Goal: Task Accomplishment & Management: Manage account settings

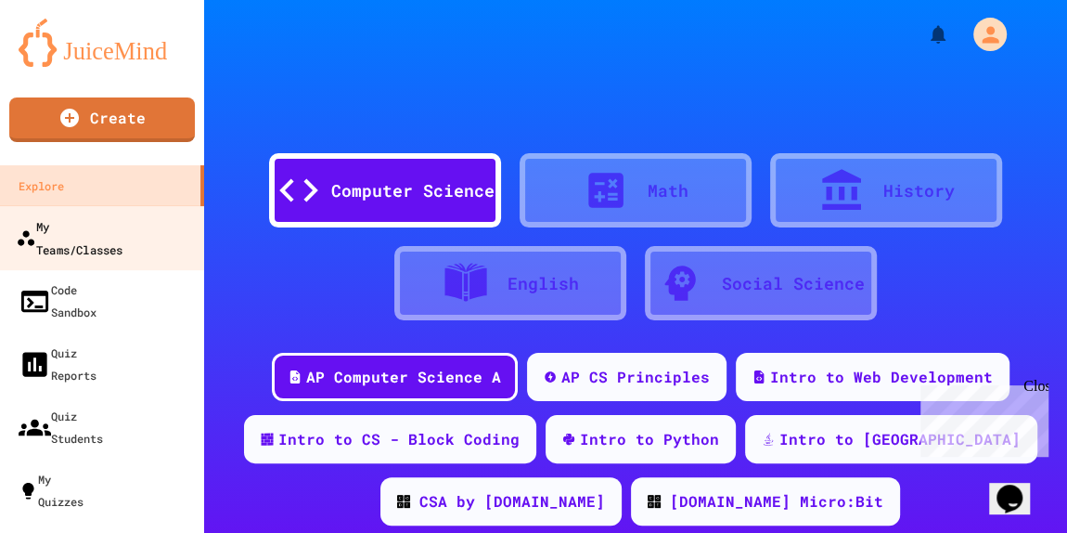
click at [122, 231] on div "My Teams/Classes" at bounding box center [69, 236] width 107 height 45
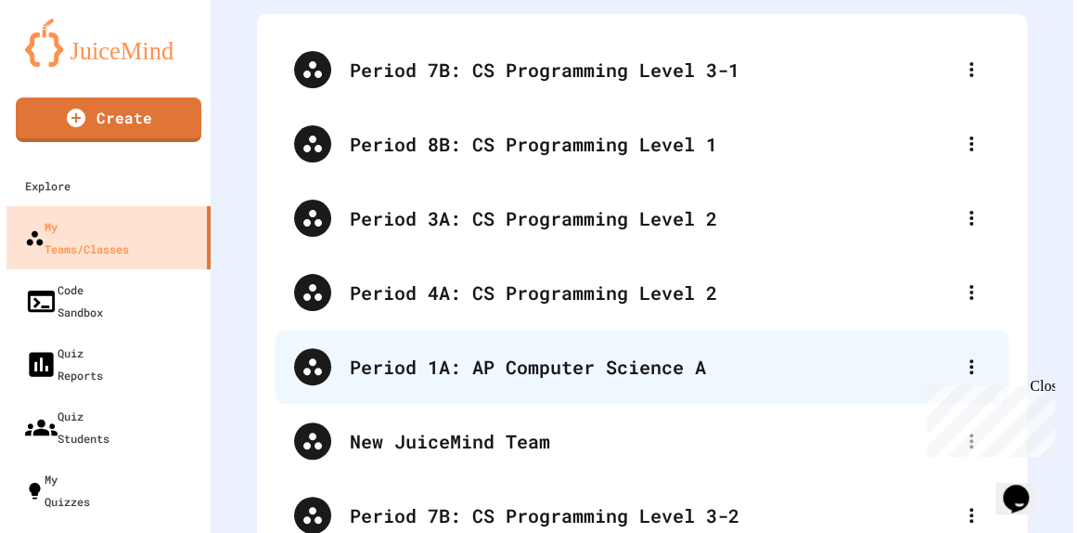
scroll to position [252, 0]
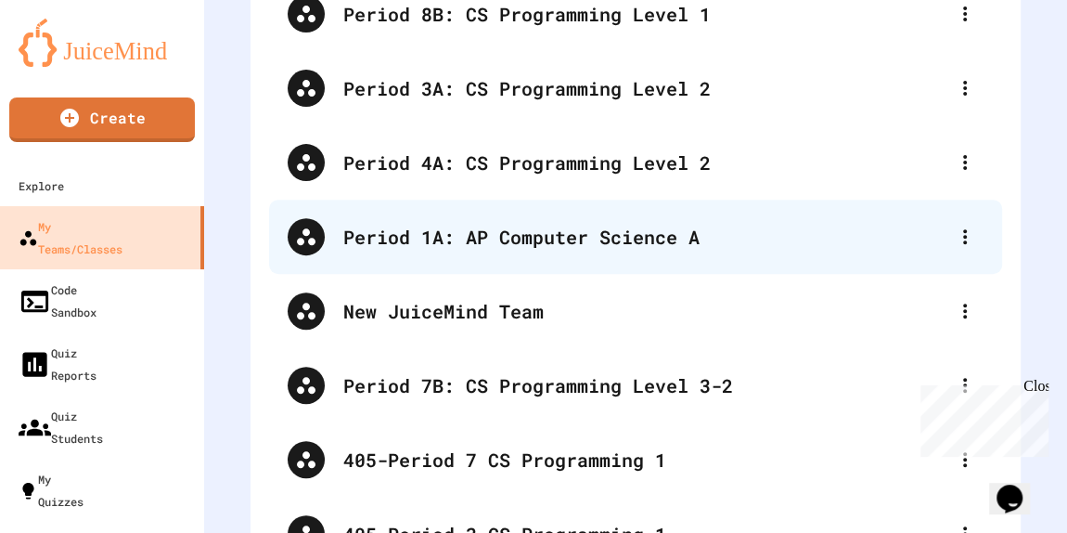
click at [474, 233] on div "Period 1A: AP Computer Science A" at bounding box center [644, 237] width 603 height 28
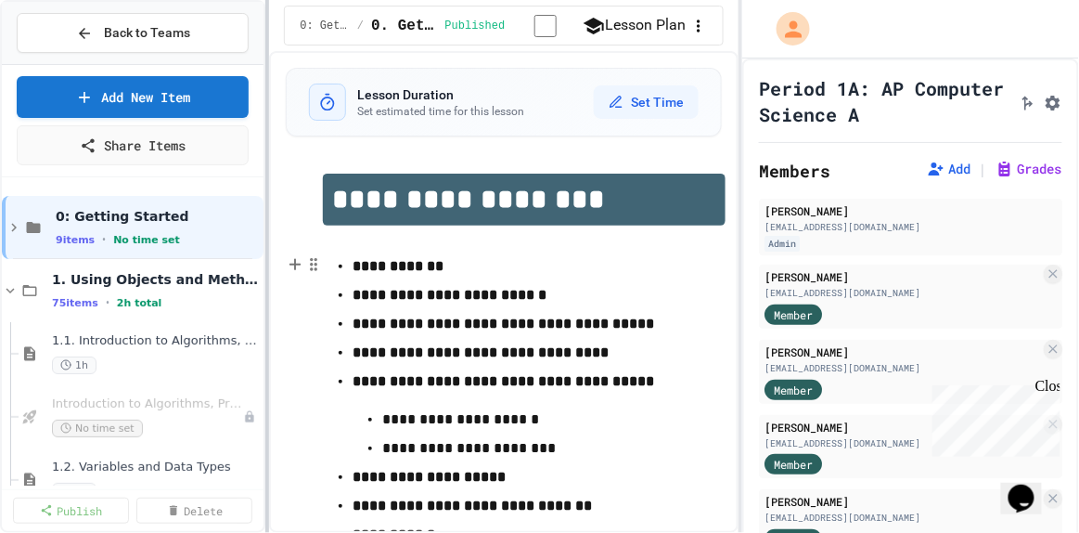
click at [269, 194] on div at bounding box center [267, 266] width 4 height 533
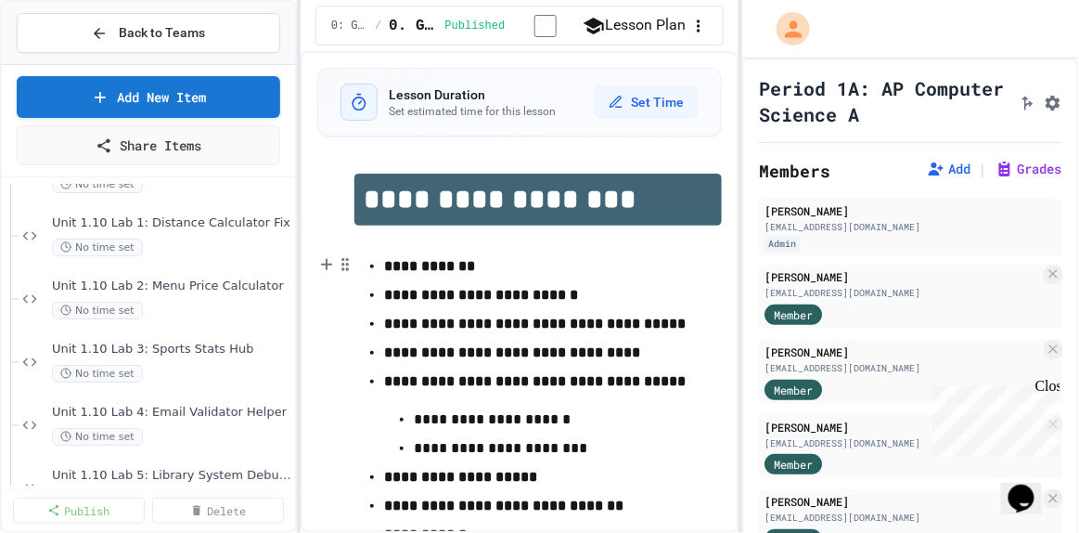
scroll to position [3374, 0]
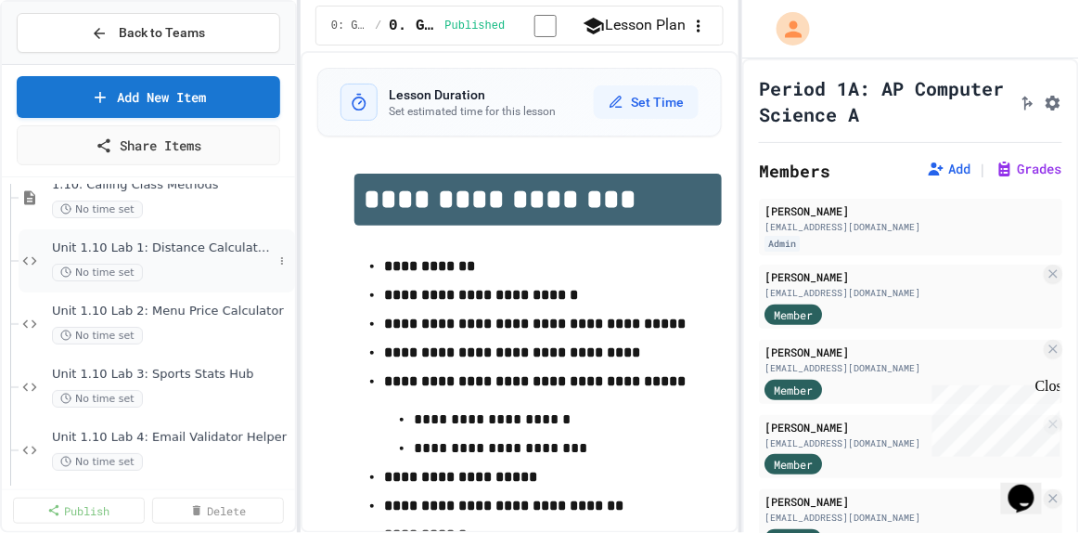
click at [210, 233] on span "Unit 1.10 Lab 1: Distance Calculator Fix" at bounding box center [162, 248] width 221 height 16
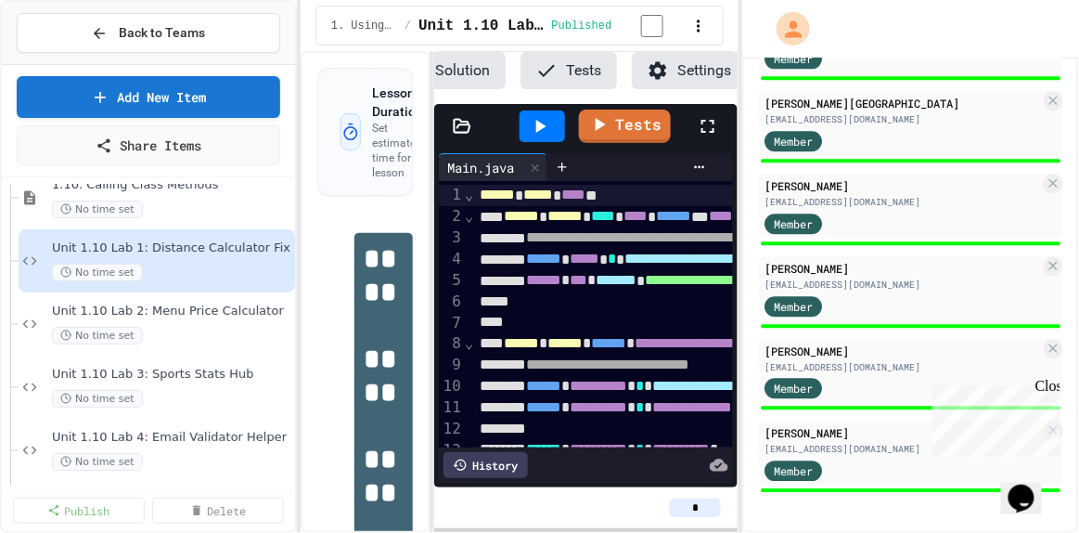
scroll to position [1106, 0]
click at [217, 233] on div "Unit 1.10 Lab 2: Menu Price Calculator No time set" at bounding box center [162, 323] width 221 height 41
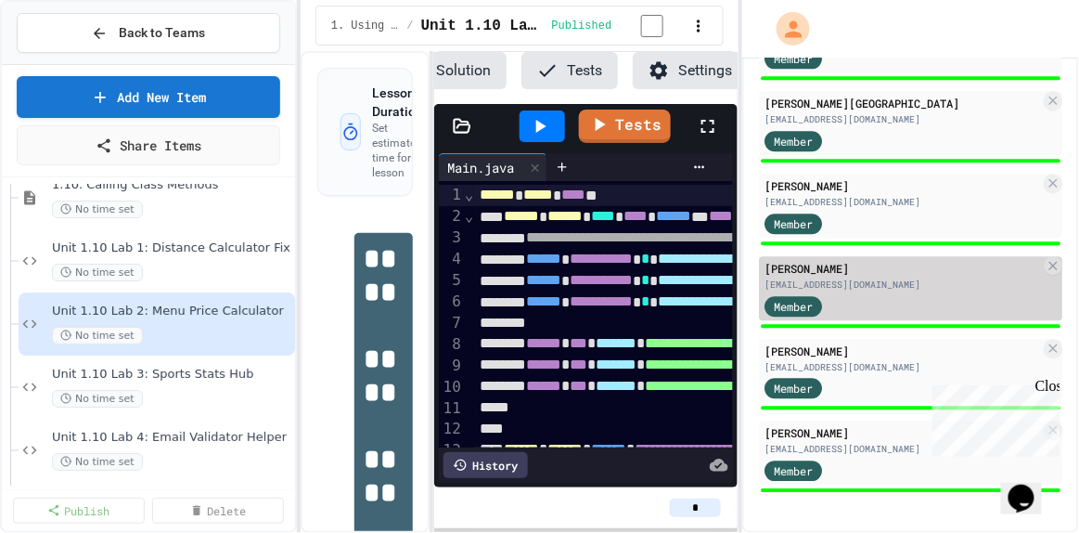
scroll to position [0, 158]
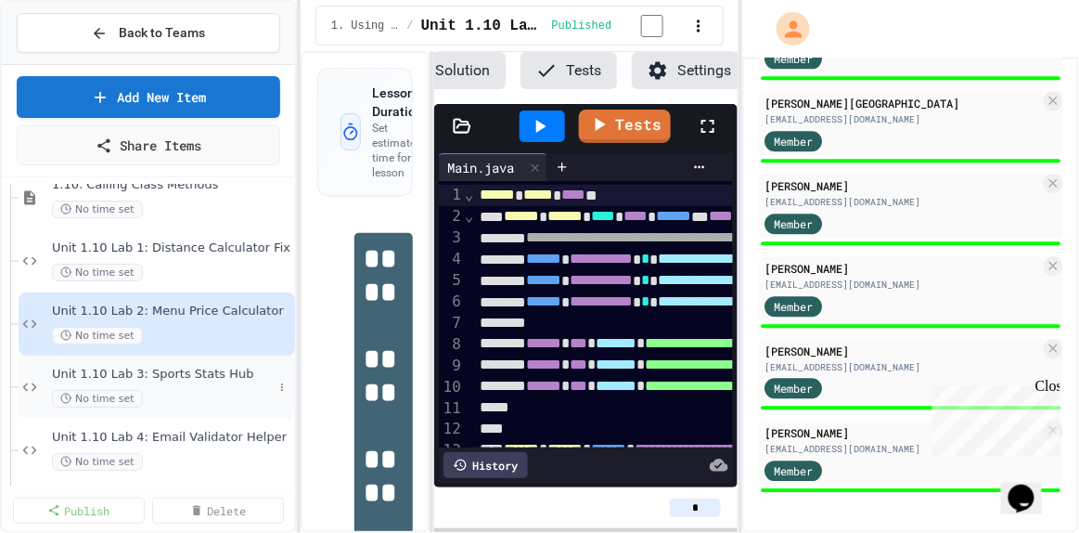
click at [169, 233] on span "Unit 1.10 Lab 3: Sports Stats Hub" at bounding box center [162, 375] width 221 height 16
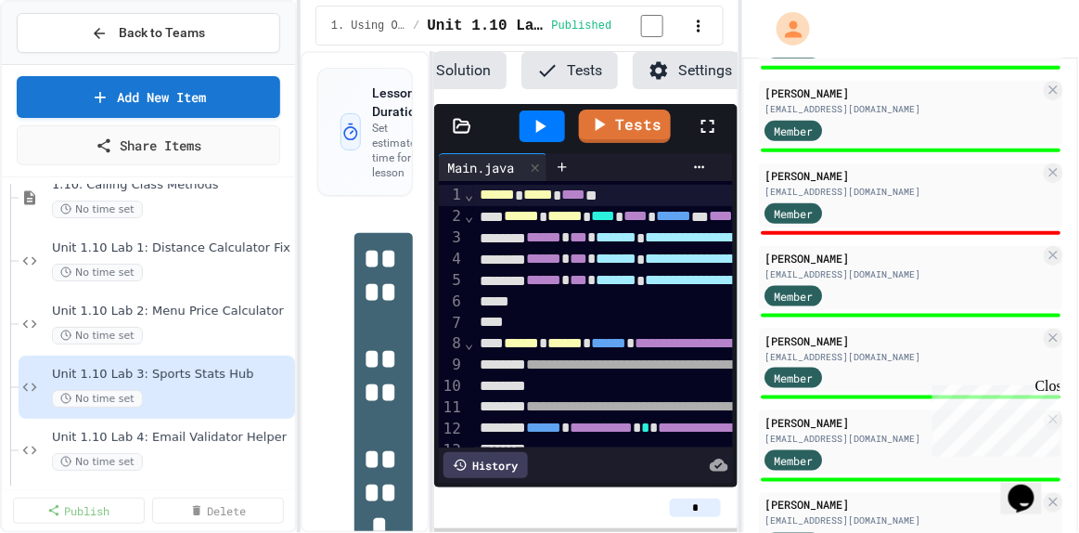
scroll to position [0, 158]
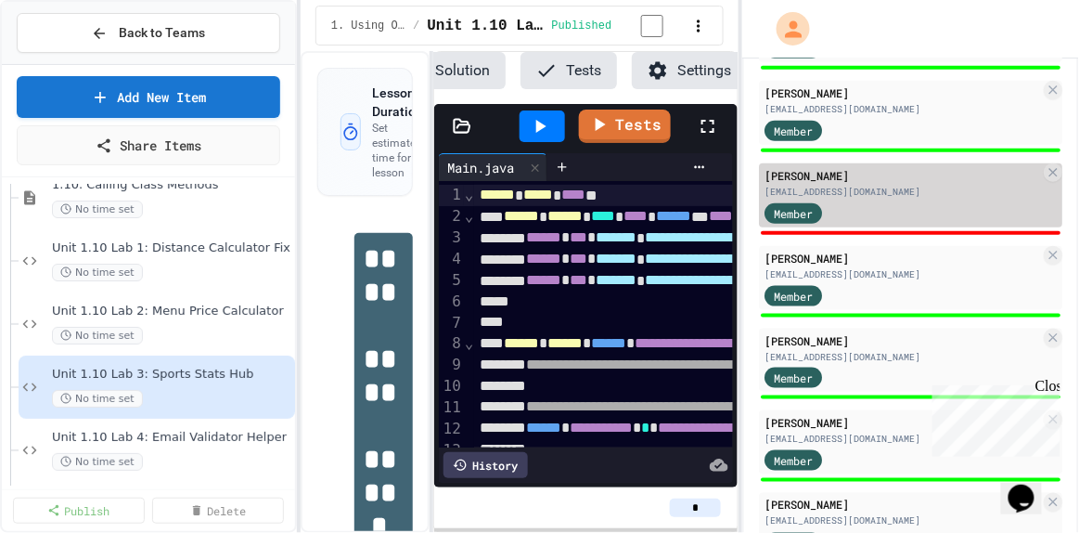
click at [474, 227] on div "Jesse Fears jf049025@sdale.org Member" at bounding box center [910, 195] width 303 height 64
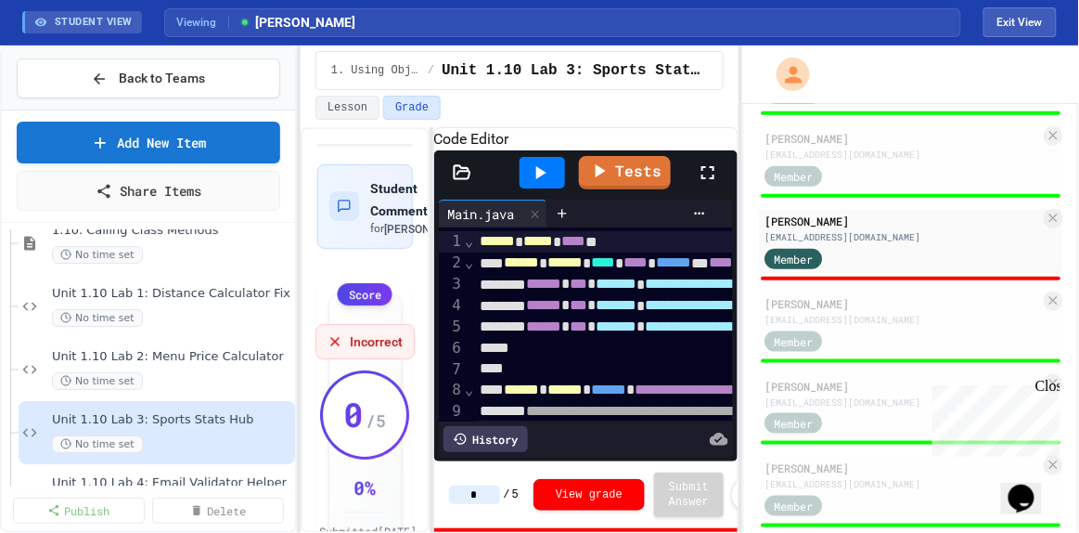
click at [474, 184] on icon at bounding box center [708, 172] width 22 height 22
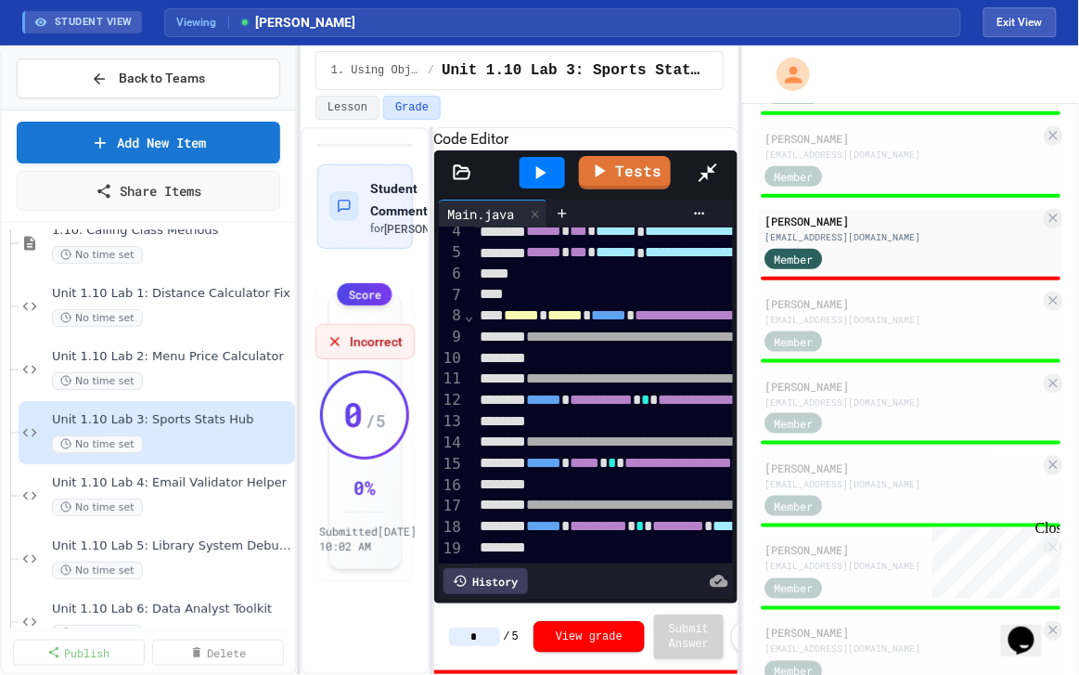
scroll to position [168, 0]
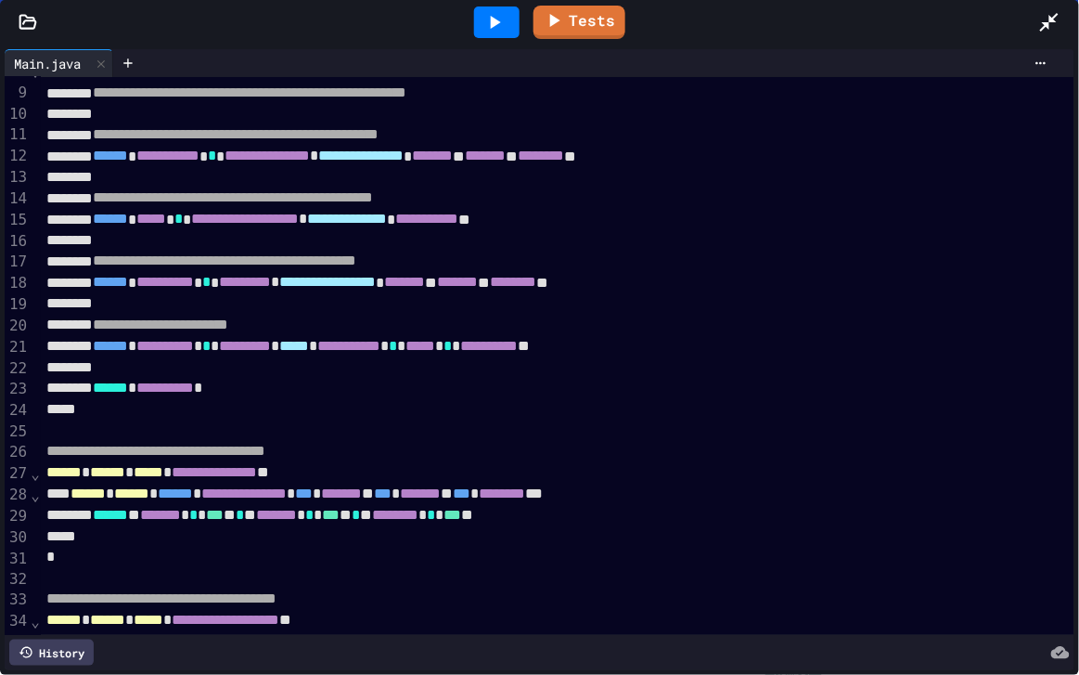
click at [474, 32] on icon at bounding box center [494, 22] width 22 height 22
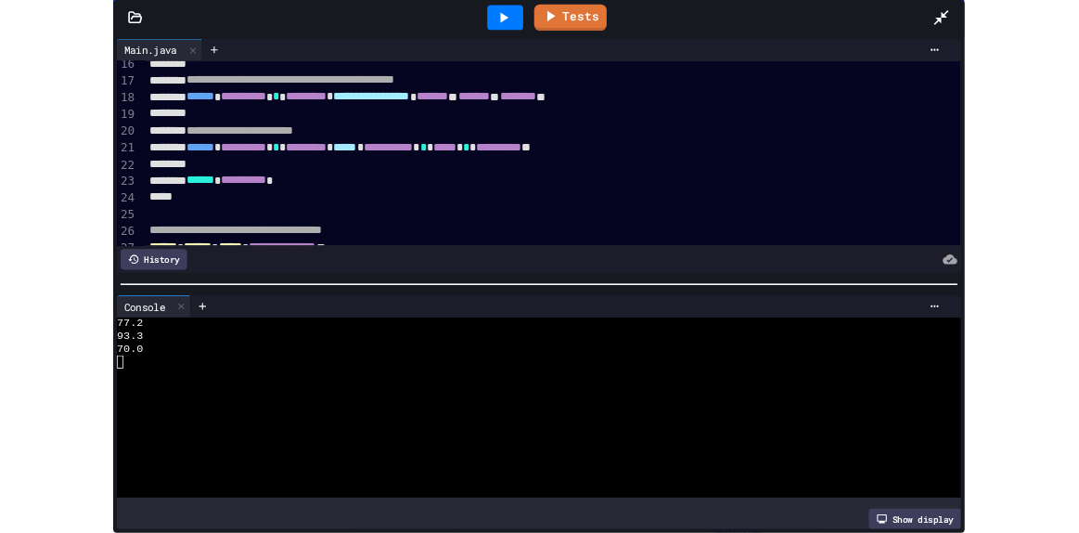
scroll to position [421, 0]
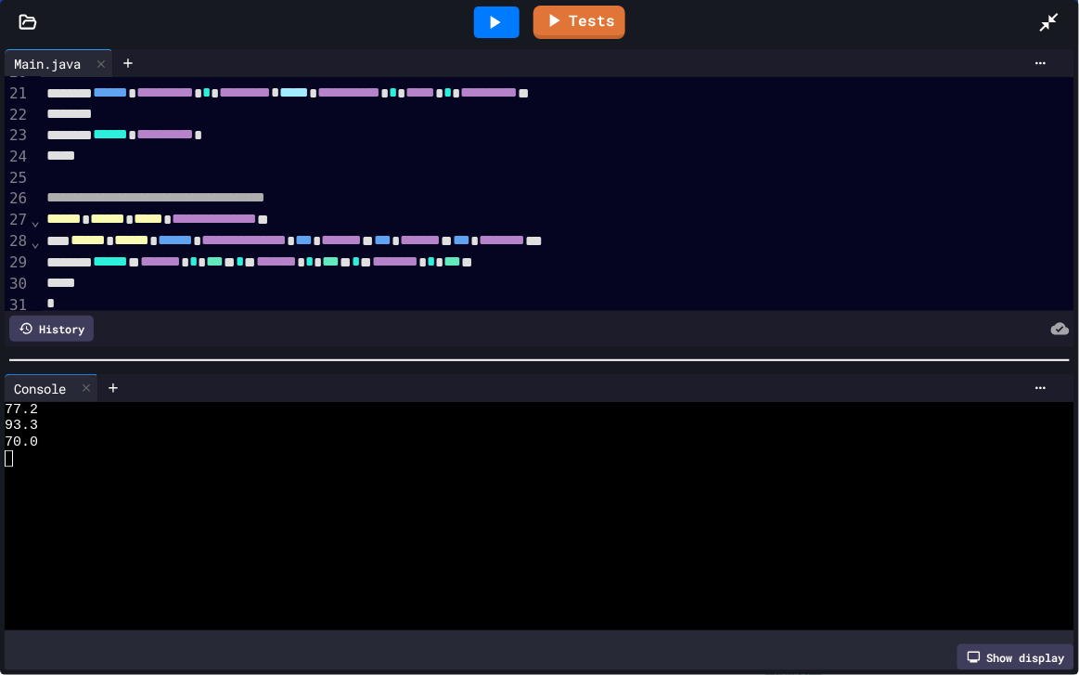
click at [474, 17] on icon at bounding box center [1049, 22] width 22 height 22
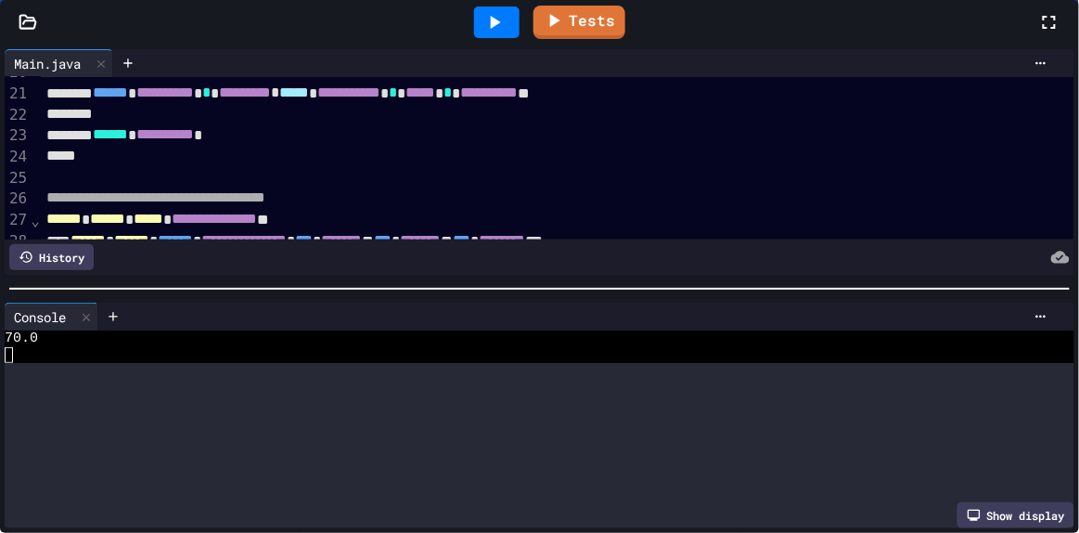
scroll to position [32, 0]
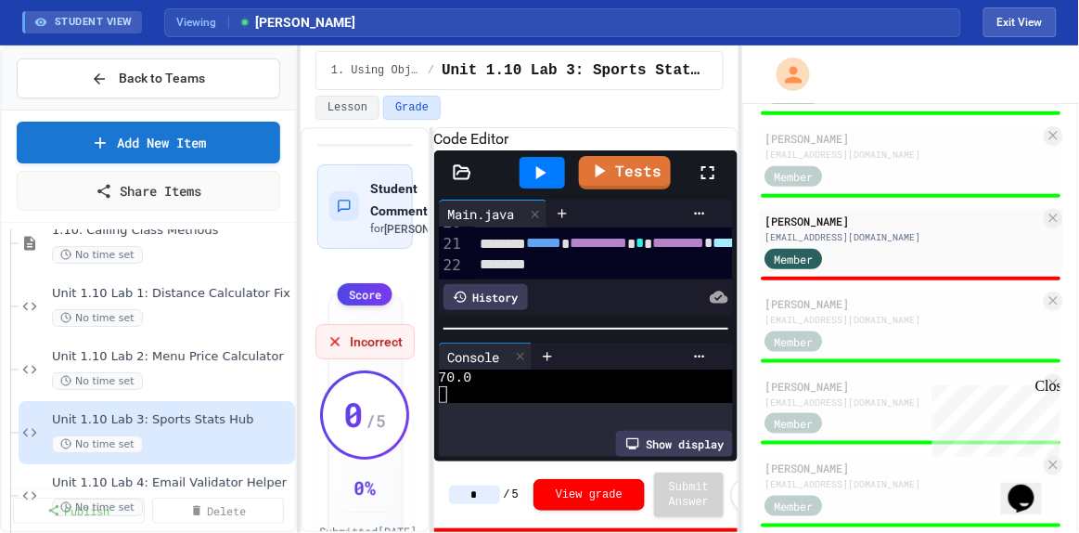
drag, startPoint x: 483, startPoint y: 491, endPoint x: 463, endPoint y: 491, distance: 20.4
click at [463, 233] on input "*" at bounding box center [474, 494] width 51 height 19
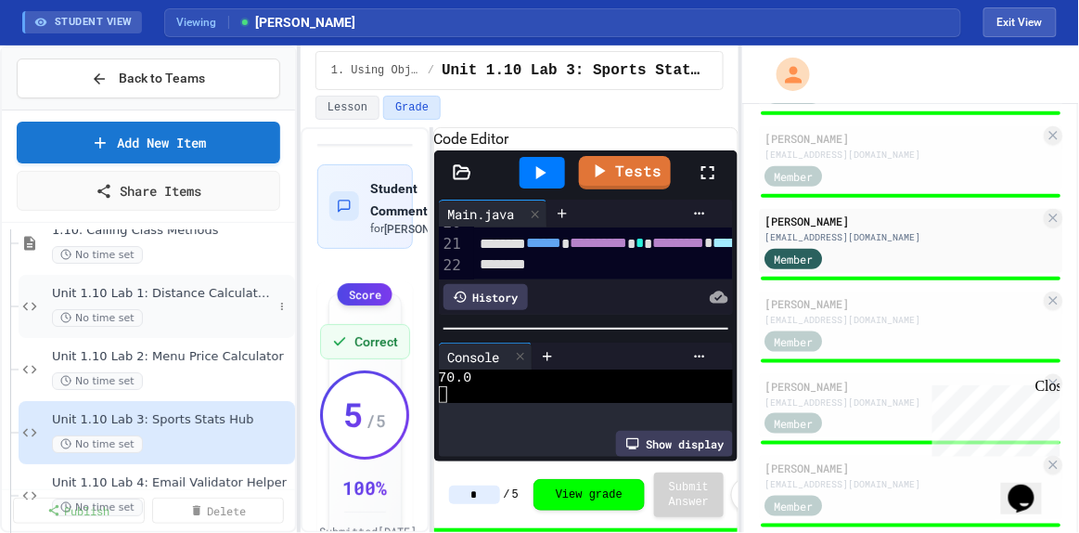
type input "*"
click at [193, 233] on span "Unit 1.10 Lab 1: Distance Calculator Fix" at bounding box center [162, 294] width 221 height 16
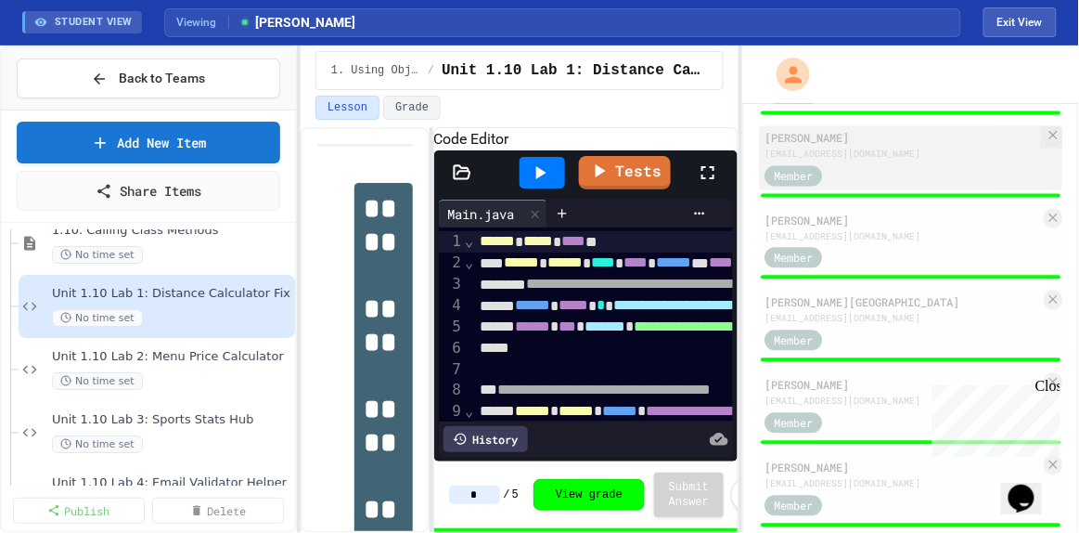
scroll to position [1151, 0]
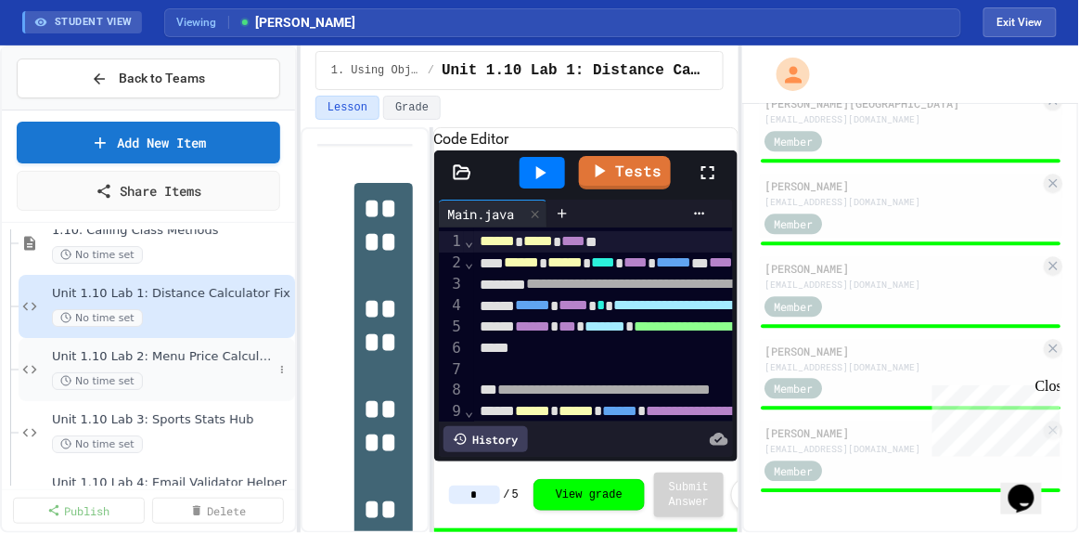
click at [215, 233] on span "Unit 1.10 Lab 2: Menu Price Calculator" at bounding box center [162, 357] width 221 height 16
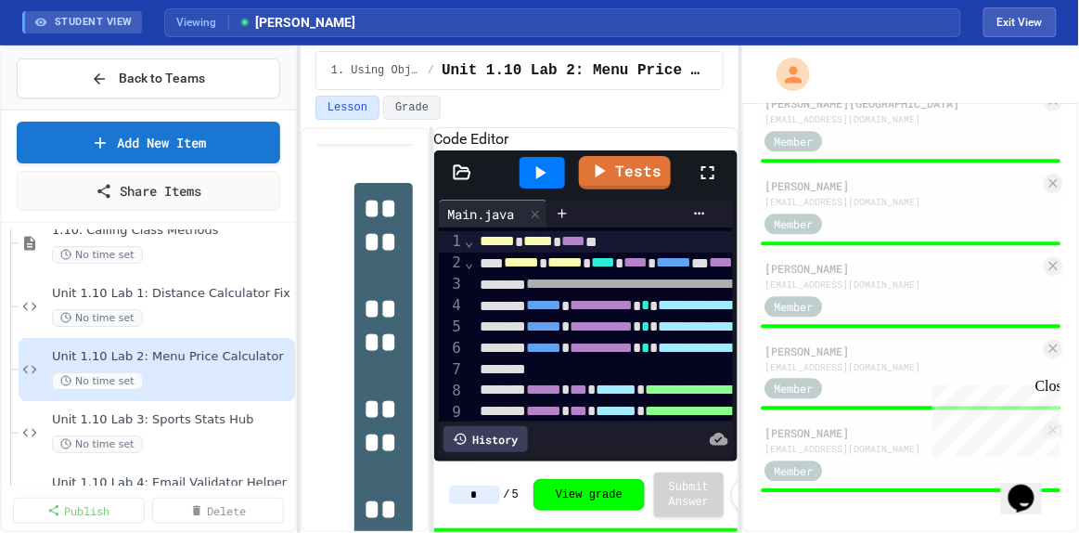
scroll to position [1151, 0]
click at [187, 233] on div "Unit 1.10 Lab 3: Sports Stats Hub No time set" at bounding box center [157, 432] width 277 height 63
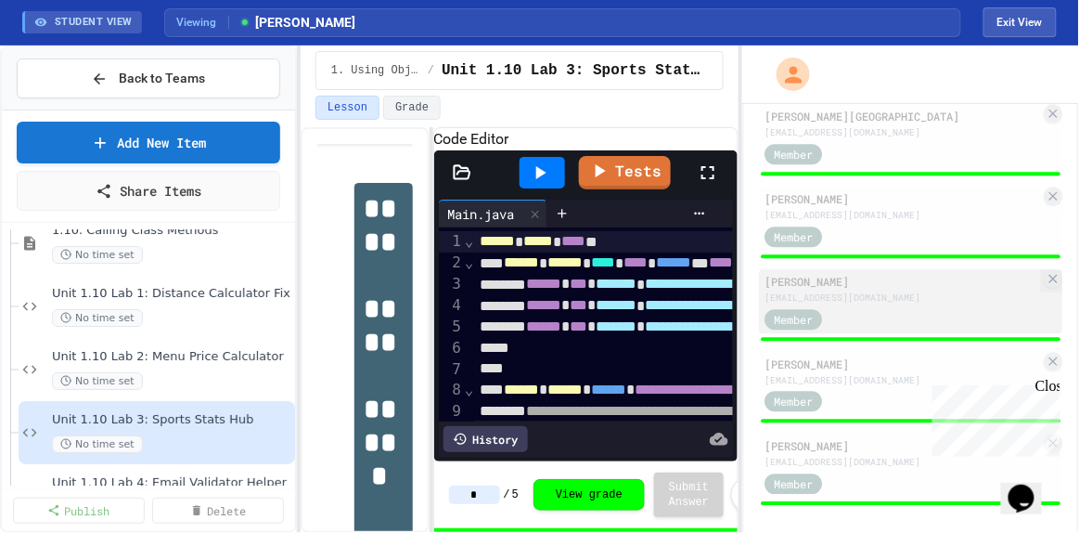
scroll to position [1151, 0]
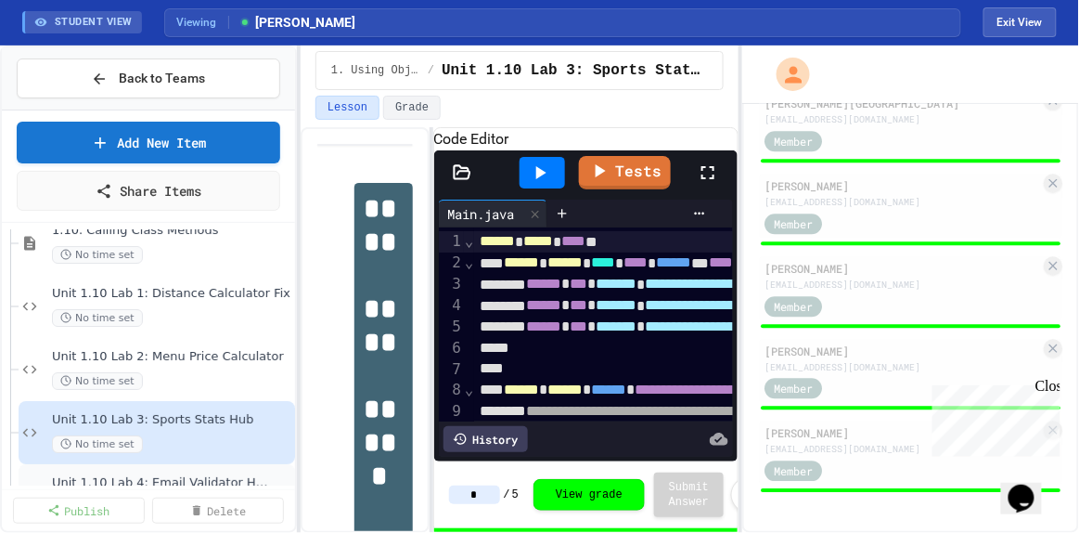
click at [151, 233] on div "Unit 1.10 Lab 4: Email Validator Helper No time set" at bounding box center [157, 495] width 277 height 63
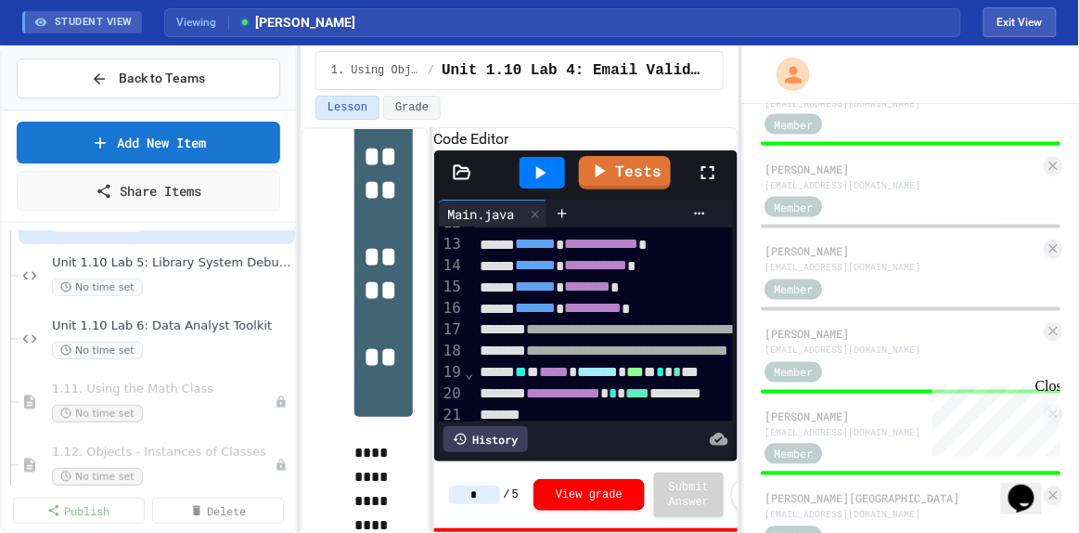
scroll to position [337, 0]
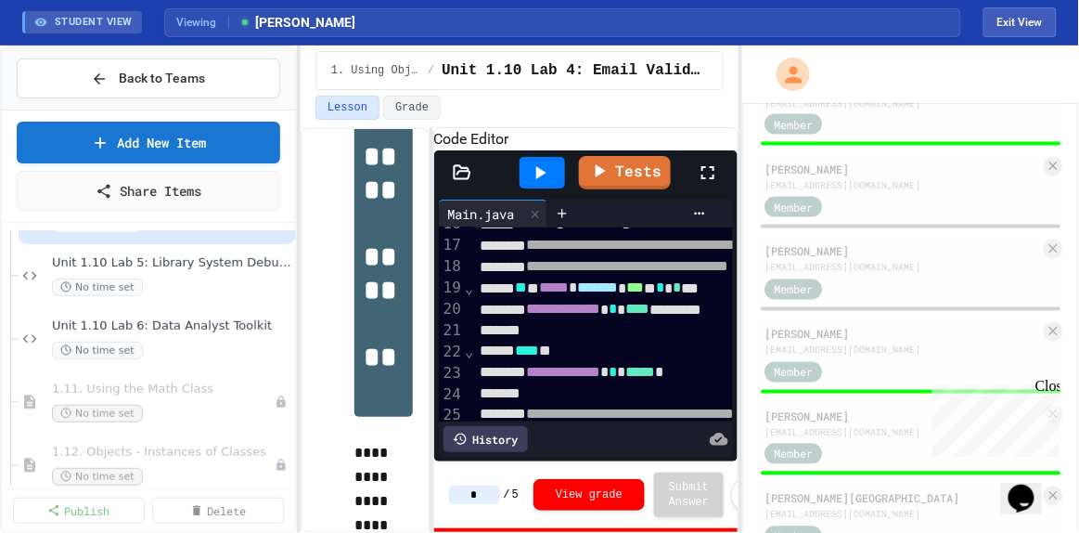
drag, startPoint x: 485, startPoint y: 487, endPoint x: 459, endPoint y: 493, distance: 26.6
click at [459, 233] on input "*" at bounding box center [474, 494] width 51 height 19
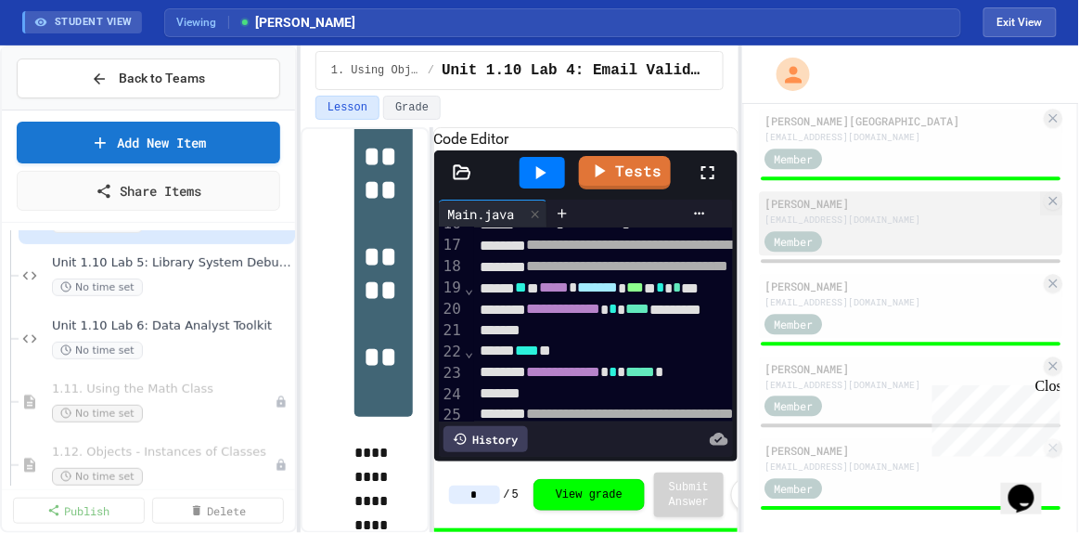
scroll to position [1151, 0]
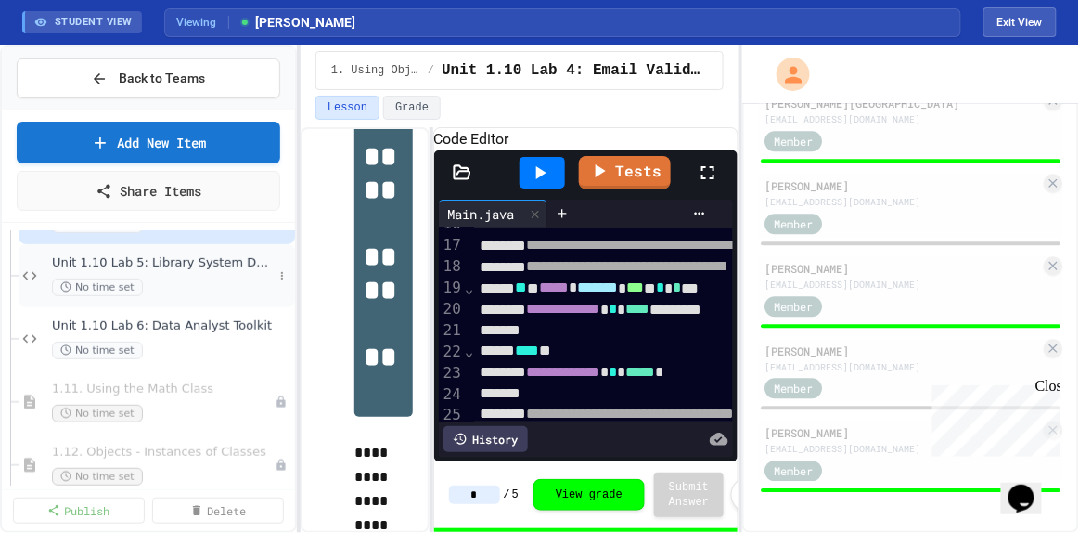
type input "*"
click at [176, 233] on span "Unit 1.10 Lab 5: Library System Debugger" at bounding box center [162, 263] width 221 height 16
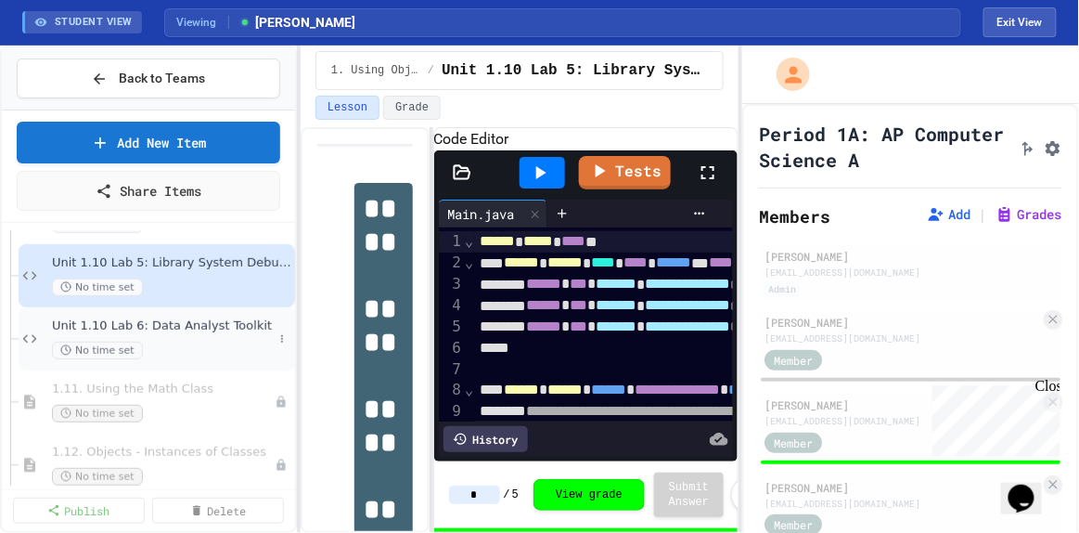
click at [181, 233] on span "Unit 1.10 Lab 6: Data Analyst Toolkit" at bounding box center [162, 326] width 221 height 16
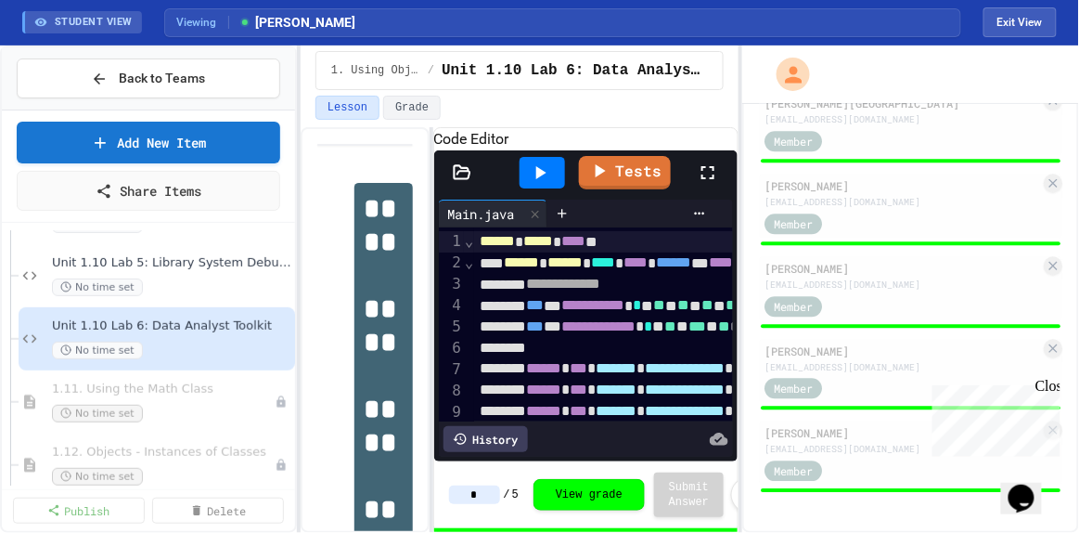
scroll to position [1151, 0]
click at [474, 29] on button "Exit View" at bounding box center [1020, 22] width 73 height 30
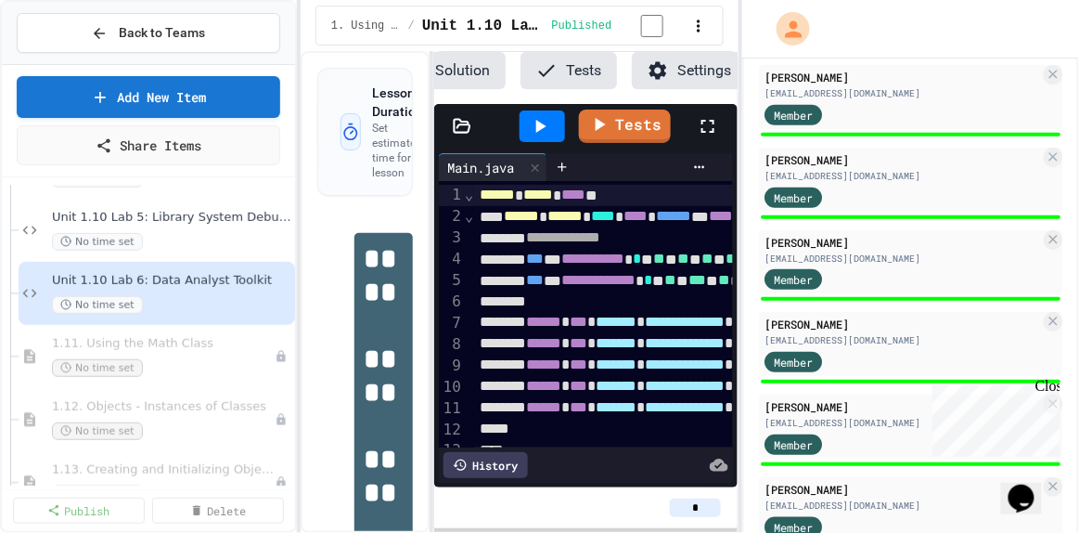
scroll to position [9, 0]
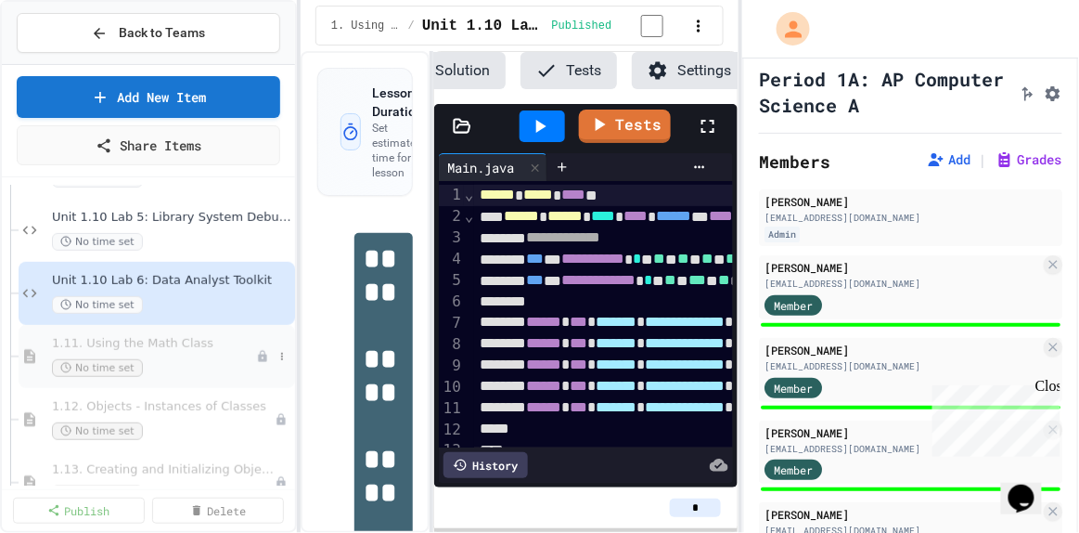
click at [170, 233] on span "1.11. Using the Math Class" at bounding box center [154, 344] width 204 height 16
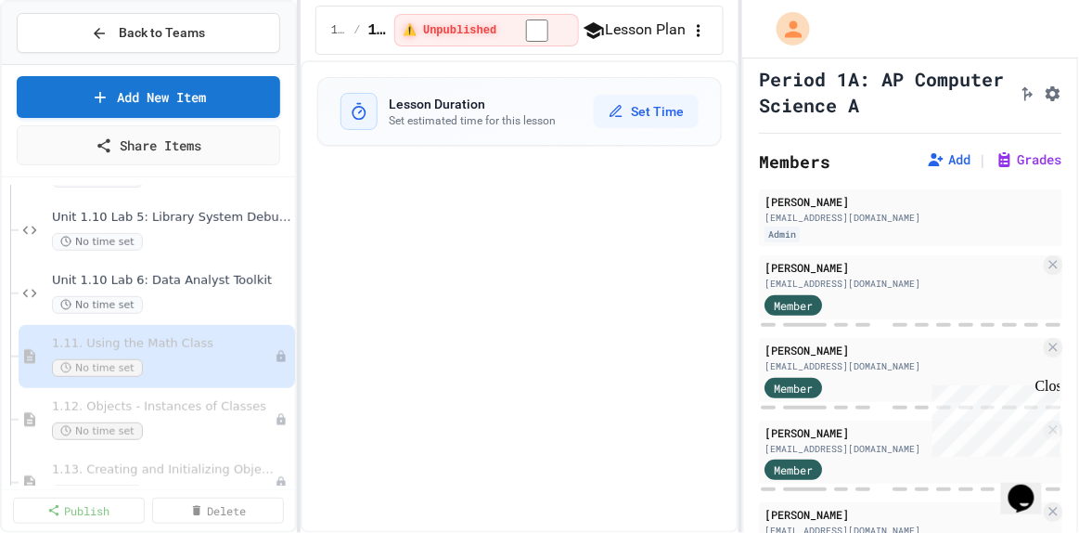
select select "***"
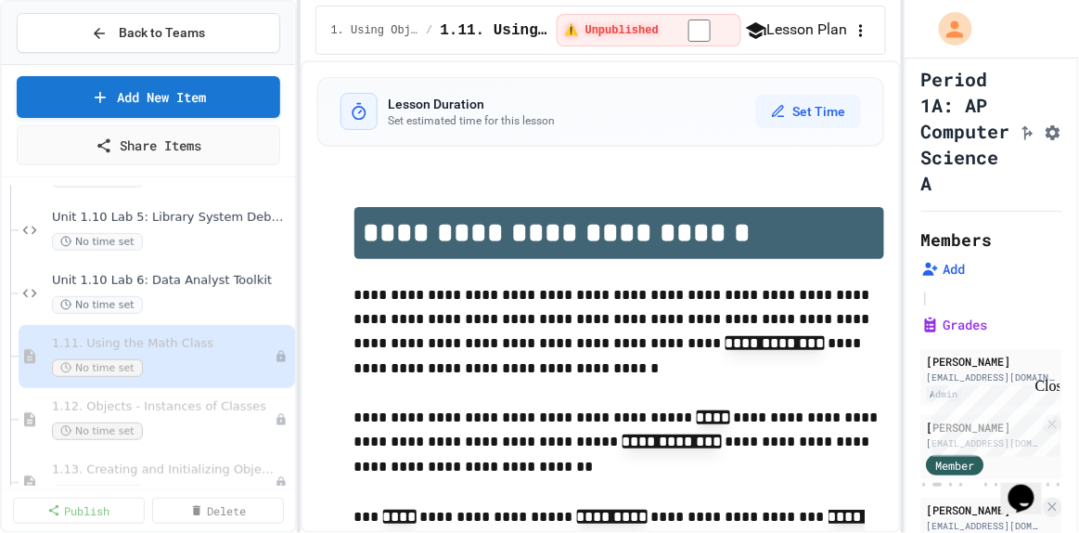
click at [474, 233] on div "**********" at bounding box center [539, 266] width 1079 height 533
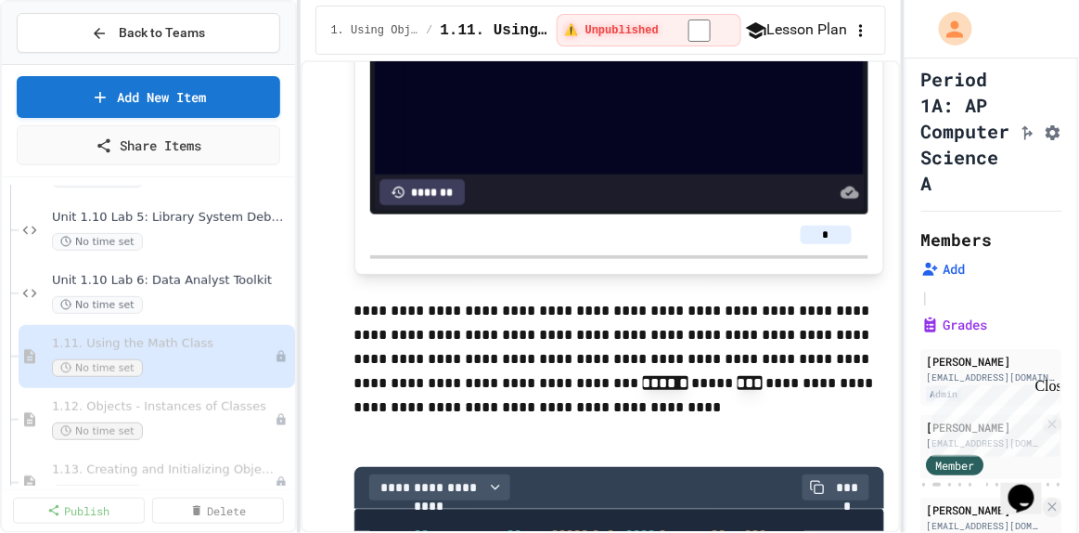
scroll to position [8434, 0]
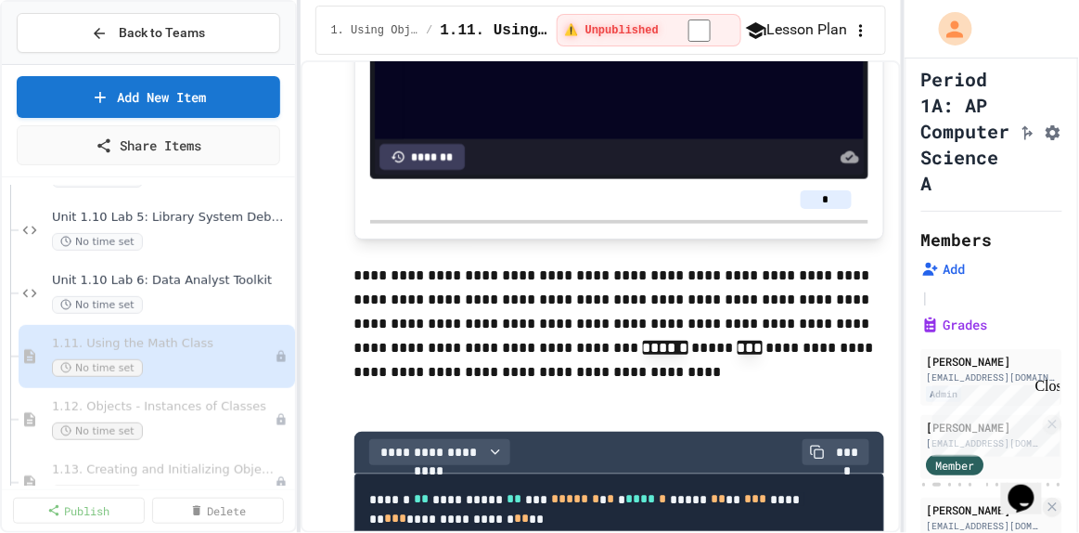
type input "*"
click at [474, 209] on input "*" at bounding box center [826, 199] width 51 height 19
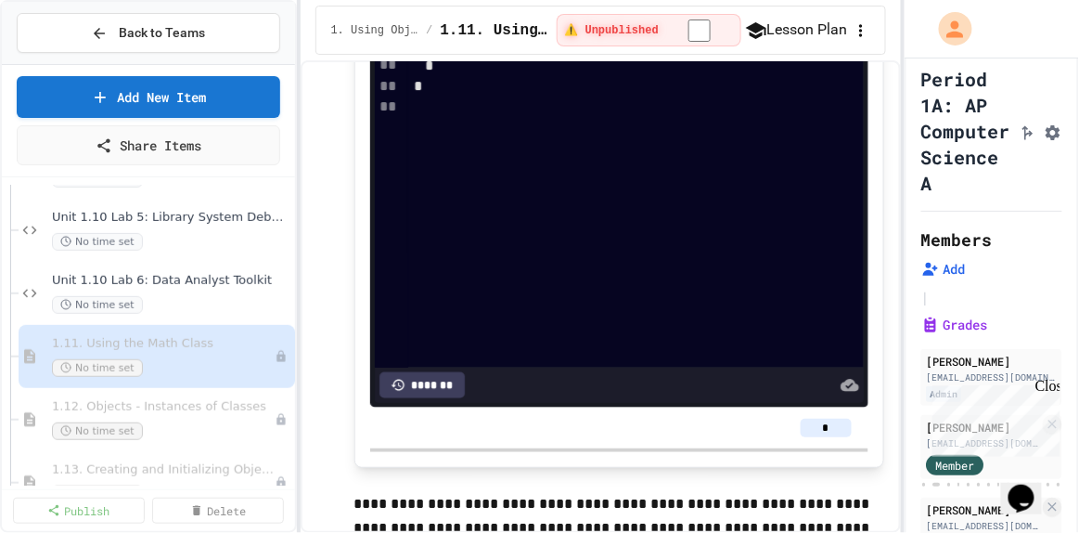
scroll to position [15605, 0]
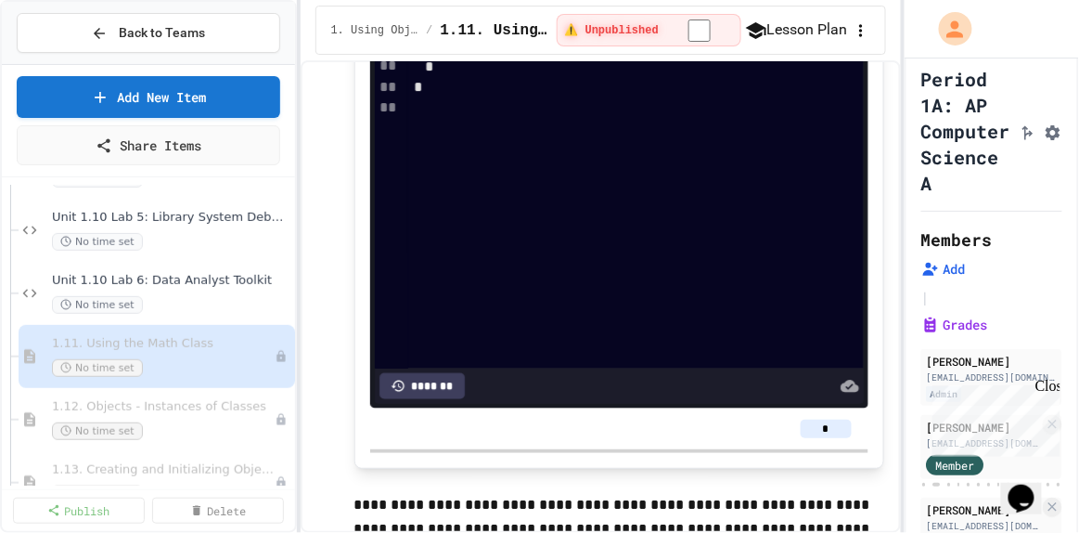
type input "*"
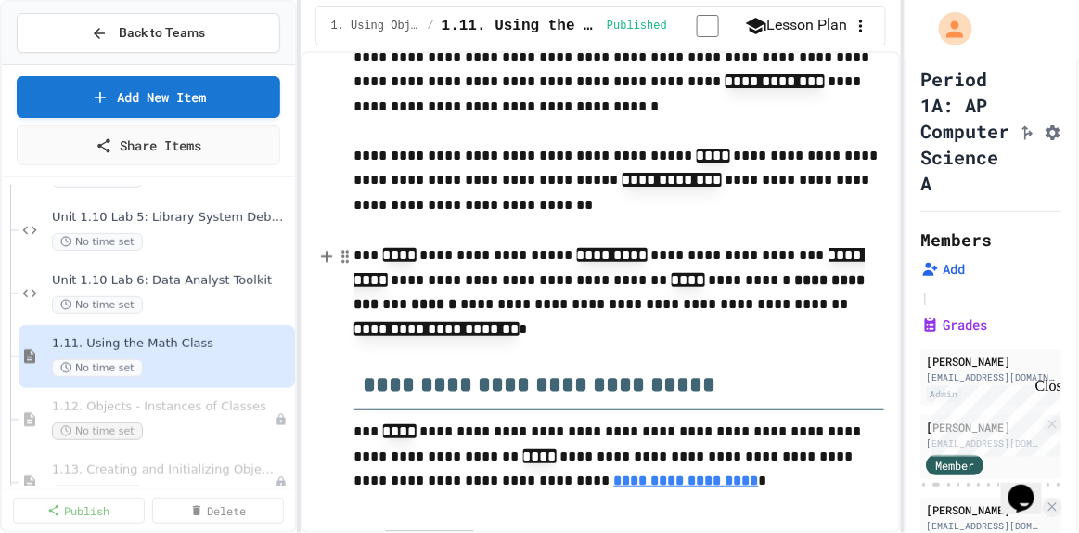
scroll to position [168, 0]
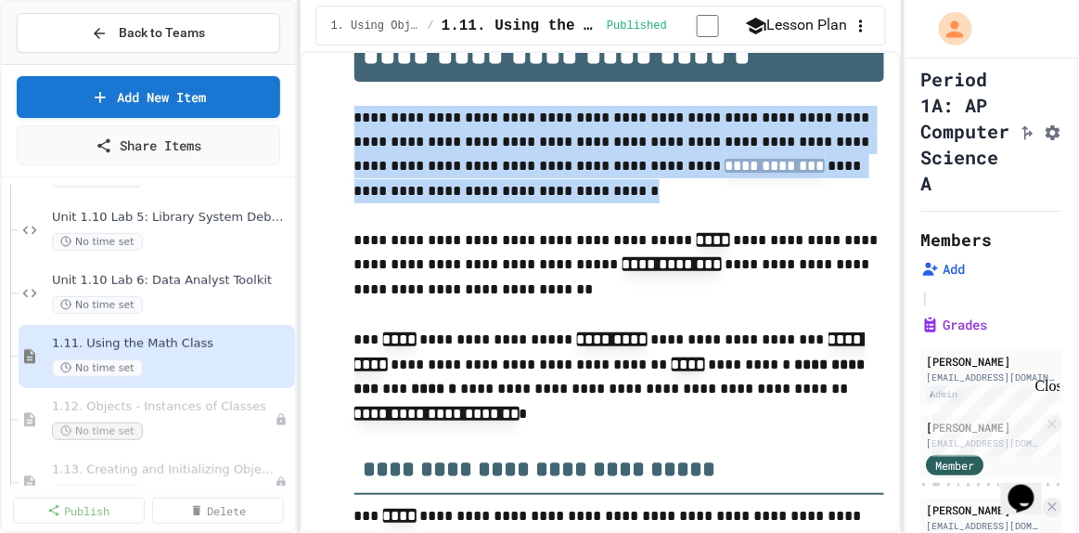
drag, startPoint x: 356, startPoint y: 117, endPoint x: 649, endPoint y: 190, distance: 301.3
click at [474, 190] on p "**********" at bounding box center [619, 155] width 530 height 98
copy p "**********"
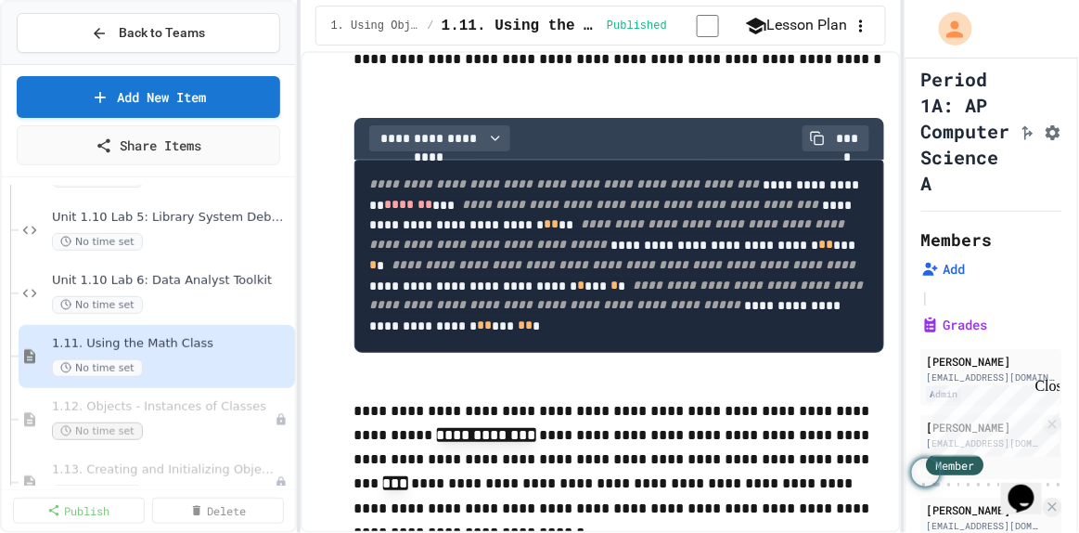
scroll to position [10628, 0]
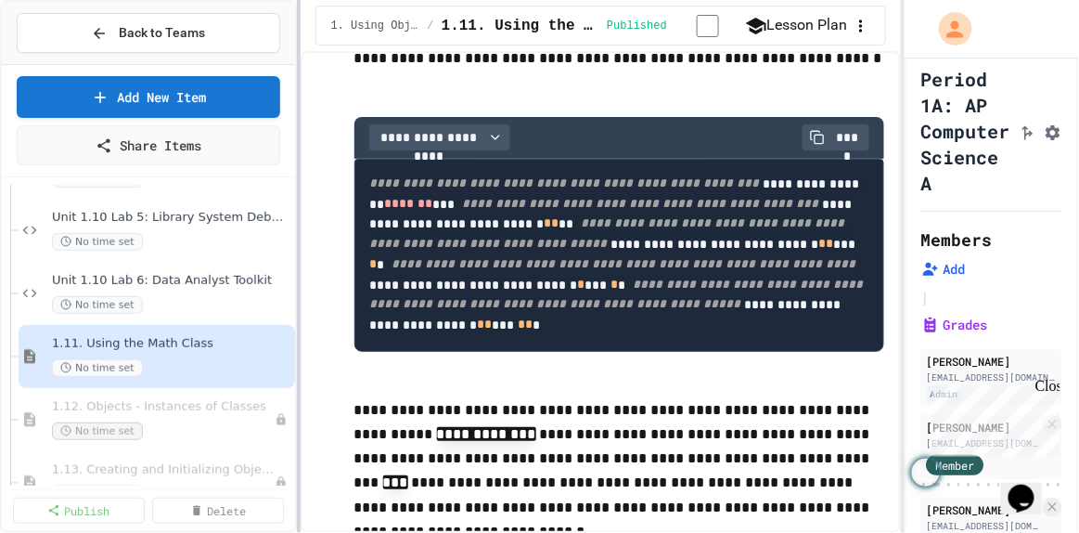
click at [190, 233] on div "**********" at bounding box center [539, 266] width 1079 height 533
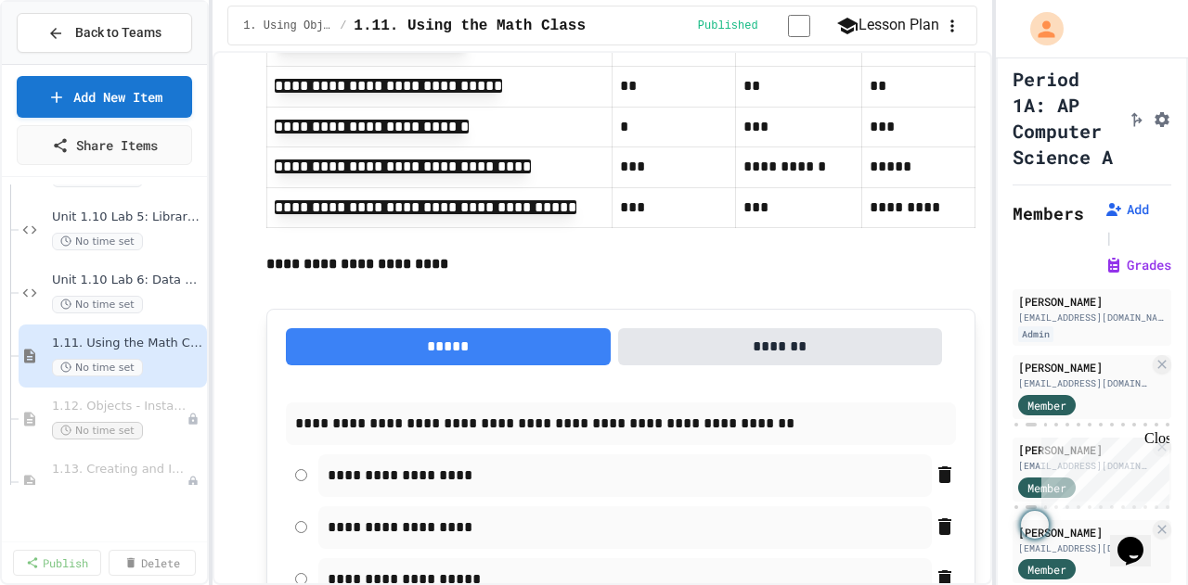
scroll to position [10838, 0]
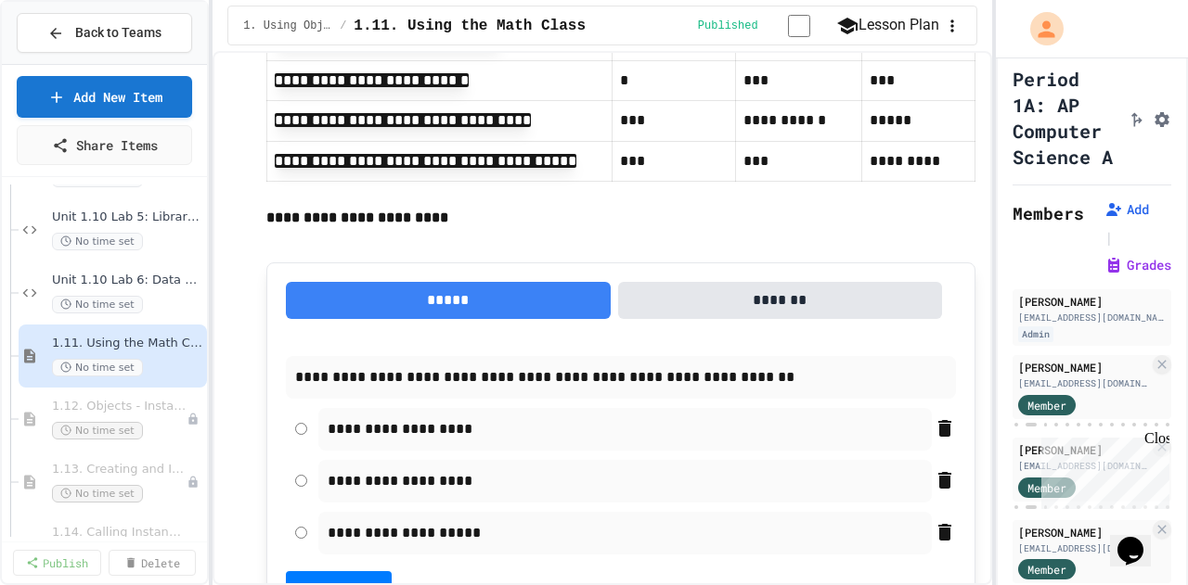
scroll to position [10834, 0]
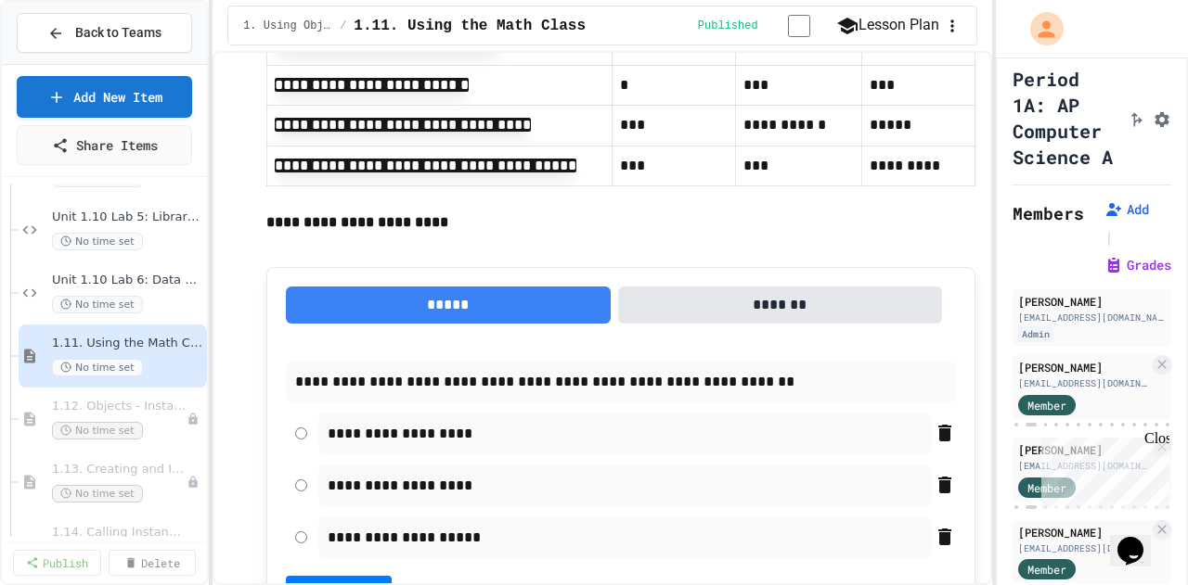
click at [474, 233] on p "**********" at bounding box center [620, 223] width 709 height 24
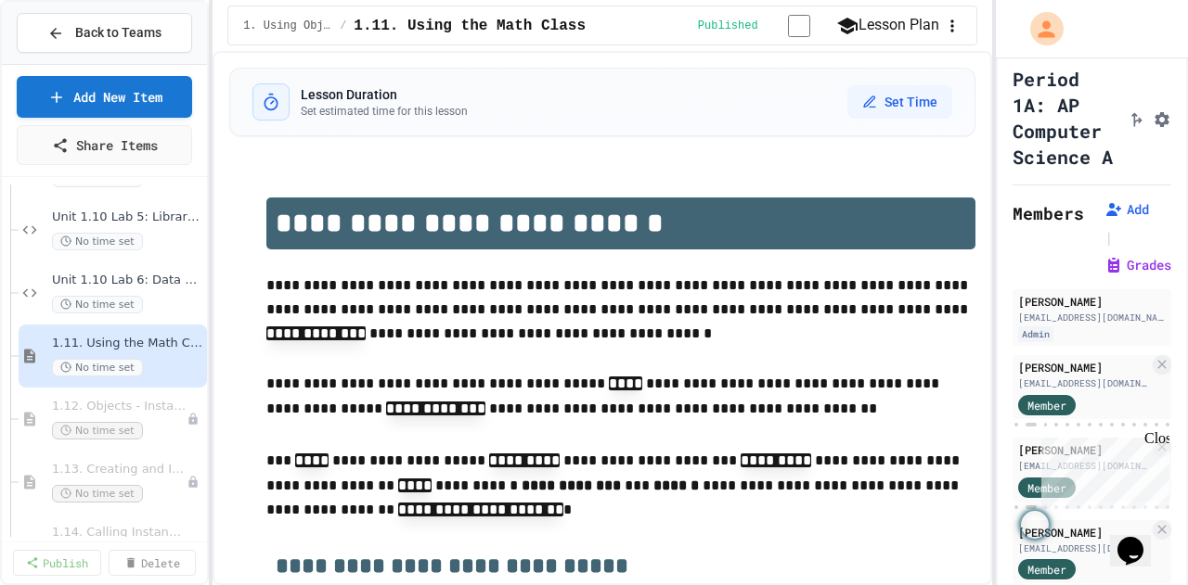
scroll to position [0, 0]
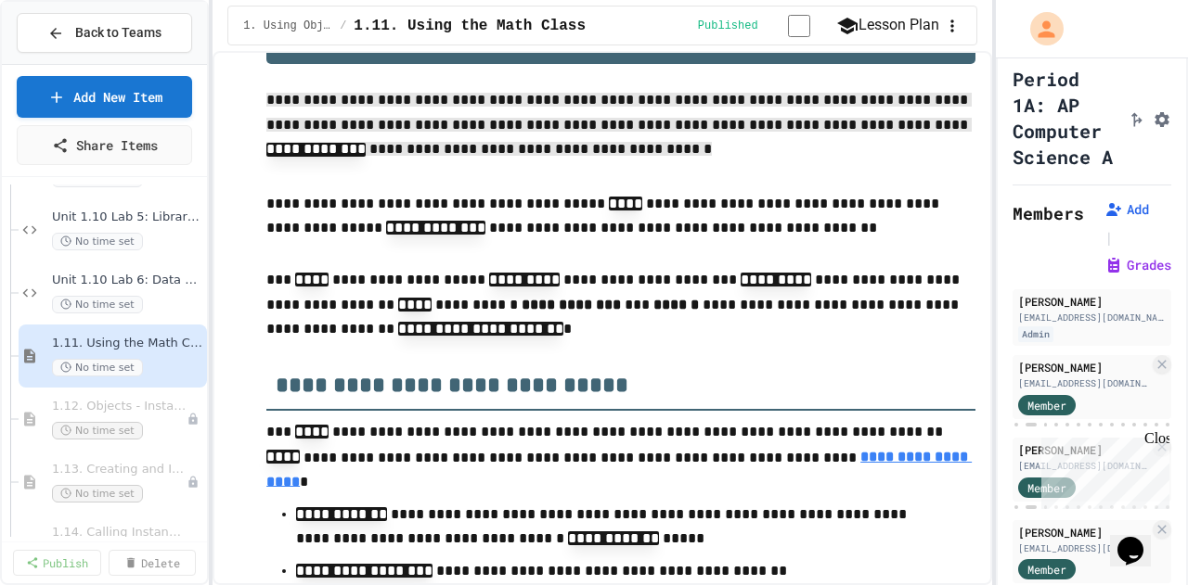
scroll to position [278, 0]
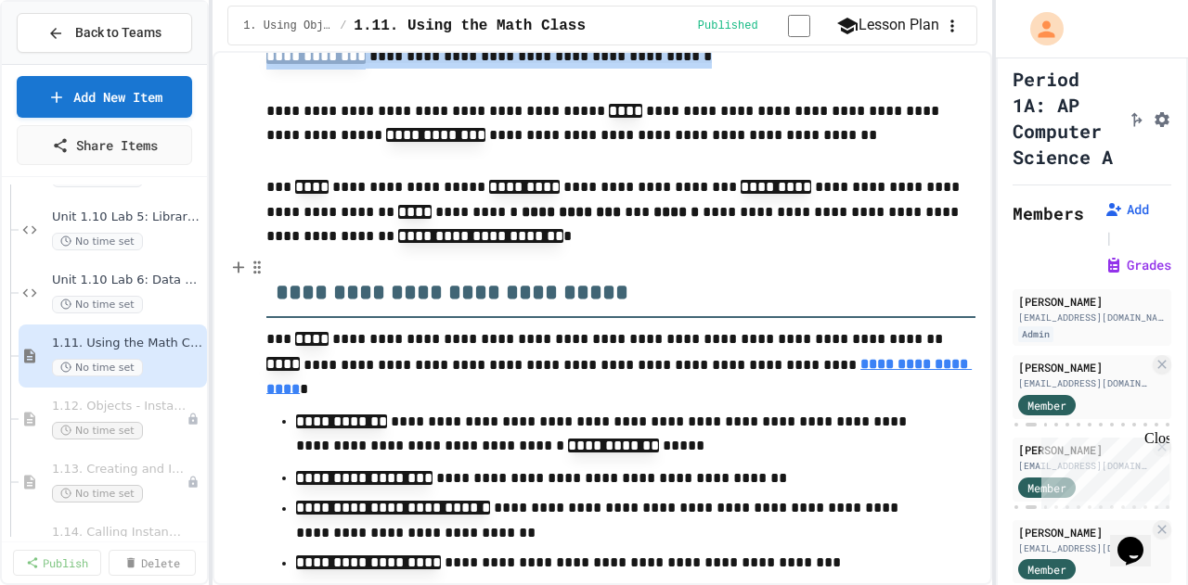
click at [474, 233] on h2 "**********" at bounding box center [620, 286] width 709 height 64
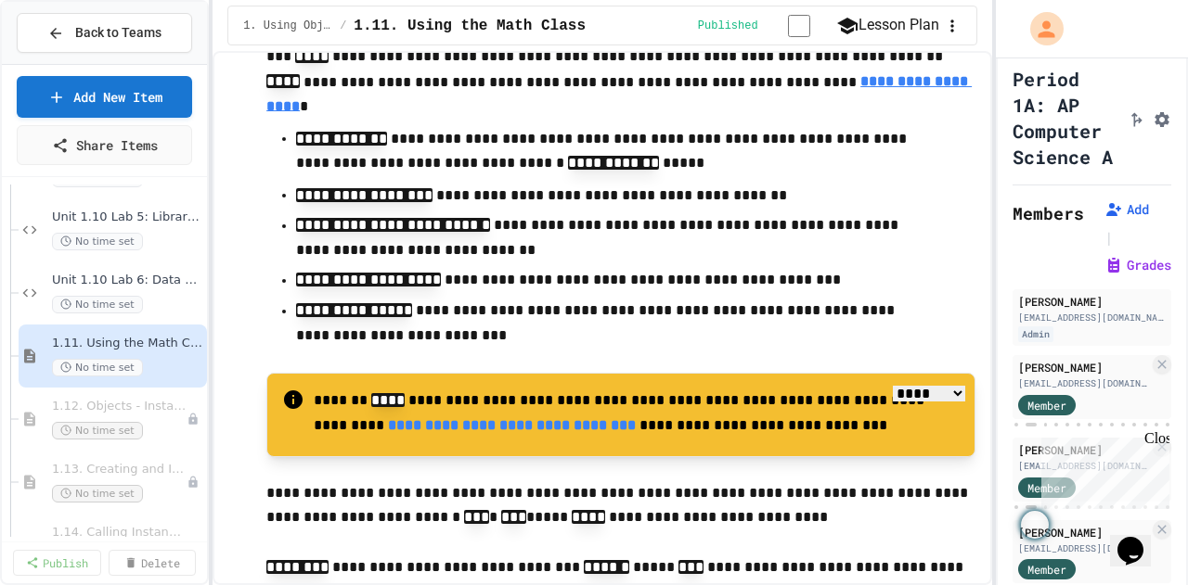
scroll to position [557, 0]
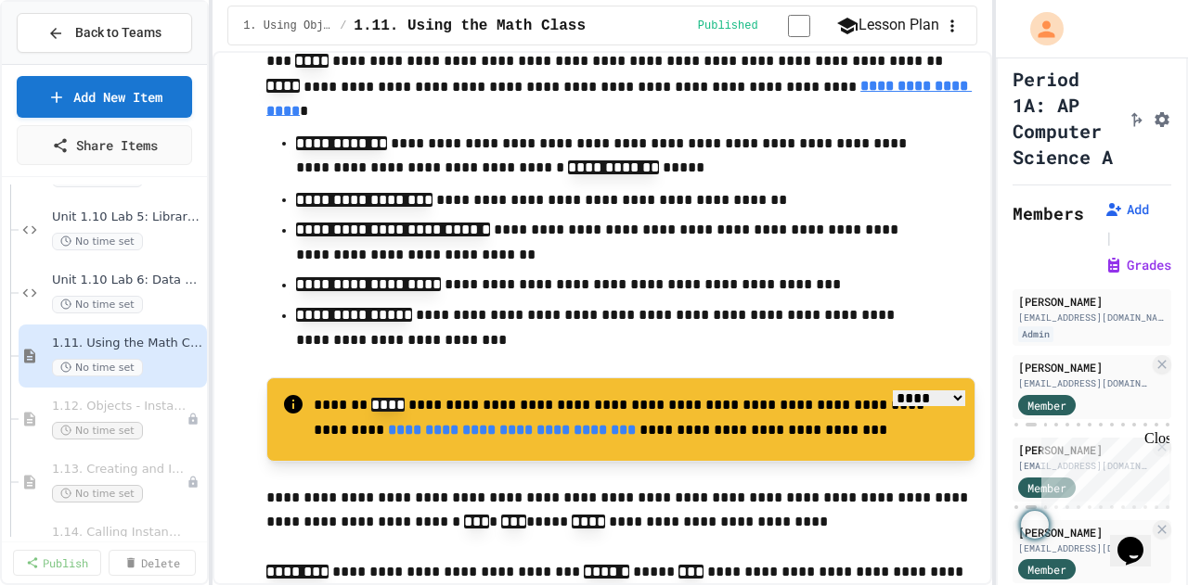
click at [474, 179] on p "**********" at bounding box center [613, 158] width 635 height 53
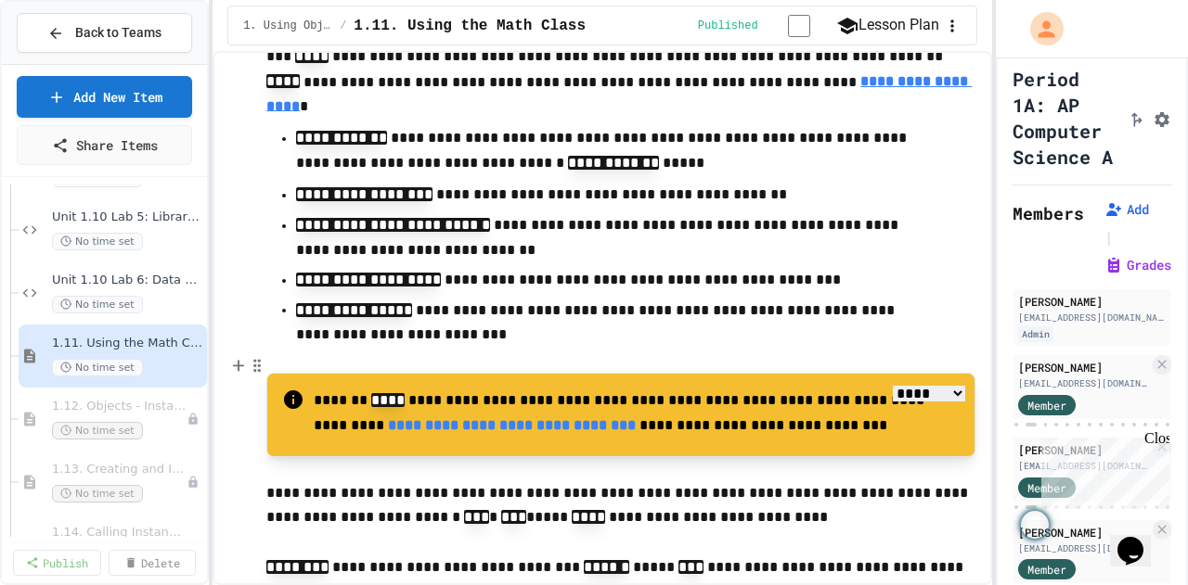
click at [474, 233] on p at bounding box center [620, 361] width 709 height 24
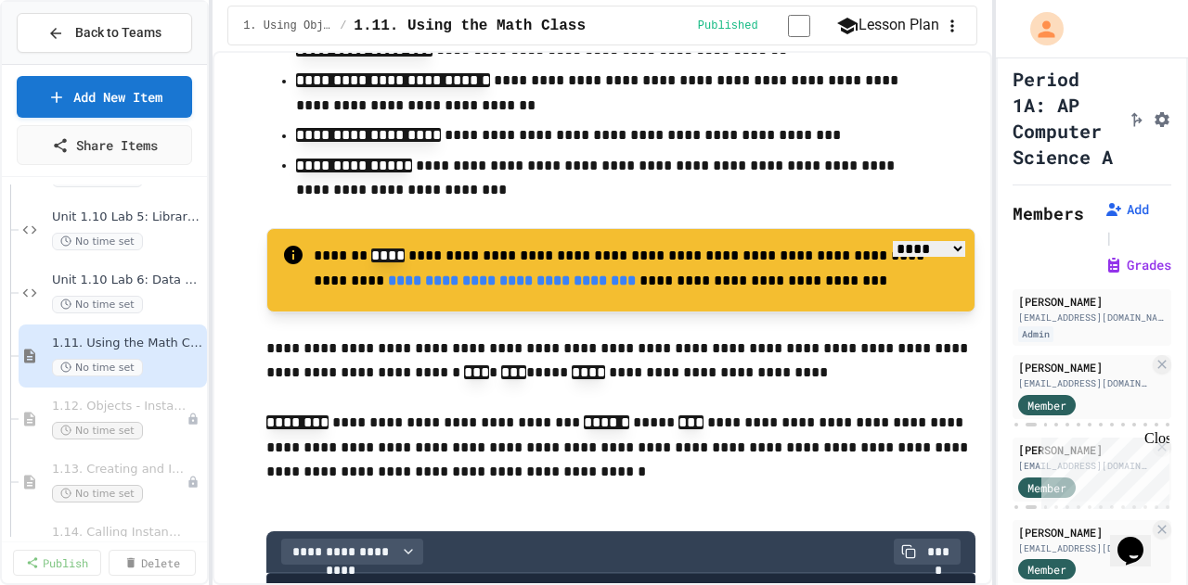
scroll to position [650, 0]
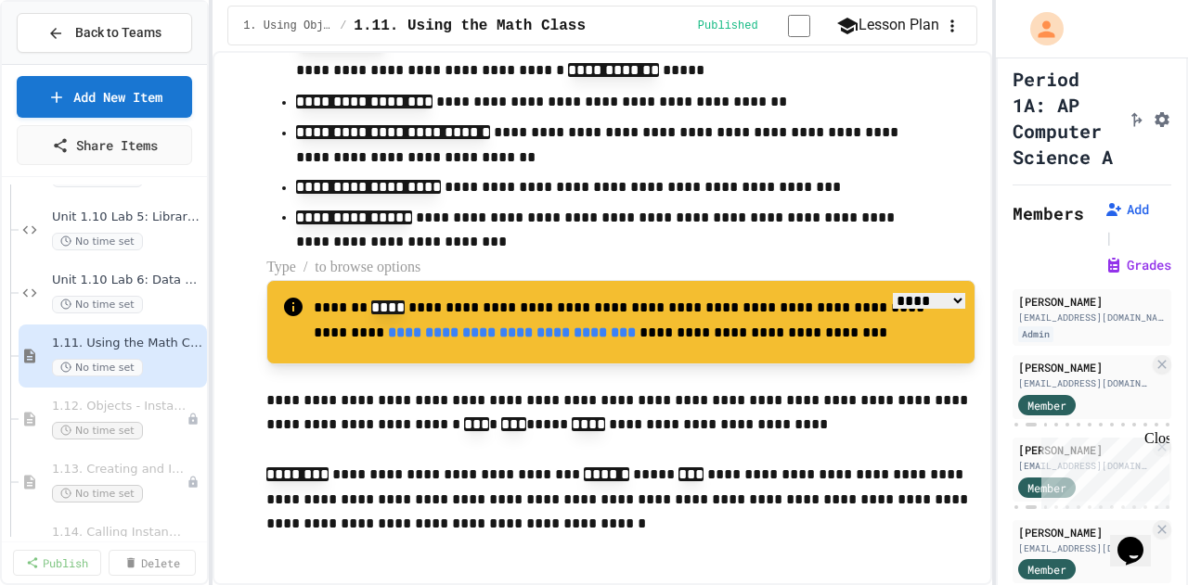
click at [474, 233] on p at bounding box center [620, 268] width 709 height 24
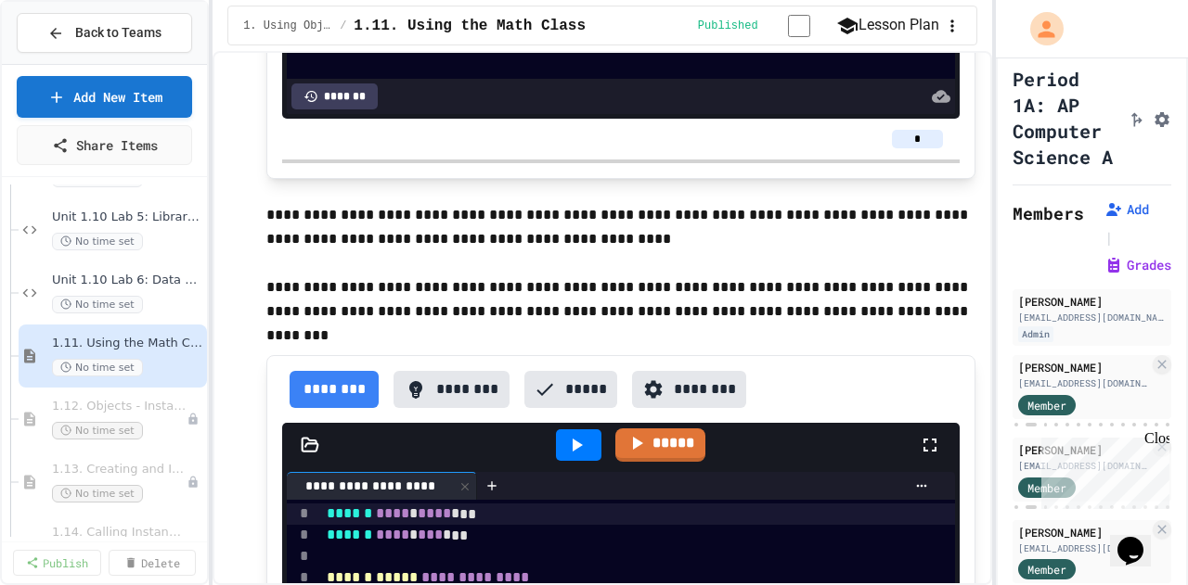
scroll to position [15118, 0]
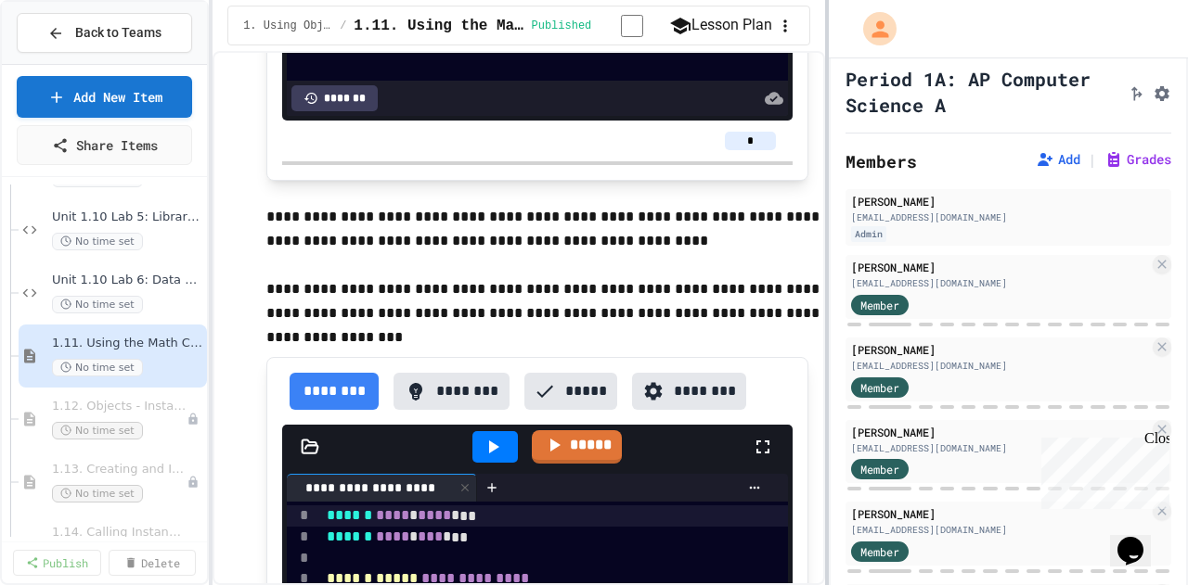
click at [474, 233] on div at bounding box center [827, 292] width 4 height 585
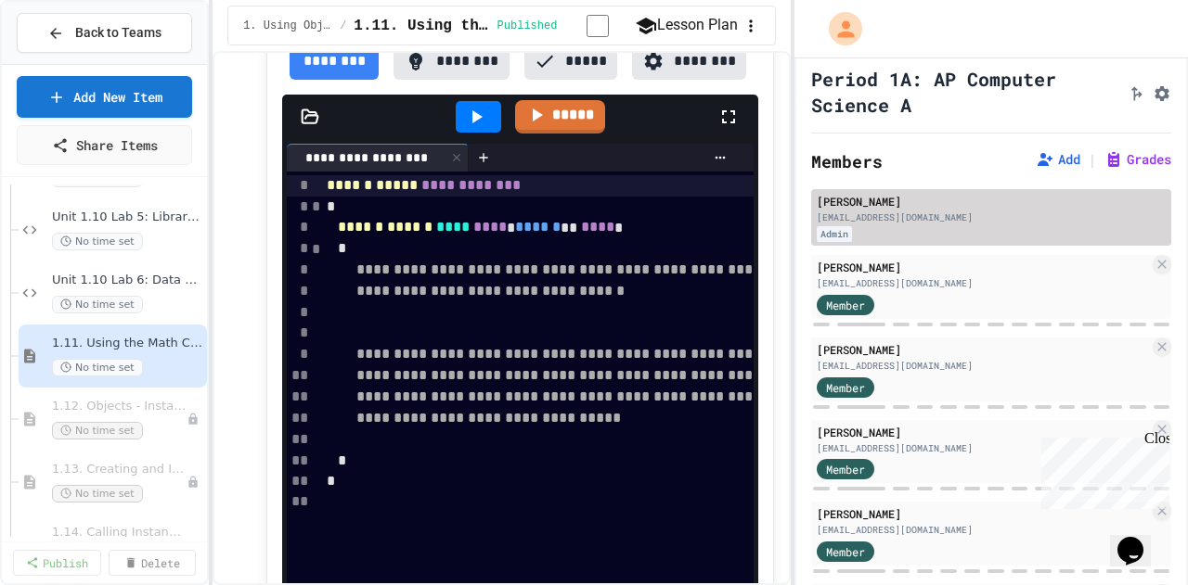
scroll to position [16006, 0]
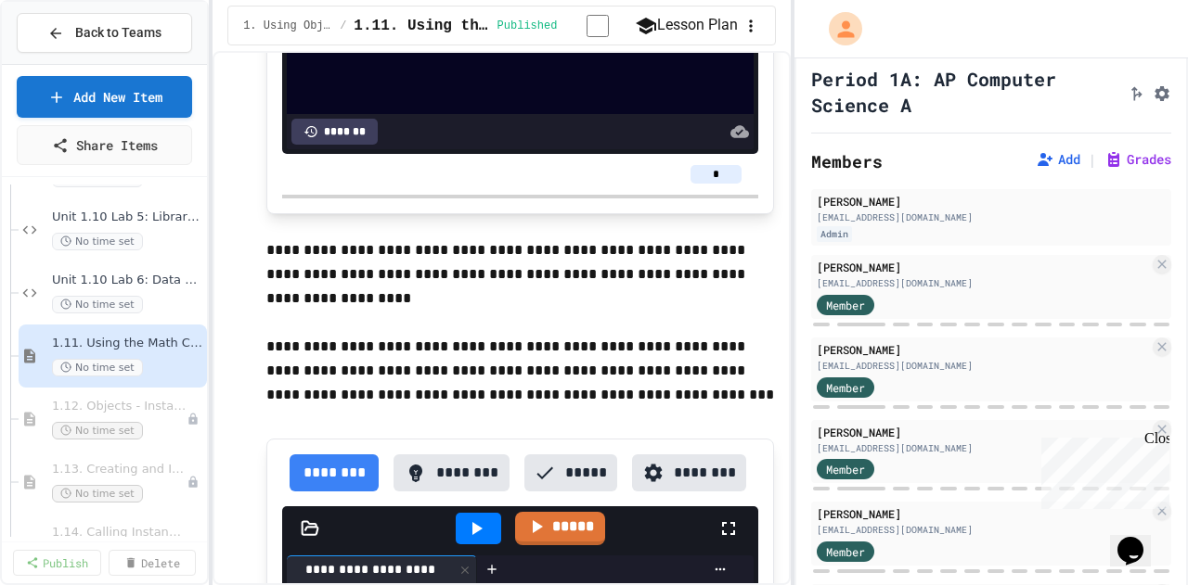
click at [474, 88] on icon "Assignment Settings" at bounding box center [1161, 93] width 15 height 15
click at [474, 156] on button "Grades" at bounding box center [1137, 159] width 67 height 19
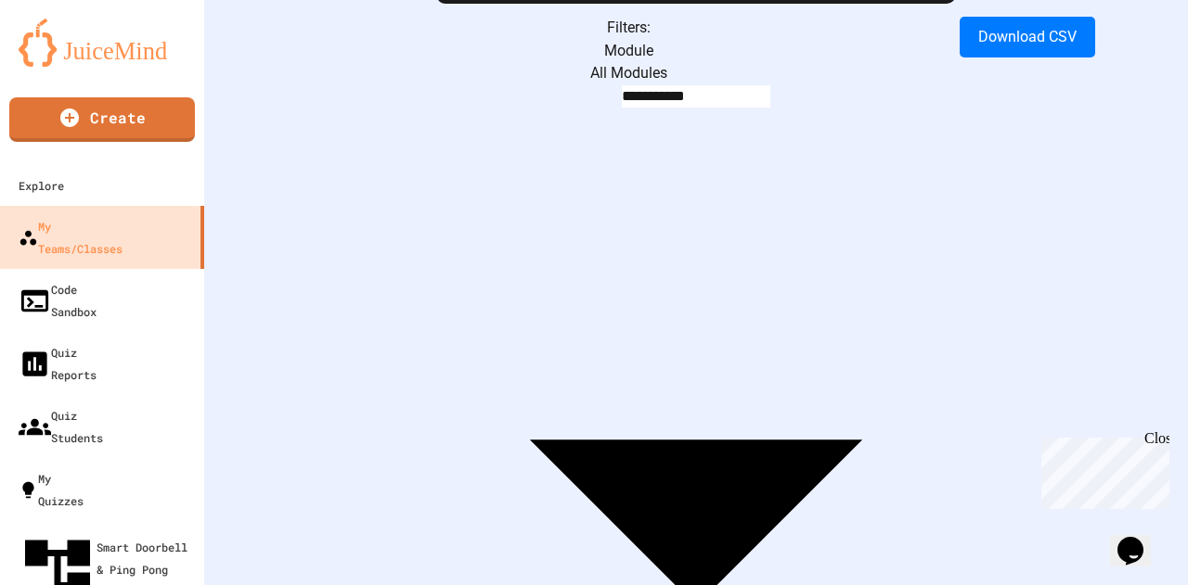
scroll to position [93, 0]
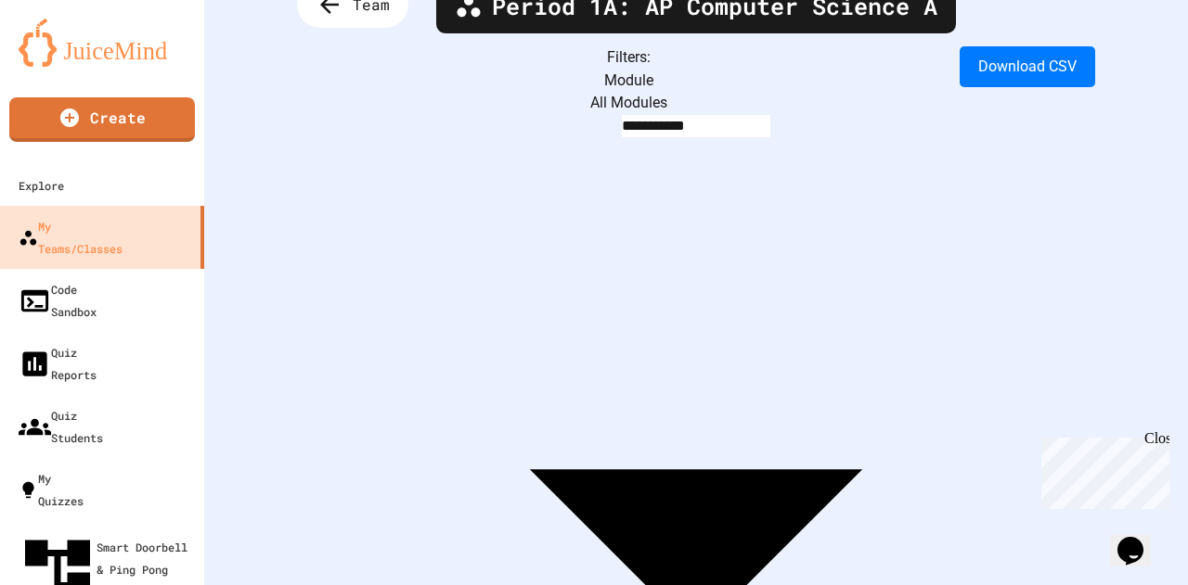
click at [474, 133] on div "**********" at bounding box center [696, 199] width 984 height 585
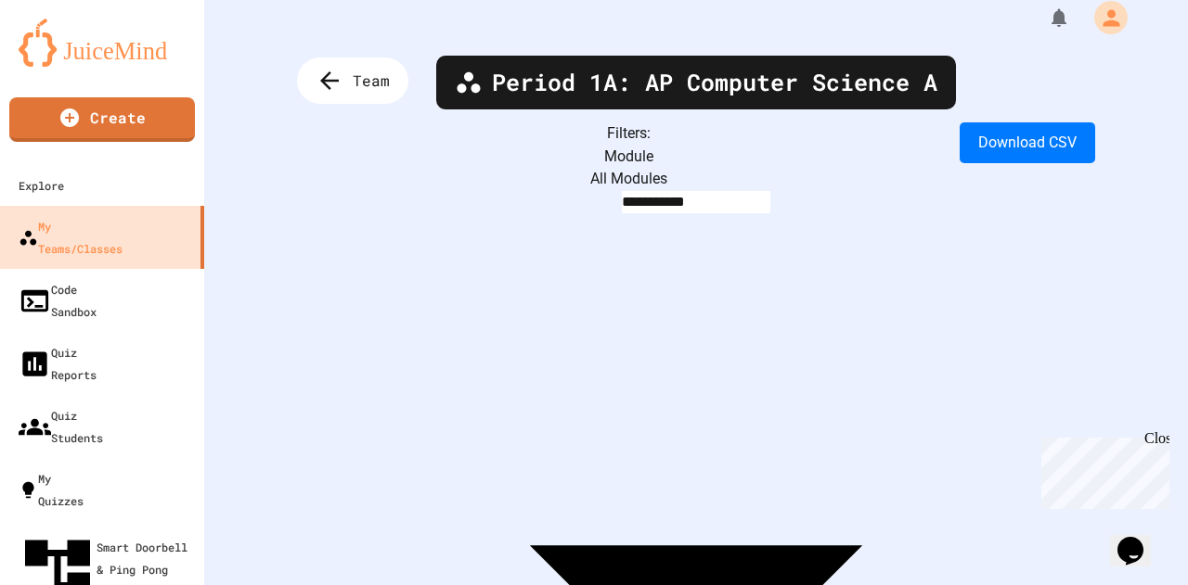
scroll to position [0, 0]
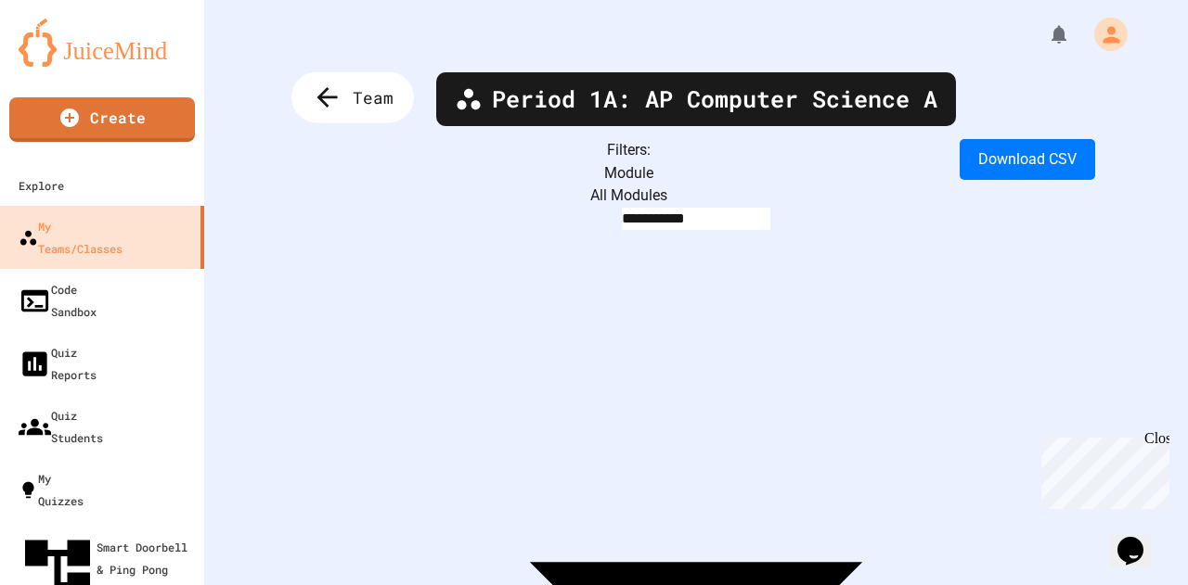
click at [372, 106] on span "Team" at bounding box center [373, 97] width 41 height 24
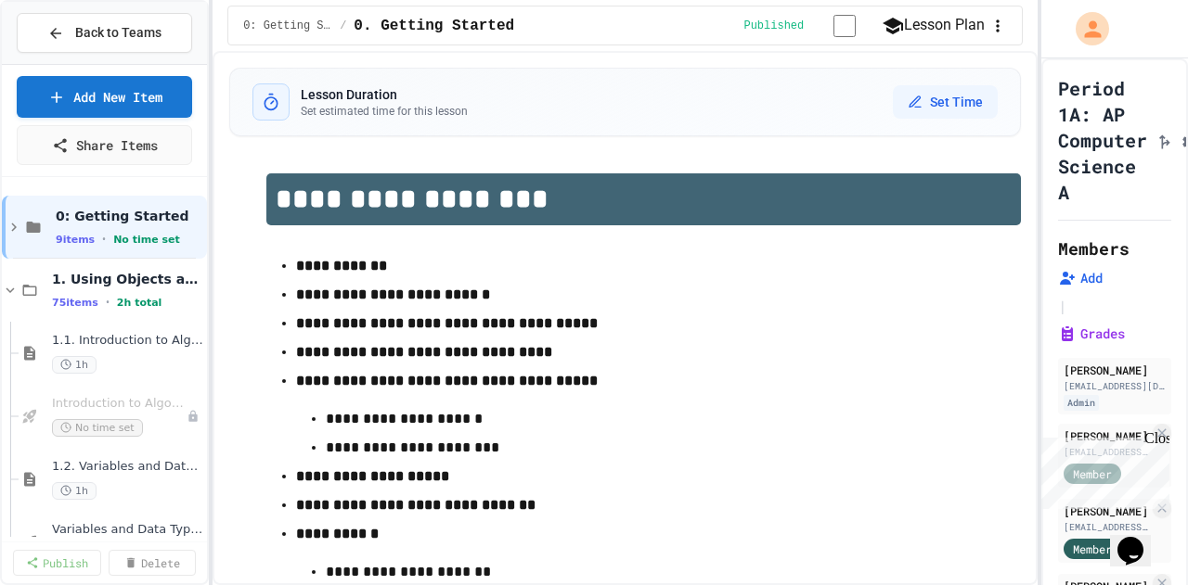
click at [474, 224] on div "**********" at bounding box center [594, 292] width 1188 height 585
click at [163, 88] on link "Add New Item" at bounding box center [104, 95] width 175 height 44
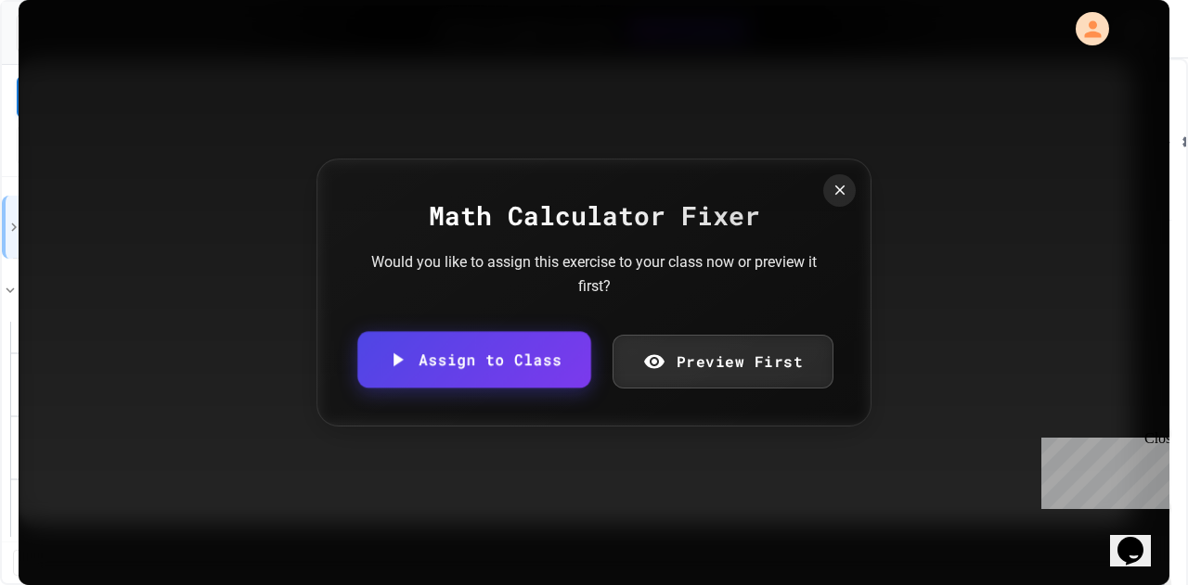
click at [474, 233] on link "Assign to Class" at bounding box center [473, 360] width 233 height 57
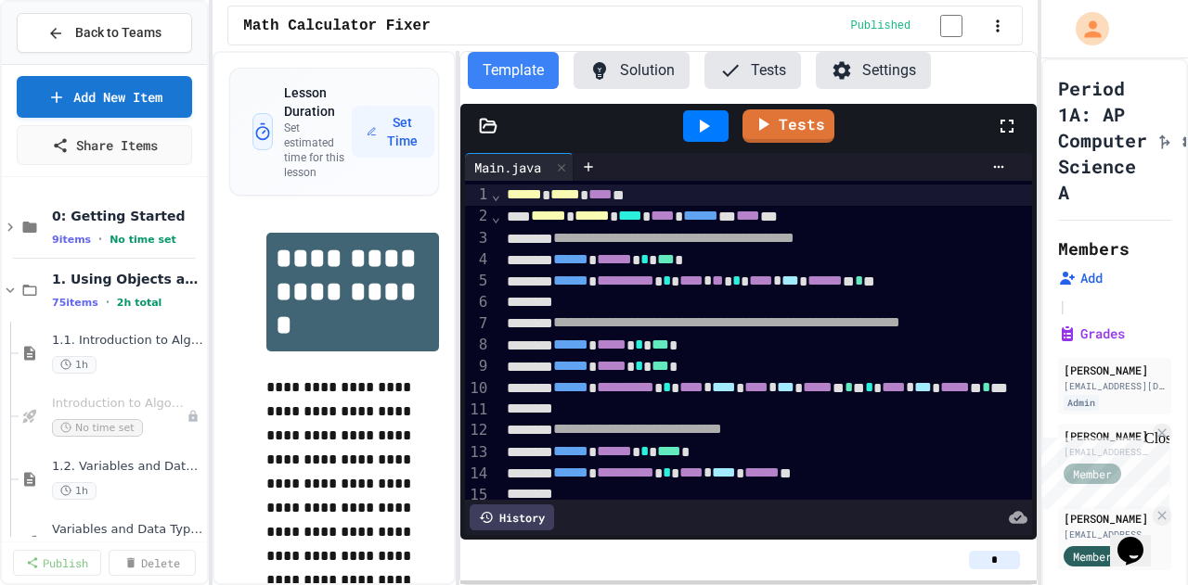
drag, startPoint x: 1005, startPoint y: 560, endPoint x: 971, endPoint y: 561, distance: 34.4
click at [474, 233] on input "*" at bounding box center [994, 560] width 51 height 19
type input "*"
click at [474, 233] on div "*" at bounding box center [748, 560] width 547 height 19
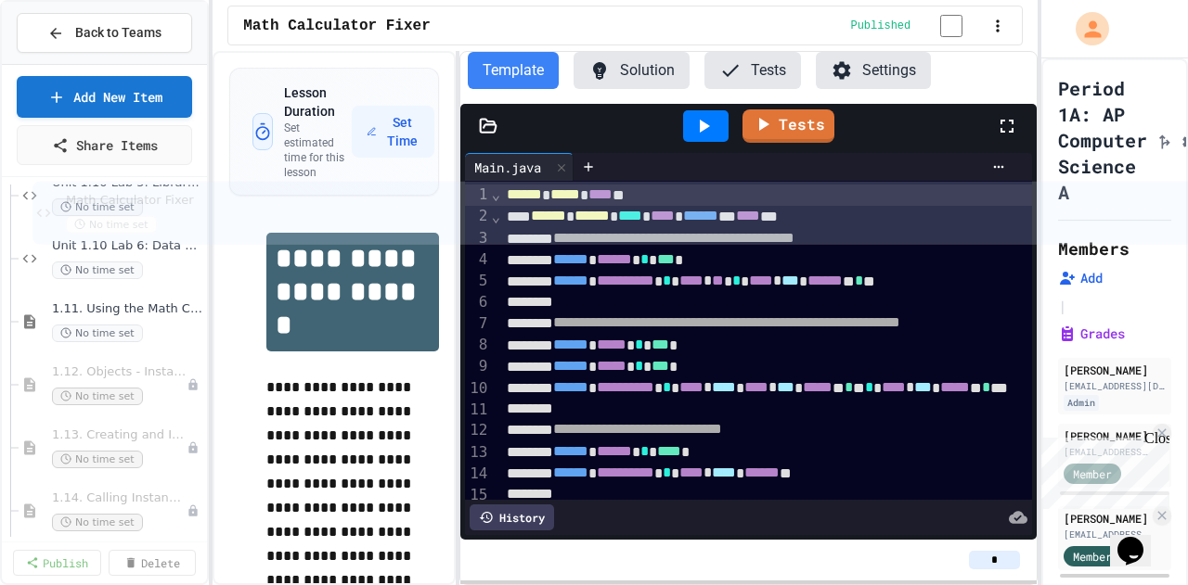
scroll to position [3683, 0]
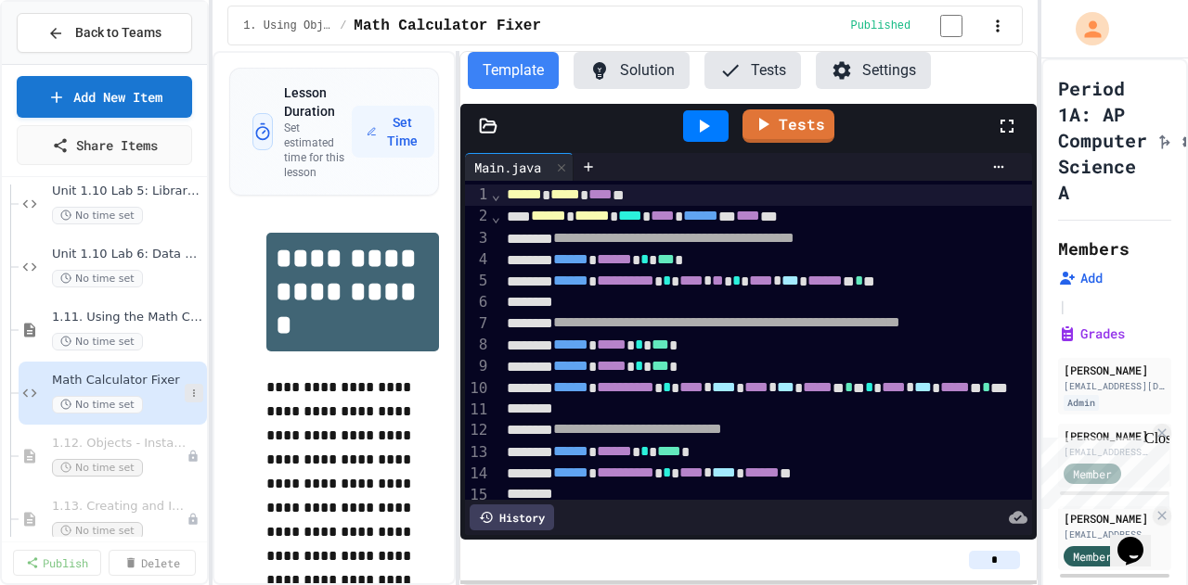
click at [188, 233] on icon at bounding box center [193, 393] width 11 height 11
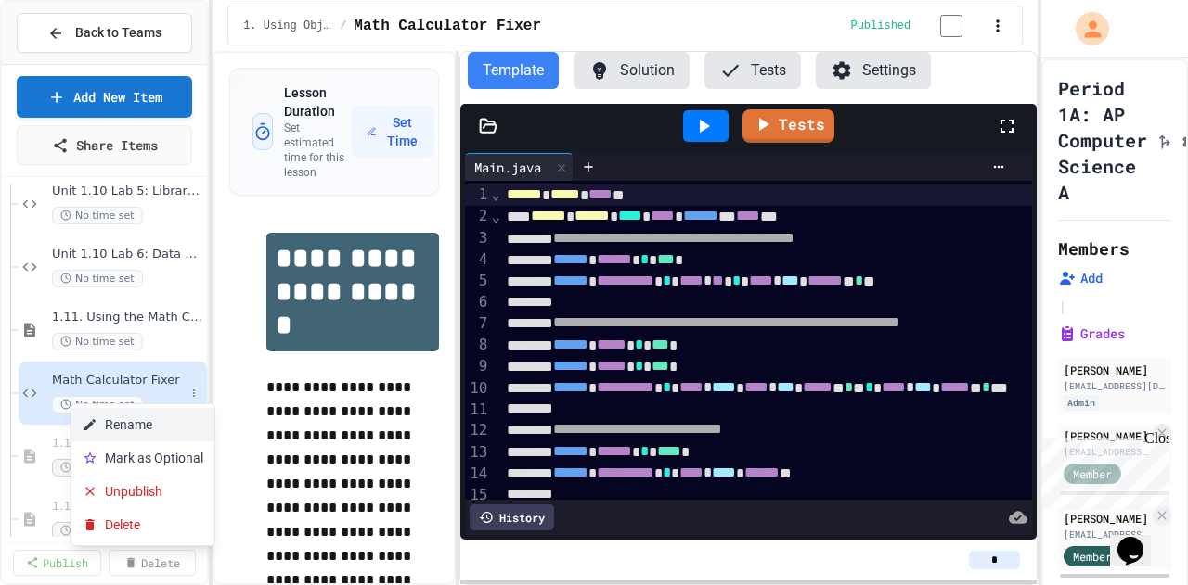
click at [165, 233] on button "Rename" at bounding box center [142, 424] width 143 height 33
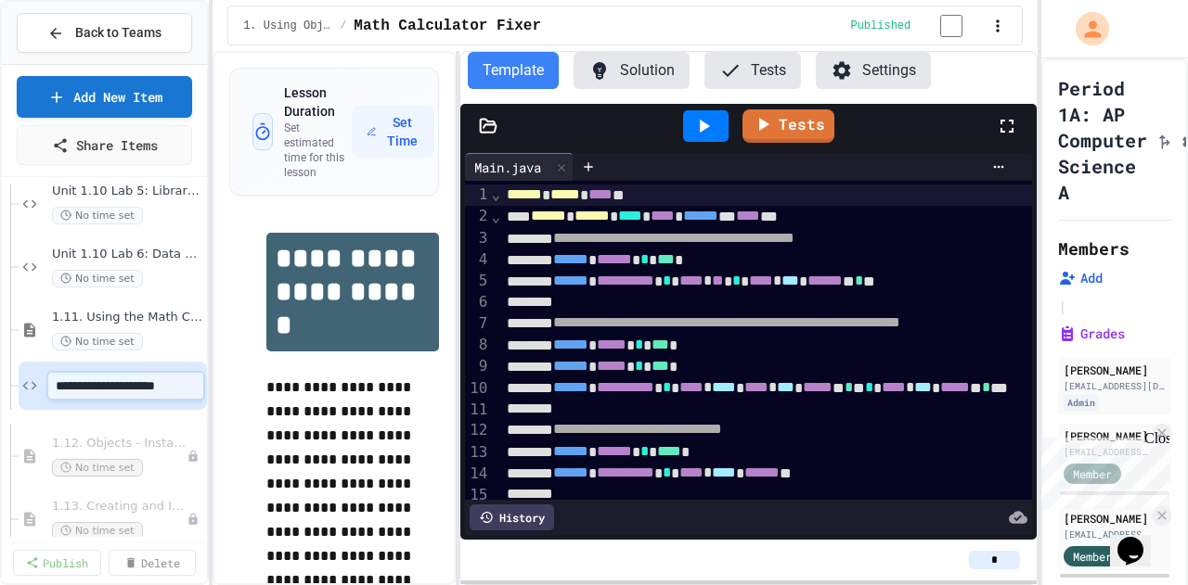
scroll to position [3683, 39]
click at [44, 233] on input "**********" at bounding box center [116, 386] width 145 height 26
type input "**********"
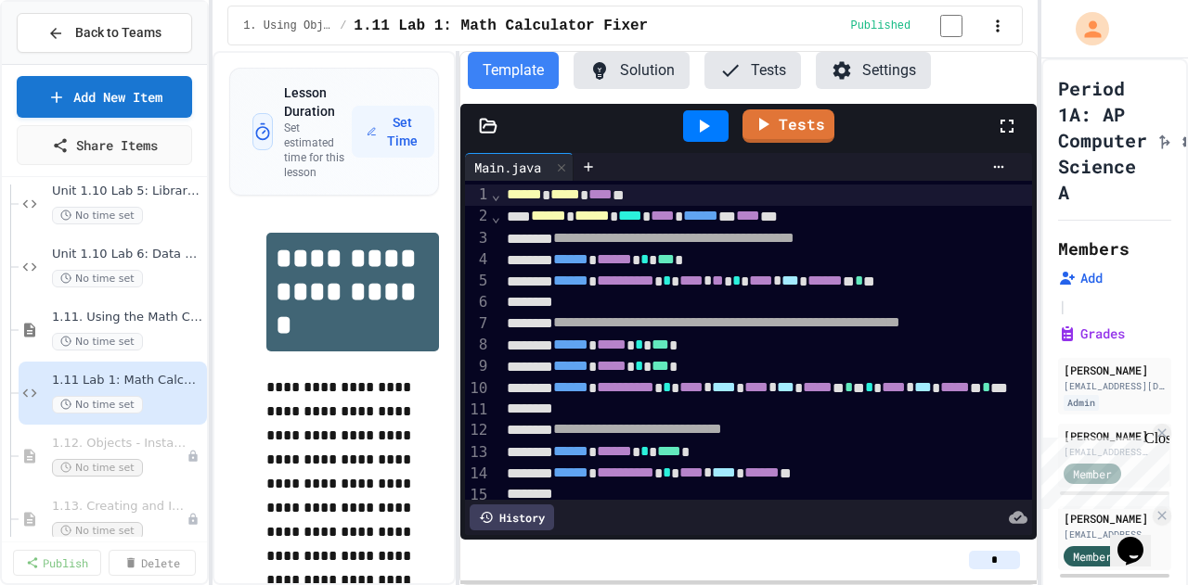
scroll to position [3683, 0]
click at [145, 92] on link "Add New Item" at bounding box center [105, 95] width 174 height 44
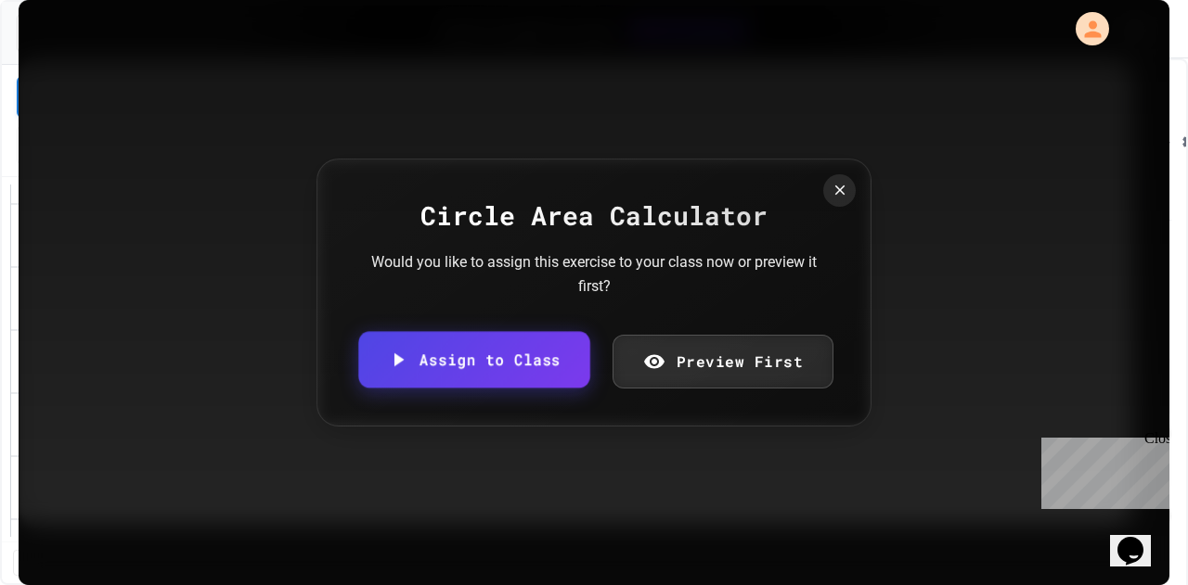
click at [474, 233] on link "Assign to Class" at bounding box center [473, 360] width 231 height 57
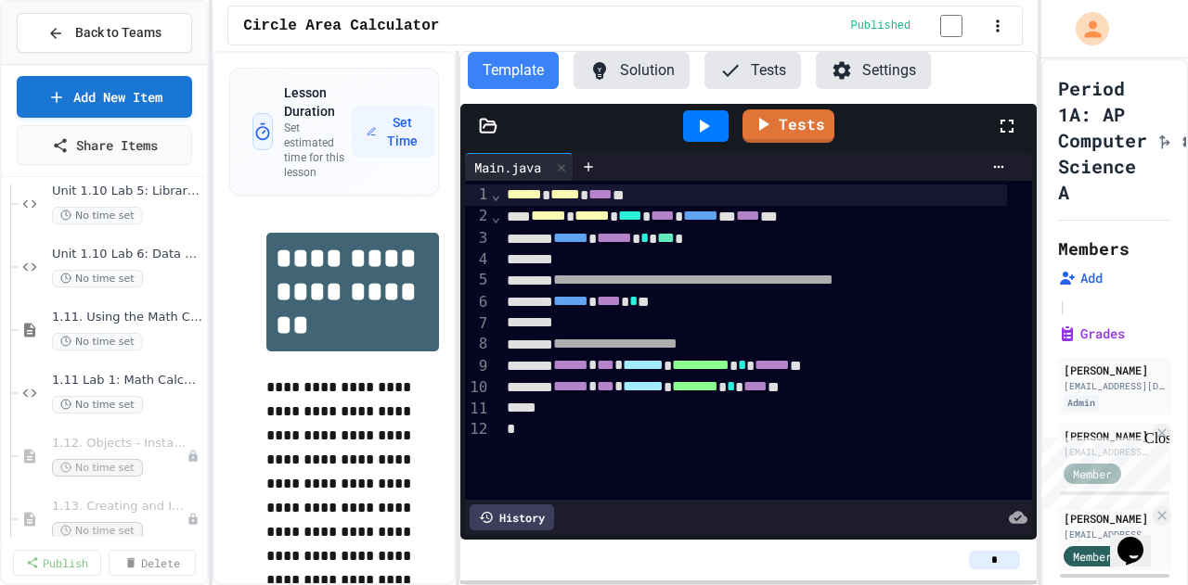
drag, startPoint x: 1002, startPoint y: 560, endPoint x: 977, endPoint y: 560, distance: 25.1
click at [474, 233] on input "*" at bounding box center [994, 560] width 51 height 19
type input "*"
click at [474, 233] on div "*" at bounding box center [748, 560] width 547 height 19
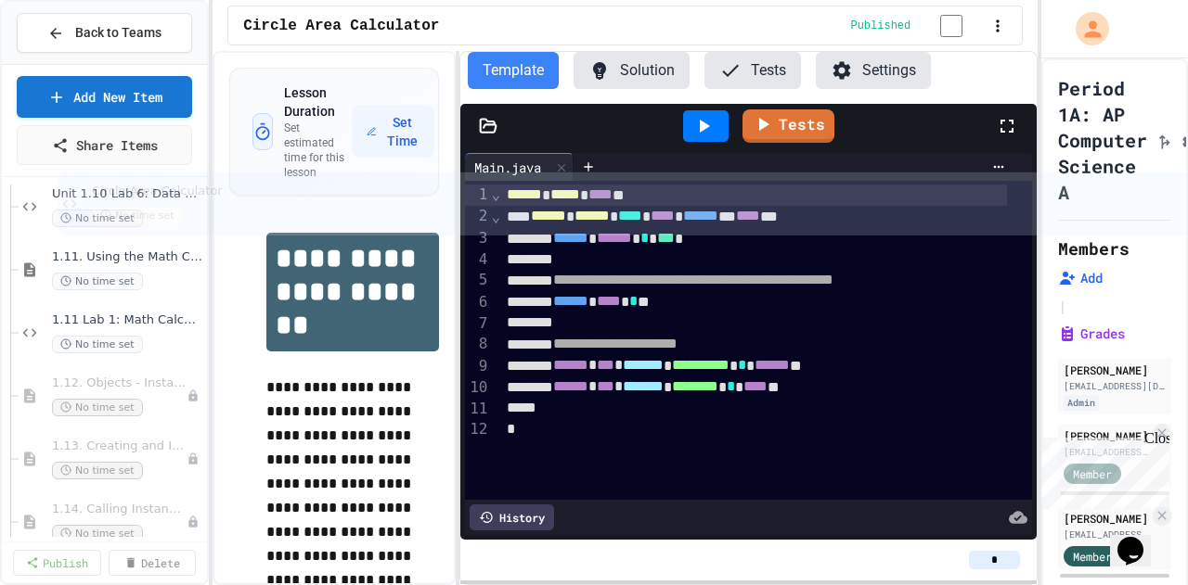
scroll to position [3711, 0]
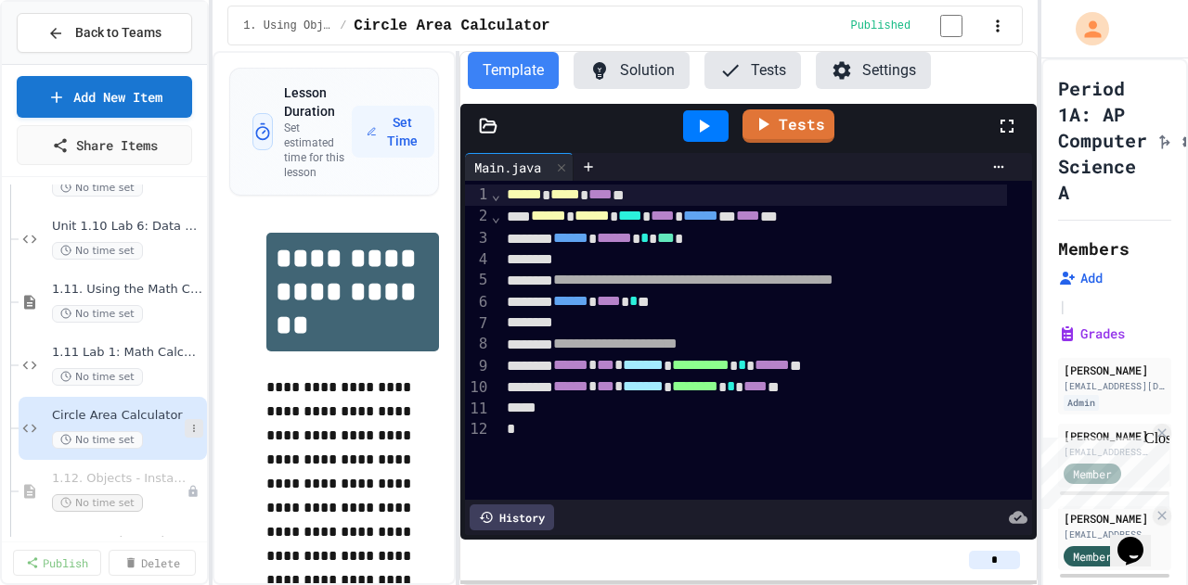
click at [188, 233] on icon at bounding box center [193, 428] width 11 height 11
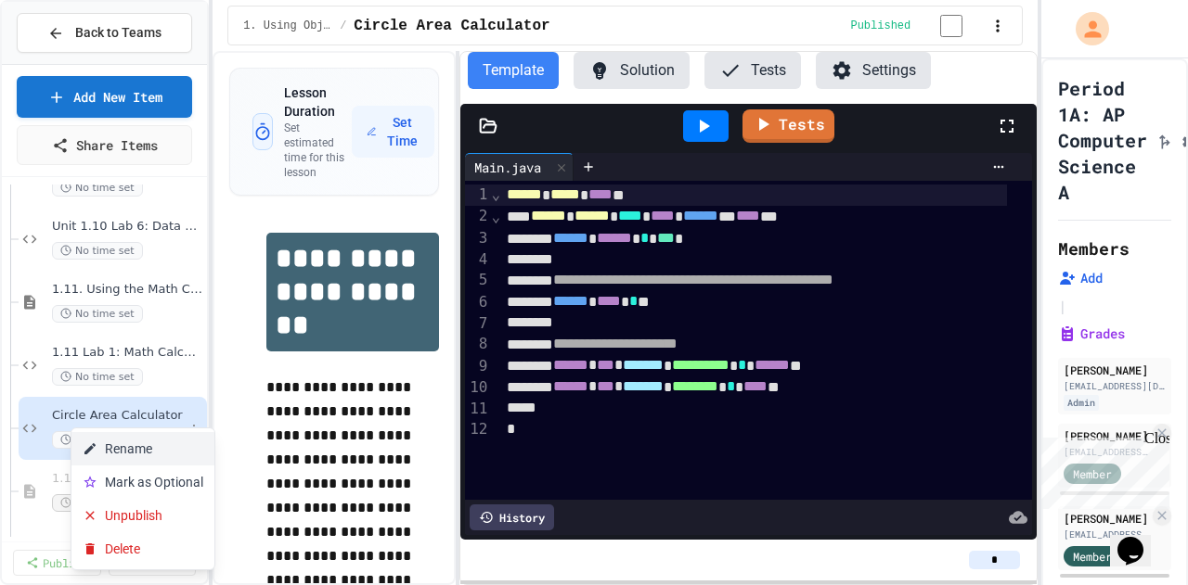
click at [172, 233] on button "Rename" at bounding box center [142, 448] width 143 height 33
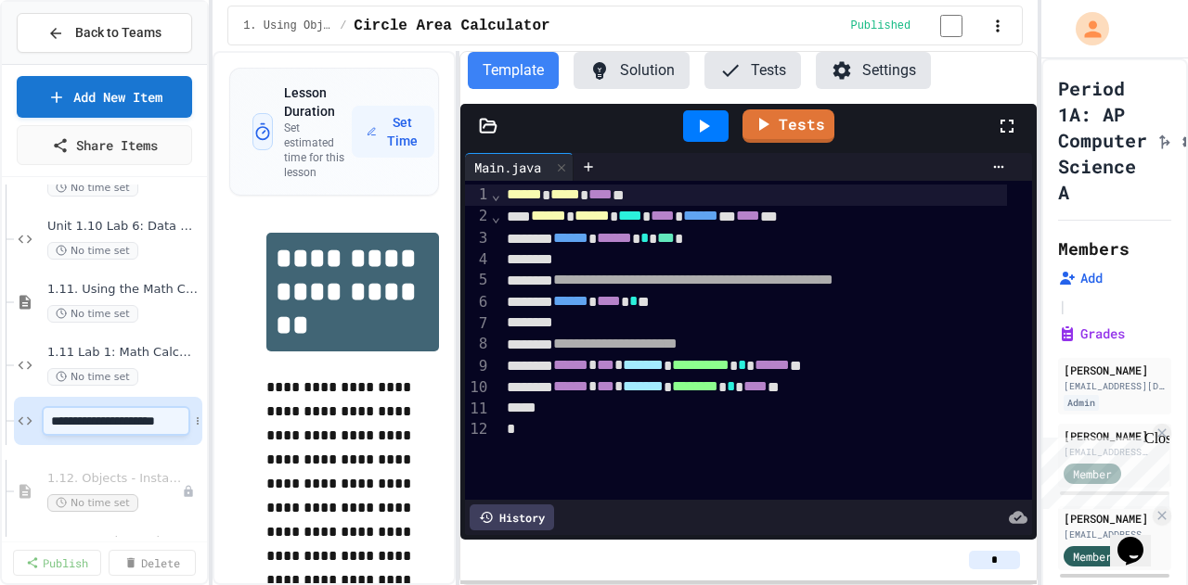
scroll to position [0, 2]
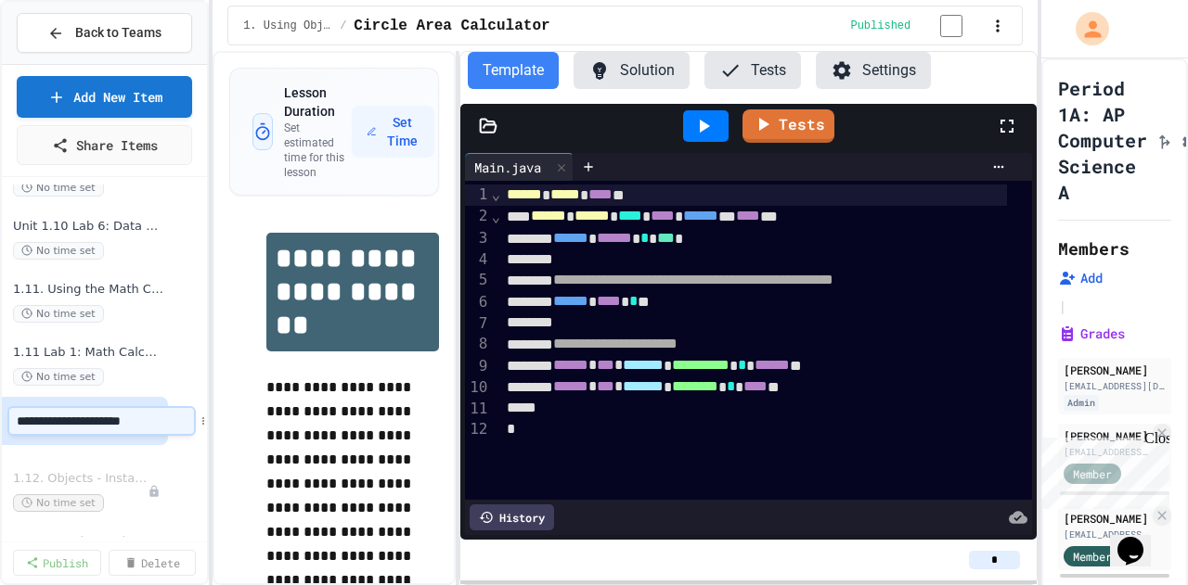
click at [15, 233] on input "**********" at bounding box center [101, 421] width 185 height 26
type input "**********"
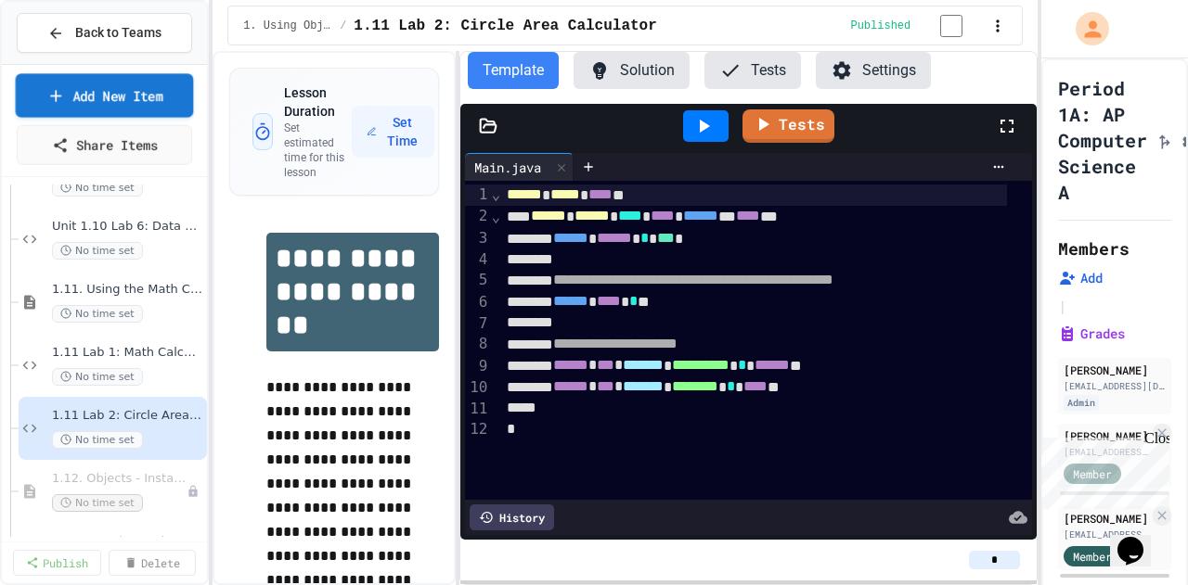
click at [83, 80] on link "Add New Item" at bounding box center [105, 95] width 178 height 44
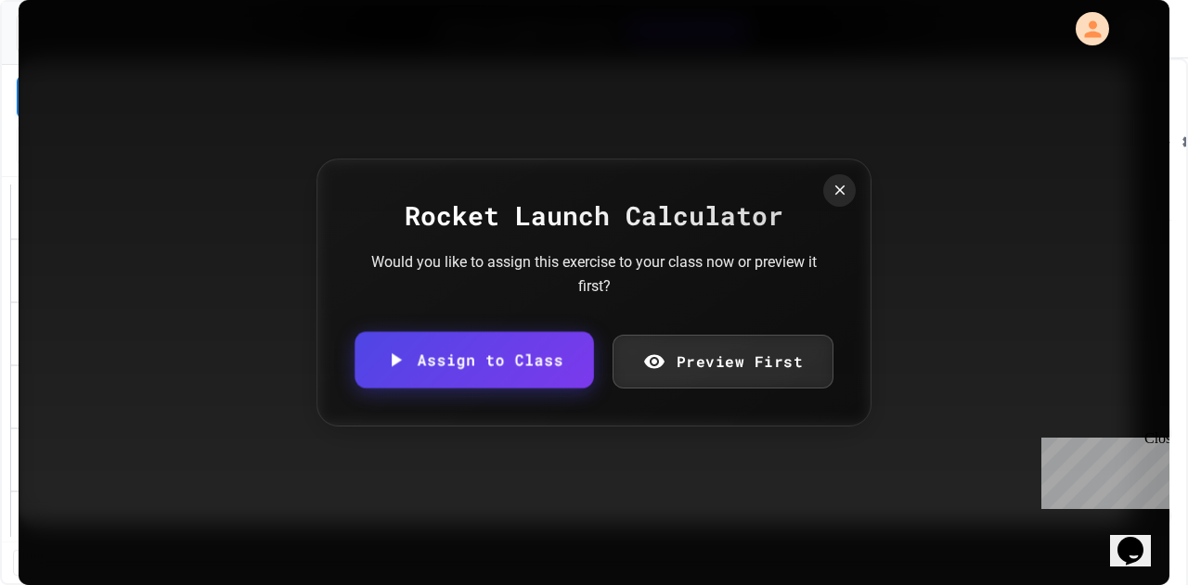
click at [474, 233] on link "Assign to Class" at bounding box center [473, 360] width 238 height 57
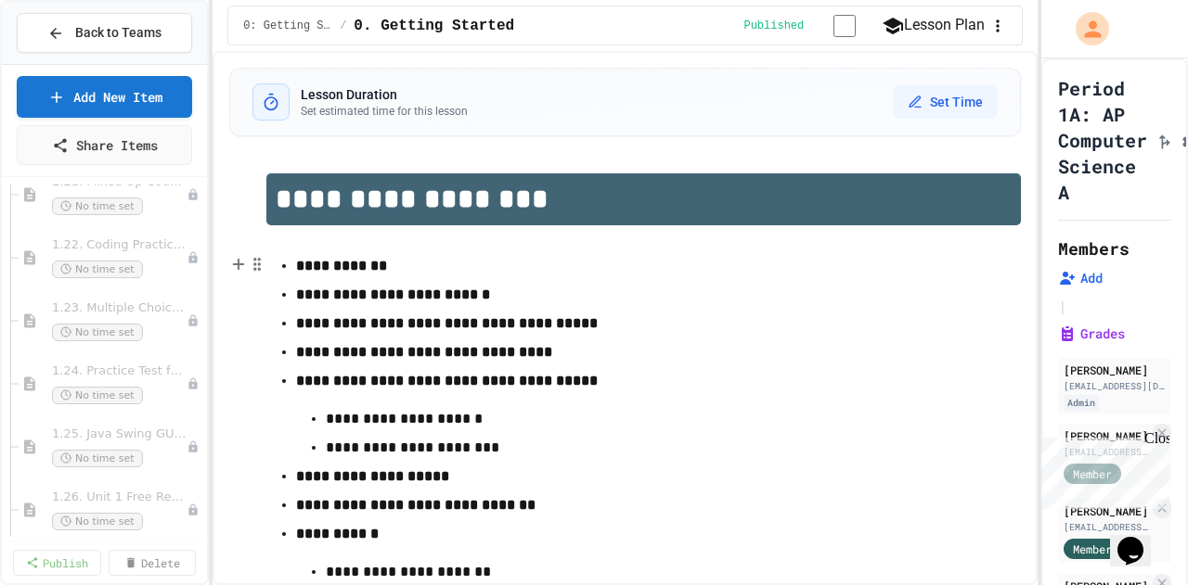
scroll to position [5347, 0]
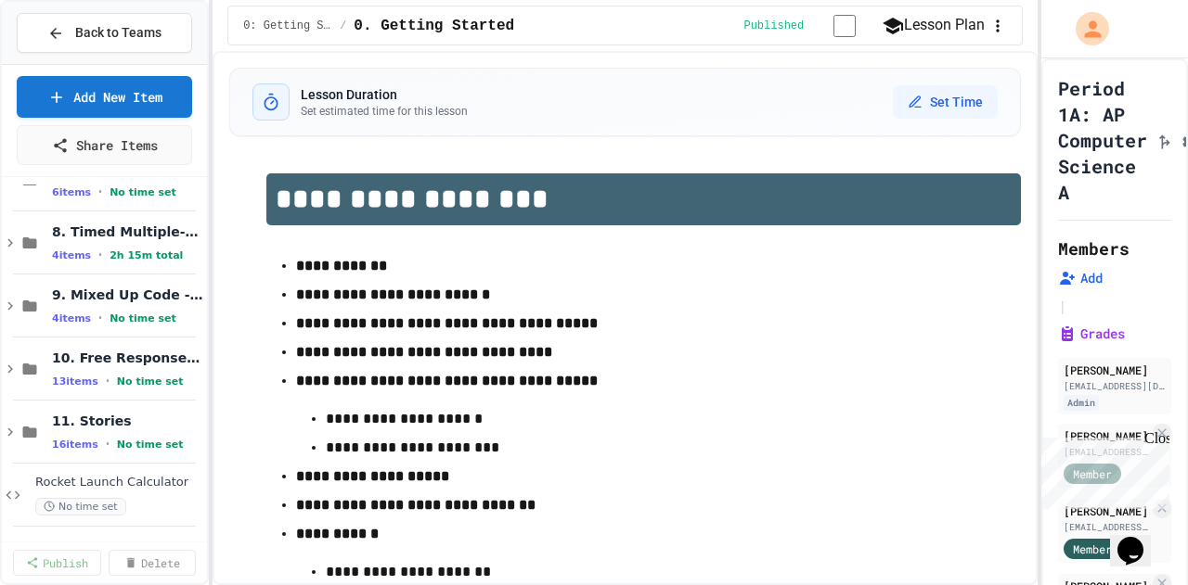
click at [122, 233] on span "Rocket Launch Calculator" at bounding box center [119, 483] width 168 height 16
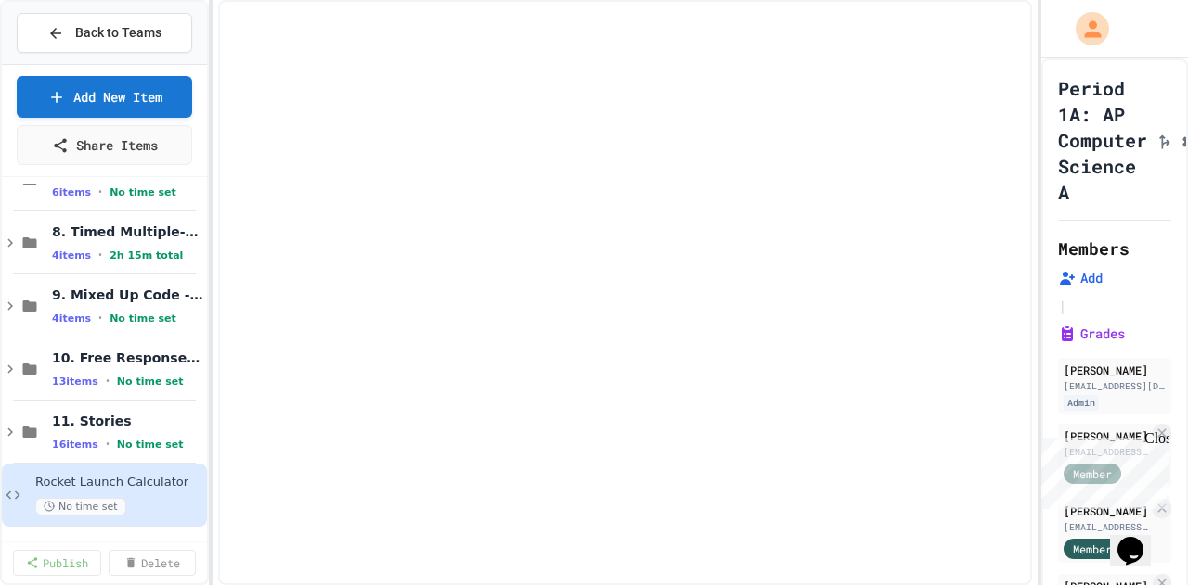
scroll to position [5326, 0]
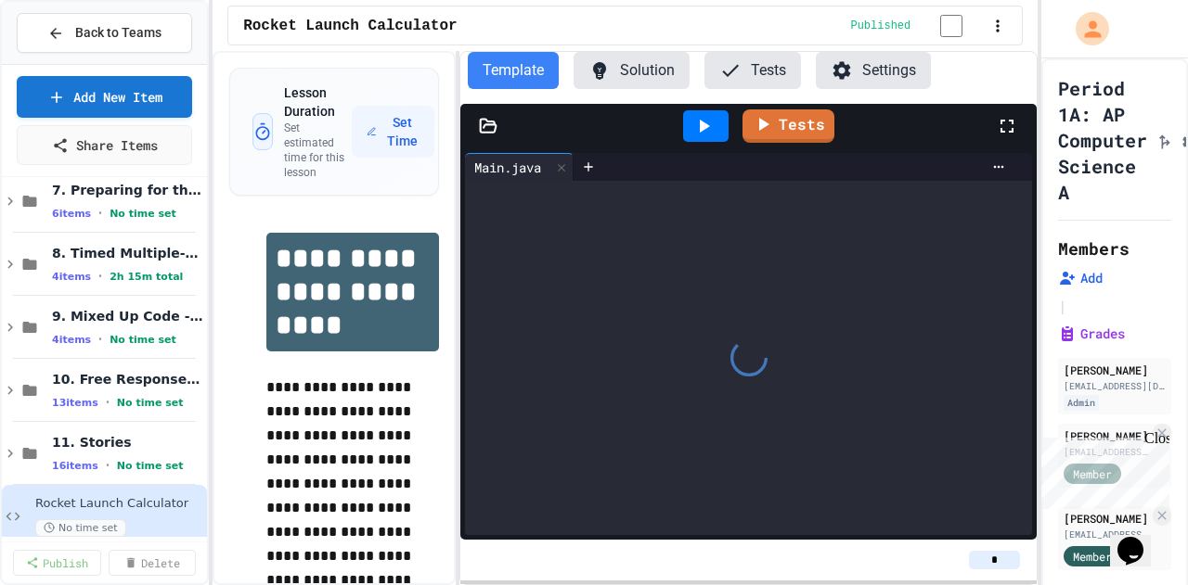
drag, startPoint x: 1000, startPoint y: 559, endPoint x: 974, endPoint y: 567, distance: 27.3
click at [474, 233] on input "*" at bounding box center [994, 560] width 51 height 19
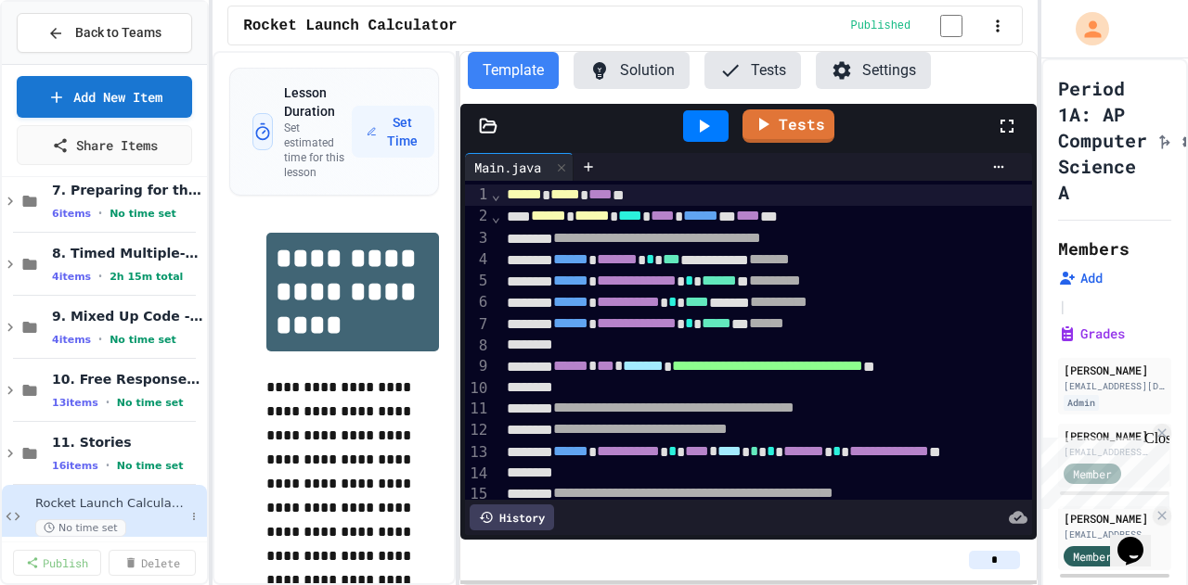
type input "*"
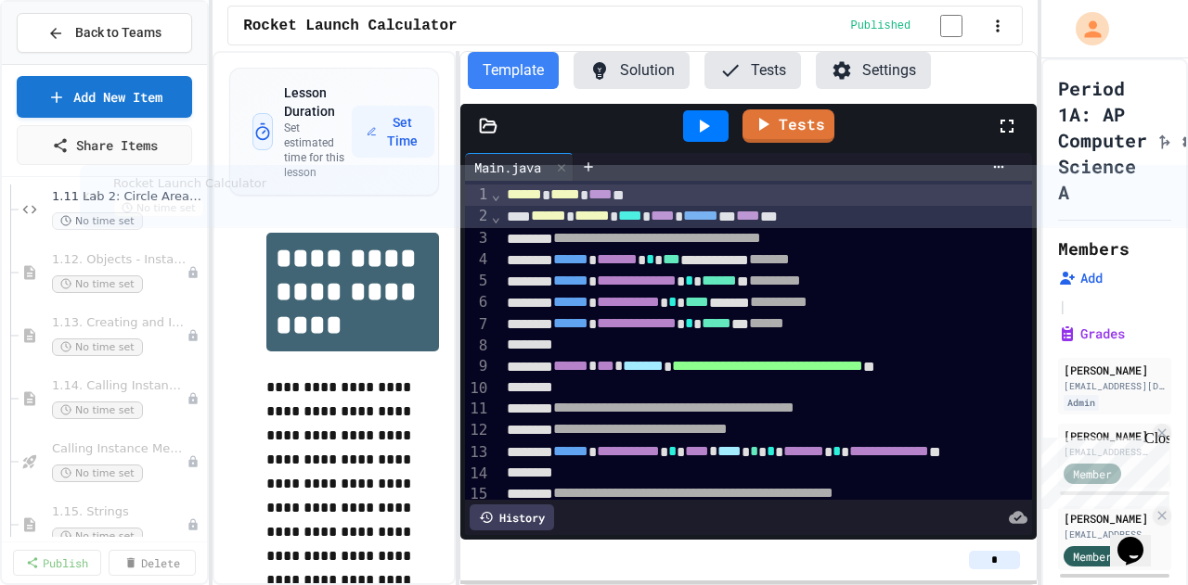
scroll to position [3869, 0]
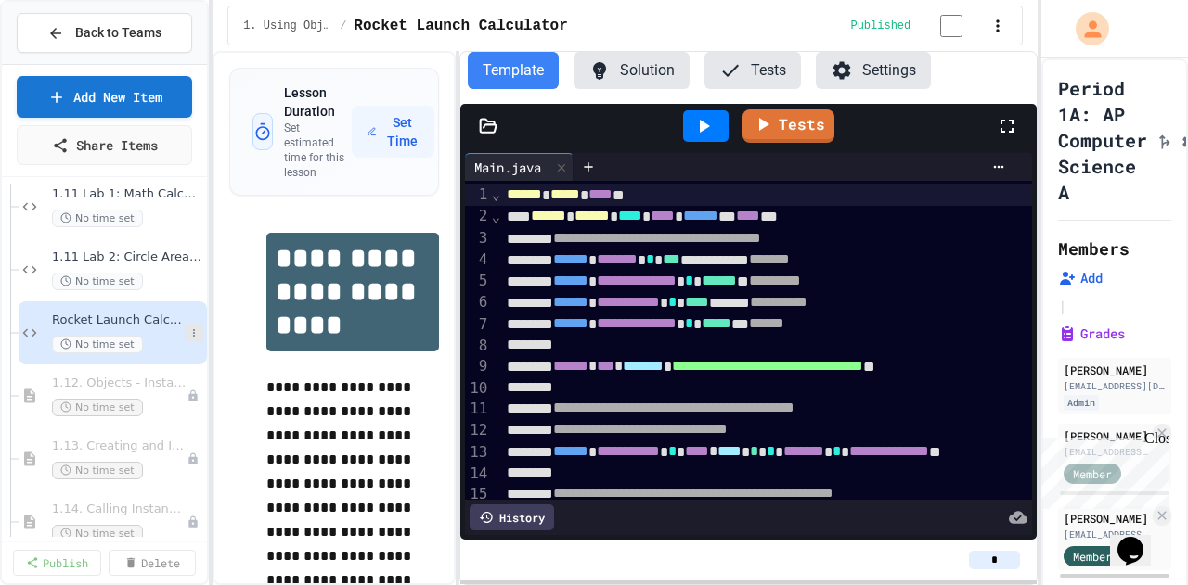
click at [188, 233] on icon at bounding box center [193, 333] width 11 height 11
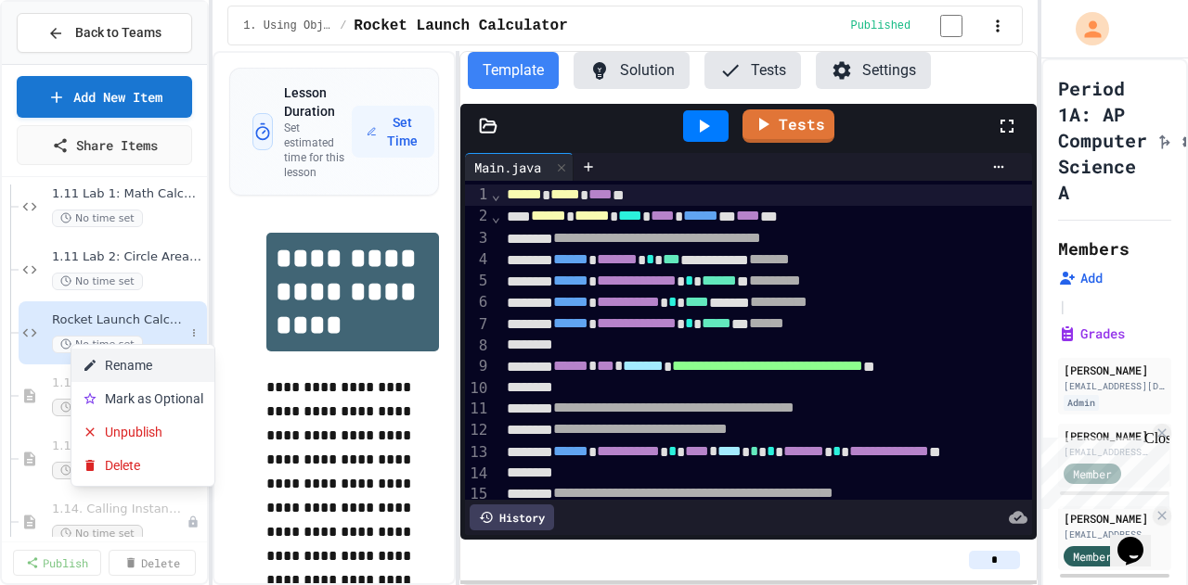
click at [168, 233] on button "Rename" at bounding box center [142, 365] width 143 height 33
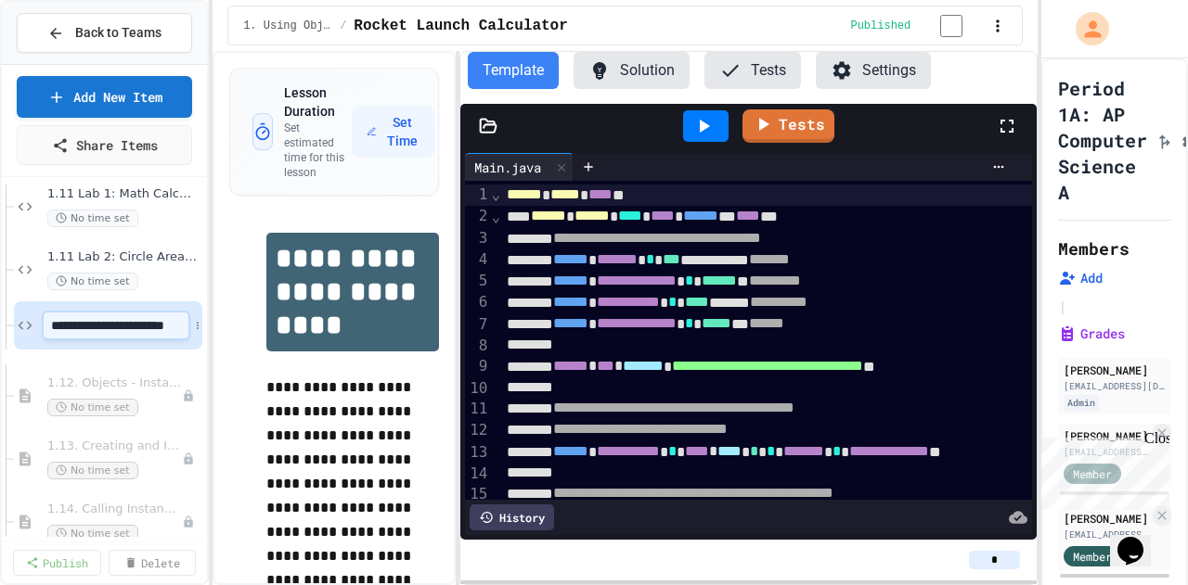
scroll to position [0, 17]
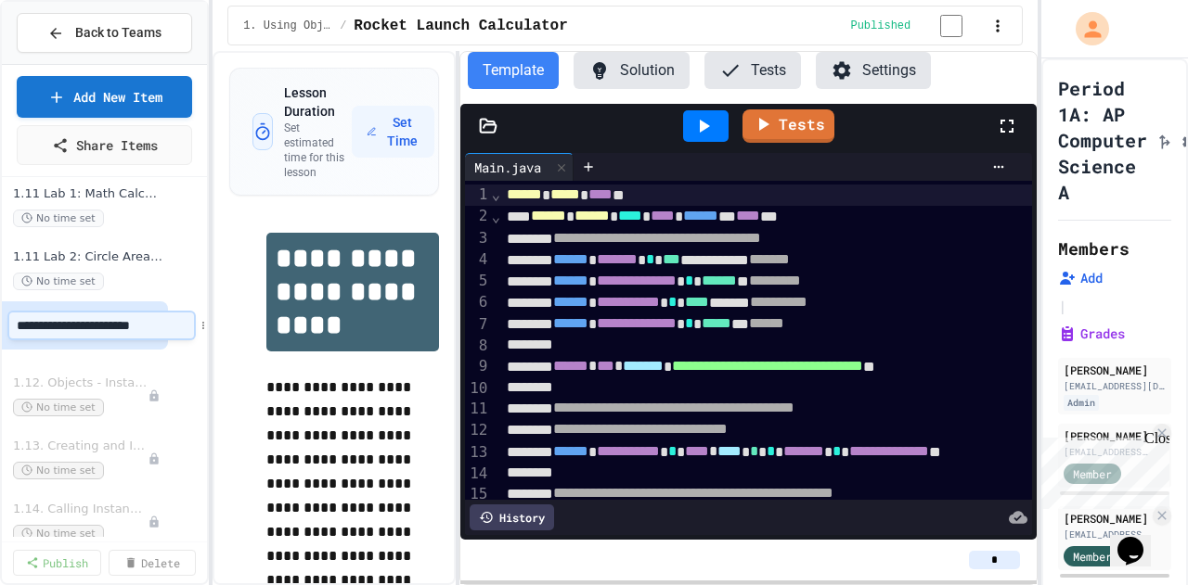
click at [14, 233] on input "**********" at bounding box center [101, 326] width 185 height 26
type input "**********"
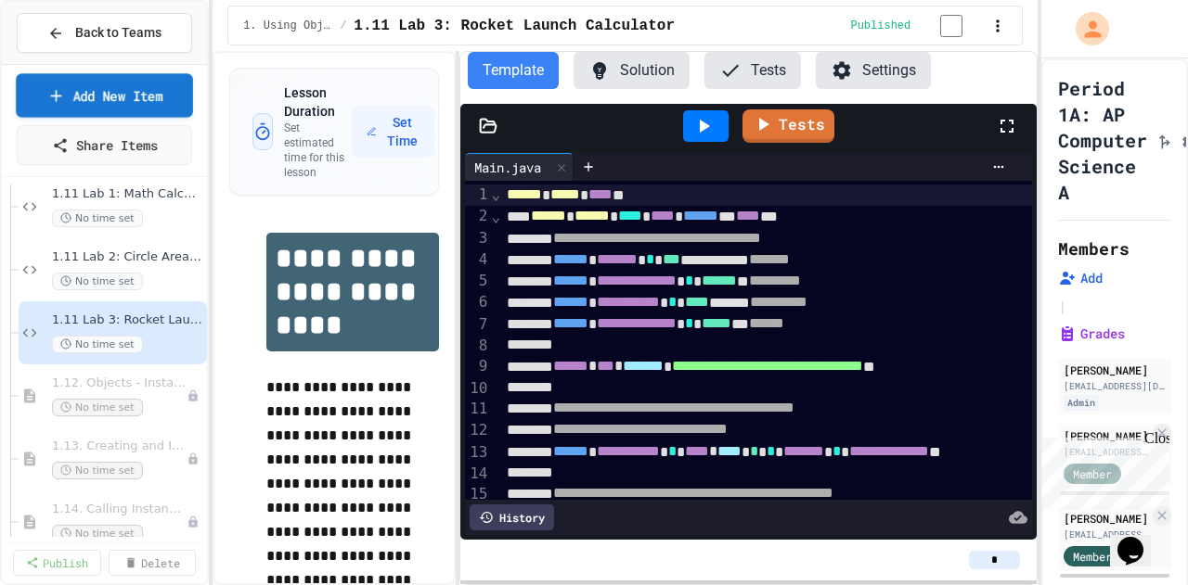
click at [143, 108] on link "Add New Item" at bounding box center [104, 95] width 177 height 44
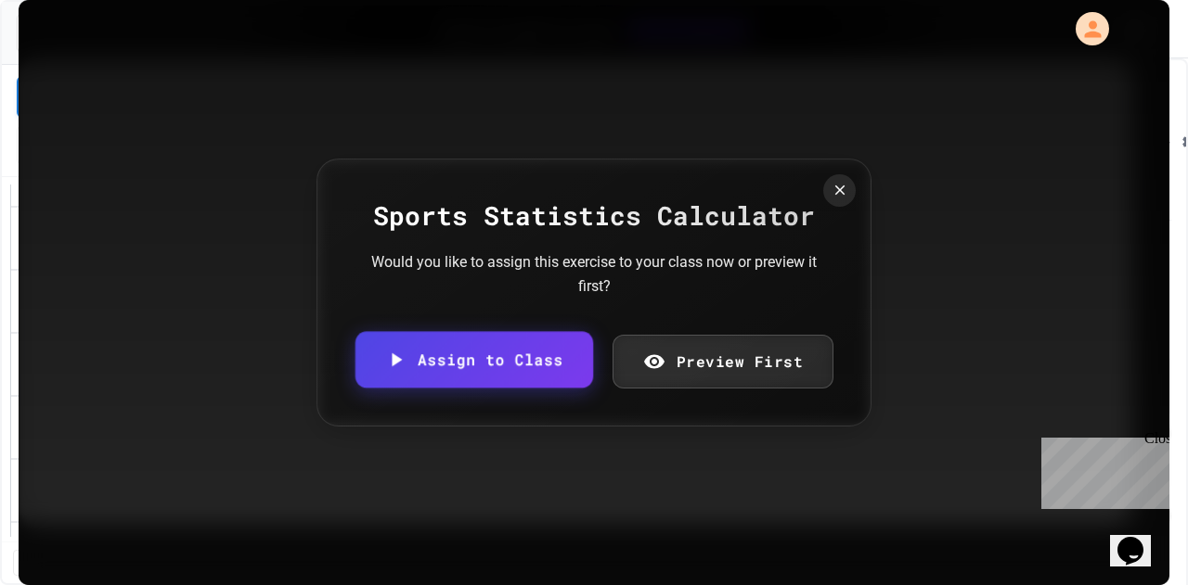
click at [444, 233] on link "Assign to Class" at bounding box center [474, 360] width 238 height 57
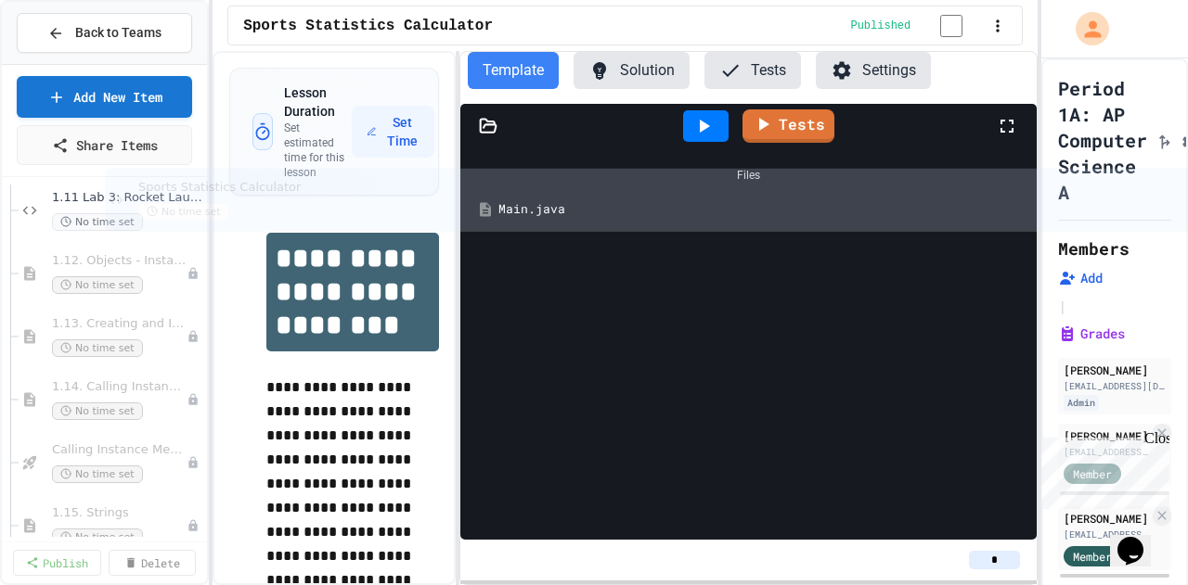
scroll to position [3958, 0]
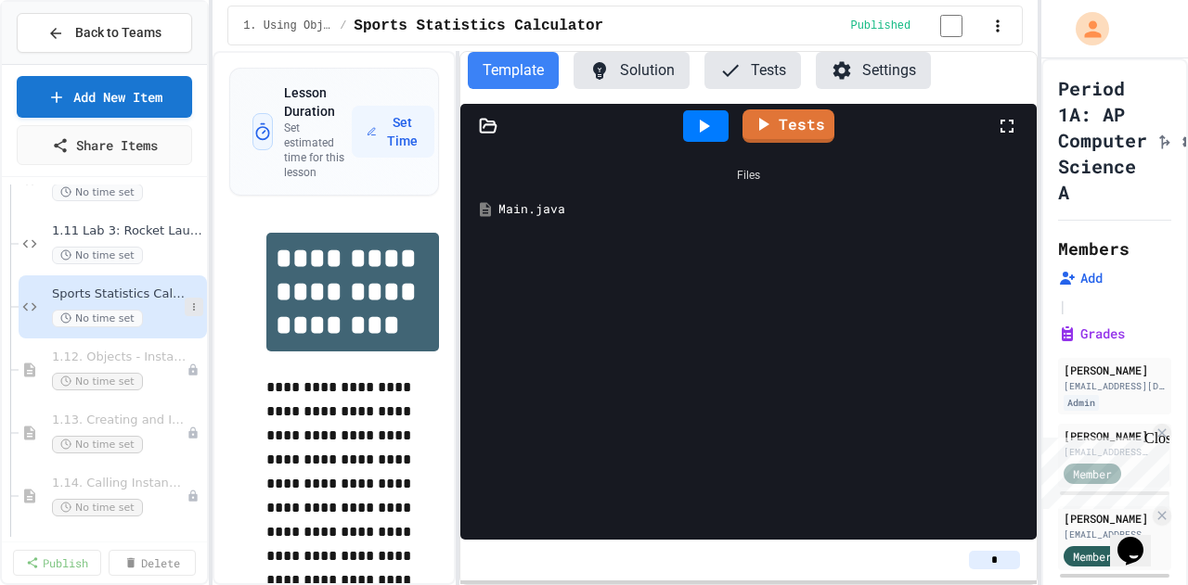
click at [193, 233] on icon at bounding box center [194, 306] width 2 height 7
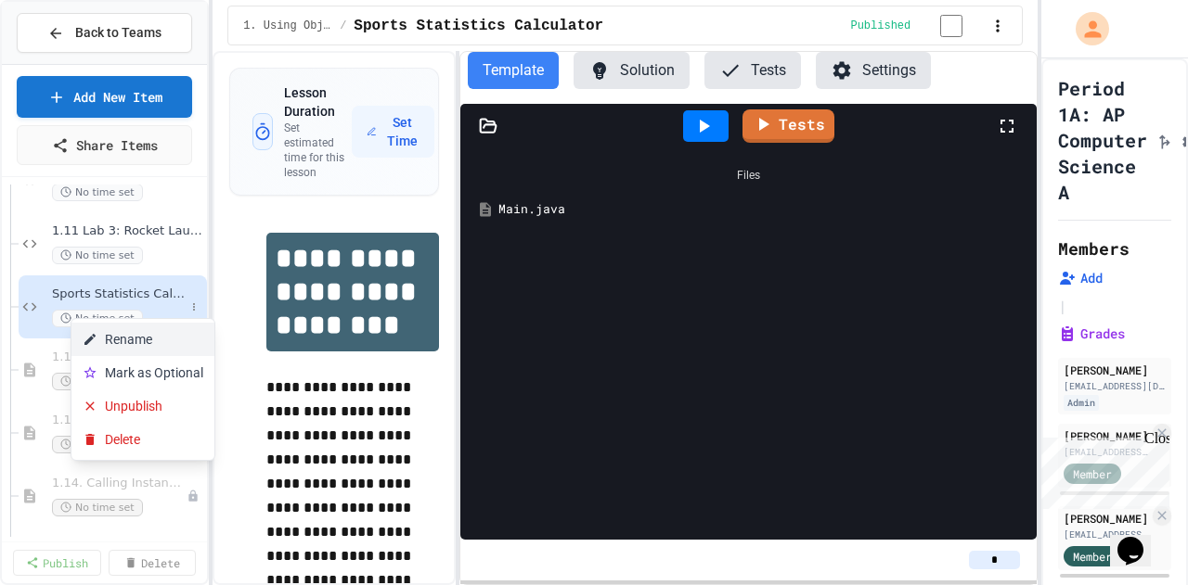
click at [185, 233] on button "Rename" at bounding box center [142, 339] width 143 height 33
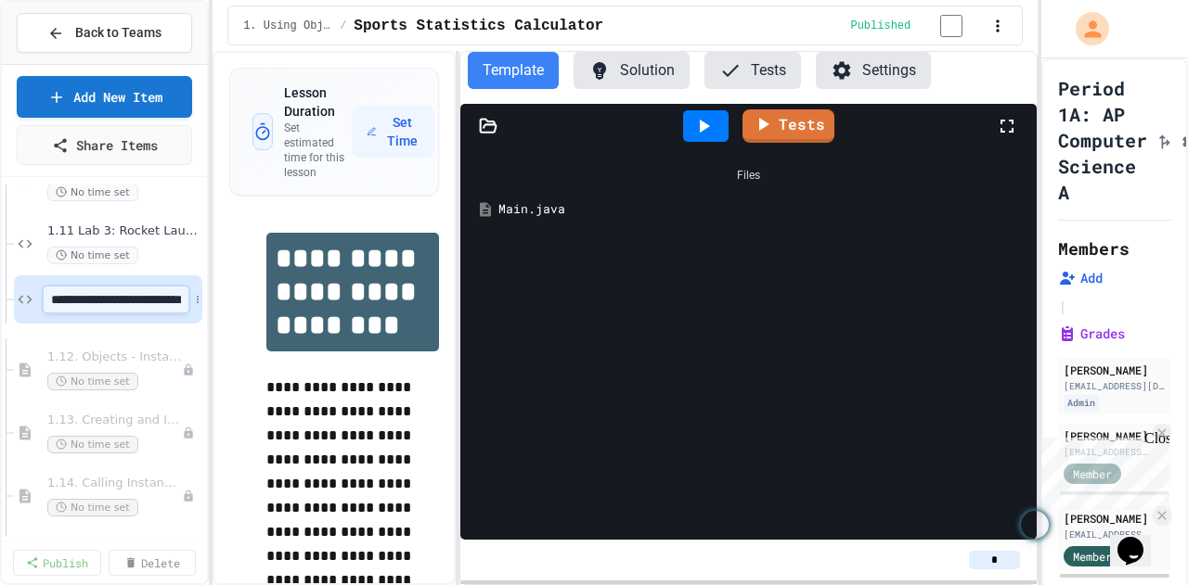
scroll to position [0, 48]
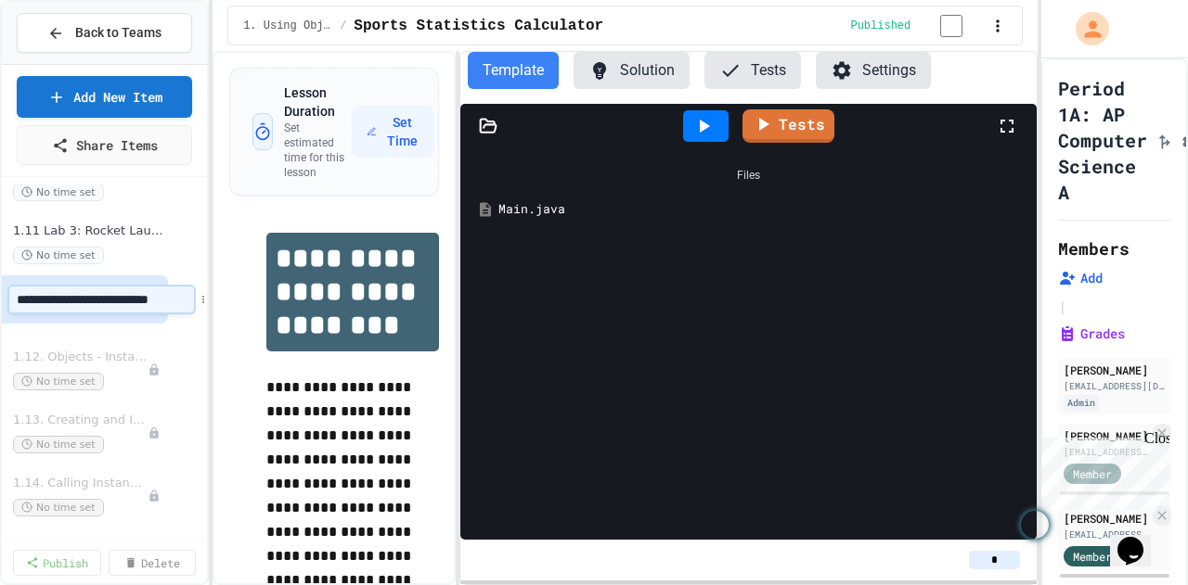
click at [20, 233] on input "**********" at bounding box center [101, 300] width 185 height 26
type input "**********"
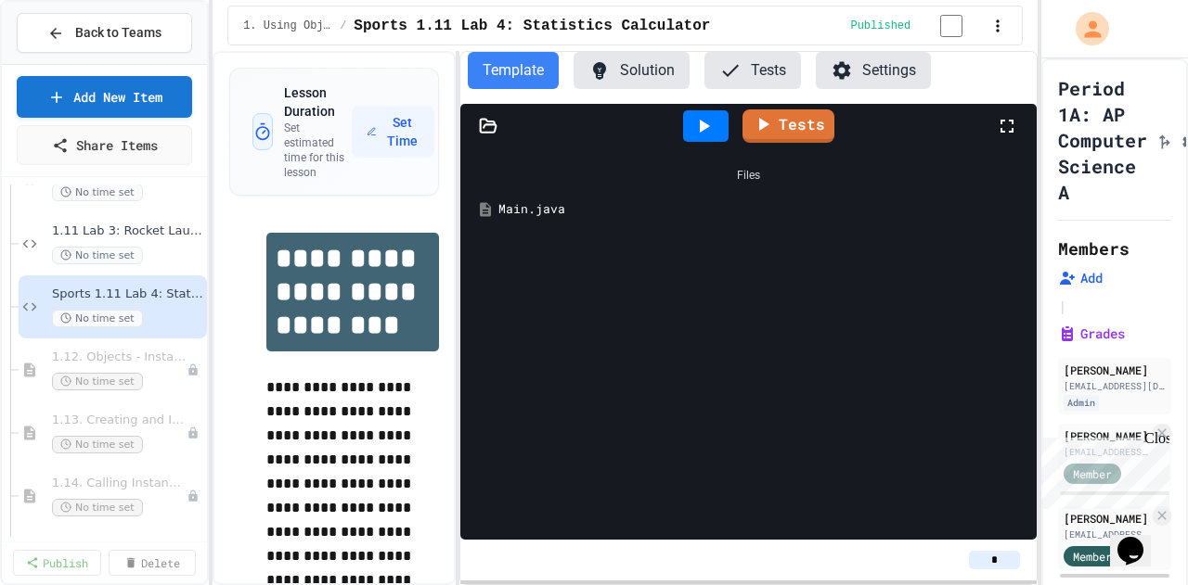
scroll to position [3958, 0]
click at [188, 233] on icon at bounding box center [193, 307] width 11 height 11
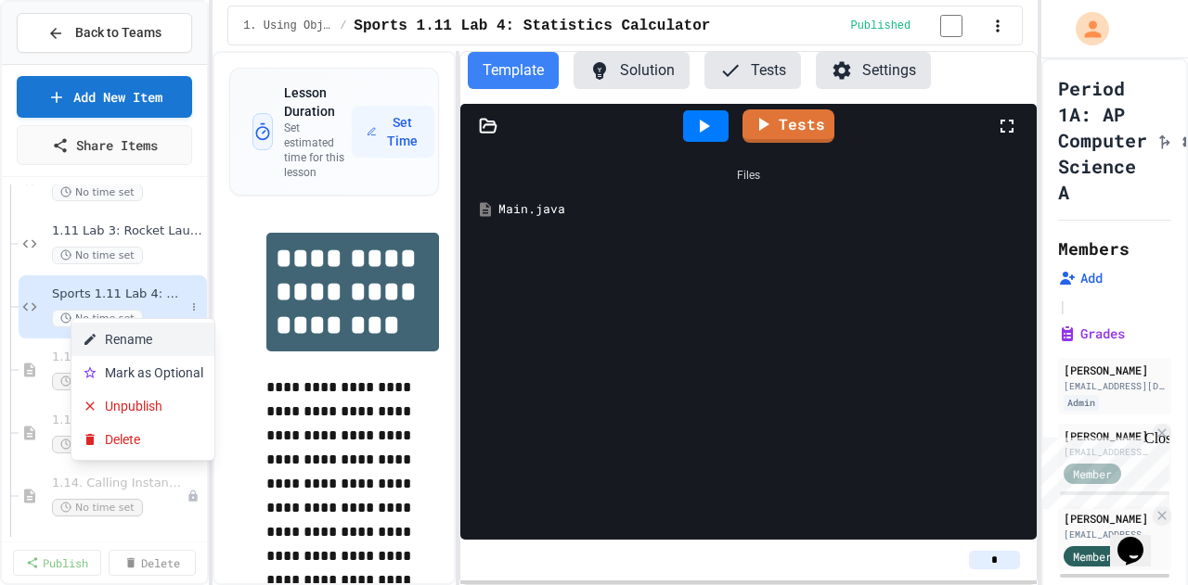
click at [150, 233] on button "Rename" at bounding box center [142, 339] width 143 height 33
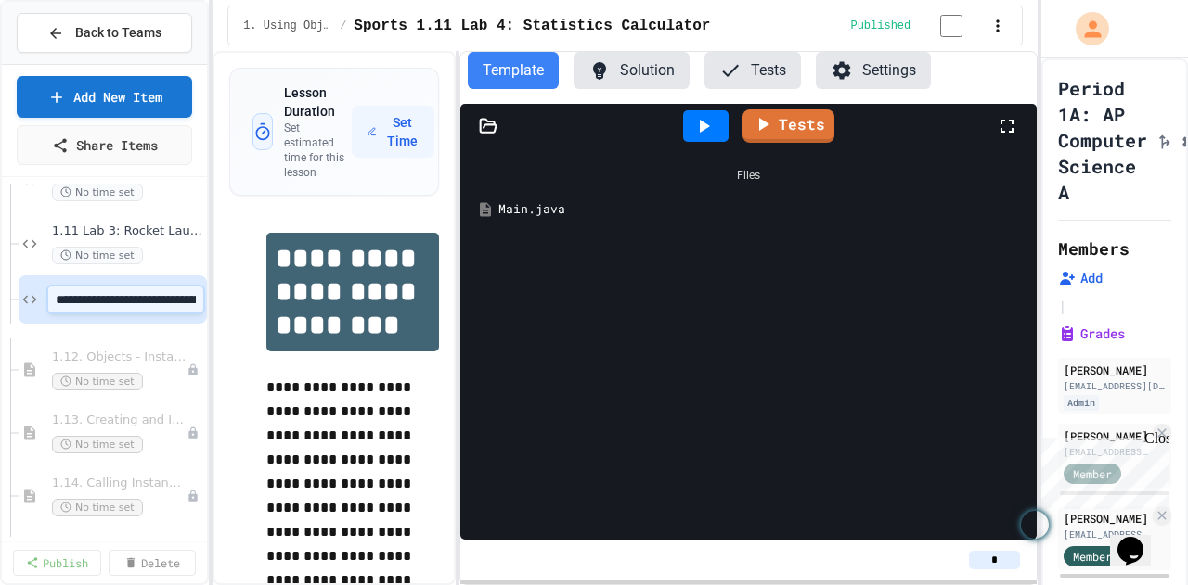
scroll to position [0, 142]
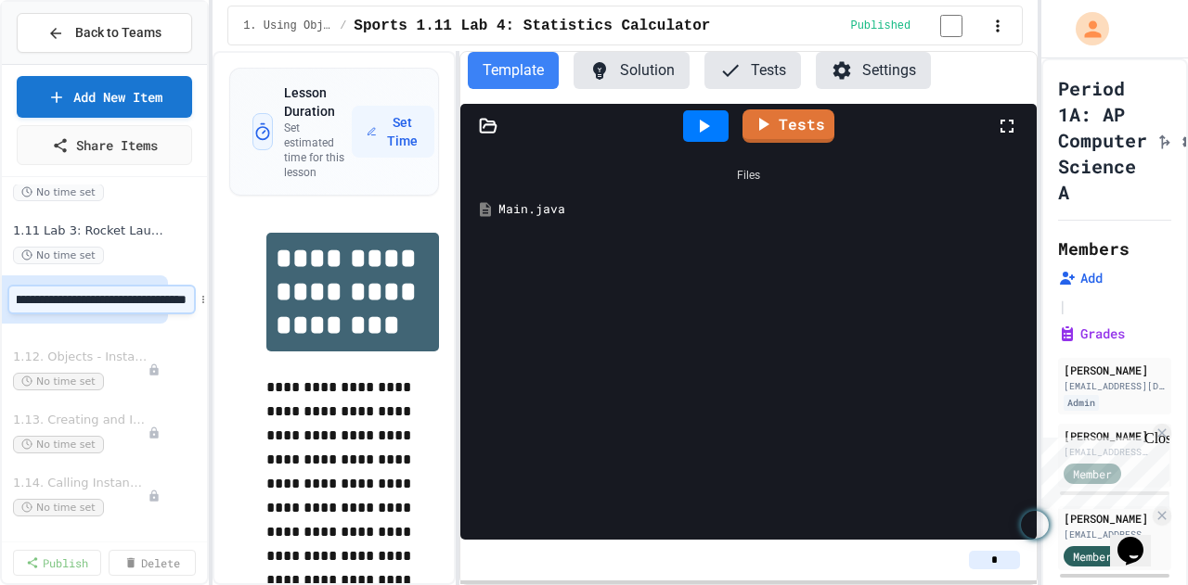
click at [84, 233] on input "**********" at bounding box center [101, 300] width 185 height 26
click at [19, 233] on input "**********" at bounding box center [101, 300] width 185 height 26
type input "**********"
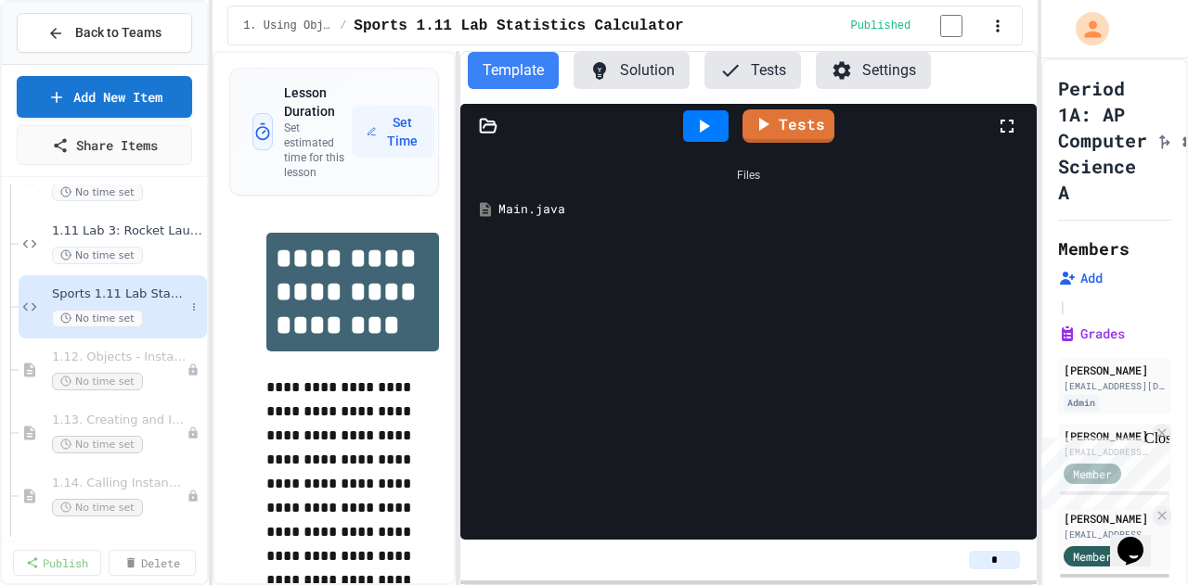
click at [103, 233] on span "Sports 1.11 Lab Statistics Calculator" at bounding box center [118, 295] width 133 height 16
click at [193, 233] on icon at bounding box center [194, 306] width 2 height 7
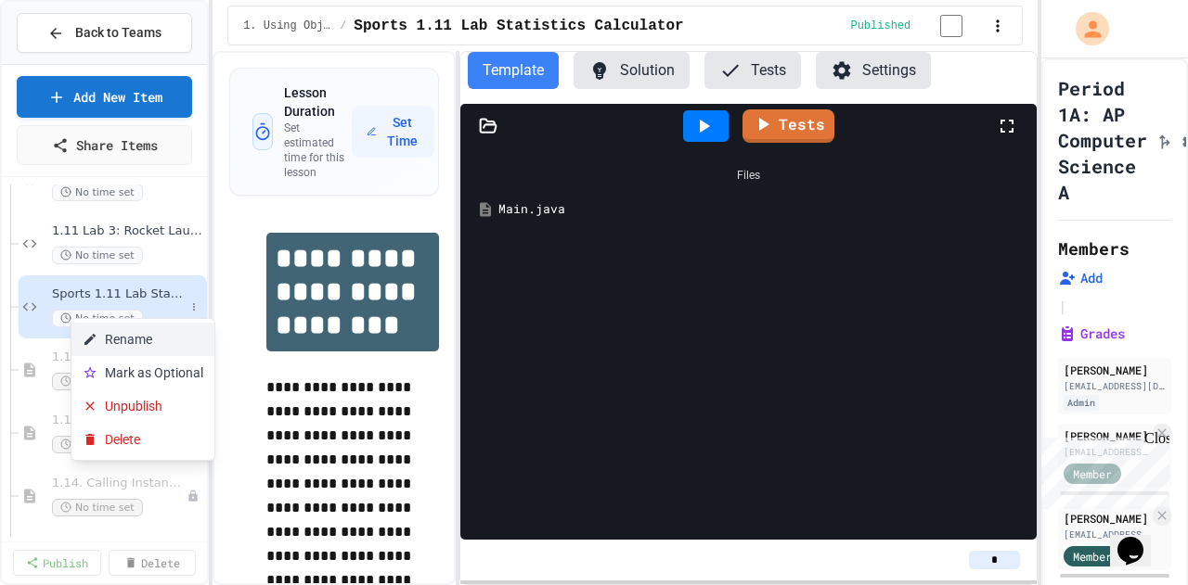
click at [154, 233] on button "Rename" at bounding box center [142, 339] width 143 height 33
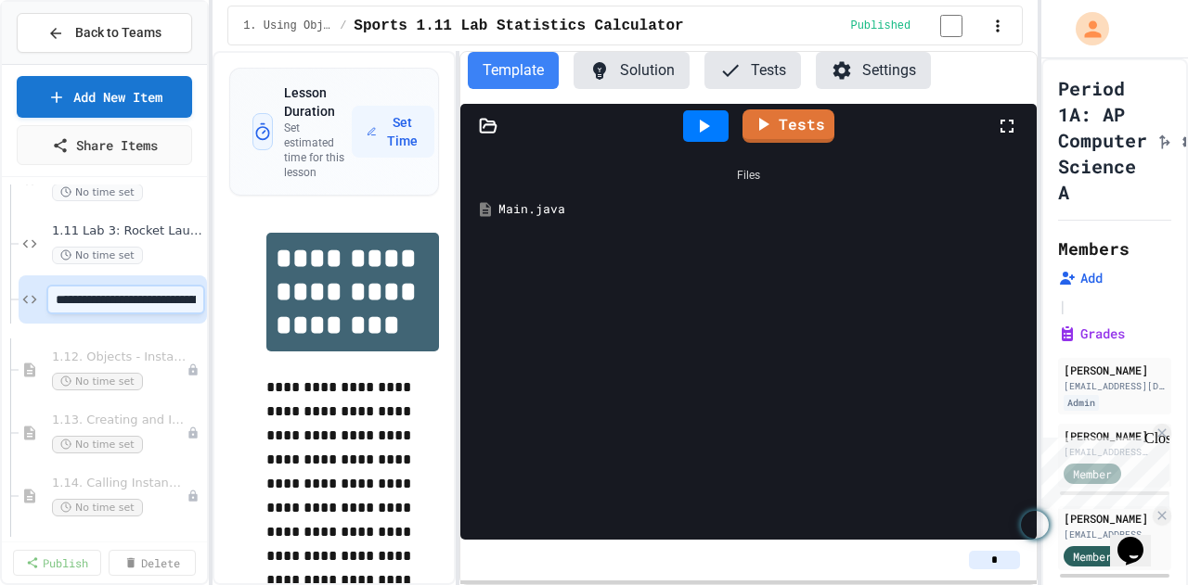
scroll to position [0, 126]
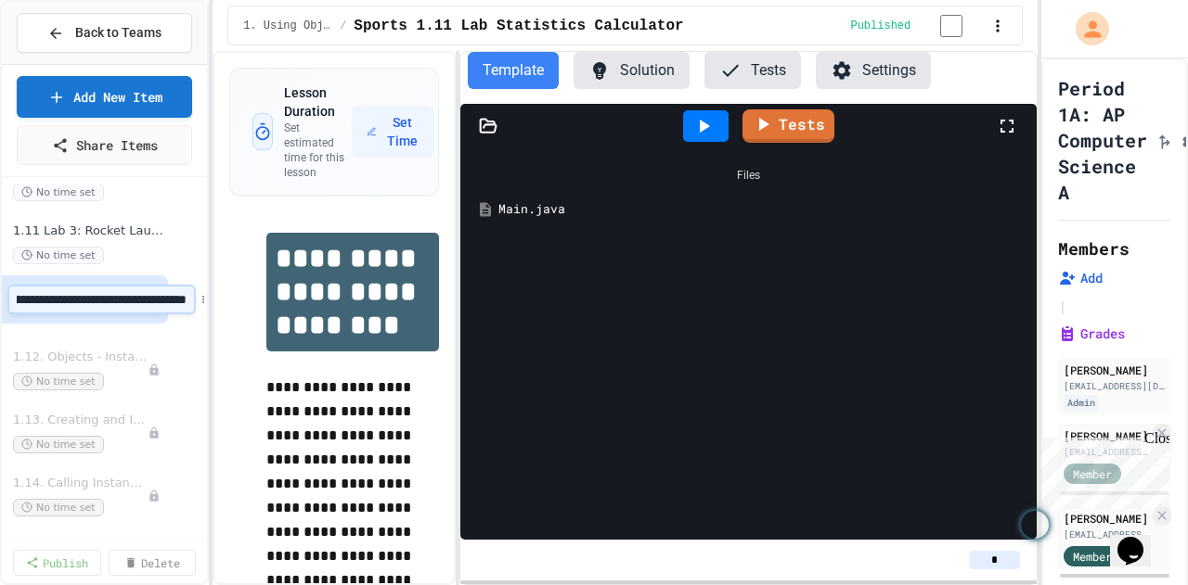
click at [33, 233] on input "**********" at bounding box center [101, 300] width 185 height 26
click at [90, 233] on input "**********" at bounding box center [101, 300] width 185 height 26
click at [156, 233] on input "**********" at bounding box center [101, 300] width 185 height 26
click at [149, 233] on input "**********" at bounding box center [101, 300] width 185 height 26
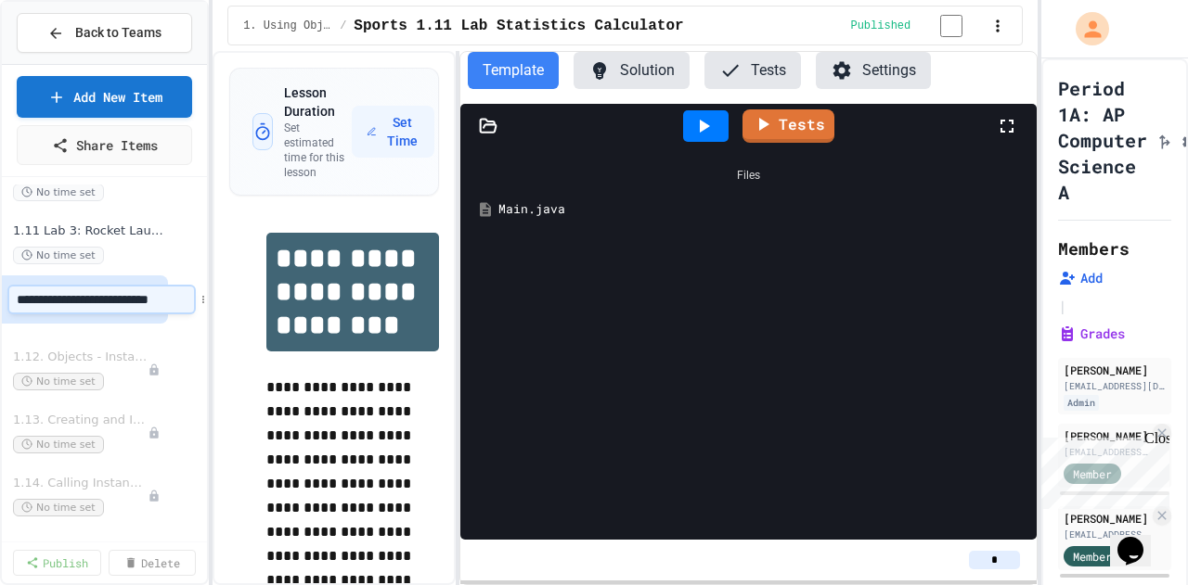
click at [18, 233] on input "**********" at bounding box center [101, 300] width 185 height 26
type input "**********"
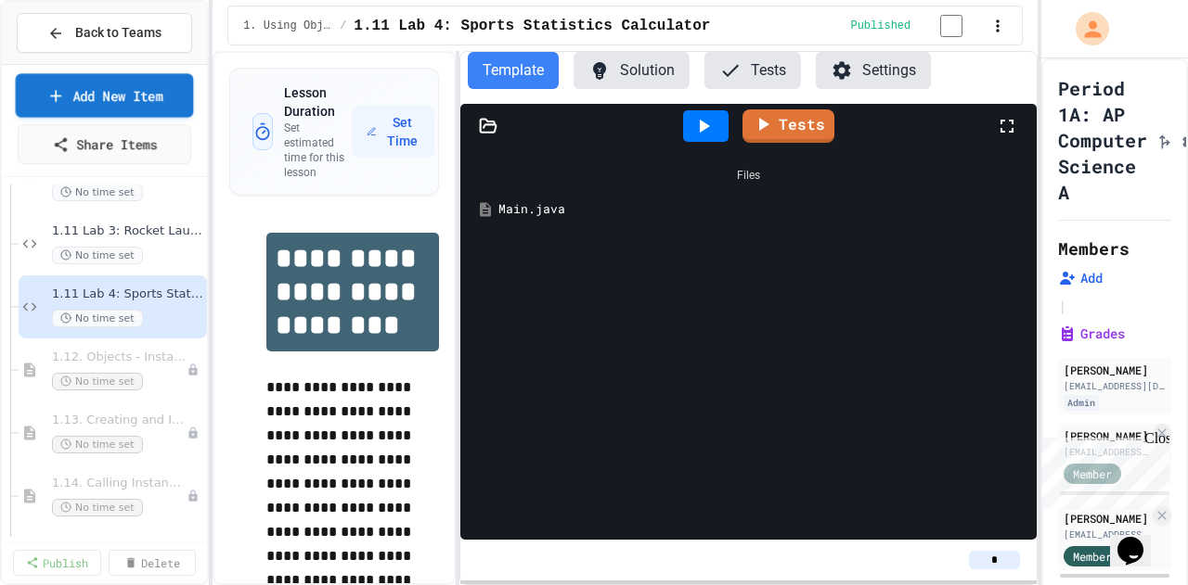
click at [136, 97] on link "Add New Item" at bounding box center [105, 95] width 178 height 44
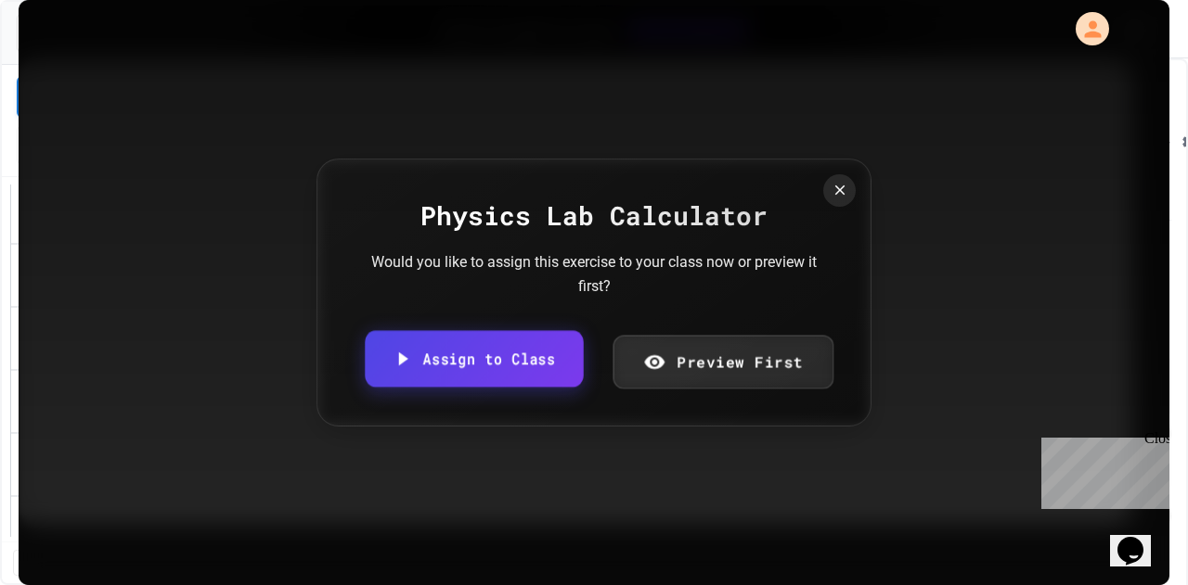
click at [474, 233] on link "Assign to Class" at bounding box center [474, 359] width 218 height 57
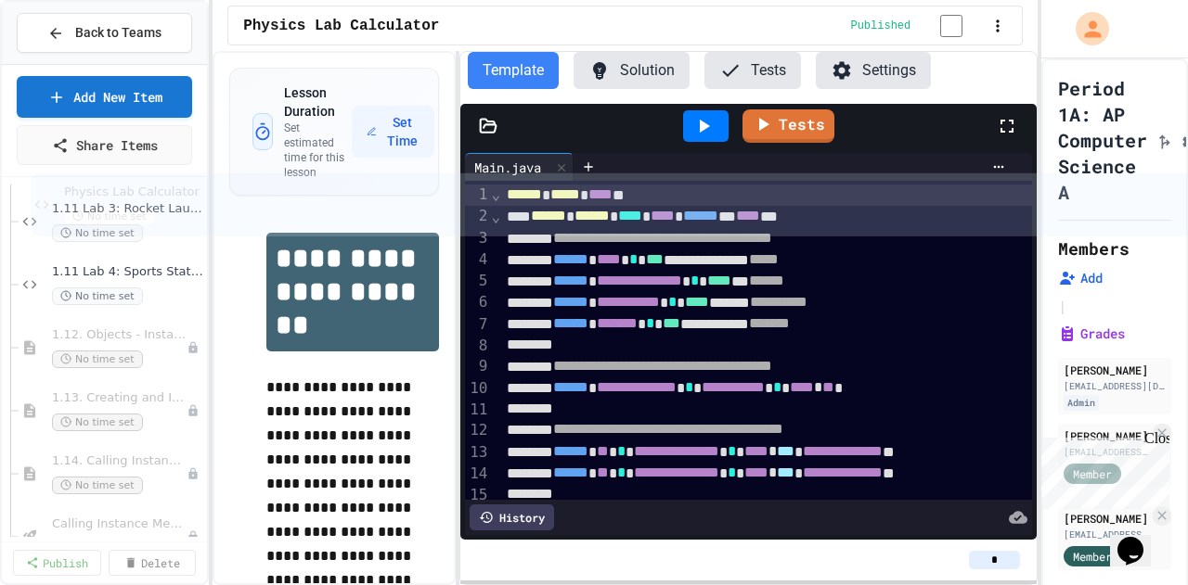
scroll to position [3951, 0]
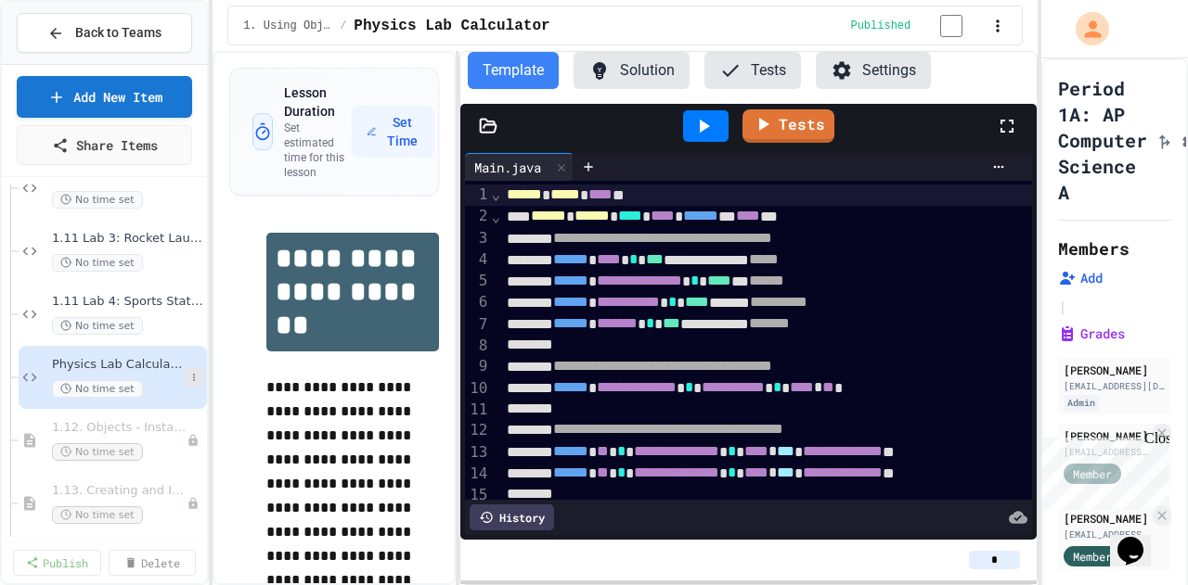
click at [188, 233] on div "Physics Lab Calculator No time set" at bounding box center [113, 377] width 188 height 63
click at [187, 233] on button at bounding box center [194, 377] width 19 height 19
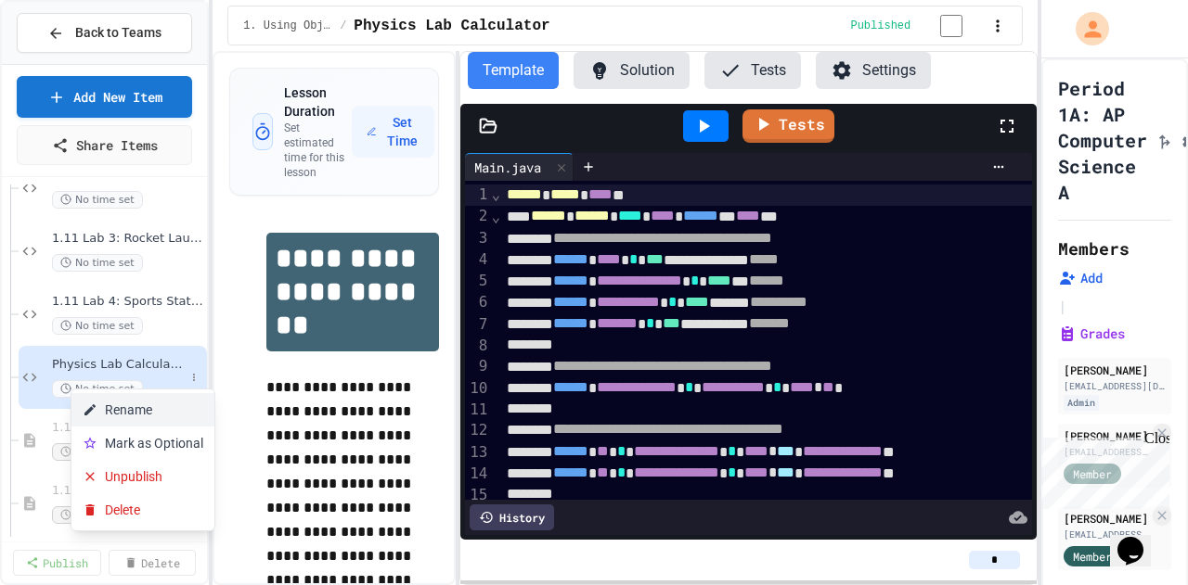
click at [161, 233] on button "Rename" at bounding box center [142, 409] width 143 height 33
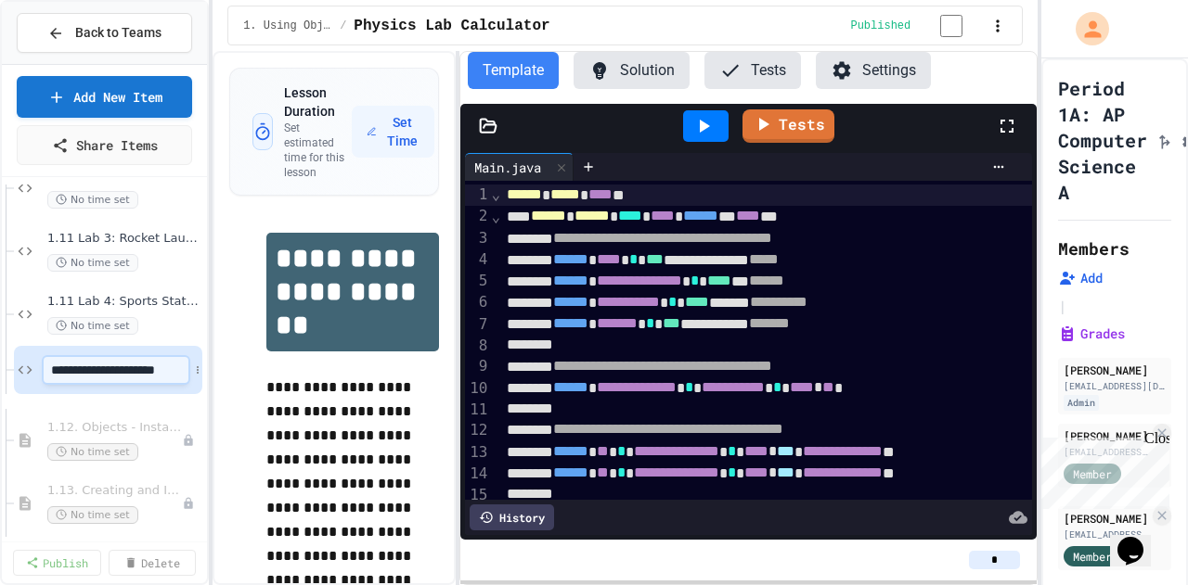
scroll to position [0, 2]
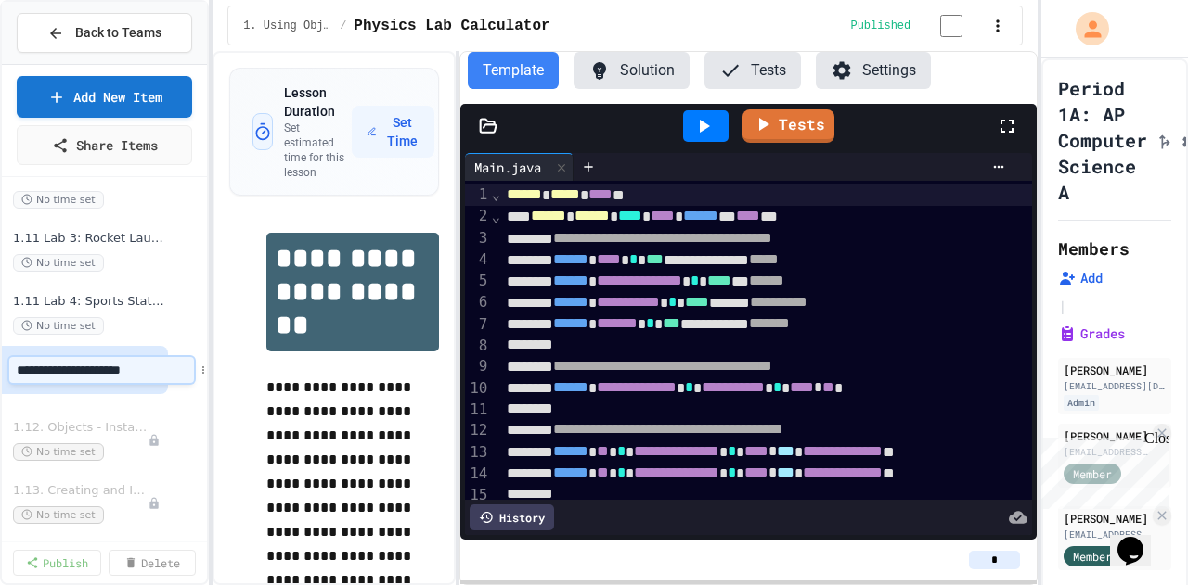
click at [24, 233] on input "**********" at bounding box center [101, 370] width 185 height 26
click at [15, 233] on input "**********" at bounding box center [101, 370] width 185 height 26
click at [17, 233] on input "**********" at bounding box center [101, 370] width 185 height 26
click at [10, 233] on input "**********" at bounding box center [101, 370] width 185 height 26
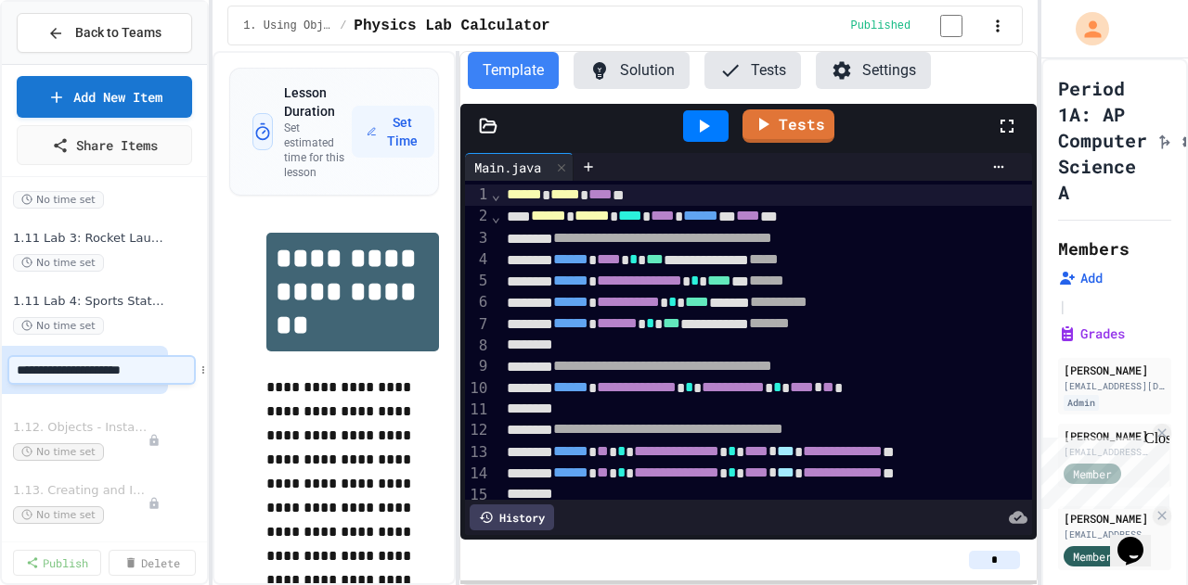
click at [14, 233] on input "**********" at bounding box center [101, 370] width 185 height 26
click at [24, 233] on input "**********" at bounding box center [101, 370] width 185 height 26
click at [13, 233] on input "**********" at bounding box center [101, 370] width 185 height 26
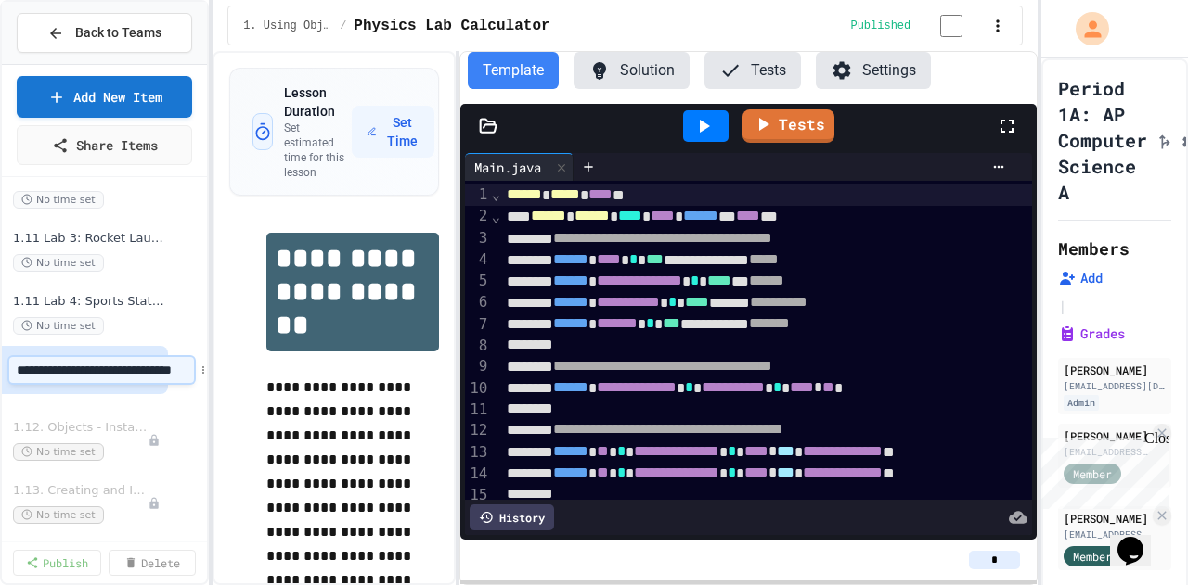
type input "**********"
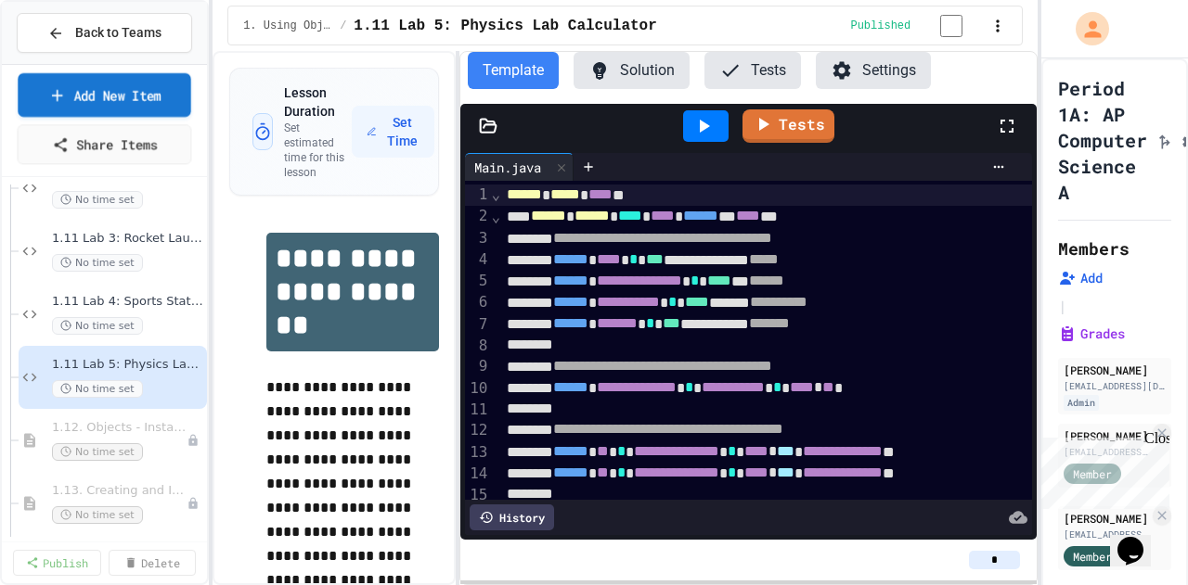
click at [164, 99] on link "Add New Item" at bounding box center [104, 95] width 173 height 44
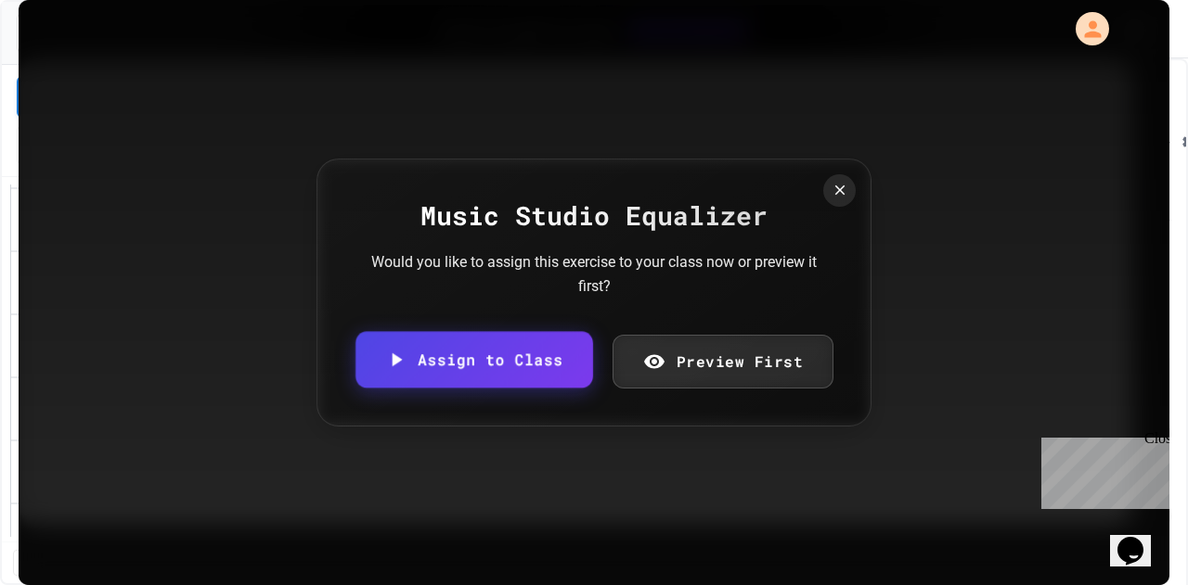
click at [474, 233] on link "Assign to Class" at bounding box center [473, 360] width 237 height 57
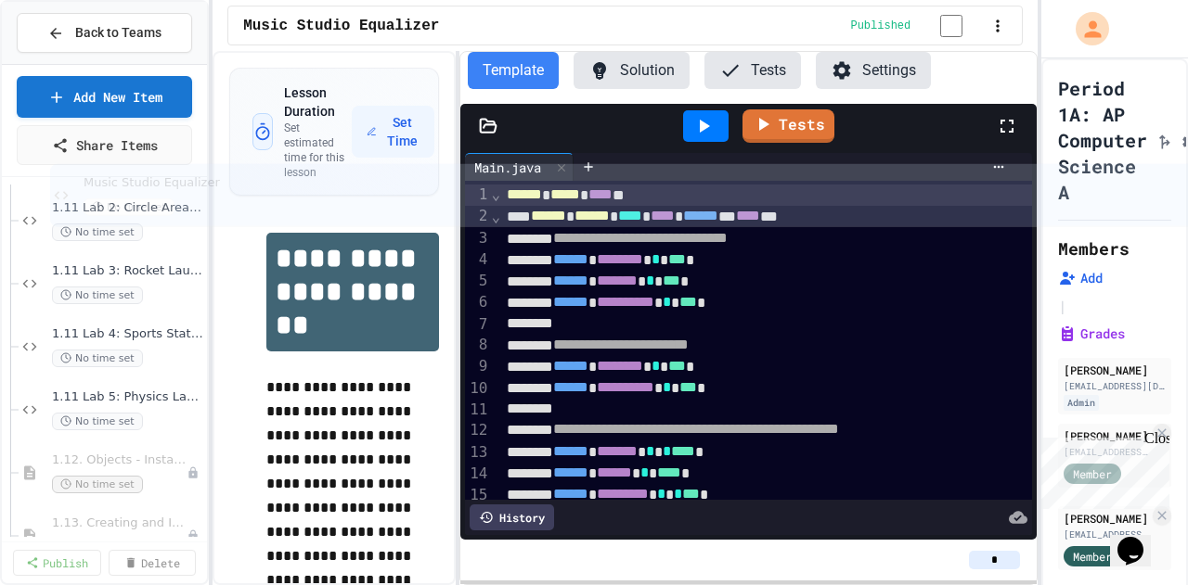
scroll to position [3912, 0]
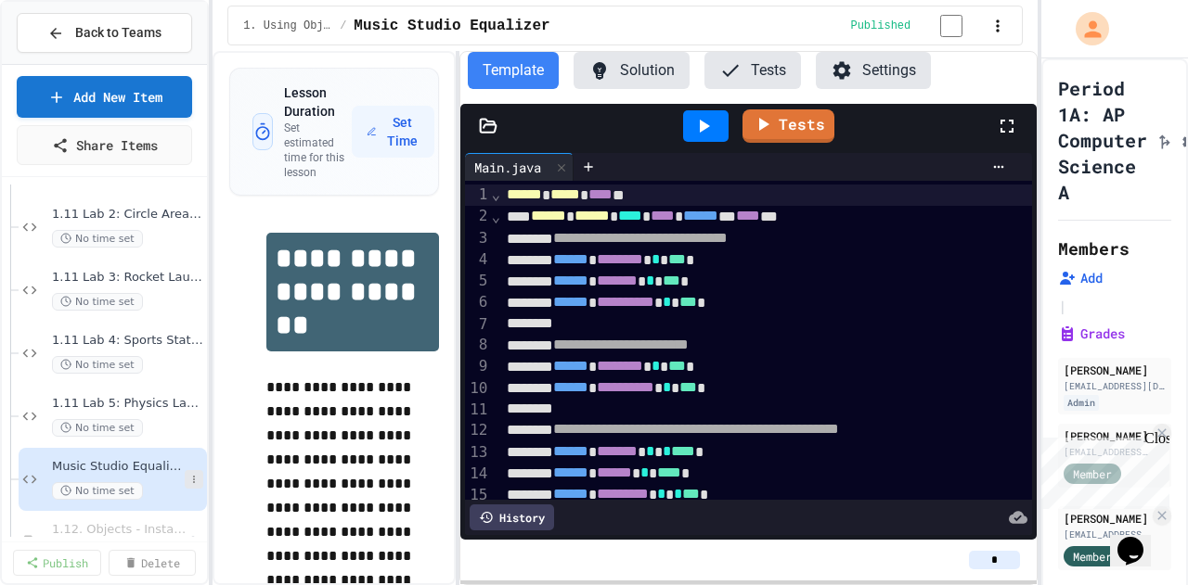
click at [193, 233] on icon at bounding box center [194, 479] width 2 height 7
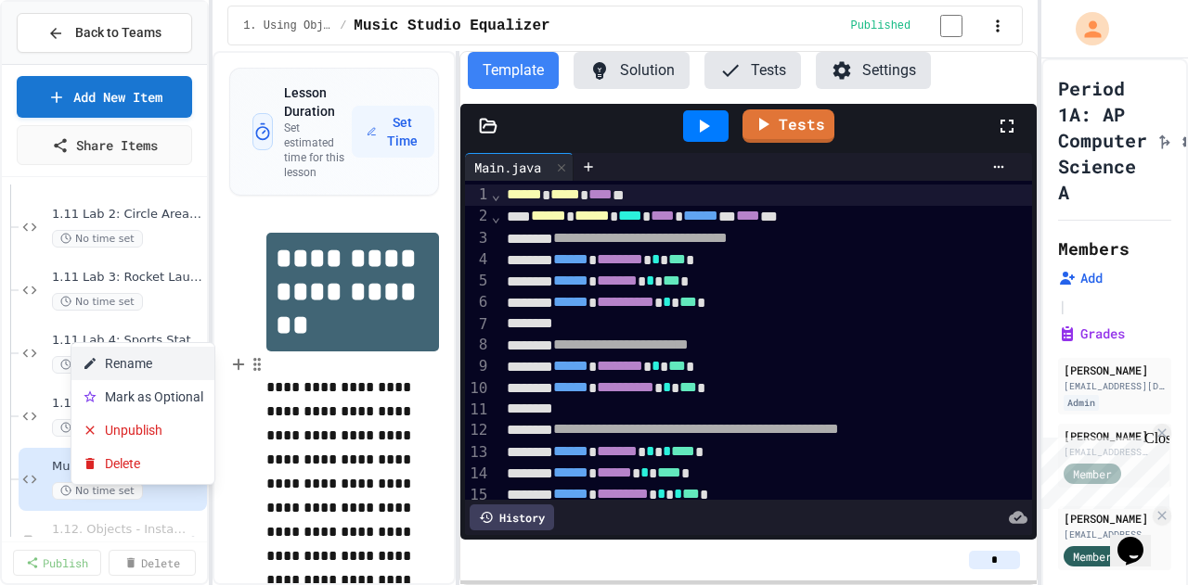
click at [144, 233] on button "Rename" at bounding box center [142, 363] width 143 height 33
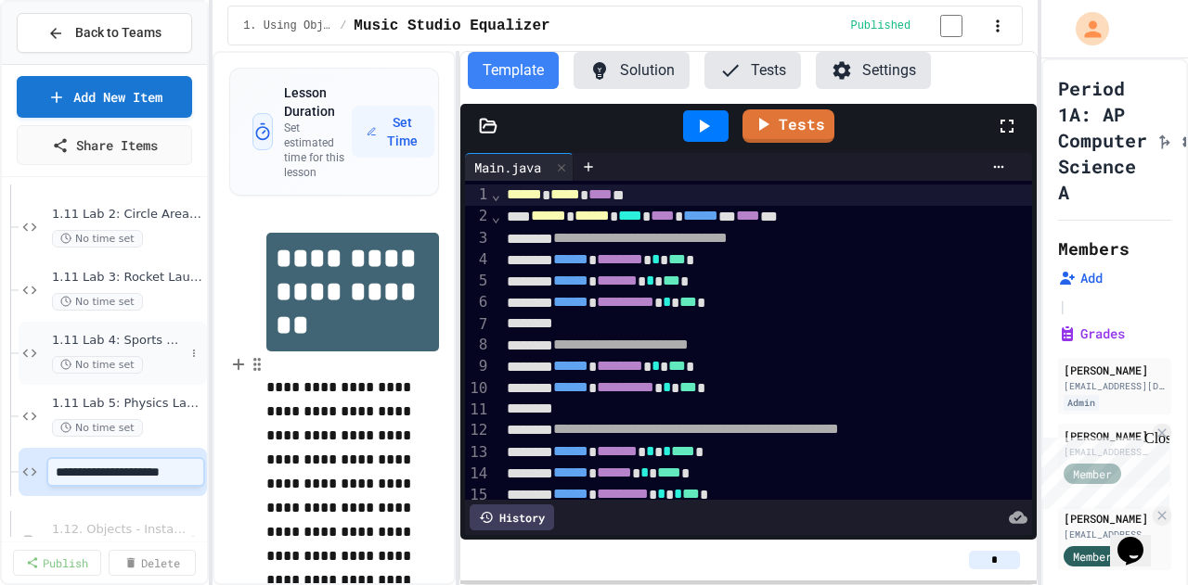
scroll to position [0, 2]
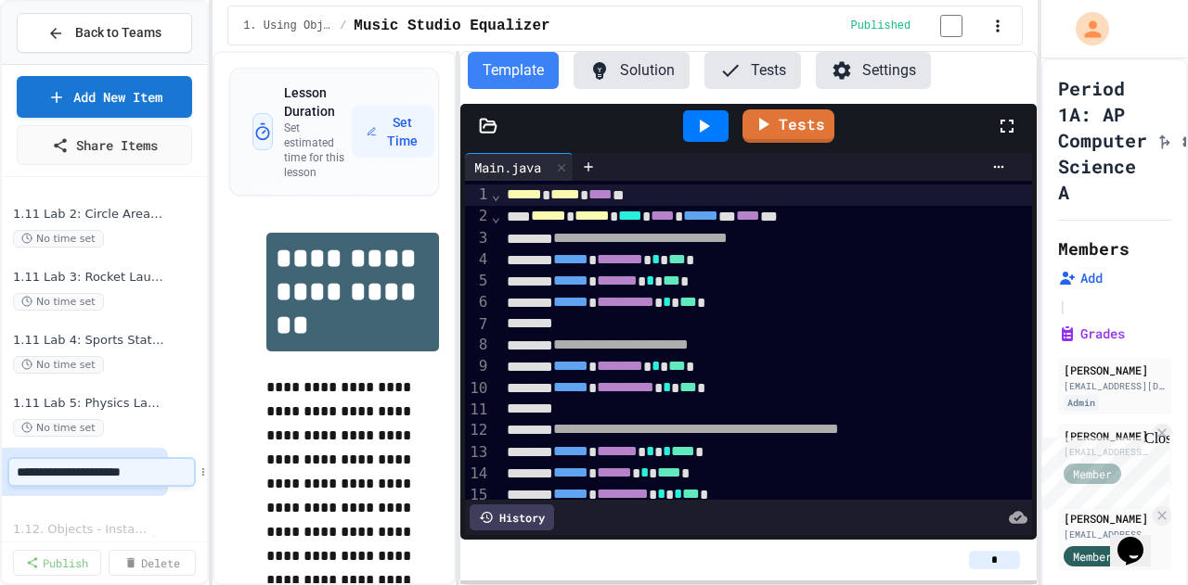
click at [19, 233] on input "**********" at bounding box center [101, 472] width 185 height 26
click at [15, 233] on input "**********" at bounding box center [101, 472] width 185 height 26
click at [7, 233] on div "**********" at bounding box center [74, 472] width 188 height 48
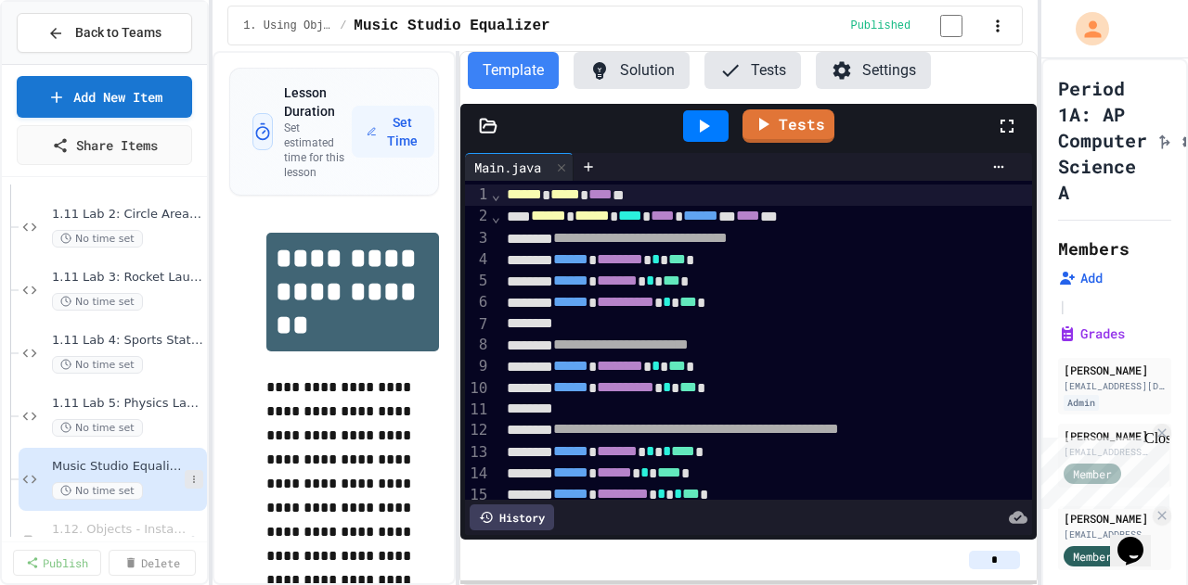
click at [188, 233] on icon at bounding box center [193, 479] width 11 height 11
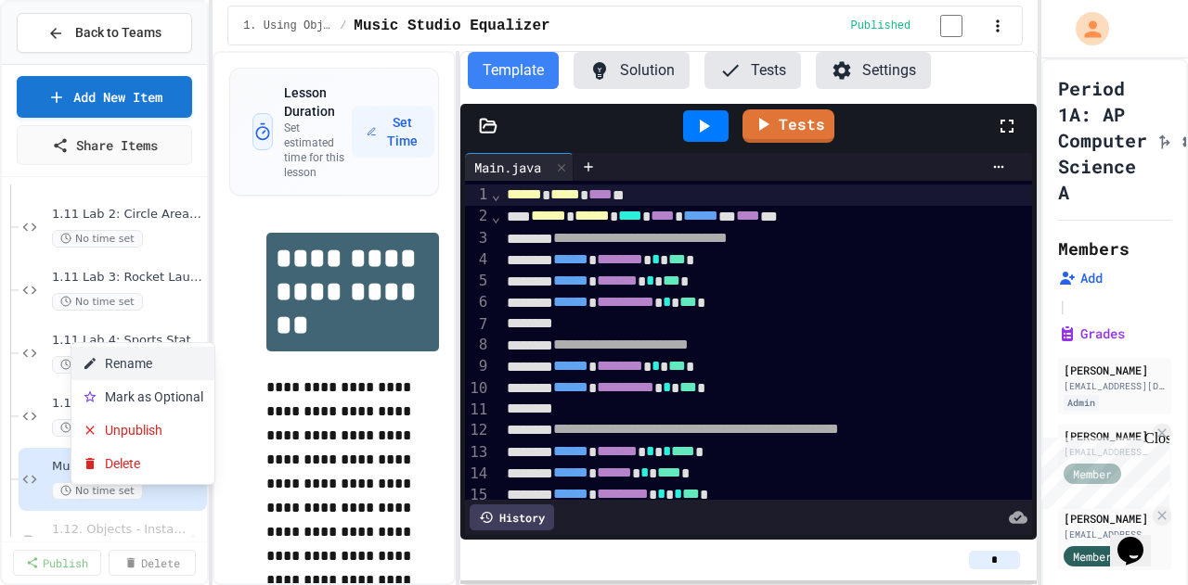
click at [121, 233] on button "Rename" at bounding box center [142, 363] width 143 height 33
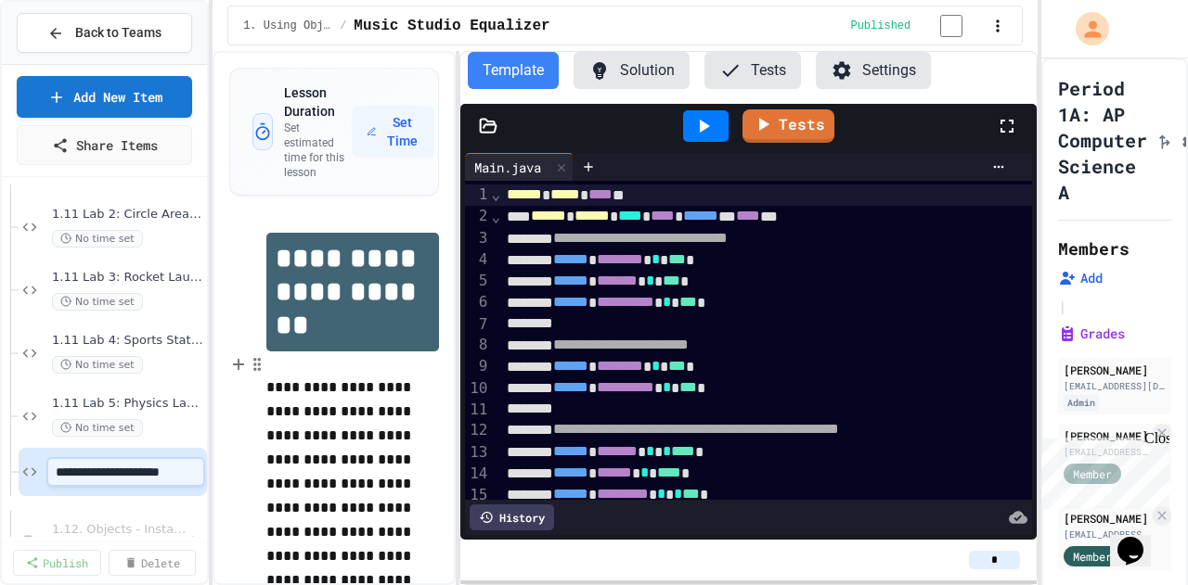
scroll to position [0, 2]
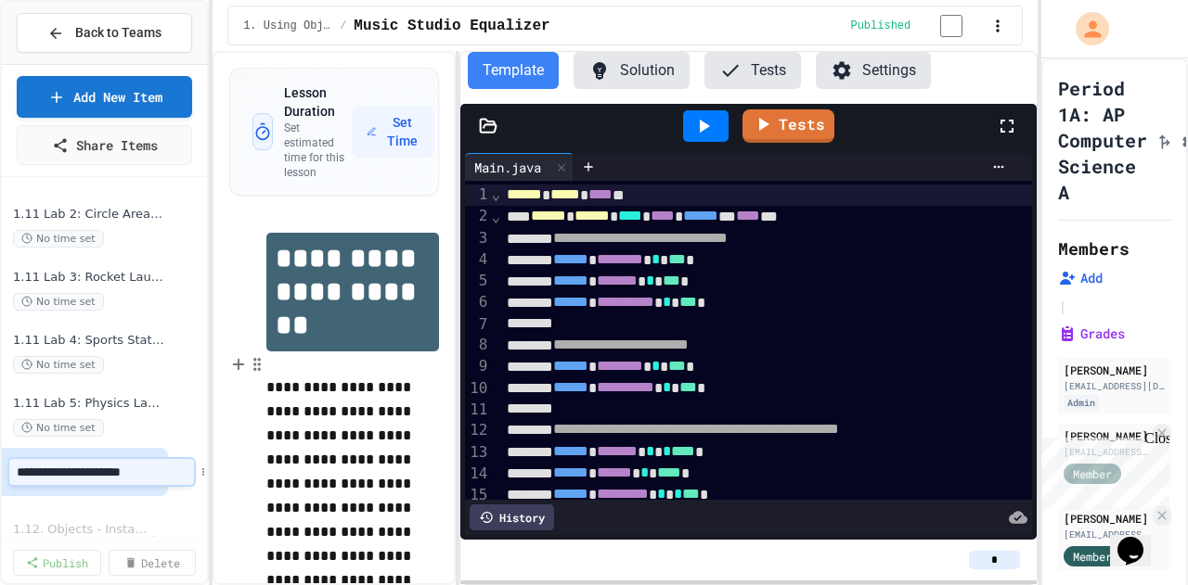
click at [23, 233] on input "**********" at bounding box center [101, 472] width 185 height 26
type input "**********"
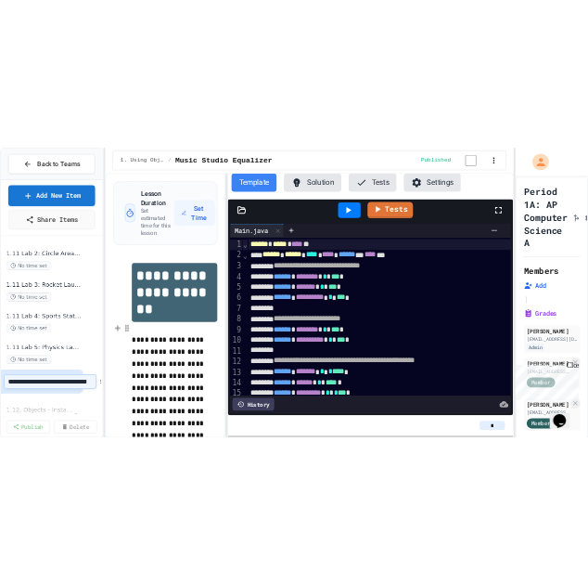
scroll to position [3912, 0]
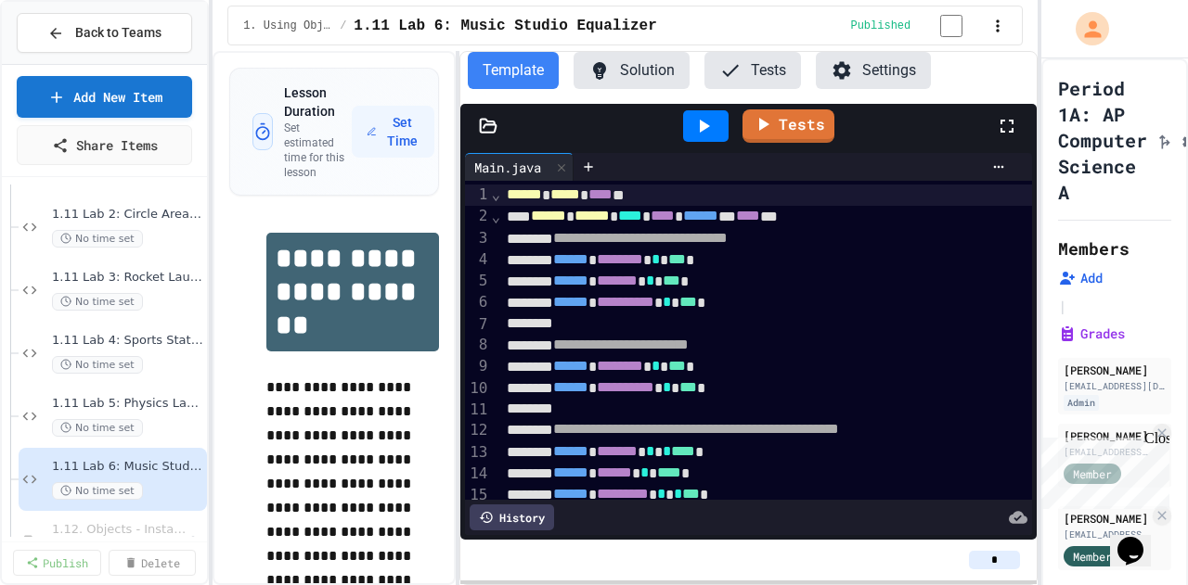
drag, startPoint x: 991, startPoint y: 562, endPoint x: 970, endPoint y: 565, distance: 21.5
click at [474, 233] on input "*" at bounding box center [994, 560] width 51 height 19
type input "*"
click at [144, 233] on span "1.11 Lab 5: Physics Lab Calculator" at bounding box center [118, 404] width 133 height 16
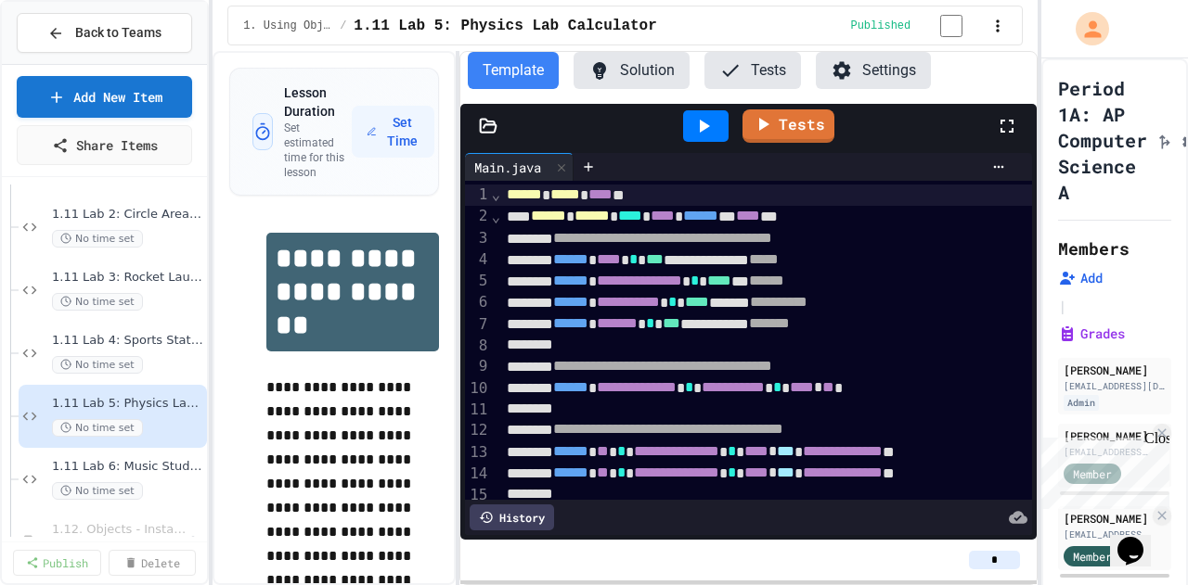
drag, startPoint x: 1007, startPoint y: 560, endPoint x: 972, endPoint y: 563, distance: 34.4
click at [474, 233] on input "*" at bounding box center [994, 560] width 51 height 19
type input "*"
click at [163, 233] on span "1.11 Lab 4: Sports Statistics Calculator" at bounding box center [118, 341] width 133 height 16
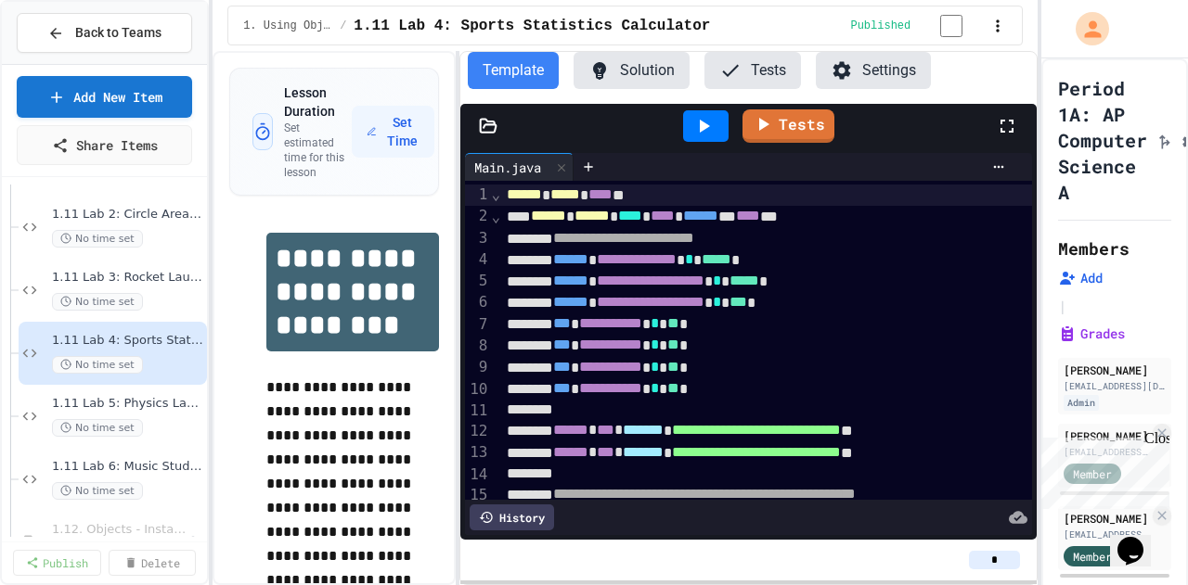
drag, startPoint x: 1002, startPoint y: 564, endPoint x: 981, endPoint y: 565, distance: 21.4
click at [474, 233] on input "*" at bounding box center [994, 560] width 51 height 19
type input "*"
click at [145, 233] on div "No time set" at bounding box center [118, 302] width 133 height 18
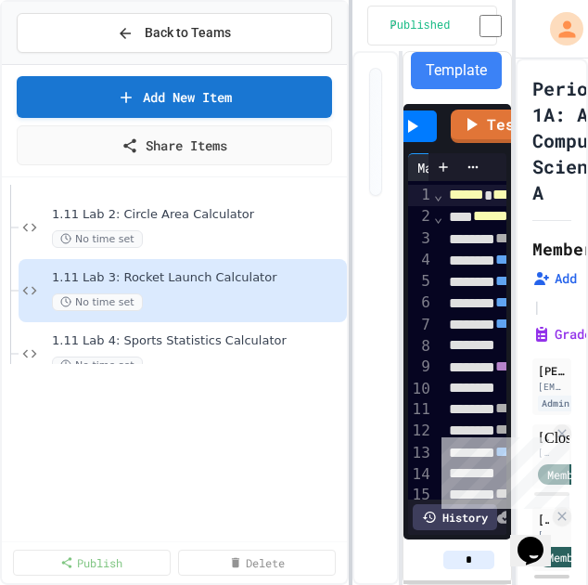
click at [353, 233] on div "**********" at bounding box center [294, 292] width 588 height 585
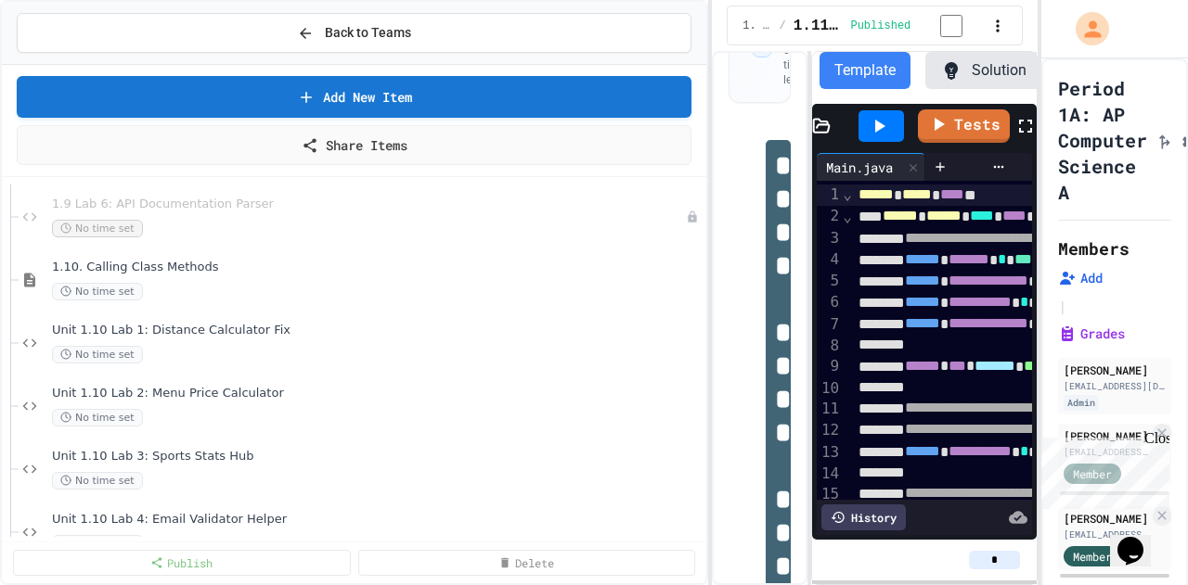
scroll to position [3262, 0]
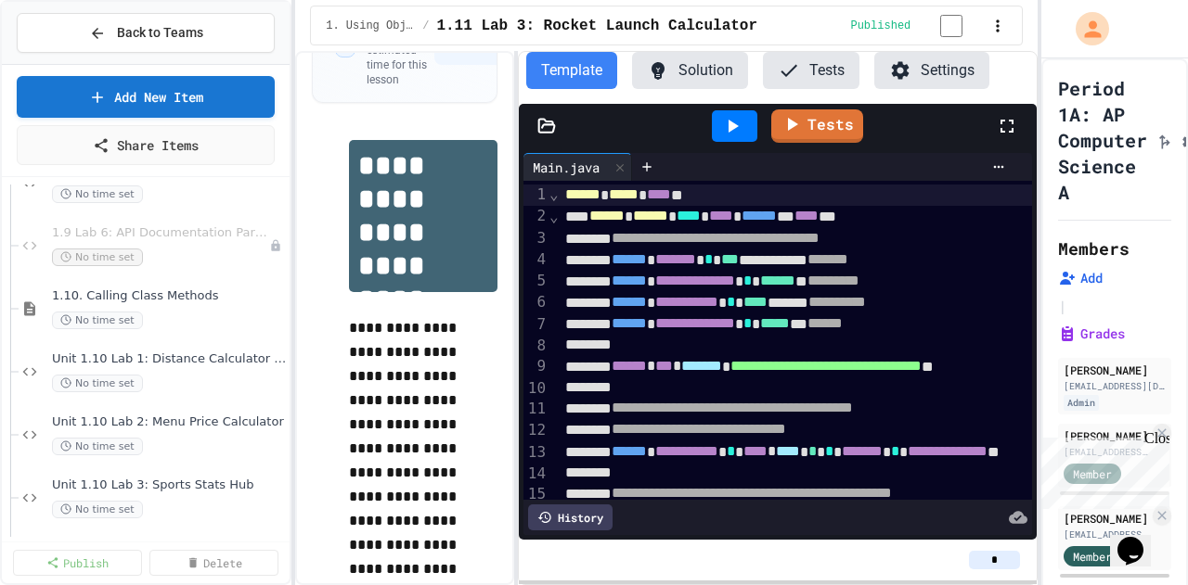
click at [292, 233] on div "**********" at bounding box center [594, 292] width 1188 height 585
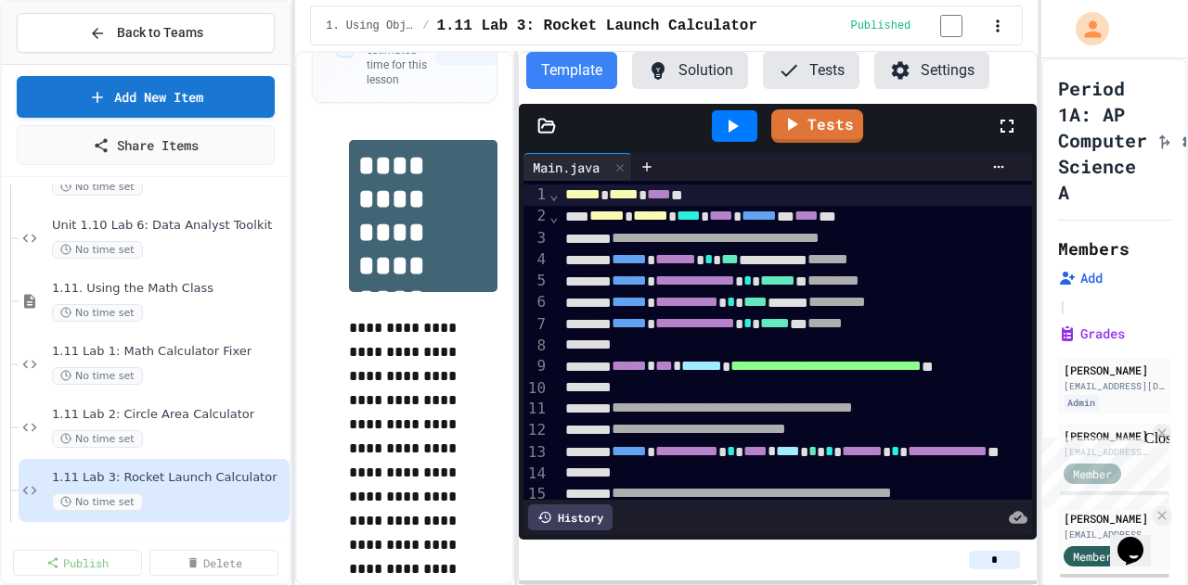
scroll to position [3726, 0]
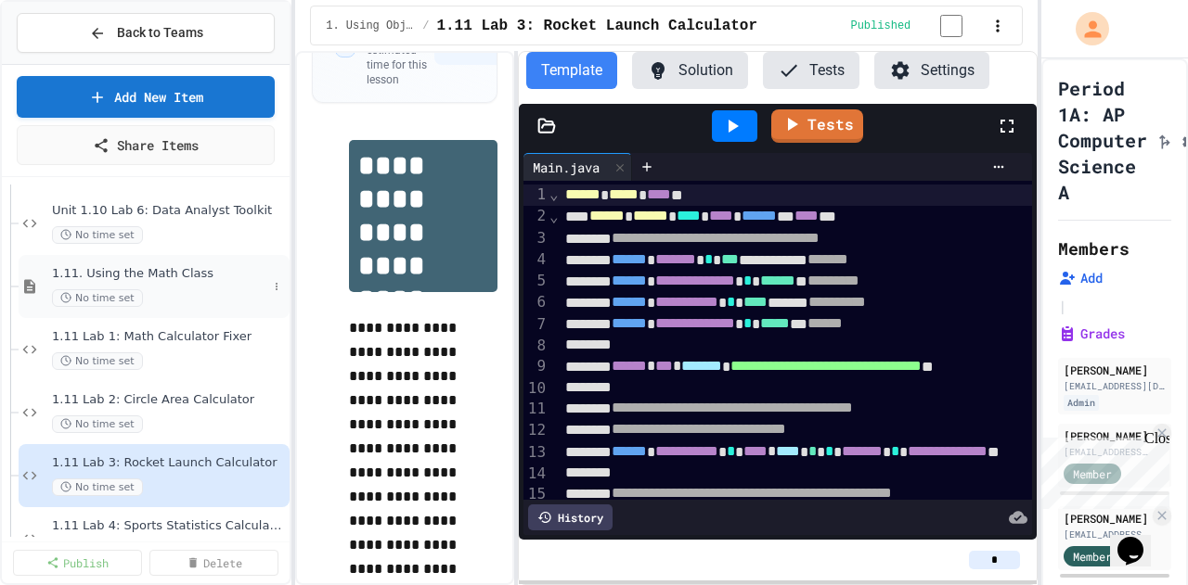
click at [145, 233] on span "1.11. Using the Math Class" at bounding box center [159, 274] width 215 height 16
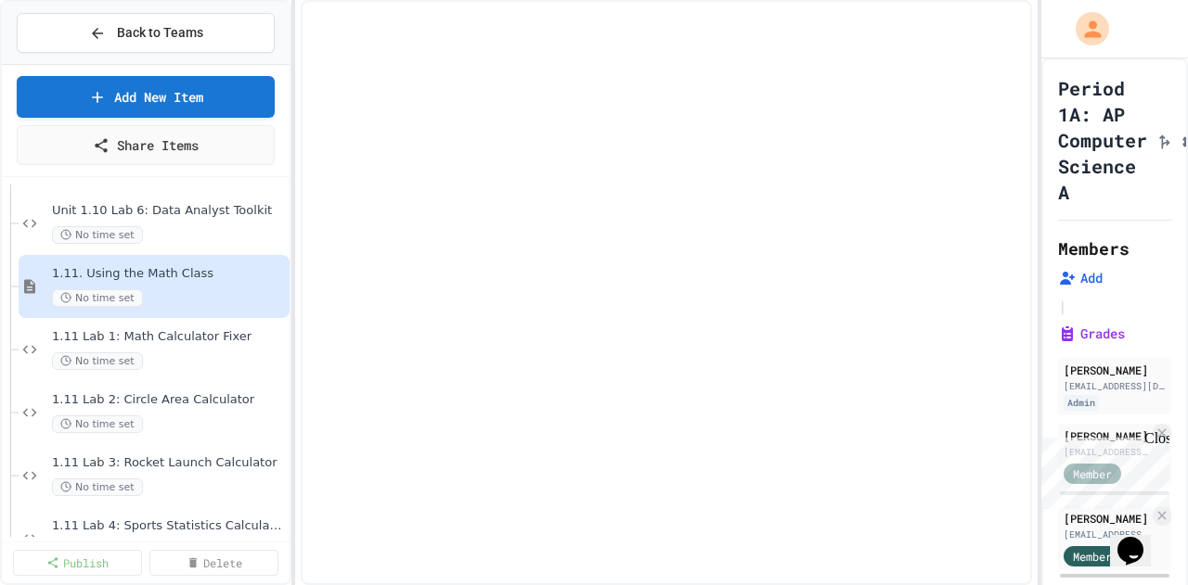
select select "***"
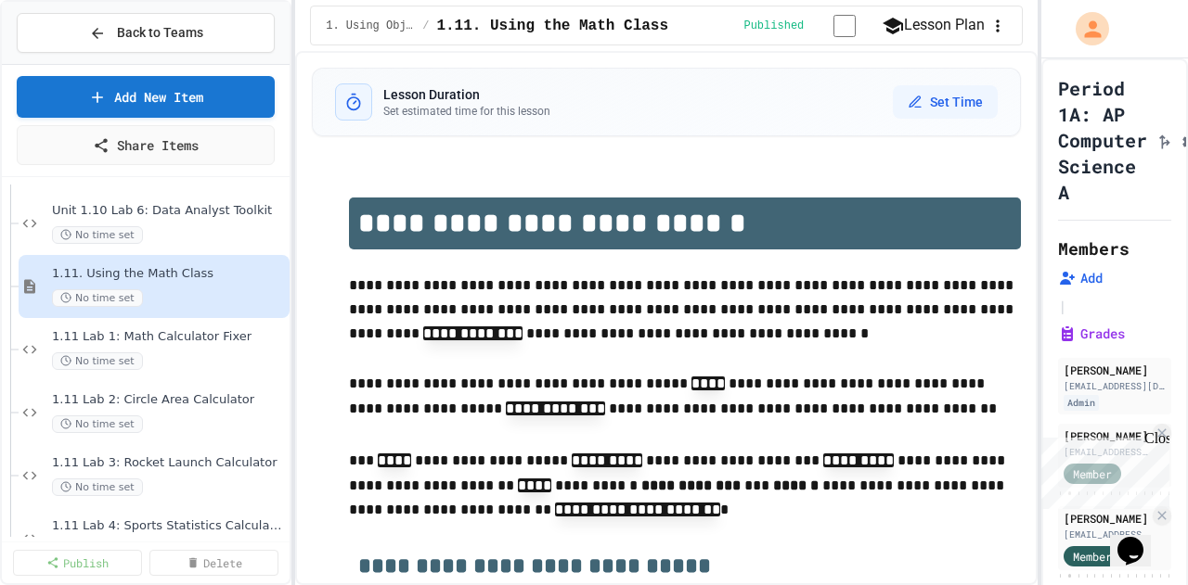
click at [474, 233] on h2 "**********" at bounding box center [685, 560] width 672 height 64
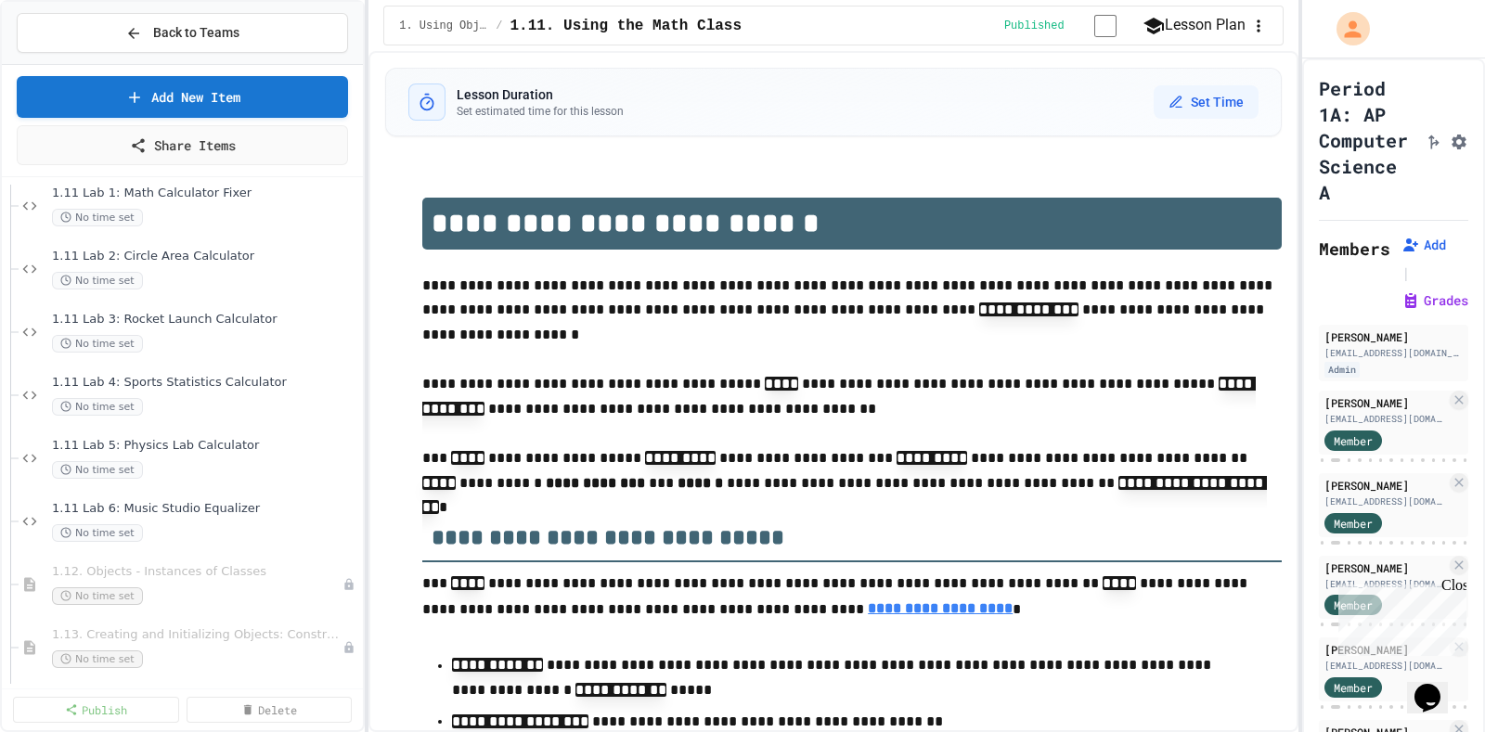
scroll to position [3754, 0]
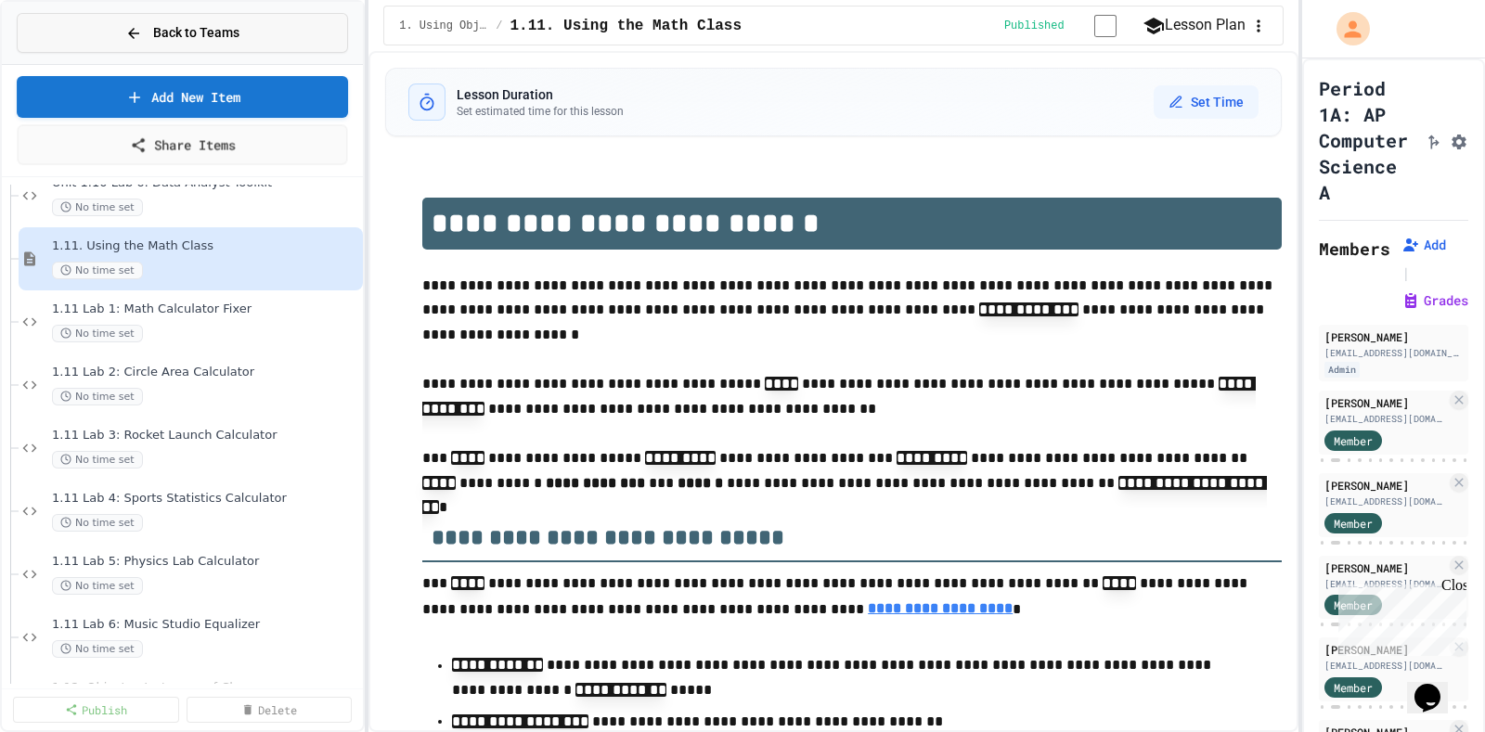
click at [199, 17] on button "Back to Teams" at bounding box center [182, 33] width 331 height 40
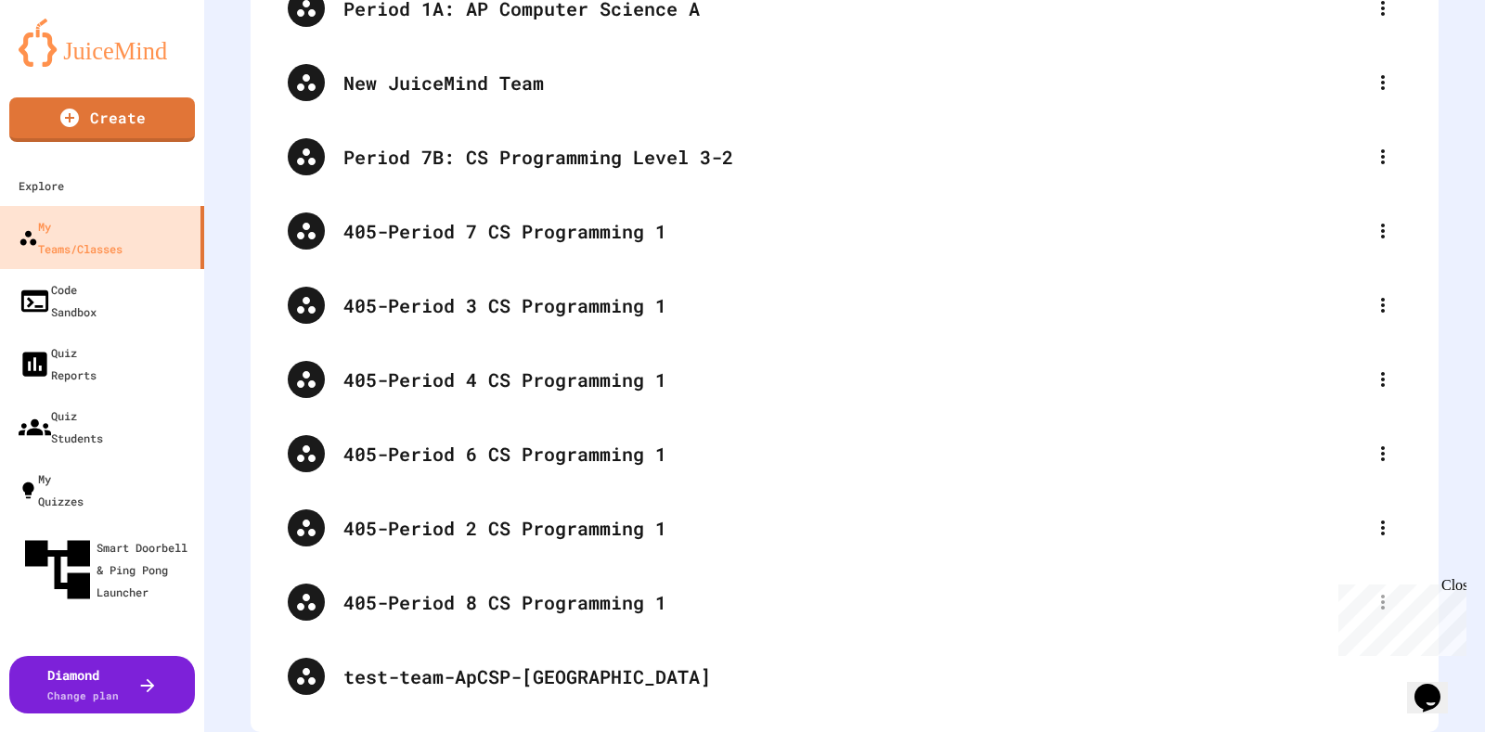
scroll to position [497, 0]
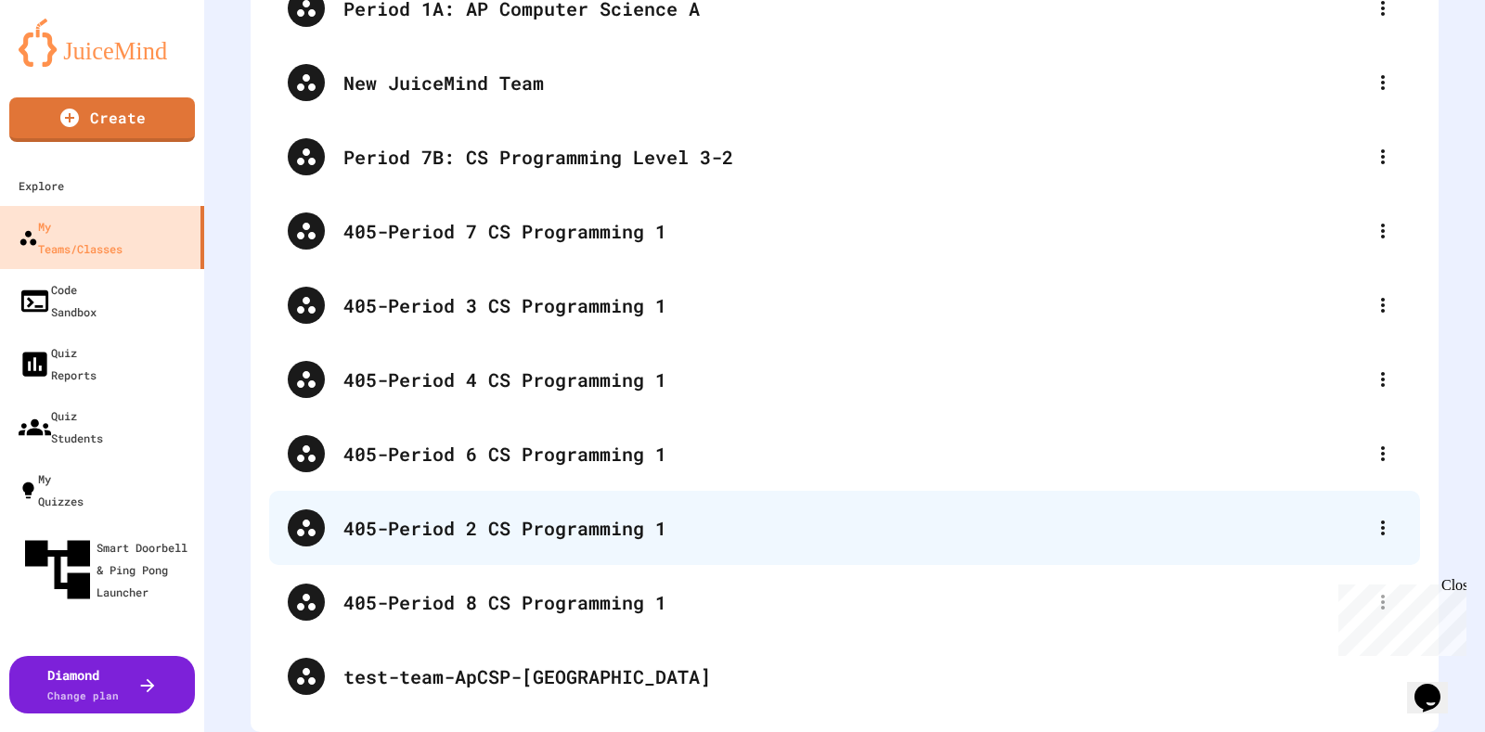
click at [457, 233] on div "405-Period 2 CS Programming 1" at bounding box center [853, 528] width 1021 height 28
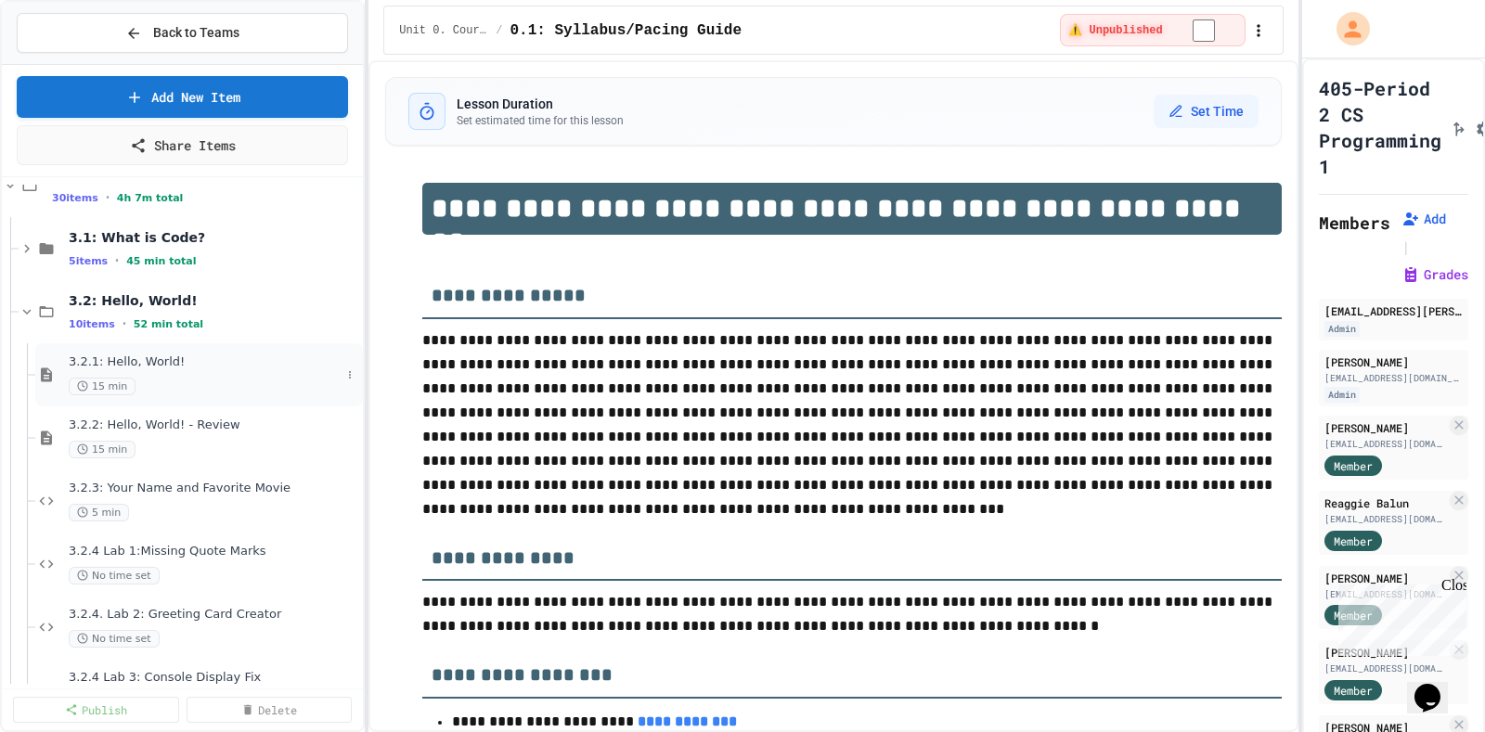
scroll to position [115, 0]
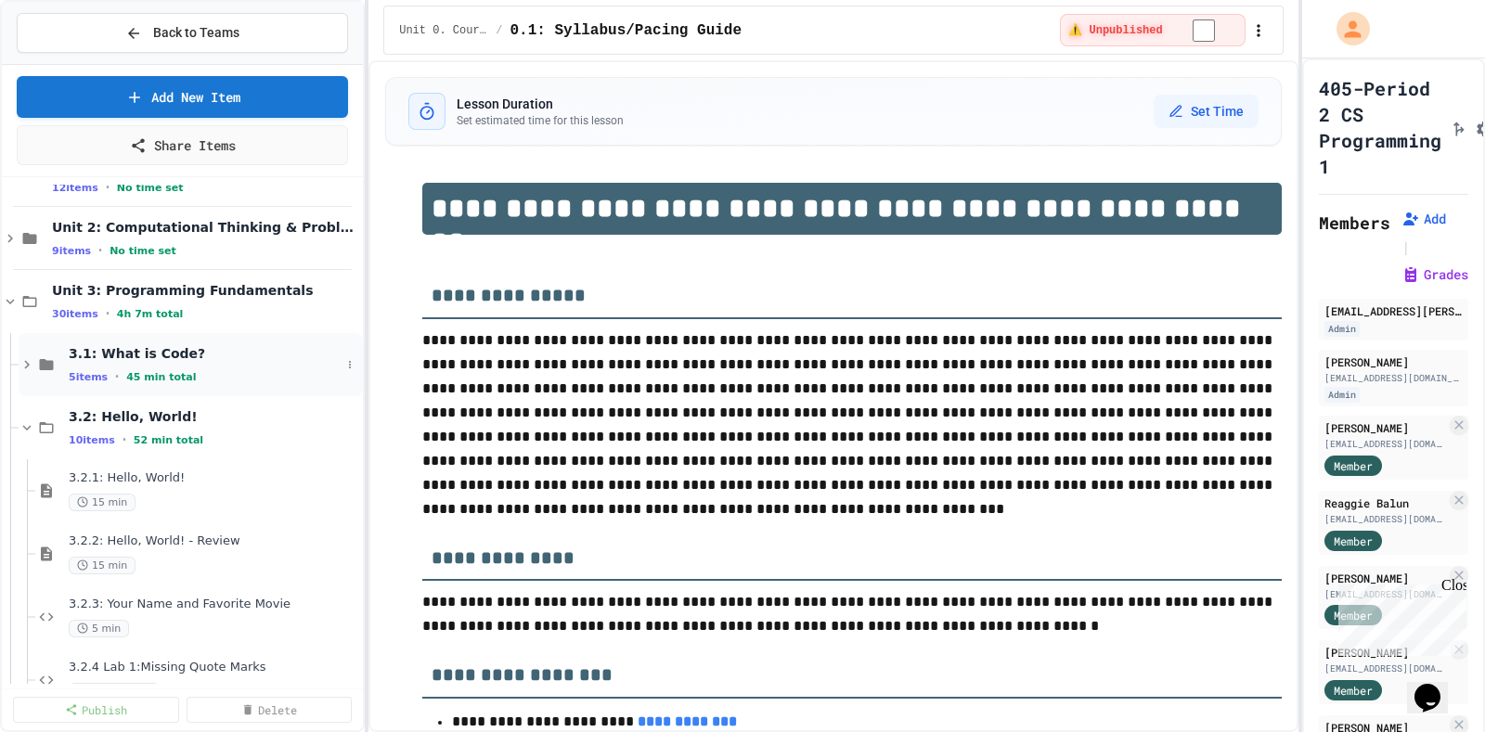
click at [20, 233] on icon at bounding box center [27, 364] width 17 height 17
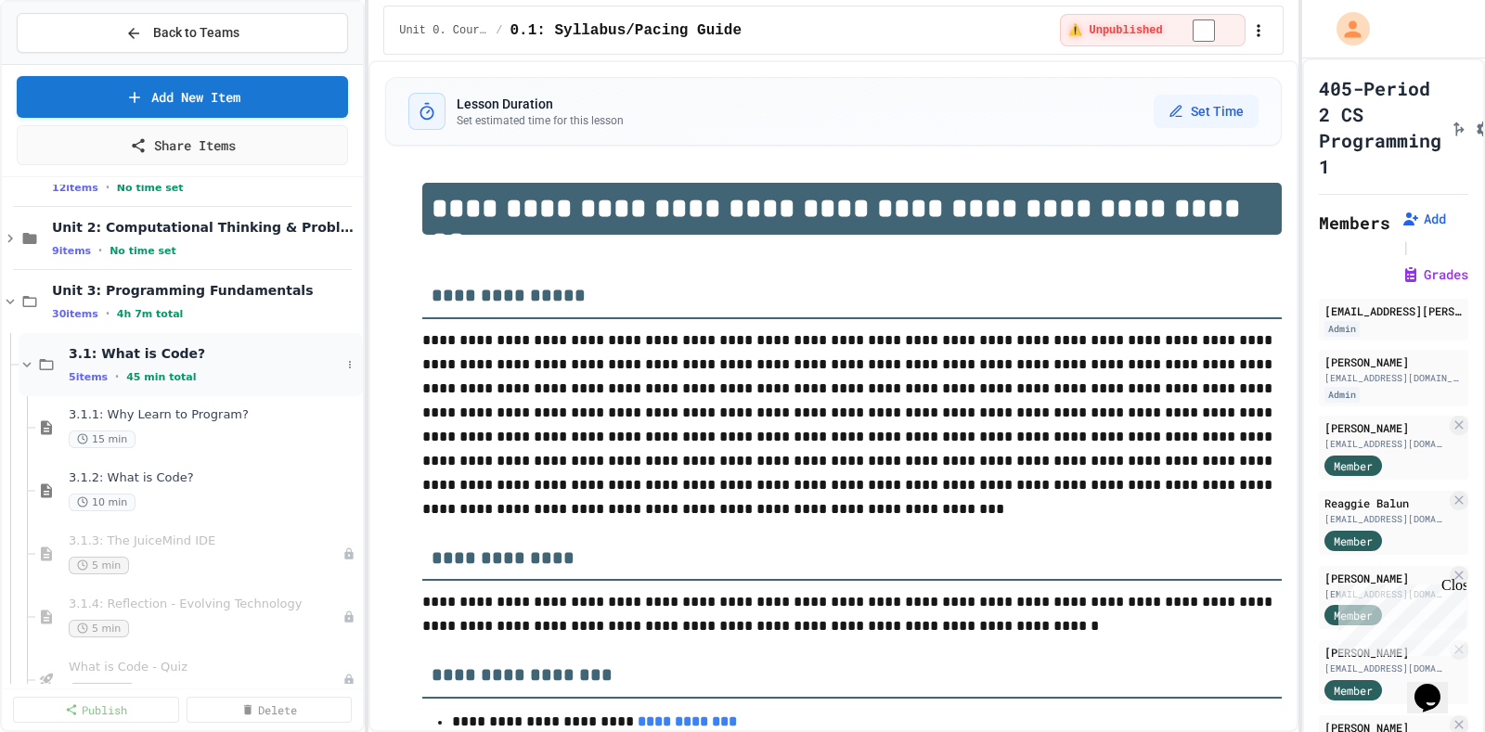
click at [28, 233] on icon at bounding box center [27, 364] width 17 height 17
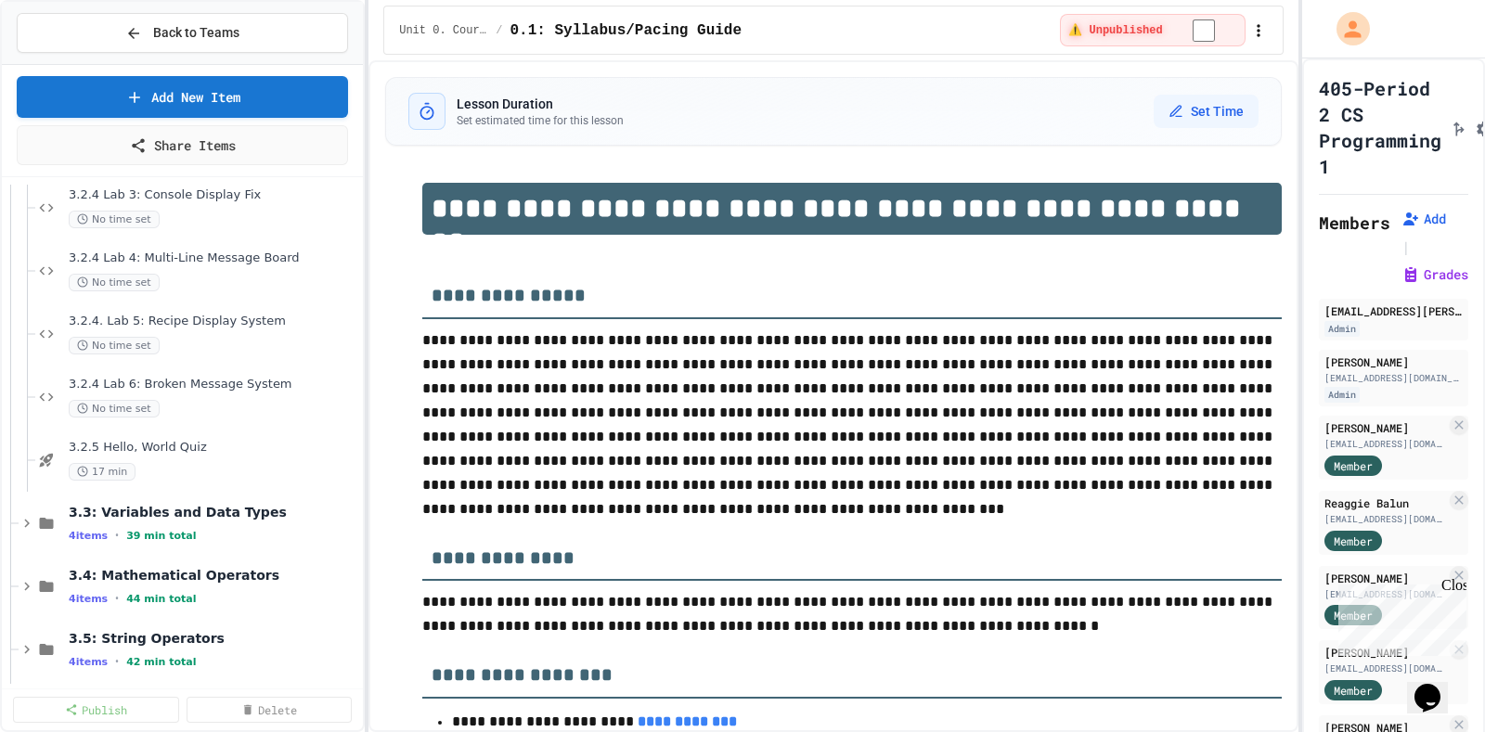
scroll to position [811, 0]
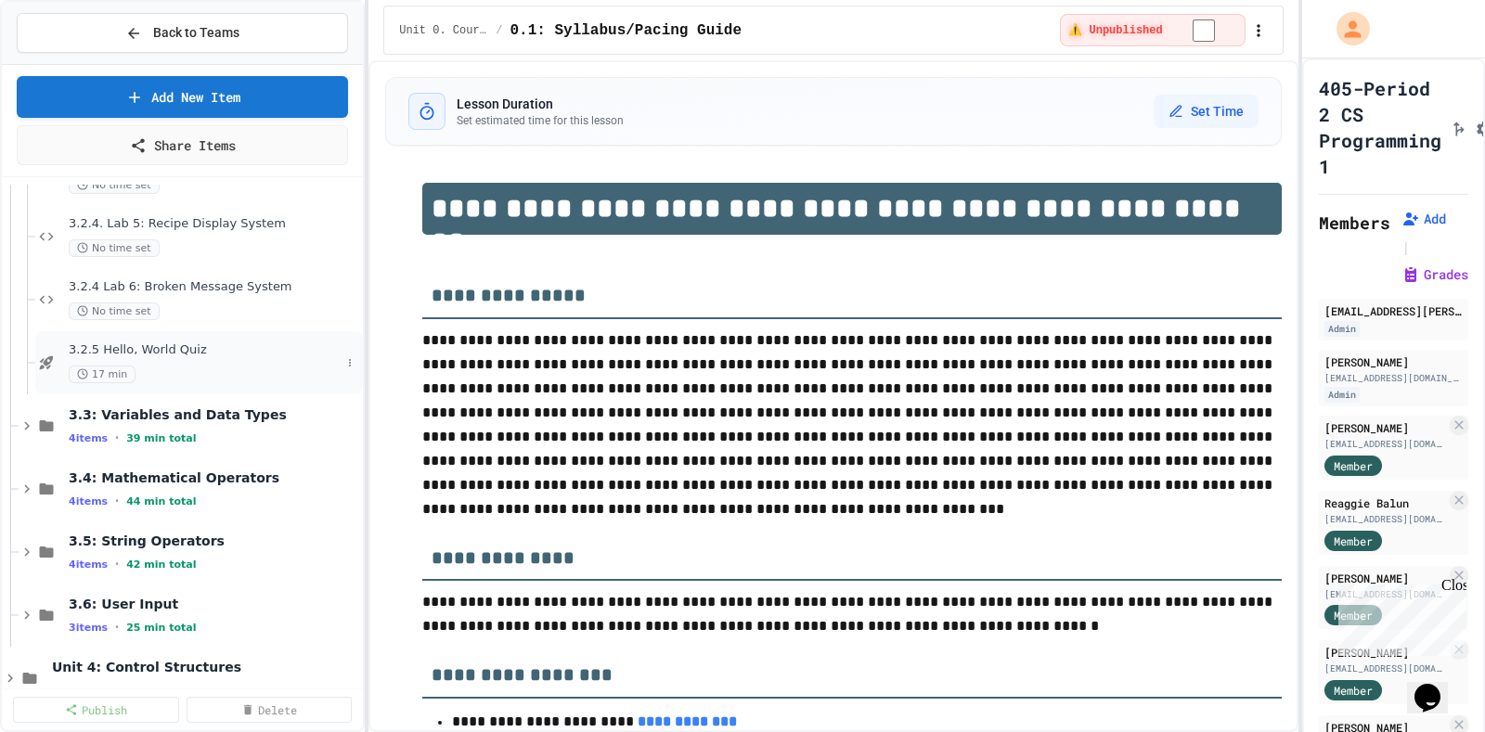
click at [227, 233] on span "3.2.5 Hello, World Quiz" at bounding box center [205, 350] width 272 height 16
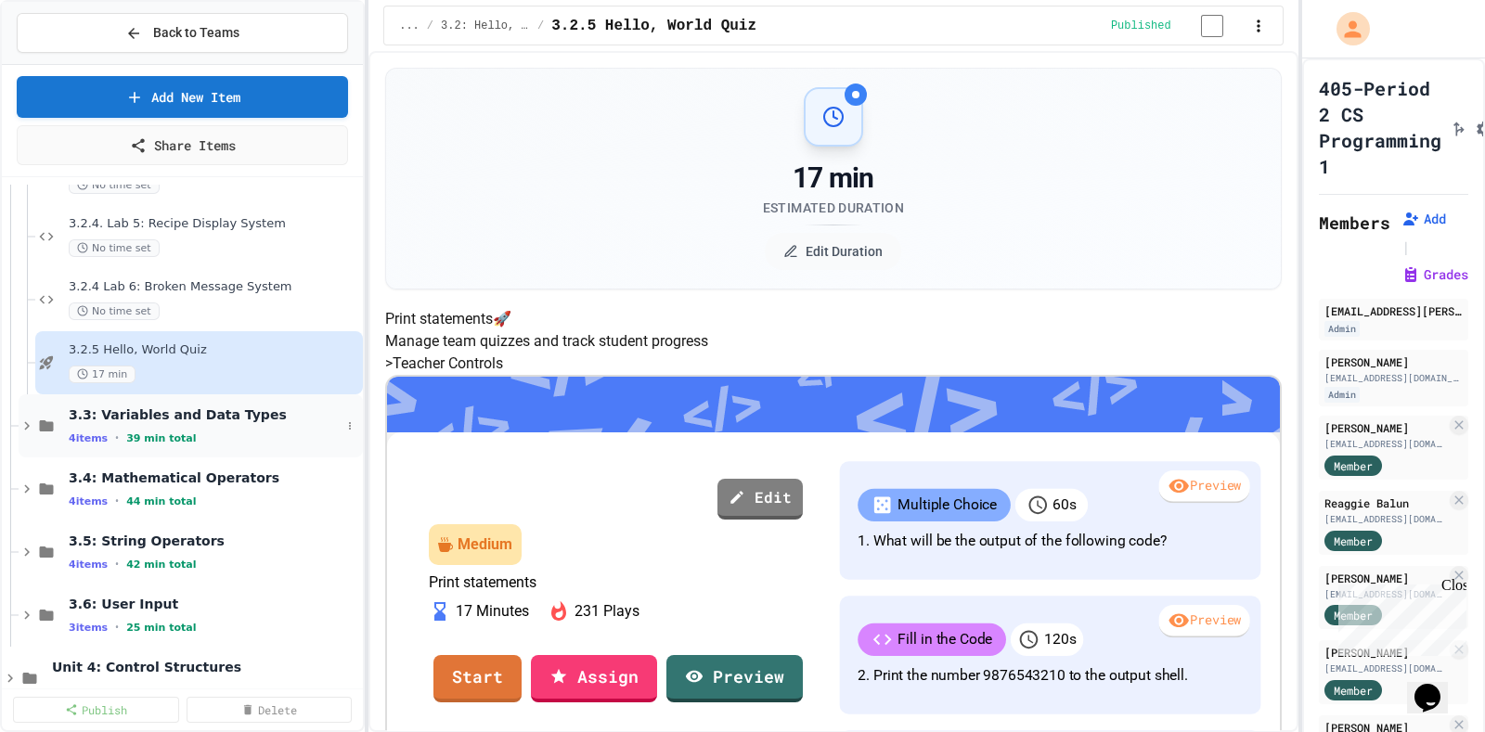
click at [227, 233] on span "3.3: Variables and Data Types" at bounding box center [205, 414] width 272 height 17
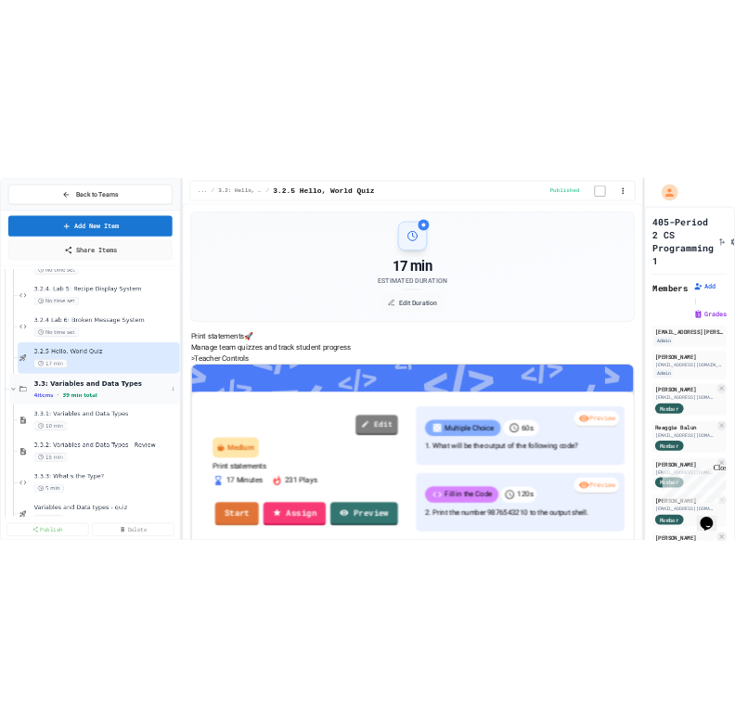
scroll to position [927, 0]
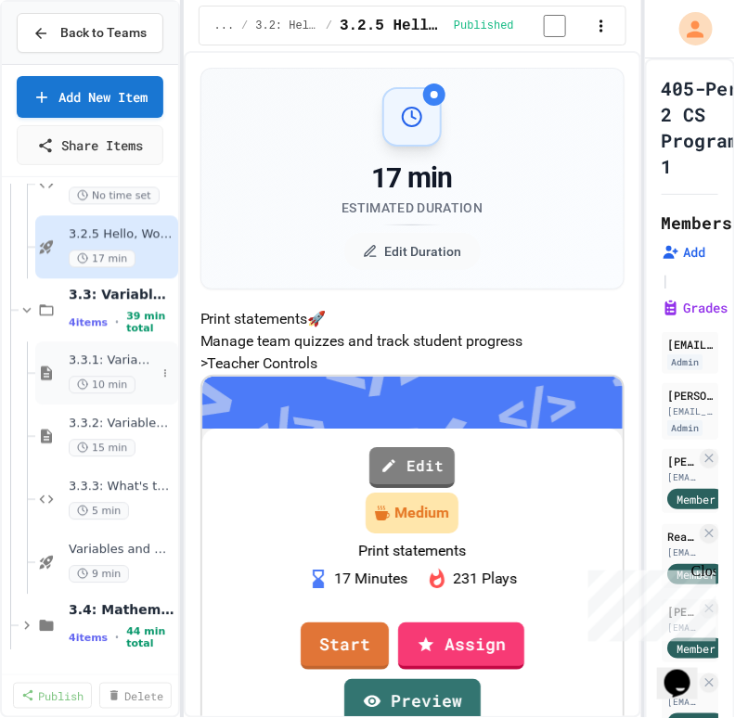
click at [102, 233] on span "3.3.1: Variables and Data Types" at bounding box center [112, 361] width 87 height 16
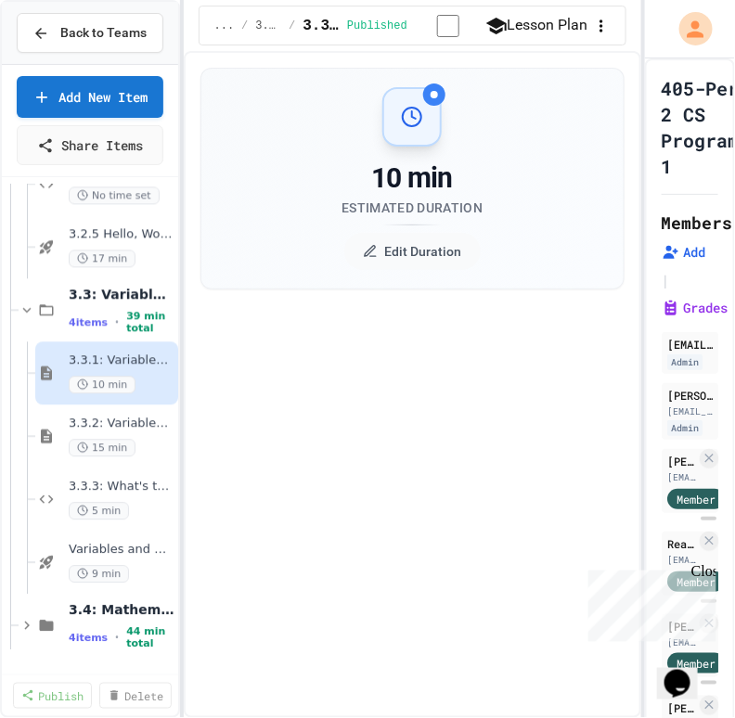
select select "***"
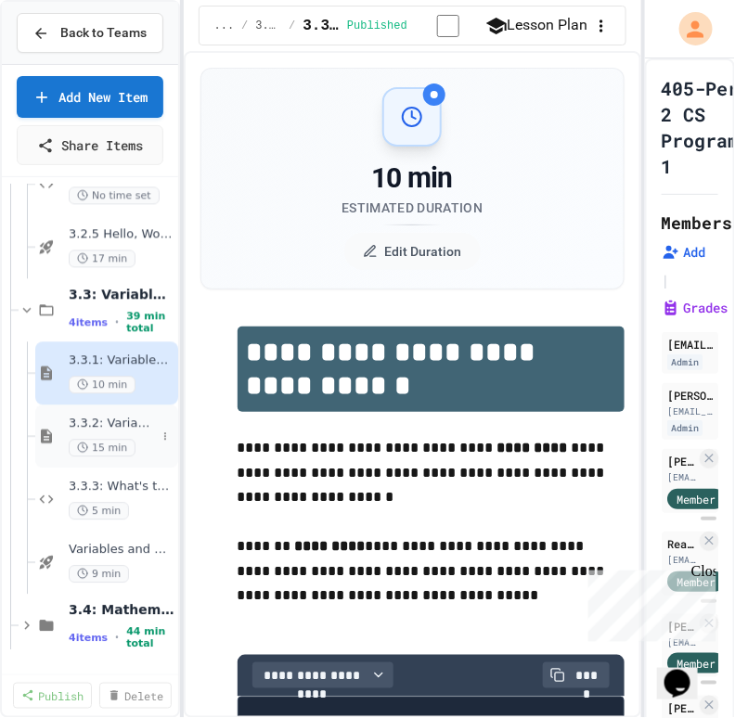
click at [130, 233] on span "3.3.2: Variables and Data Types - Review" at bounding box center [112, 424] width 87 height 16
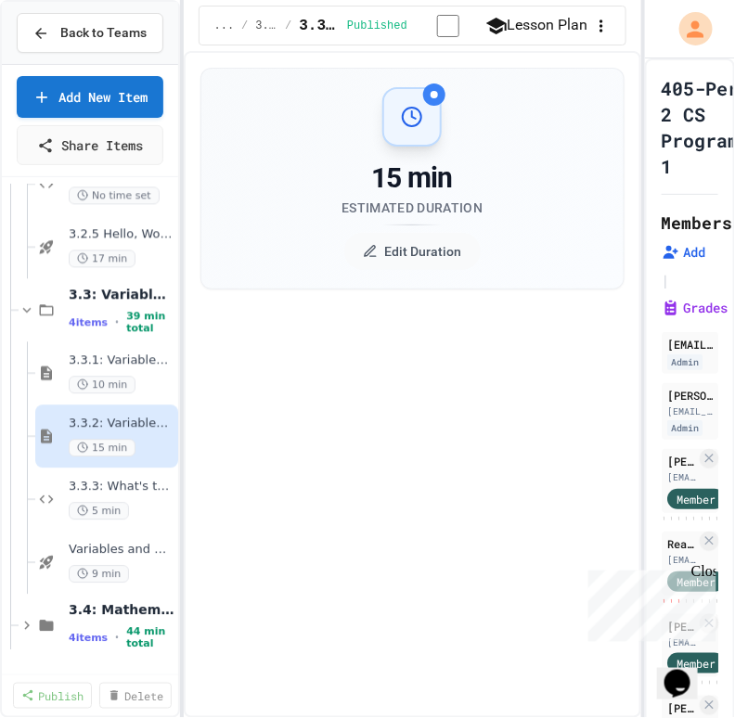
select select "***"
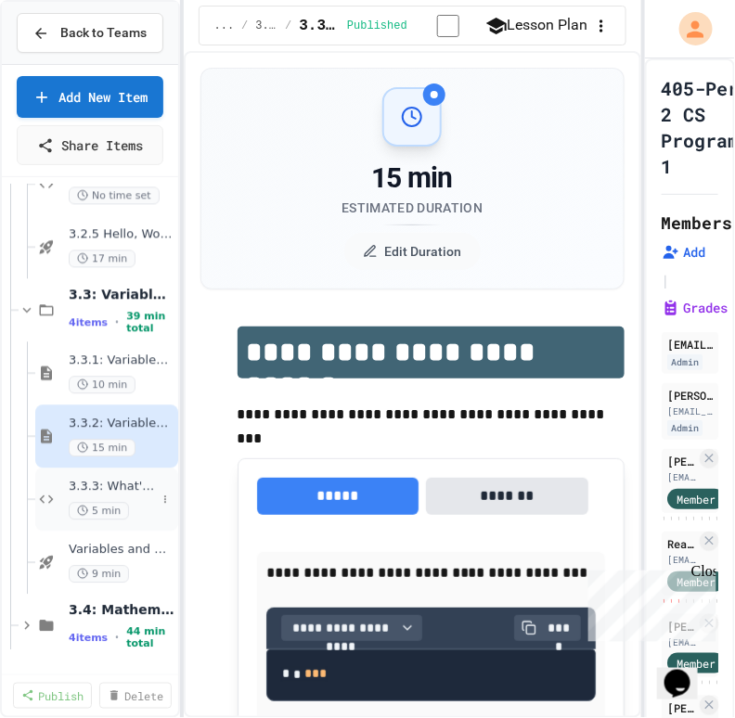
click at [110, 233] on span "3.3.3: What's the Type?" at bounding box center [112, 487] width 87 height 16
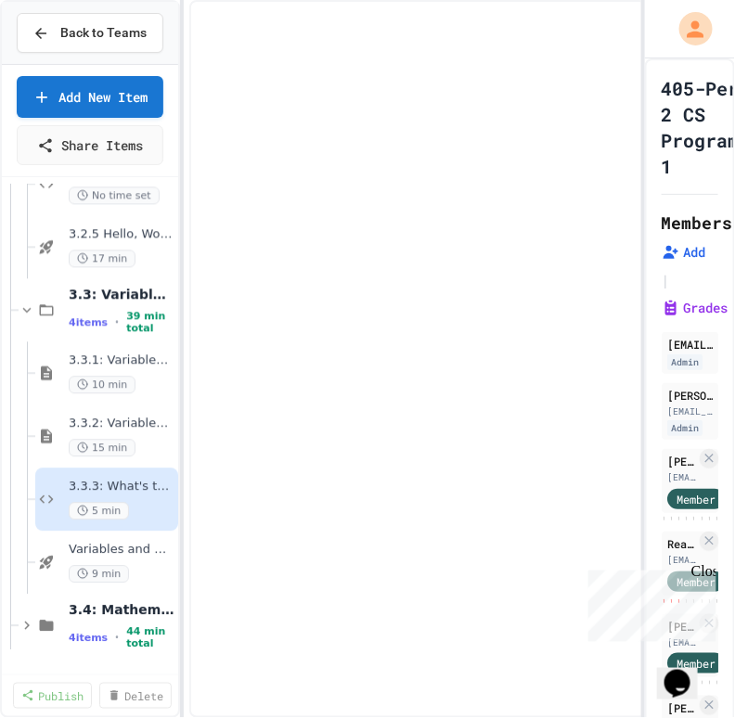
select select "*******"
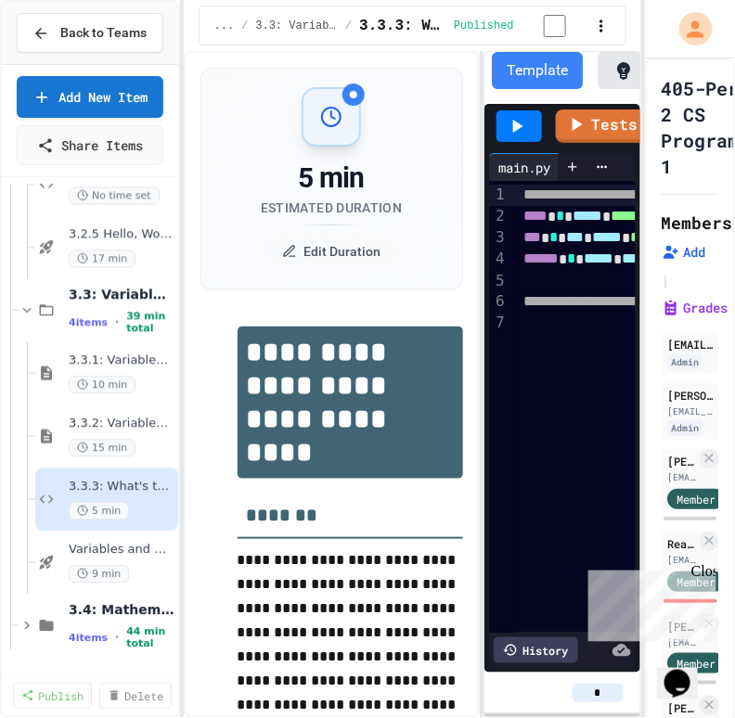
click at [474, 233] on div "**********" at bounding box center [412, 384] width 457 height 667
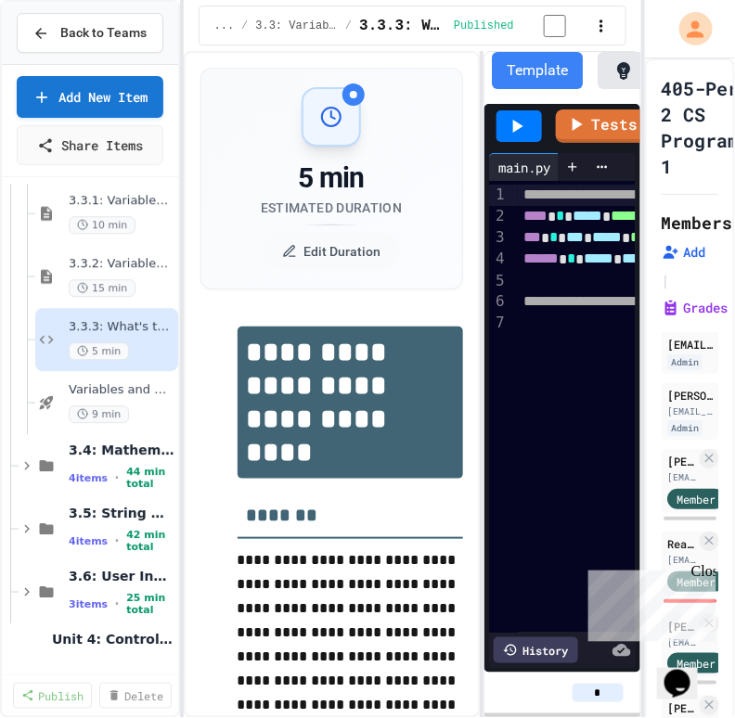
scroll to position [1090, 0]
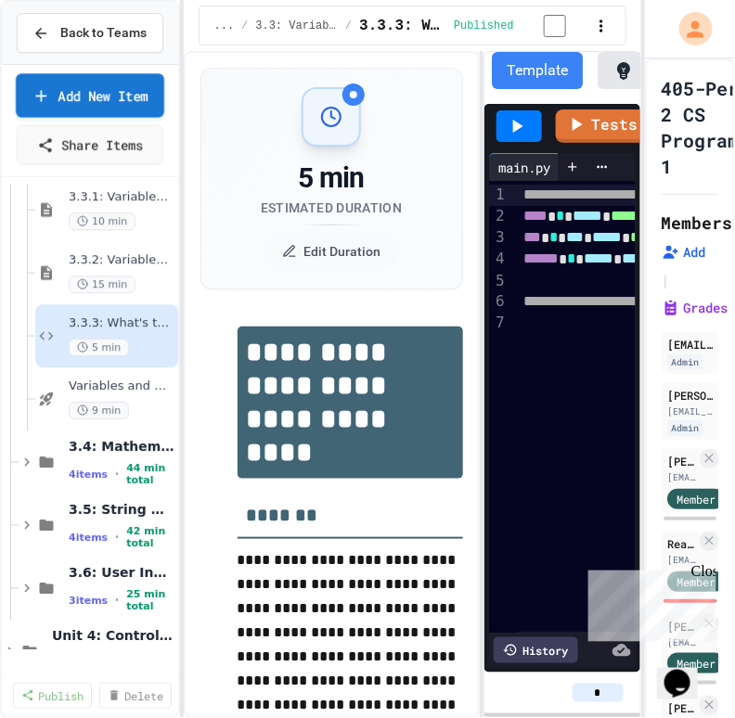
click at [125, 106] on link "Add New Item" at bounding box center [90, 95] width 148 height 44
select select "**********"
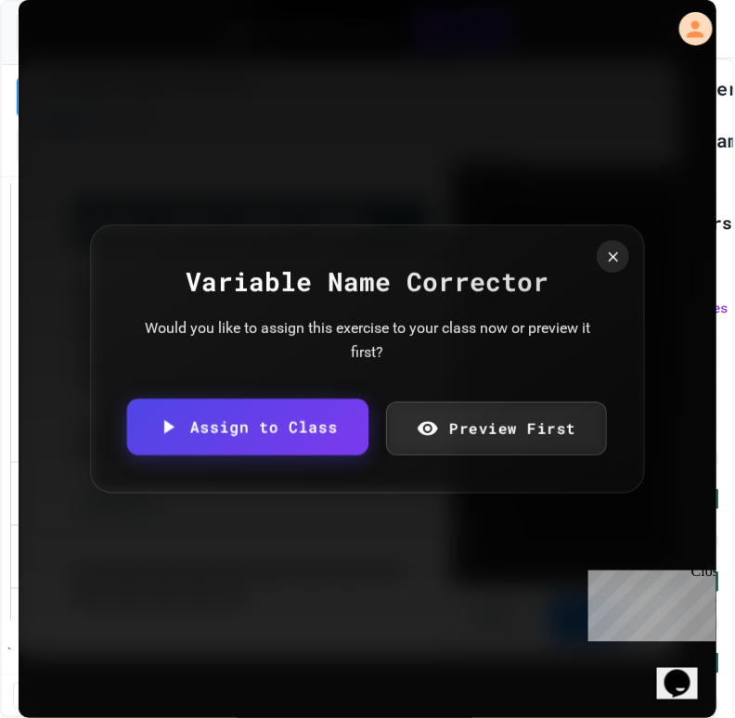
click at [291, 233] on link "Assign to Class" at bounding box center [247, 427] width 241 height 57
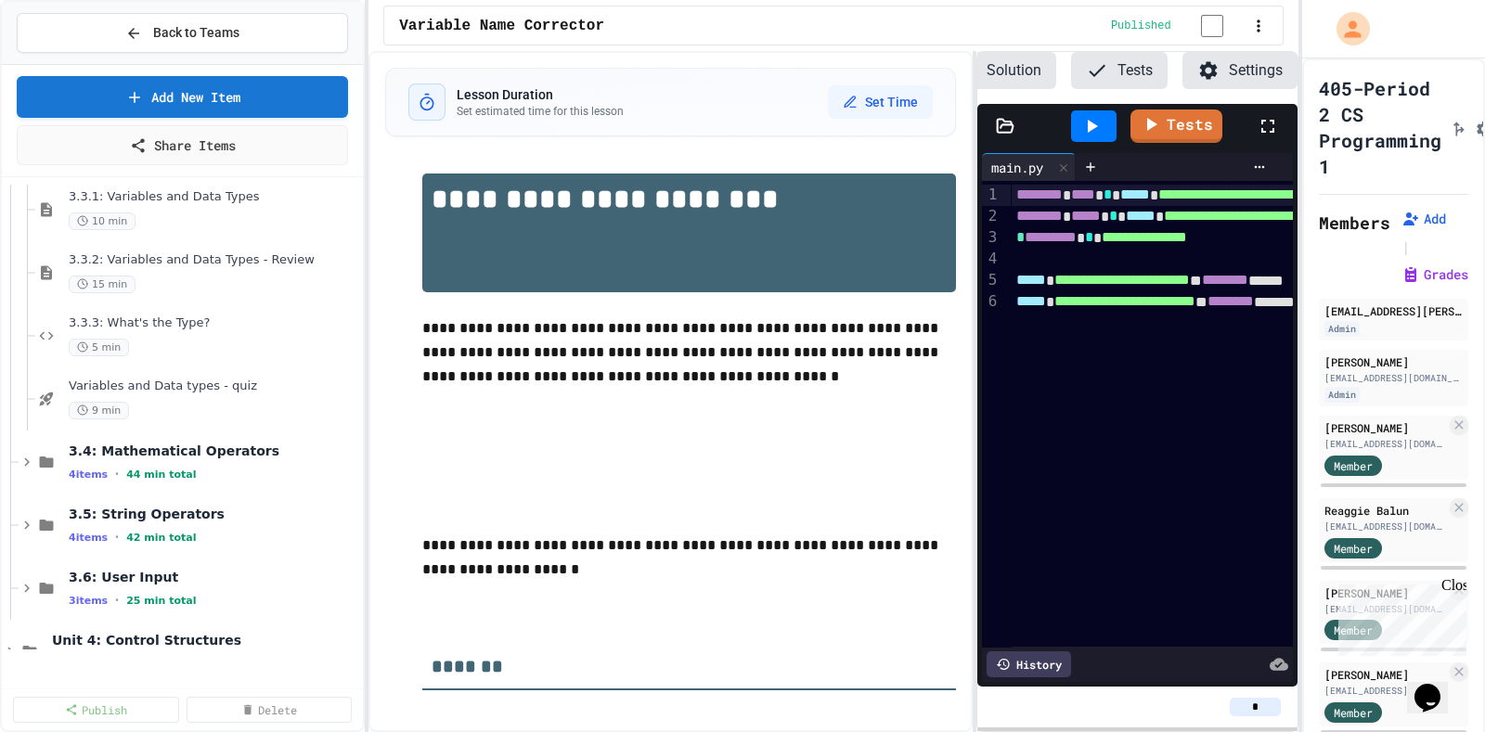
scroll to position [0, 143]
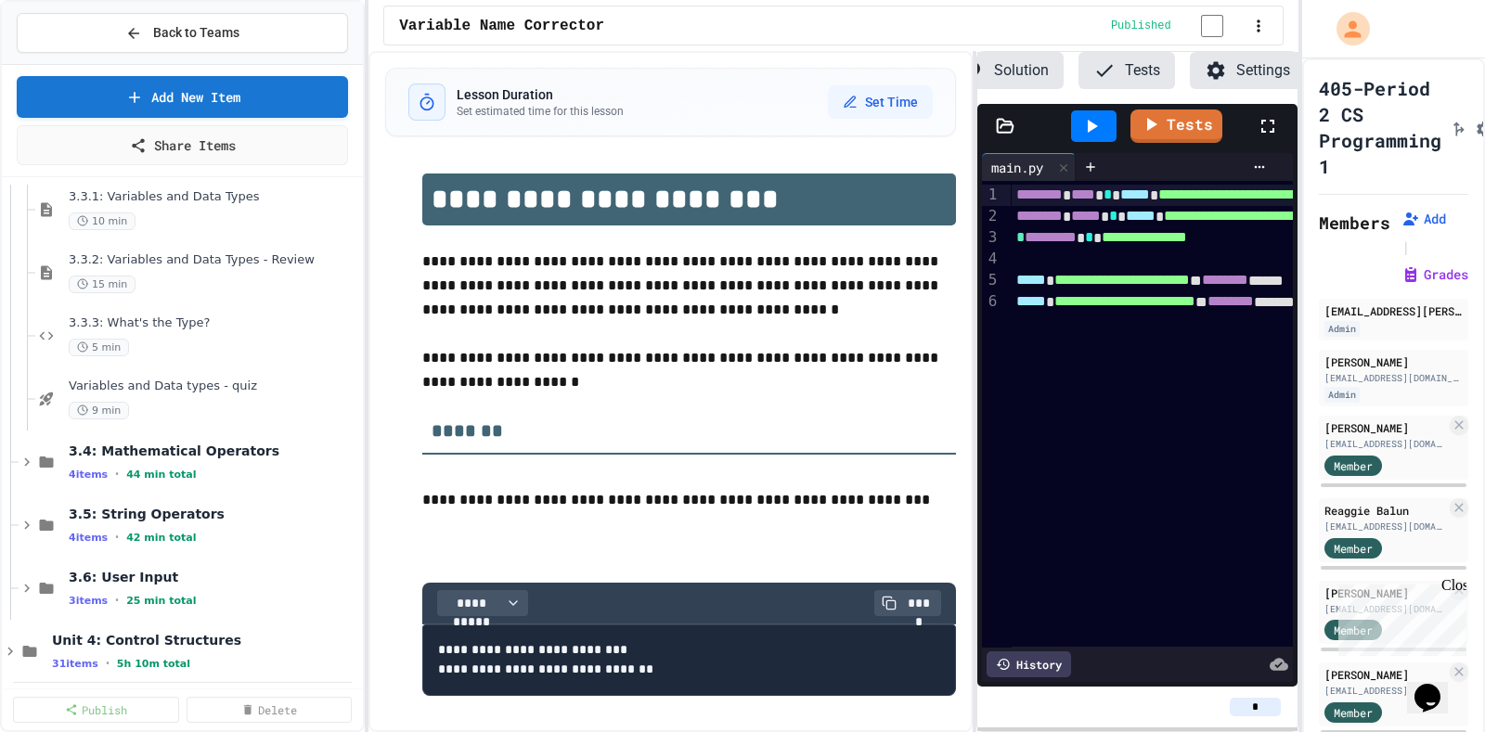
drag, startPoint x: 1259, startPoint y: 701, endPoint x: 1244, endPoint y: 711, distance: 17.5
click at [474, 233] on input "*" at bounding box center [1254, 707] width 51 height 19
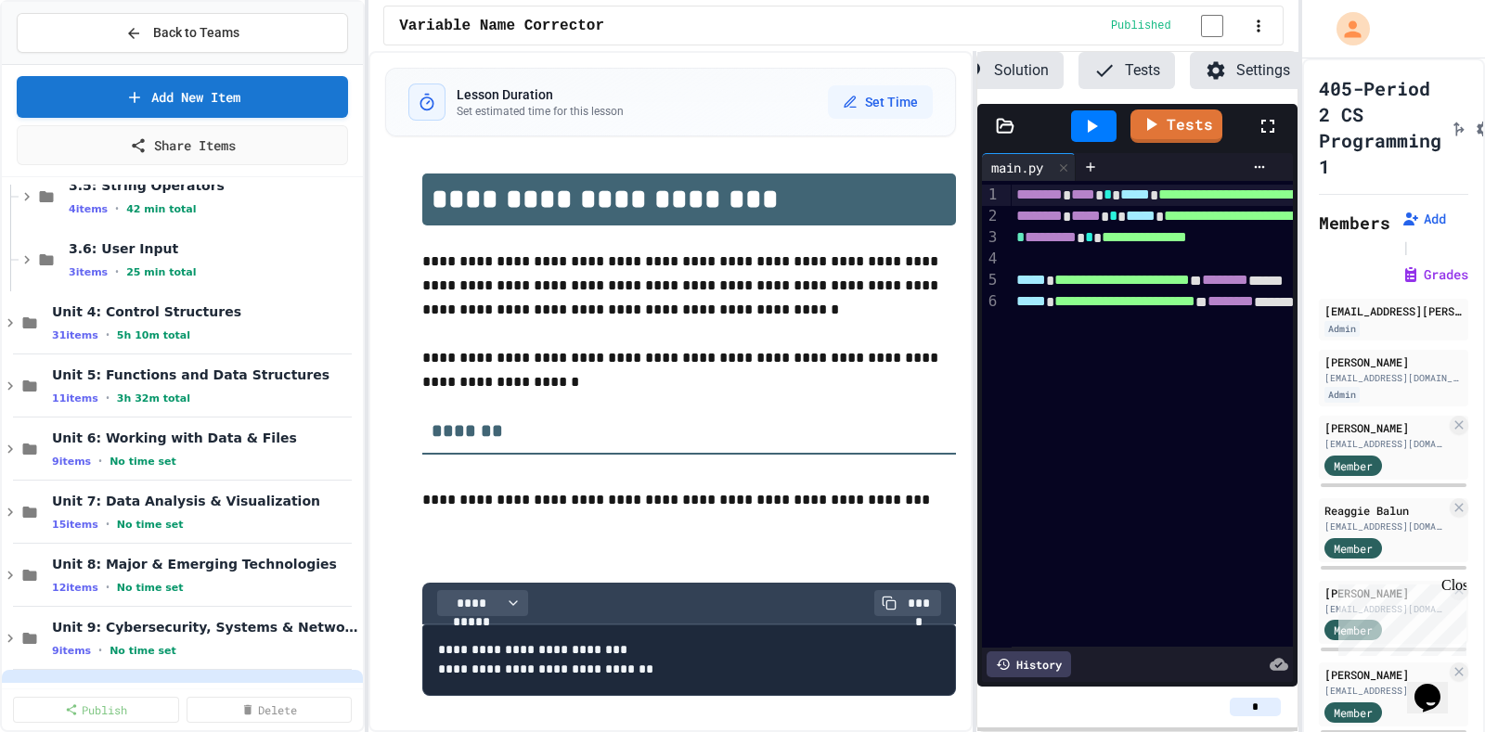
scroll to position [1479, 0]
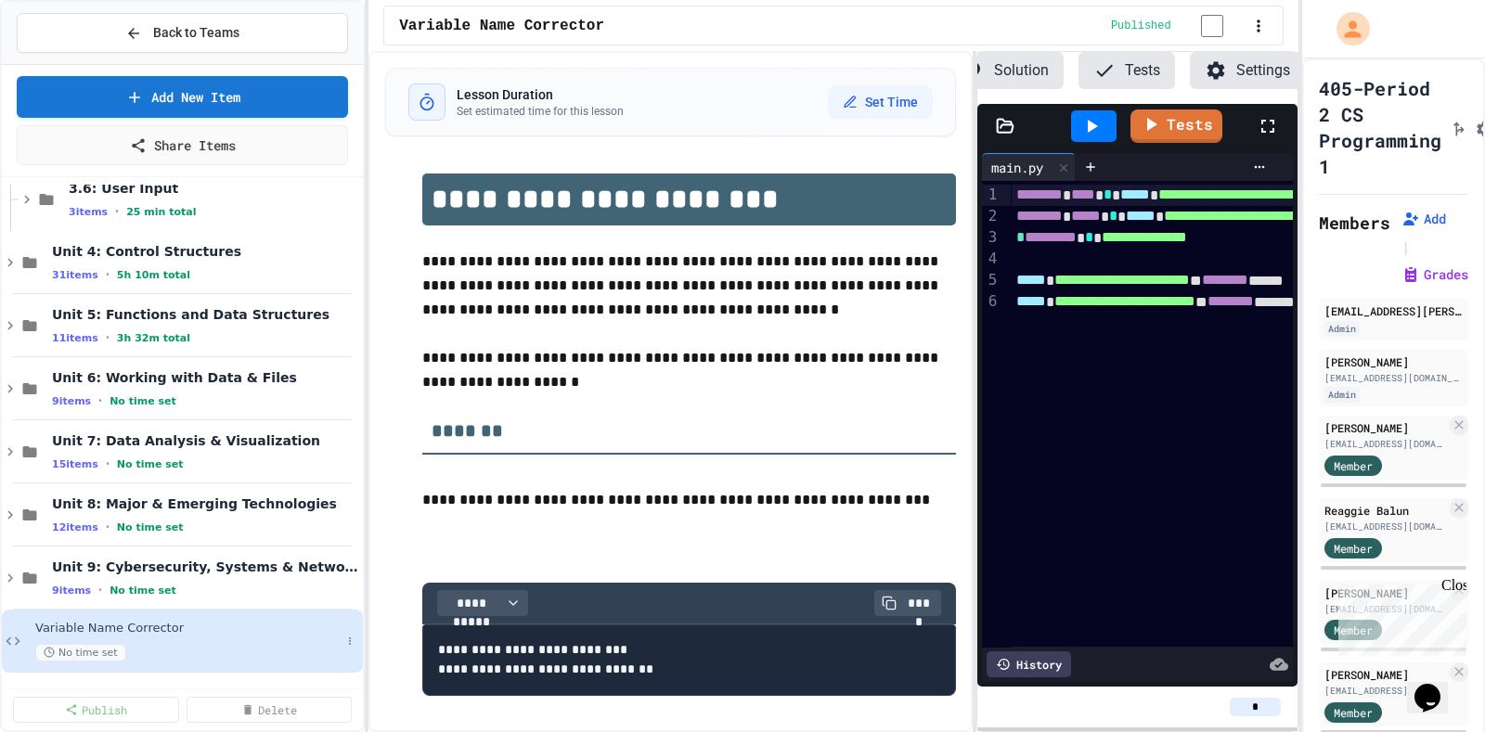
type input "*"
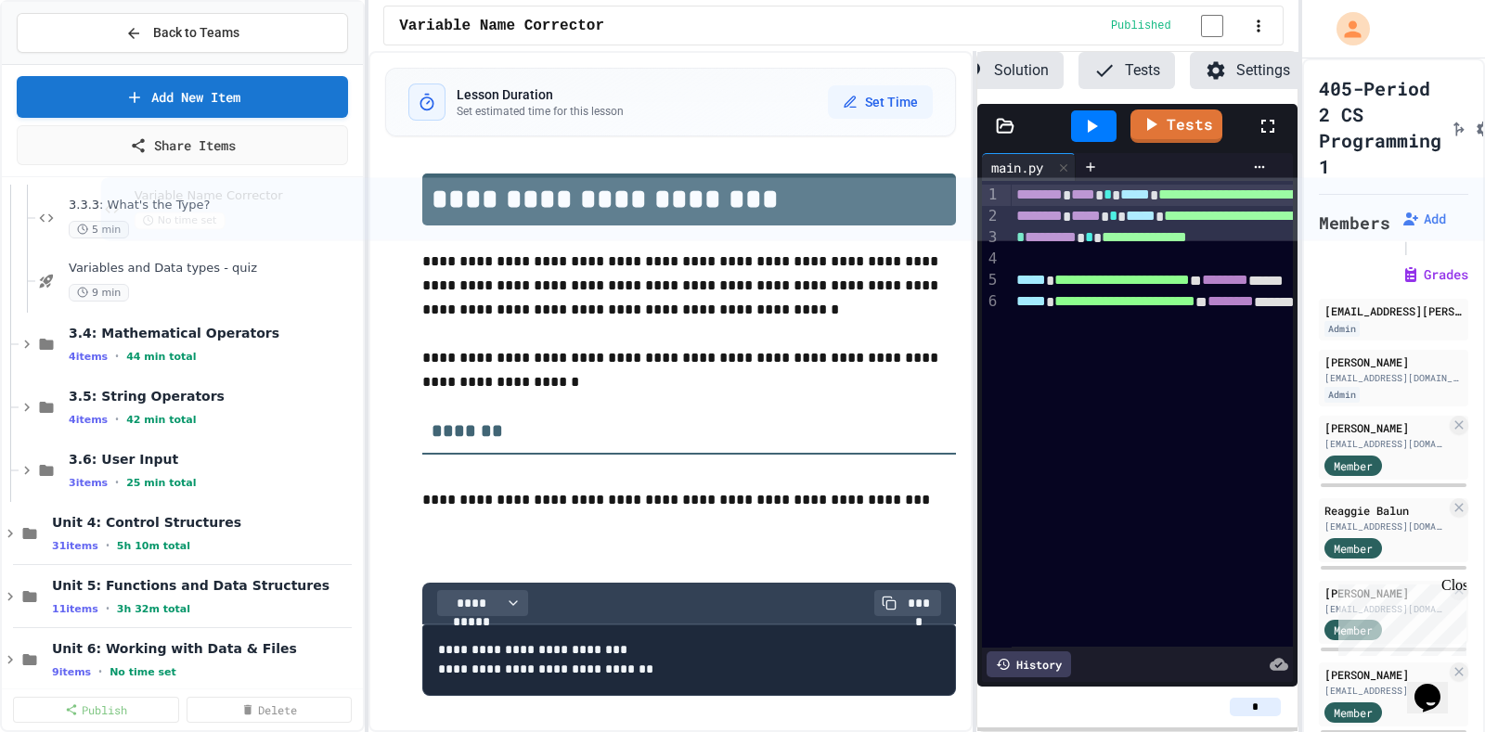
scroll to position [1183, 0]
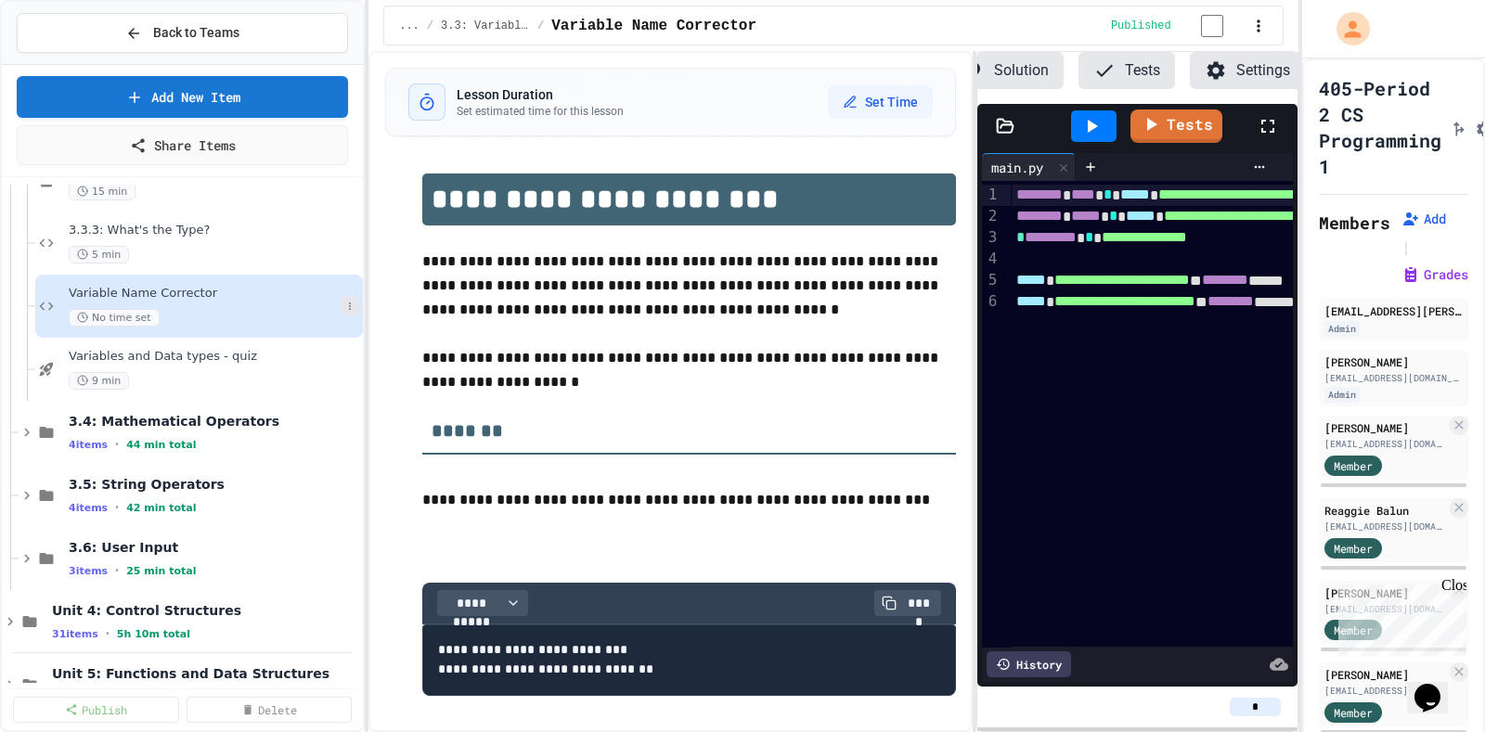
click at [344, 233] on icon at bounding box center [349, 306] width 11 height 11
click at [335, 233] on button "Rename" at bounding box center [295, 338] width 143 height 33
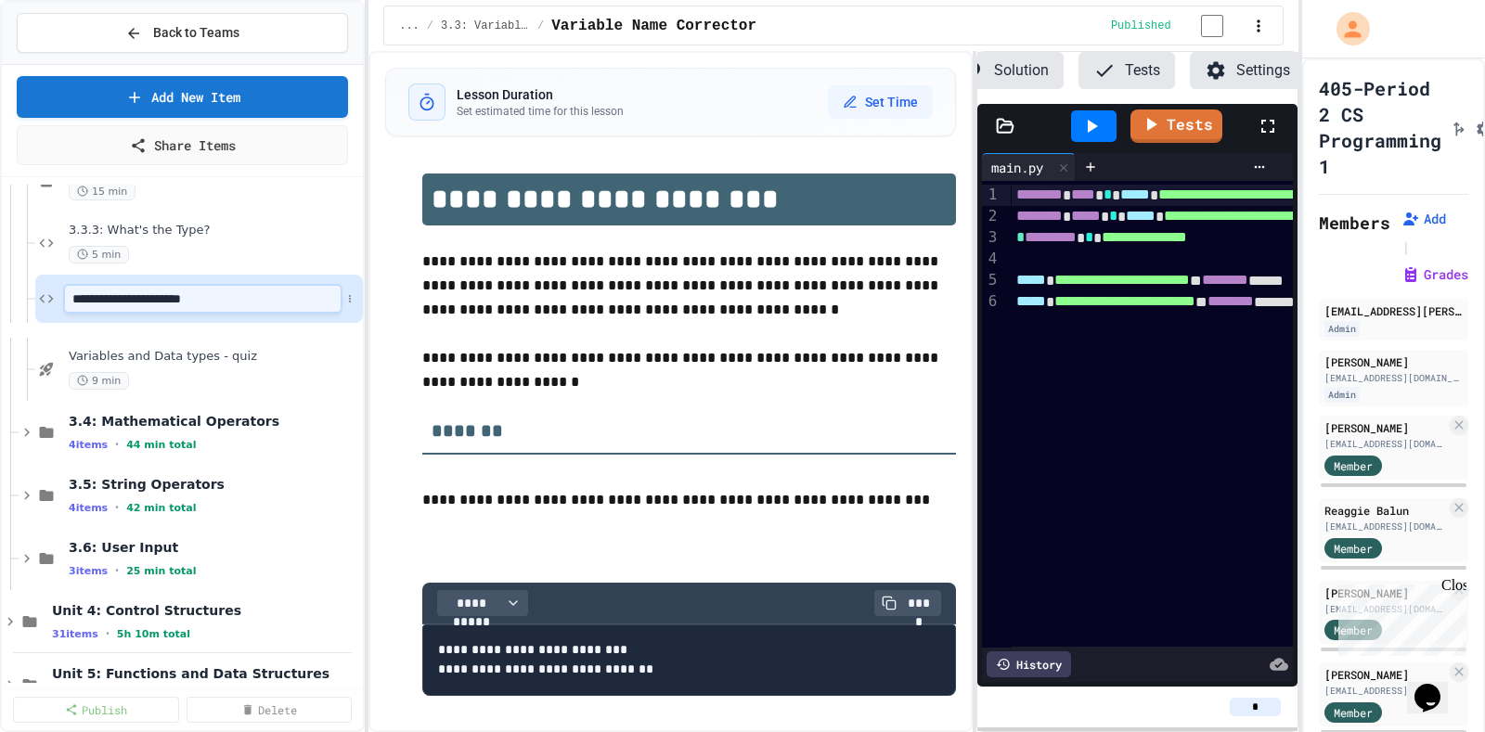
click at [68, 233] on input "**********" at bounding box center [203, 299] width 276 height 26
type input "**********"
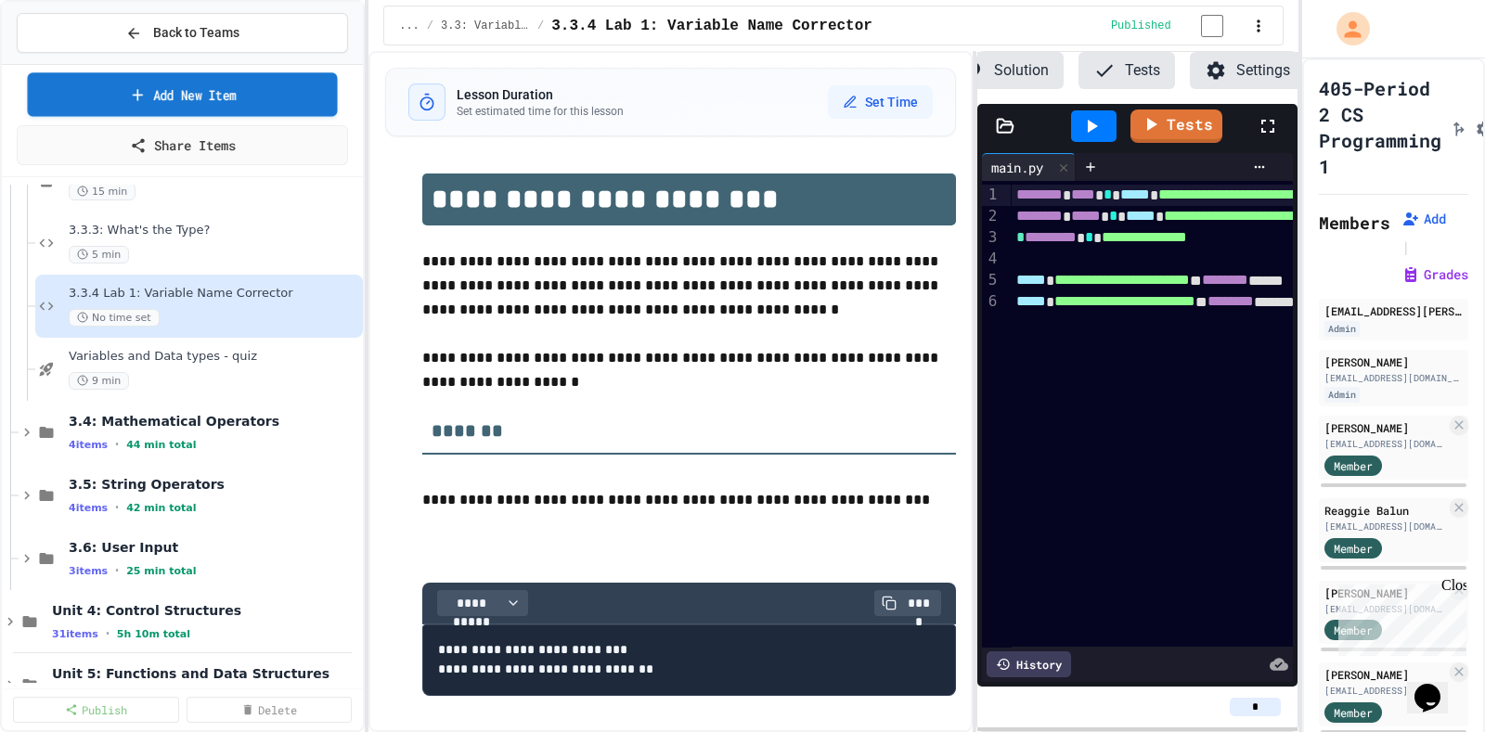
click at [258, 83] on link "Add New Item" at bounding box center [183, 94] width 310 height 44
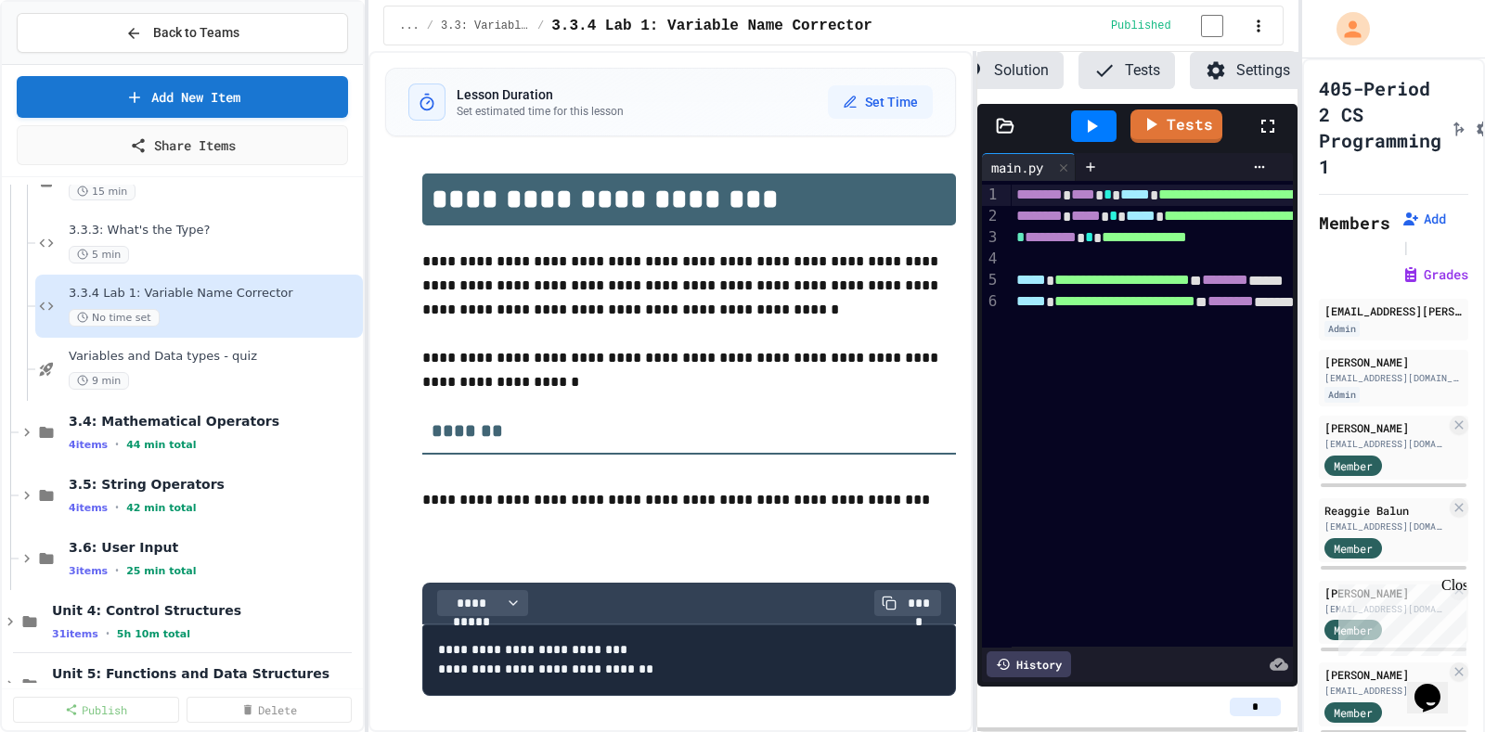
select select "**********"
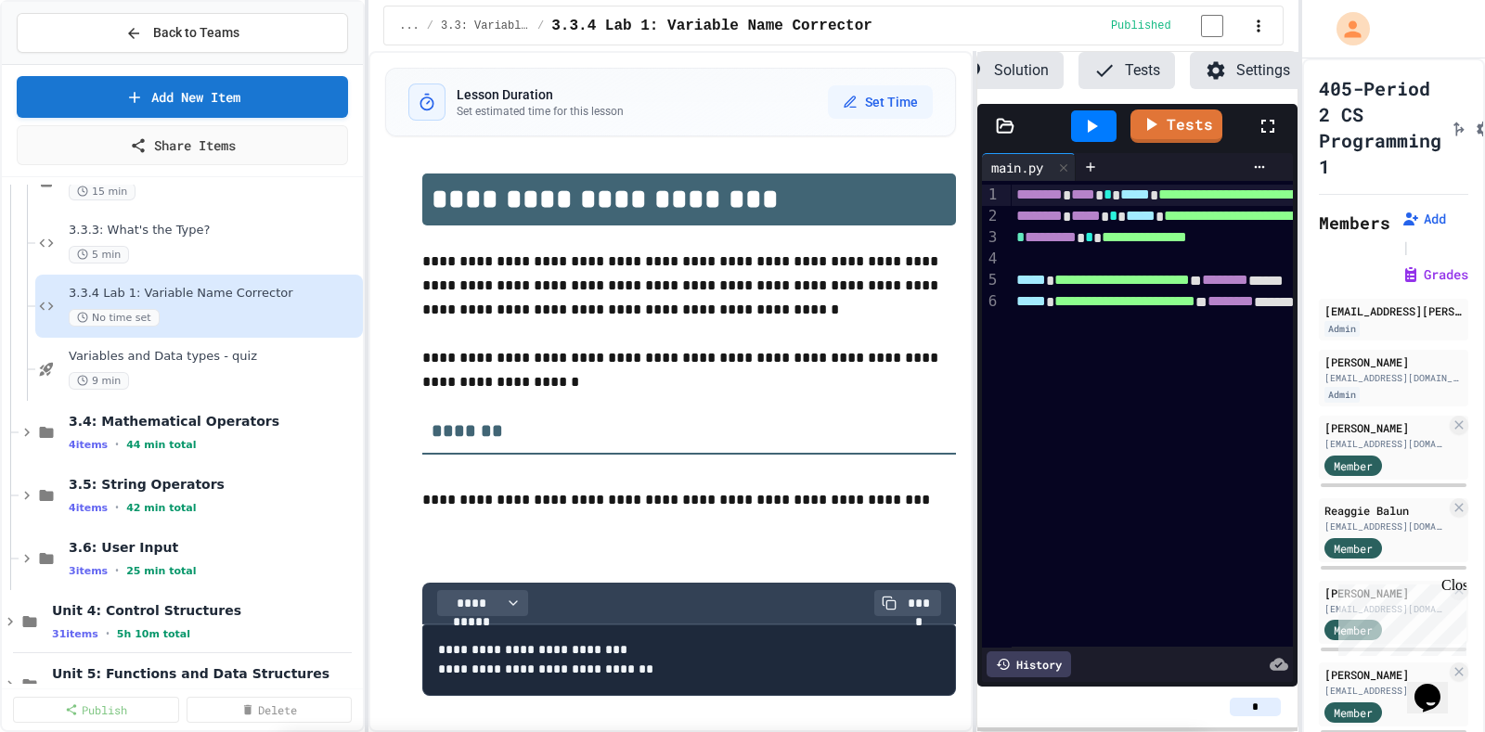
scroll to position [463, 0]
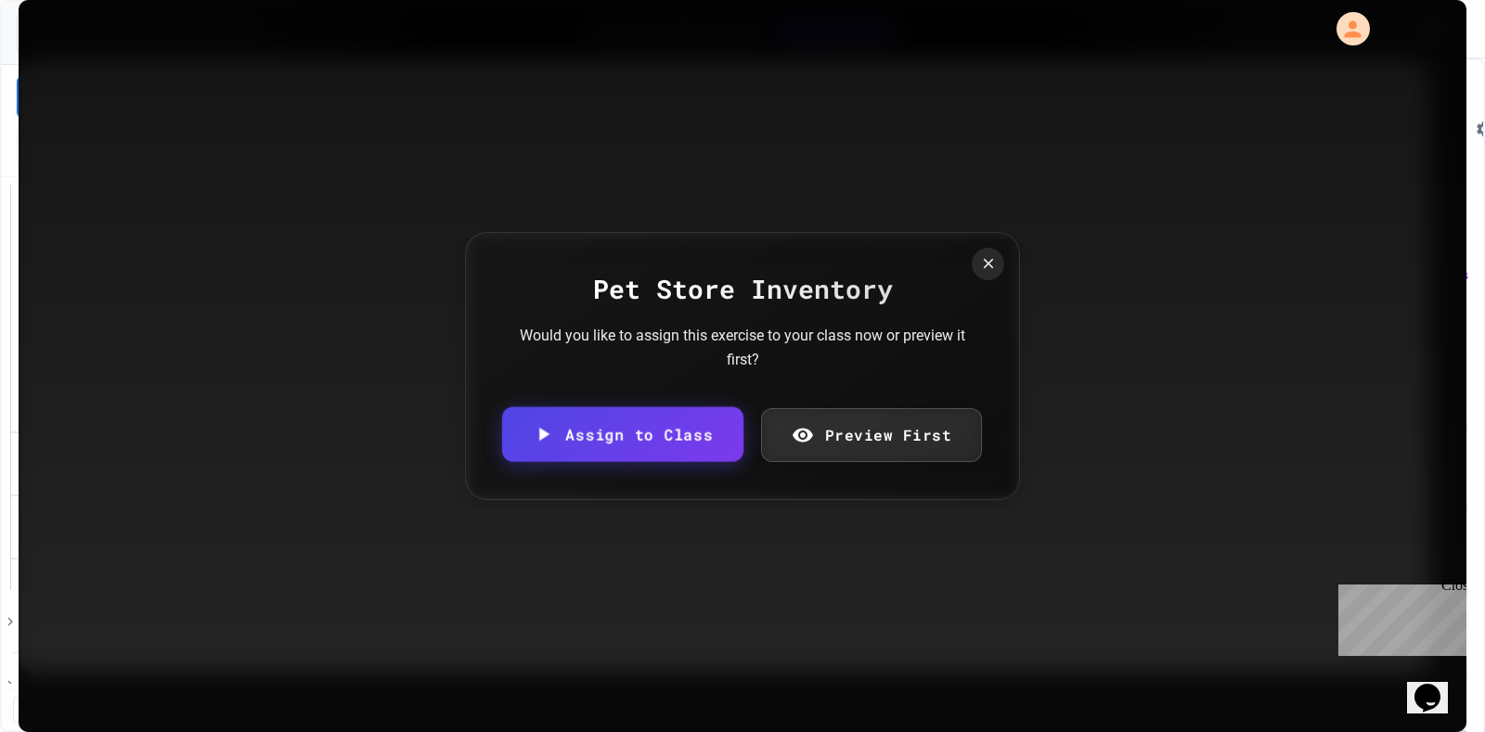
click at [474, 233] on link "Assign to Class" at bounding box center [622, 433] width 241 height 55
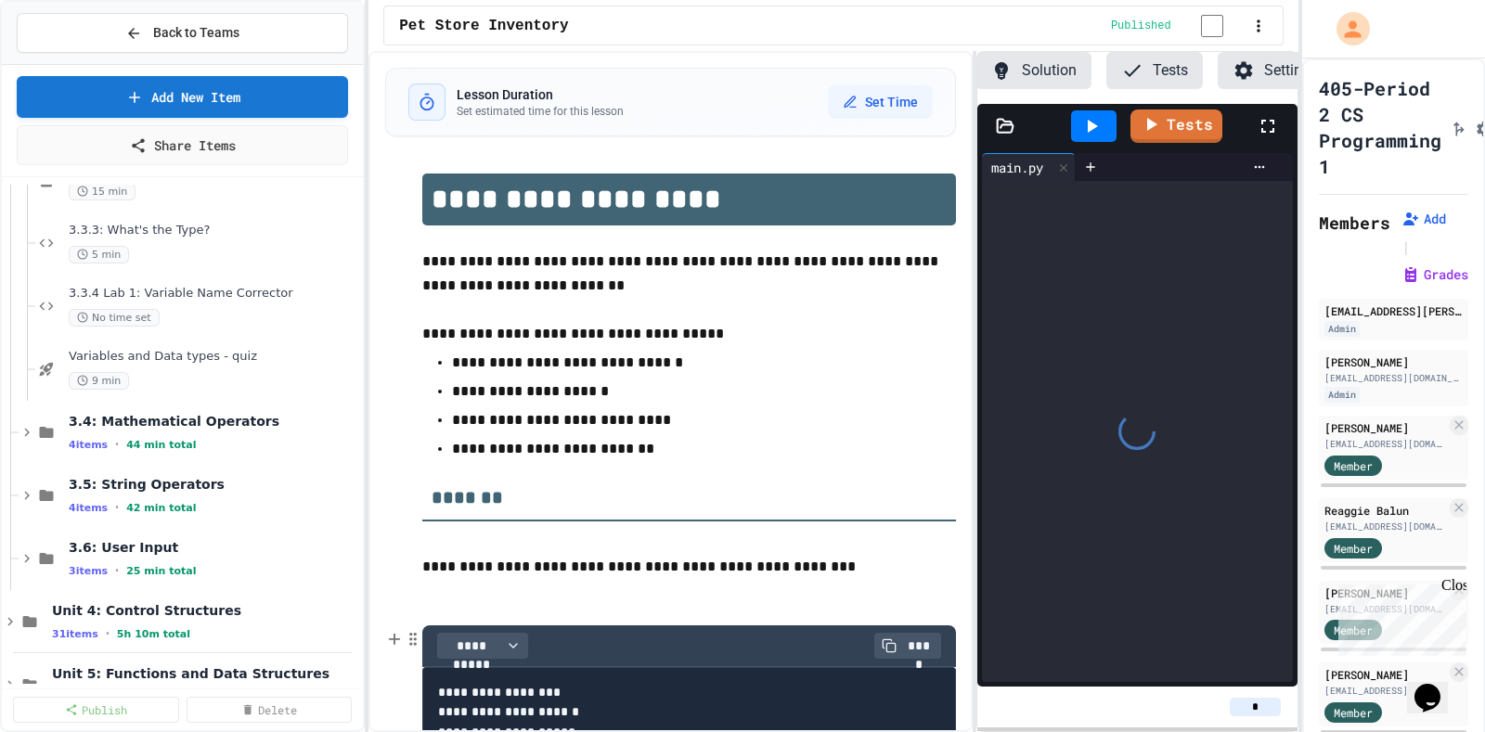
scroll to position [0, 143]
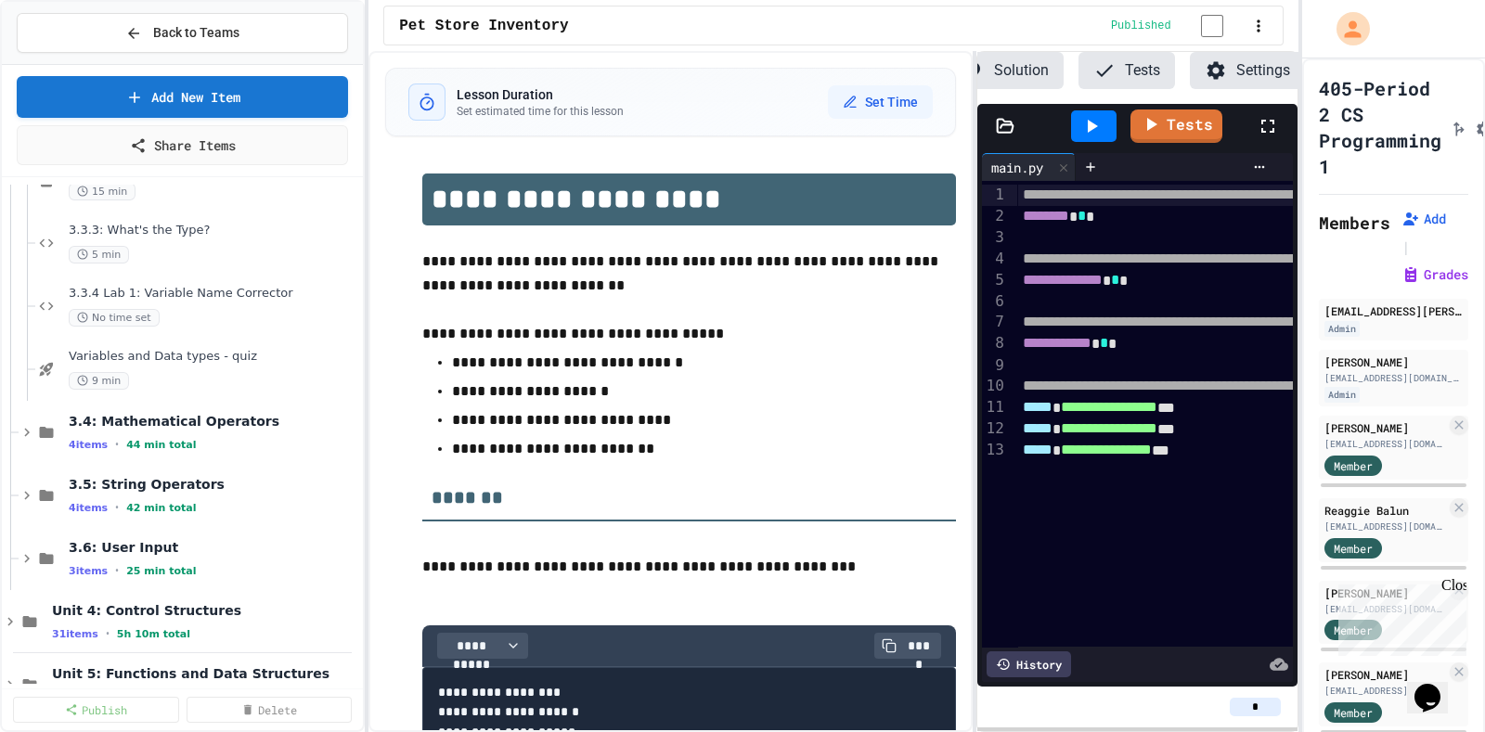
drag, startPoint x: 1254, startPoint y: 709, endPoint x: 1242, endPoint y: 712, distance: 12.4
click at [474, 233] on input "*" at bounding box center [1254, 707] width 51 height 19
type input "*"
click at [392, 233] on div "**********" at bounding box center [670, 489] width 570 height 669
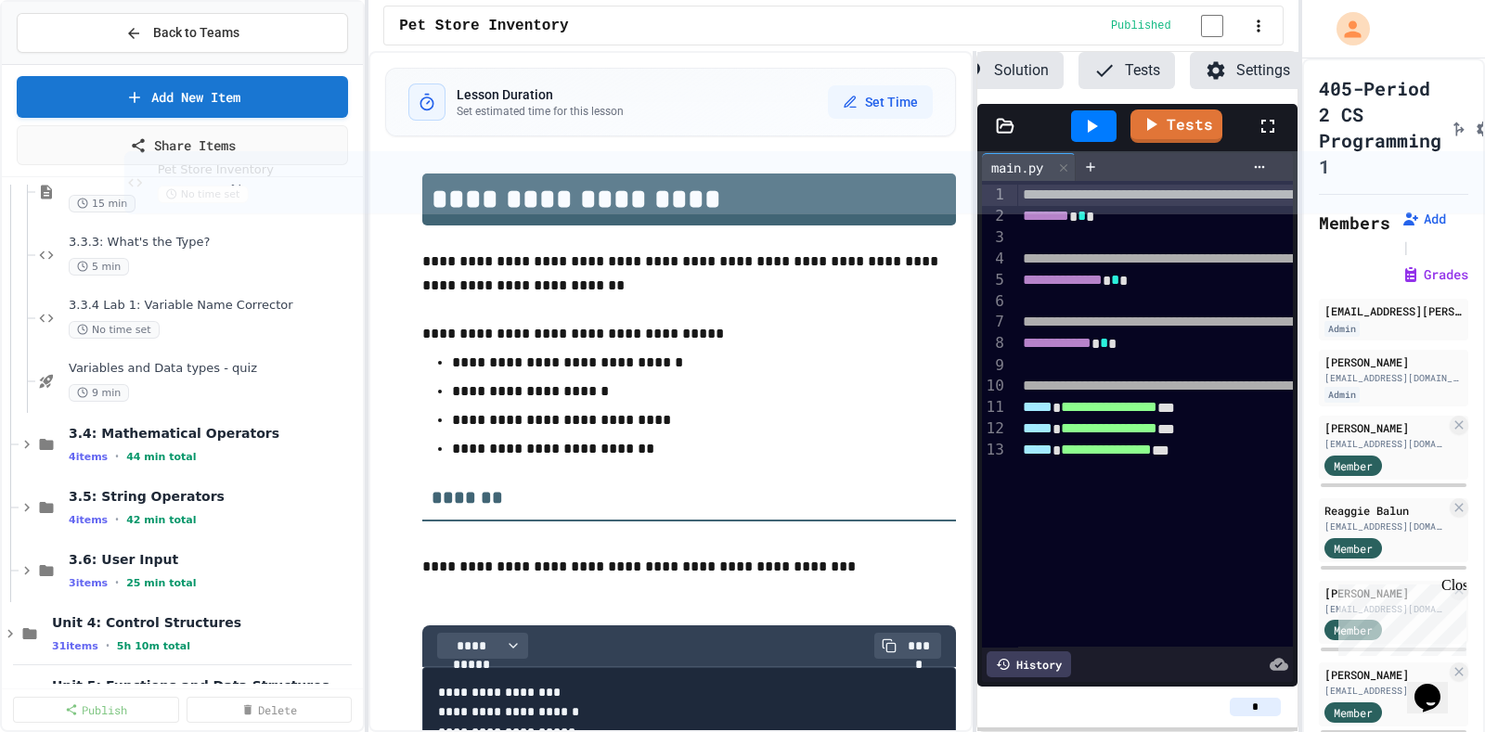
scroll to position [1130, 0]
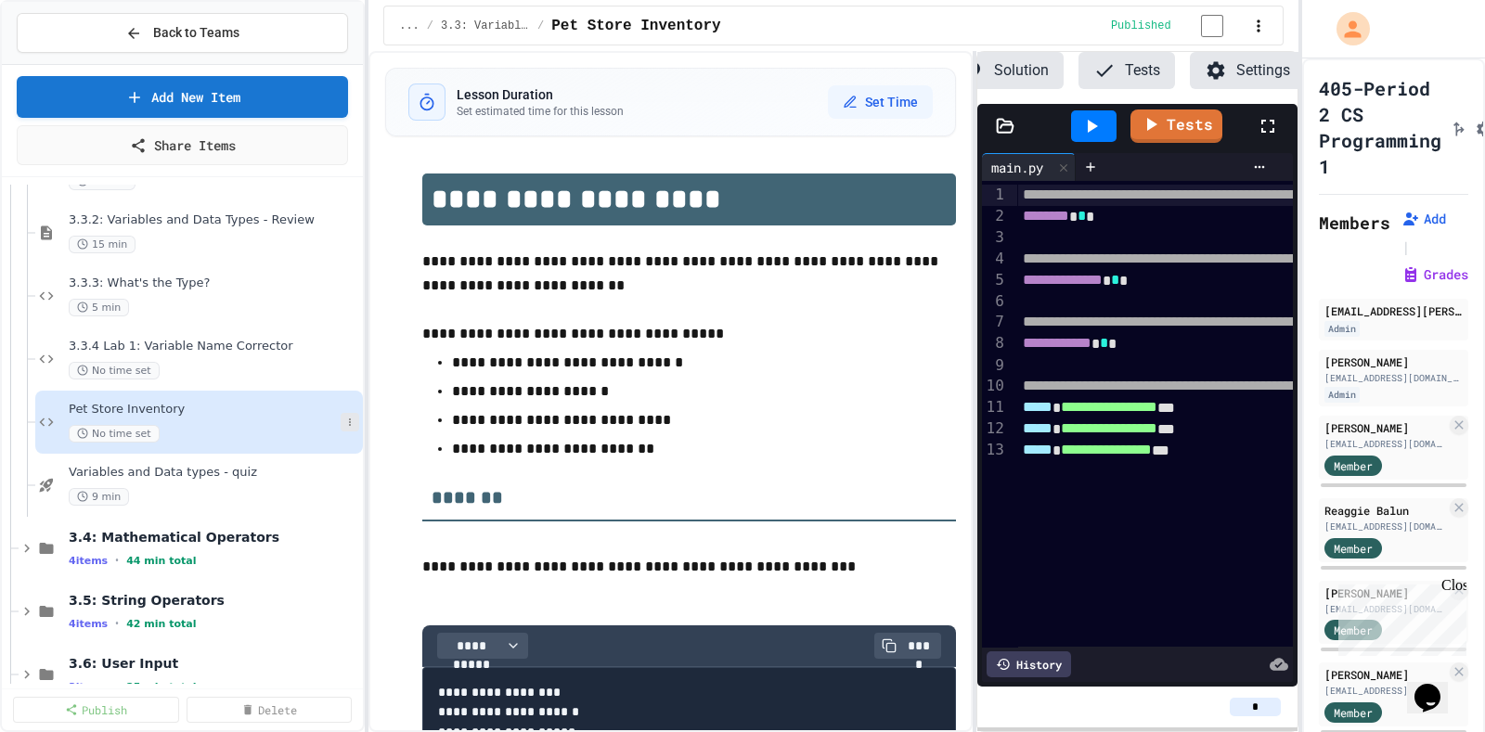
click at [341, 233] on button at bounding box center [350, 422] width 19 height 19
click at [297, 233] on button "Rename" at bounding box center [295, 454] width 143 height 33
click at [70, 233] on input "**********" at bounding box center [203, 415] width 276 height 26
type input "**********"
drag, startPoint x: 282, startPoint y: 37, endPoint x: 283, endPoint y: 95, distance: 57.5
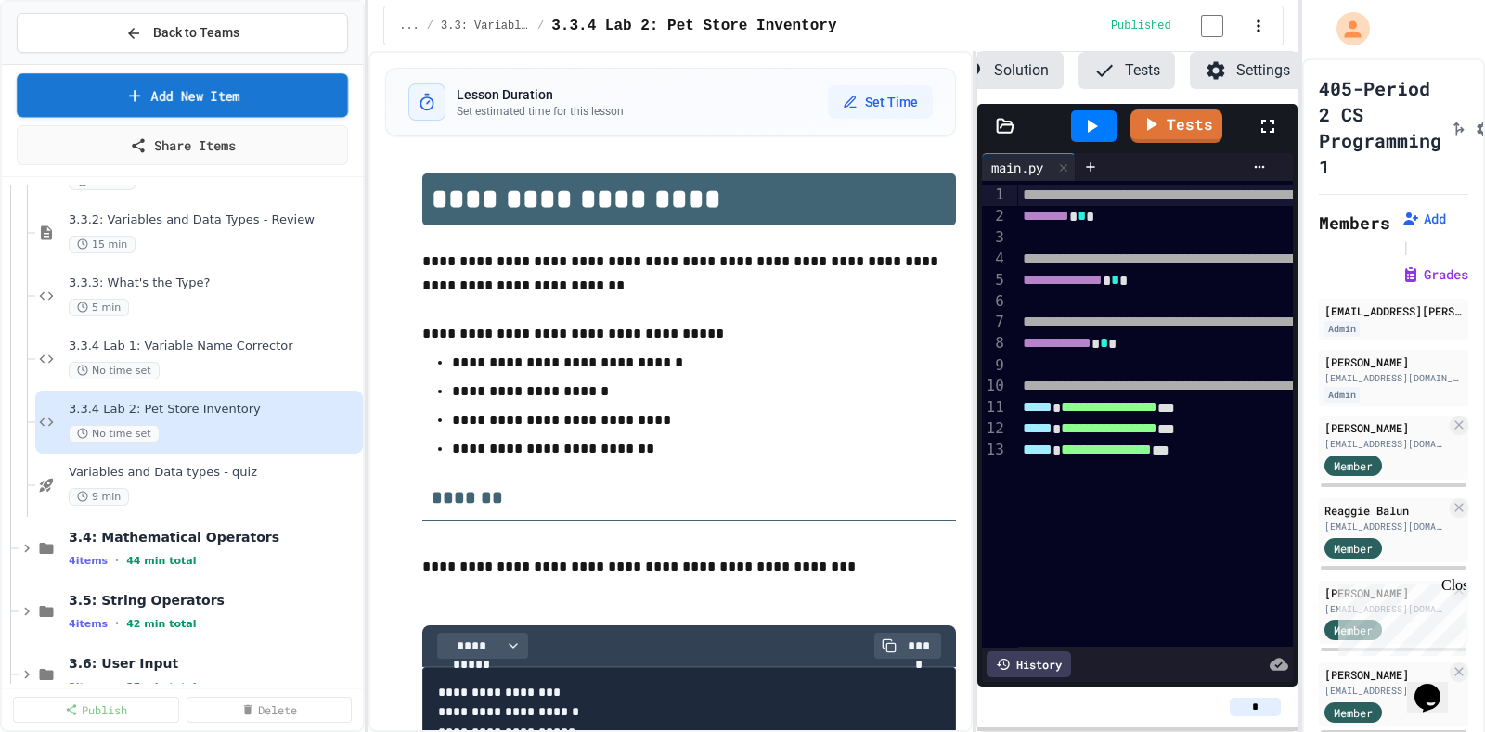
click at [283, 95] on div "Back to Teams Add New Item Share Items" at bounding box center [182, 89] width 361 height 175
click at [283, 96] on link "Add New Item" at bounding box center [182, 95] width 322 height 44
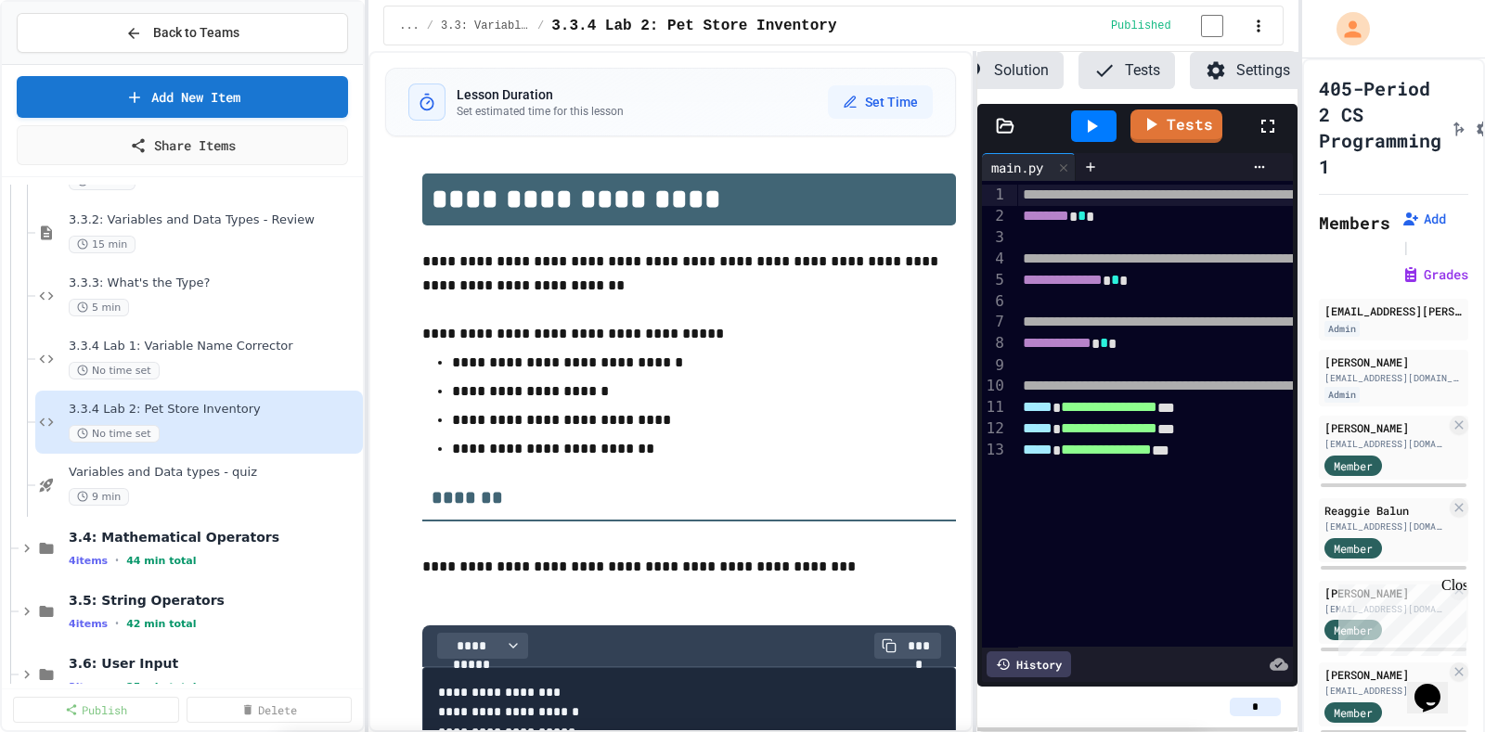
select select "**********"
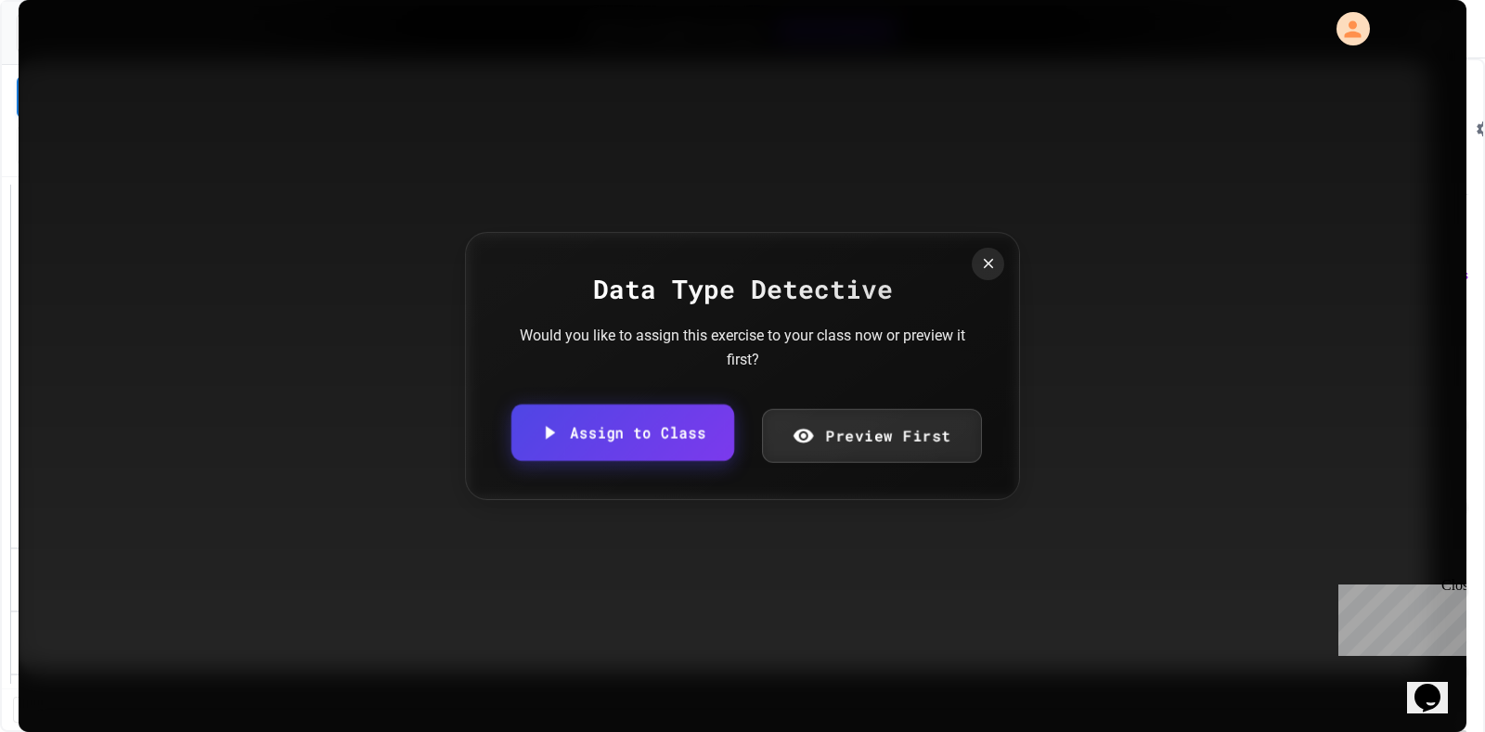
click at [474, 233] on link "Assign to Class" at bounding box center [622, 433] width 223 height 57
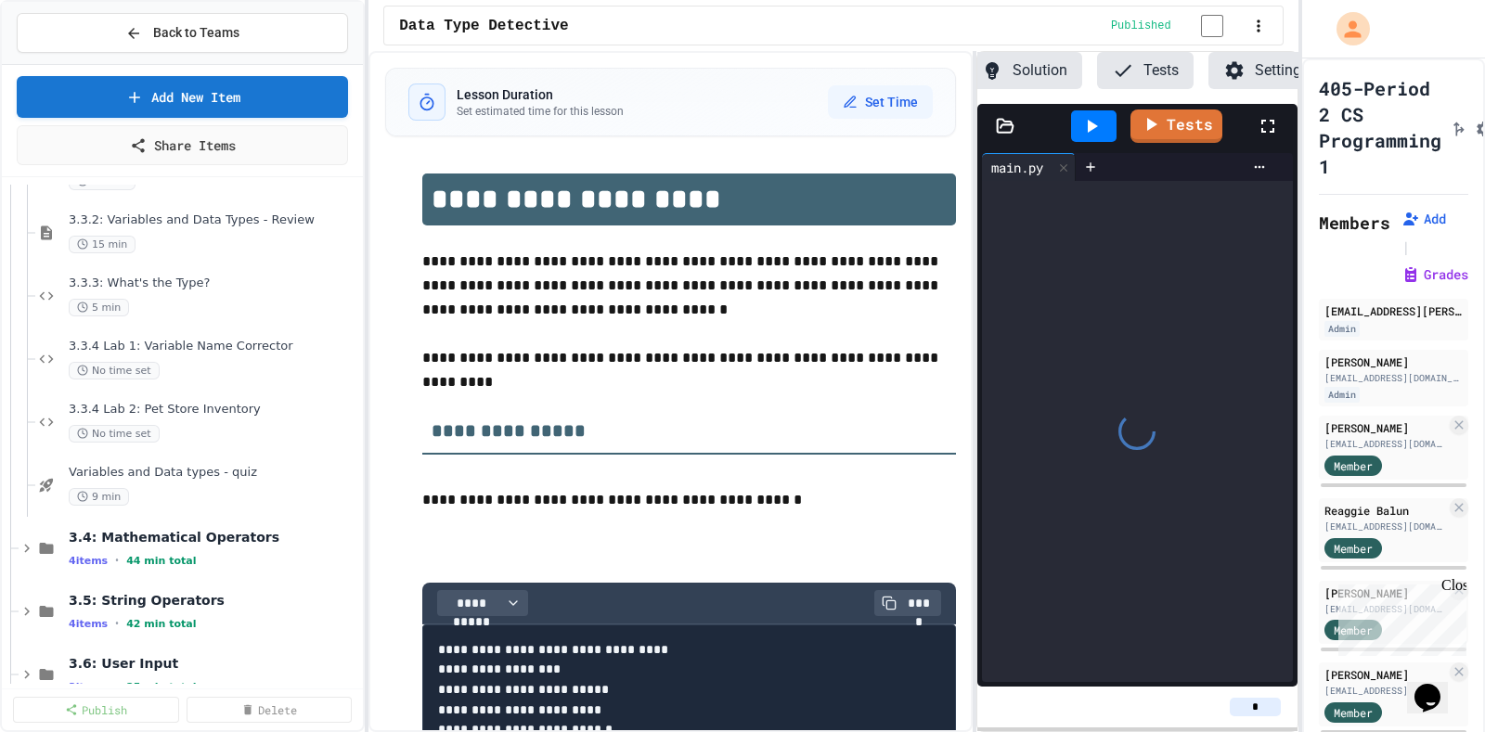
scroll to position [0, 143]
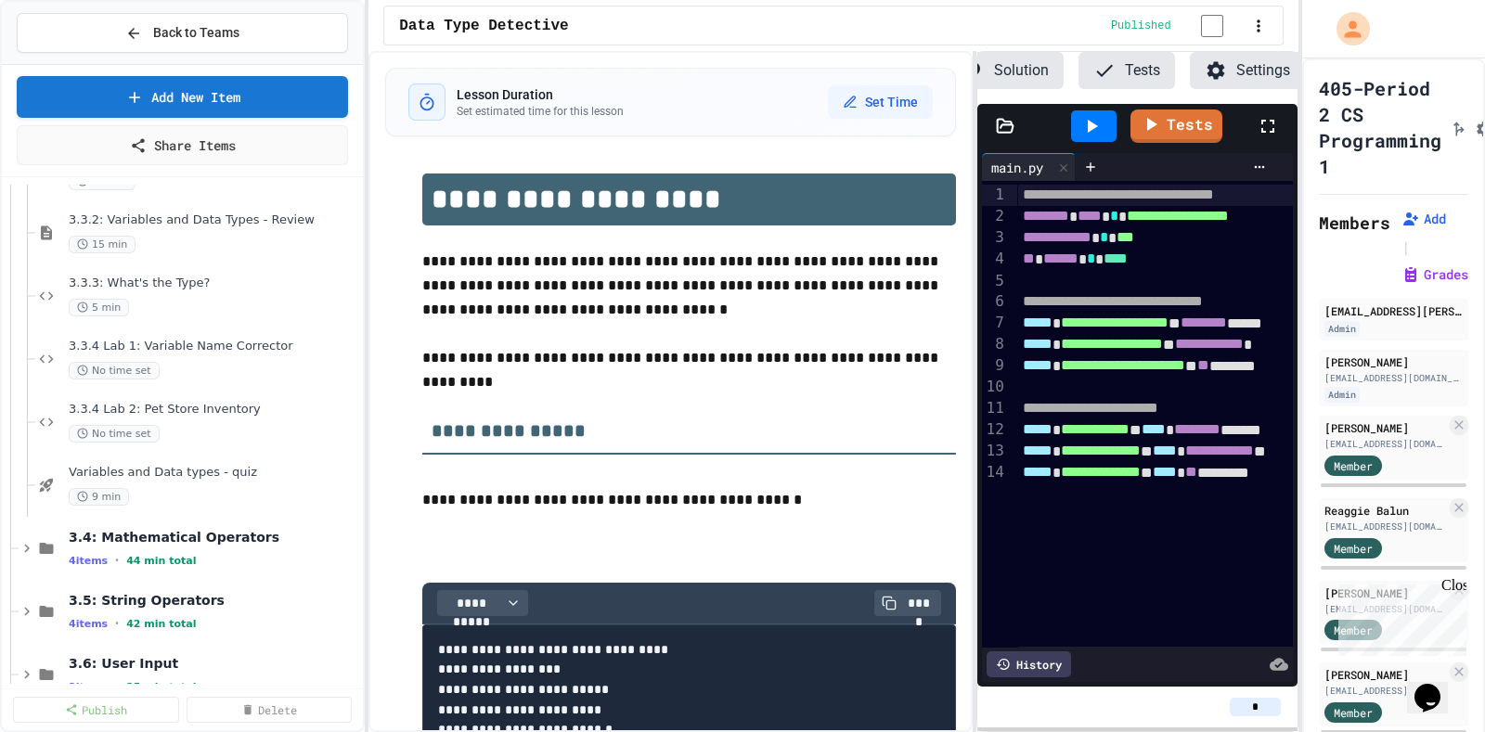
drag, startPoint x: 1262, startPoint y: 707, endPoint x: 1248, endPoint y: 710, distance: 14.2
click at [474, 233] on input "*" at bounding box center [1254, 707] width 51 height 19
type input "*"
click at [203, 233] on span "3.3.4 Lab 2: Pet Store Inventory" at bounding box center [205, 410] width 272 height 16
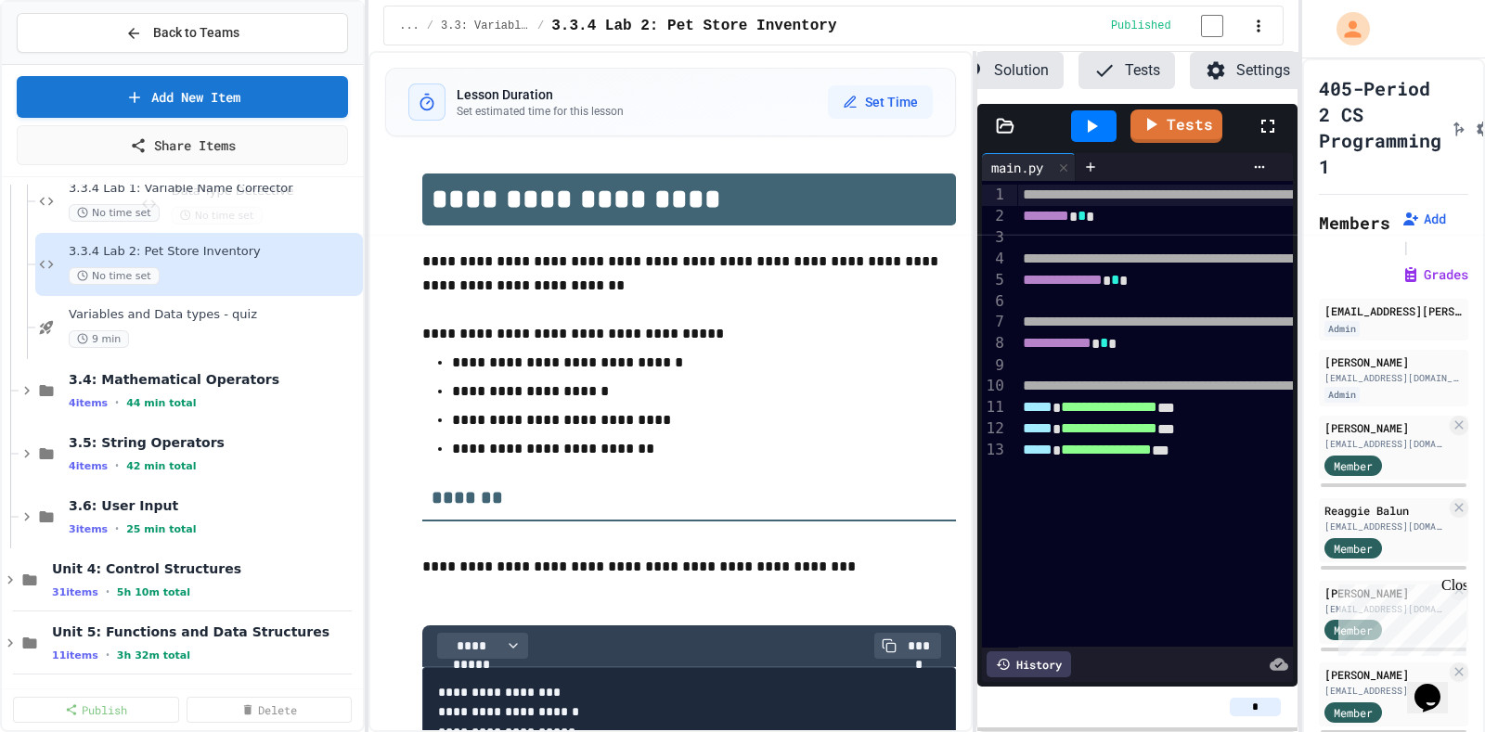
scroll to position [1246, 0]
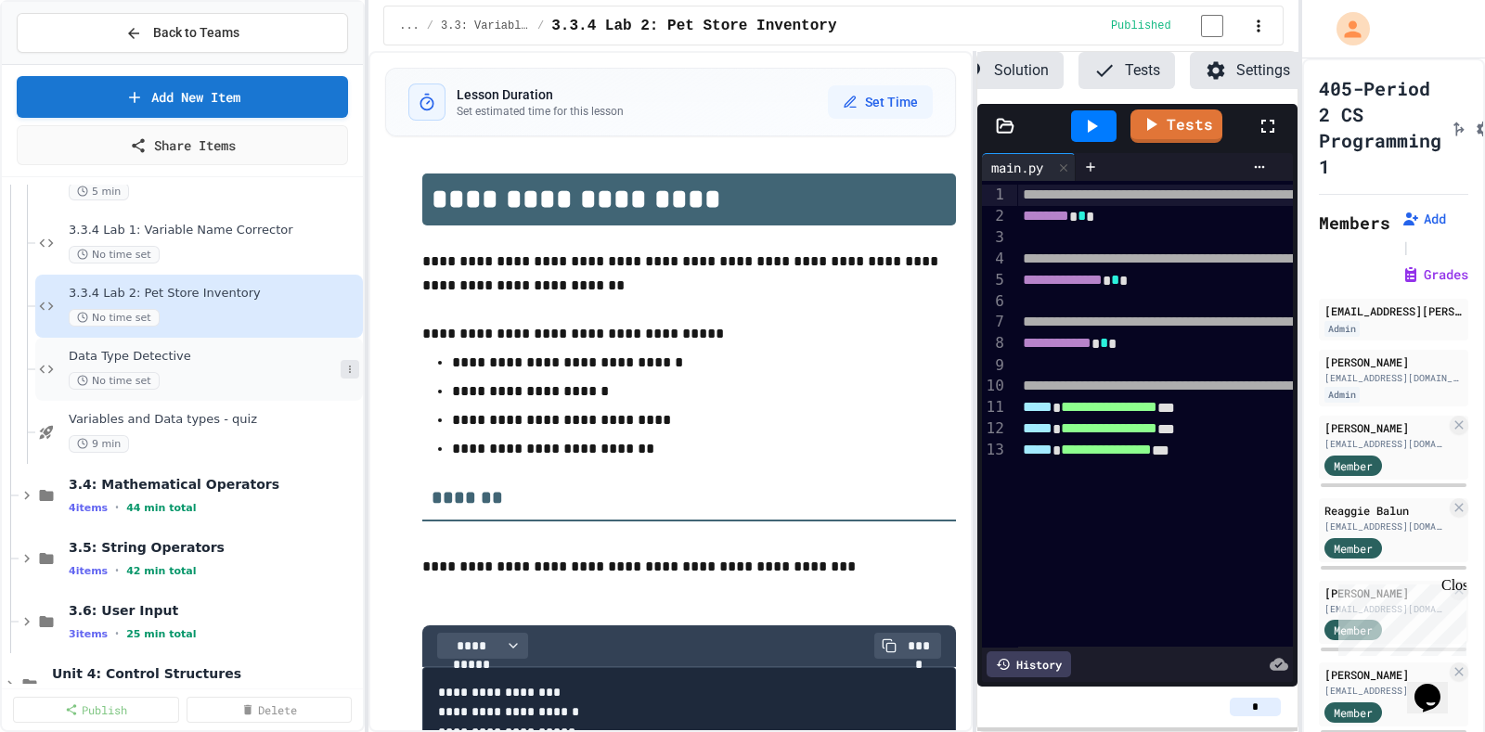
click at [344, 233] on icon at bounding box center [349, 369] width 11 height 11
click at [296, 233] on button "Rename" at bounding box center [295, 401] width 143 height 33
click at [70, 233] on input "**********" at bounding box center [203, 362] width 276 height 26
type input "**********"
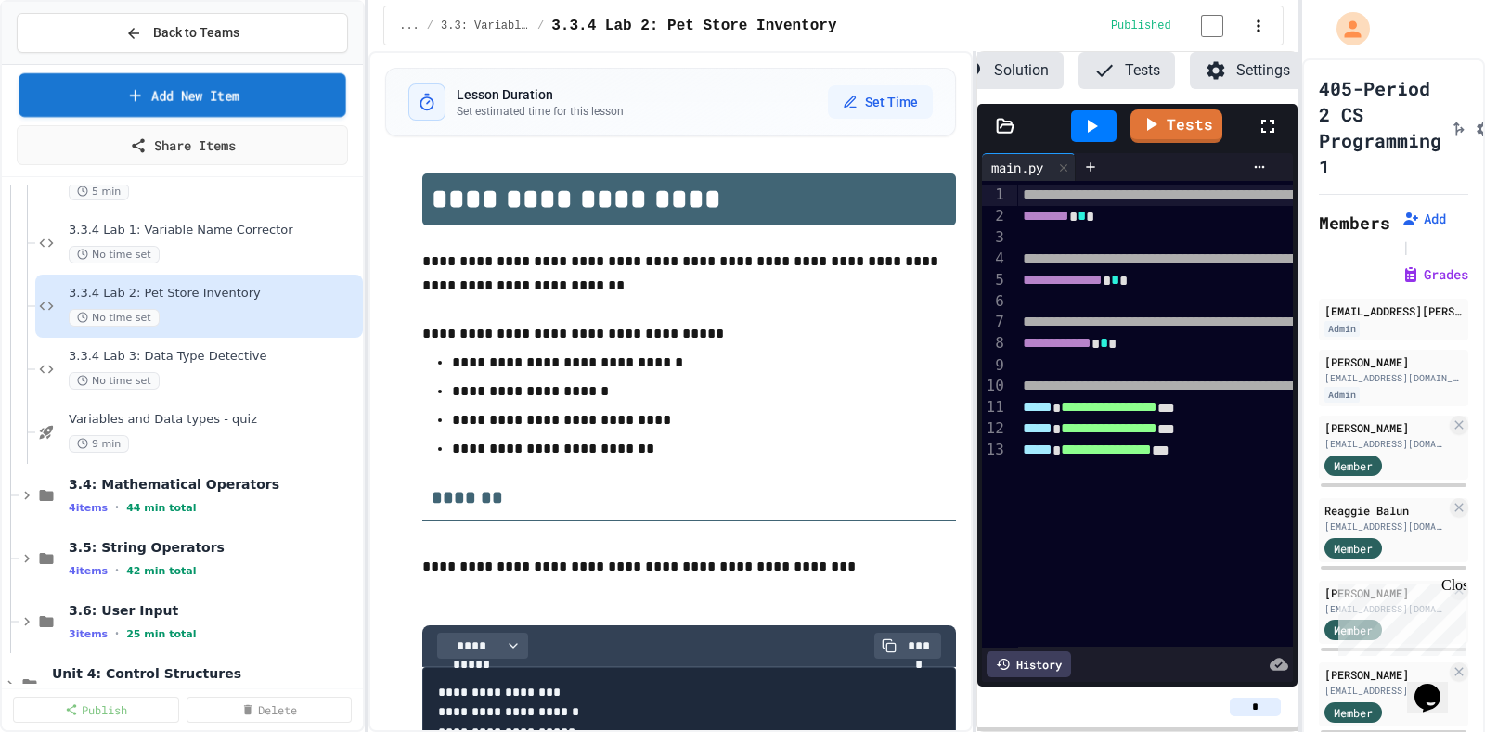
click at [212, 90] on link "Add New Item" at bounding box center [183, 95] width 328 height 44
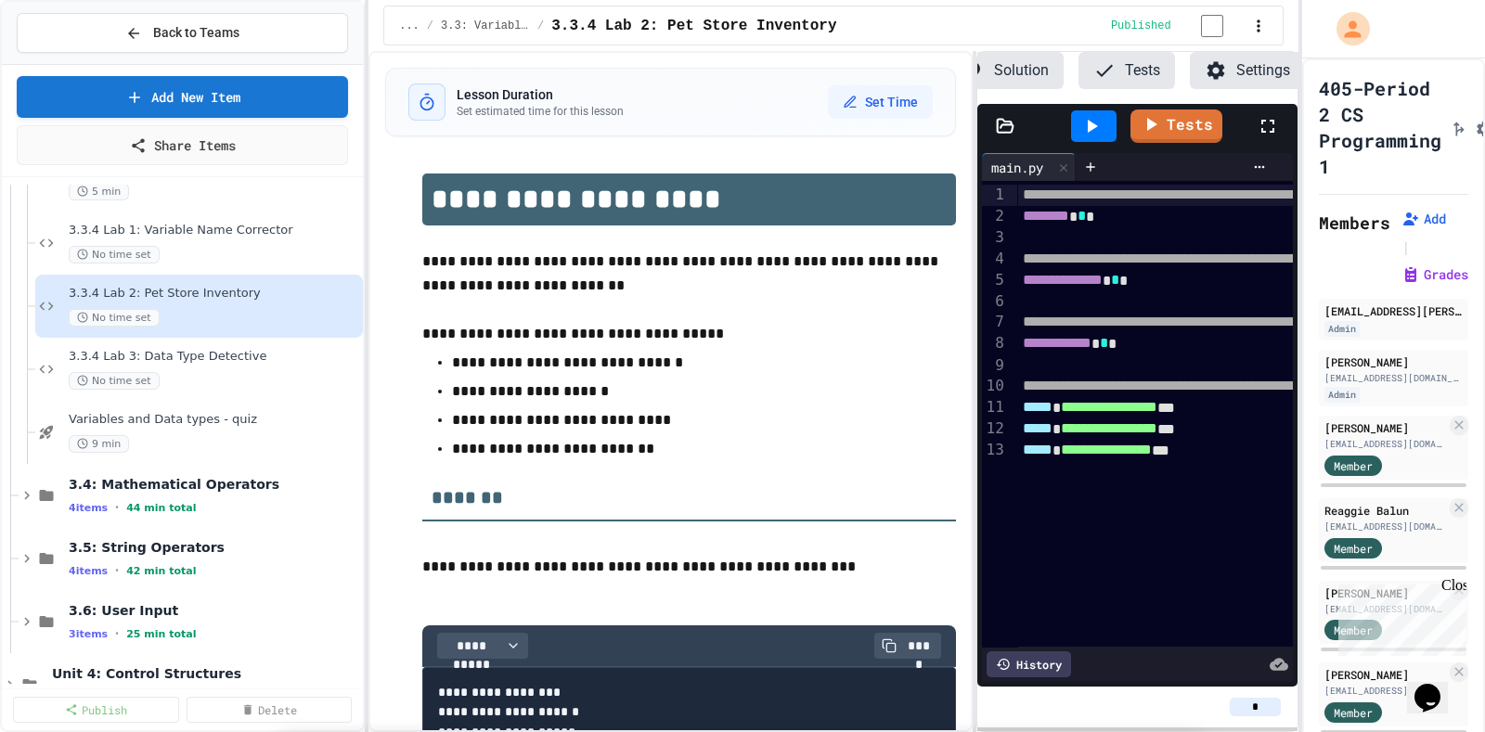
select select "**********"
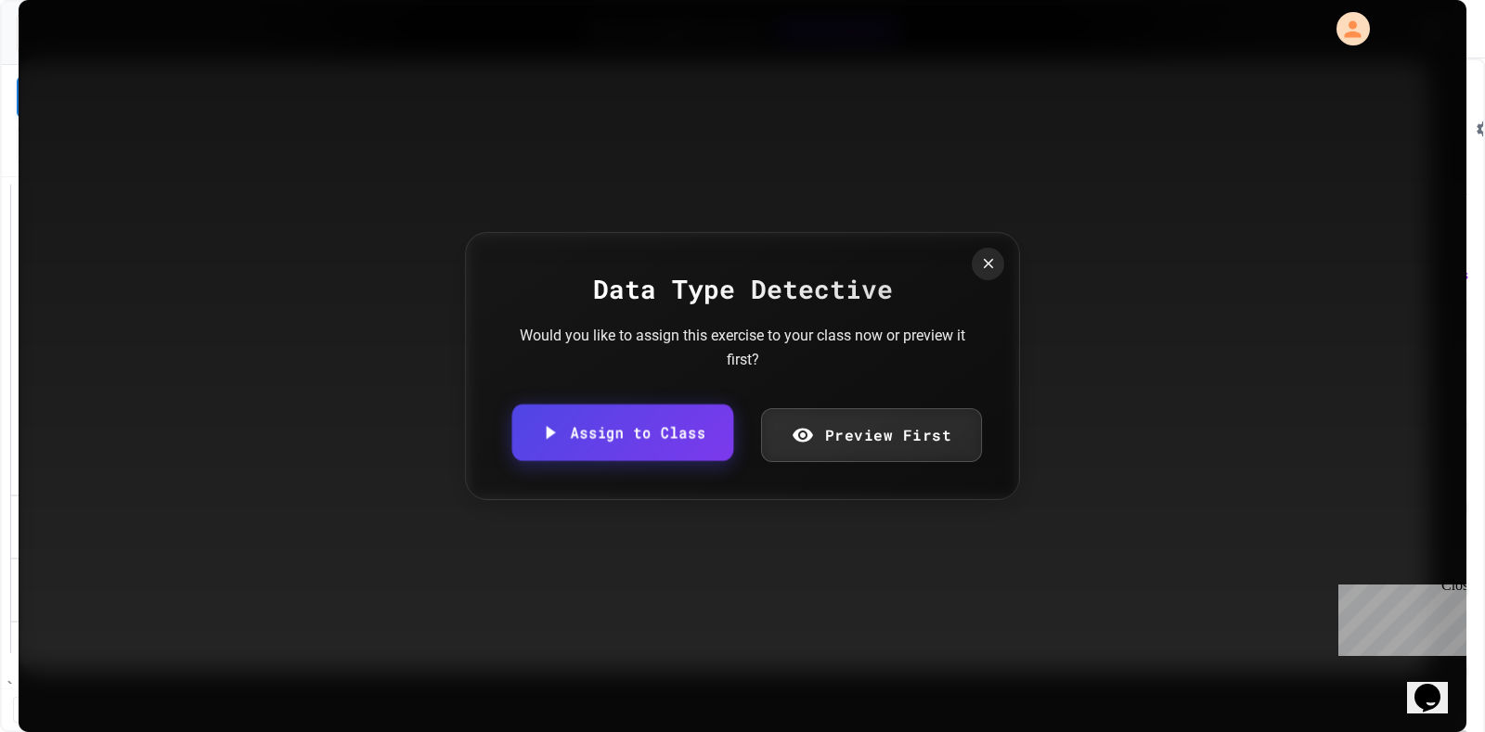
click at [474, 233] on link "Assign to Class" at bounding box center [622, 433] width 221 height 57
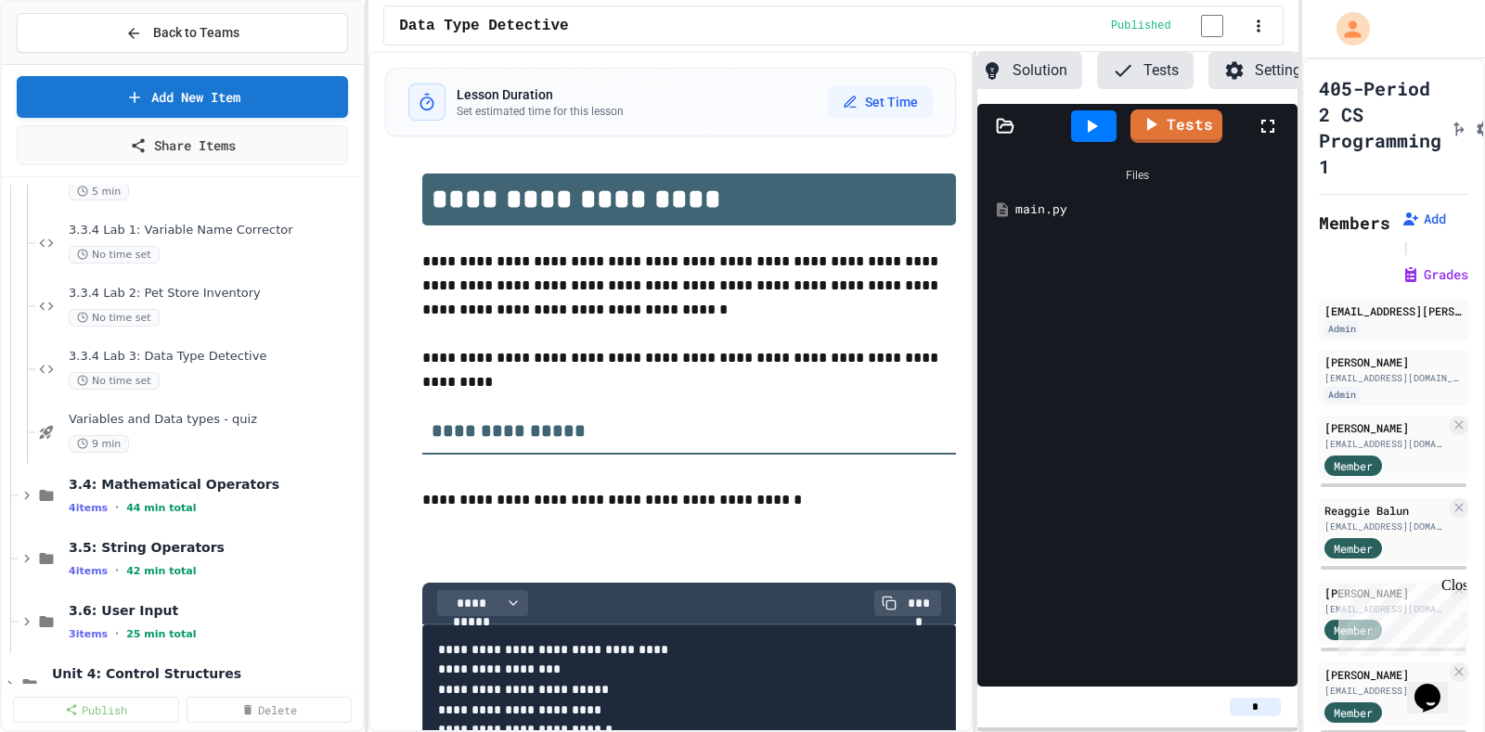
scroll to position [0, 143]
drag, startPoint x: 1271, startPoint y: 712, endPoint x: 1234, endPoint y: 714, distance: 37.2
click at [474, 233] on input "*" at bounding box center [1254, 707] width 51 height 19
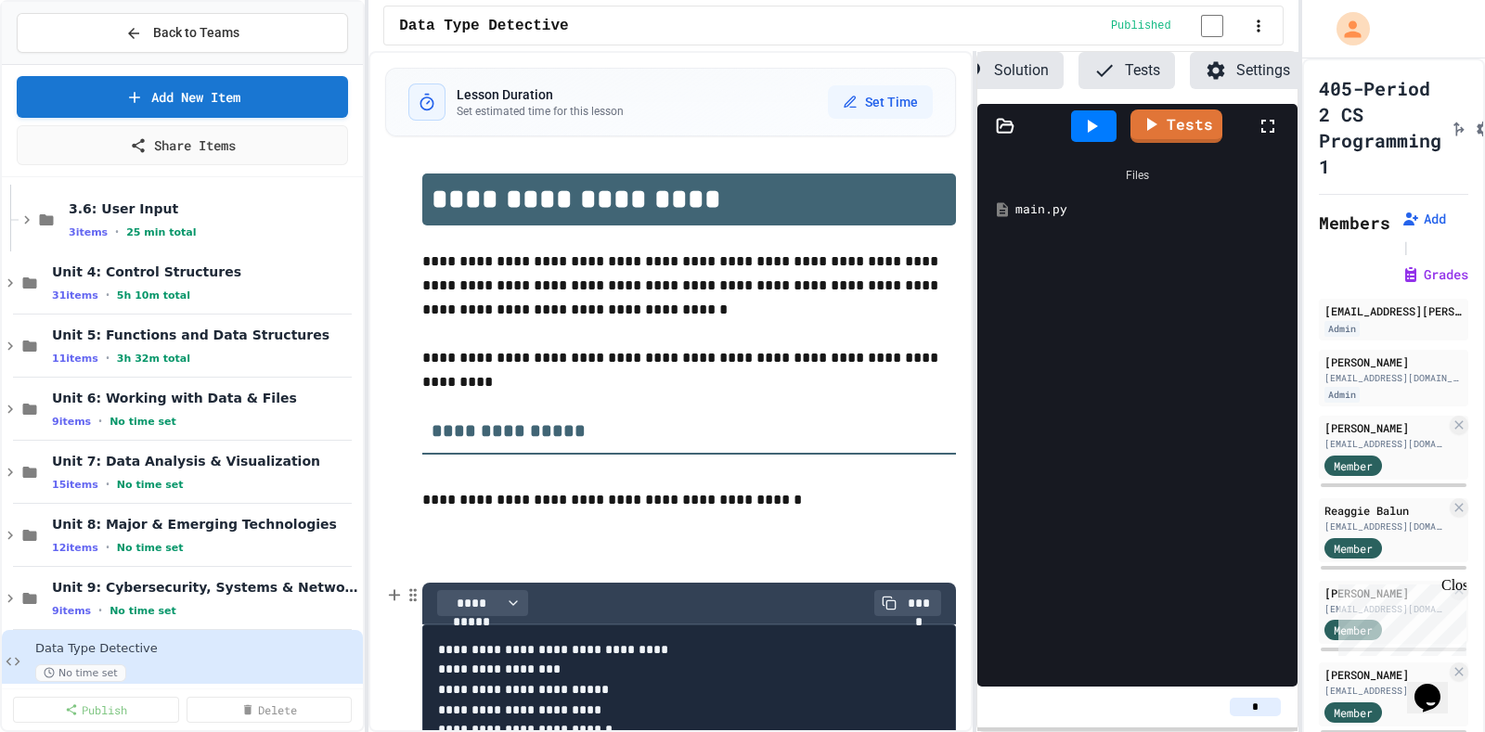
scroll to position [1668, 0]
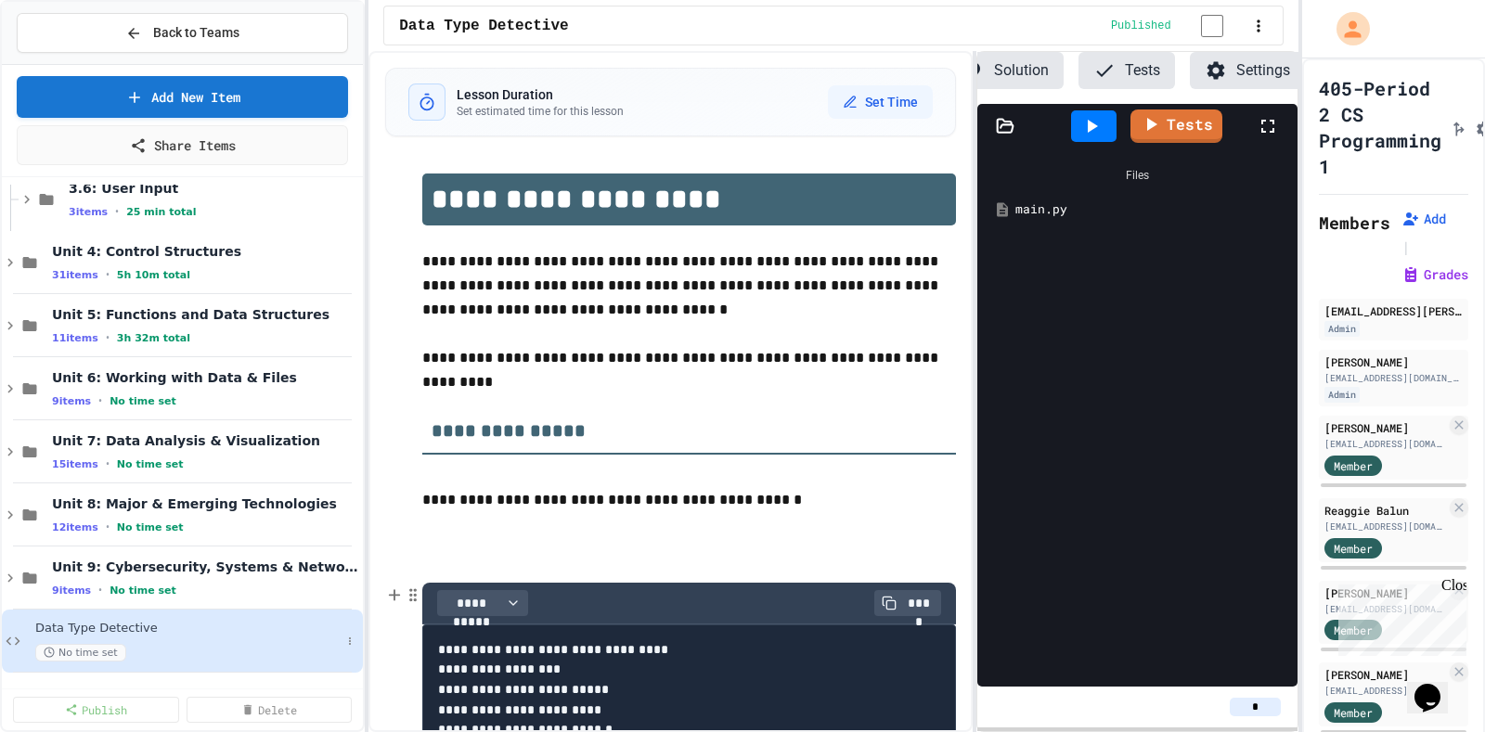
type input "*"
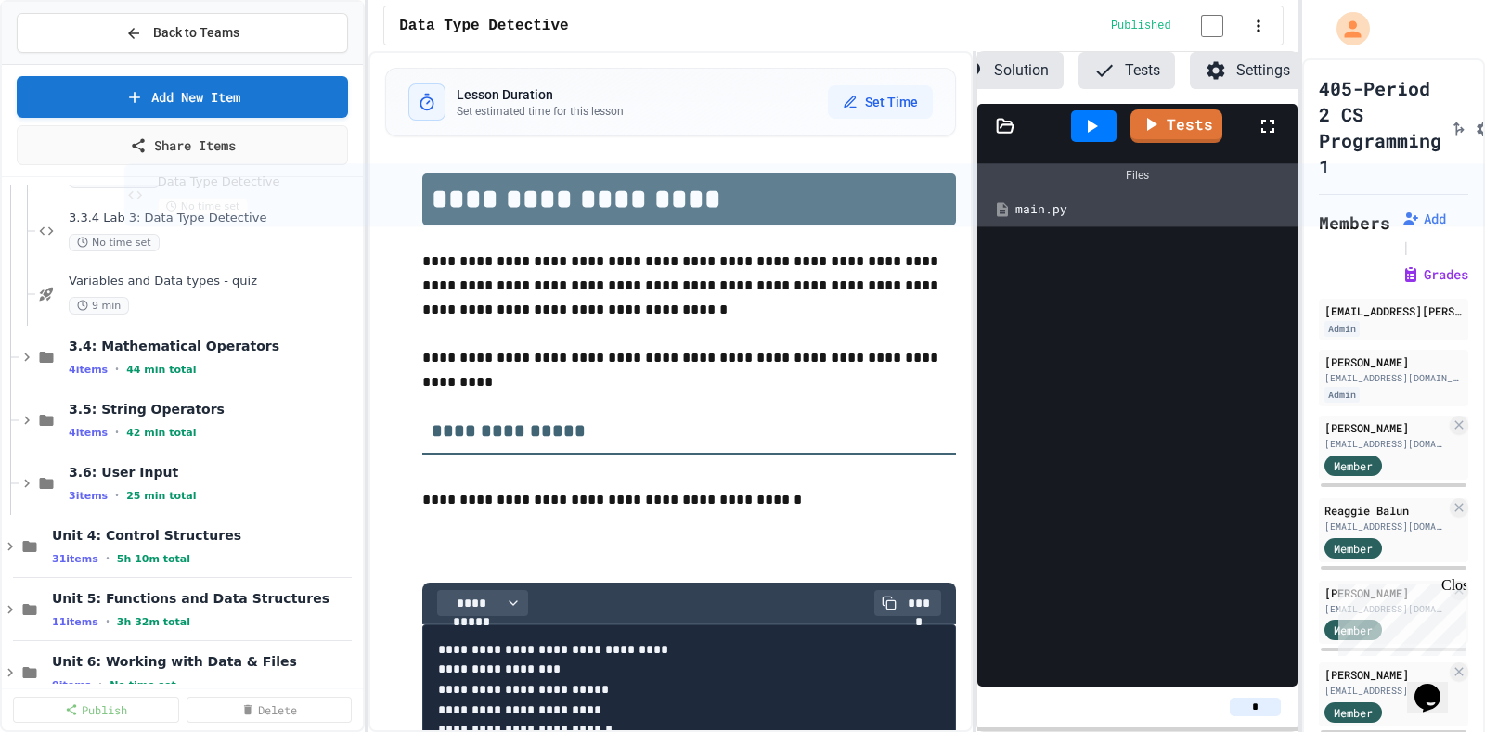
scroll to position [1335, 0]
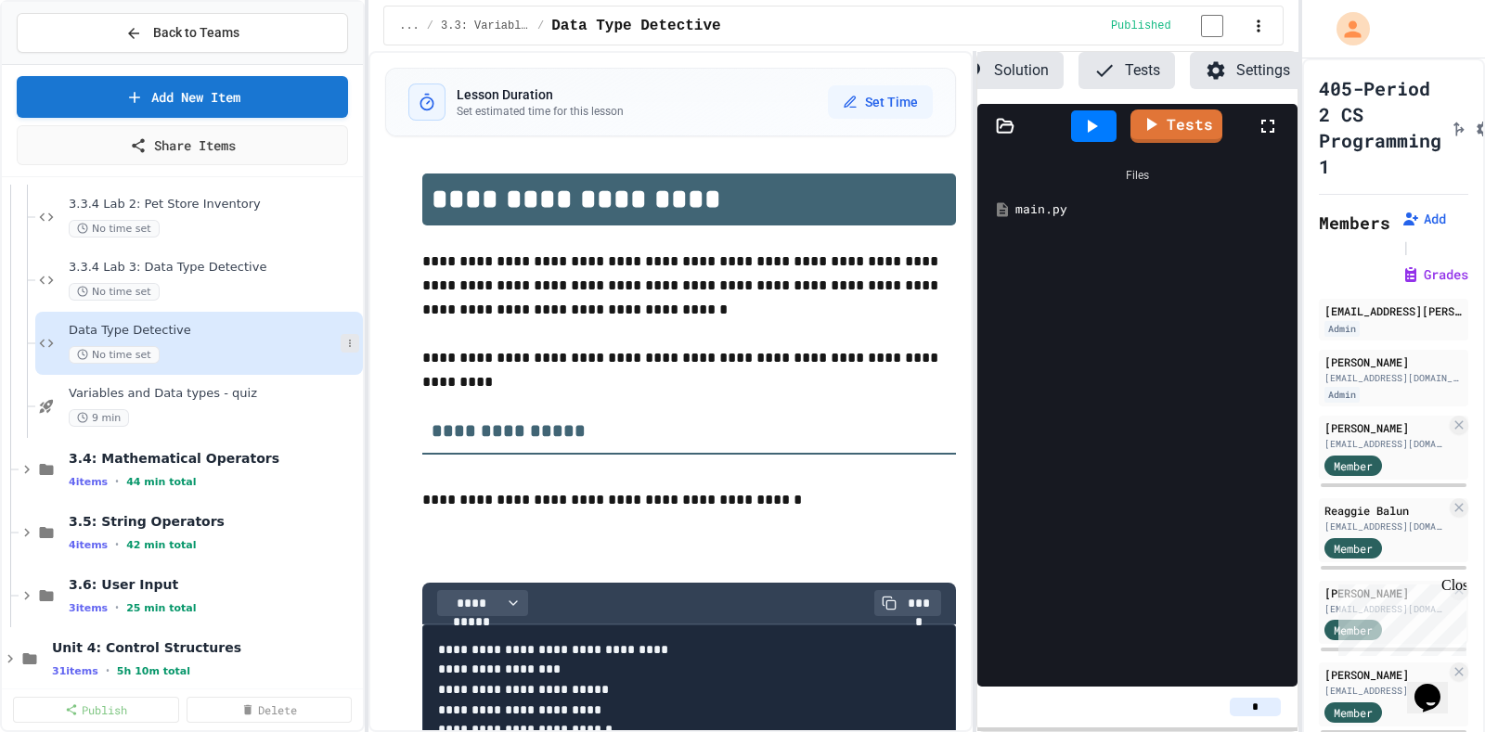
click at [344, 233] on icon at bounding box center [349, 343] width 11 height 11
click at [315, 233] on button "Rename" at bounding box center [295, 375] width 143 height 33
click at [70, 233] on input "**********" at bounding box center [203, 336] width 276 height 26
type input "**********"
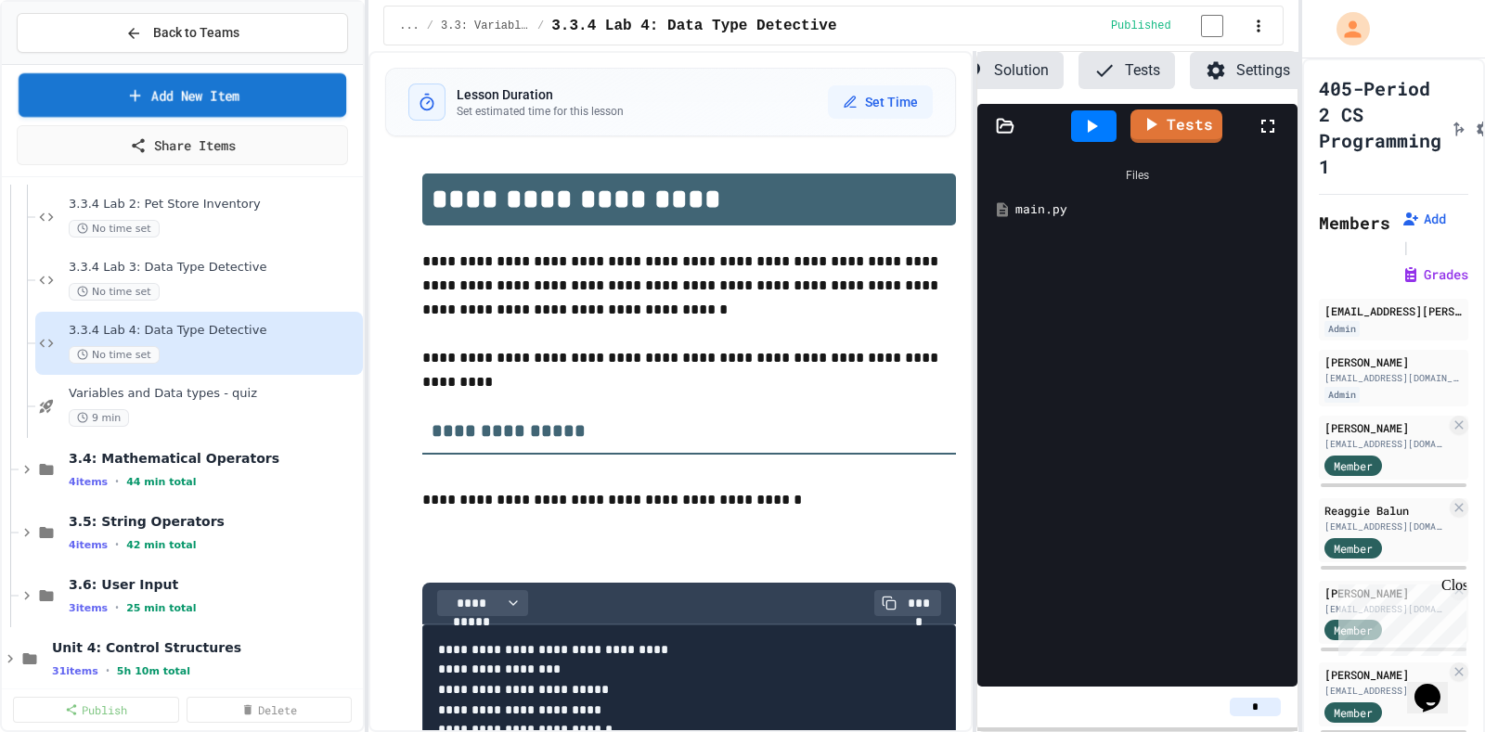
click at [215, 90] on link "Add New Item" at bounding box center [183, 95] width 328 height 44
drag, startPoint x: 621, startPoint y: 242, endPoint x: 668, endPoint y: 289, distance: 66.3
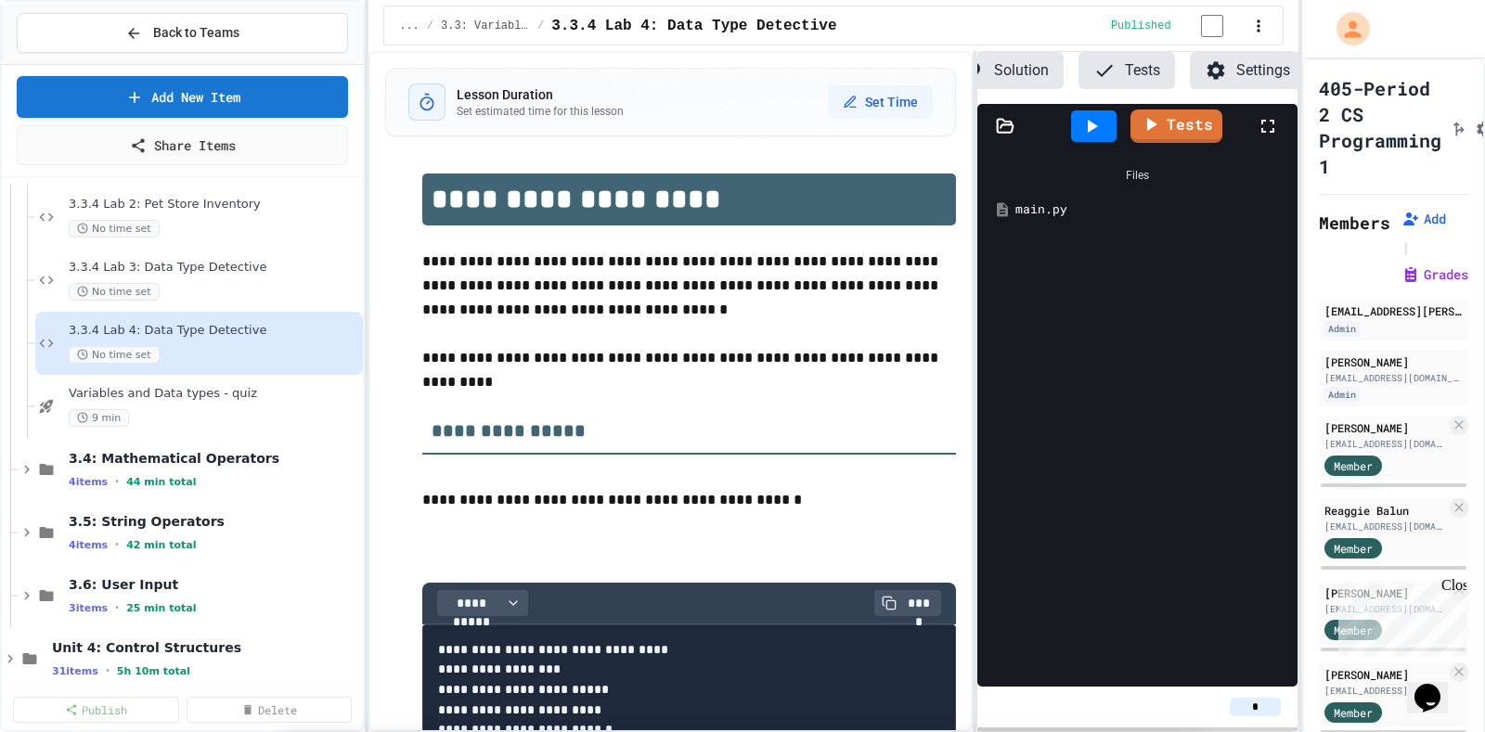
select select "**********"
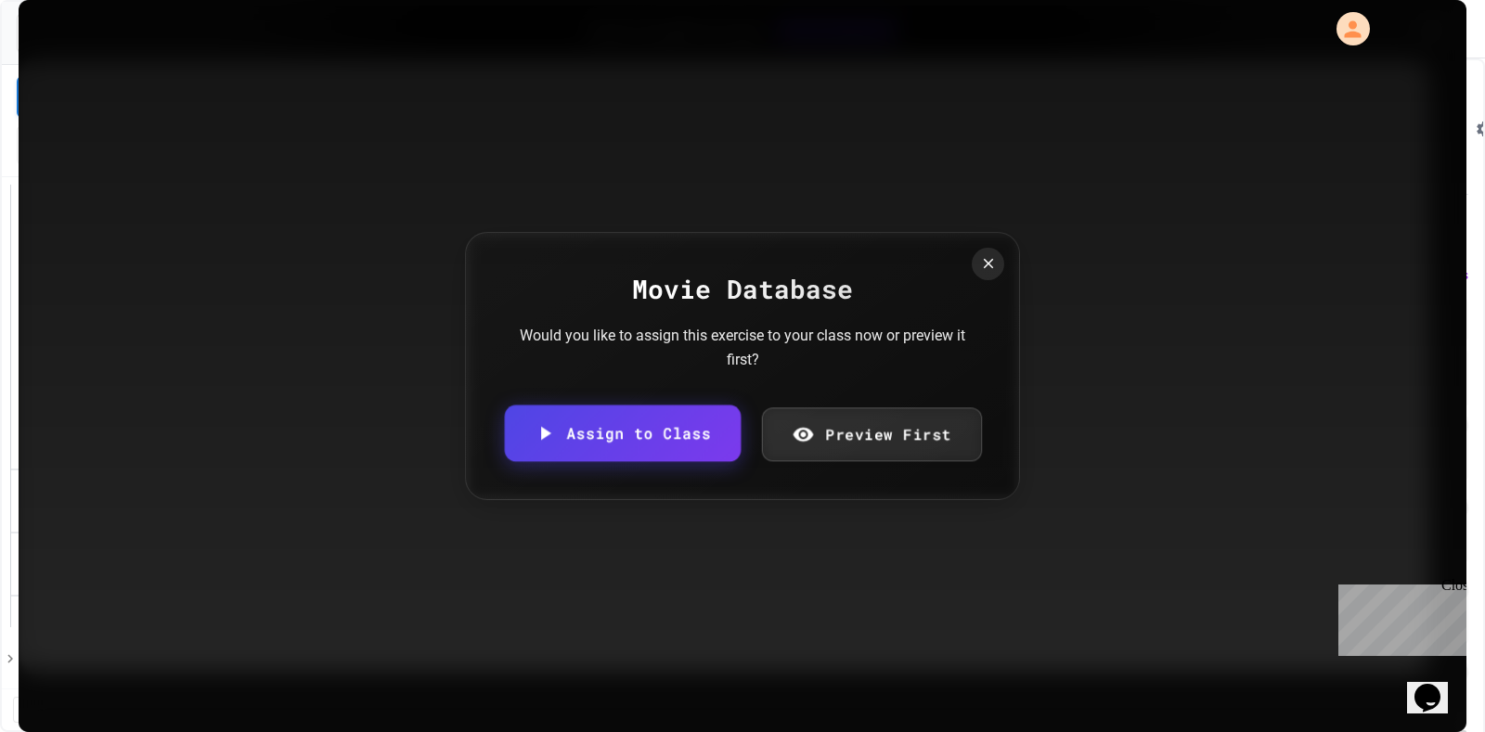
click at [474, 233] on link "Assign to Class" at bounding box center [623, 433] width 236 height 57
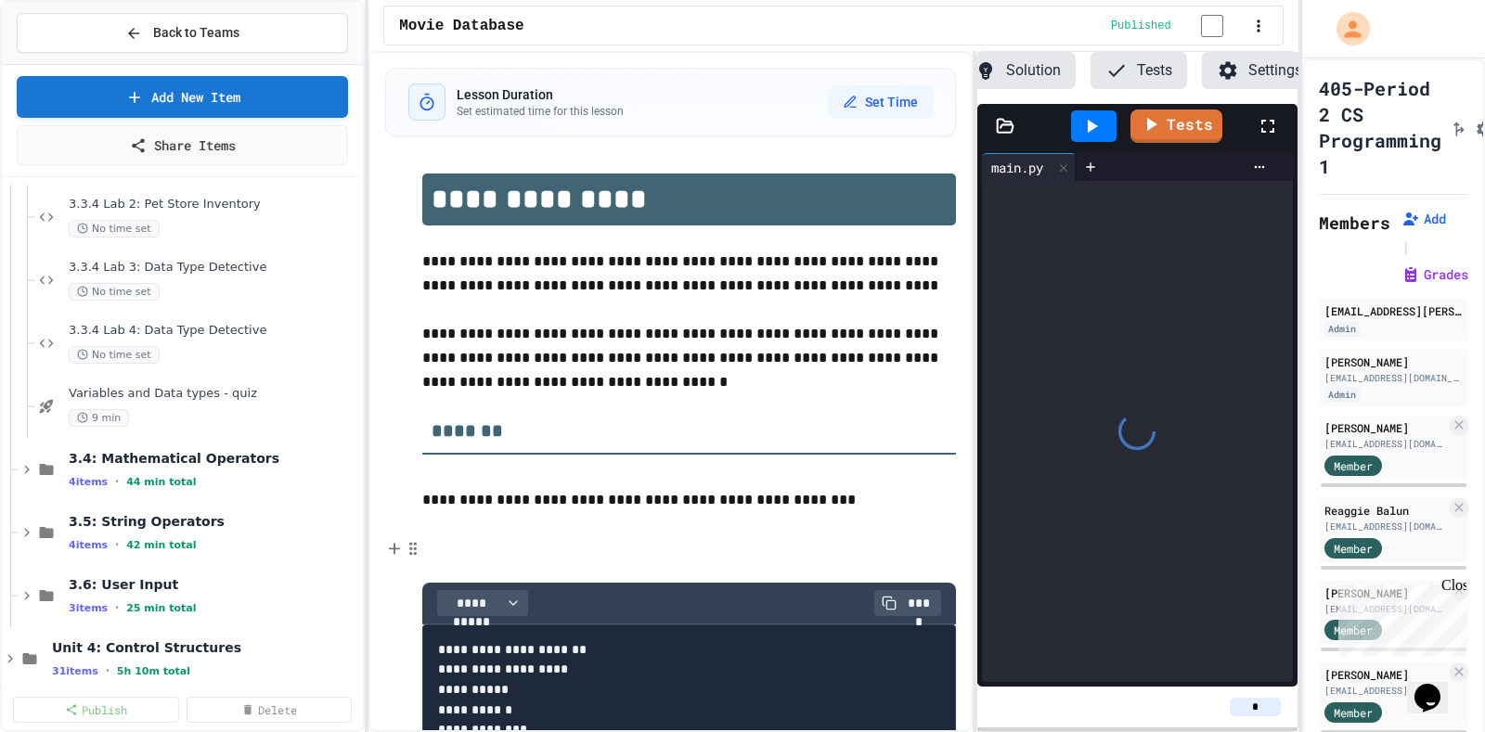
scroll to position [0, 143]
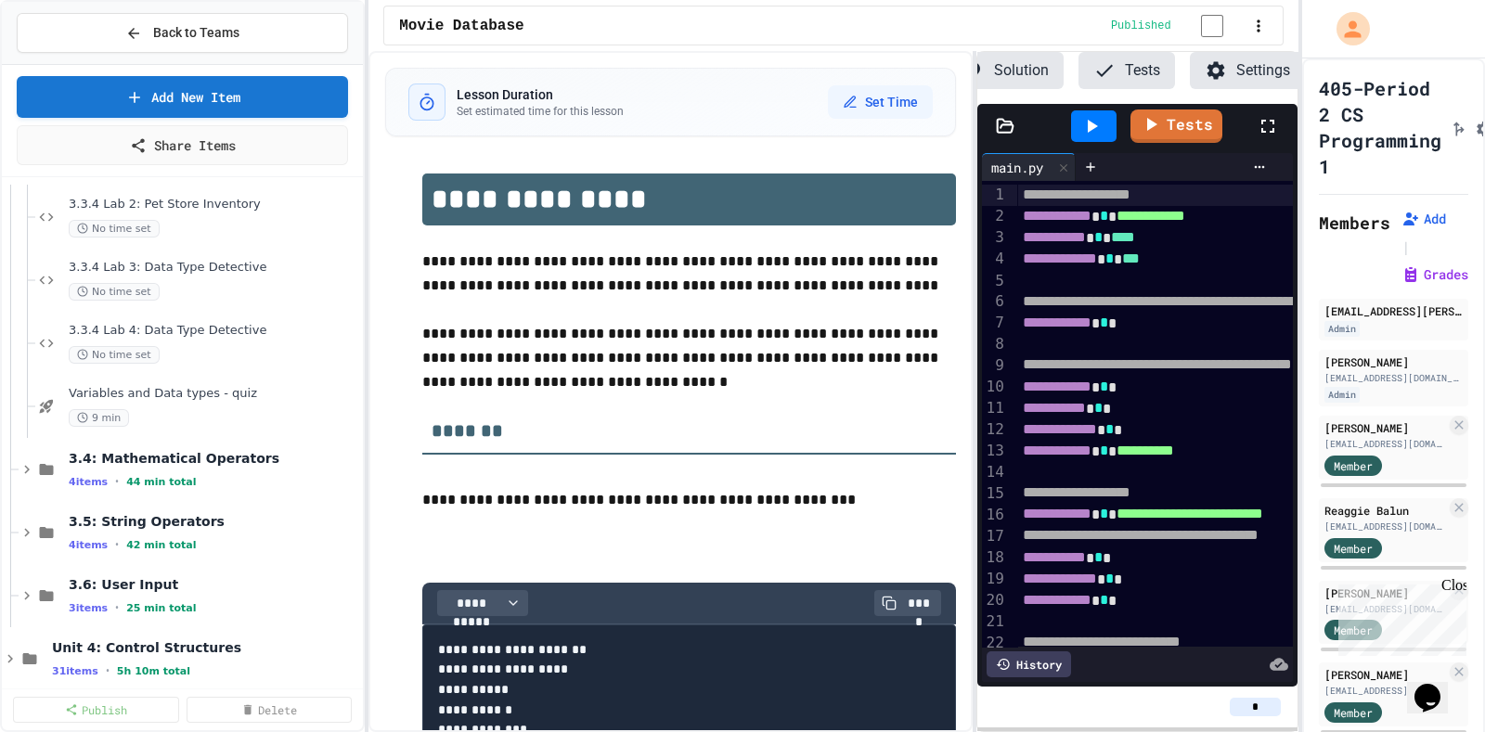
drag, startPoint x: 1268, startPoint y: 713, endPoint x: 1237, endPoint y: 710, distance: 31.7
click at [474, 233] on input "*" at bounding box center [1254, 707] width 51 height 19
type input "*"
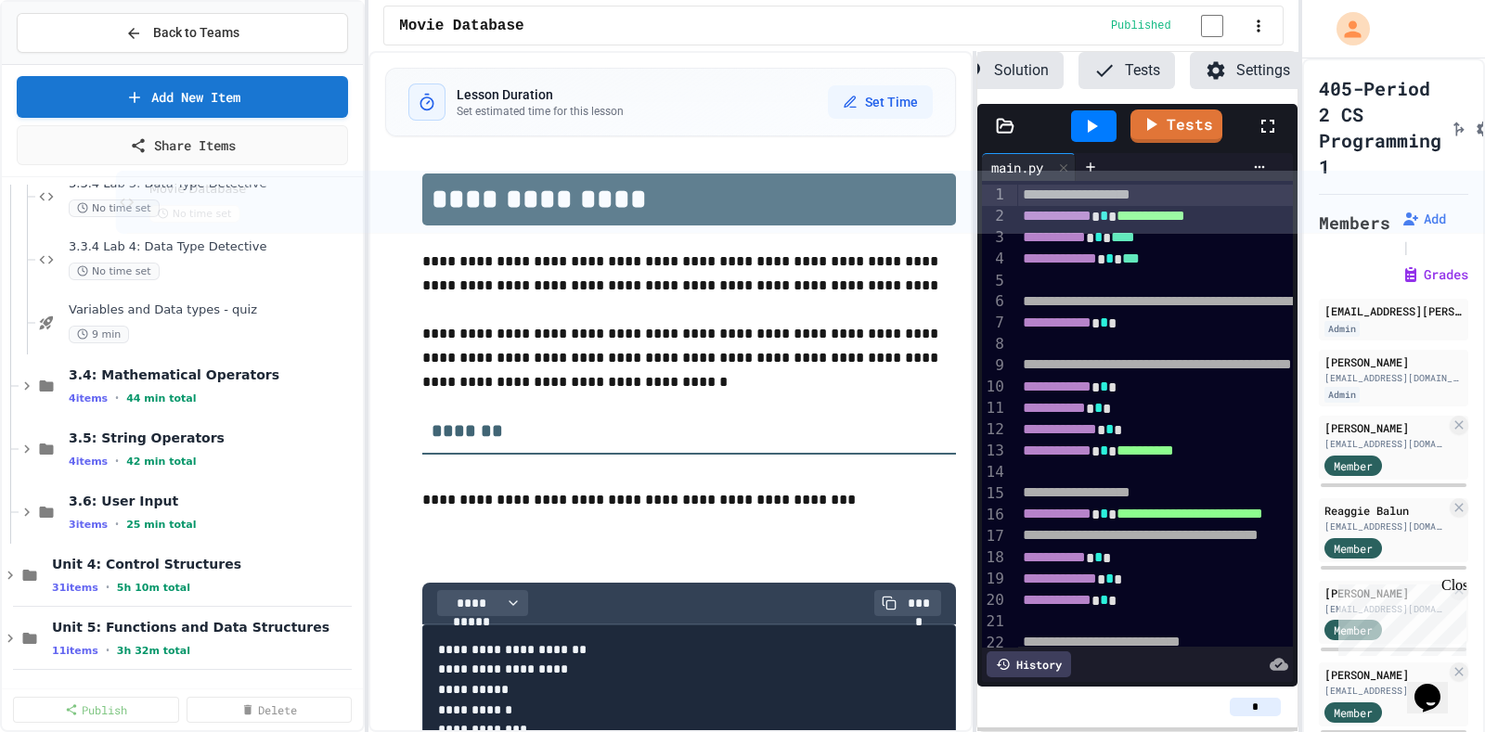
scroll to position [1287, 0]
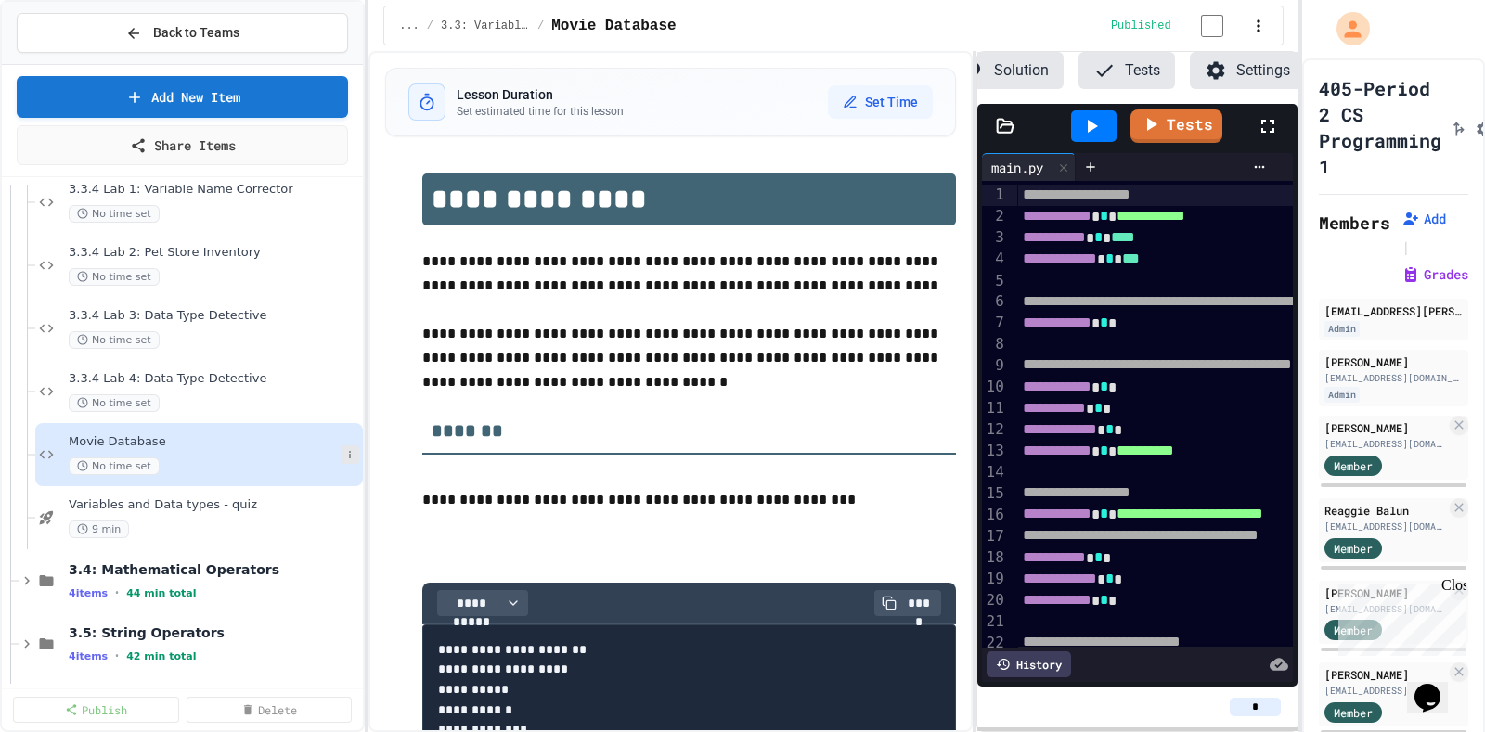
click at [344, 233] on icon at bounding box center [349, 454] width 11 height 11
click at [310, 233] on button "Rename" at bounding box center [295, 486] width 143 height 33
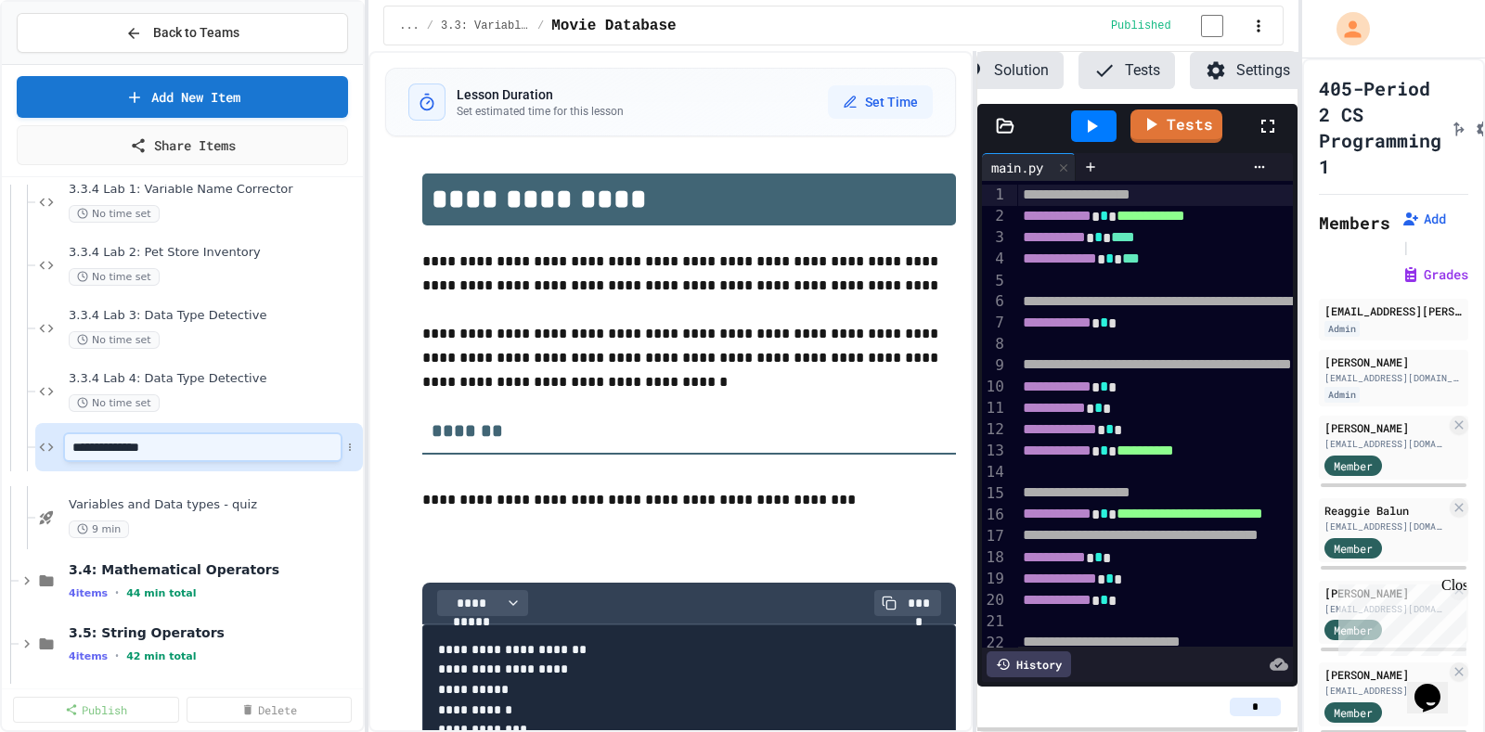
click at [74, 233] on input "**********" at bounding box center [203, 447] width 276 height 26
click at [66, 233] on input "**********" at bounding box center [203, 447] width 276 height 26
click at [71, 233] on input "**********" at bounding box center [203, 447] width 276 height 26
type input "**********"
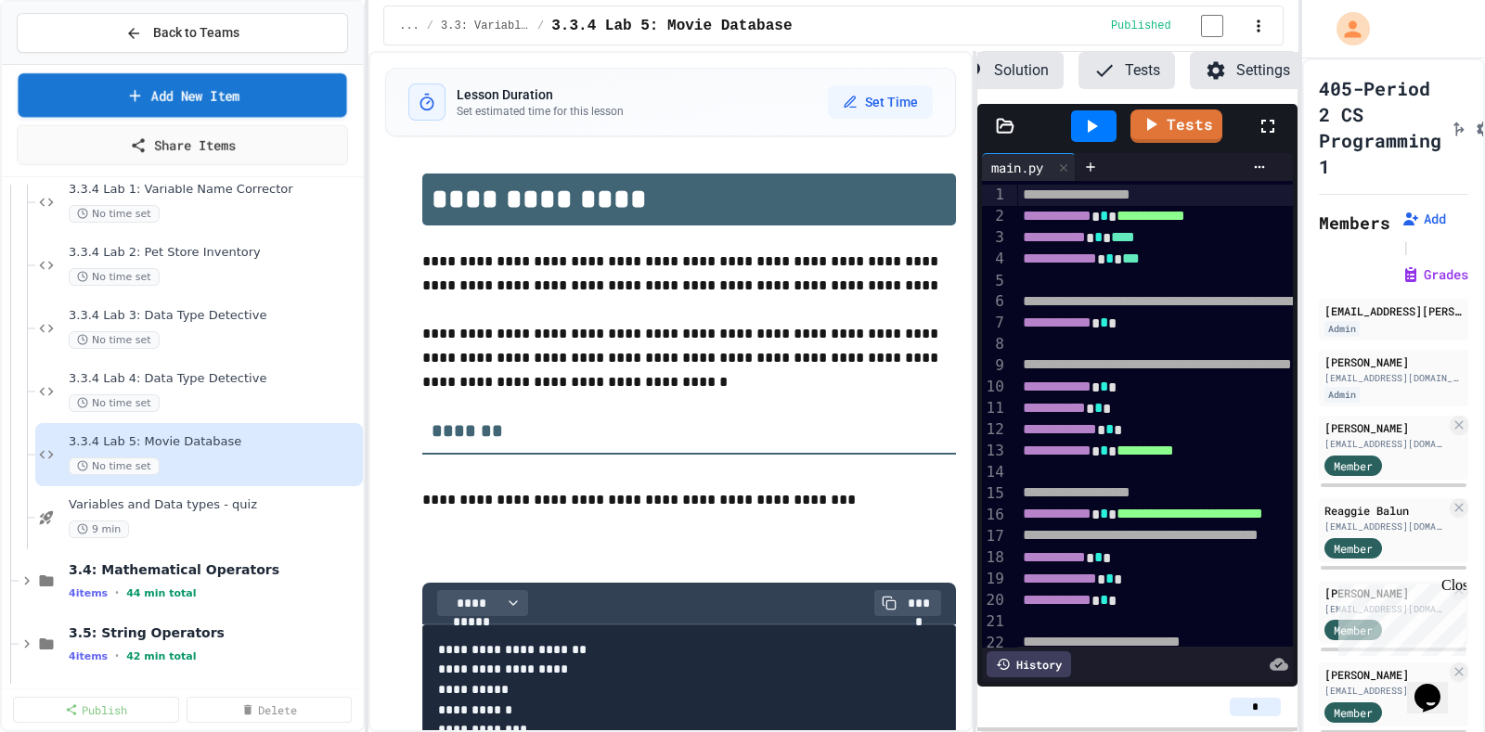
click at [215, 95] on link "Add New Item" at bounding box center [182, 95] width 328 height 44
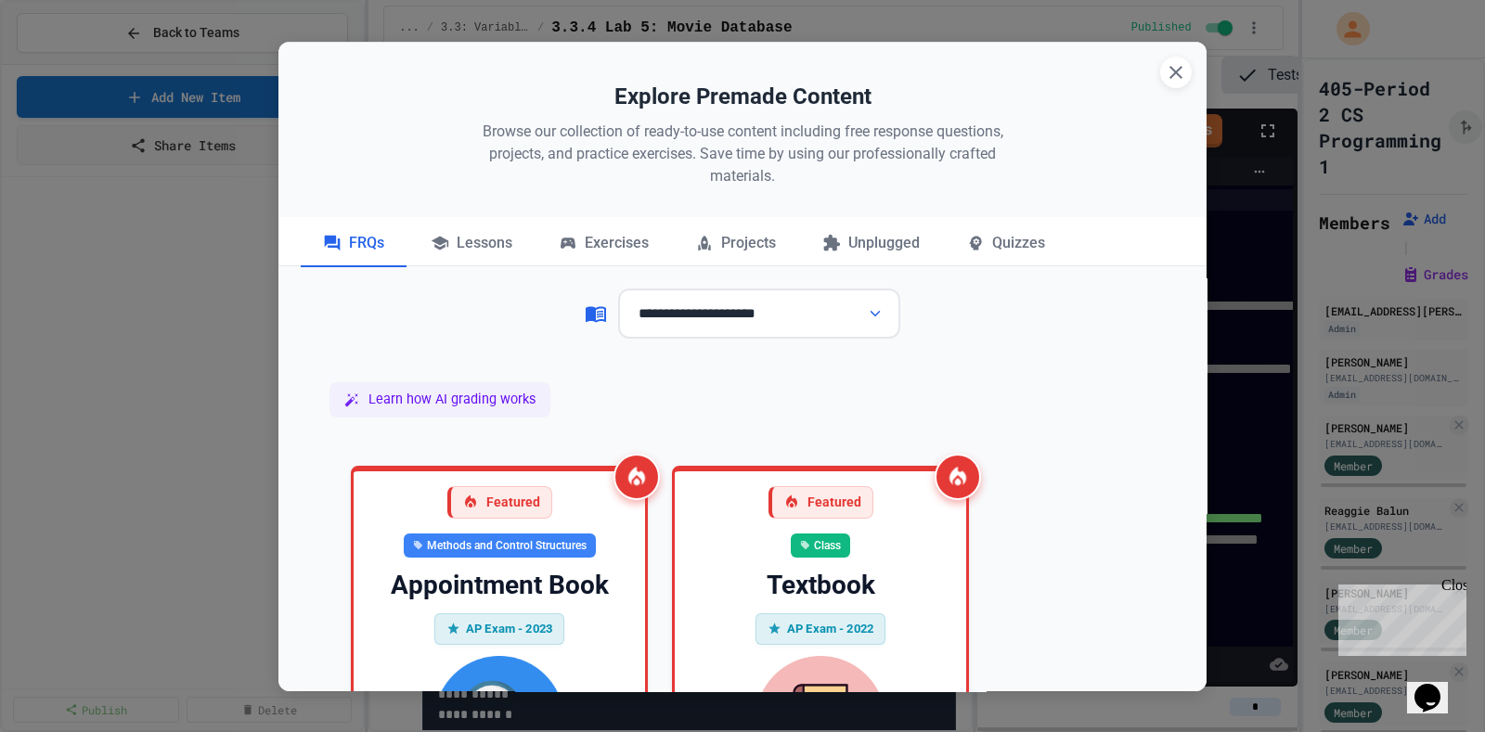
scroll to position [0, 143]
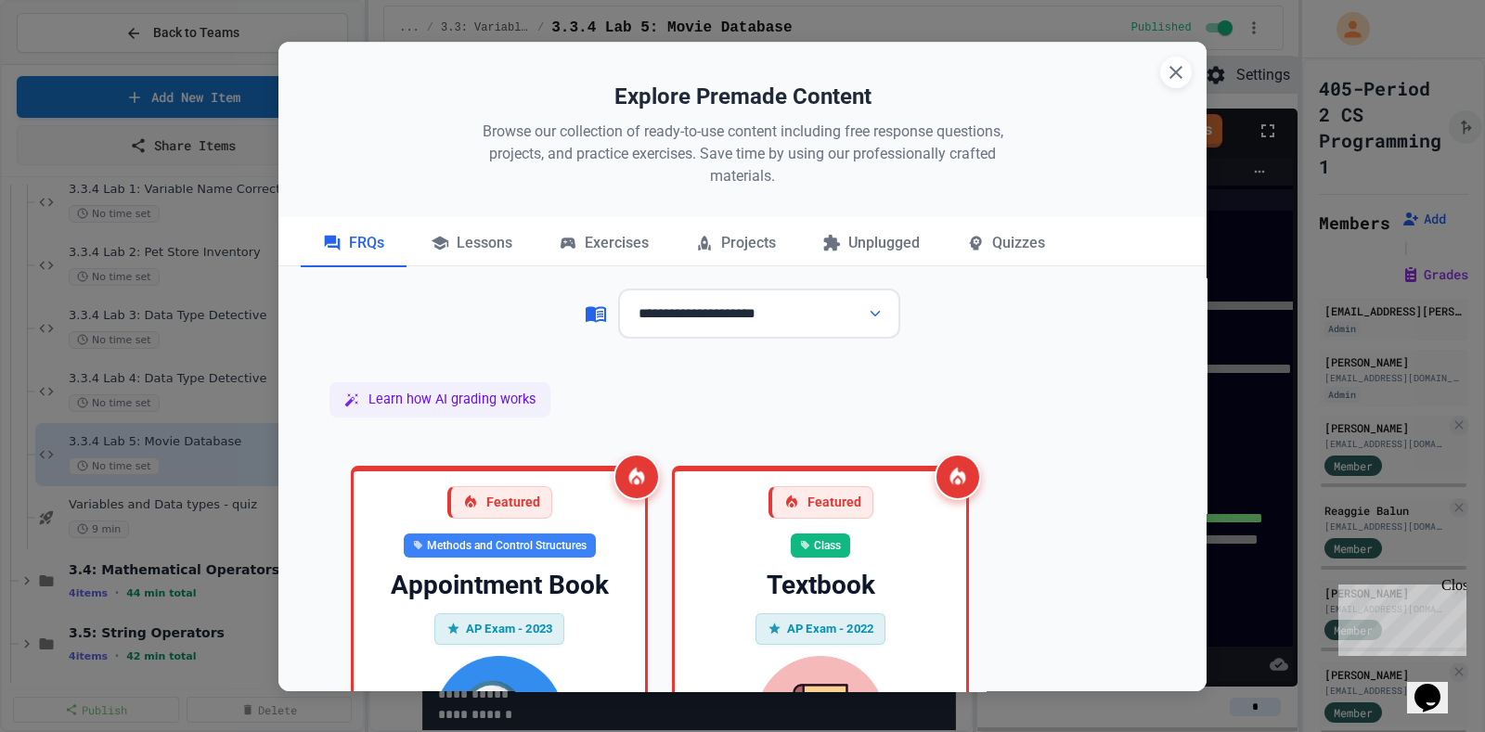
select select "**********"
click at [618, 289] on select "**********" at bounding box center [759, 314] width 282 height 51
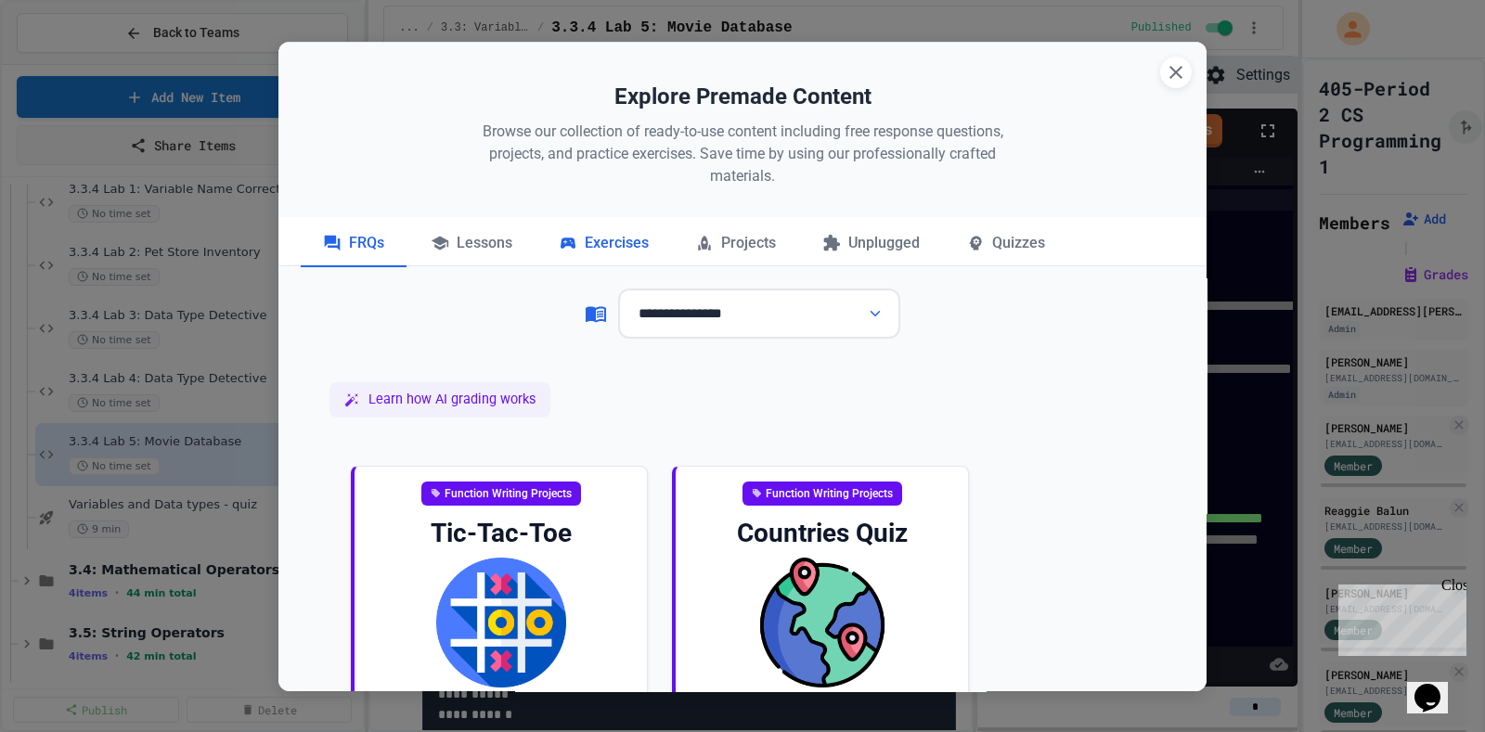
click at [608, 248] on div "Exercises" at bounding box center [603, 244] width 135 height 46
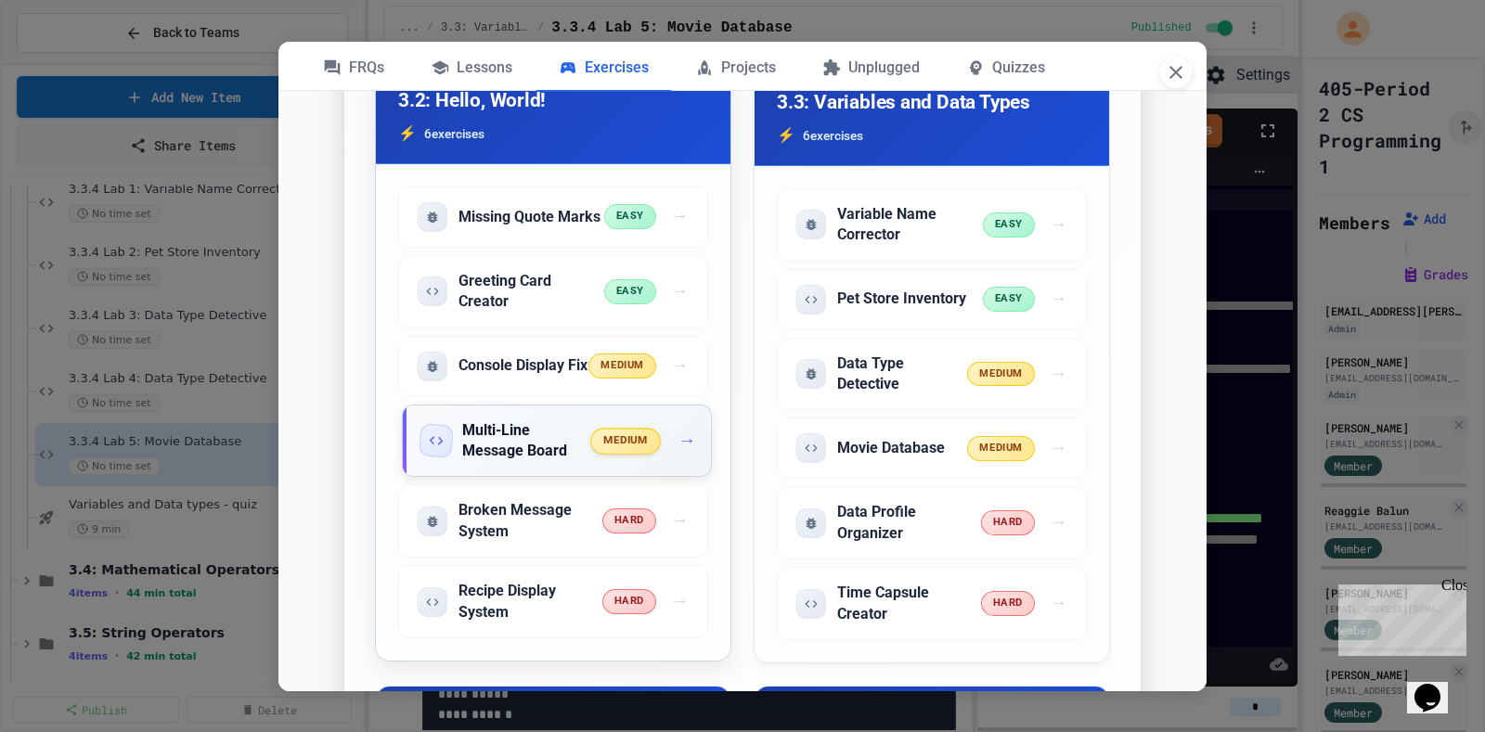
scroll to position [580, 0]
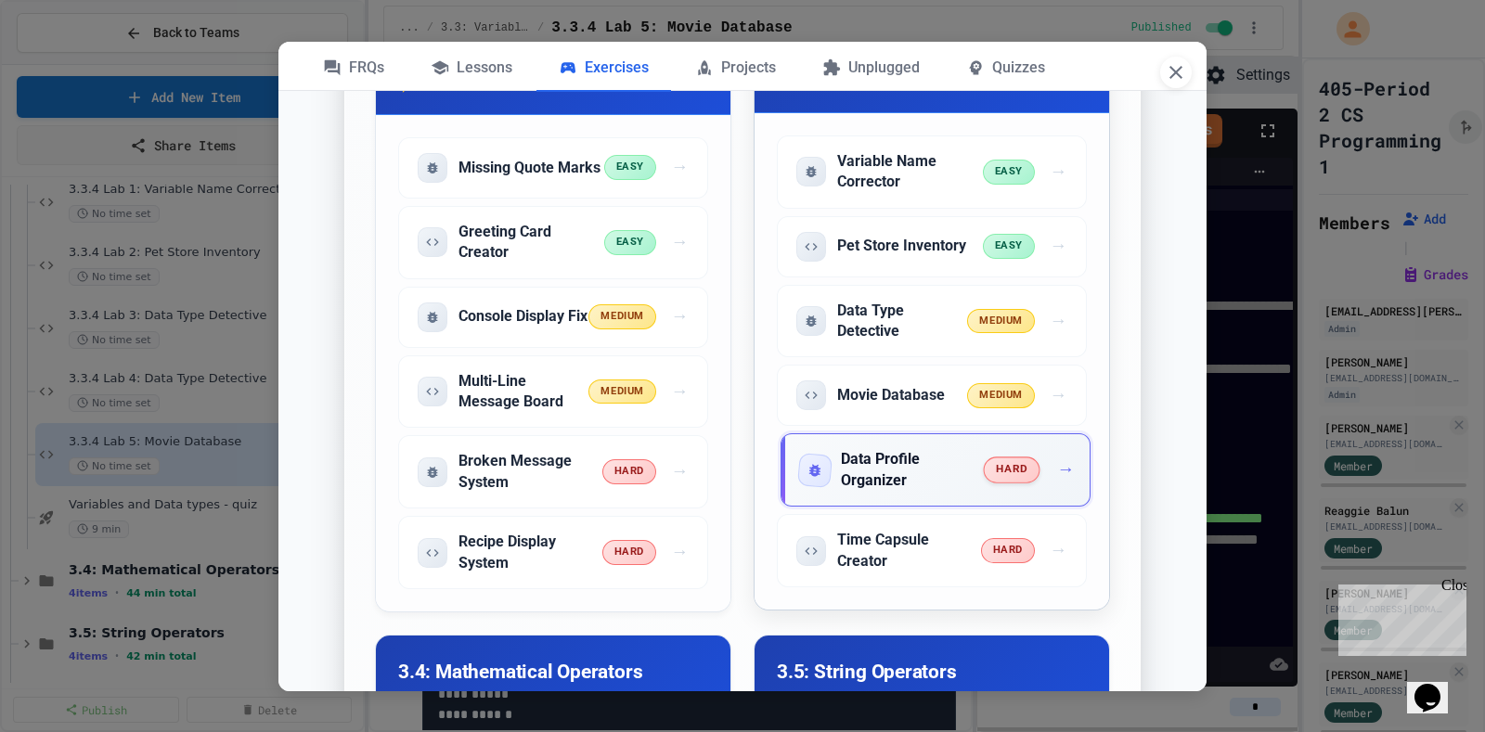
click at [841, 466] on h5 "Data Profile Organizer" at bounding box center [913, 470] width 144 height 42
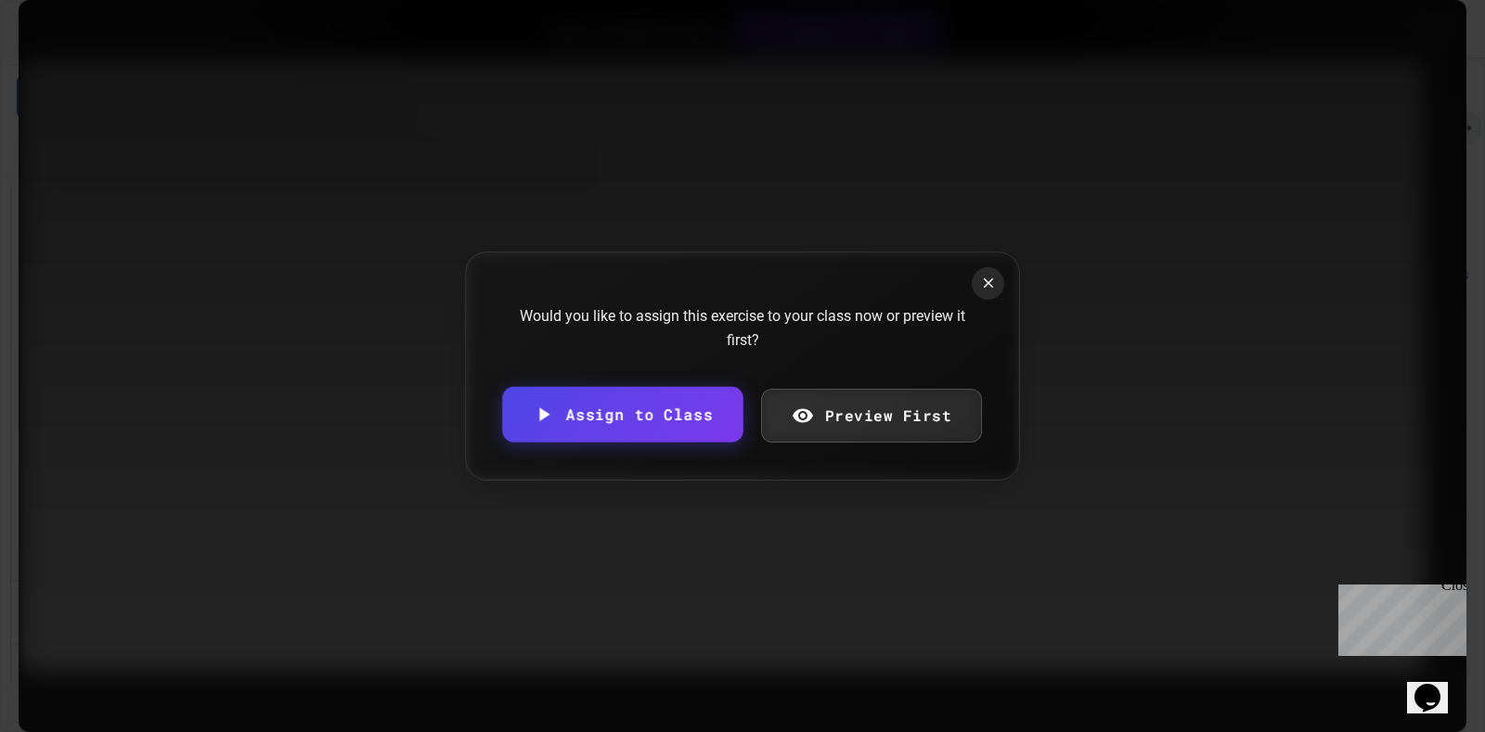
click at [652, 407] on link "Assign to Class" at bounding box center [622, 415] width 240 height 56
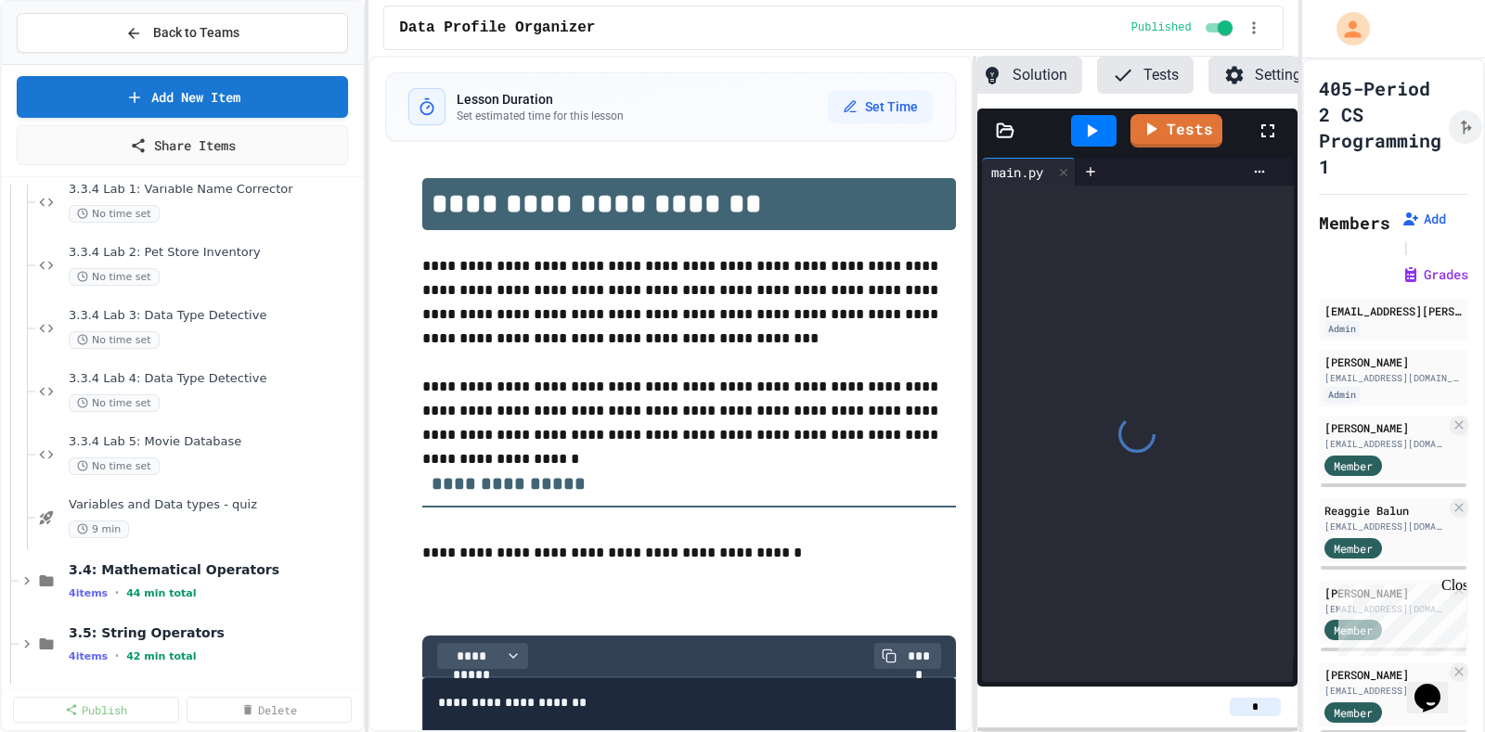
scroll to position [0, 143]
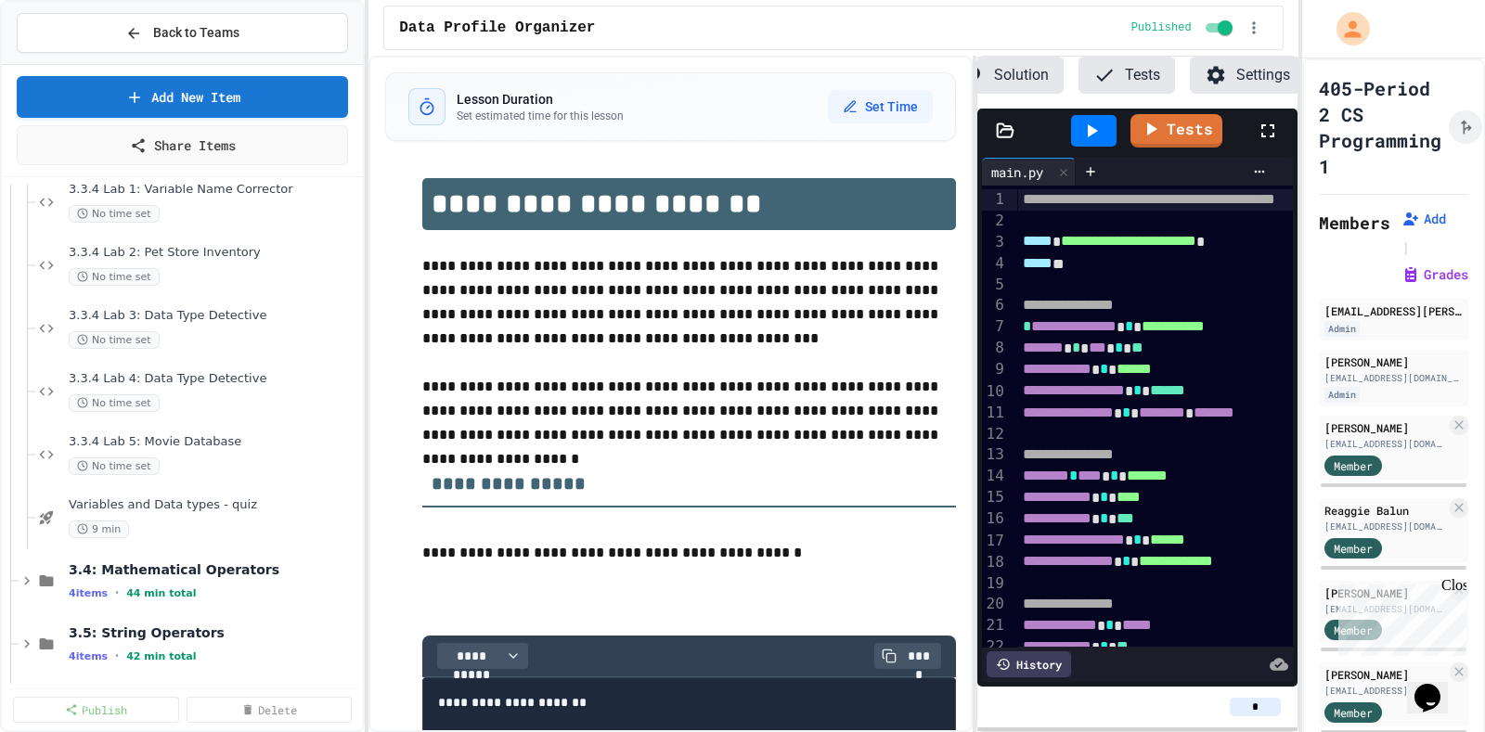
drag, startPoint x: 1267, startPoint y: 703, endPoint x: 1241, endPoint y: 709, distance: 26.6
click at [1241, 709] on input "*" at bounding box center [1254, 707] width 51 height 19
type input "*"
click at [1072, 706] on div "*" at bounding box center [1137, 707] width 290 height 19
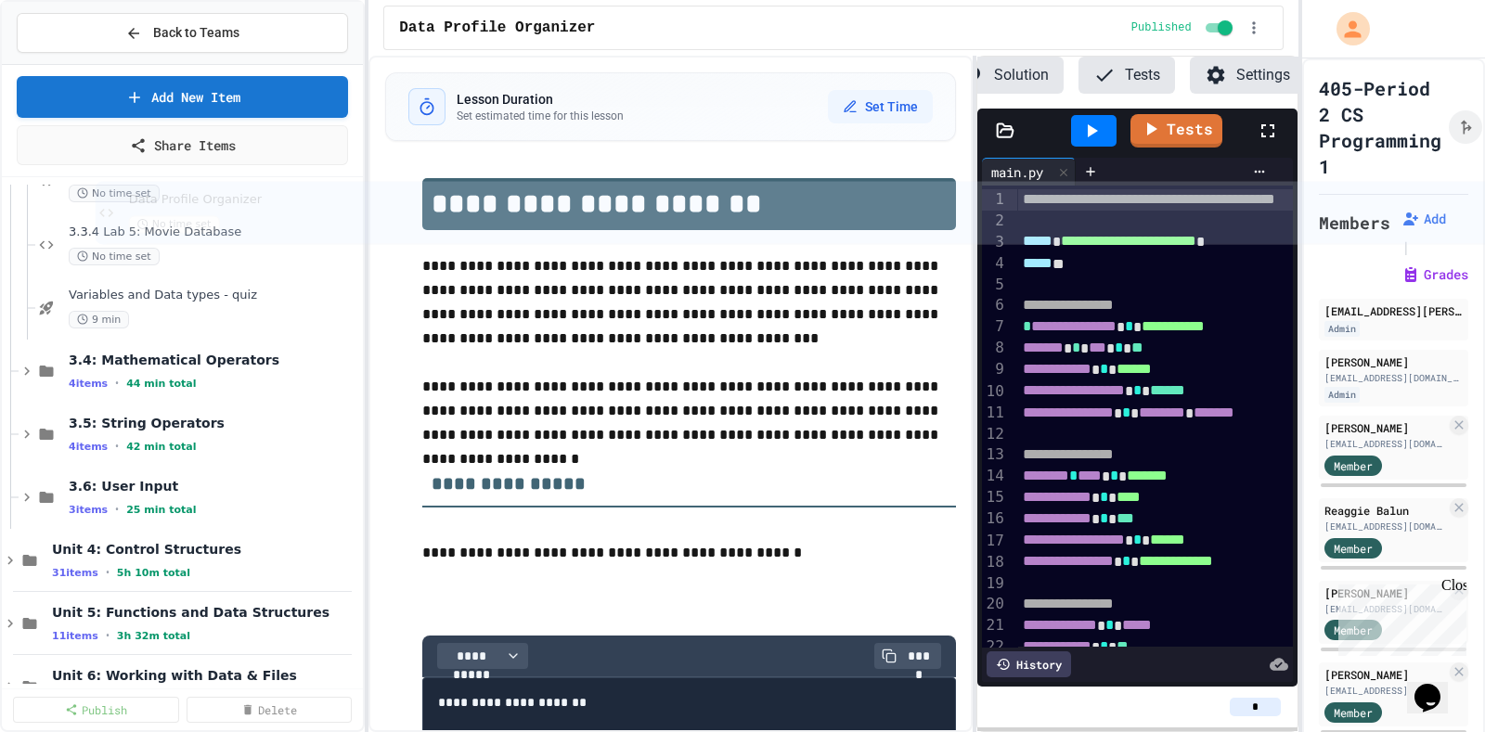
scroll to position [1425, 0]
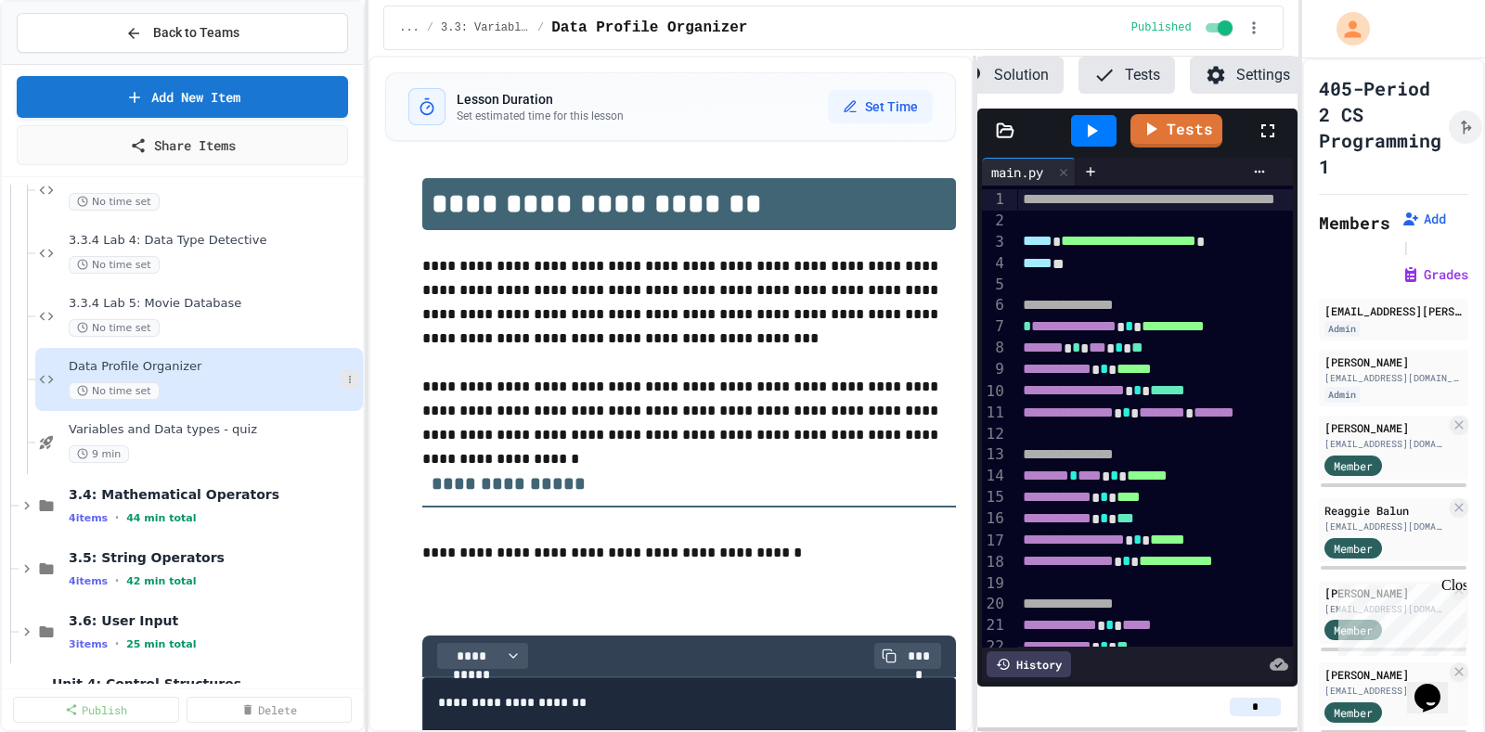
click at [344, 378] on icon at bounding box center [349, 379] width 11 height 11
click at [307, 413] on button "Rename" at bounding box center [295, 411] width 143 height 33
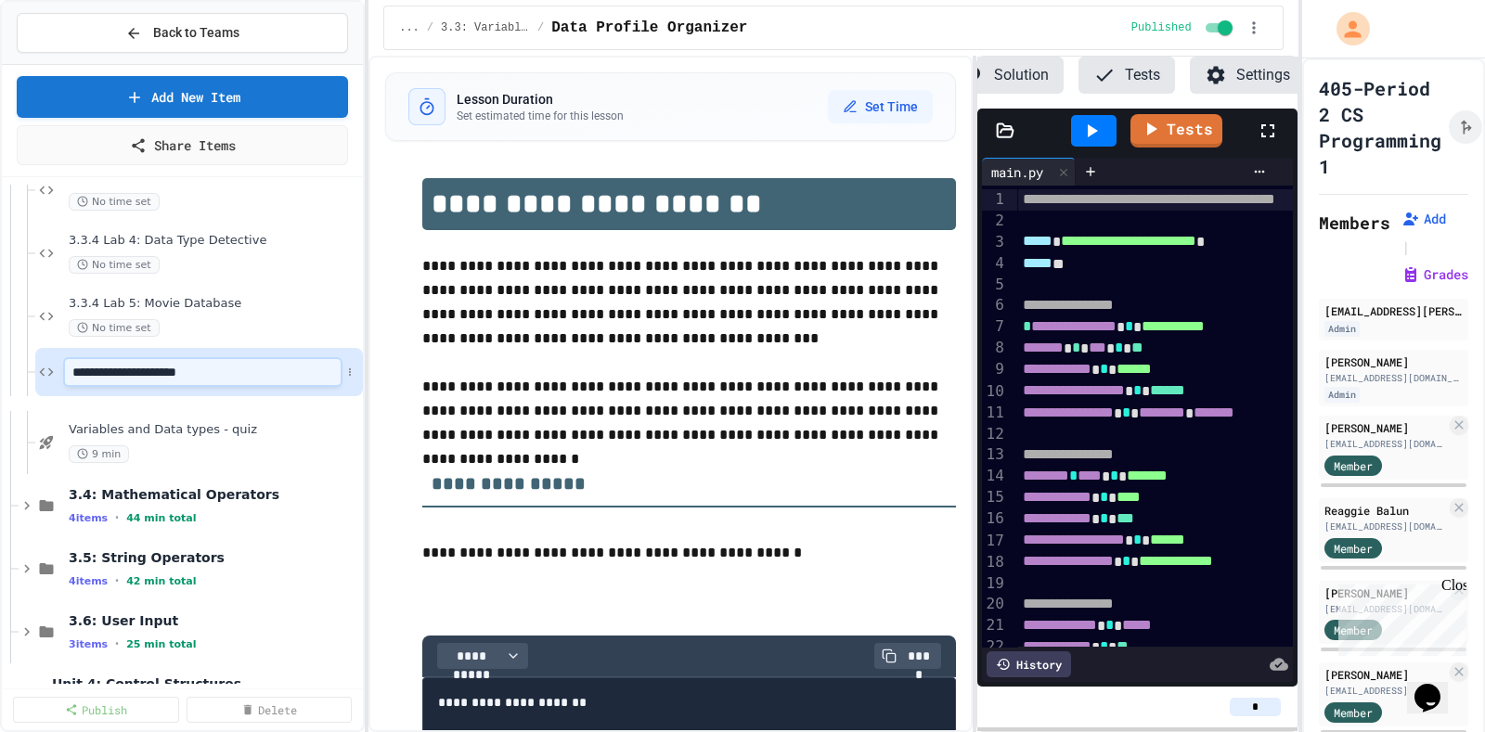
click at [73, 370] on input "**********" at bounding box center [203, 372] width 276 height 26
type input "**********"
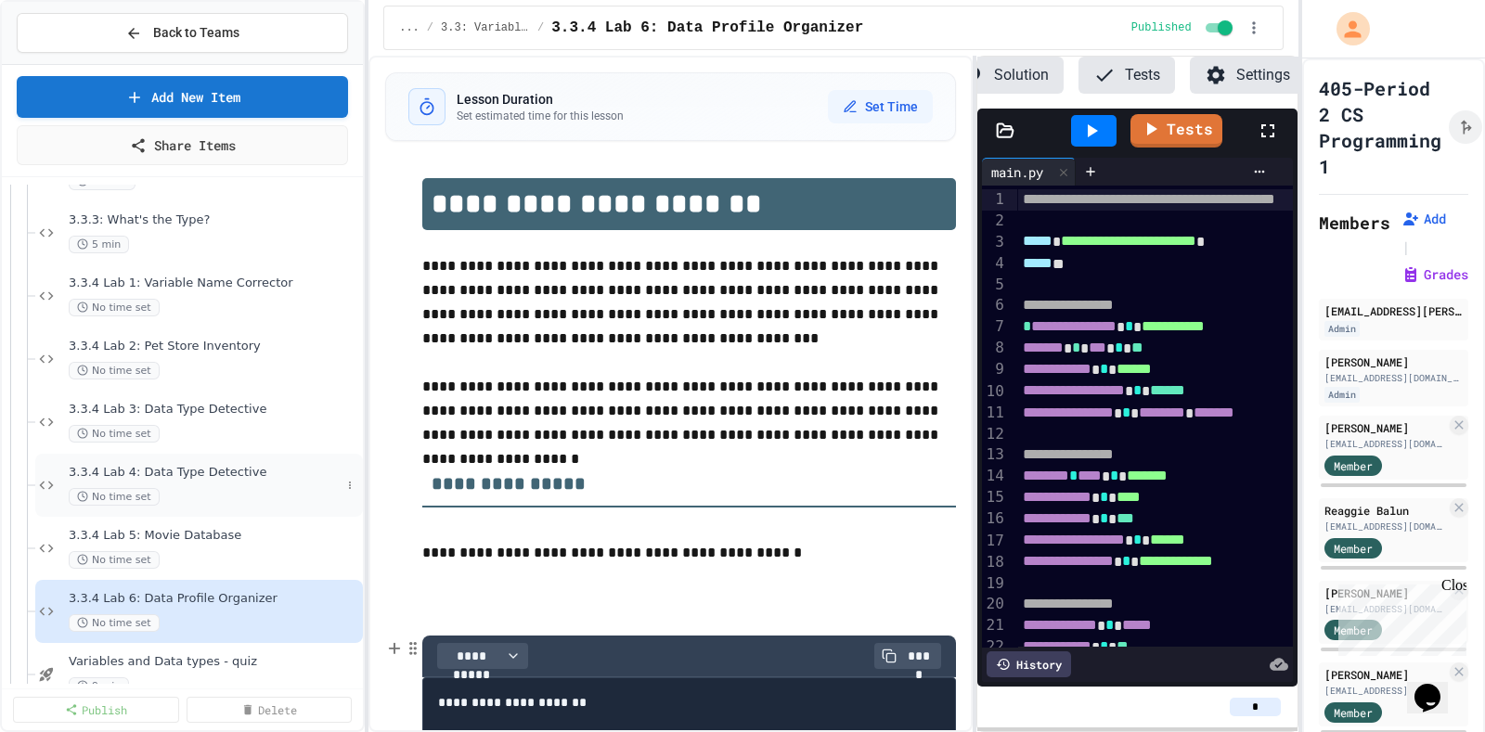
scroll to position [1309, 0]
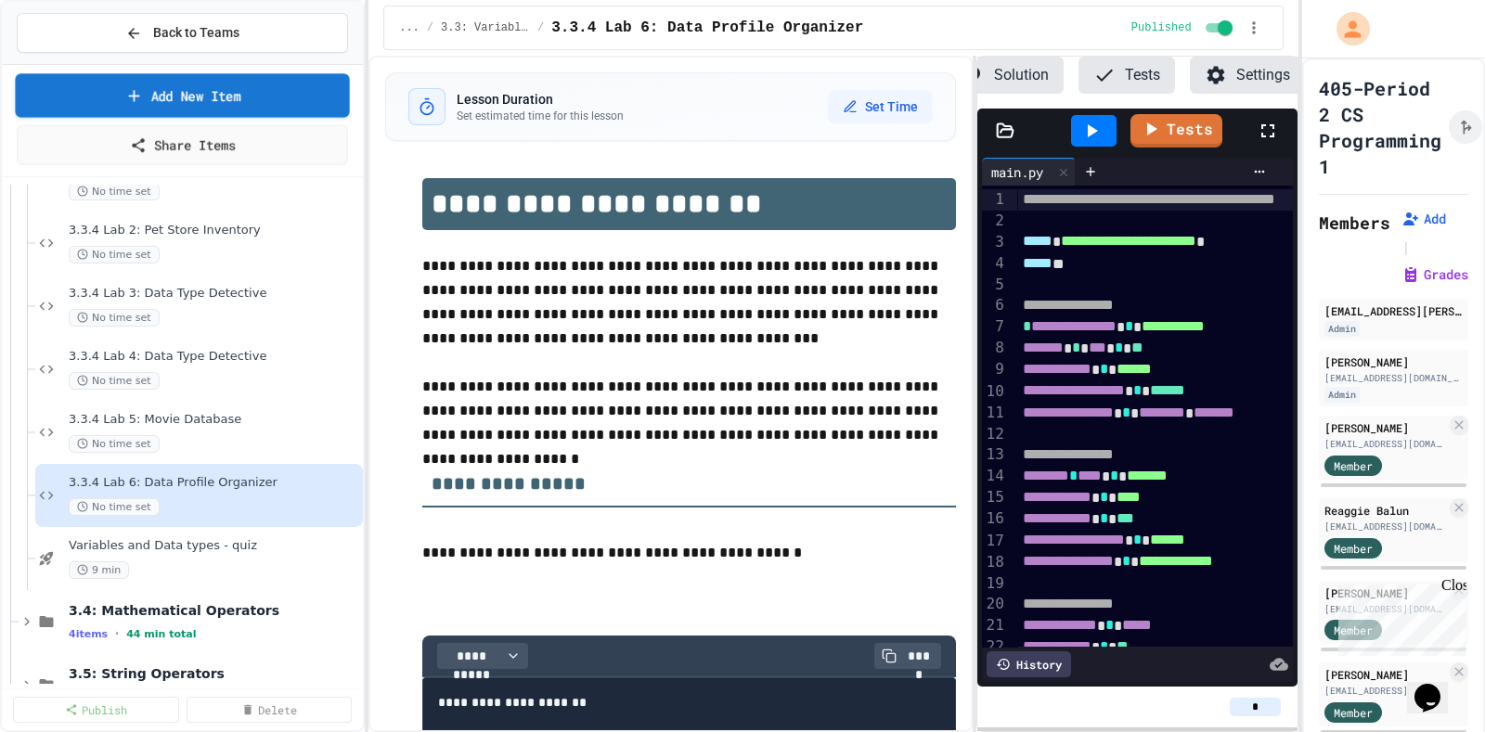
click at [263, 102] on link "Add New Item" at bounding box center [182, 95] width 334 height 44
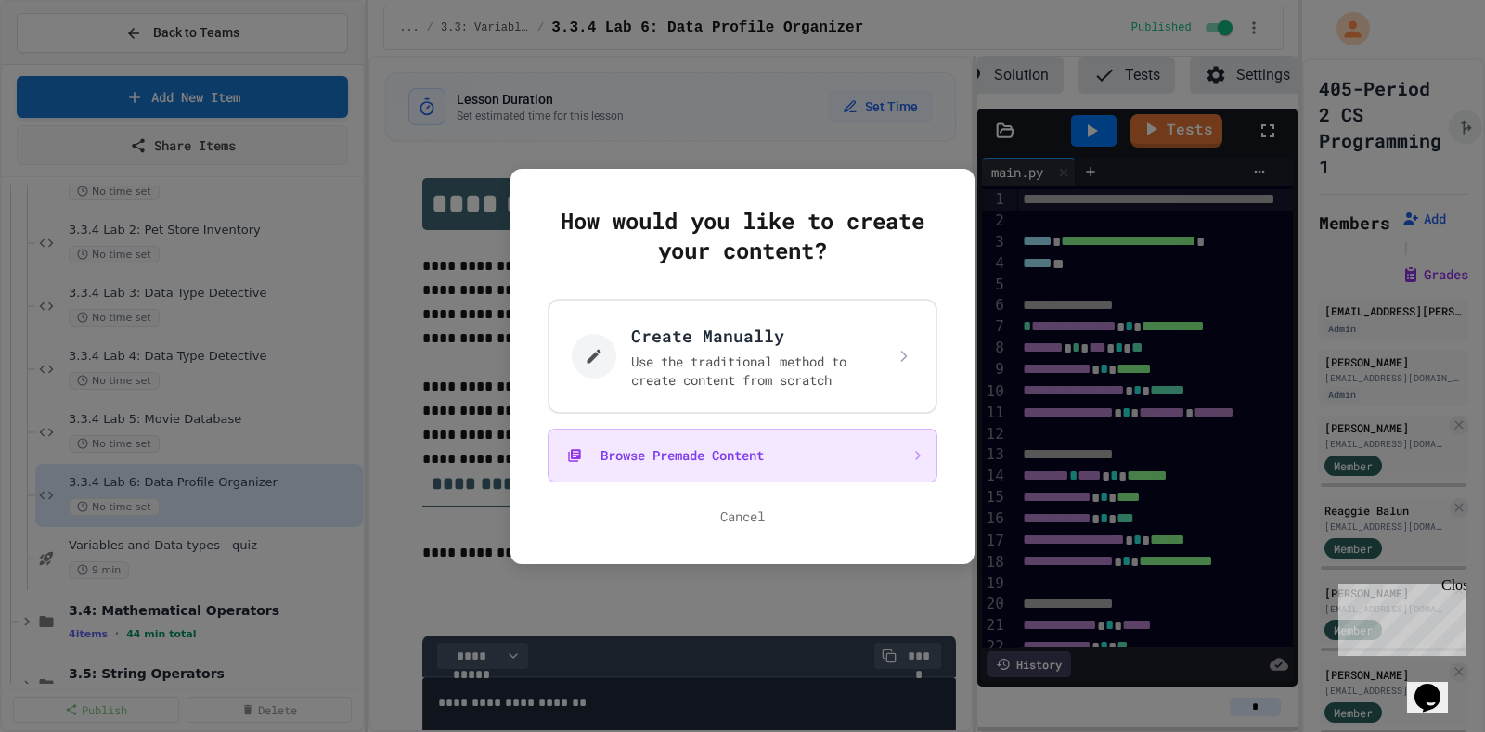
click at [677, 452] on button "Browse Premade Content" at bounding box center [742, 456] width 390 height 54
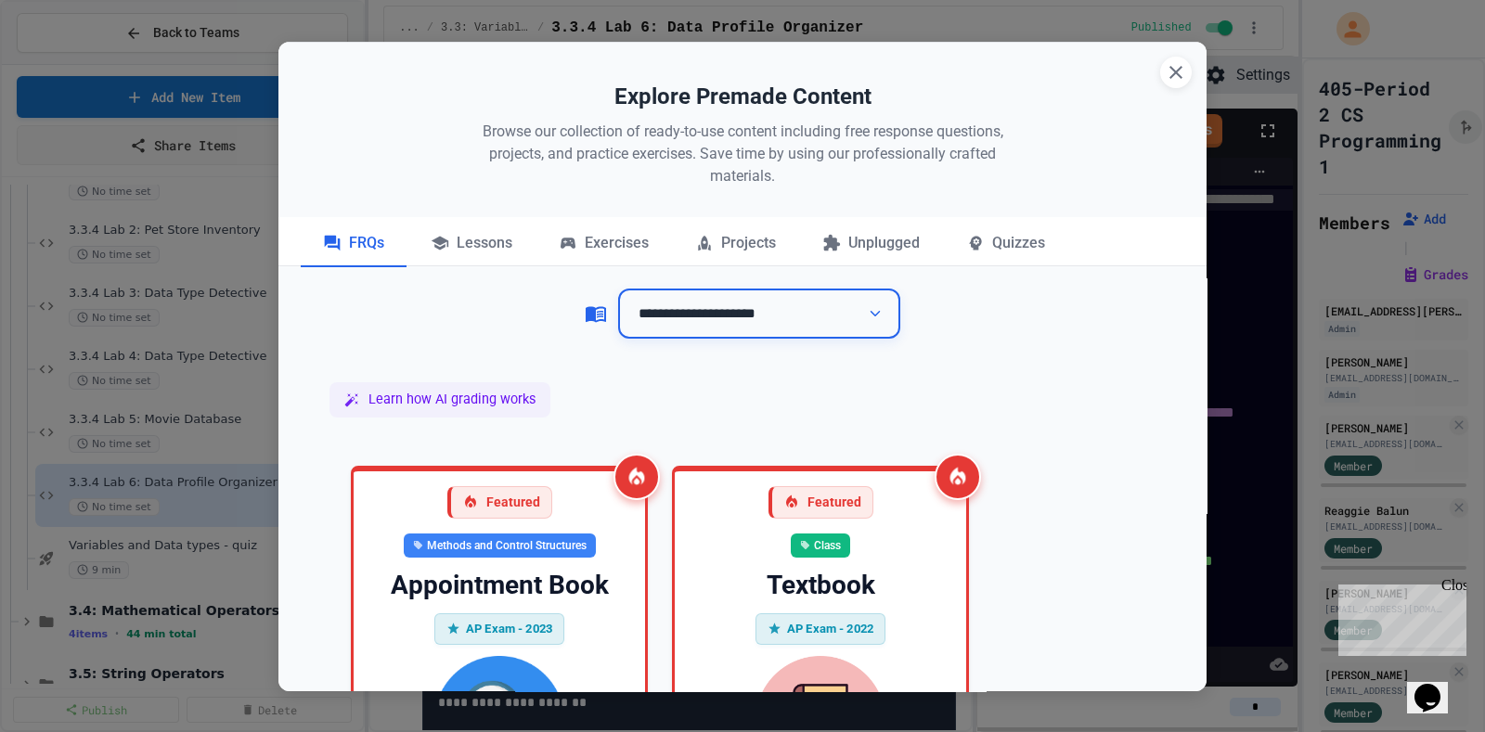
click at [676, 322] on select "**********" at bounding box center [759, 314] width 282 height 51
select select "**********"
click at [618, 289] on select "**********" at bounding box center [759, 314] width 282 height 51
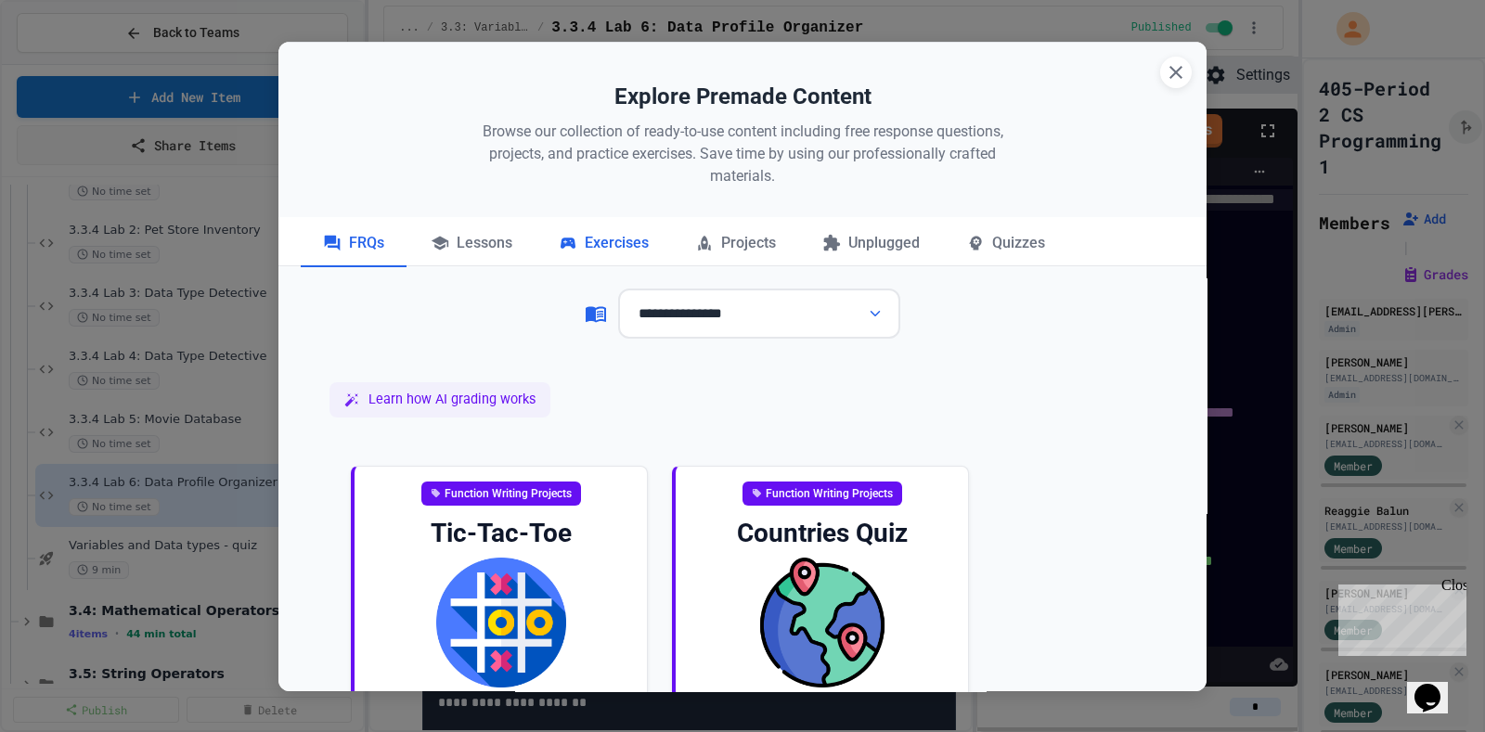
click at [618, 248] on div "Exercises" at bounding box center [603, 244] width 135 height 46
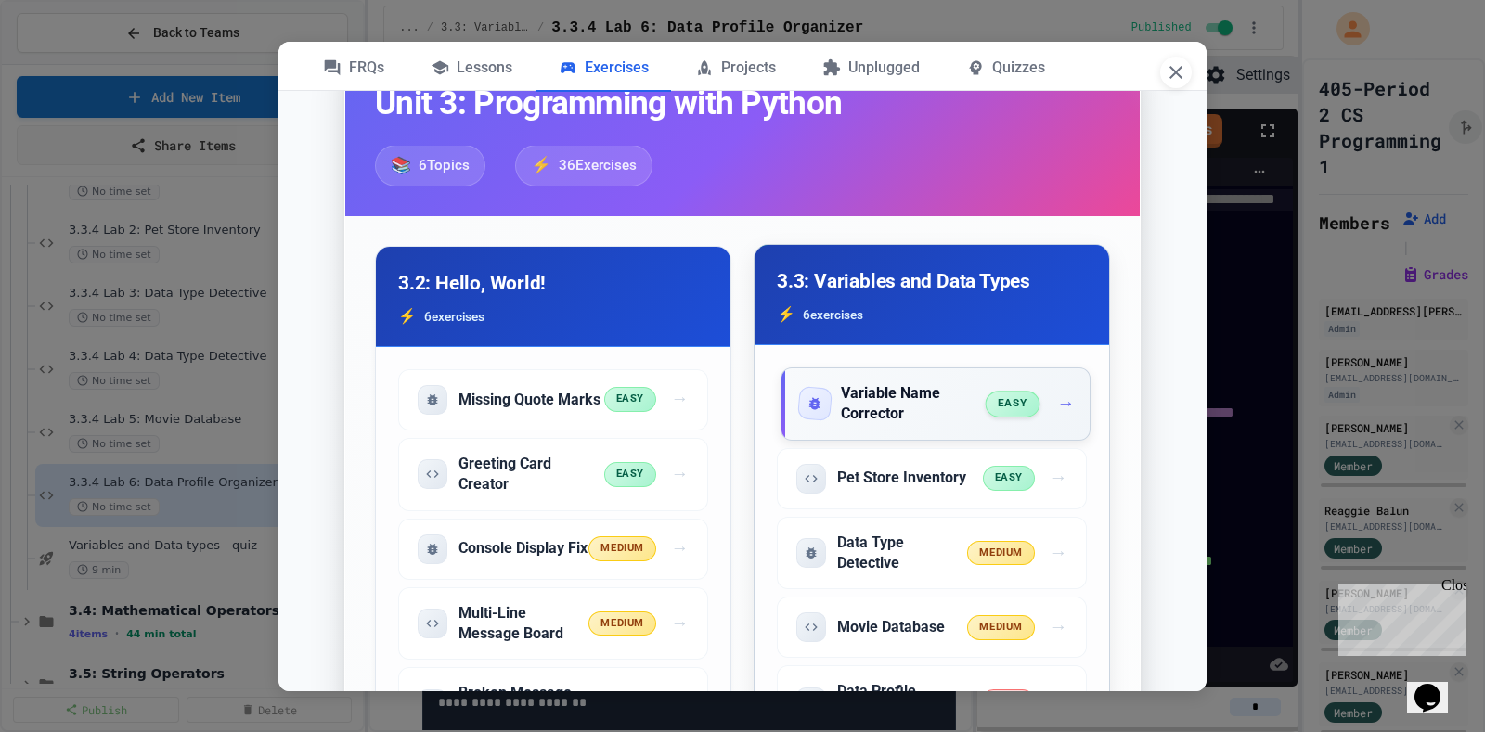
scroll to position [463, 0]
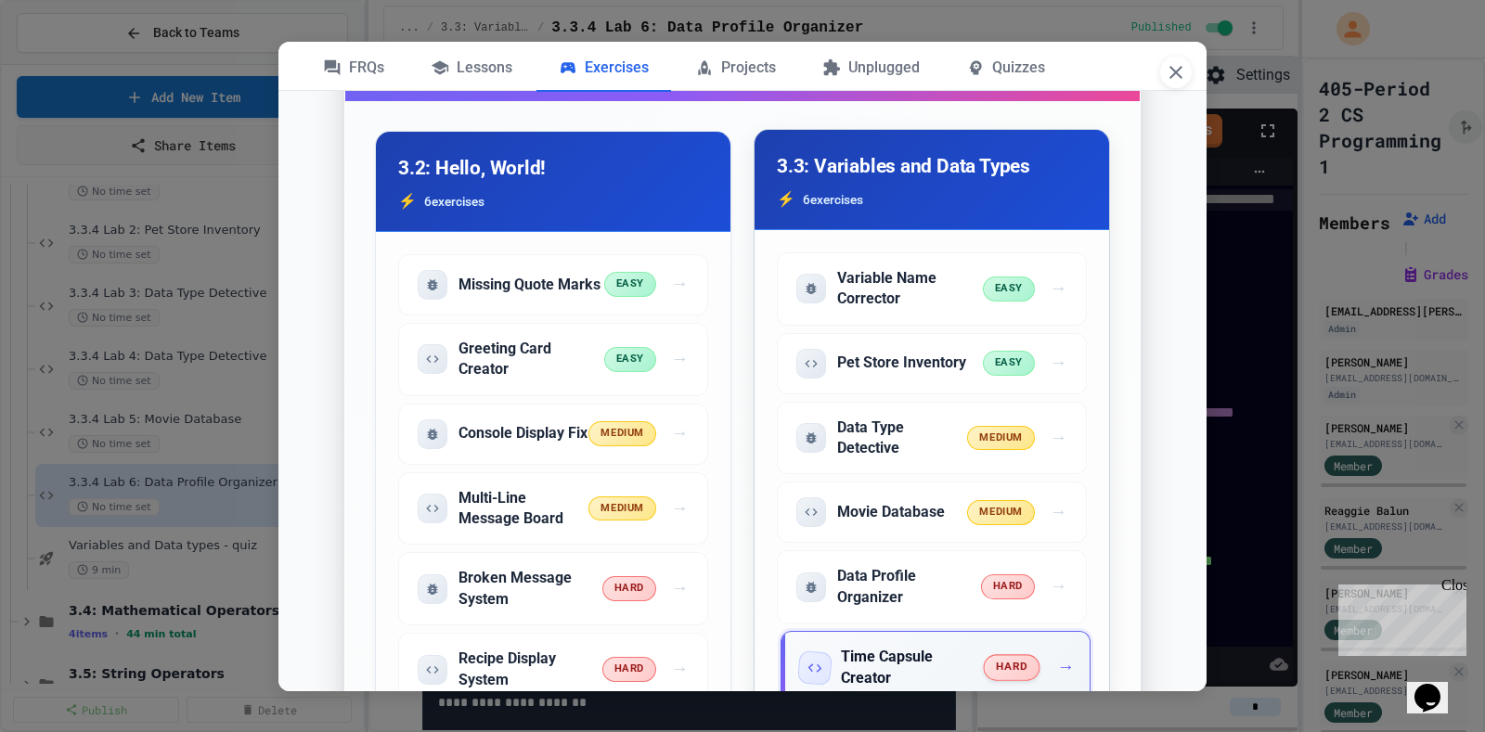
click at [902, 664] on h5 "Time Capsule Creator" at bounding box center [913, 668] width 144 height 42
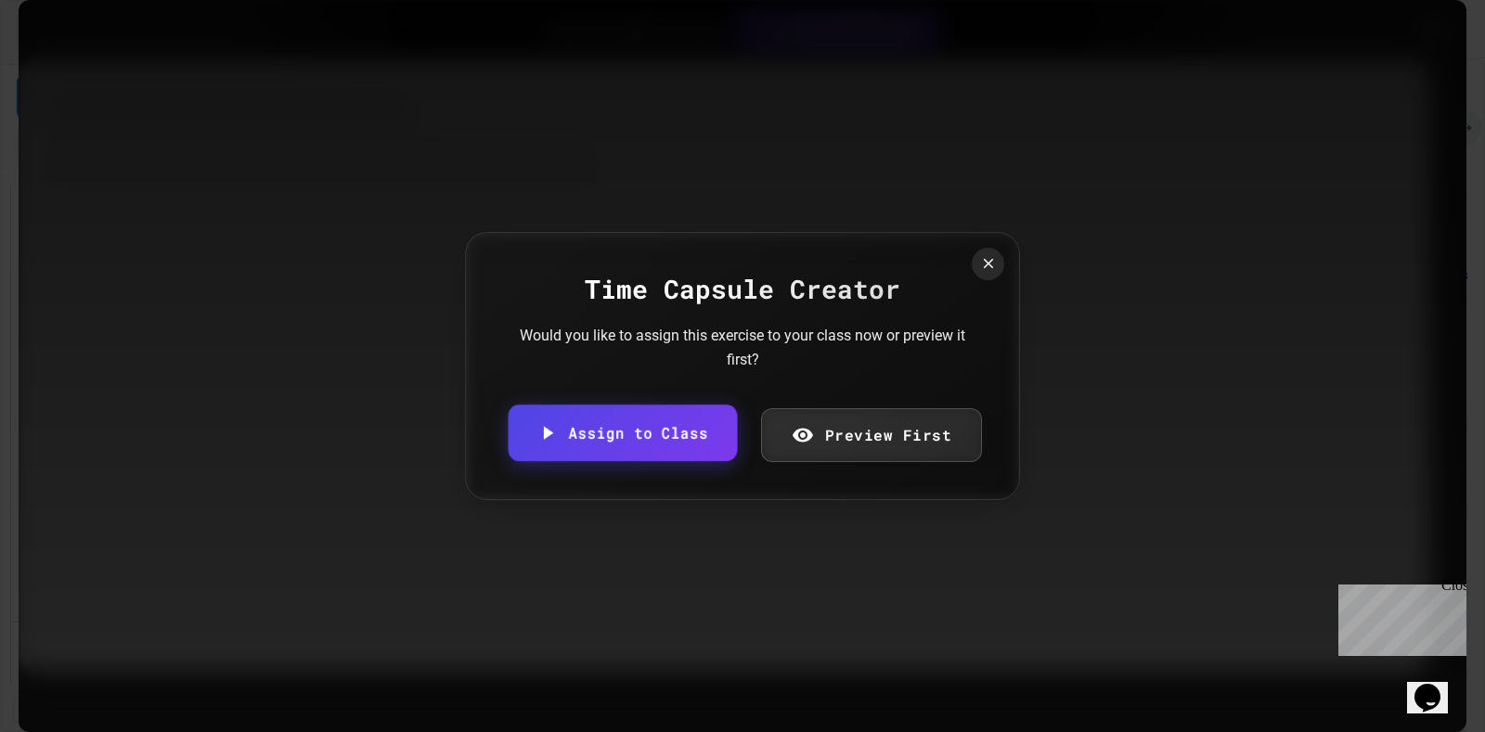
click at [625, 427] on link "Assign to Class" at bounding box center [622, 433] width 229 height 57
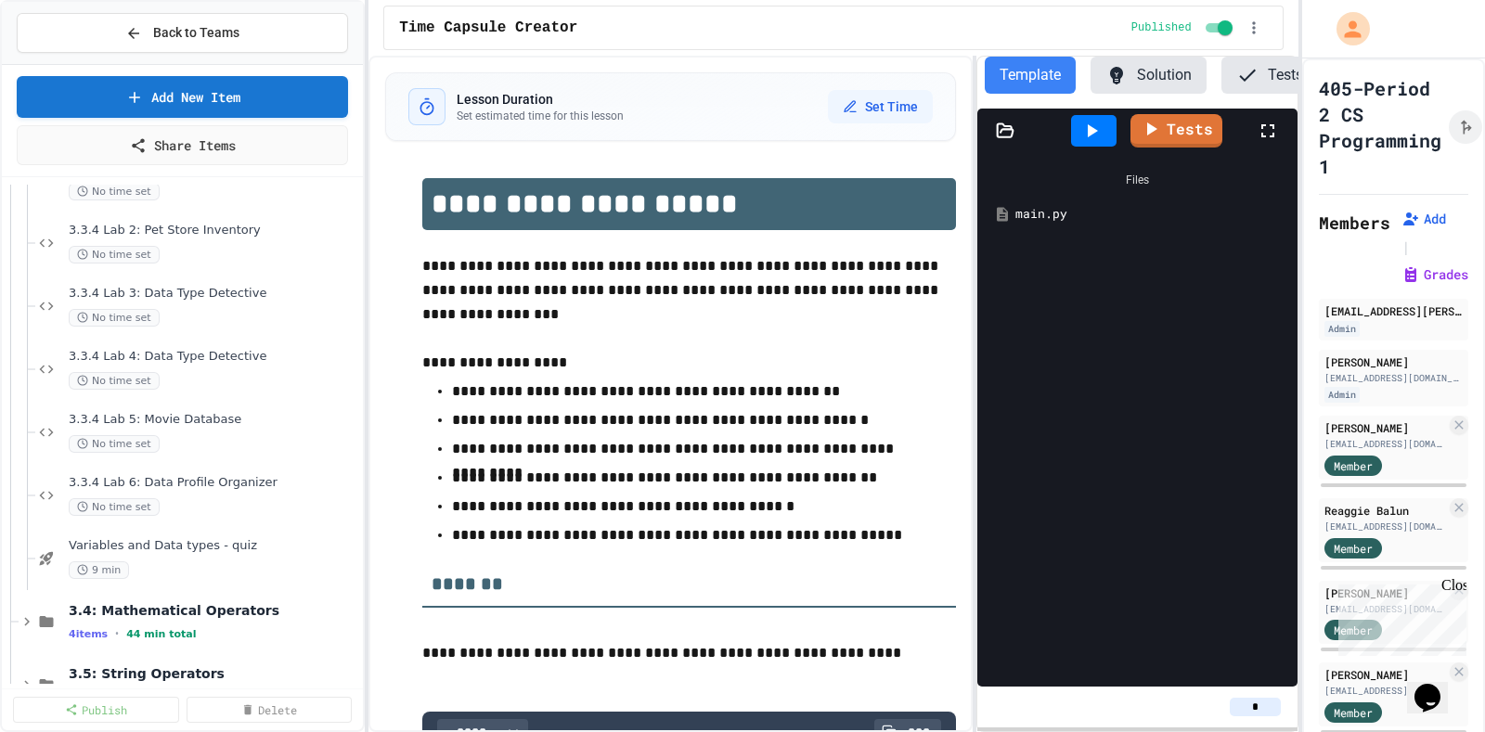
scroll to position [0, 143]
drag, startPoint x: 1260, startPoint y: 712, endPoint x: 1248, endPoint y: 712, distance: 12.1
click at [1248, 712] on input "*" at bounding box center [1254, 707] width 51 height 19
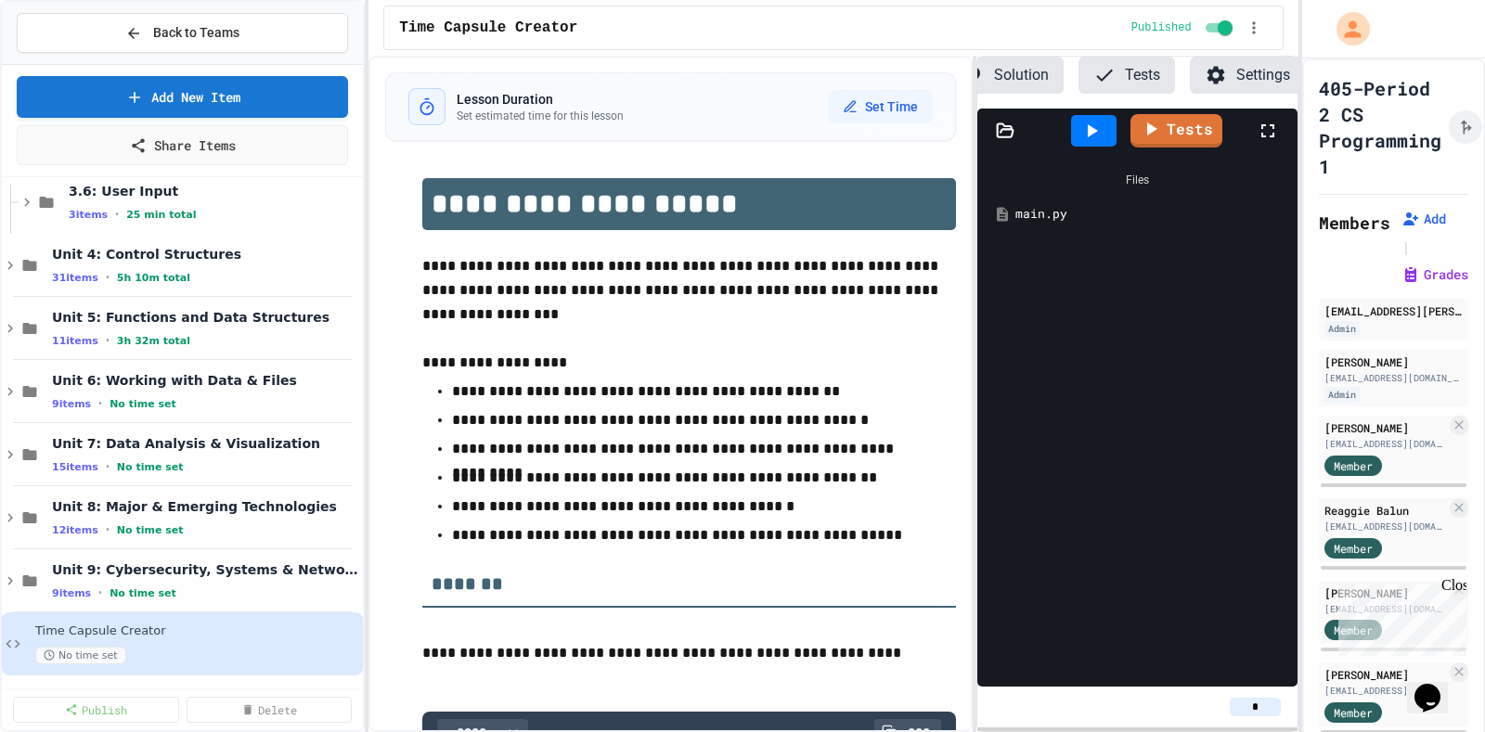
scroll to position [1858, 0]
type input "*"
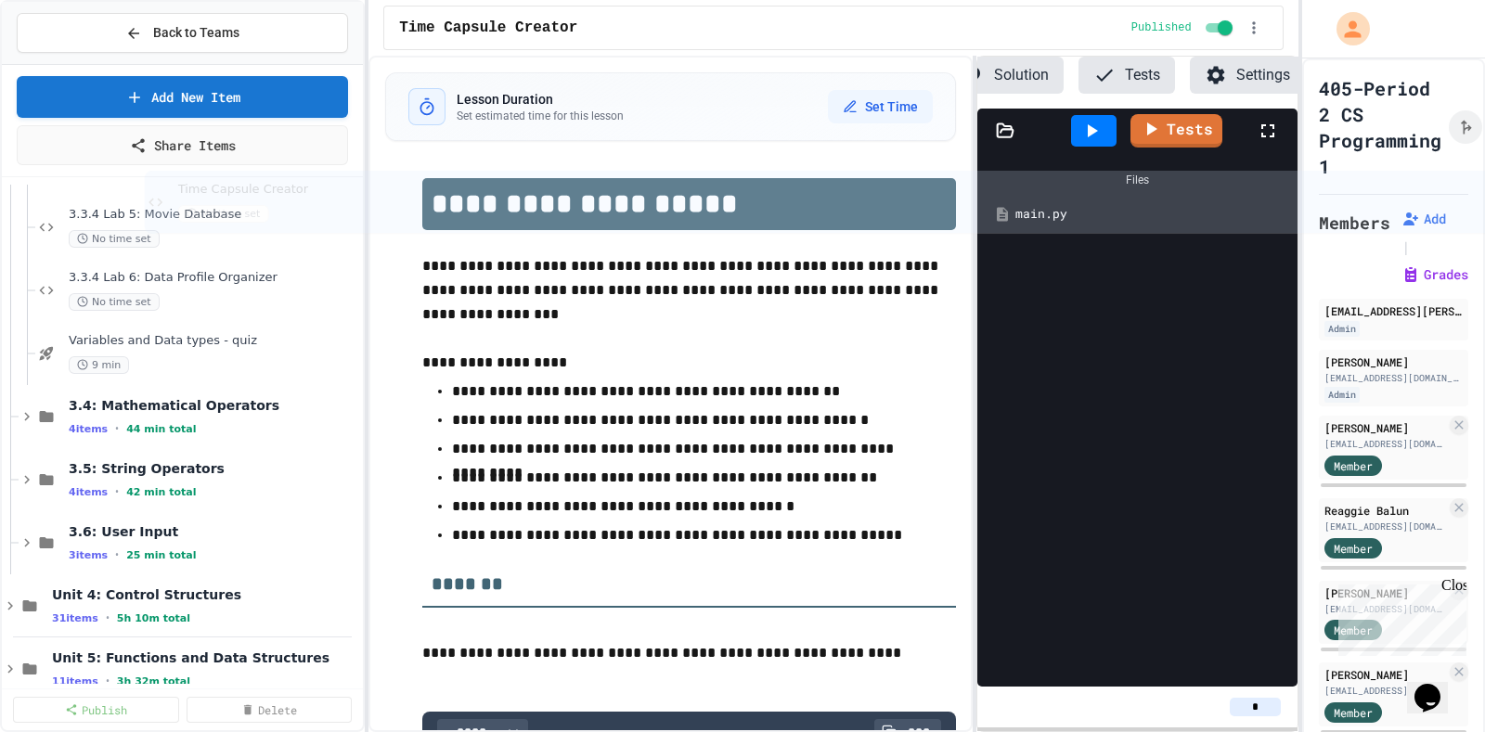
scroll to position [1459, 0]
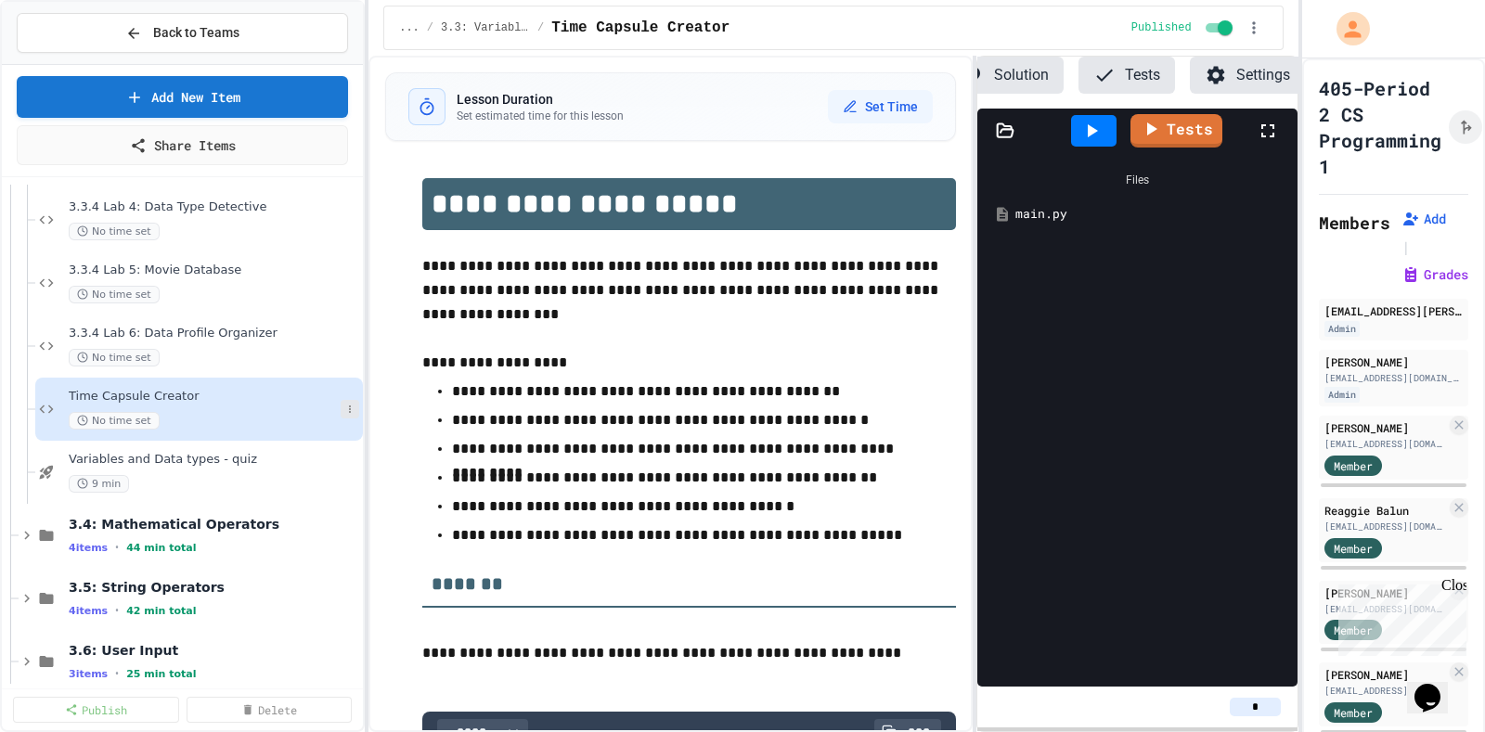
click at [344, 406] on icon at bounding box center [349, 409] width 11 height 11
click at [320, 448] on button "Rename" at bounding box center [295, 441] width 143 height 33
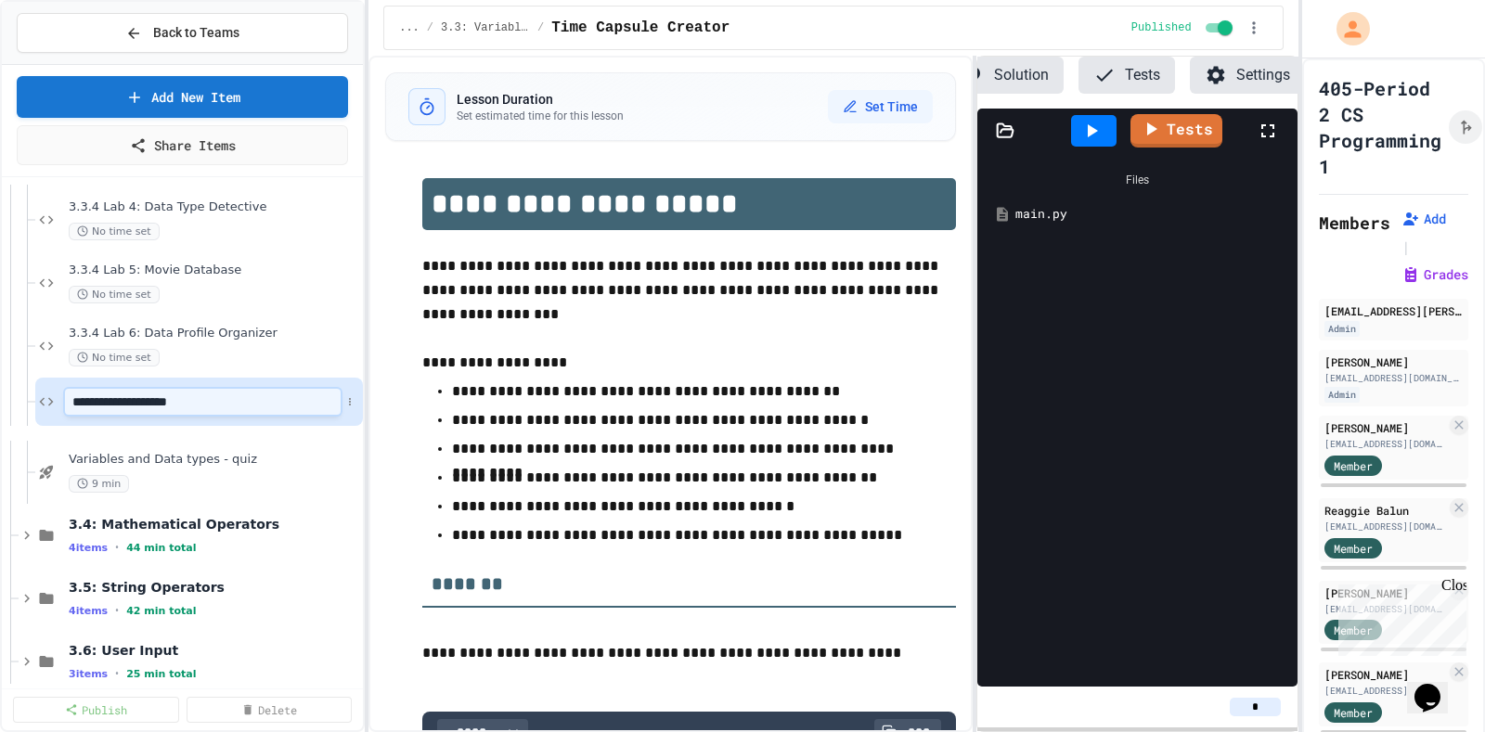
click at [74, 396] on input "**********" at bounding box center [203, 402] width 276 height 26
type input "**********"
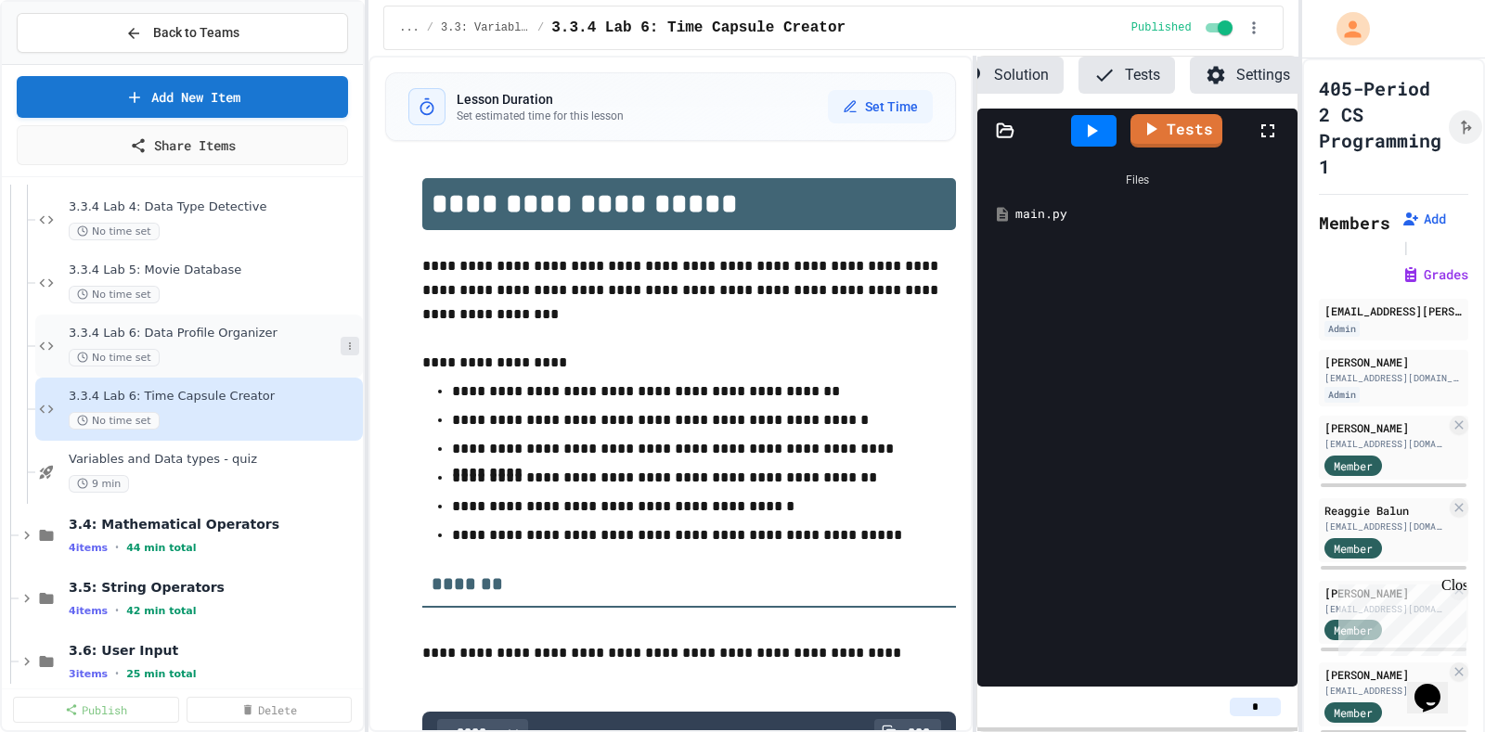
click at [344, 343] on icon at bounding box center [349, 346] width 11 height 11
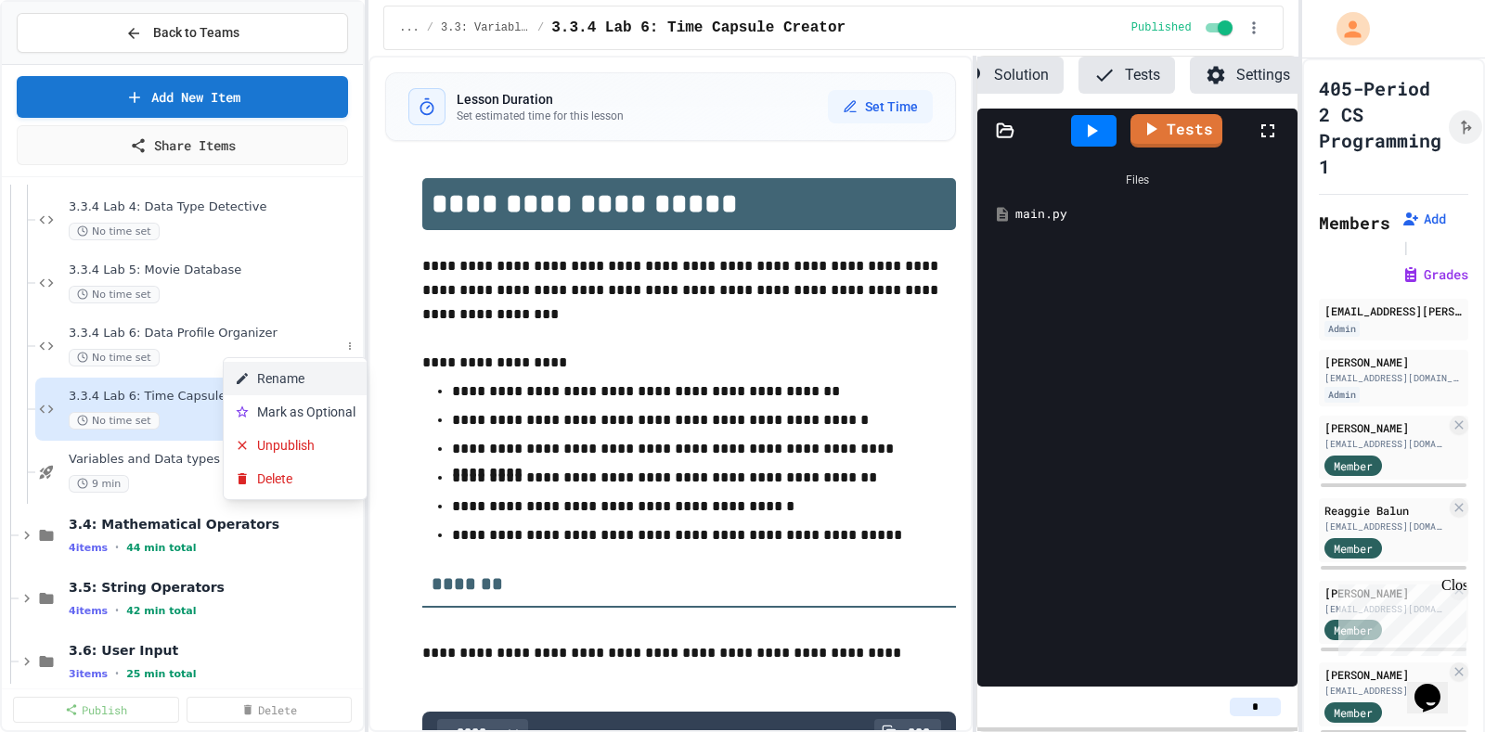
click at [320, 379] on button "Rename" at bounding box center [295, 378] width 143 height 33
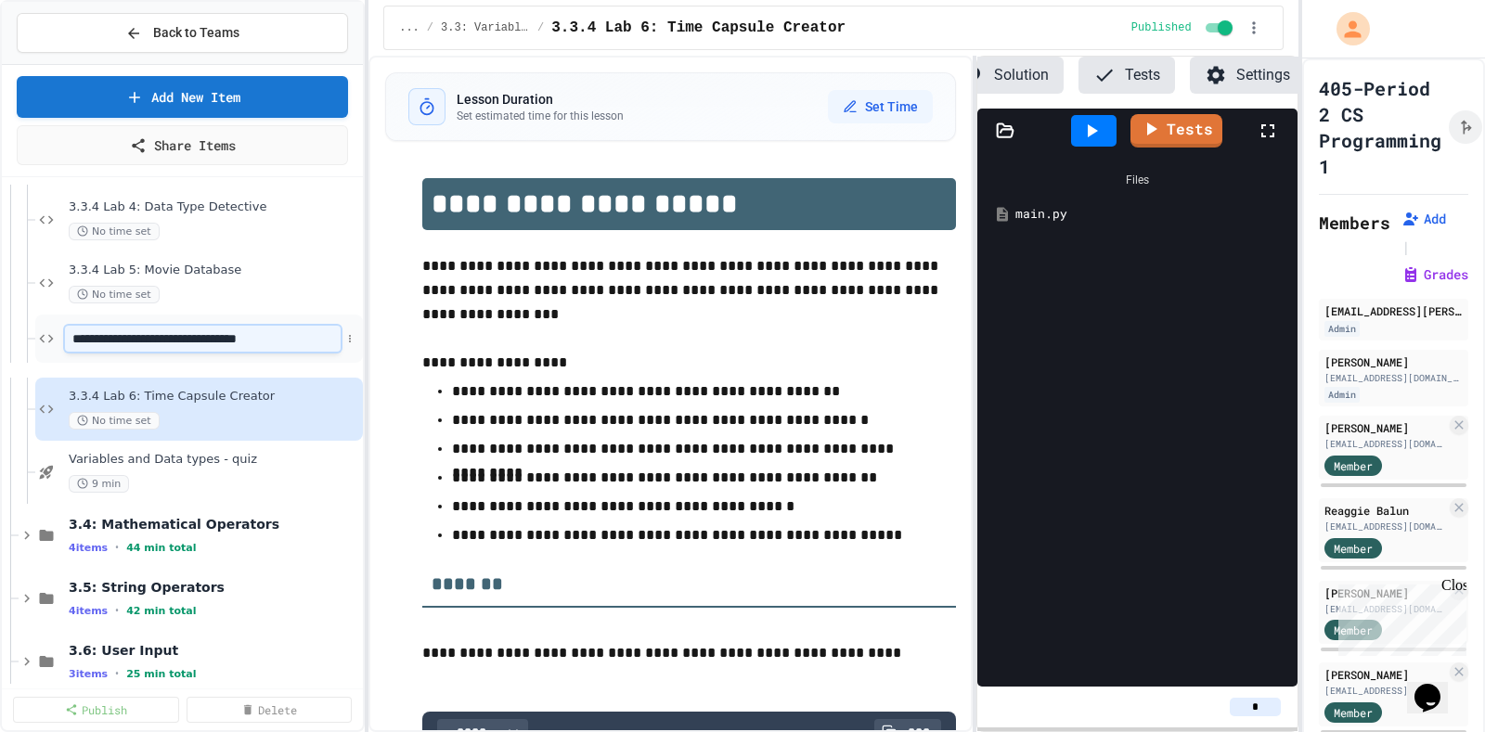
scroll to position [0, 10]
click at [148, 338] on input "**********" at bounding box center [194, 339] width 259 height 26
type input "**********"
click at [344, 277] on icon at bounding box center [349, 282] width 11 height 11
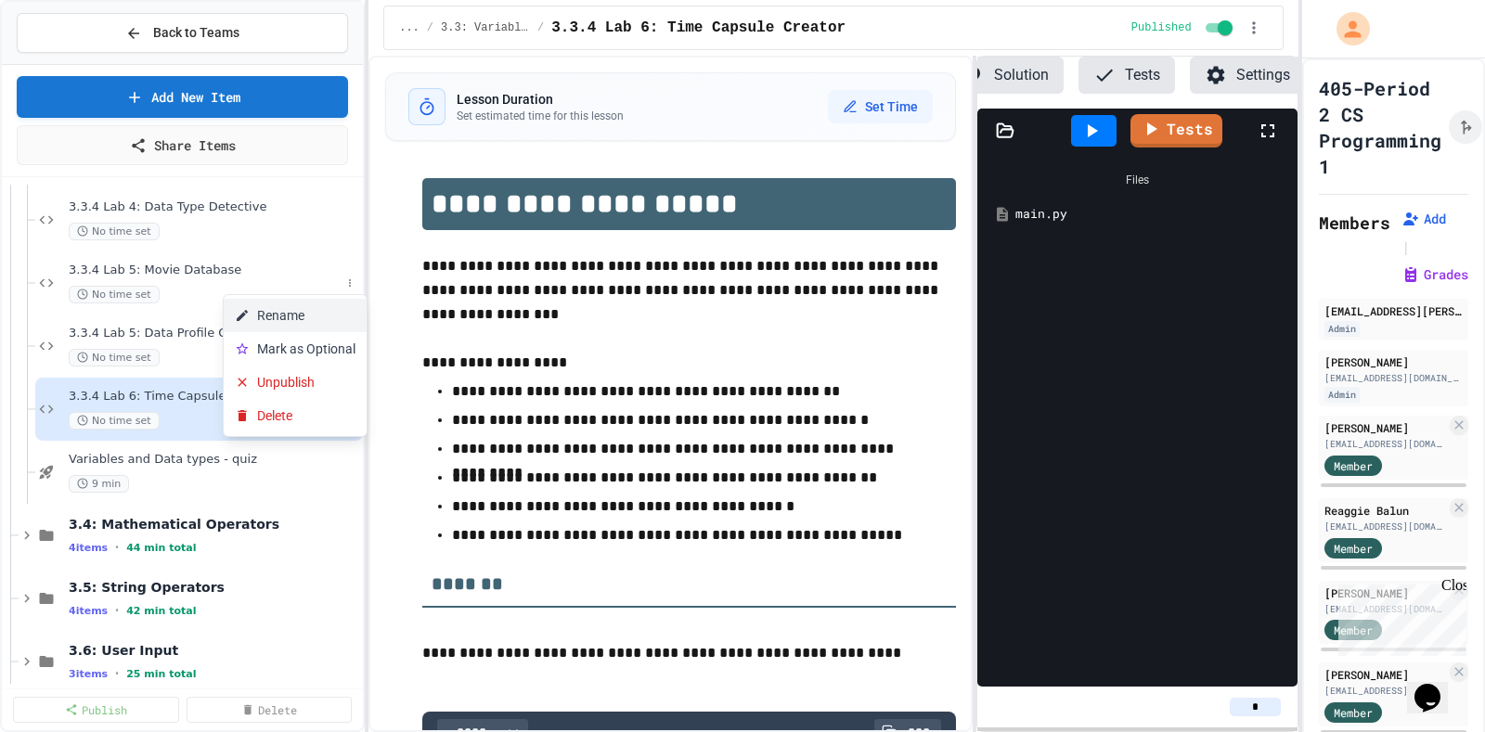
click at [322, 317] on button "Rename" at bounding box center [295, 315] width 143 height 33
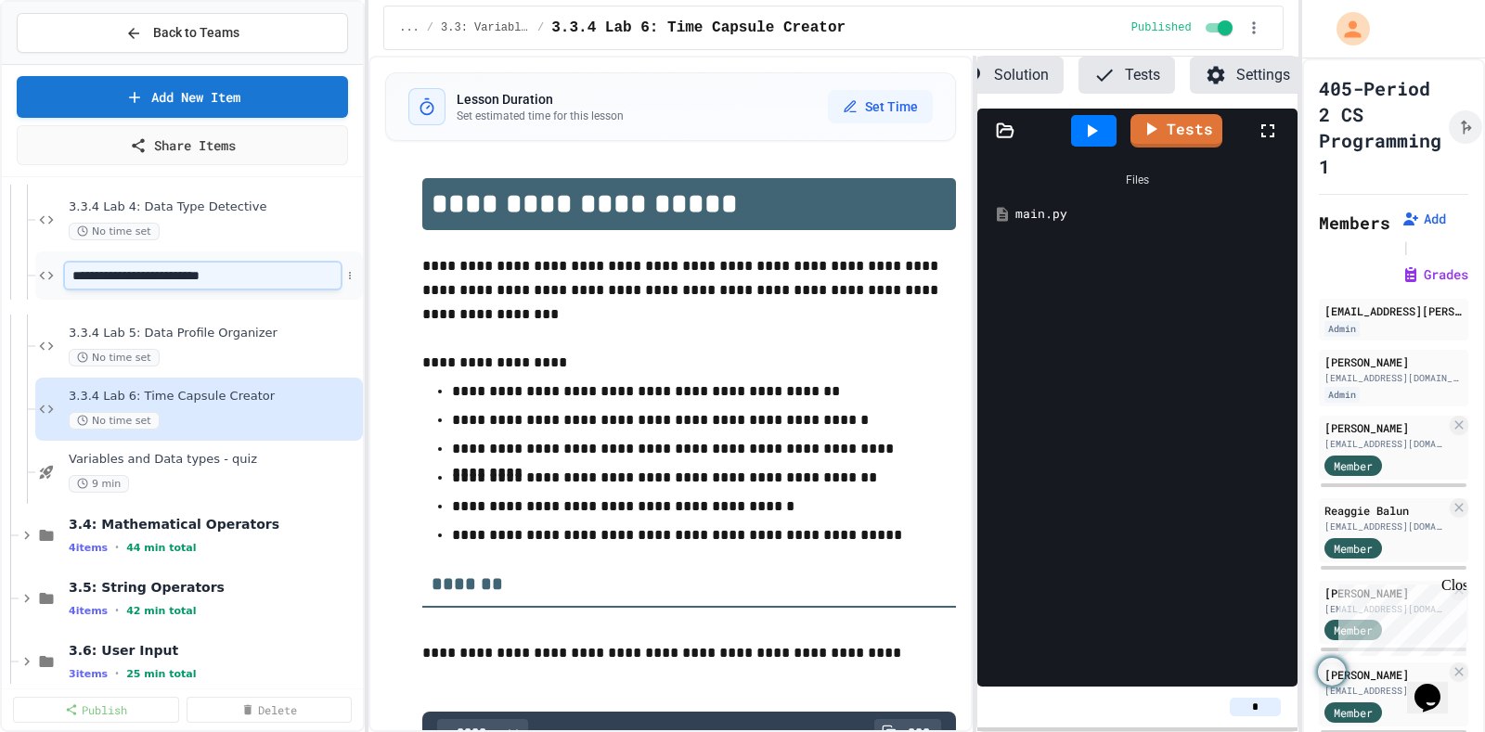
click at [158, 277] on input "**********" at bounding box center [203, 276] width 276 height 26
type input "**********"
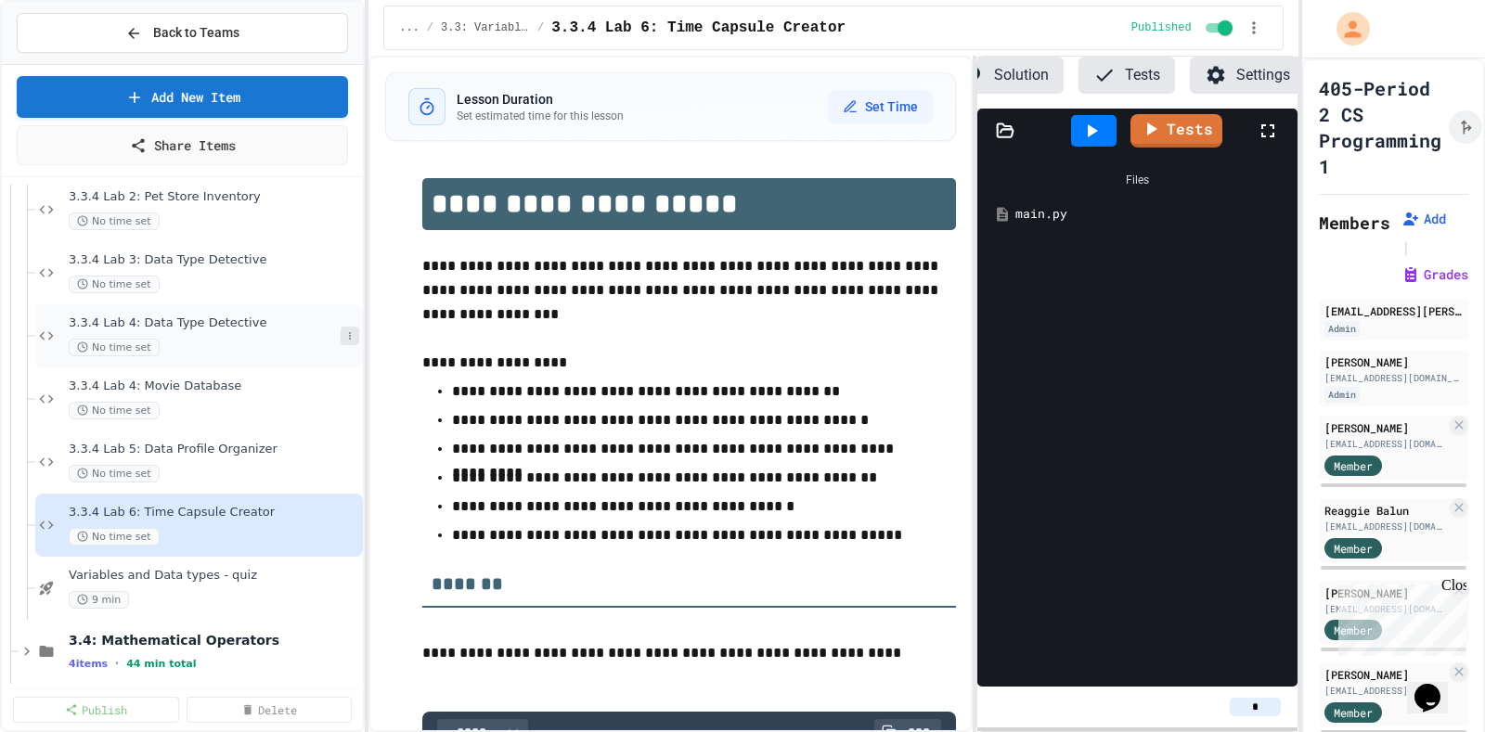
click at [344, 330] on icon at bounding box center [349, 335] width 11 height 11
click at [283, 467] on button "Delete" at bounding box center [295, 468] width 143 height 33
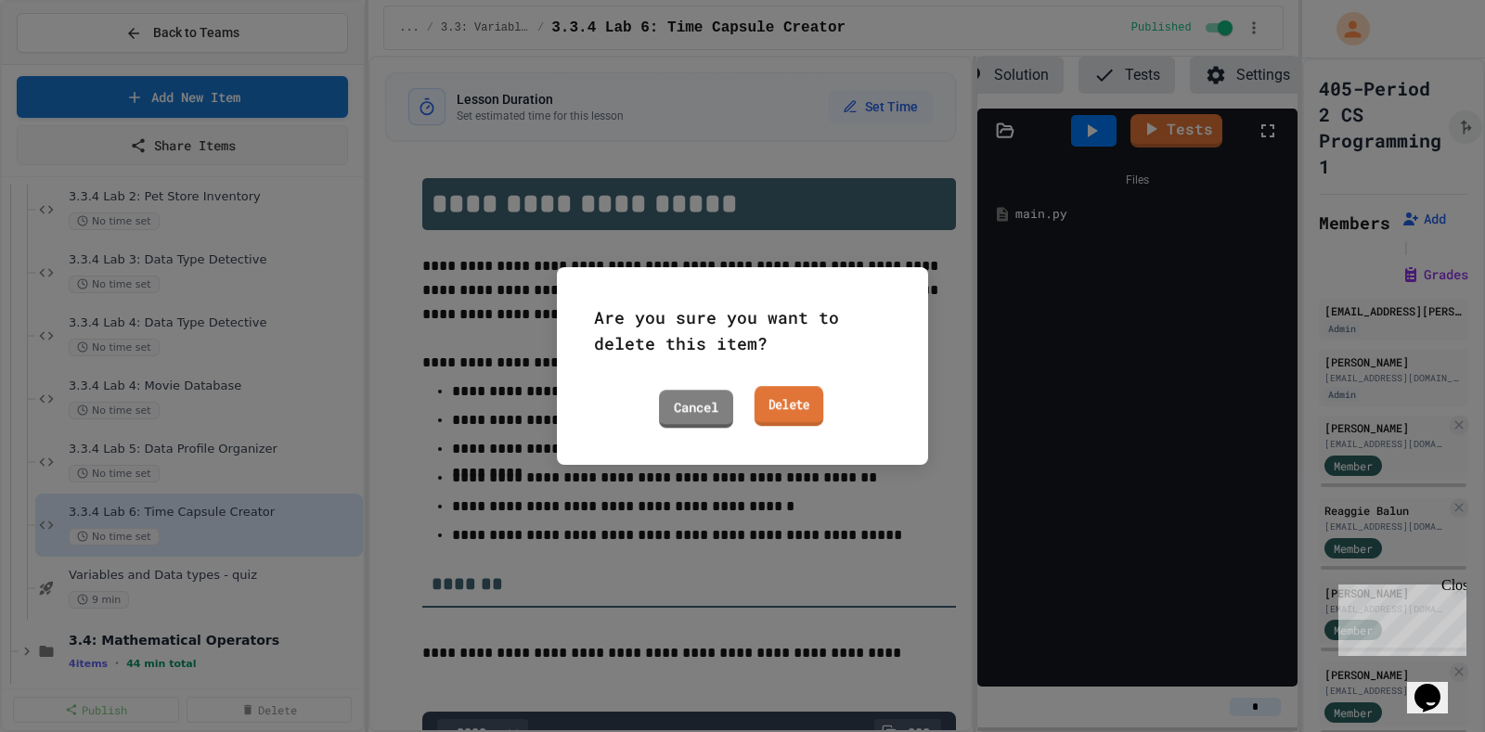
click at [816, 406] on link "Delete" at bounding box center [788, 406] width 69 height 40
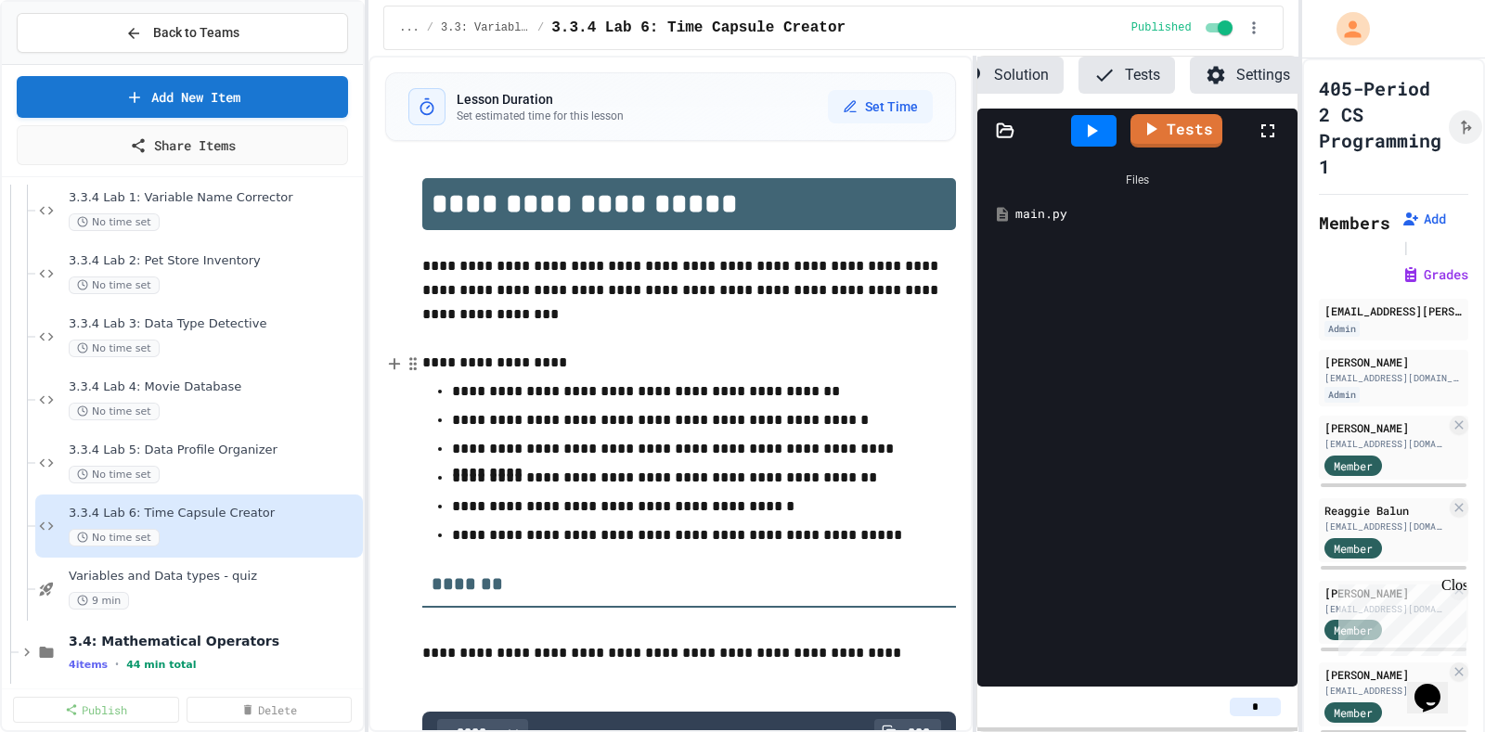
scroll to position [1227, 0]
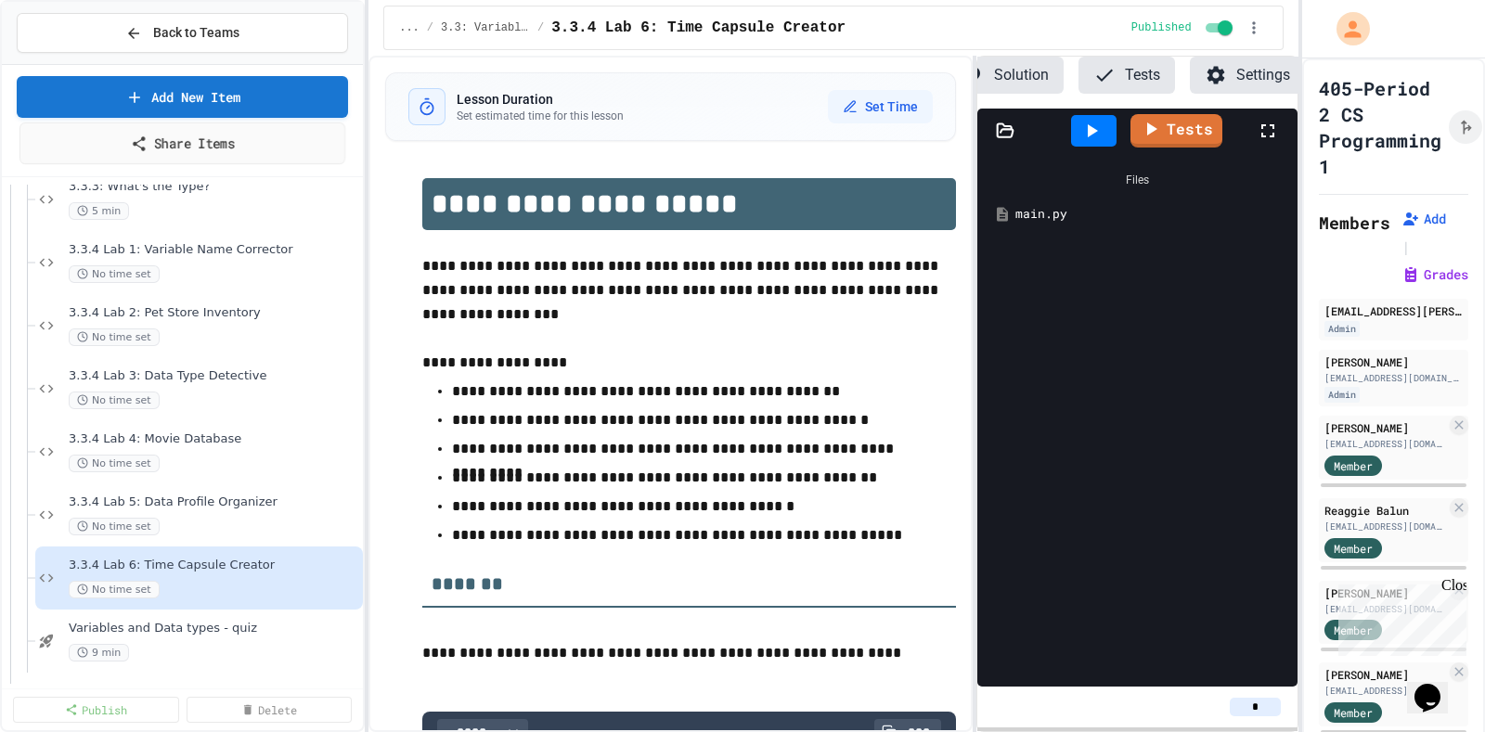
click at [227, 137] on link "Share Items" at bounding box center [182, 143] width 326 height 42
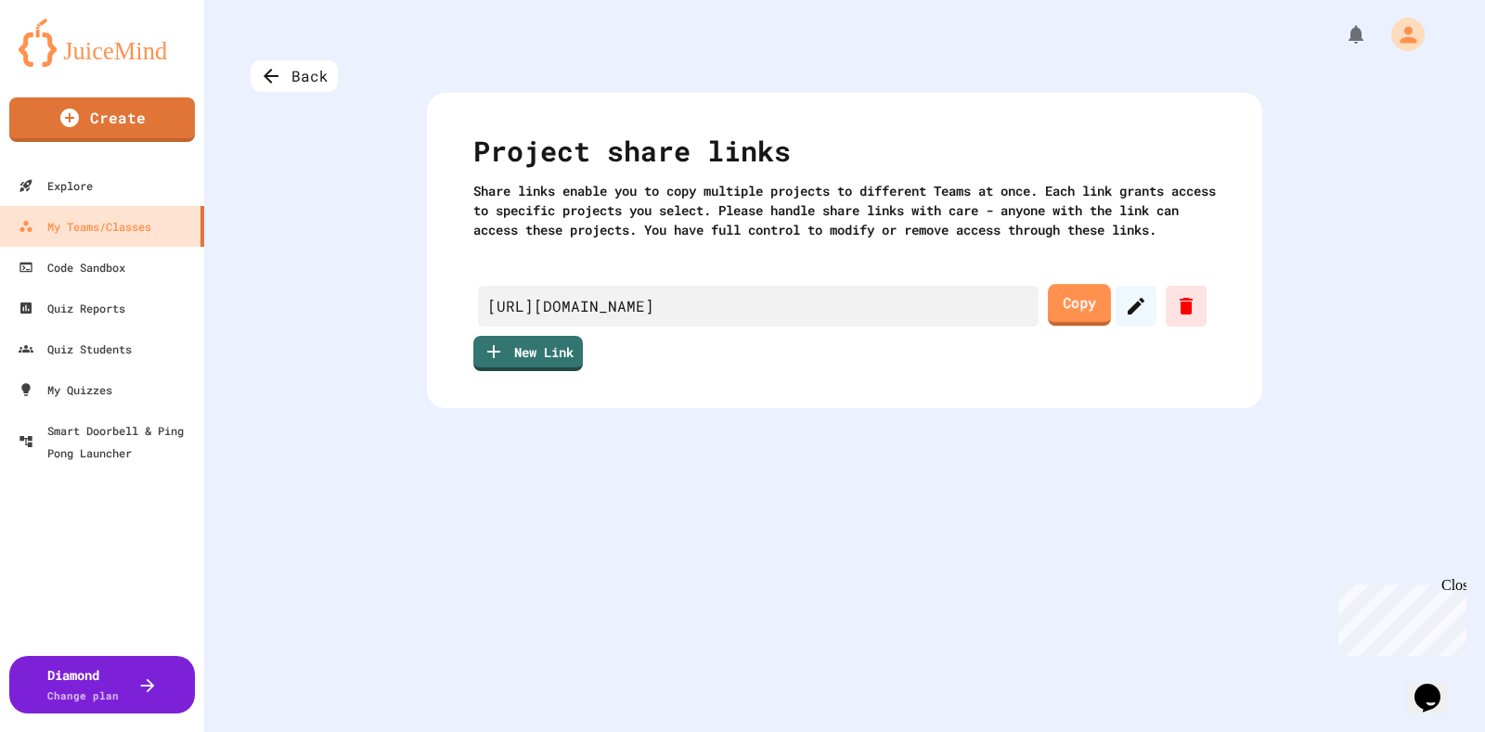
click at [1063, 326] on link "Copy" at bounding box center [1079, 305] width 63 height 42
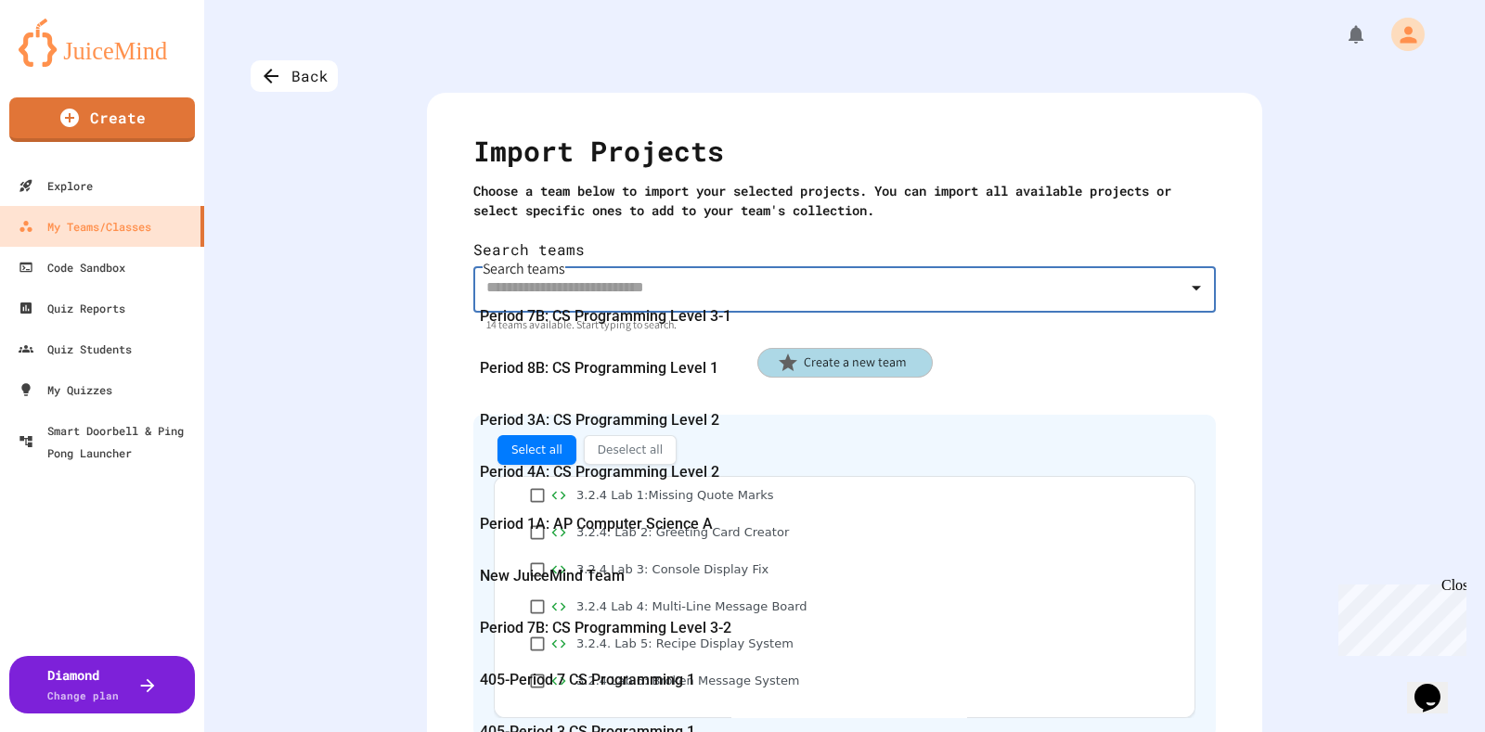
click at [1088, 269] on input "Search teams" at bounding box center [831, 286] width 698 height 35
click at [598, 717] on span "405-Period 3 CS Programming 1" at bounding box center [587, 732] width 215 height 30
type input "**********"
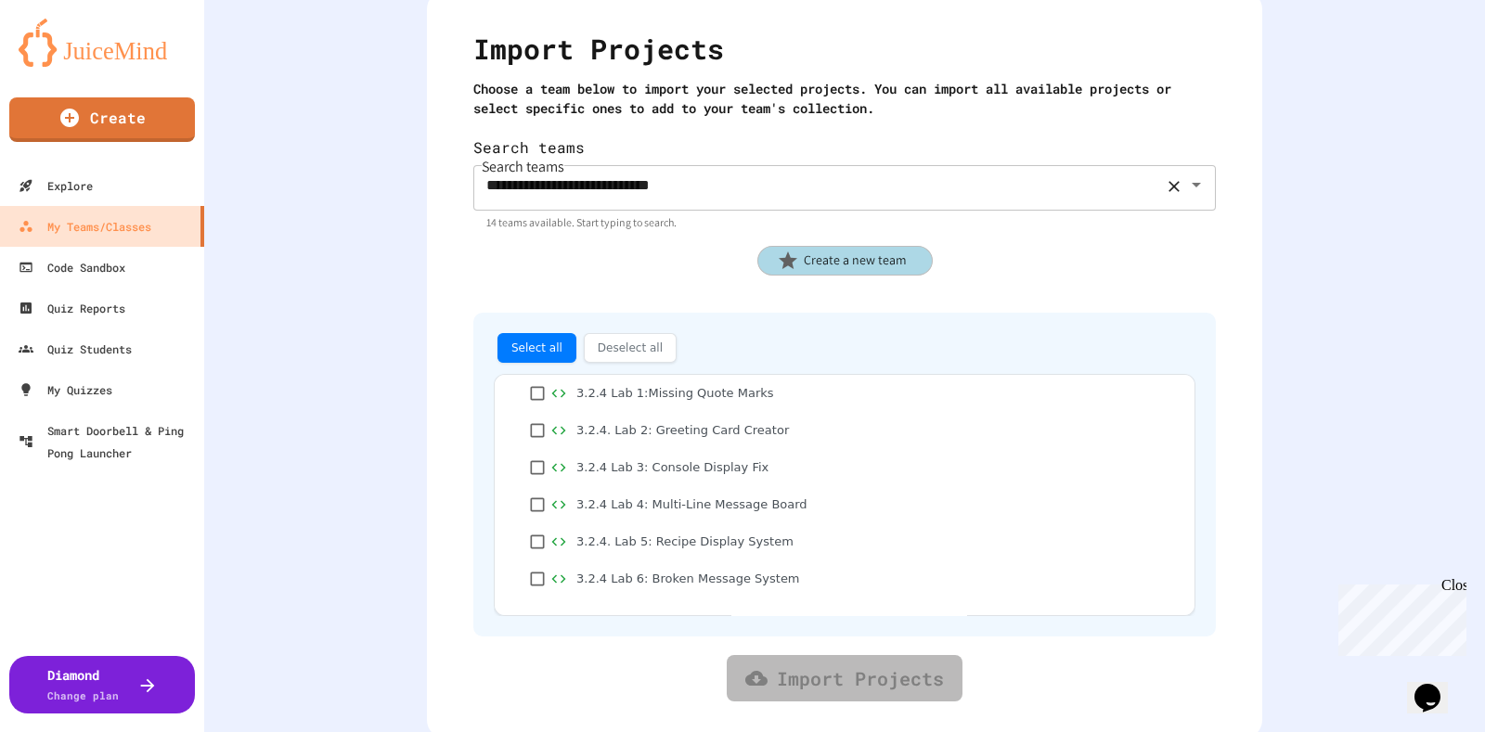
scroll to position [0, 0]
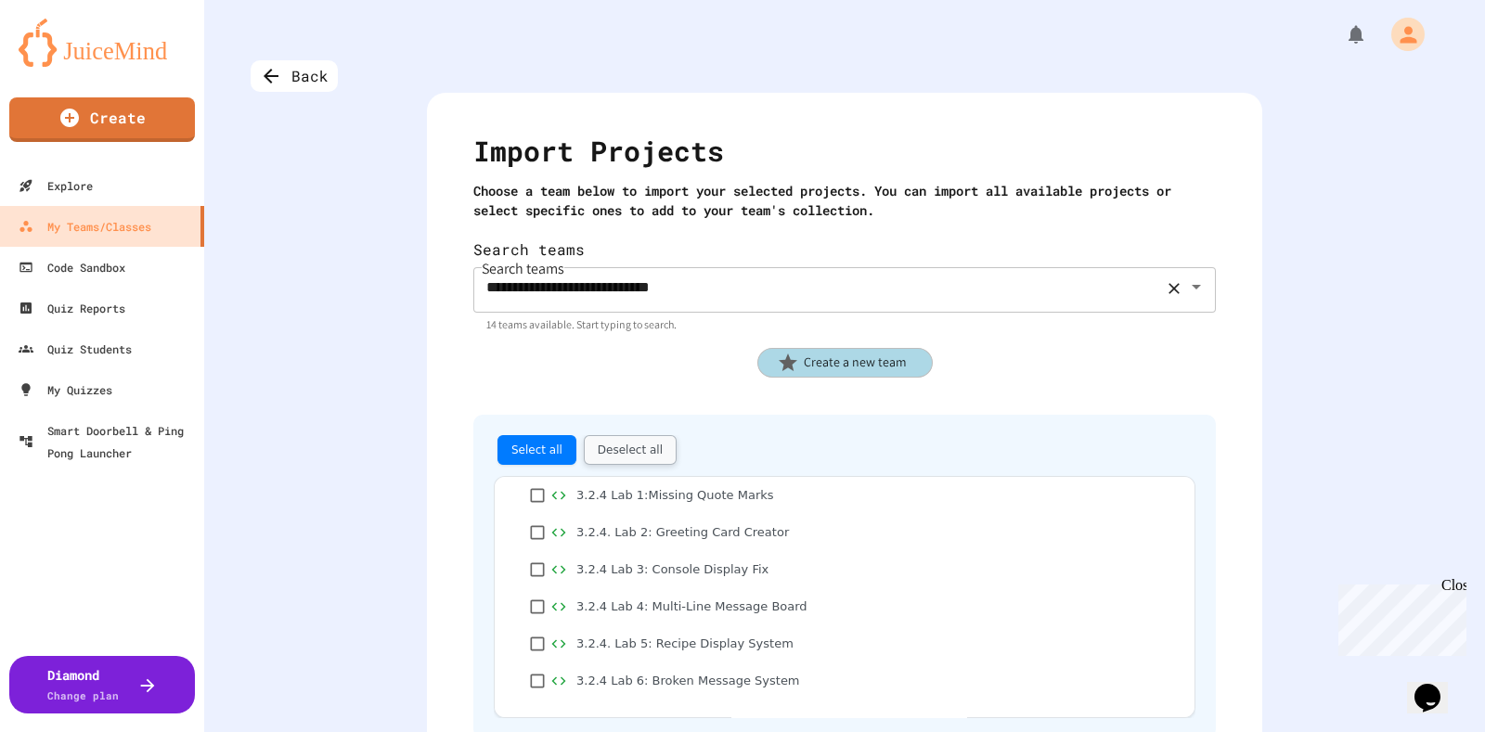
click at [607, 435] on button "Deselect all" at bounding box center [630, 450] width 93 height 30
click at [529, 435] on button "Select all" at bounding box center [536, 450] width 79 height 30
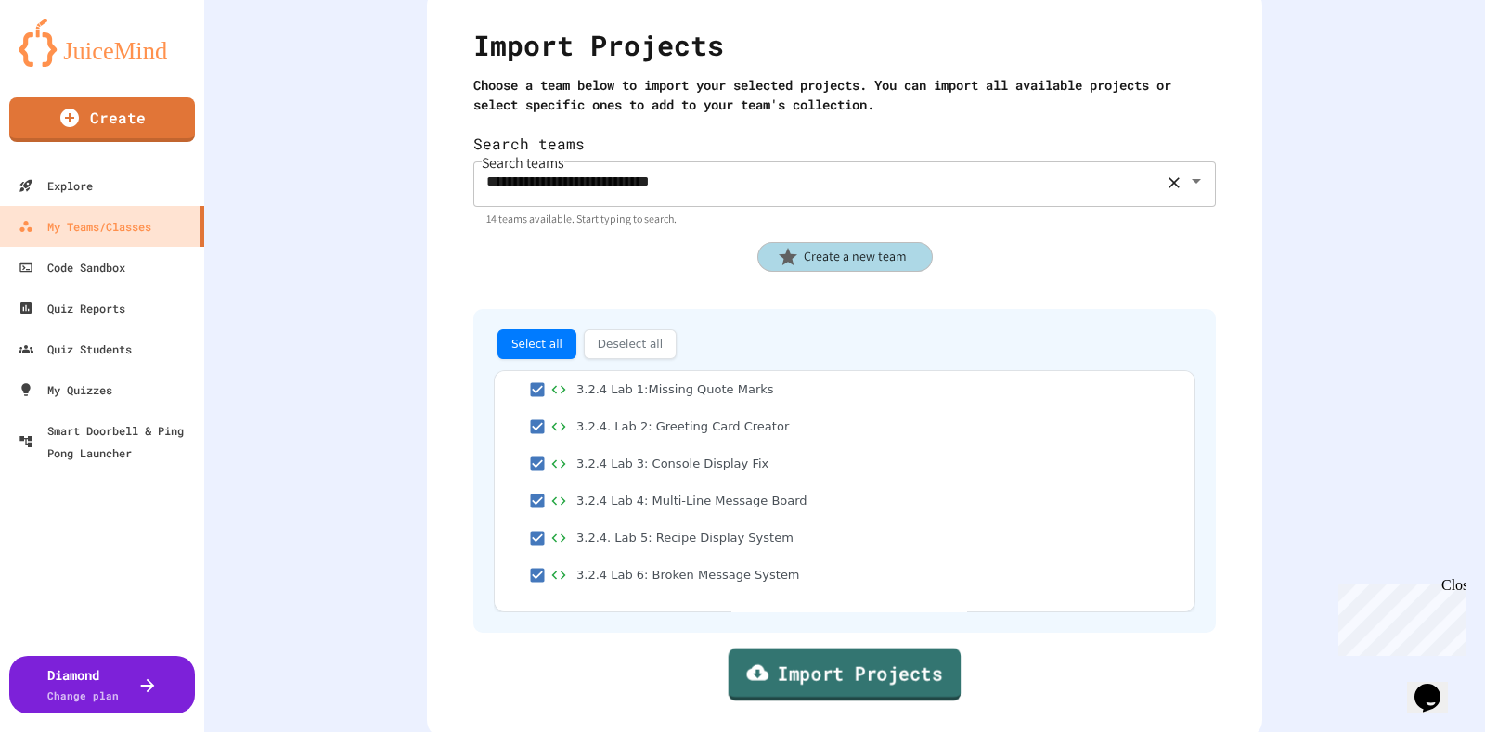
click at [824, 653] on link "Import Projects" at bounding box center [844, 675] width 233 height 53
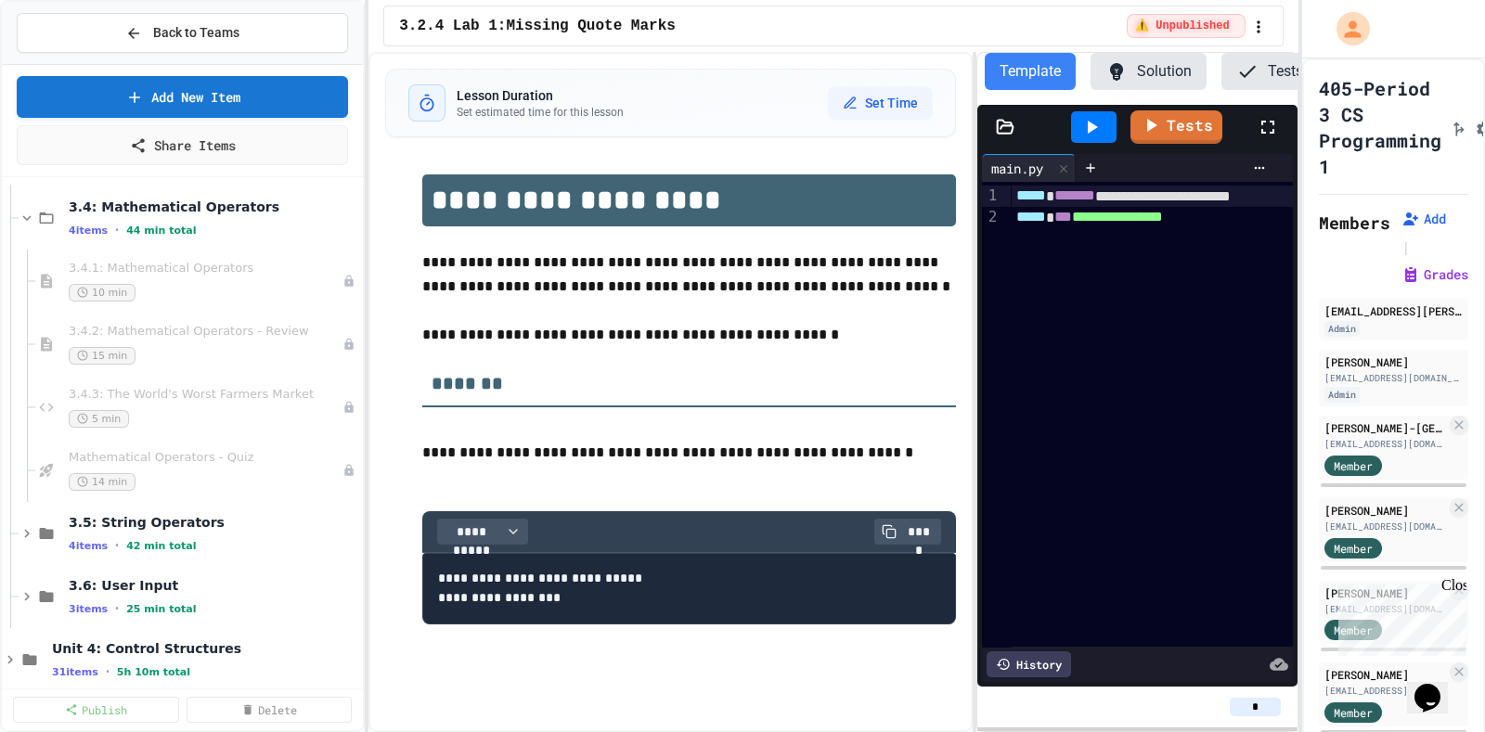
scroll to position [1795, 0]
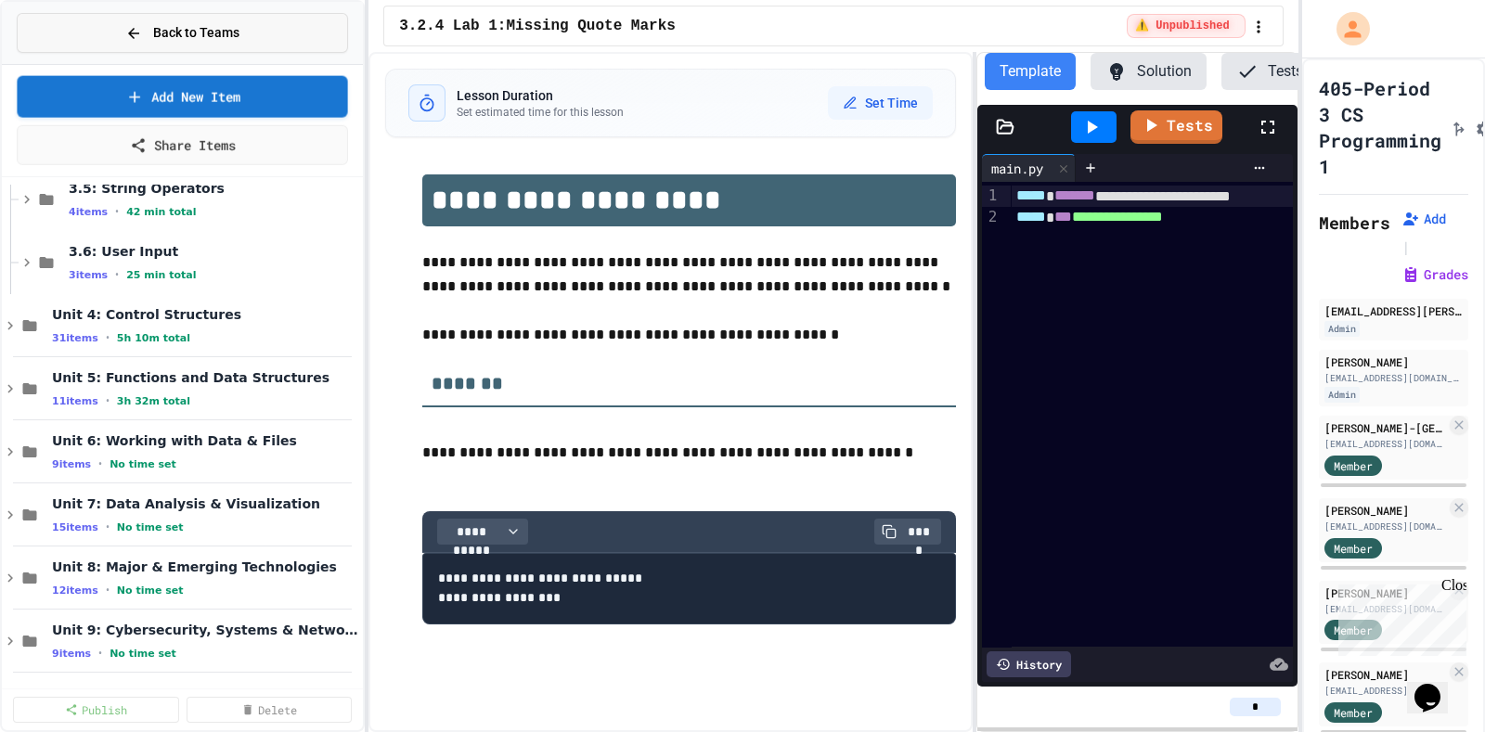
click at [218, 32] on span "Back to Teams" at bounding box center [196, 32] width 86 height 19
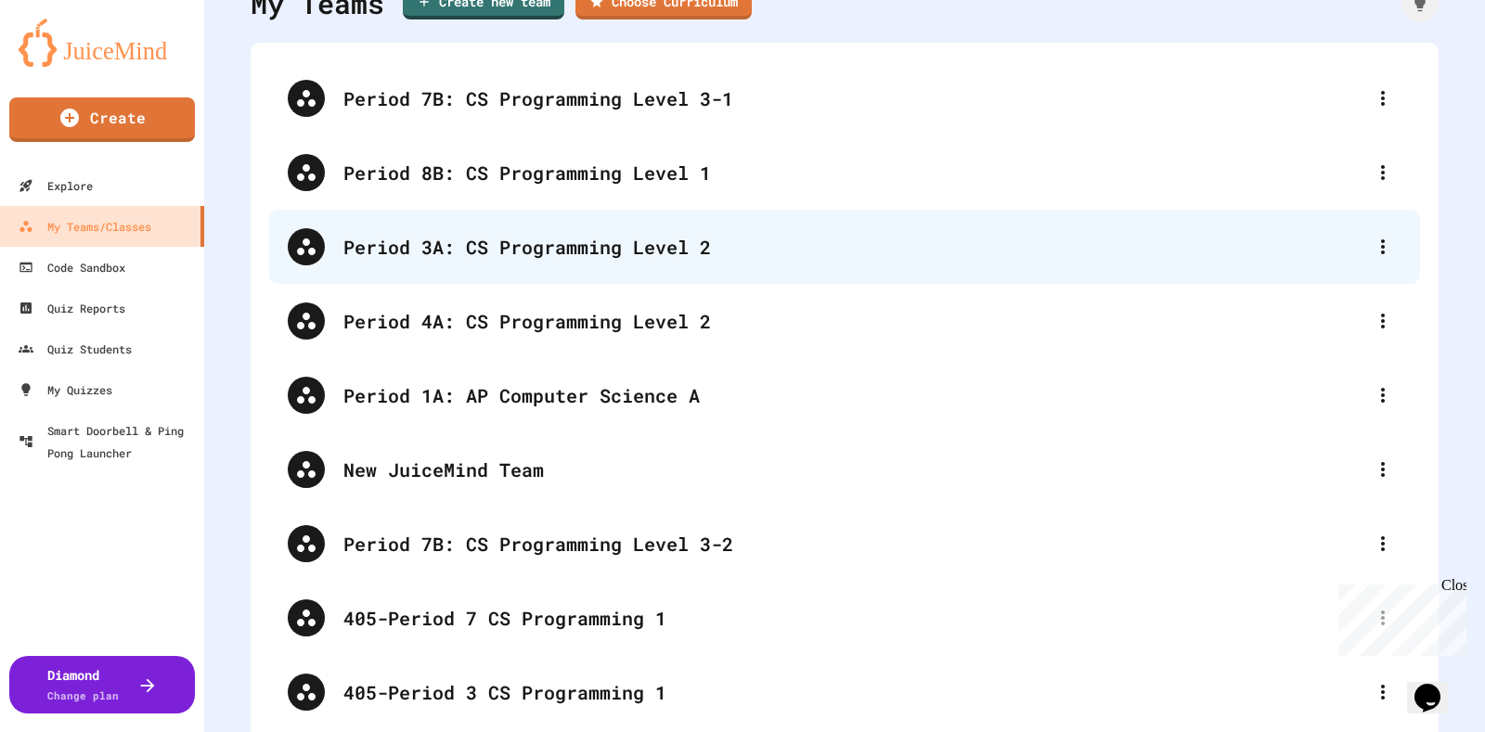
scroll to position [463, 0]
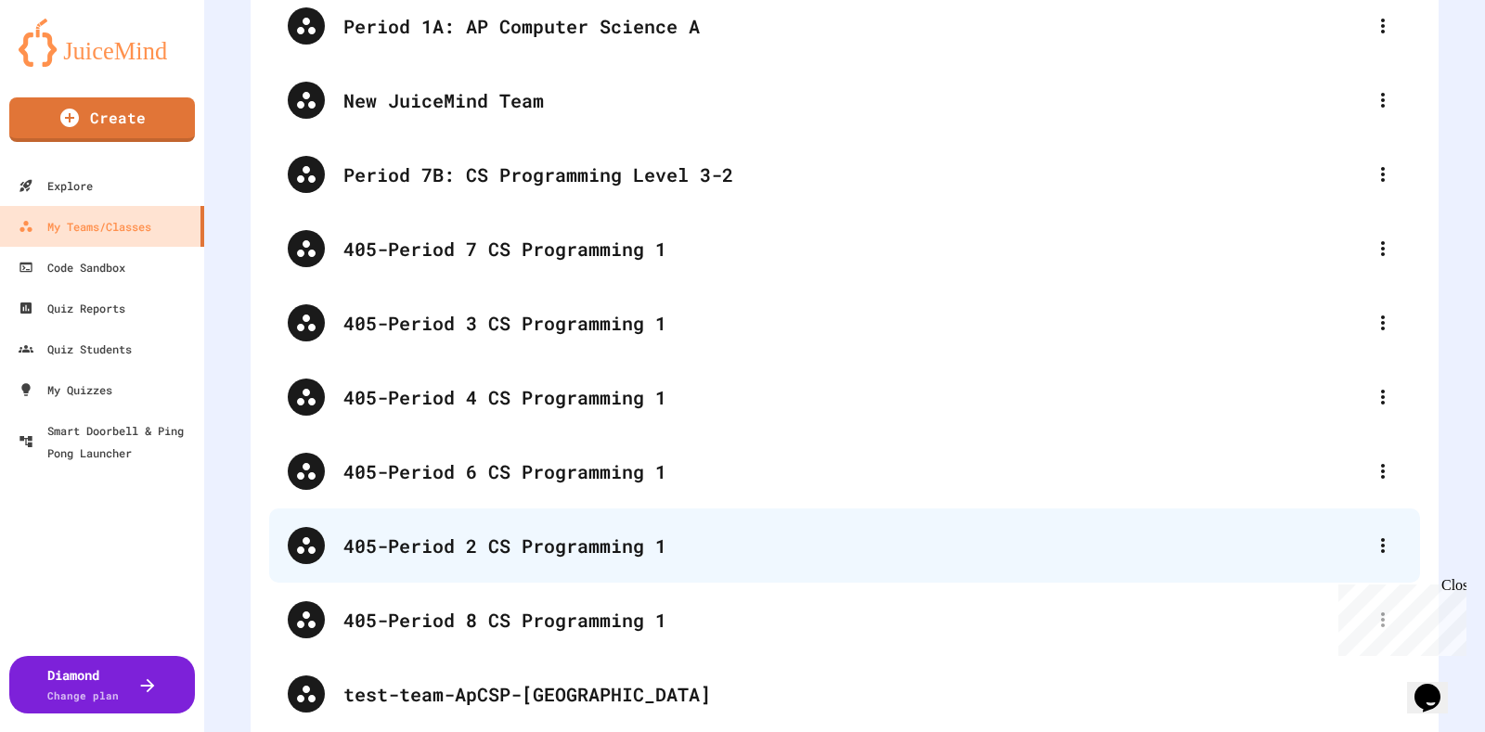
click at [519, 549] on div "405-Period 2 CS Programming 1" at bounding box center [853, 546] width 1021 height 28
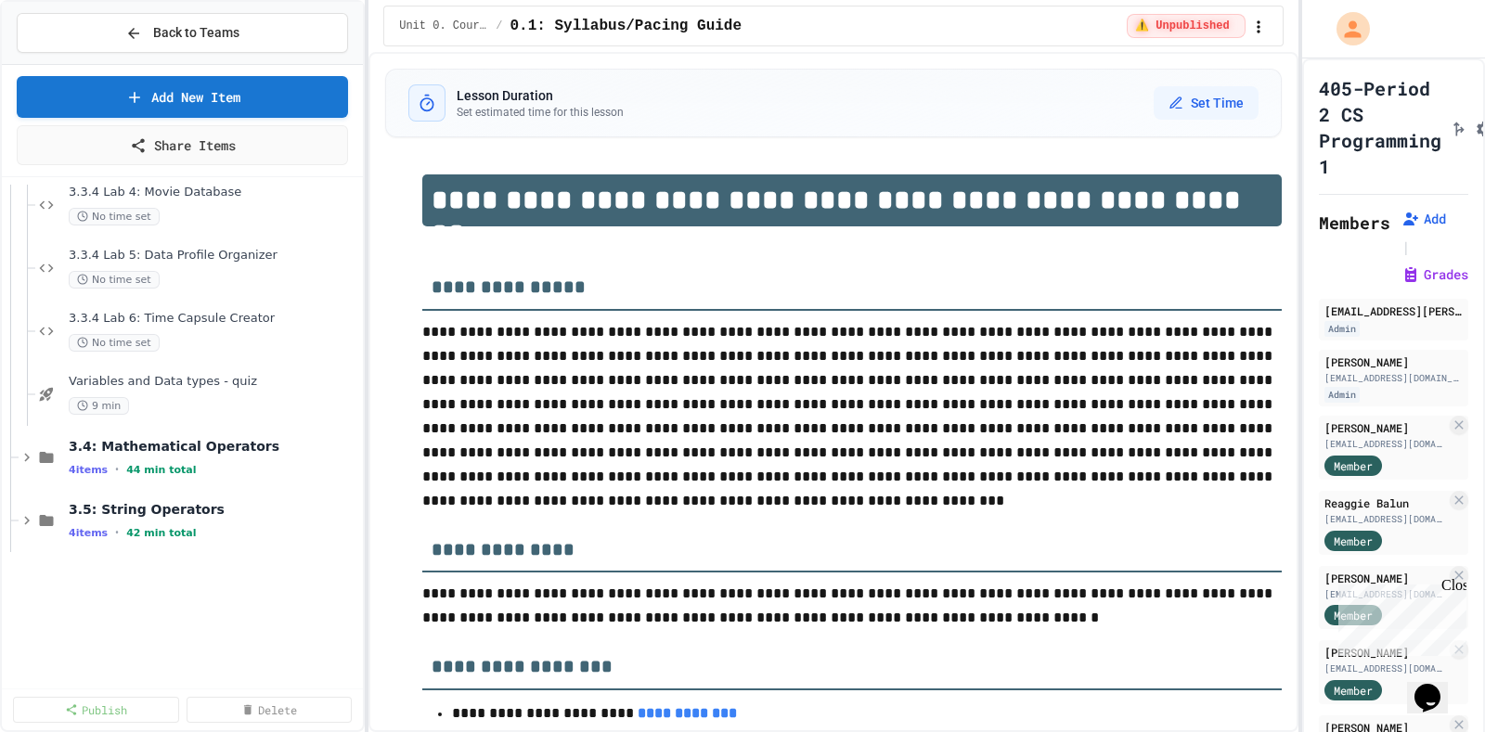
scroll to position [1215, 0]
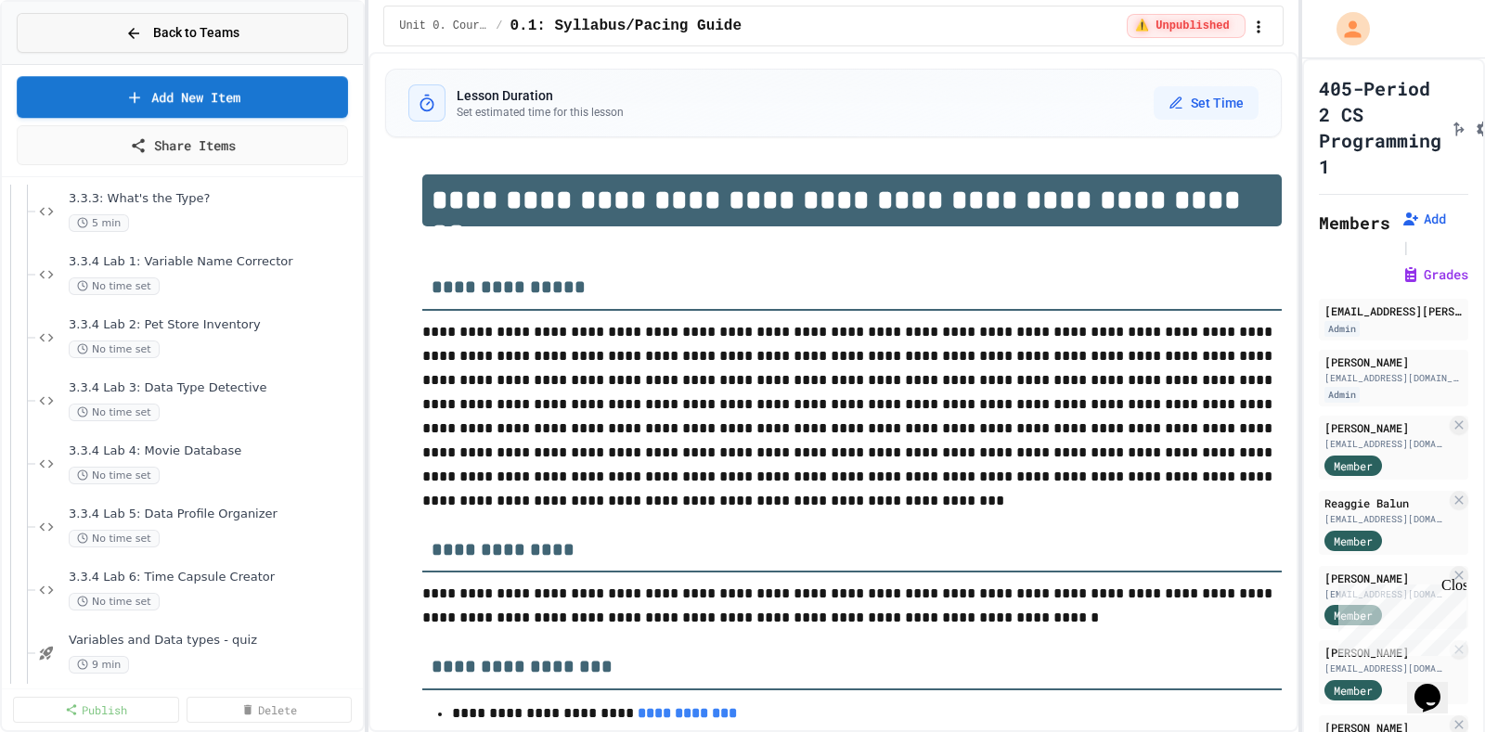
click at [206, 36] on span "Back to Teams" at bounding box center [196, 32] width 86 height 19
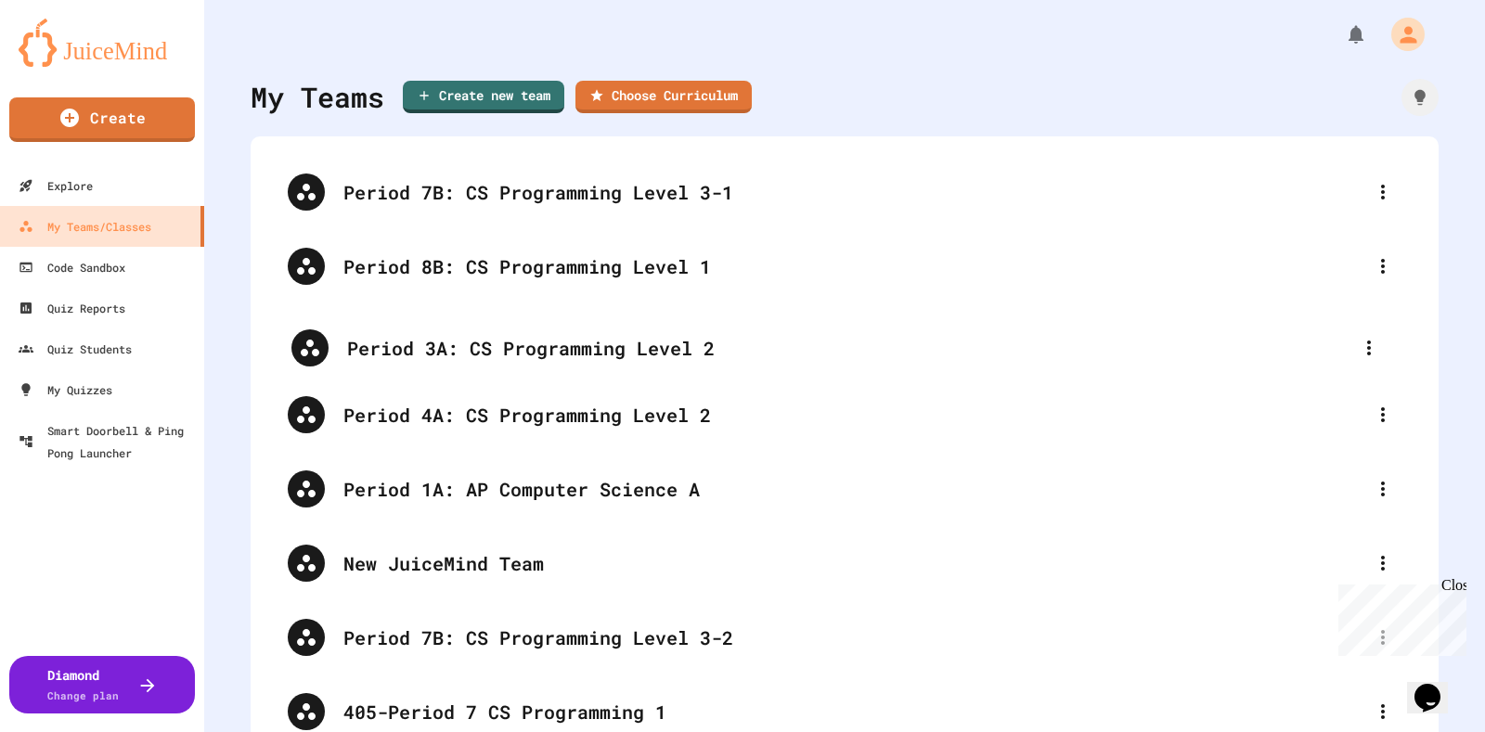
drag, startPoint x: 494, startPoint y: 350, endPoint x: 502, endPoint y: 356, distance: 10.6
click at [502, 356] on div "Period 7B: CS Programming Level 3-1 Period 8B: CS Programming Level 1 Period 3A…" at bounding box center [844, 674] width 1151 height 1039
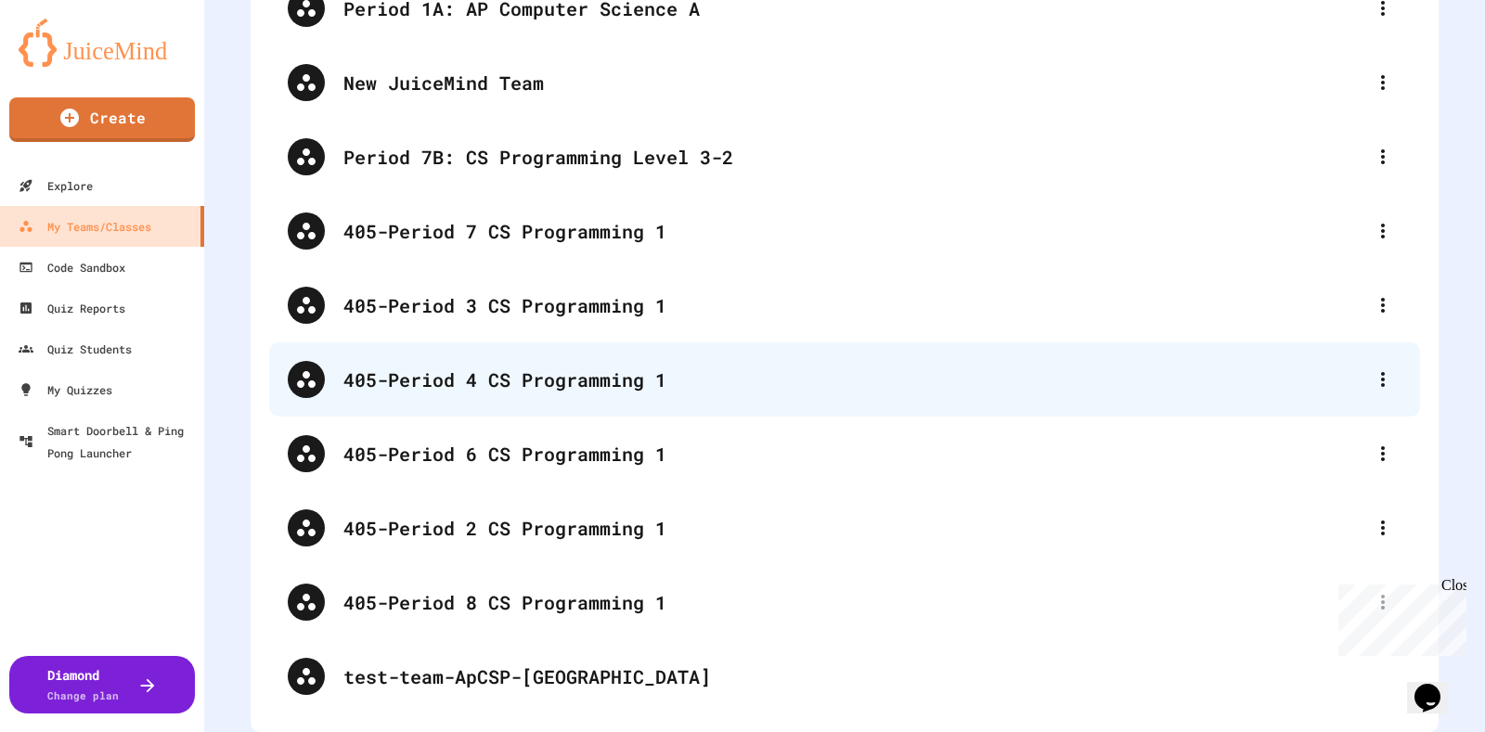
scroll to position [497, 0]
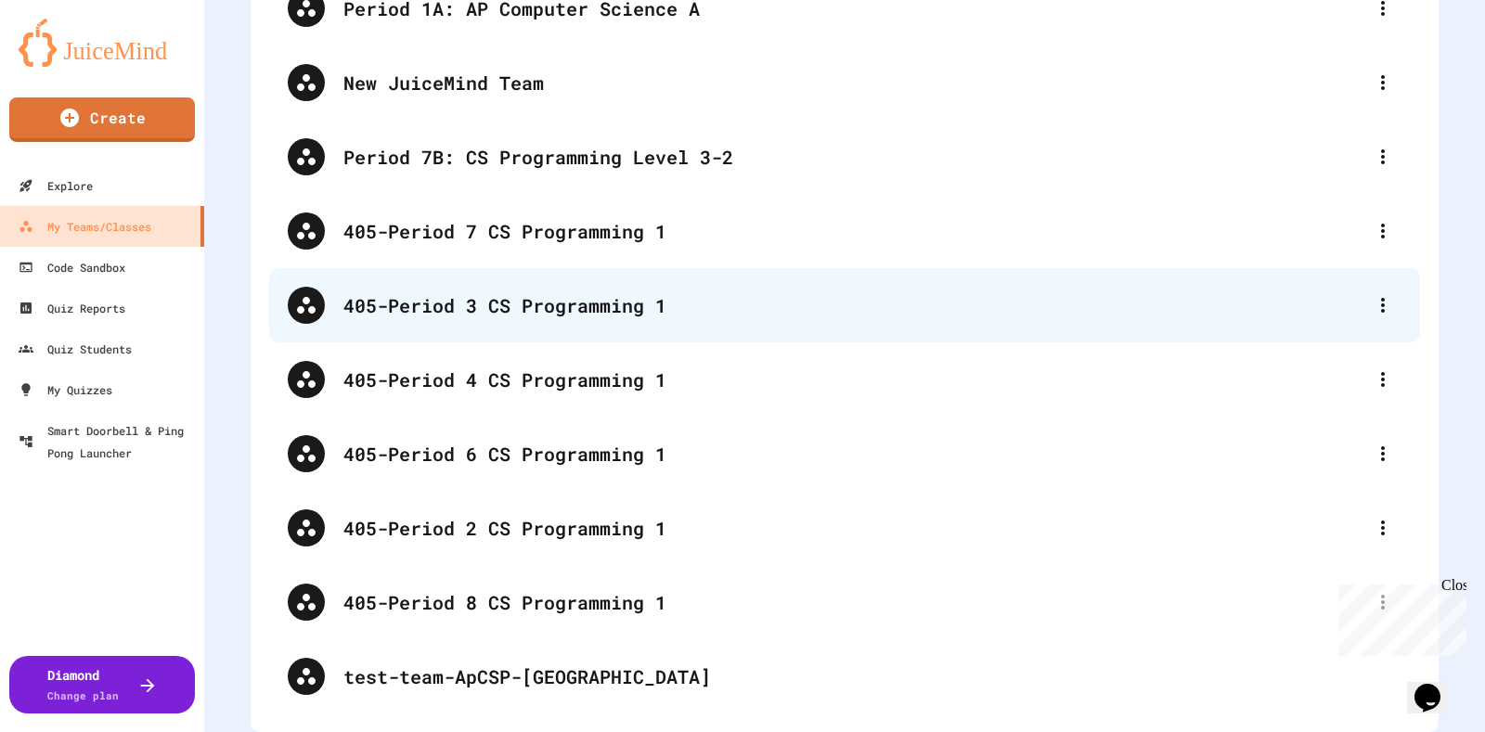
click at [524, 296] on div "405-Period 3 CS Programming 1" at bounding box center [853, 305] width 1021 height 28
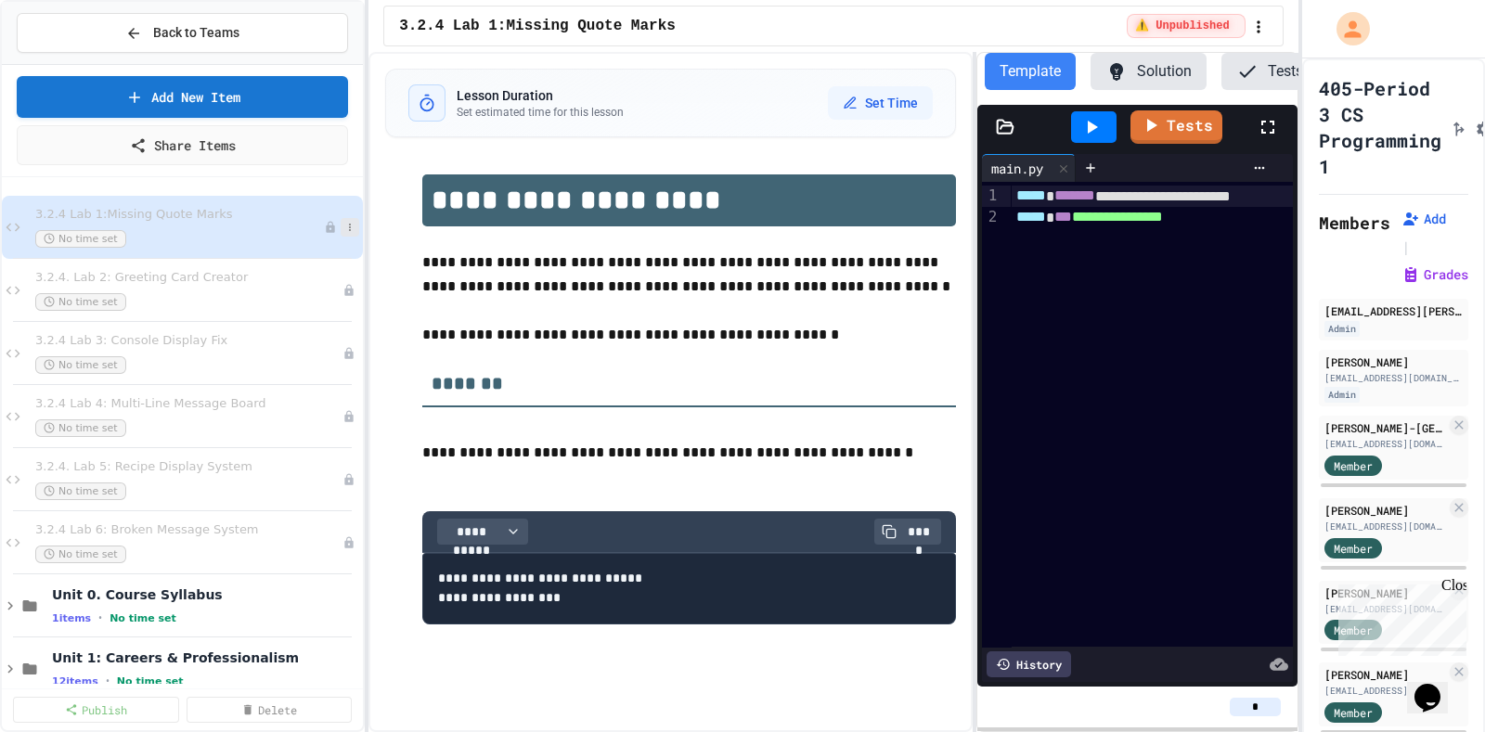
click at [344, 224] on icon at bounding box center [349, 227] width 11 height 11
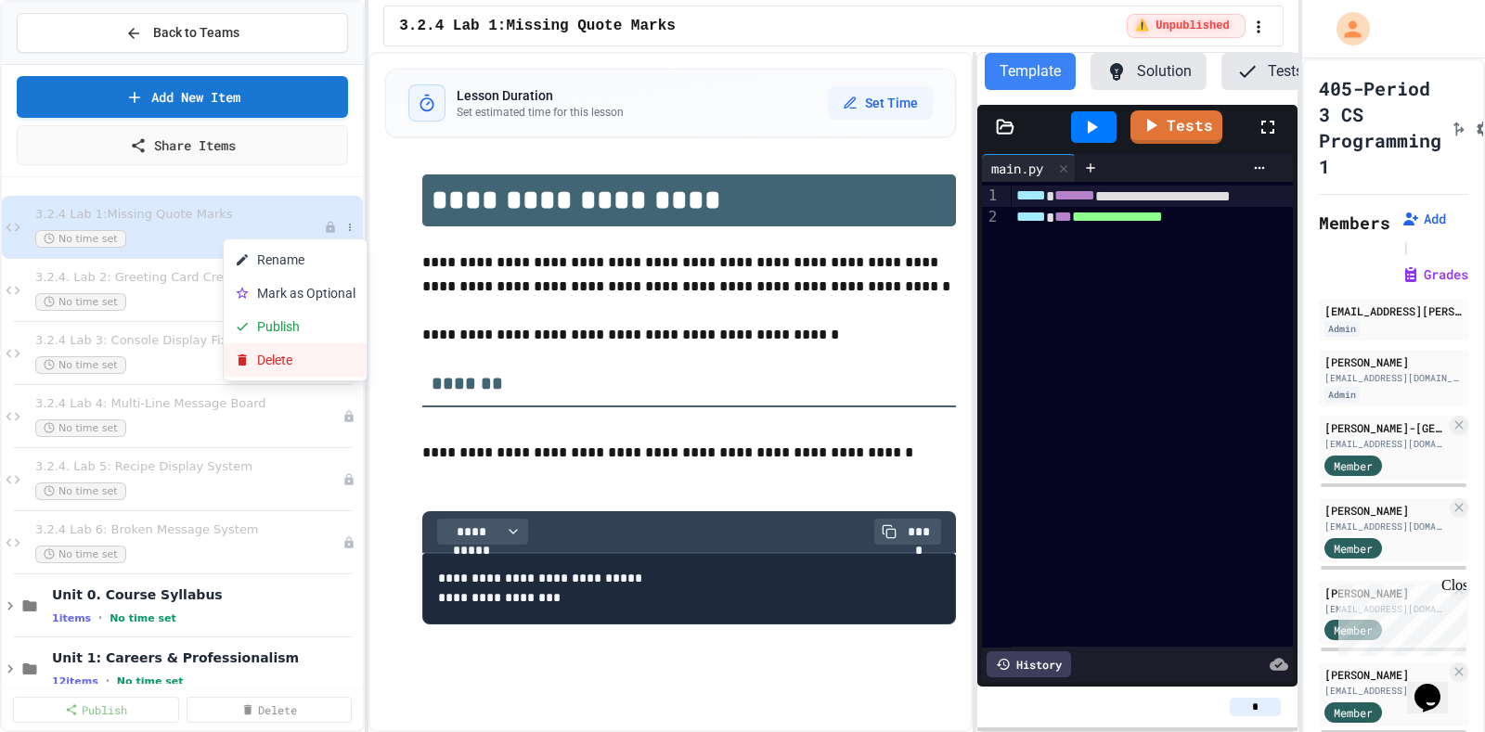
click at [310, 354] on button "Delete" at bounding box center [295, 359] width 143 height 33
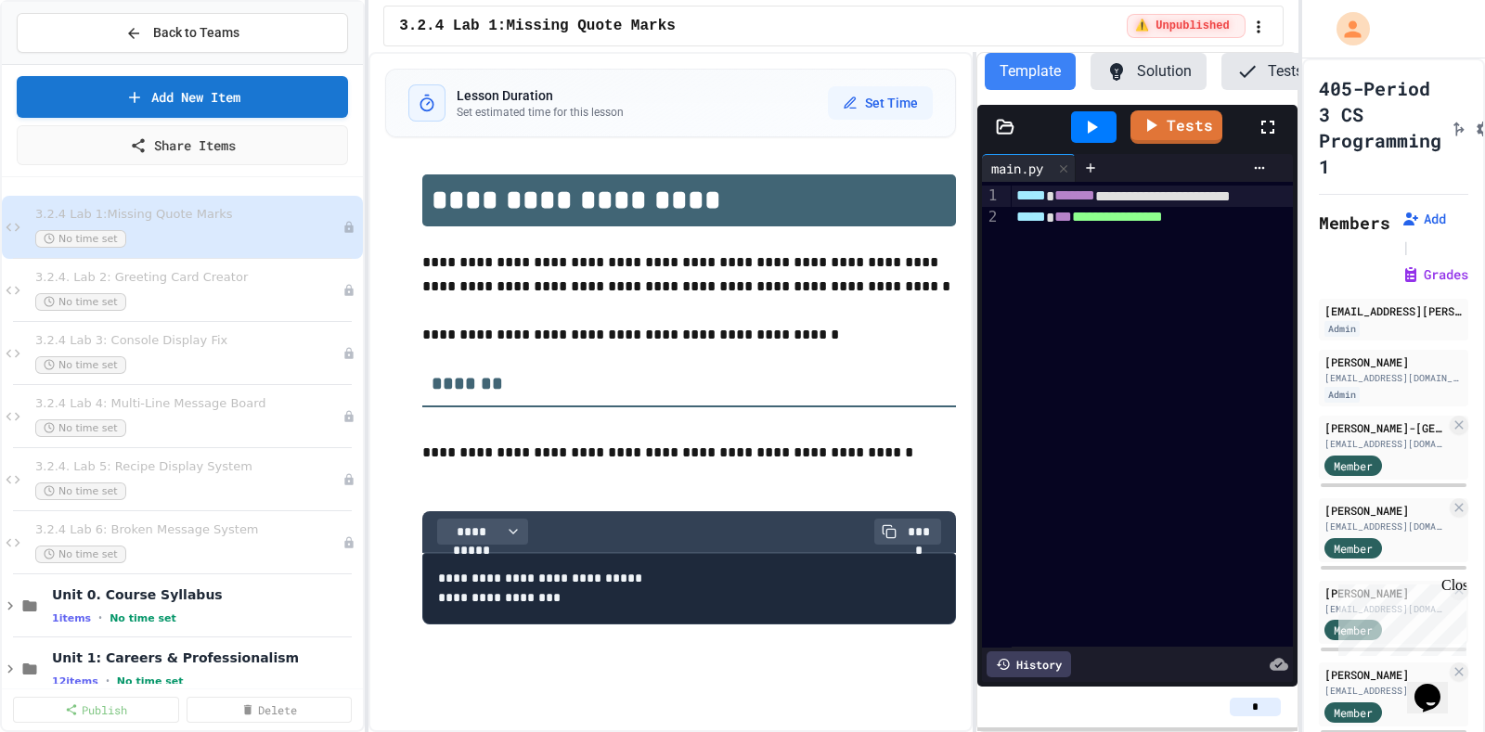
drag, startPoint x: 793, startPoint y: 405, endPoint x: 778, endPoint y: 401, distance: 15.6
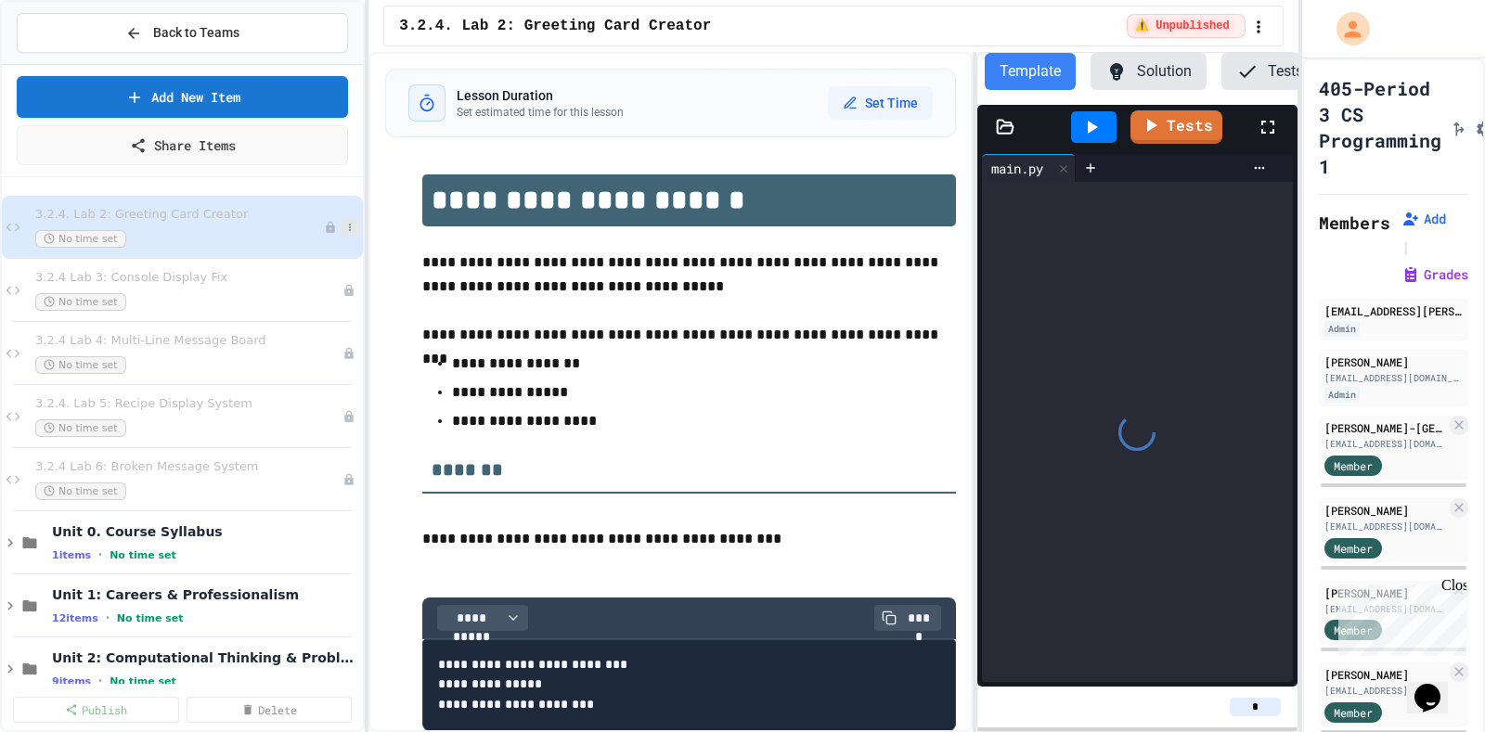
click at [344, 230] on icon at bounding box center [349, 227] width 11 height 11
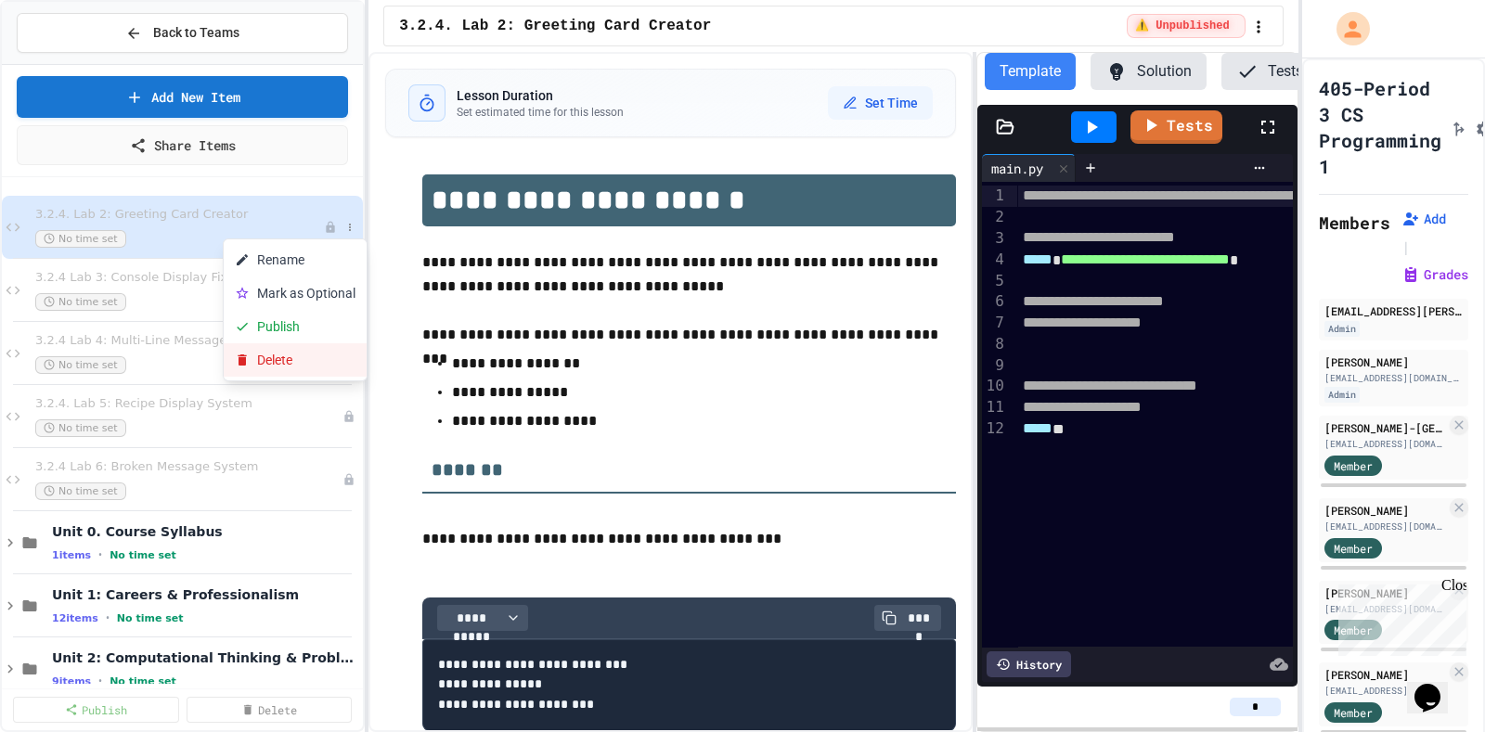
click at [315, 358] on button "Delete" at bounding box center [295, 359] width 143 height 33
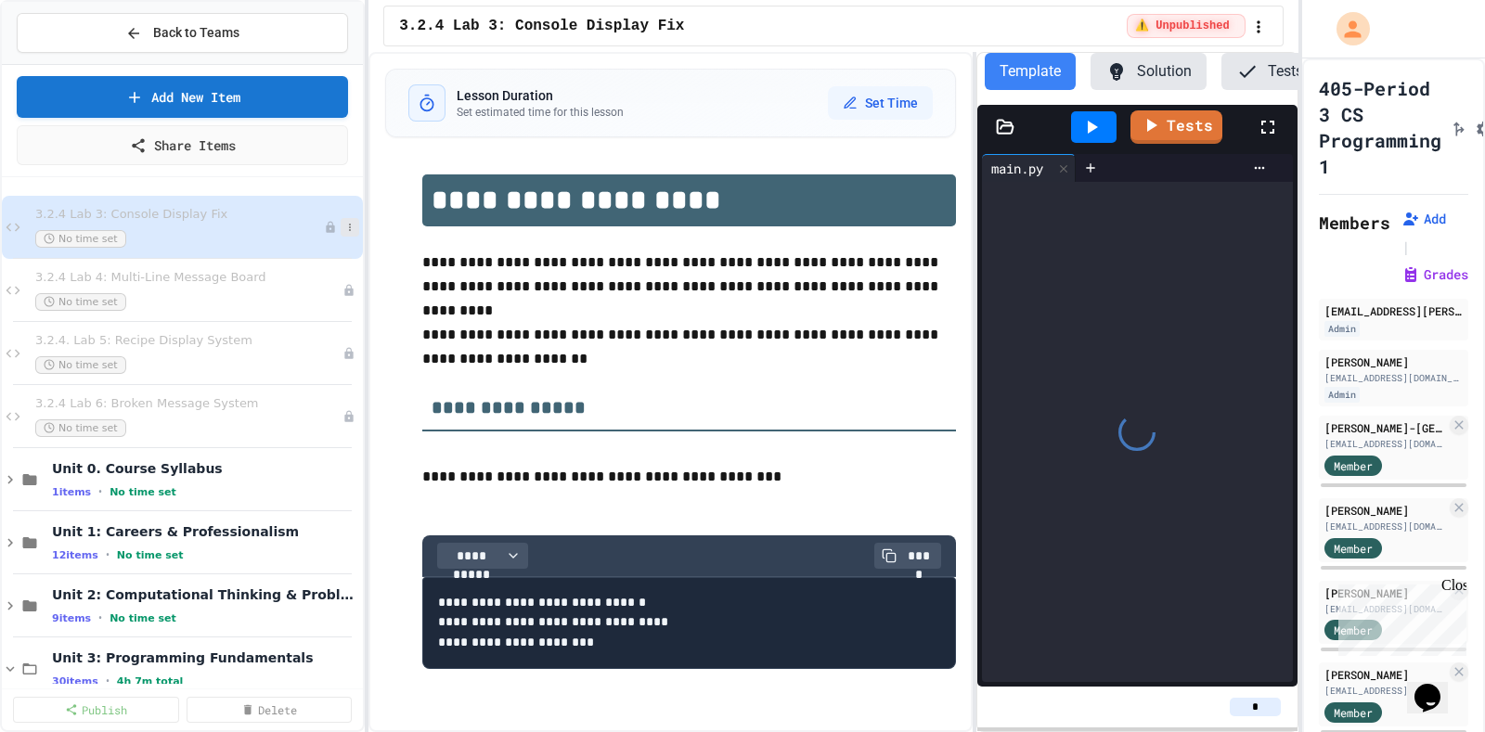
click at [349, 227] on icon at bounding box center [350, 227] width 2 height 7
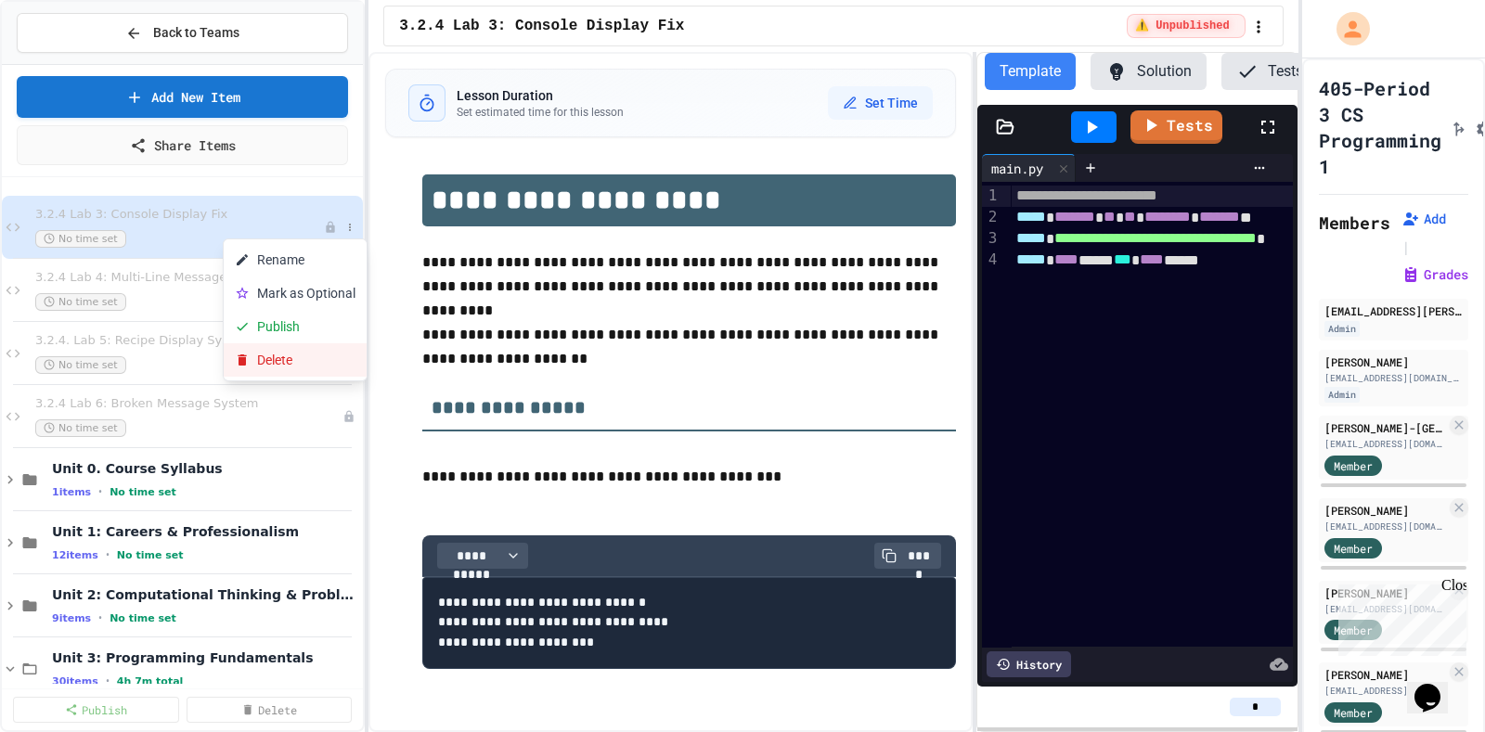
click at [302, 362] on button "Delete" at bounding box center [295, 359] width 143 height 33
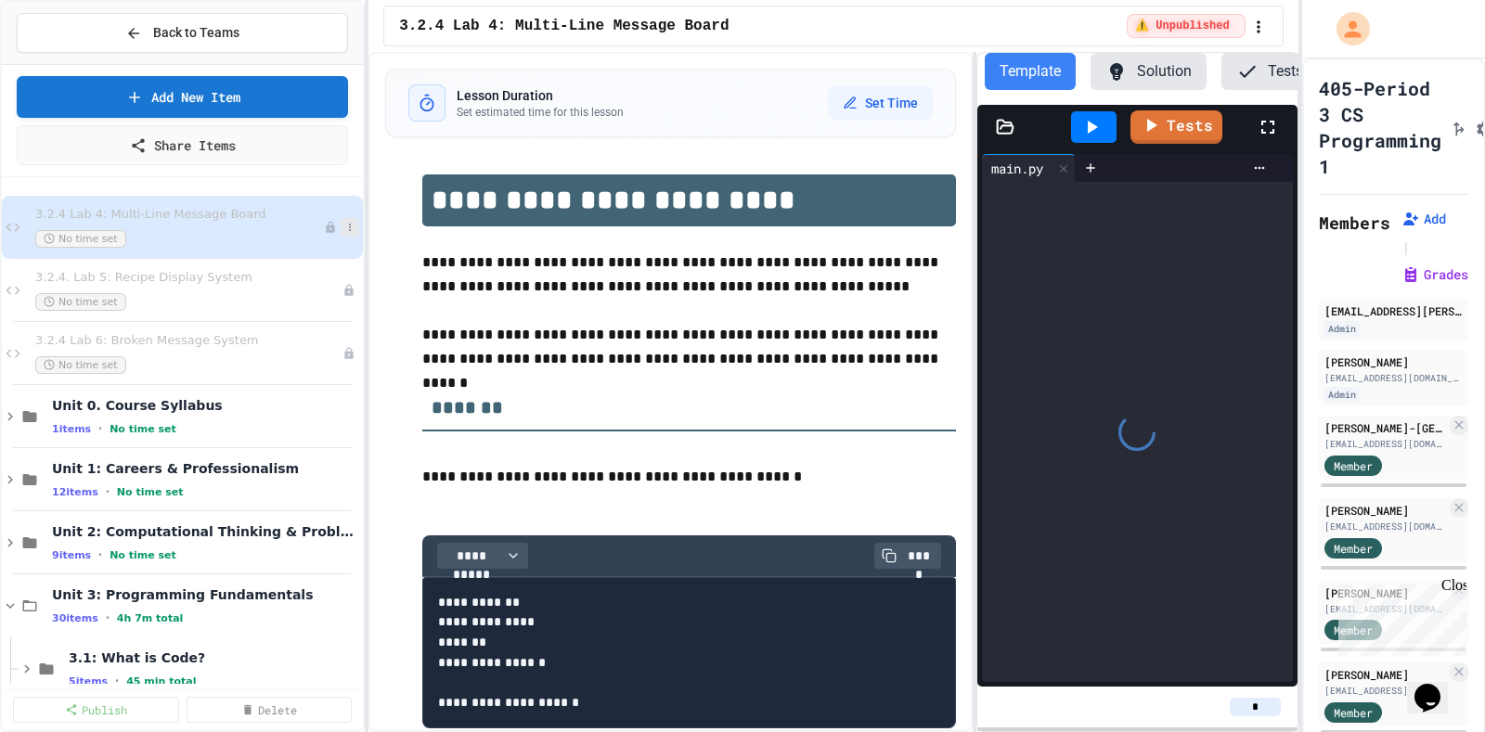
click at [344, 227] on icon at bounding box center [349, 227] width 11 height 11
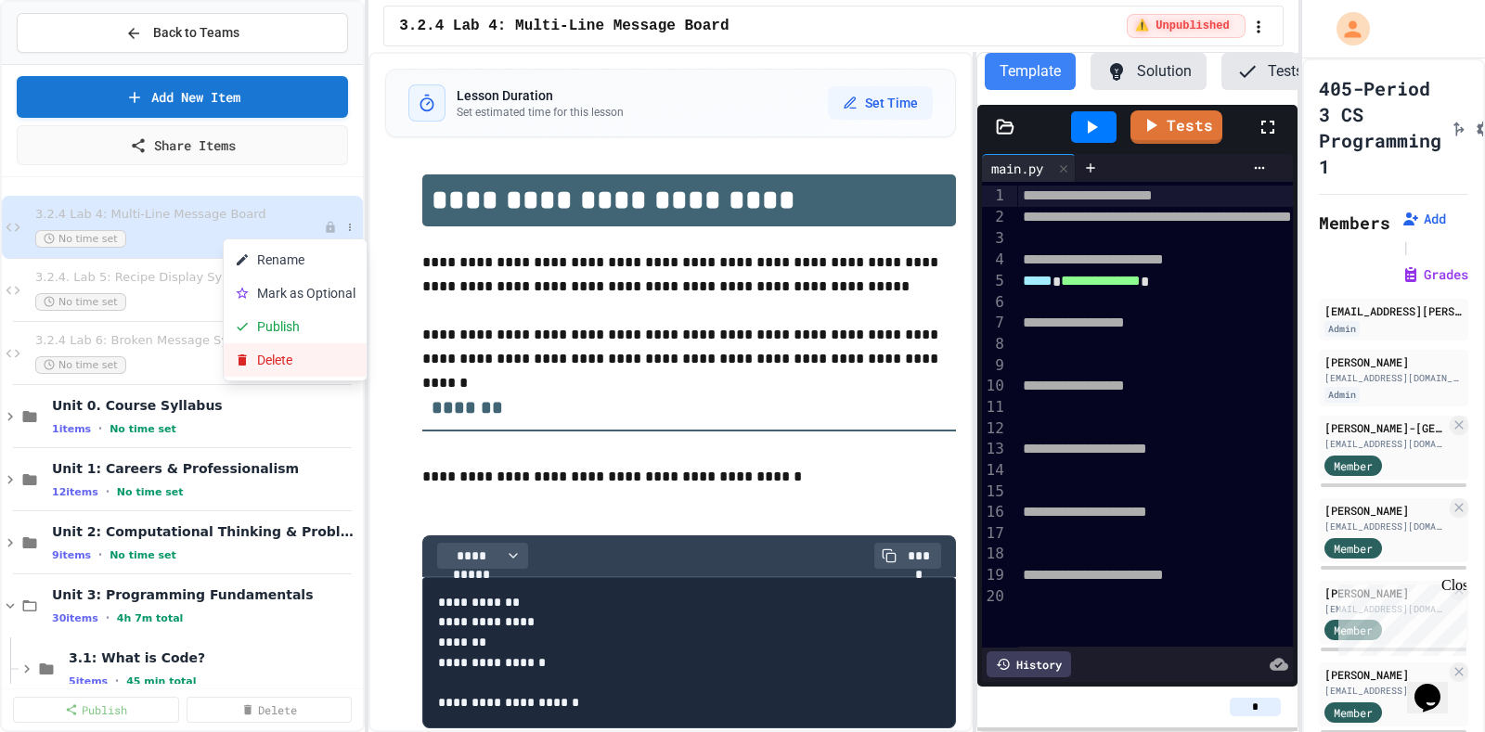
click at [299, 366] on button "Delete" at bounding box center [295, 359] width 143 height 33
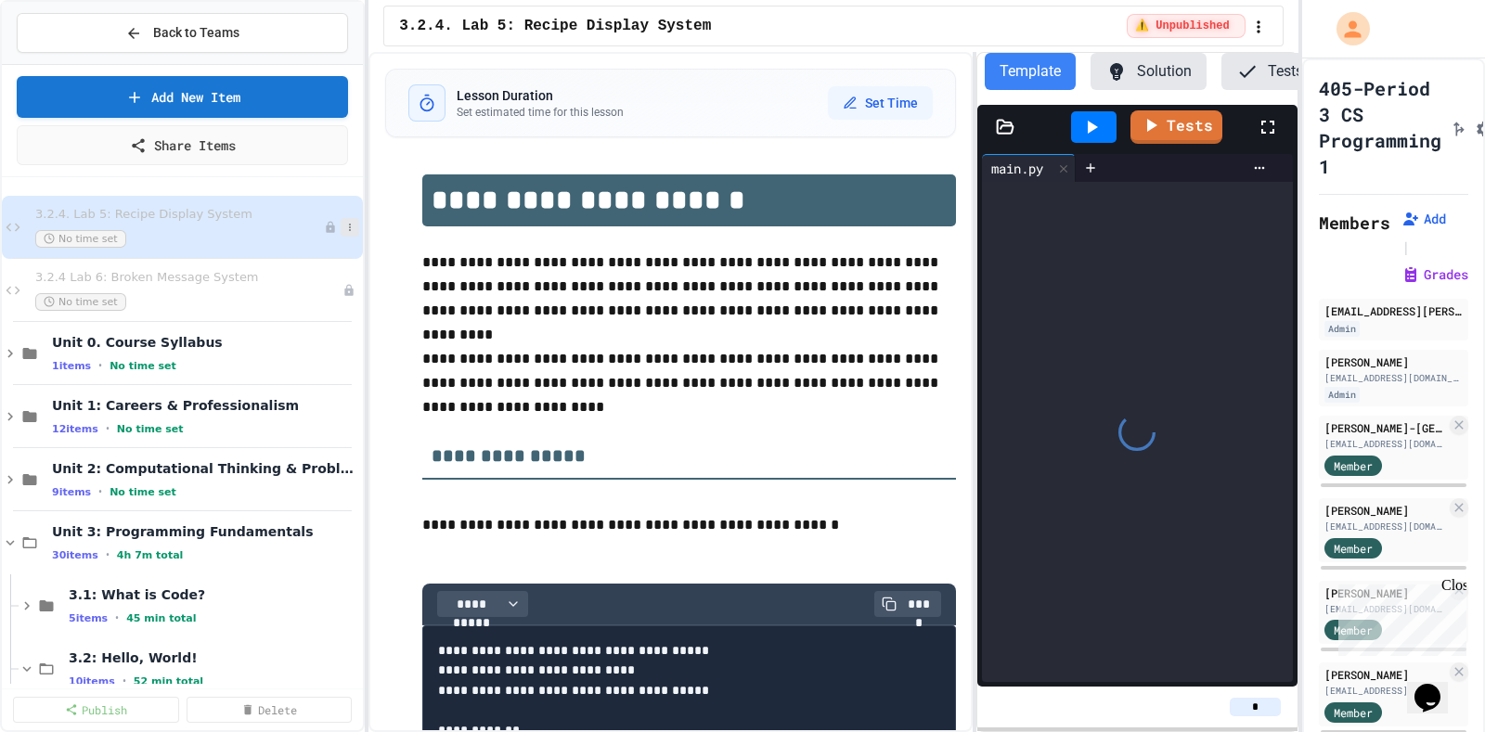
click at [344, 225] on icon at bounding box center [349, 227] width 11 height 11
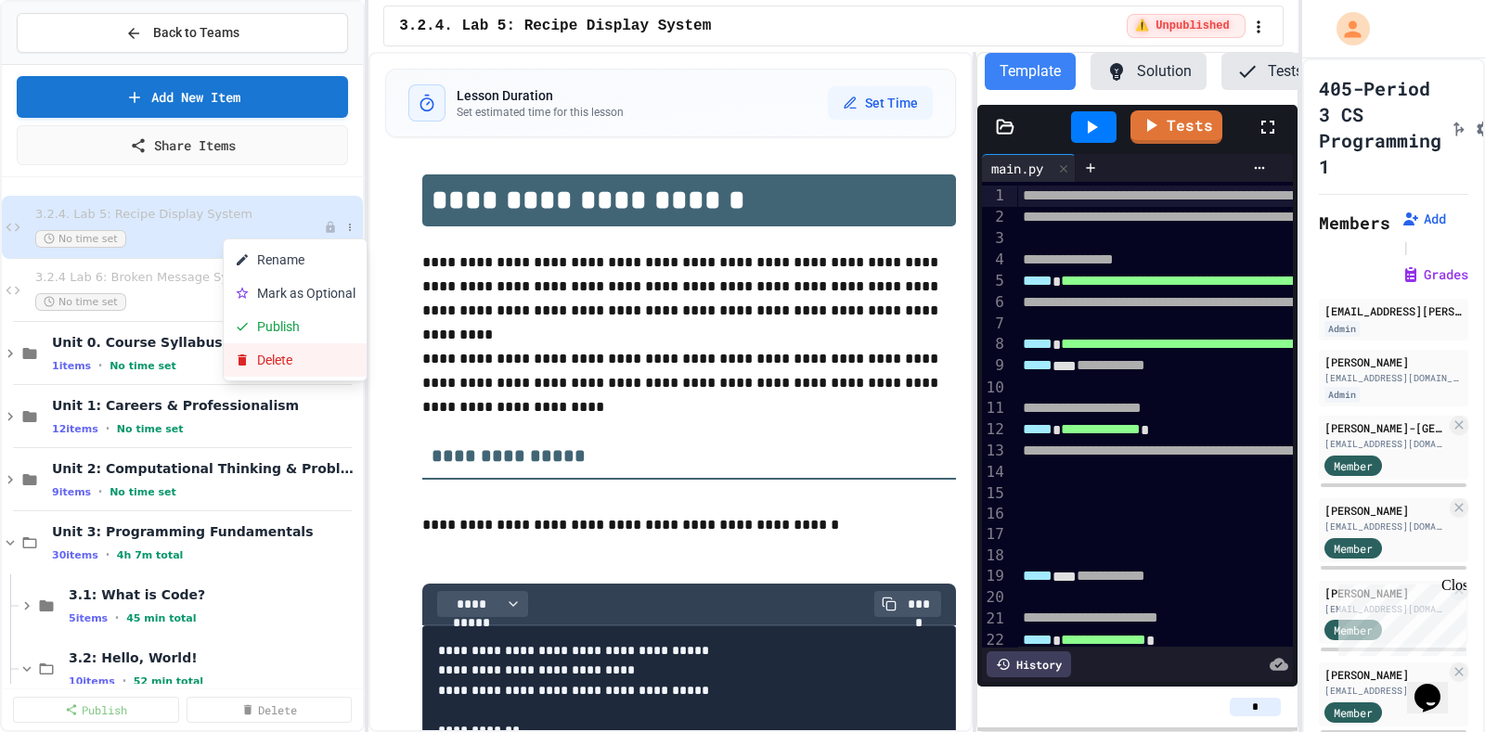
click at [291, 362] on button "Delete" at bounding box center [295, 359] width 143 height 33
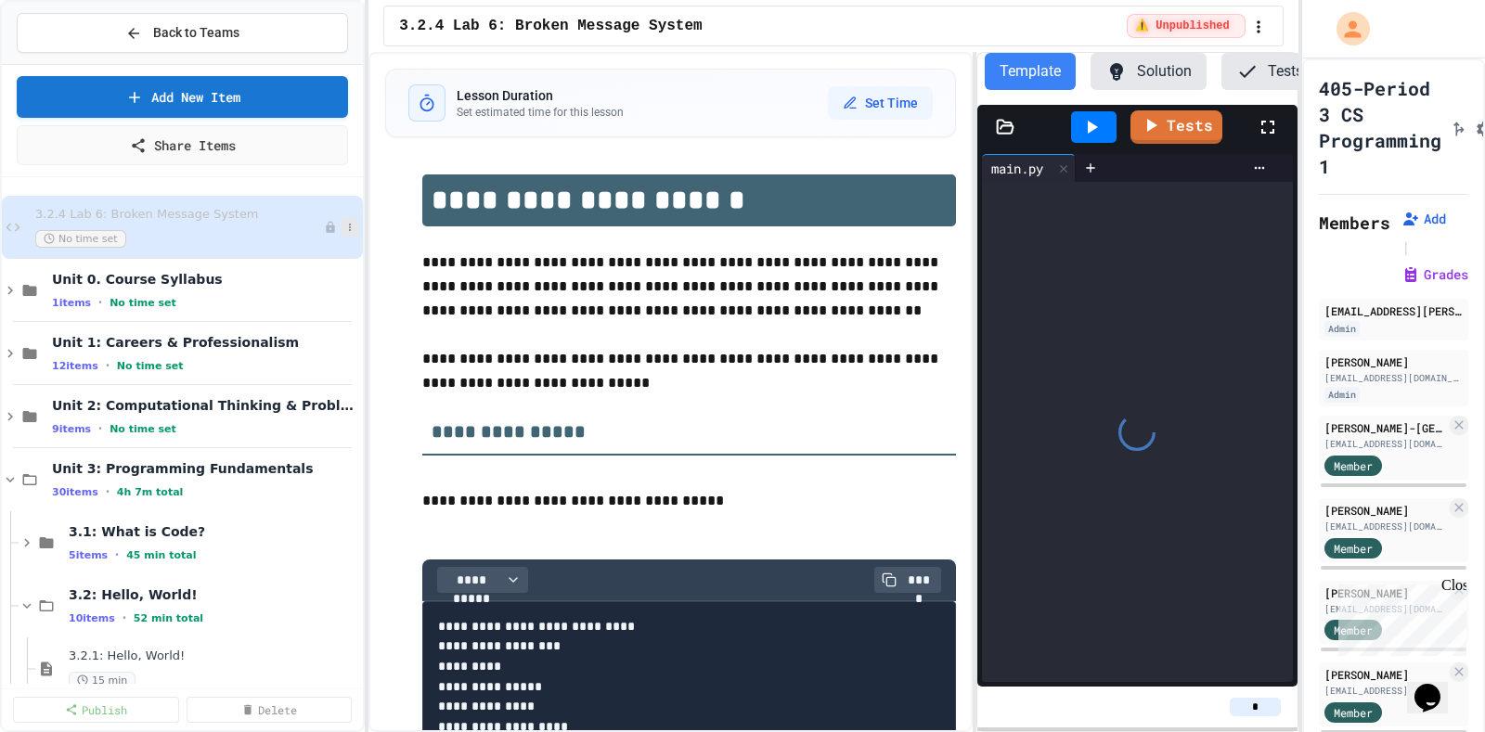
click at [344, 224] on icon at bounding box center [349, 227] width 11 height 11
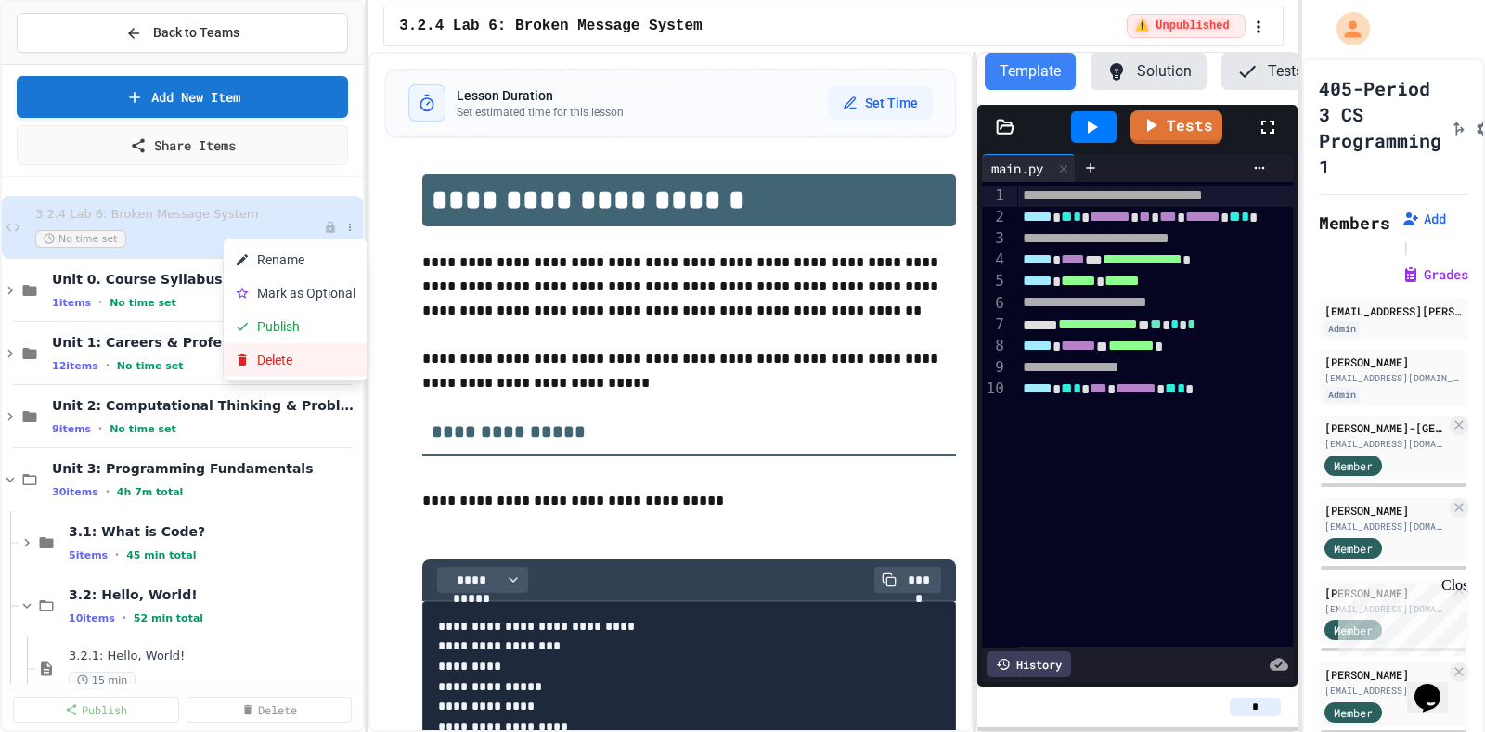
click at [294, 360] on button "Delete" at bounding box center [295, 359] width 143 height 33
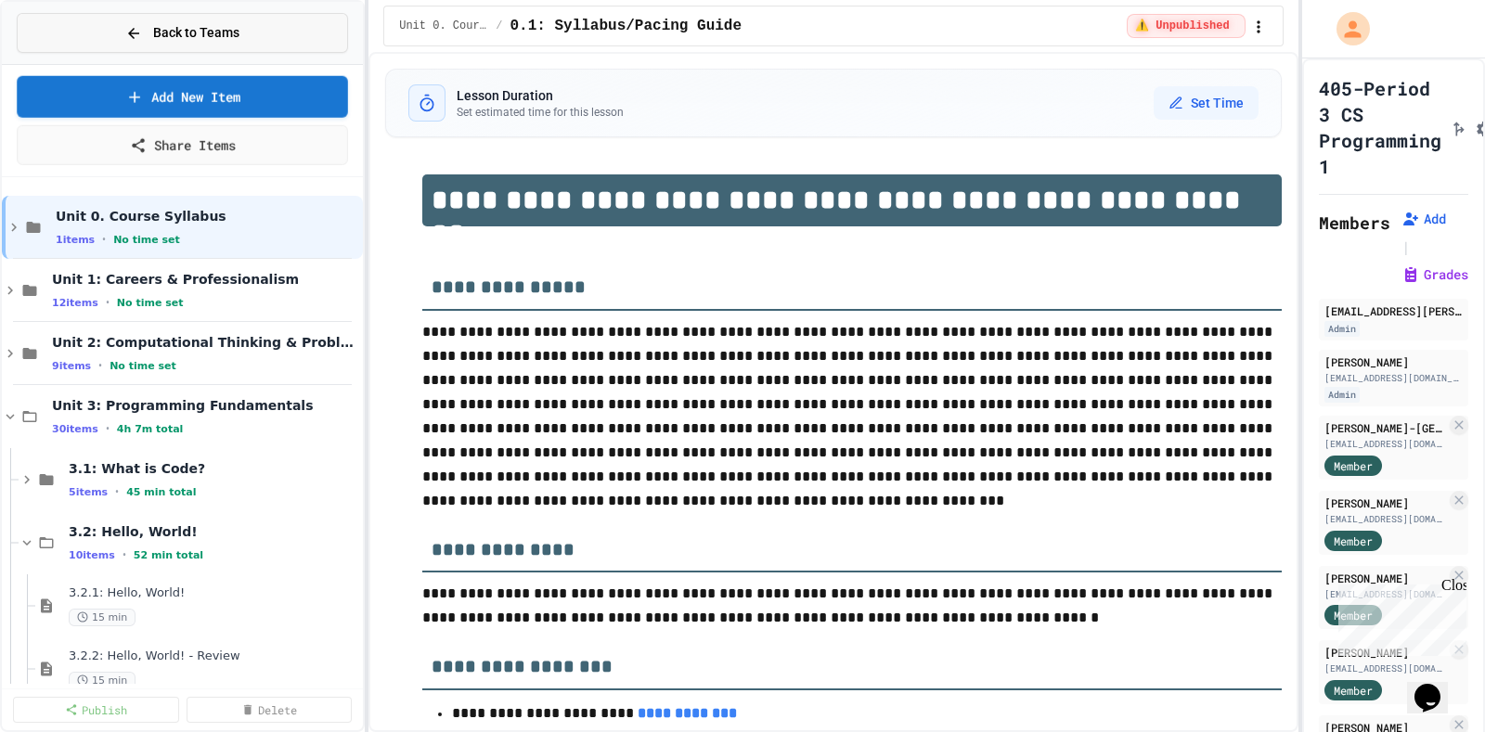
click at [139, 38] on icon at bounding box center [133, 33] width 17 height 17
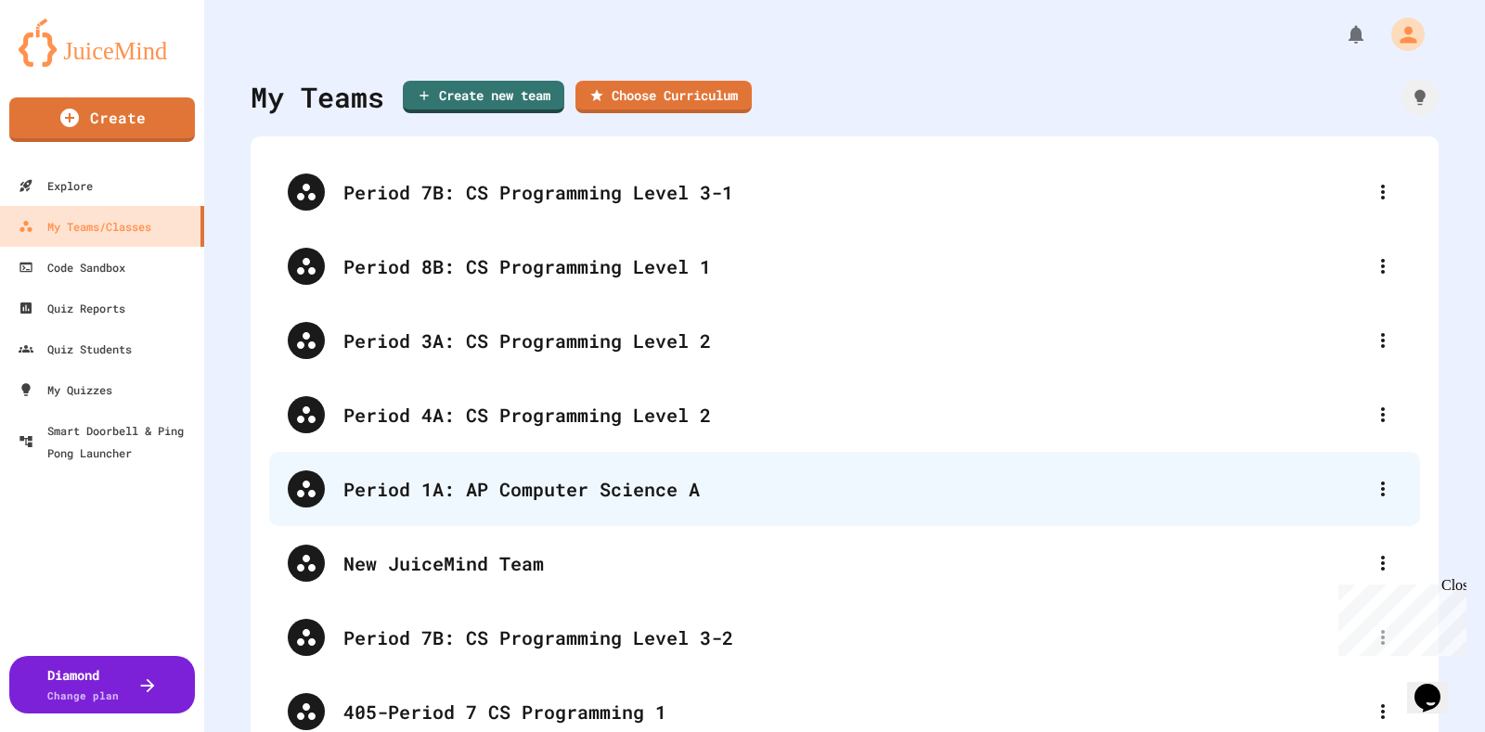
scroll to position [497, 0]
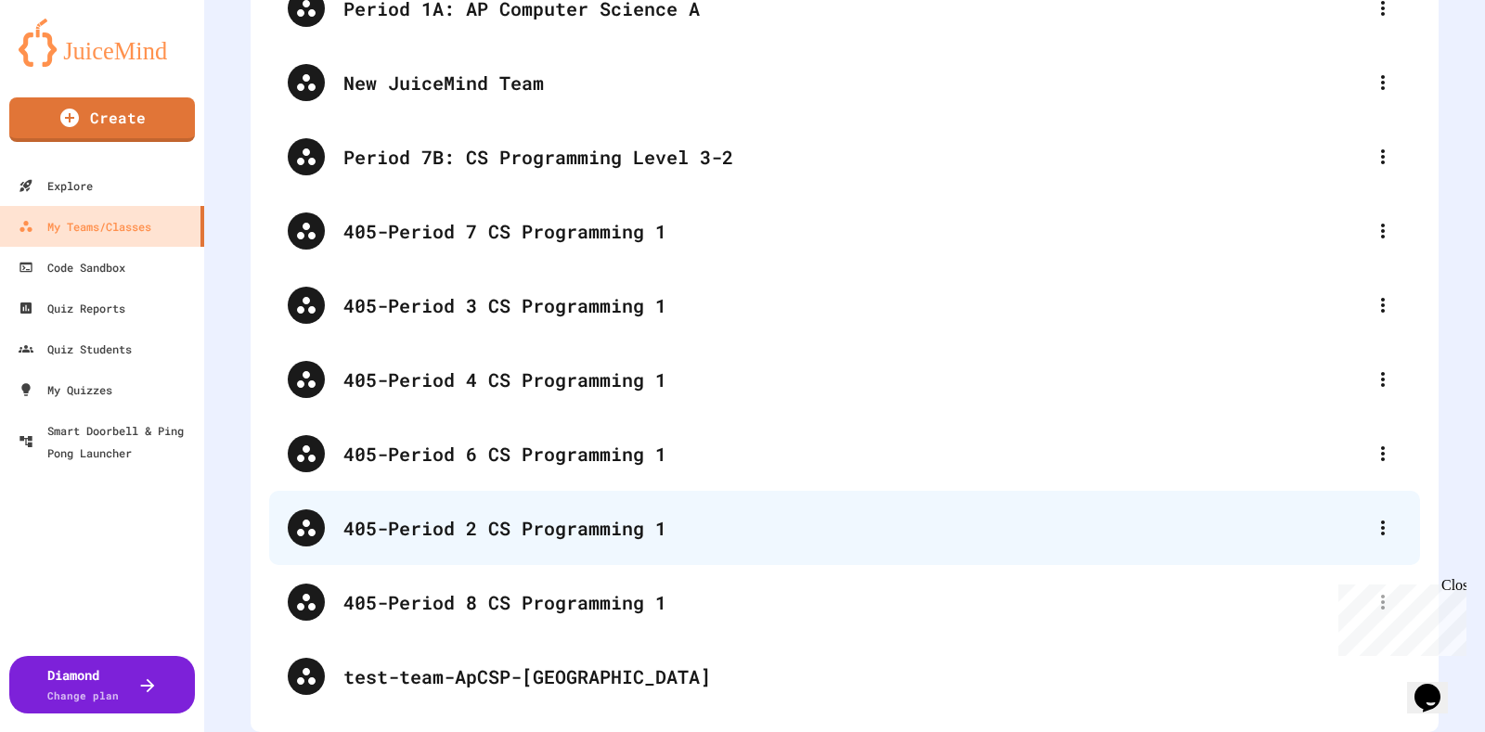
click at [484, 520] on div "405-Period 2 CS Programming 1" at bounding box center [853, 528] width 1021 height 28
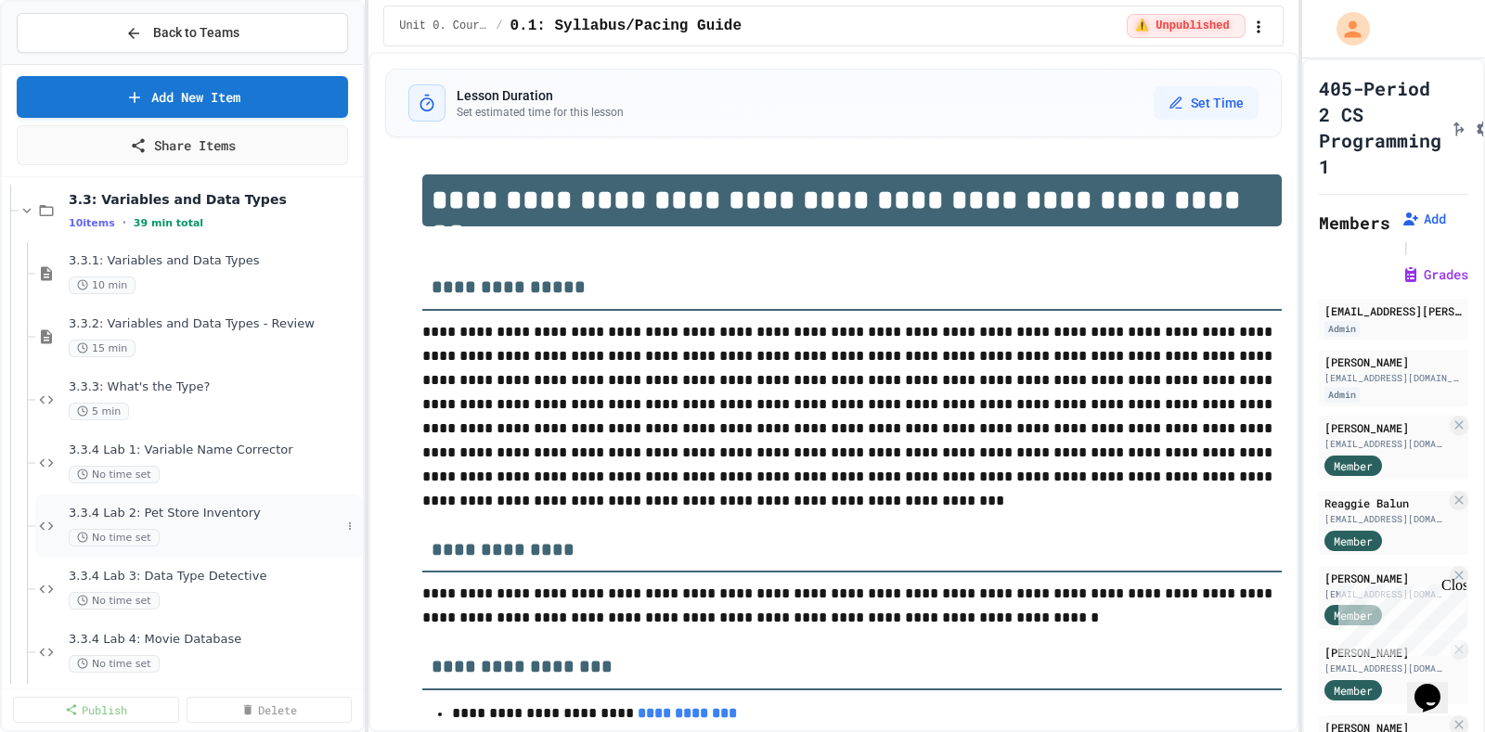
scroll to position [1044, 0]
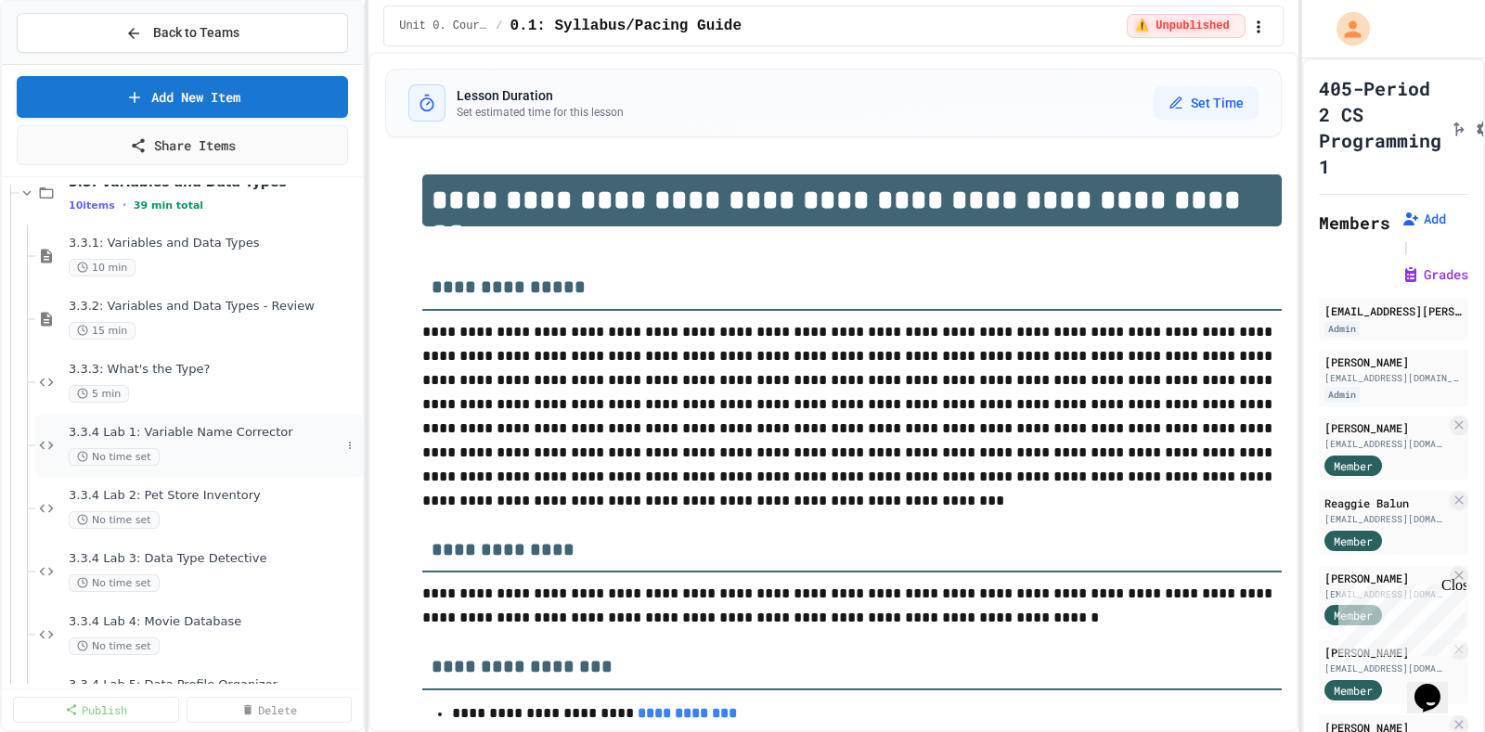
click at [88, 430] on span "3.3.4 Lab 1: Variable Name Corrector" at bounding box center [205, 433] width 272 height 16
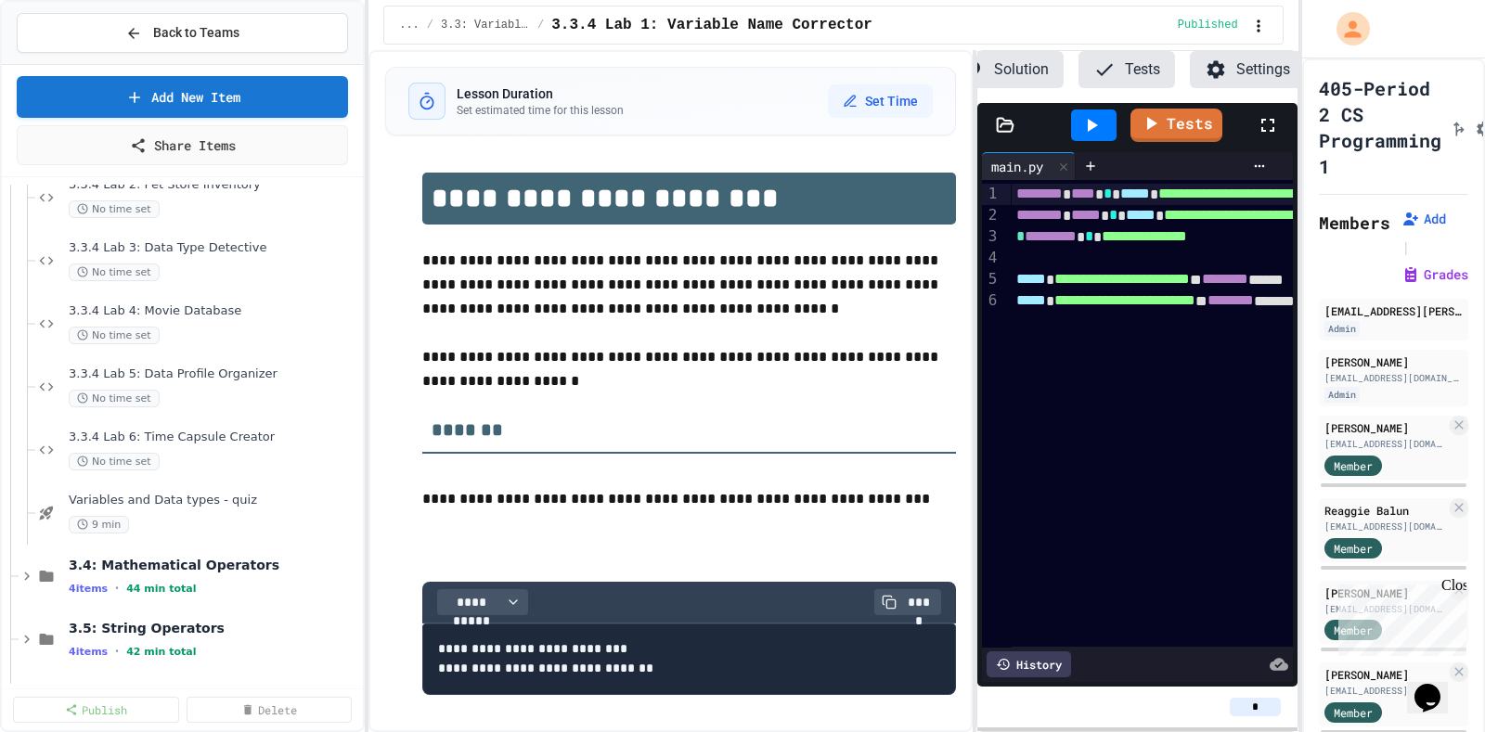
scroll to position [1392, 0]
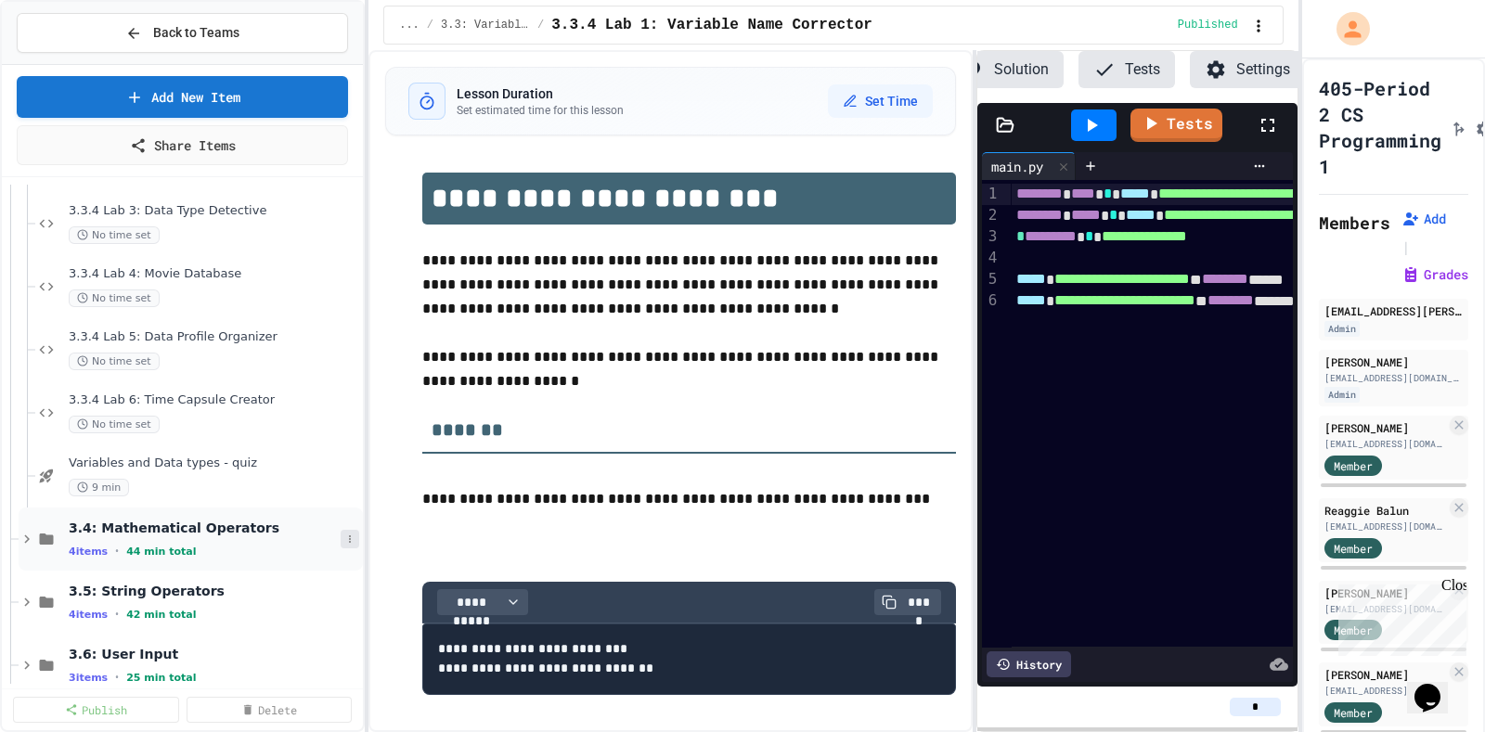
click at [344, 534] on icon at bounding box center [349, 539] width 11 height 11
click at [322, 461] on div at bounding box center [742, 366] width 1485 height 732
click at [344, 470] on icon at bounding box center [349, 475] width 11 height 11
click at [391, 443] on div at bounding box center [742, 366] width 1485 height 732
click at [245, 526] on span "3.4: Mathematical Operators" at bounding box center [205, 528] width 272 height 17
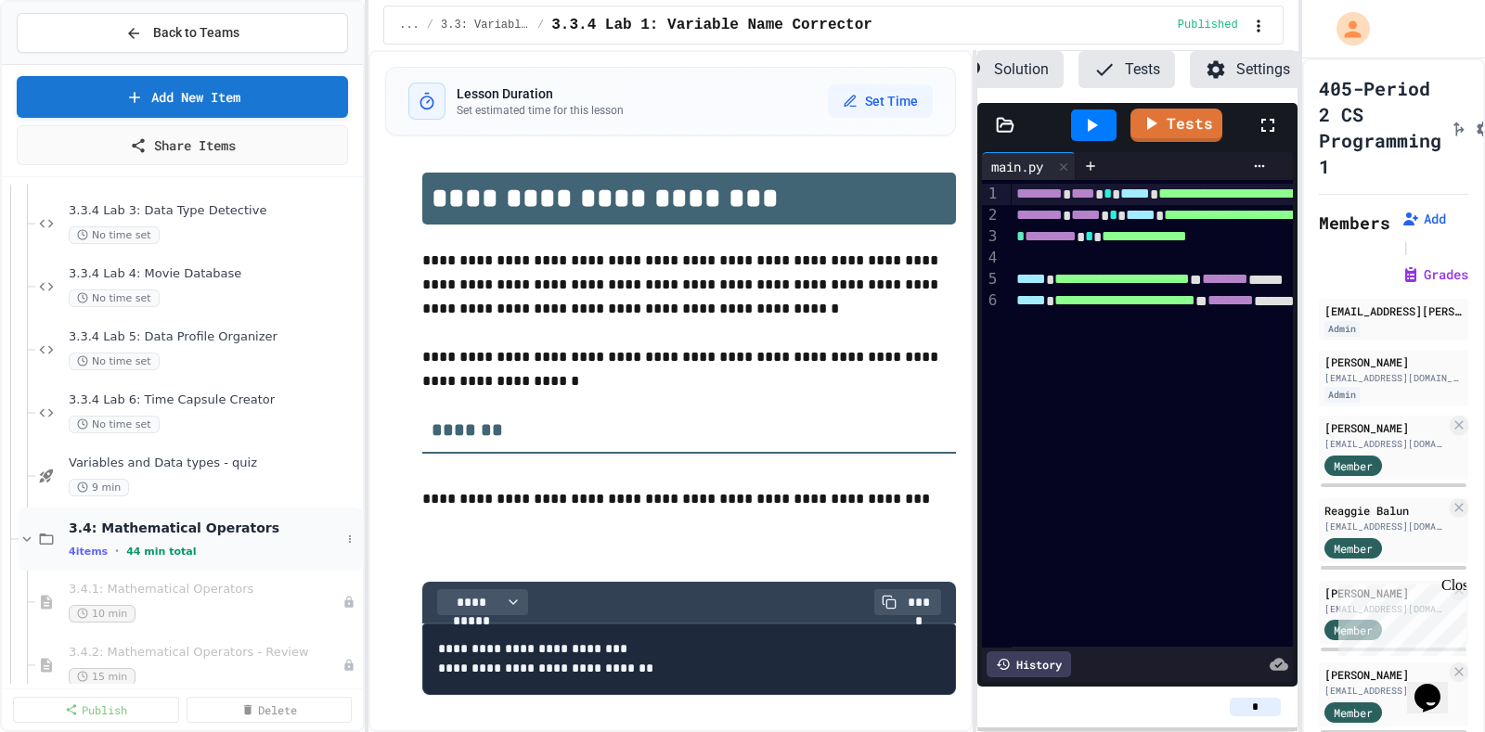
click at [207, 515] on div "3.4: Mathematical Operators 4 items • 44 min total" at bounding box center [191, 539] width 344 height 63
click at [204, 521] on span "3.4: Mathematical Operators" at bounding box center [205, 528] width 272 height 17
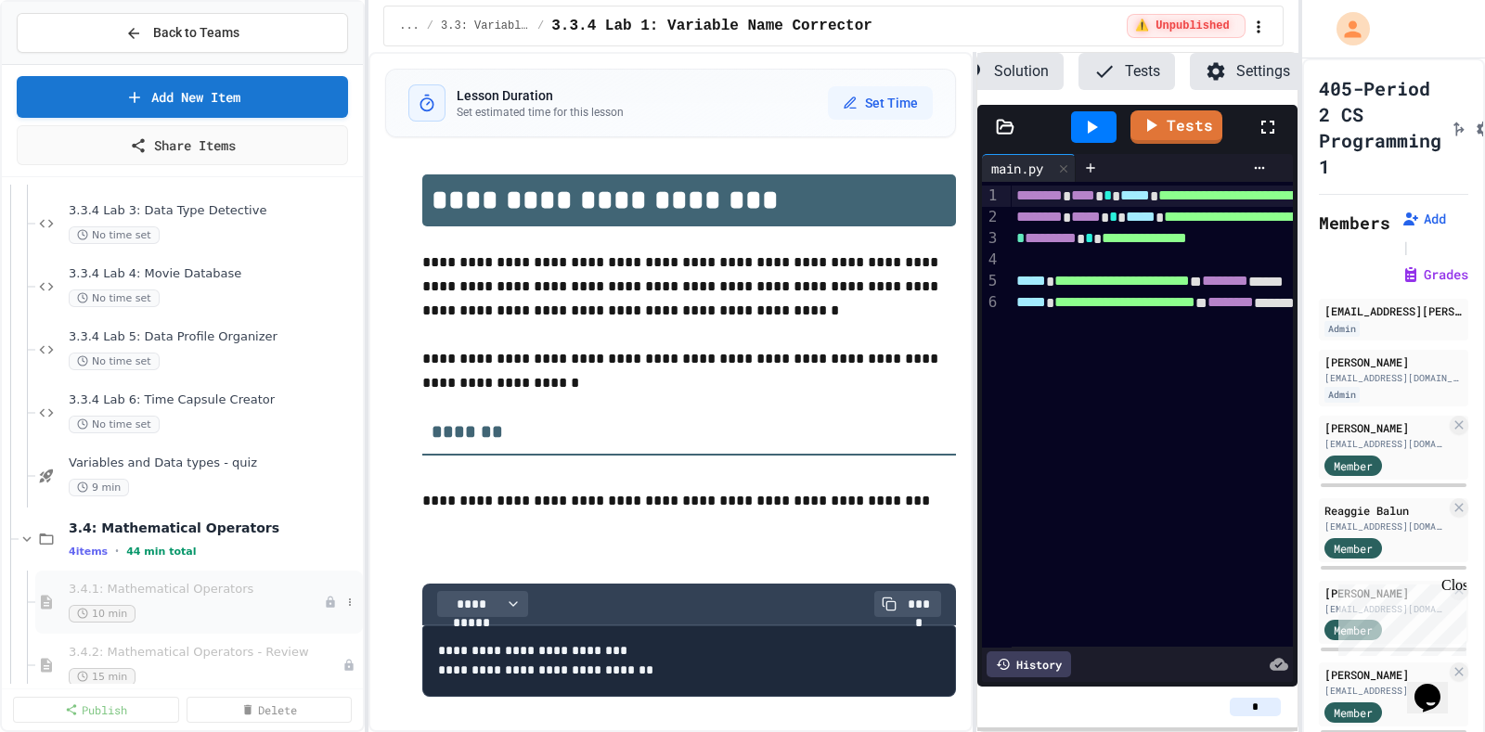
click at [167, 598] on div "3.4.1: Mathematical Operators 10 min" at bounding box center [196, 602] width 255 height 41
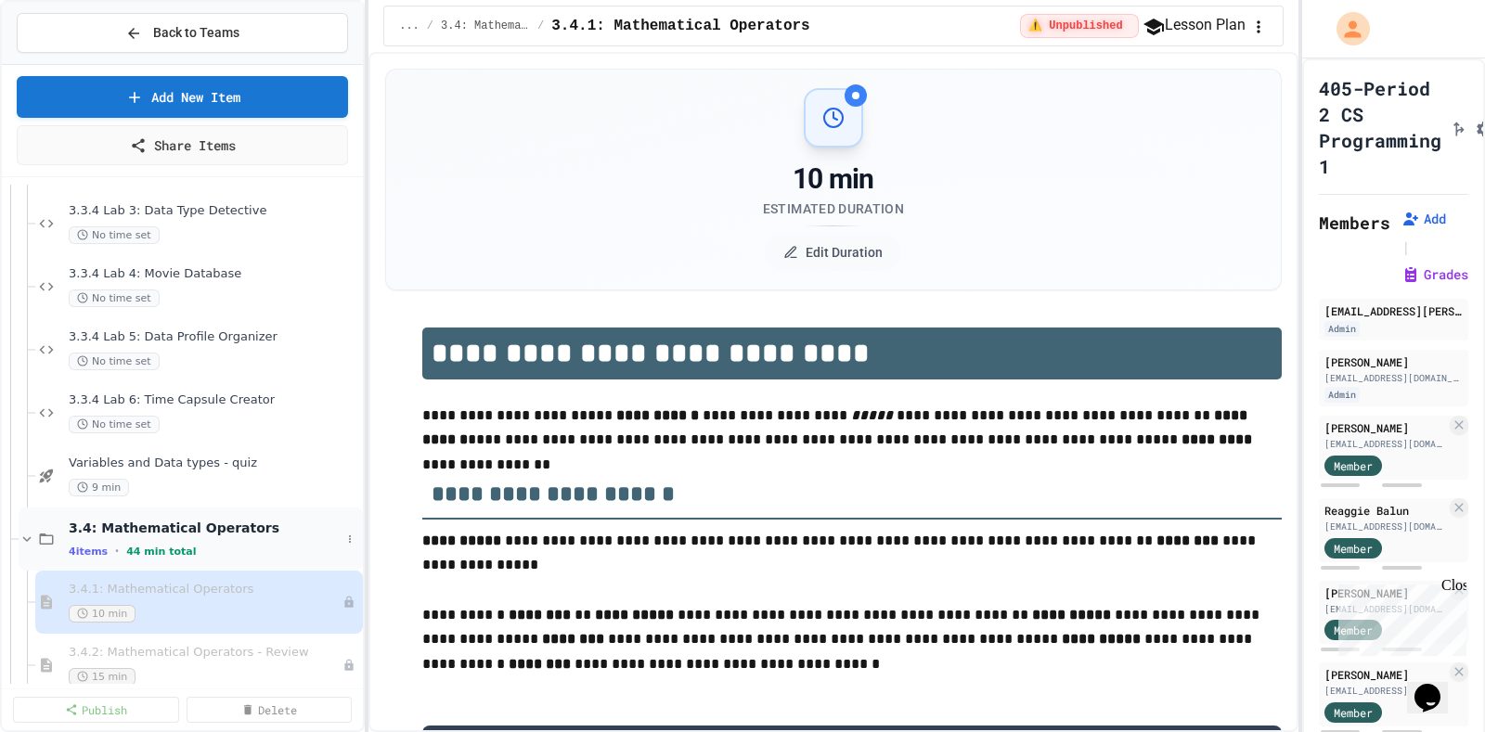
click at [175, 527] on span "3.4: Mathematical Operators" at bounding box center [205, 528] width 272 height 17
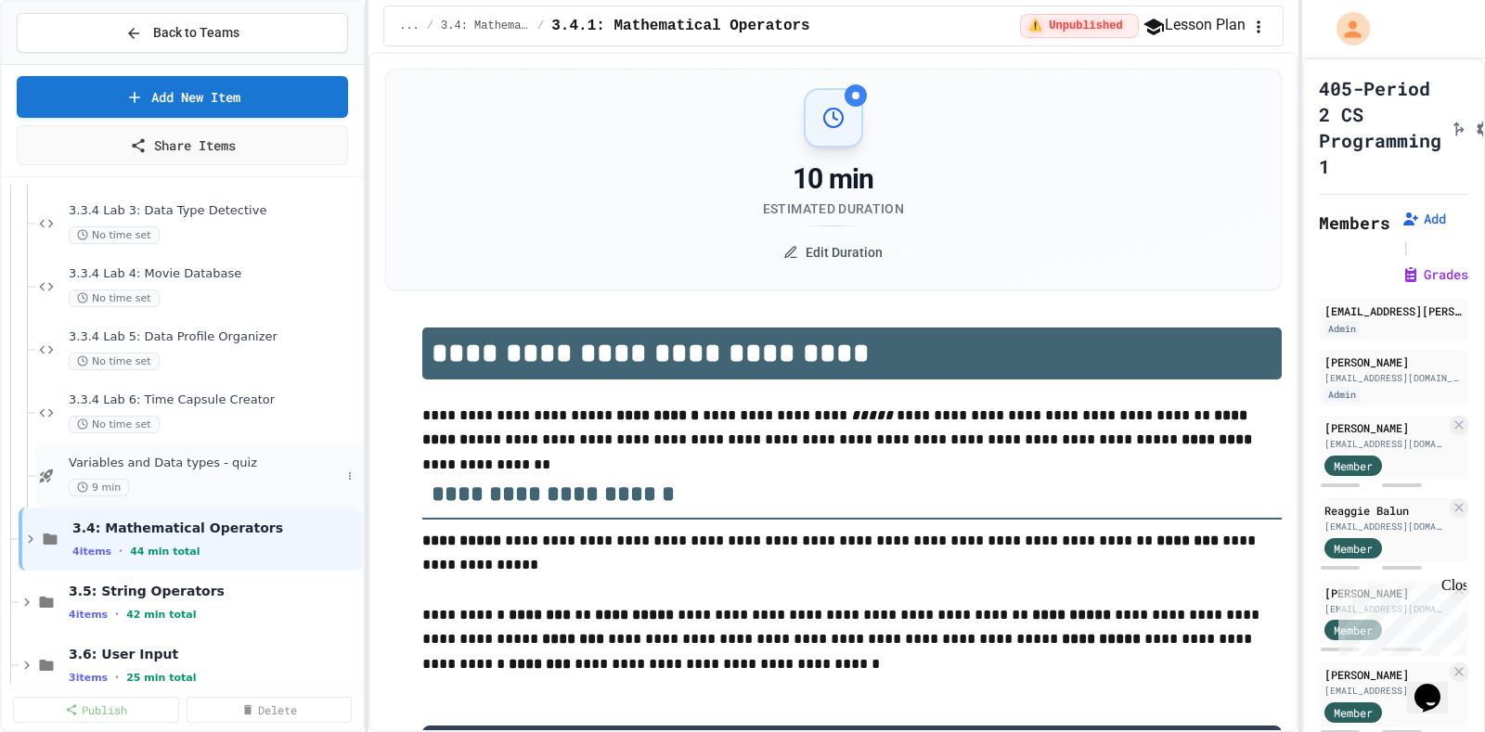
click at [163, 456] on span "Variables and Data types - quiz" at bounding box center [205, 464] width 272 height 16
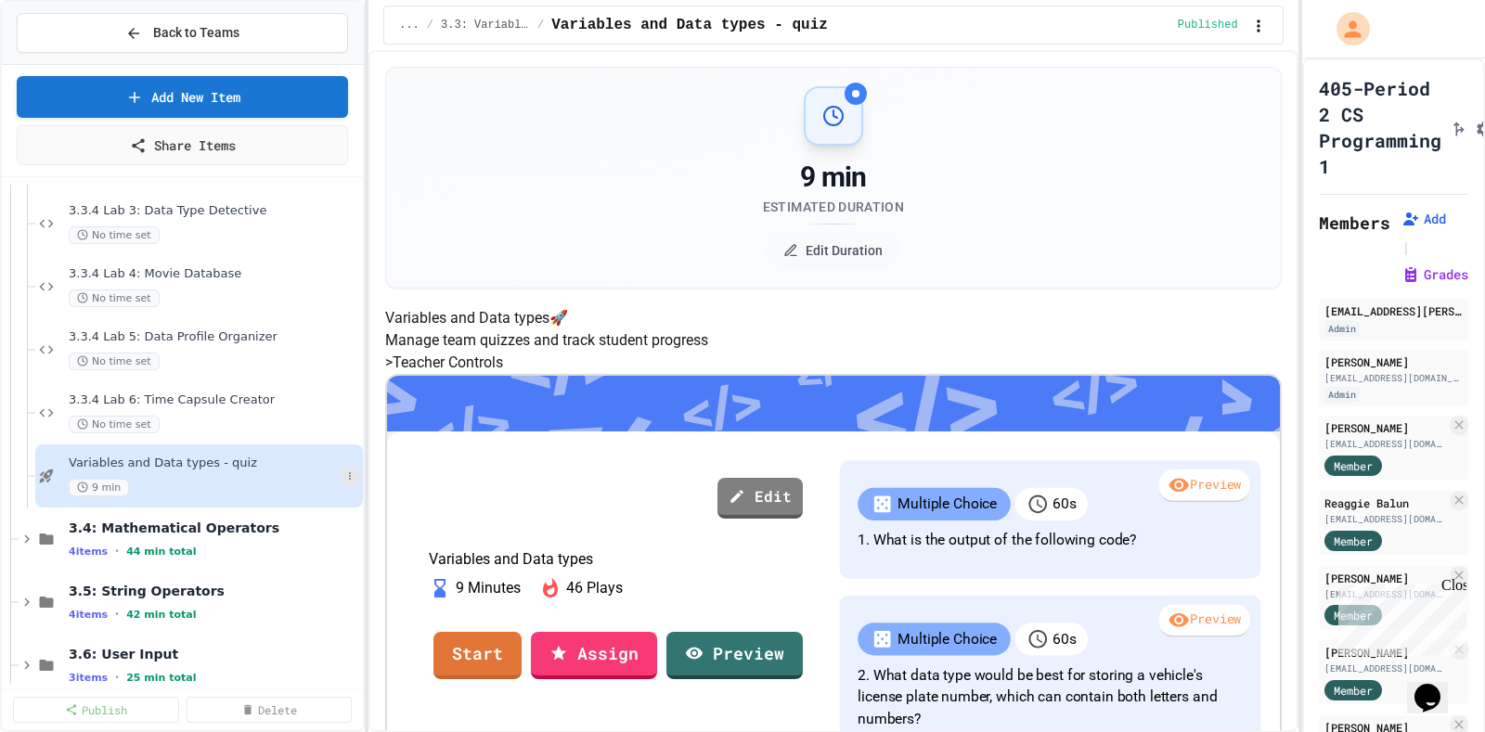
click at [344, 472] on icon at bounding box center [349, 475] width 11 height 11
click at [311, 518] on button "Rename" at bounding box center [295, 508] width 143 height 33
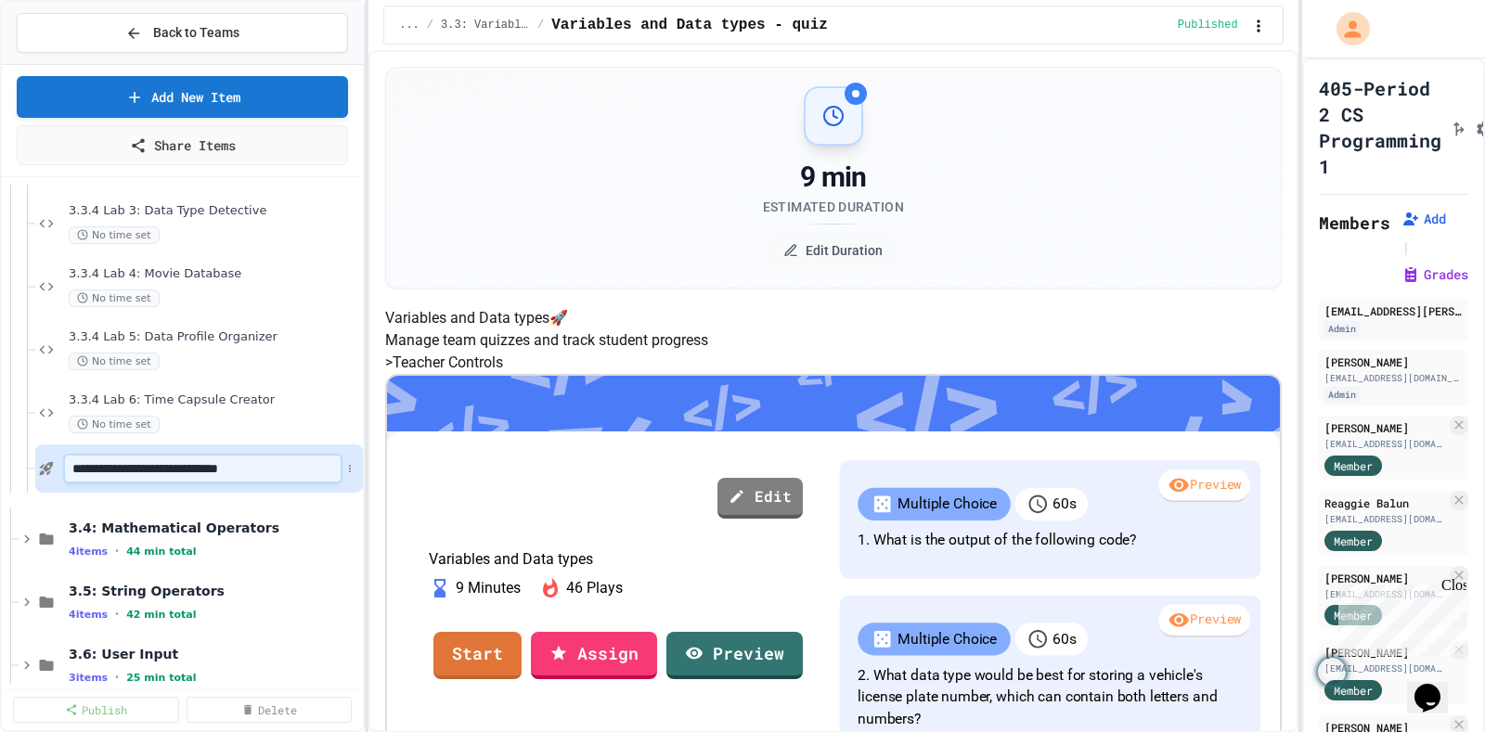
click at [67, 467] on input "**********" at bounding box center [203, 469] width 276 height 26
type input "**********"
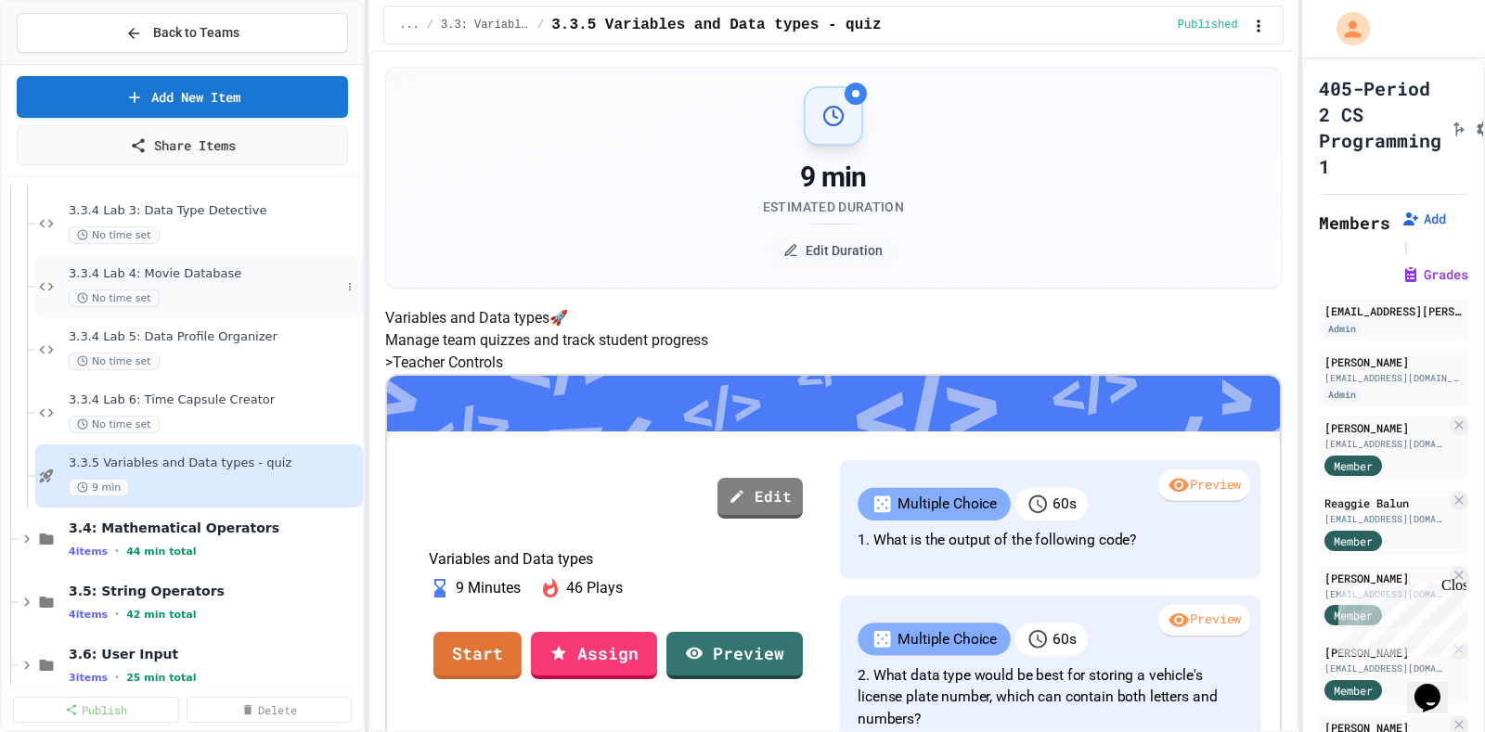
scroll to position [1160, 0]
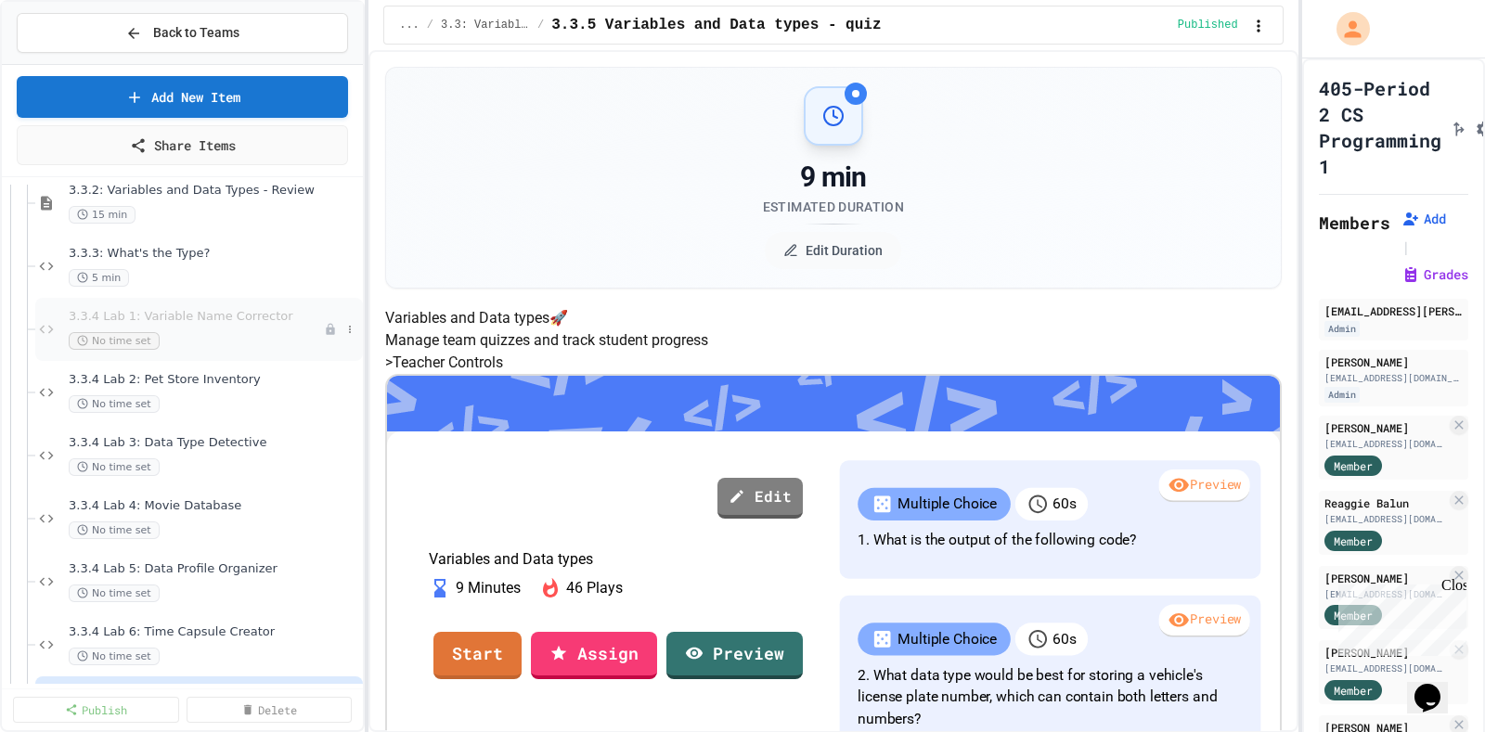
click at [153, 315] on span "3.3.4 Lab 1: Variable Name Corrector" at bounding box center [196, 317] width 255 height 16
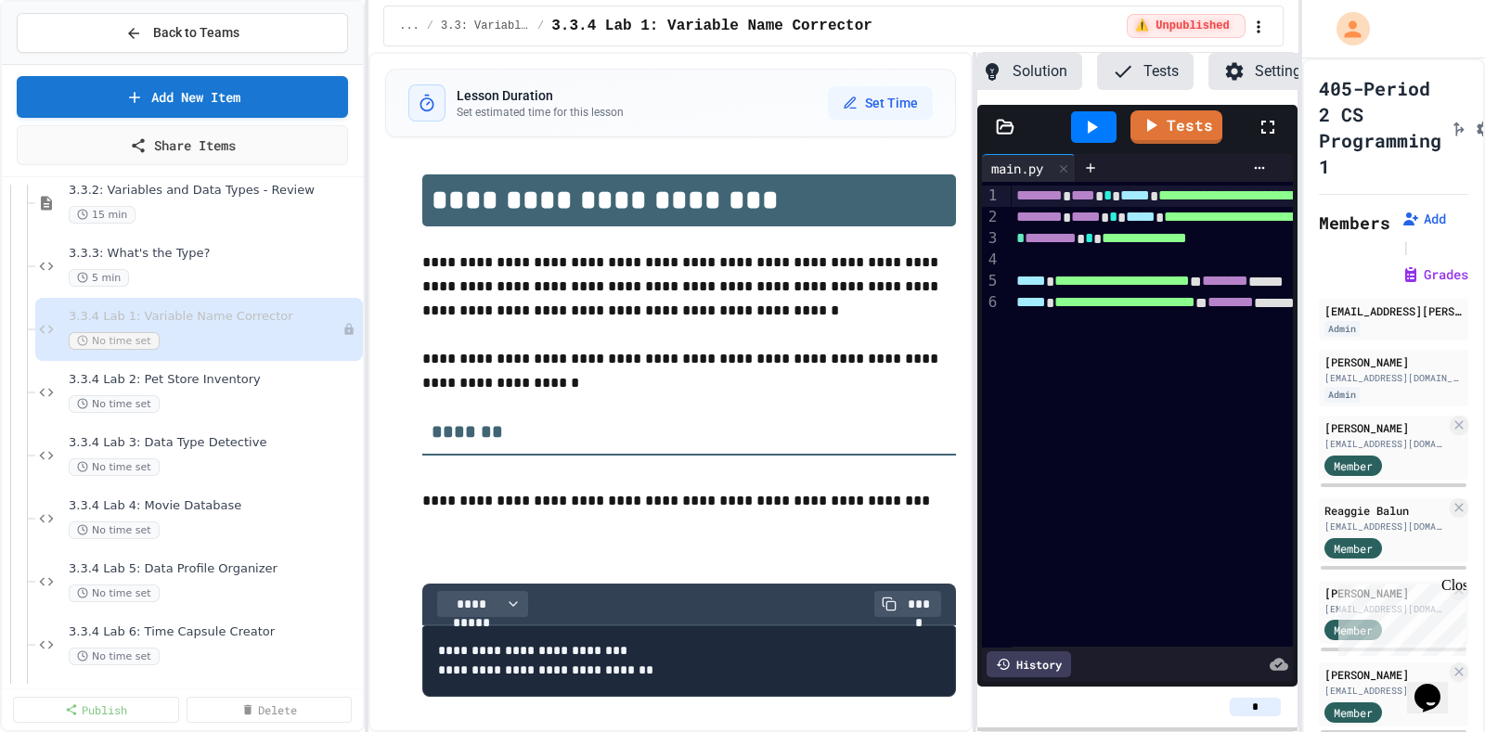
scroll to position [0, 143]
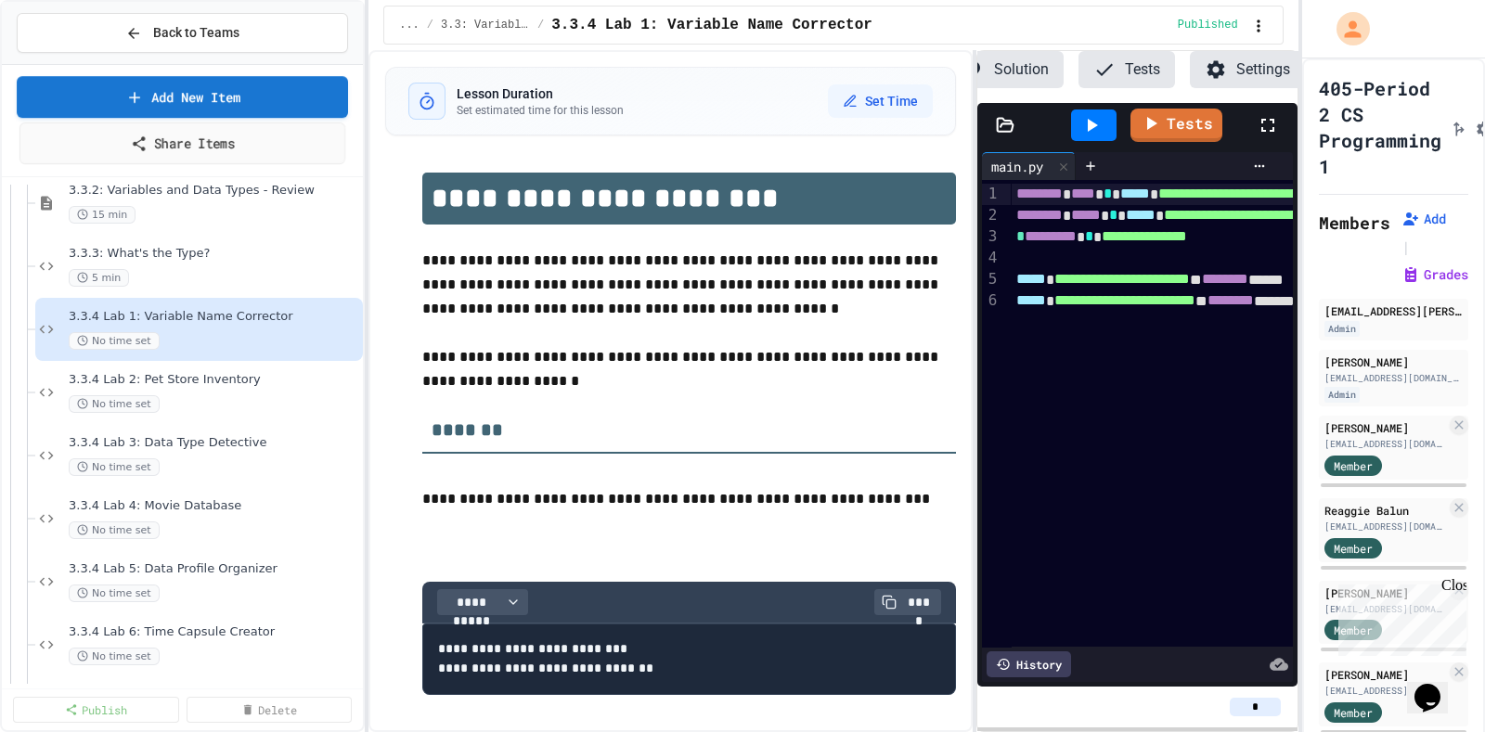
click at [236, 137] on link "Share Items" at bounding box center [182, 143] width 326 height 42
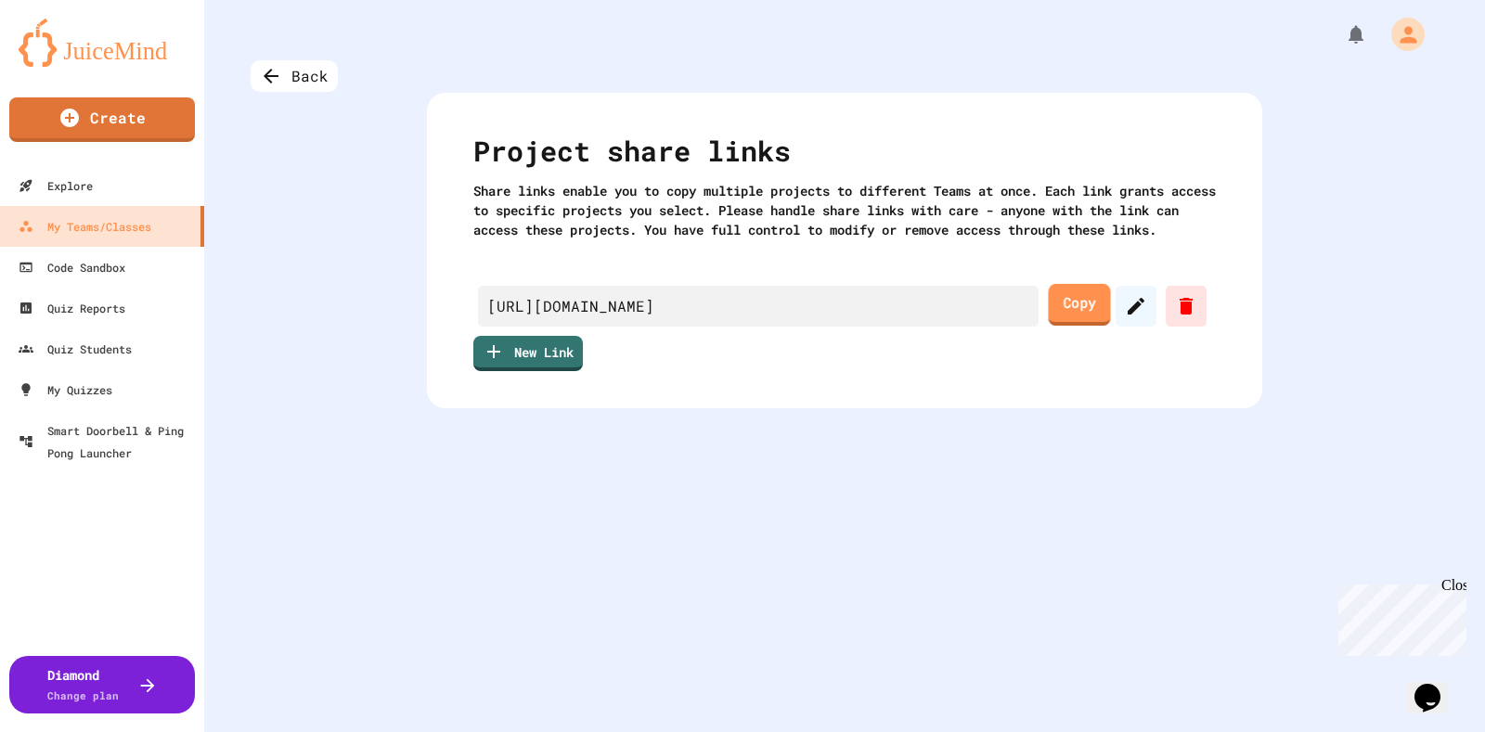
click at [1062, 326] on link "Copy" at bounding box center [1079, 305] width 62 height 42
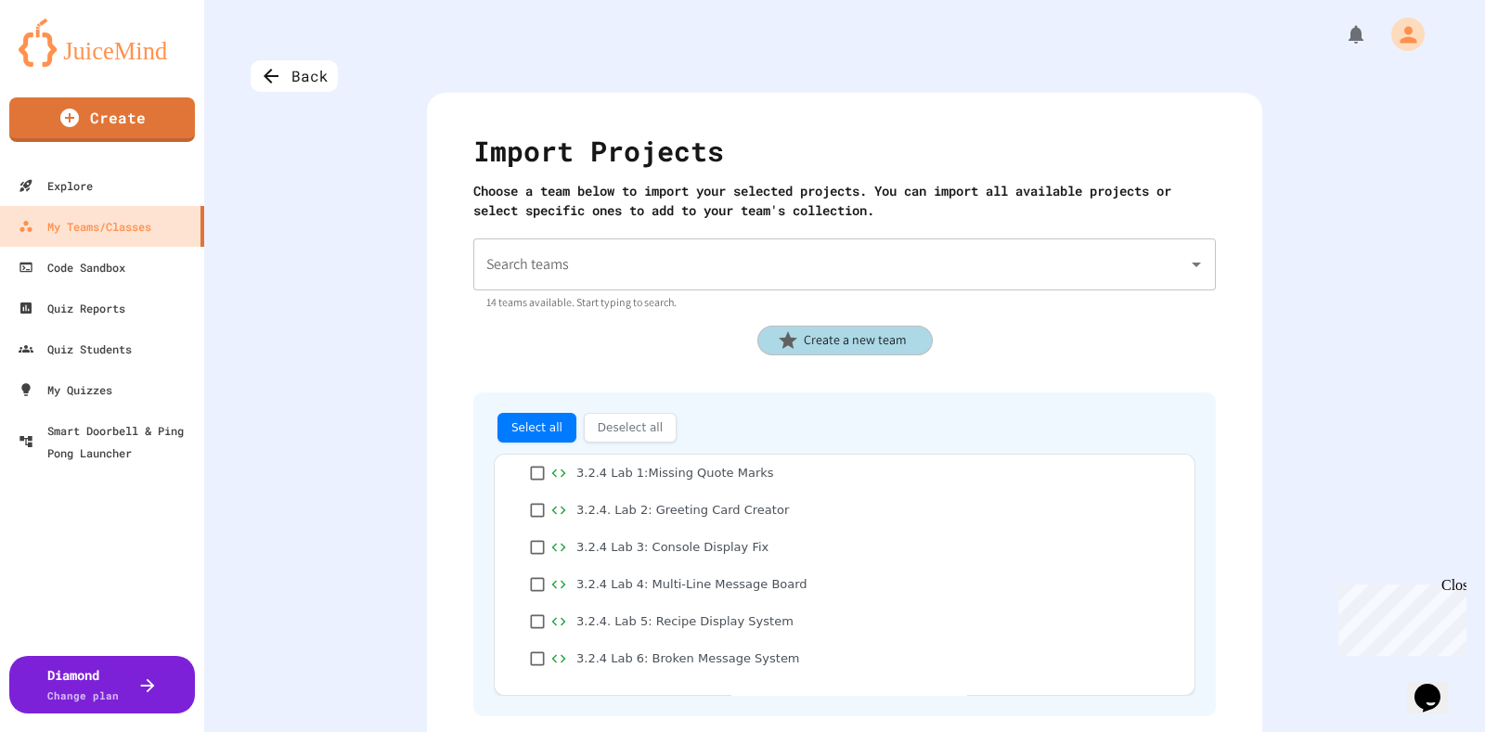
click at [636, 265] on input "Search teams" at bounding box center [831, 264] width 698 height 35
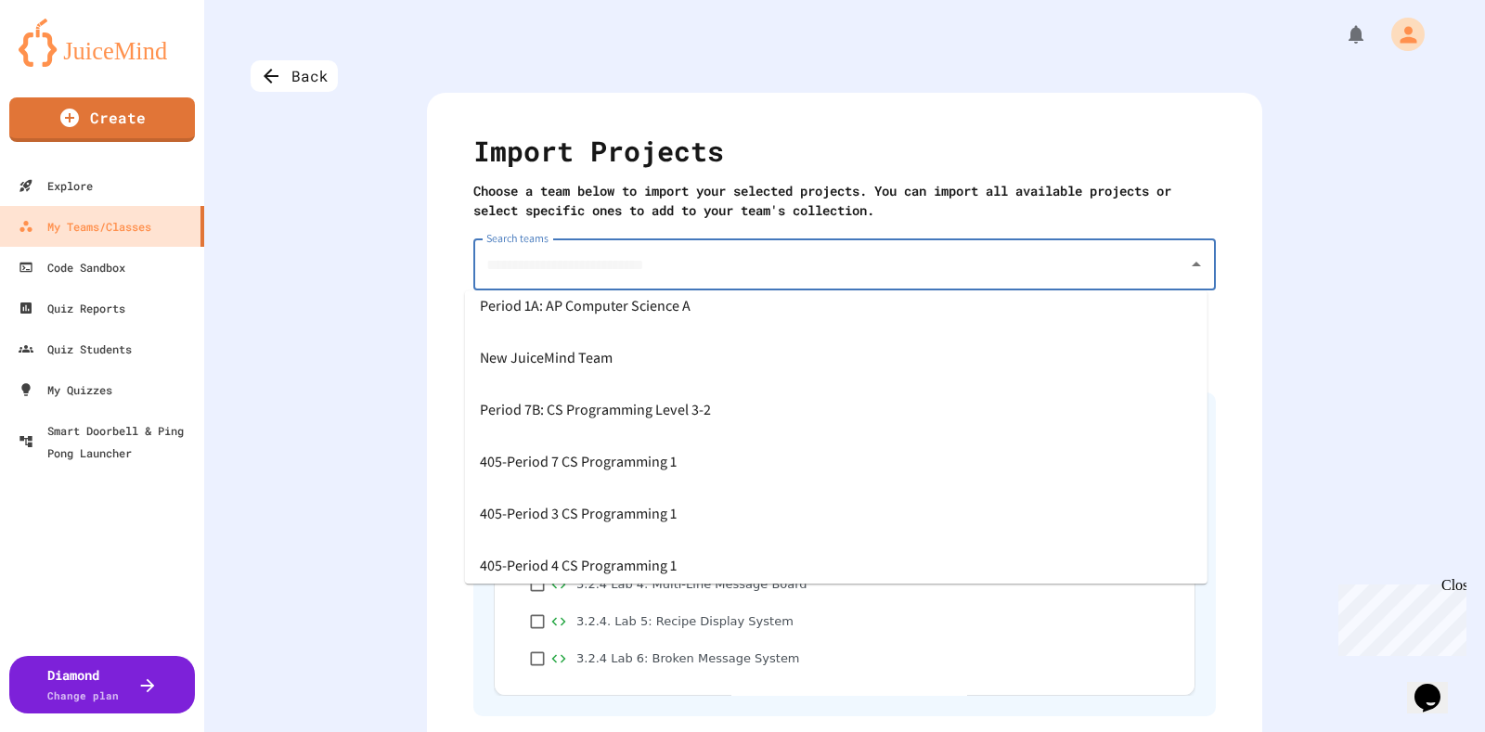
scroll to position [449, 0]
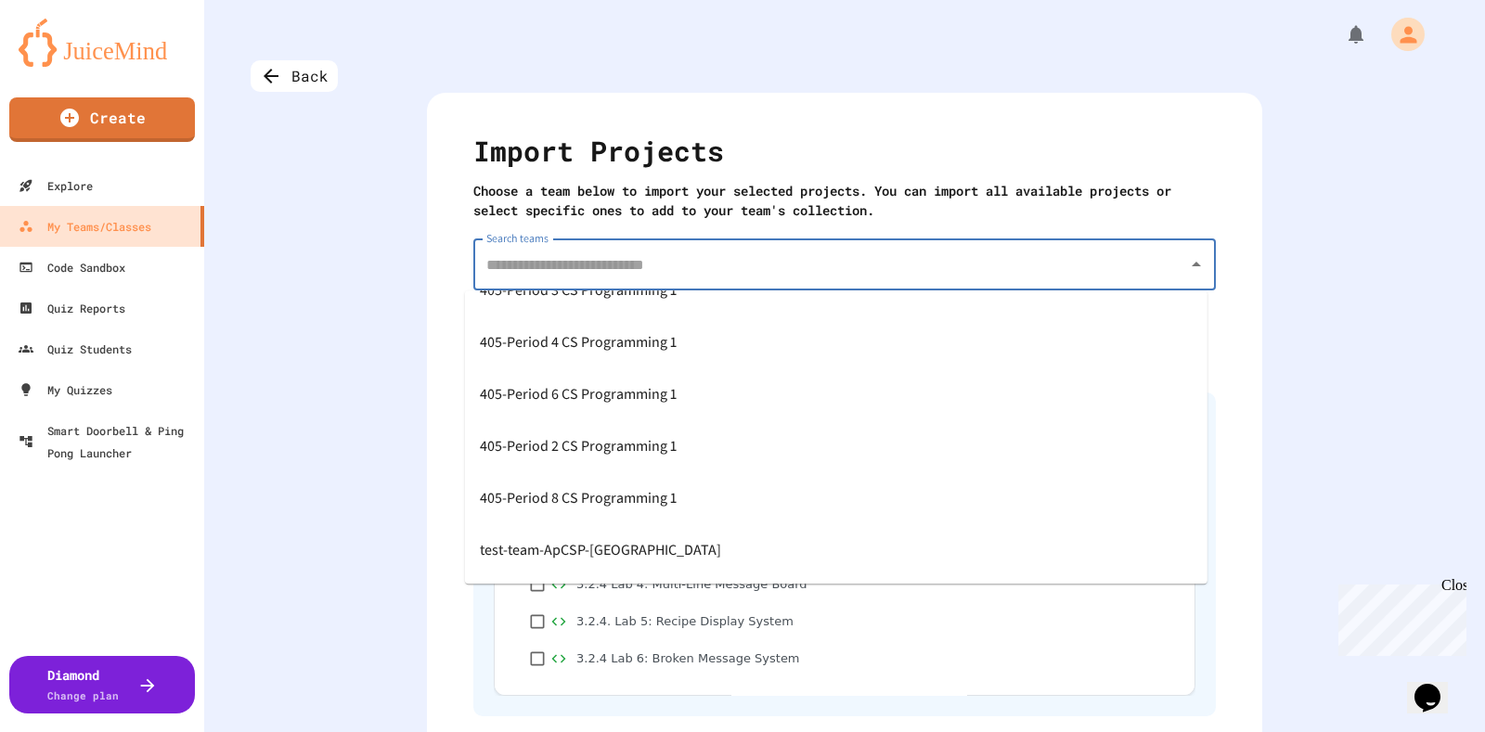
click at [625, 345] on span "405-Period 4 CS Programming 1" at bounding box center [578, 343] width 197 height 30
type input "**********"
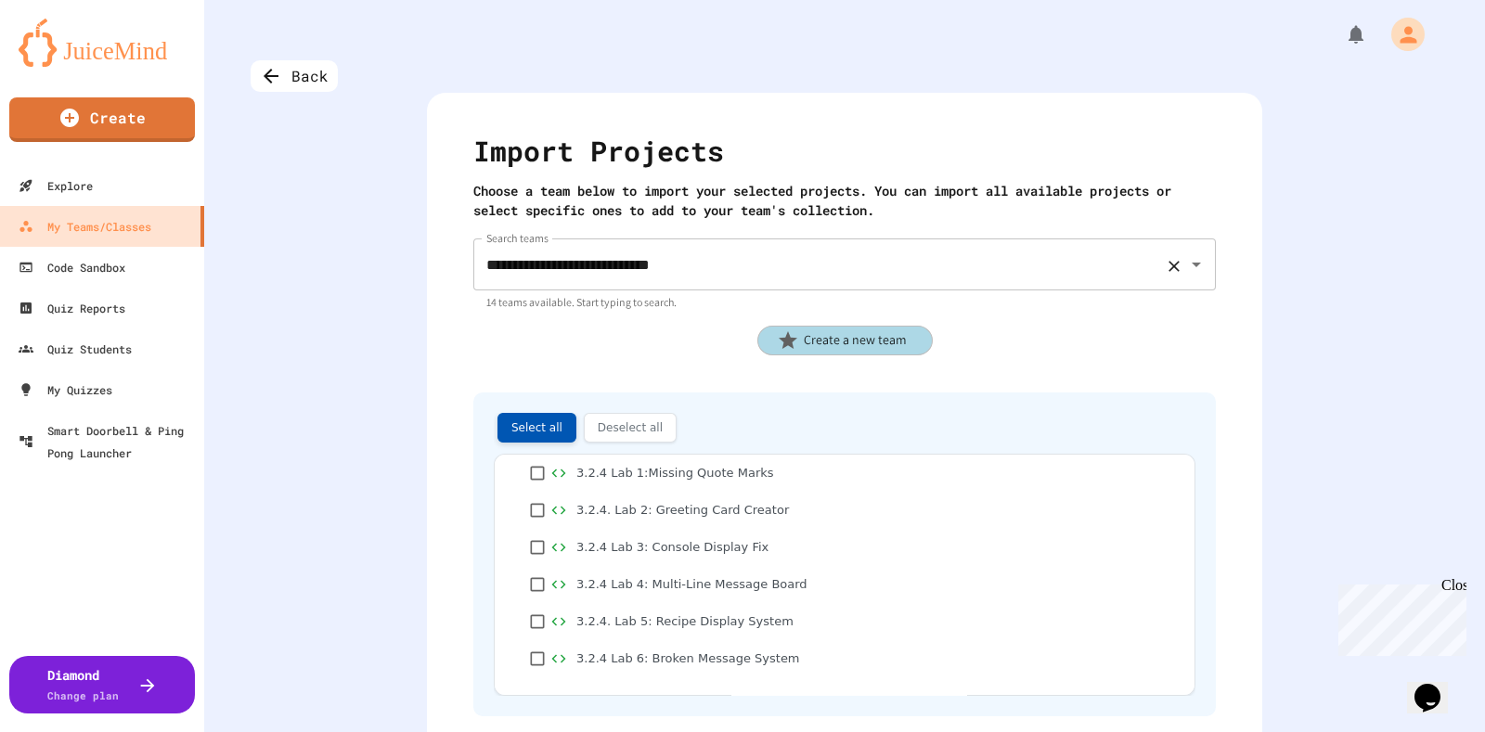
click at [515, 427] on button "Select all" at bounding box center [536, 428] width 79 height 30
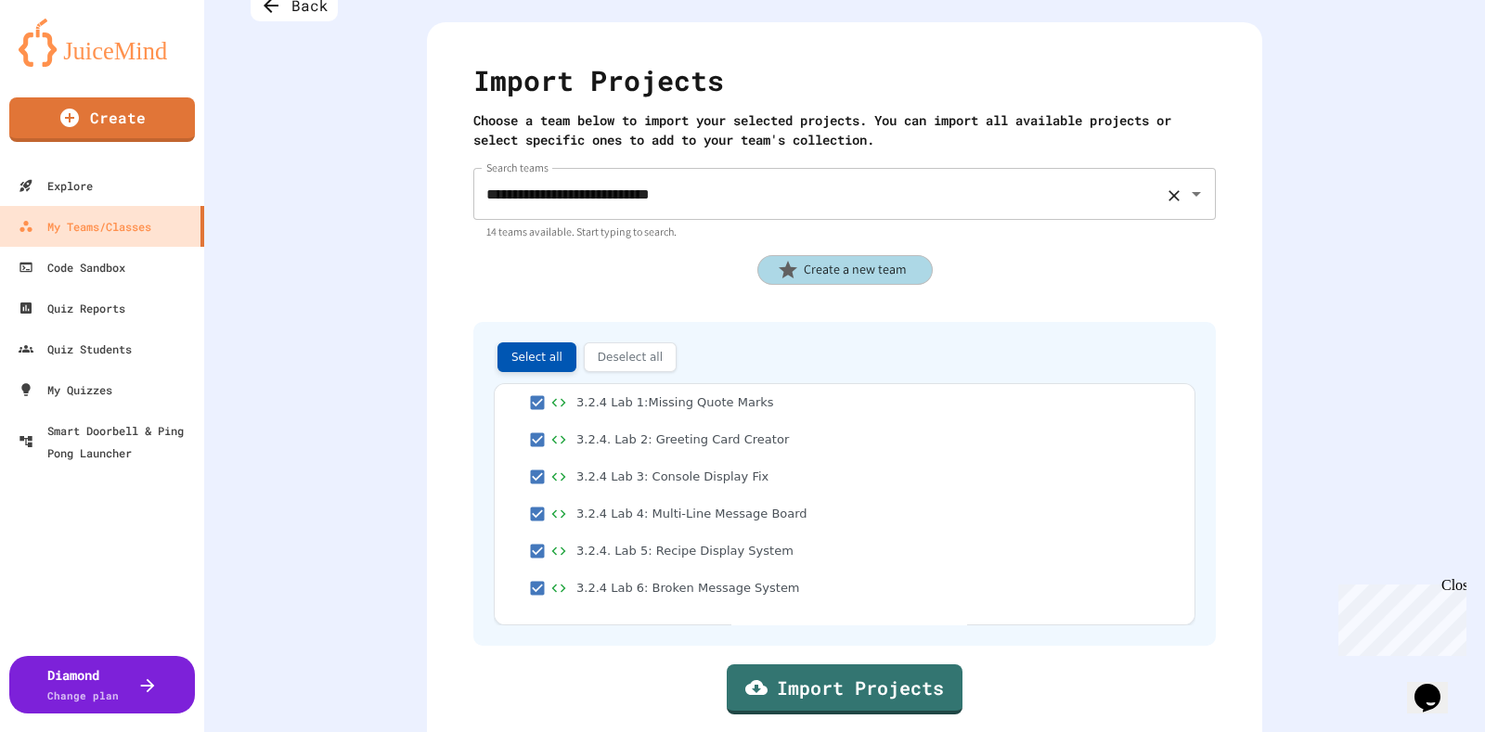
scroll to position [106, 0]
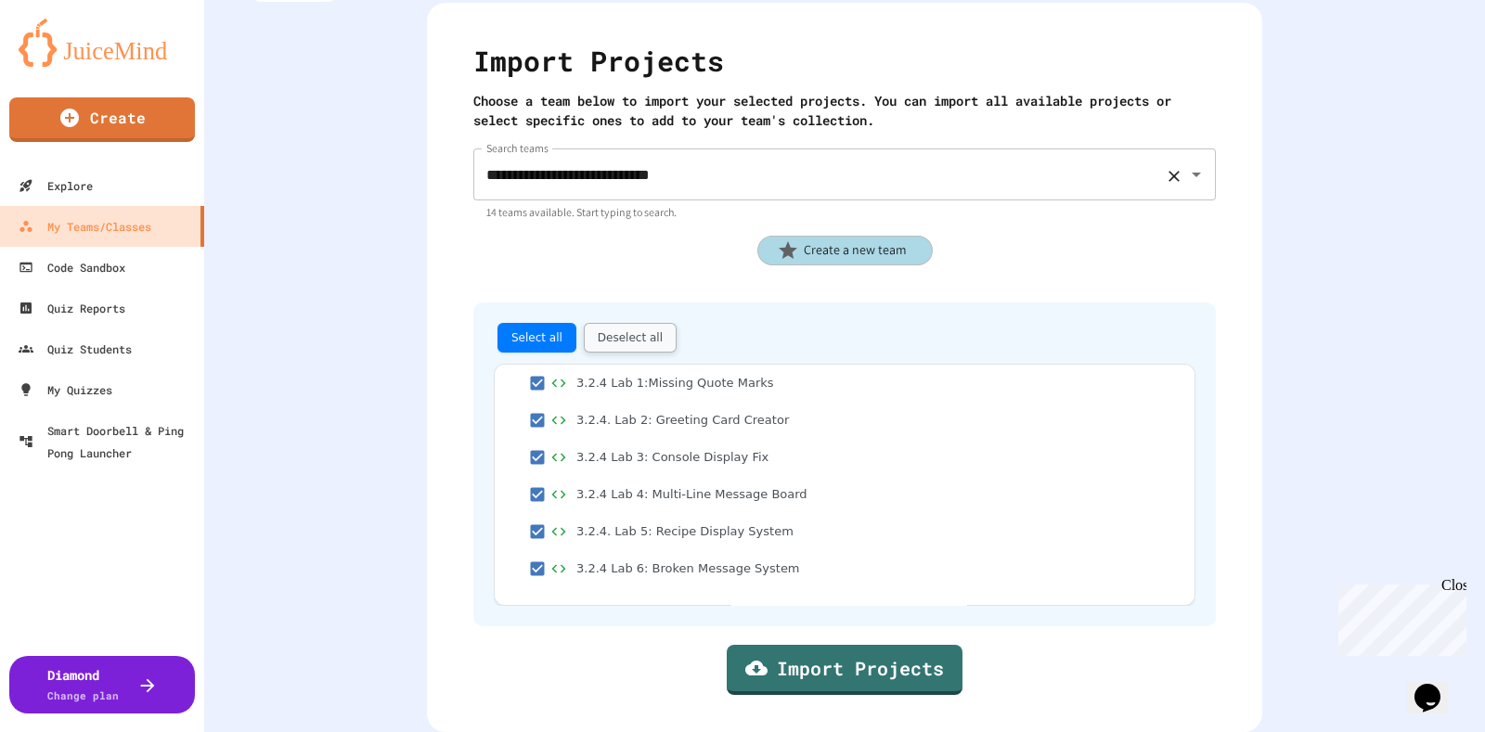
click at [590, 323] on button "Deselect all" at bounding box center [630, 338] width 93 height 30
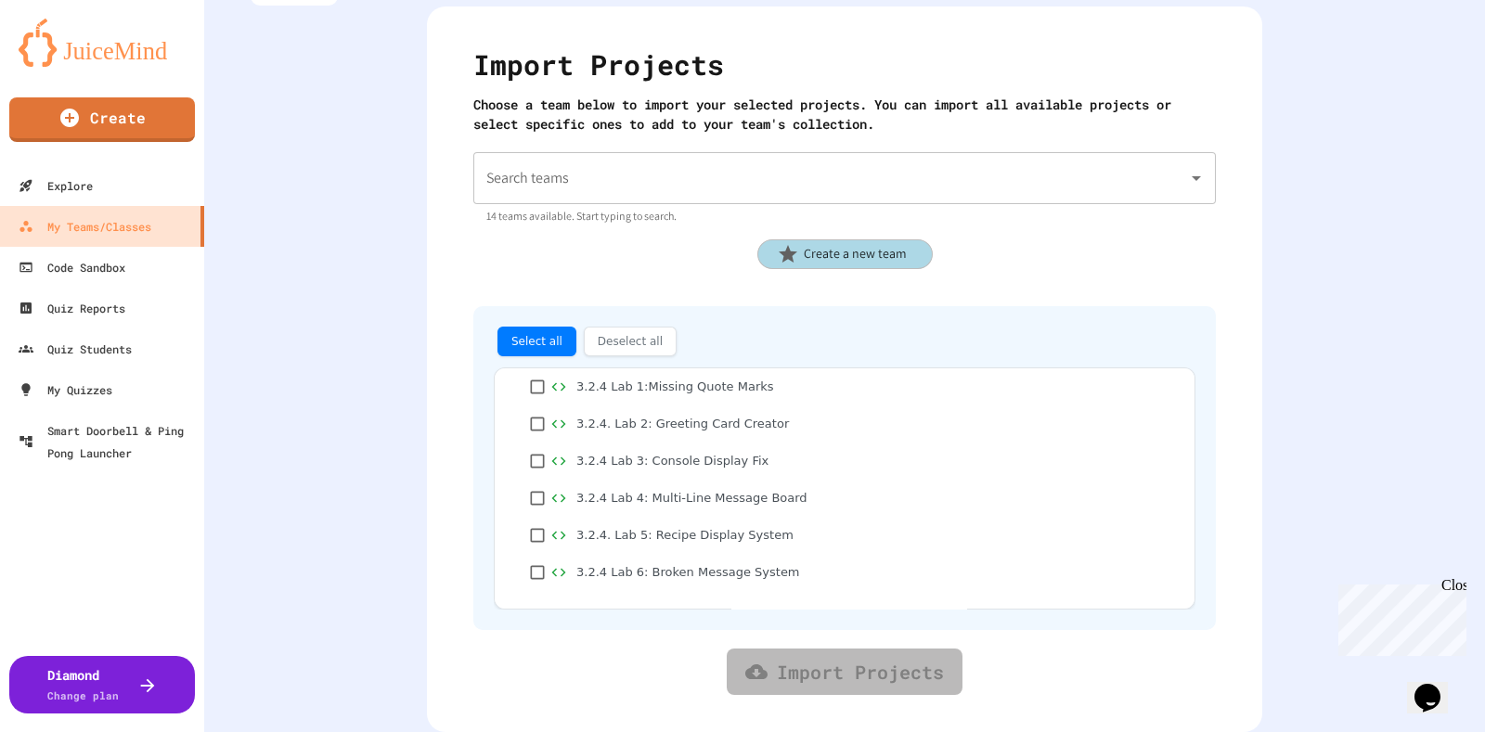
click at [730, 161] on input "Search teams" at bounding box center [831, 178] width 698 height 35
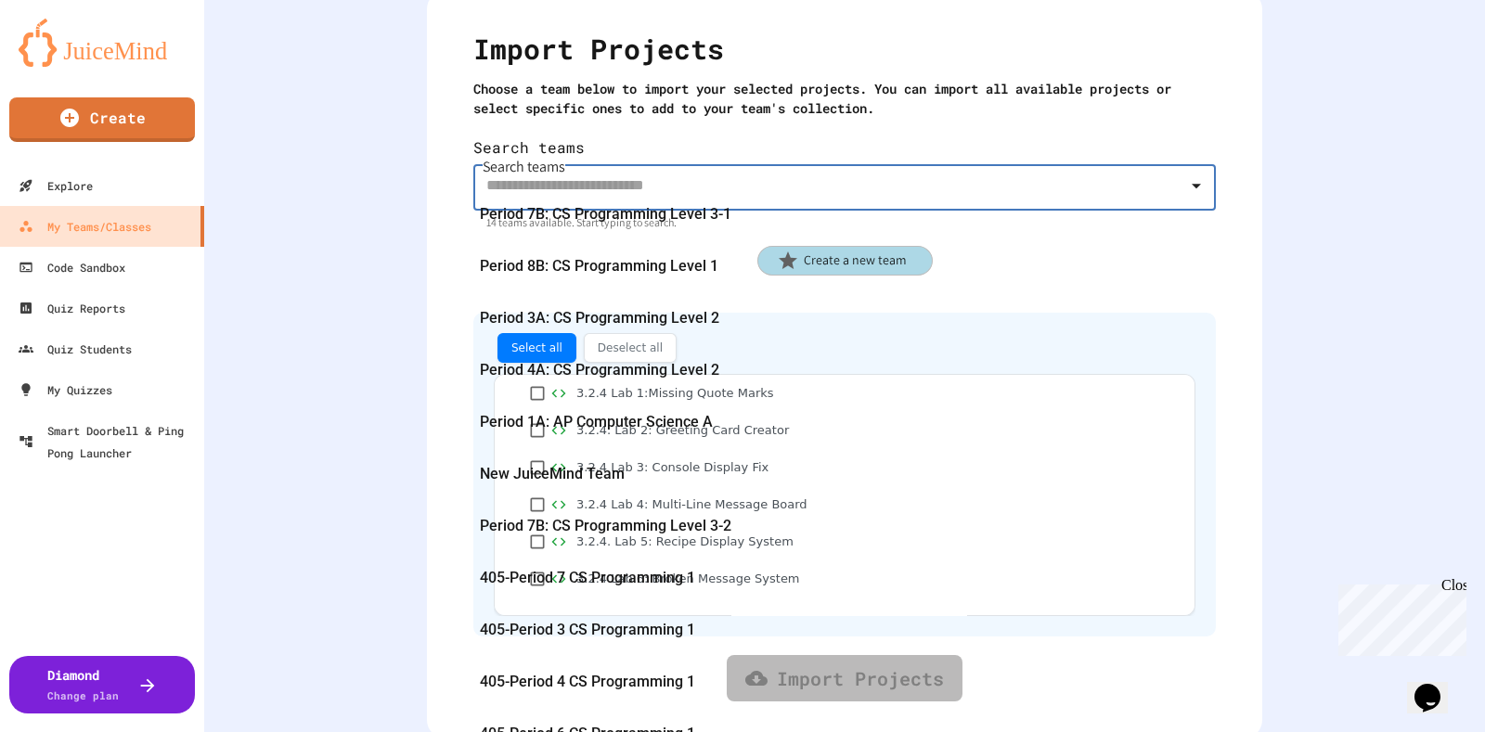
scroll to position [348, 0]
click at [622, 615] on span "405-Period 3 CS Programming 1" at bounding box center [587, 630] width 215 height 30
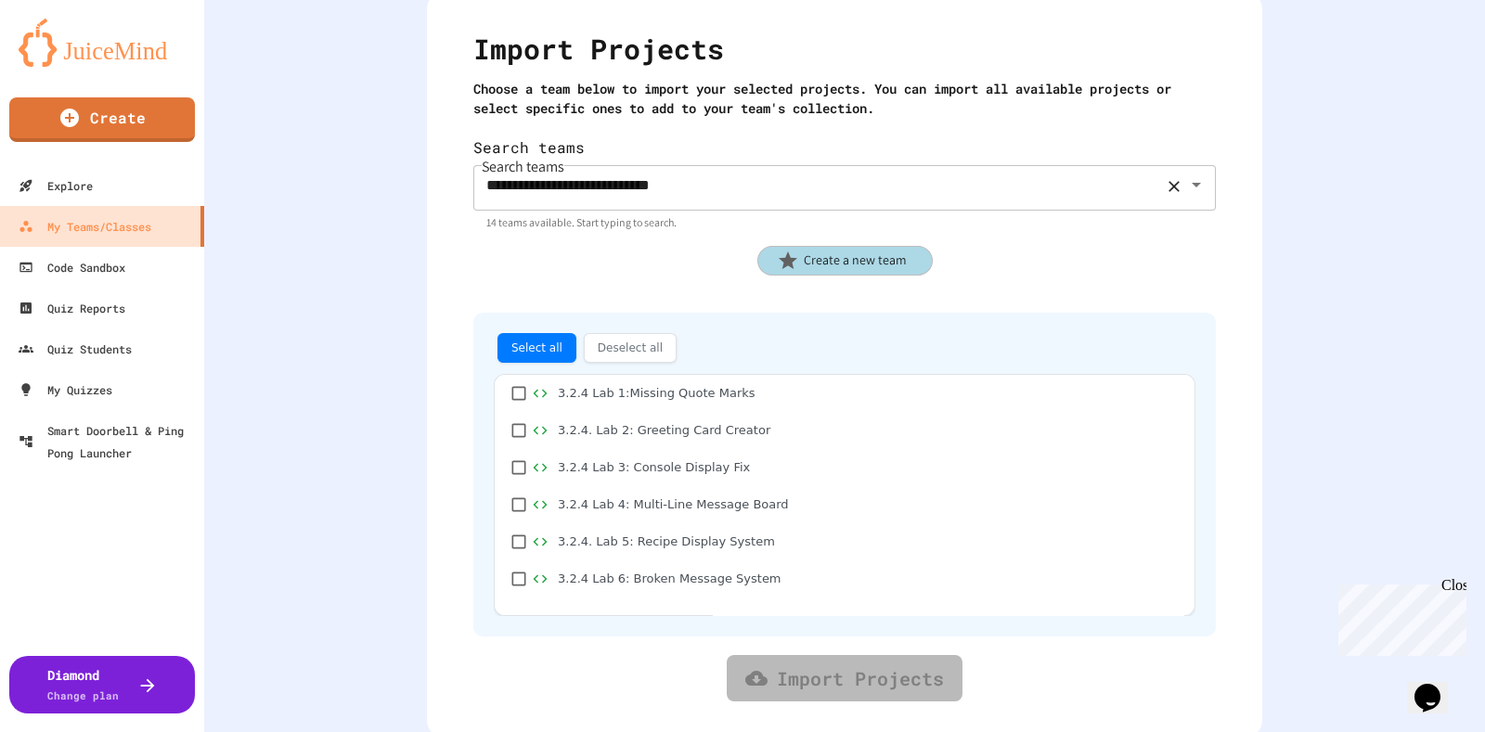
scroll to position [0, 0]
click at [295, 328] on div "**********" at bounding box center [844, 264] width 1280 height 732
click at [1191, 183] on icon "Open" at bounding box center [1195, 185] width 9 height 5
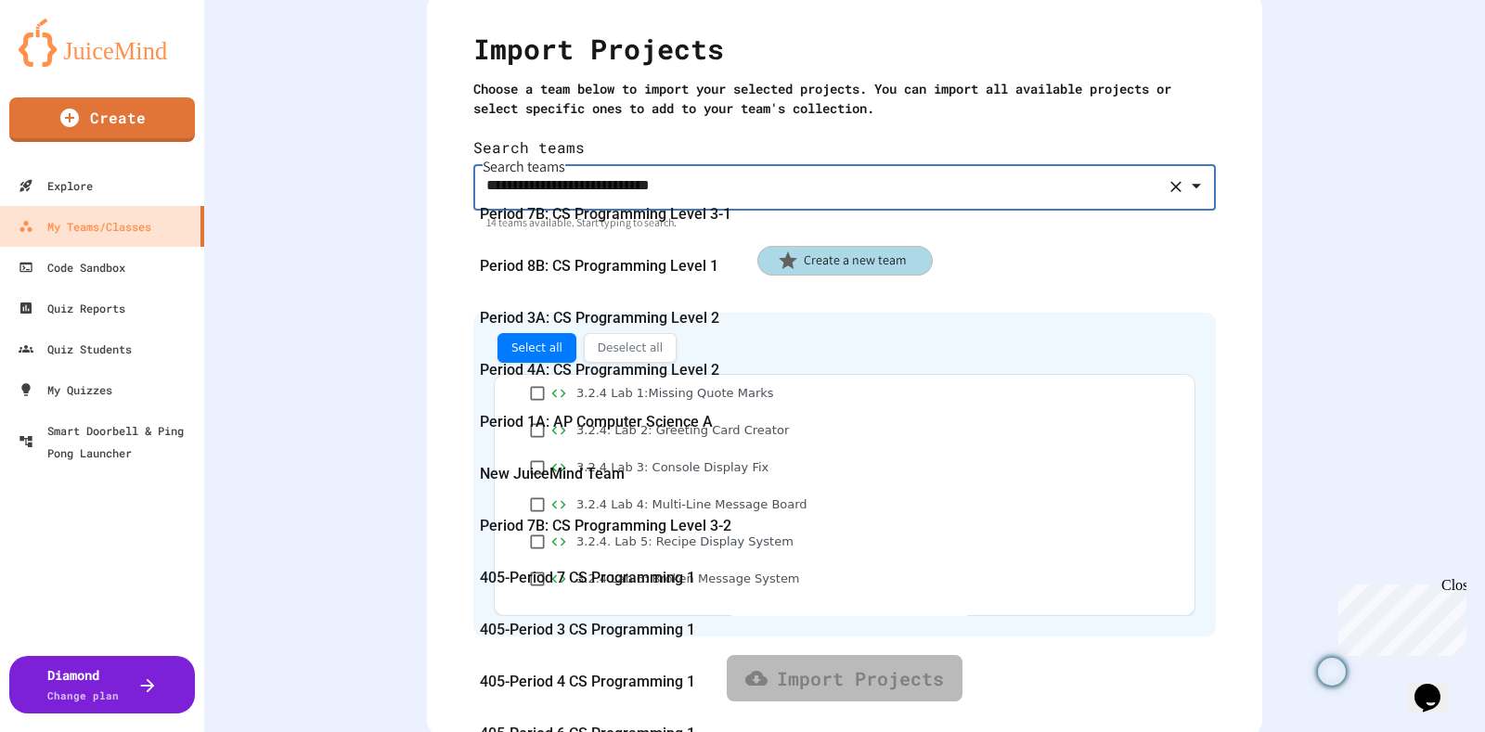
scroll to position [449, 0]
type input "**********"
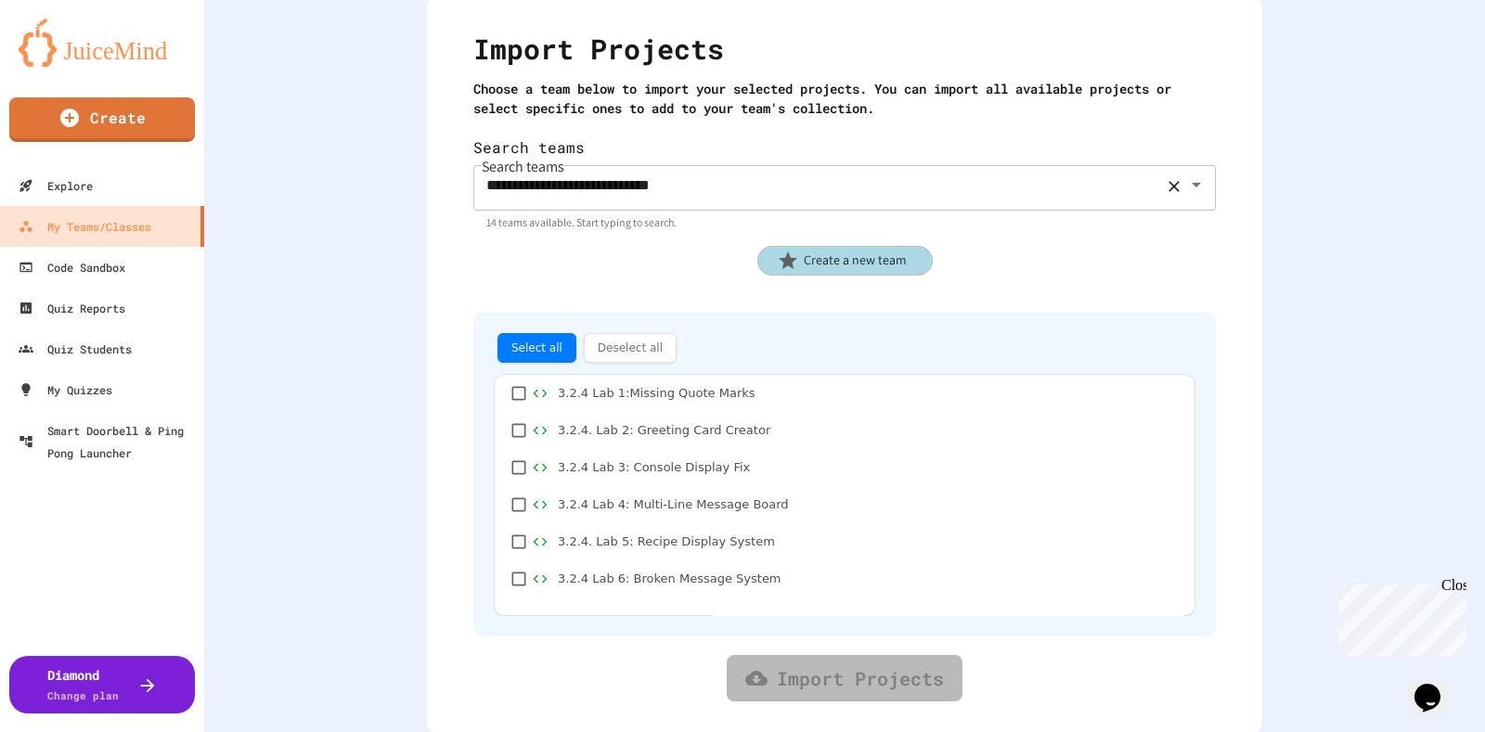
scroll to position [0, 0]
click at [314, 87] on div "**********" at bounding box center [844, 264] width 1280 height 732
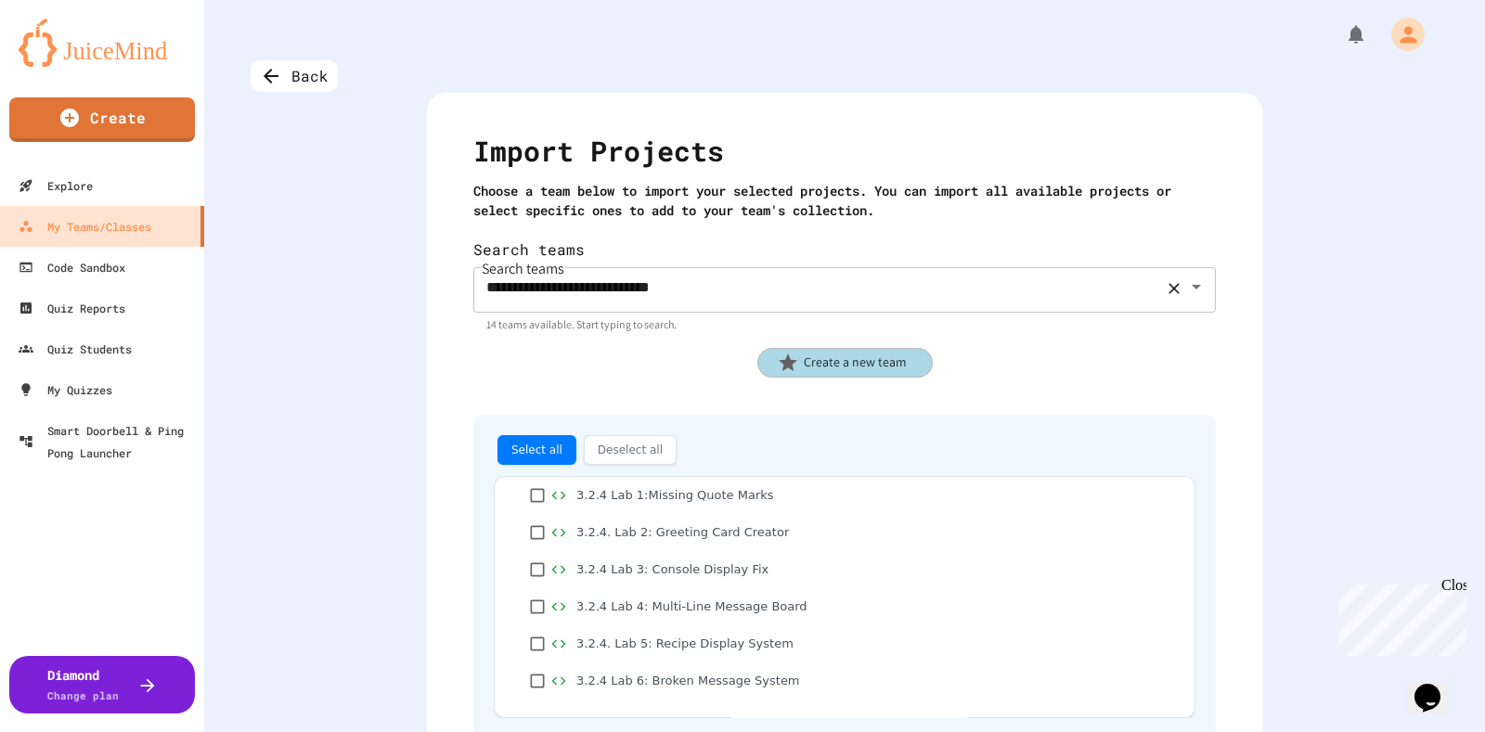
click at [284, 57] on div "**********" at bounding box center [844, 366] width 1280 height 732
click at [315, 84] on div "Back" at bounding box center [294, 76] width 87 height 32
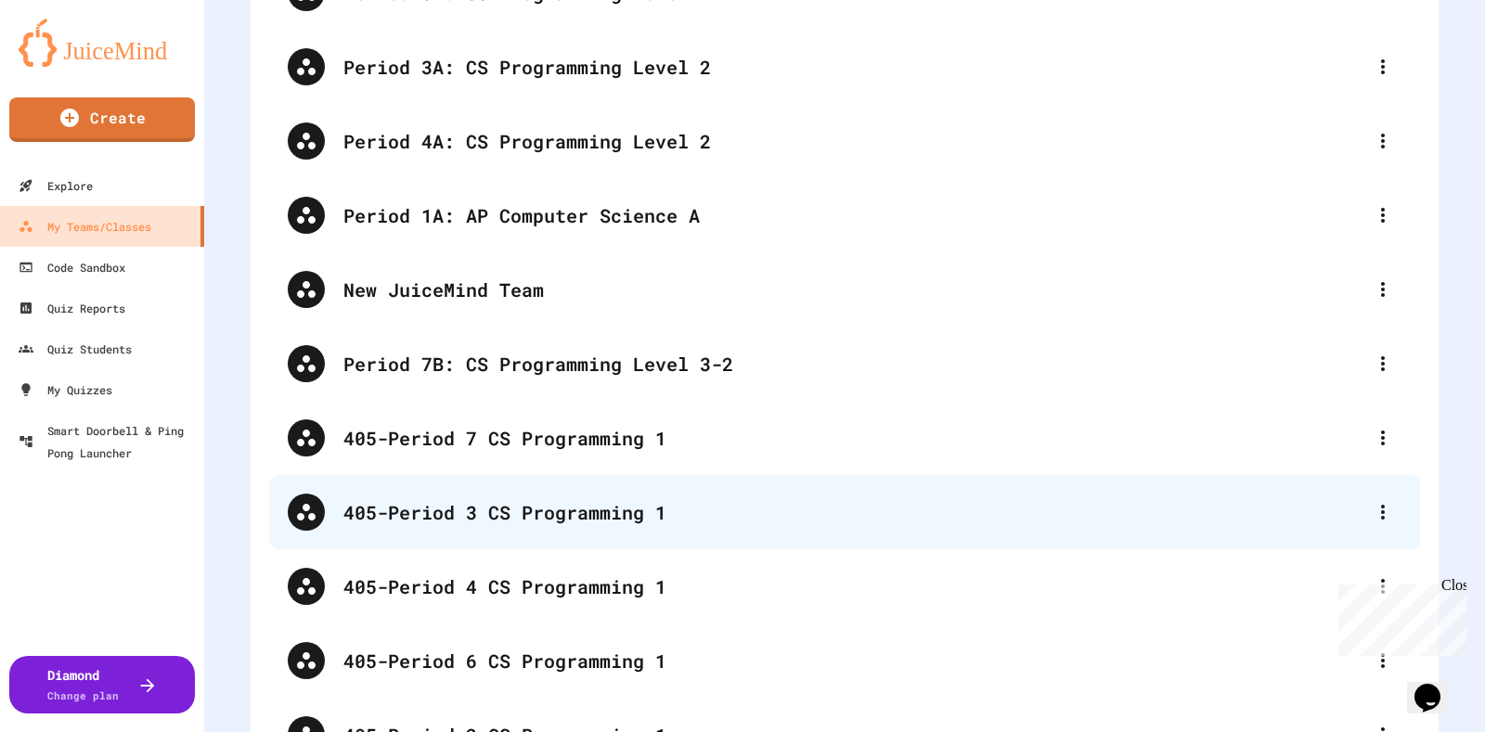
scroll to position [348, 0]
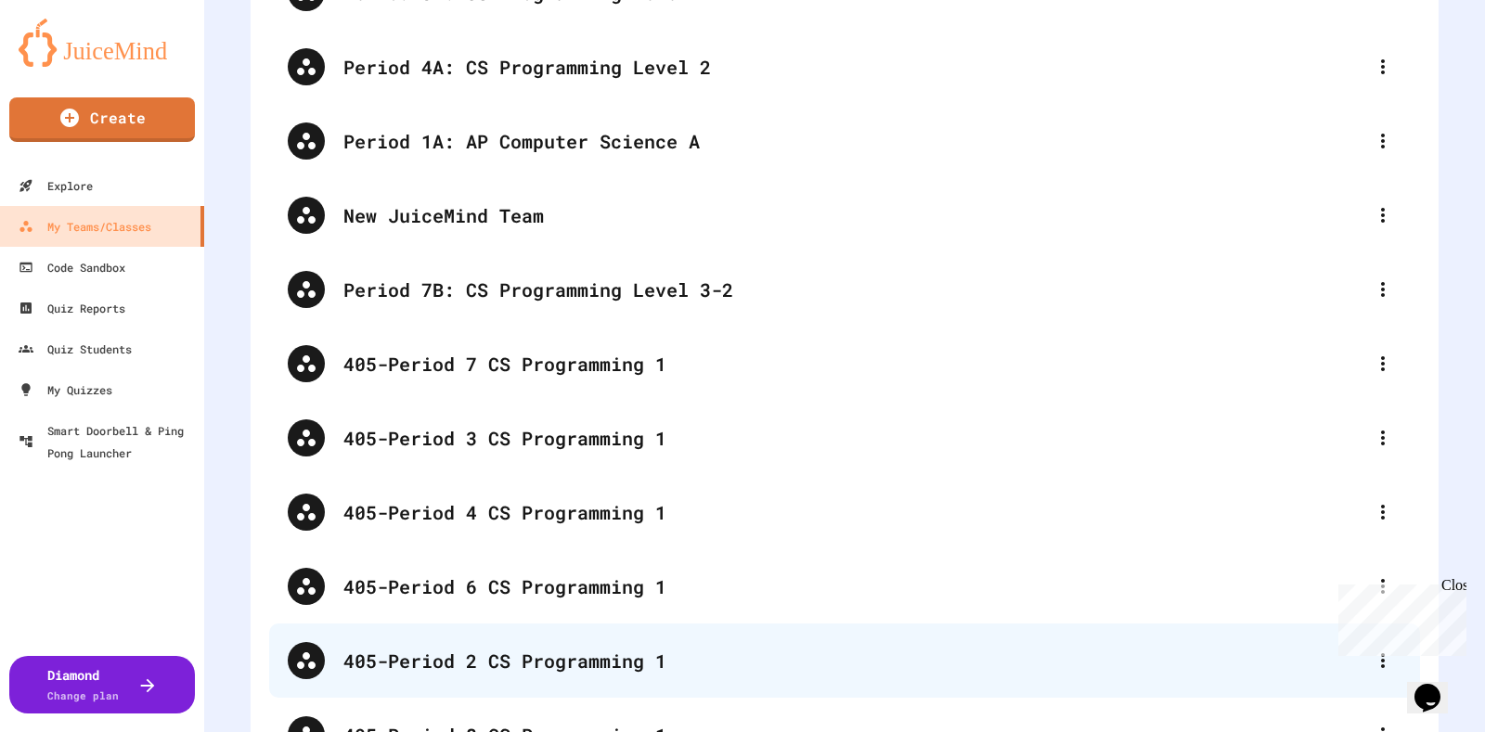
click at [484, 652] on div "405-Period 2 CS Programming 1" at bounding box center [853, 661] width 1021 height 28
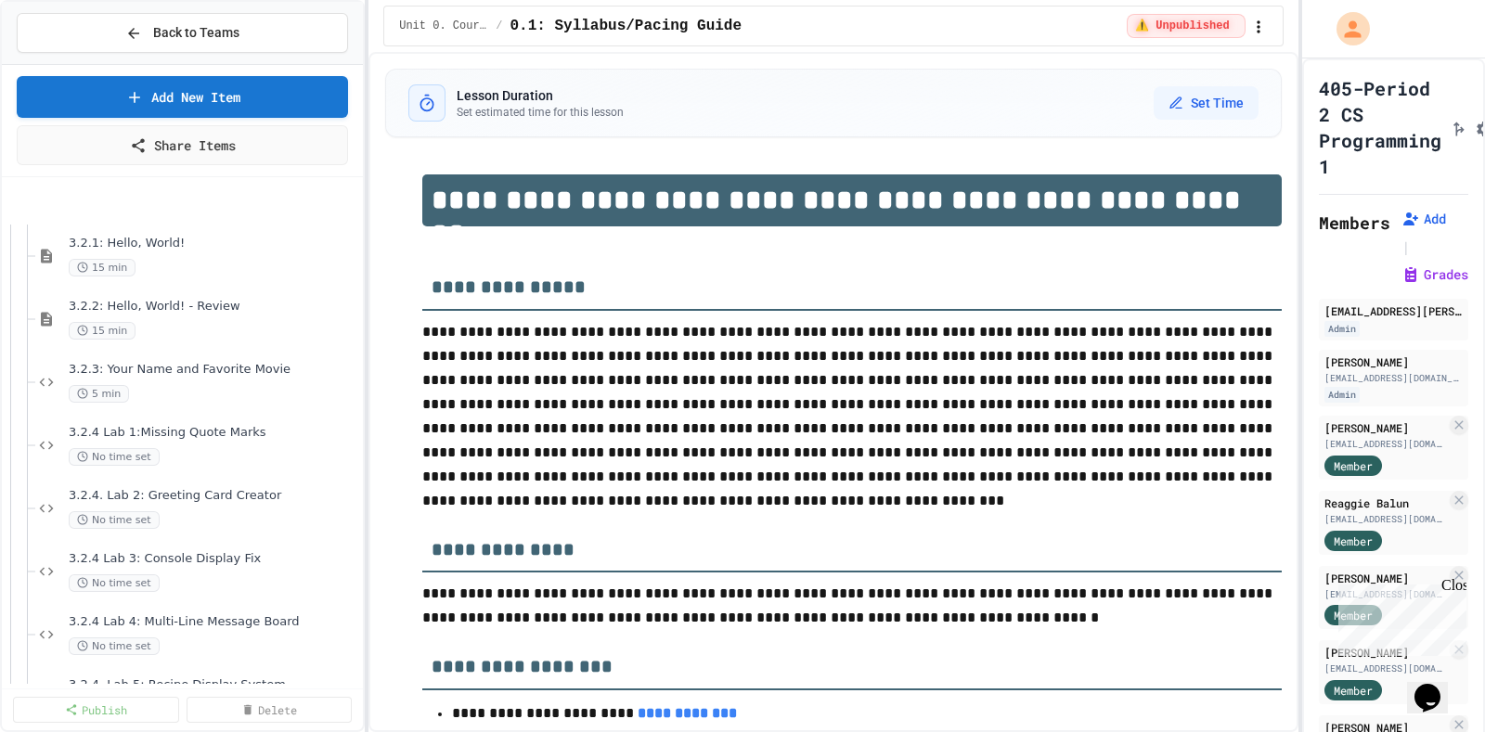
scroll to position [348, 0]
click at [28, 194] on icon at bounding box center [27, 195] width 8 height 6
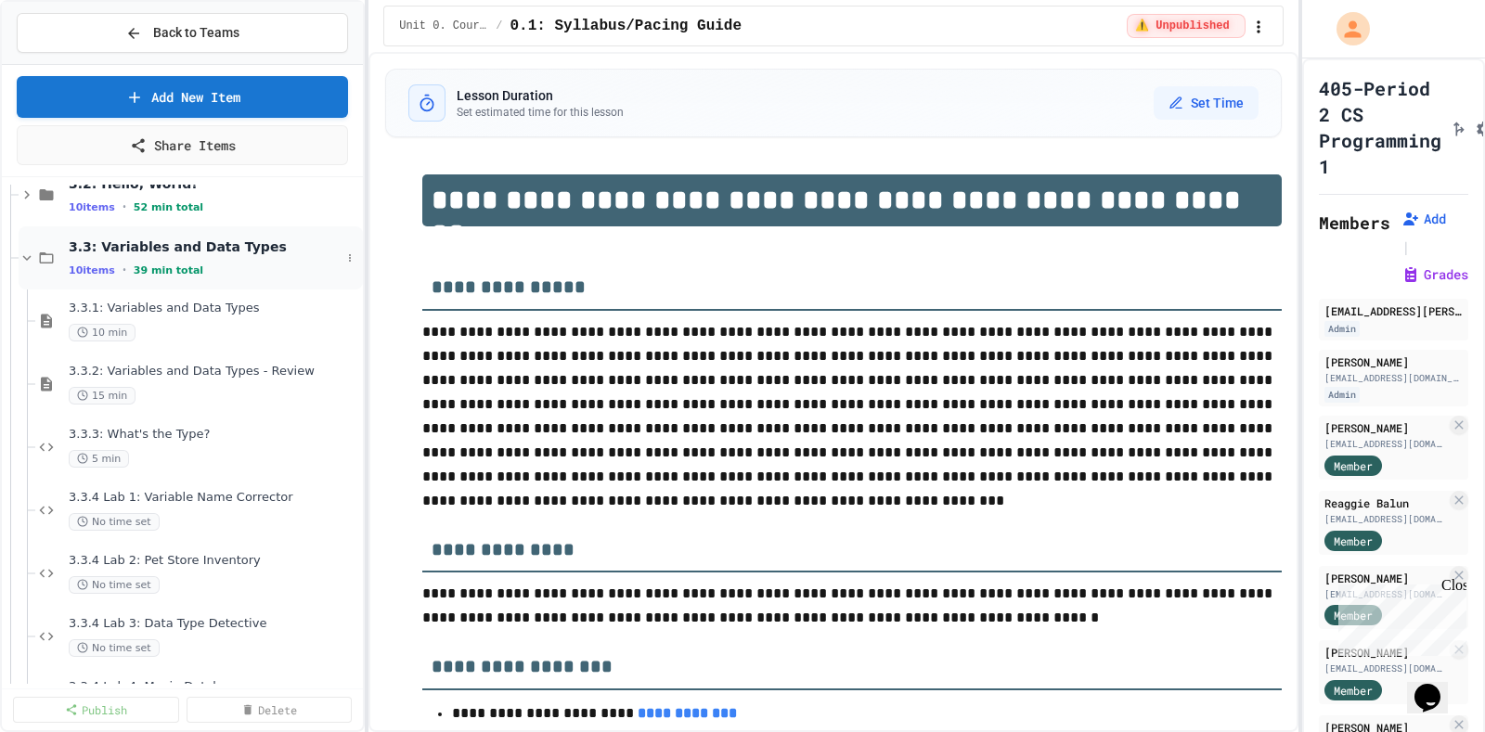
click at [97, 238] on span "3.3: Variables and Data Types" at bounding box center [205, 246] width 272 height 17
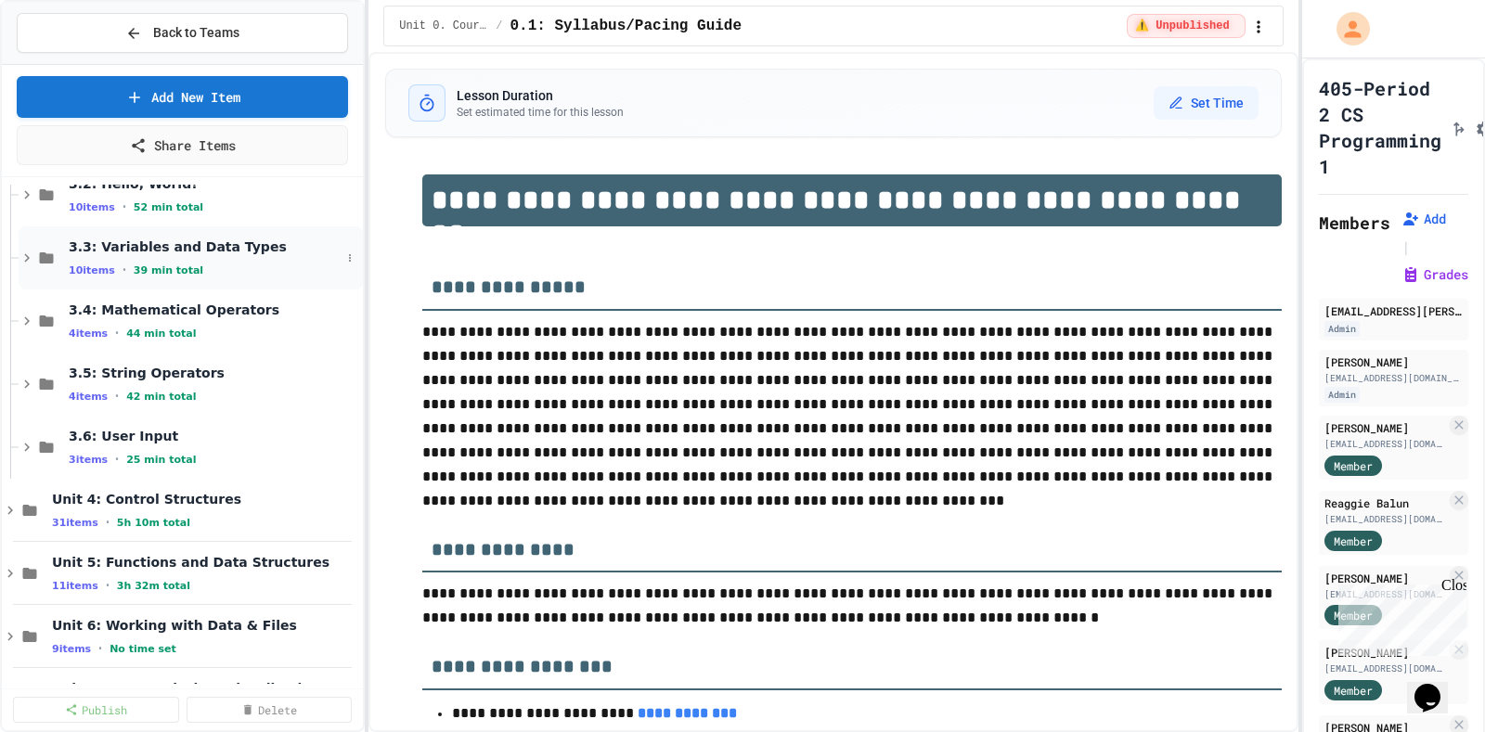
click at [124, 238] on span "3.3: Variables and Data Types" at bounding box center [205, 246] width 272 height 17
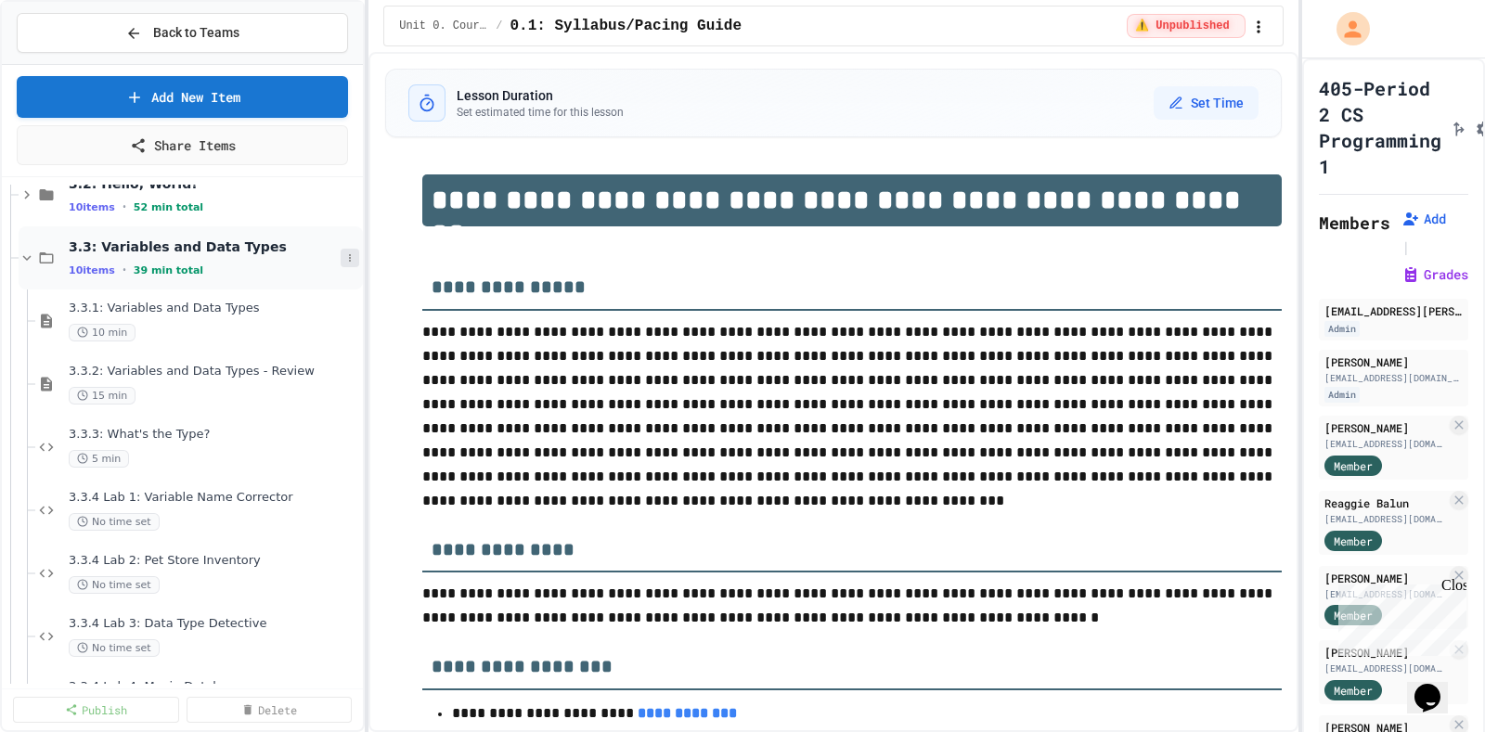
click at [341, 264] on button at bounding box center [350, 258] width 19 height 19
click at [93, 247] on div at bounding box center [742, 366] width 1485 height 732
click at [227, 141] on link "Share Items" at bounding box center [183, 143] width 308 height 42
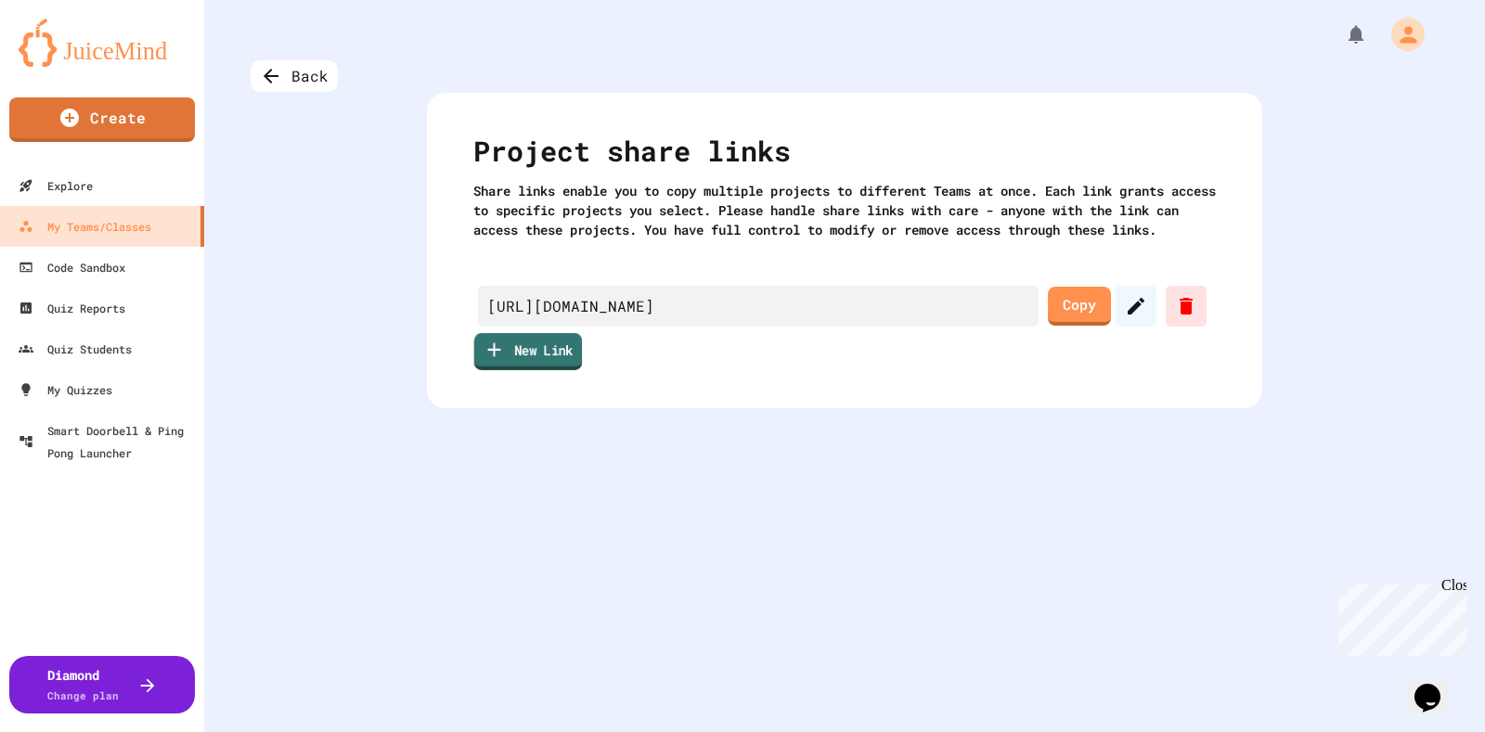
click at [537, 370] on link "New Link" at bounding box center [528, 351] width 109 height 37
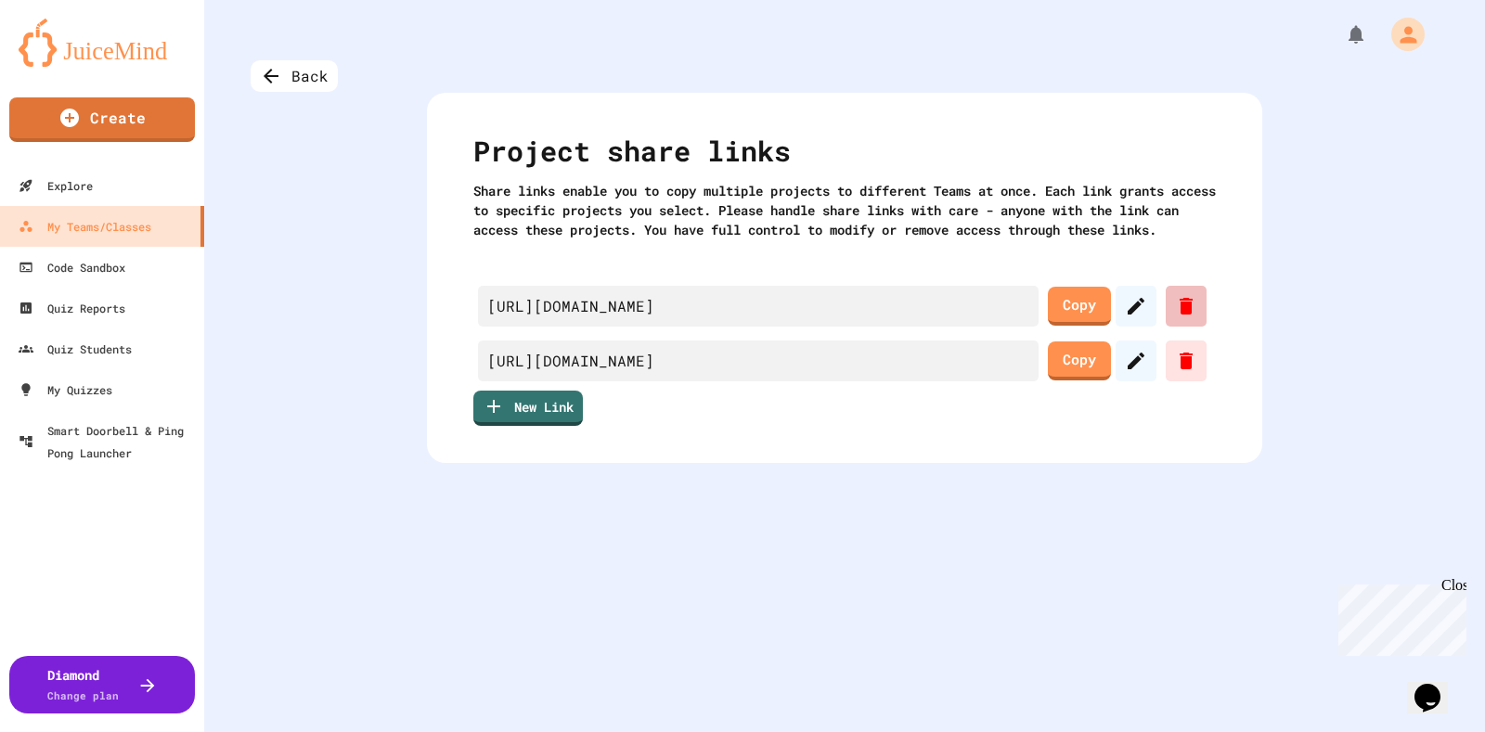
click at [1177, 327] on div at bounding box center [1185, 306] width 41 height 41
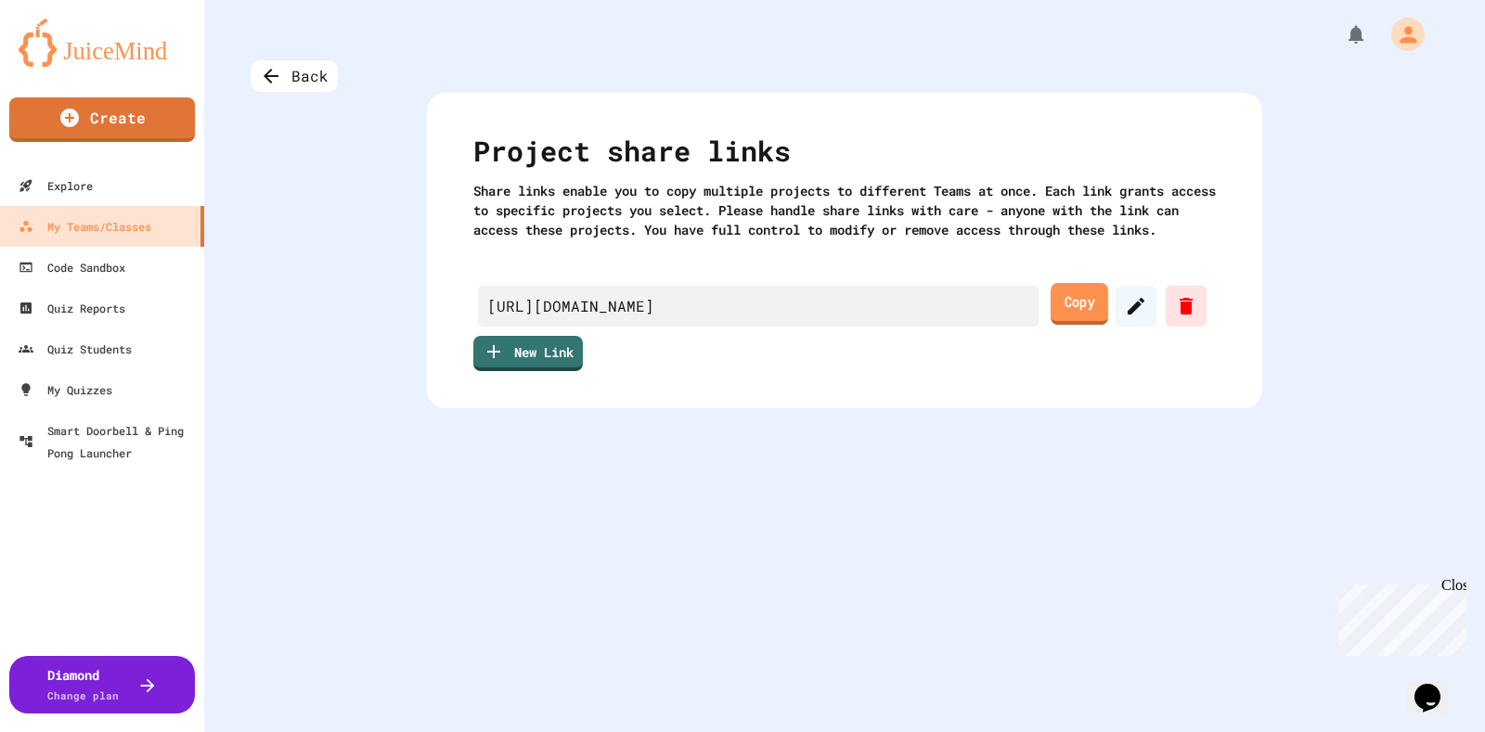
click at [1087, 325] on link "Copy" at bounding box center [1079, 304] width 58 height 42
click at [286, 81] on div "Back" at bounding box center [294, 76] width 87 height 32
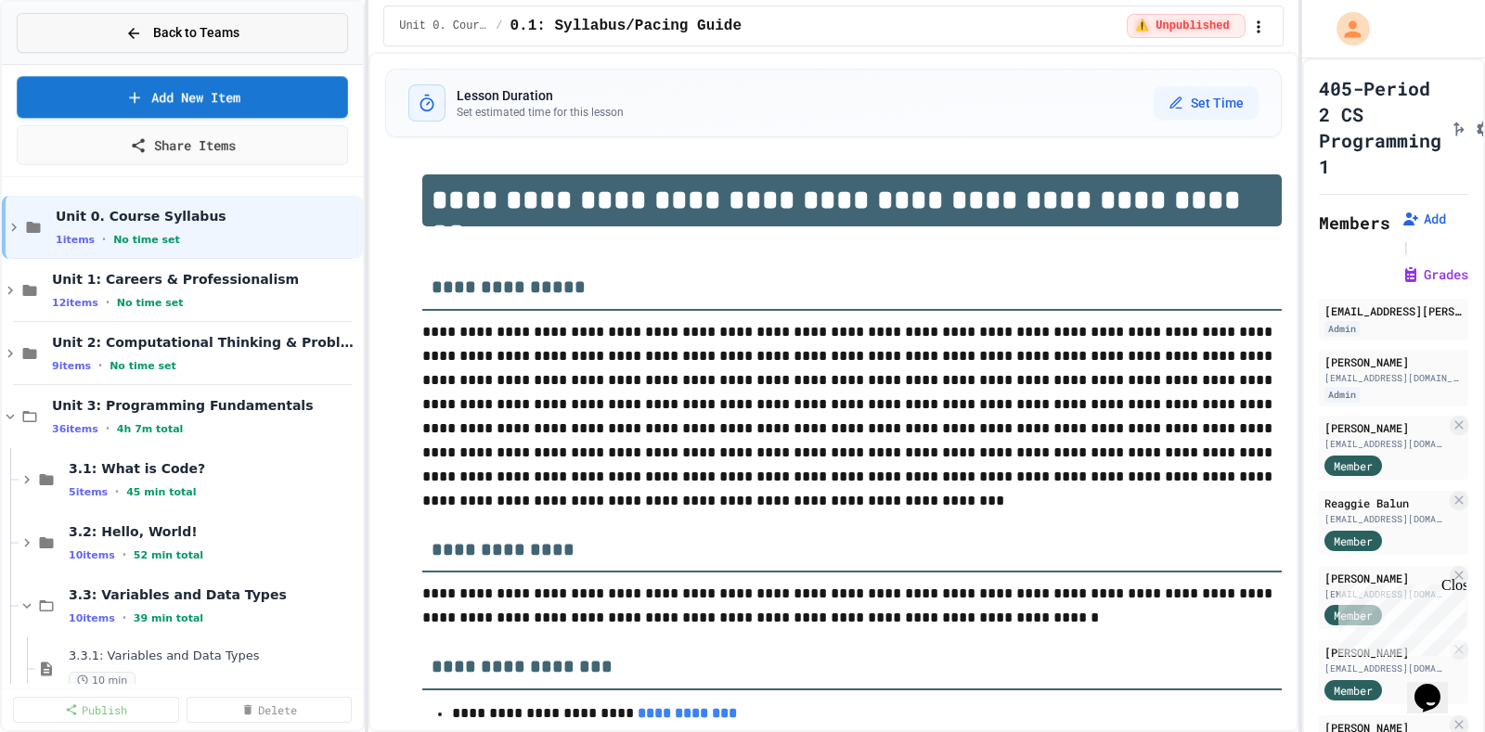
click at [179, 29] on span "Back to Teams" at bounding box center [196, 32] width 86 height 19
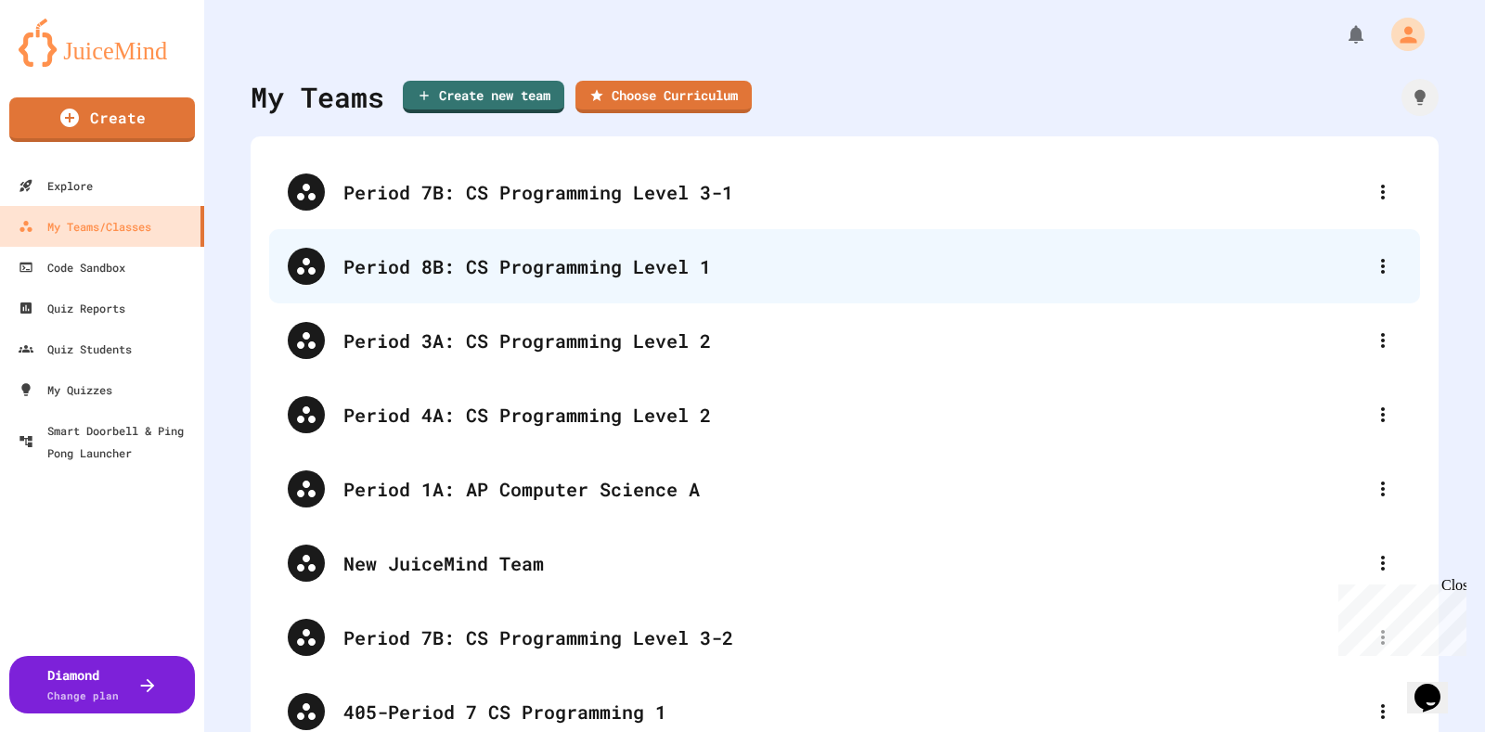
click at [516, 266] on div "Period 8B: CS Programming Level 1" at bounding box center [853, 266] width 1021 height 28
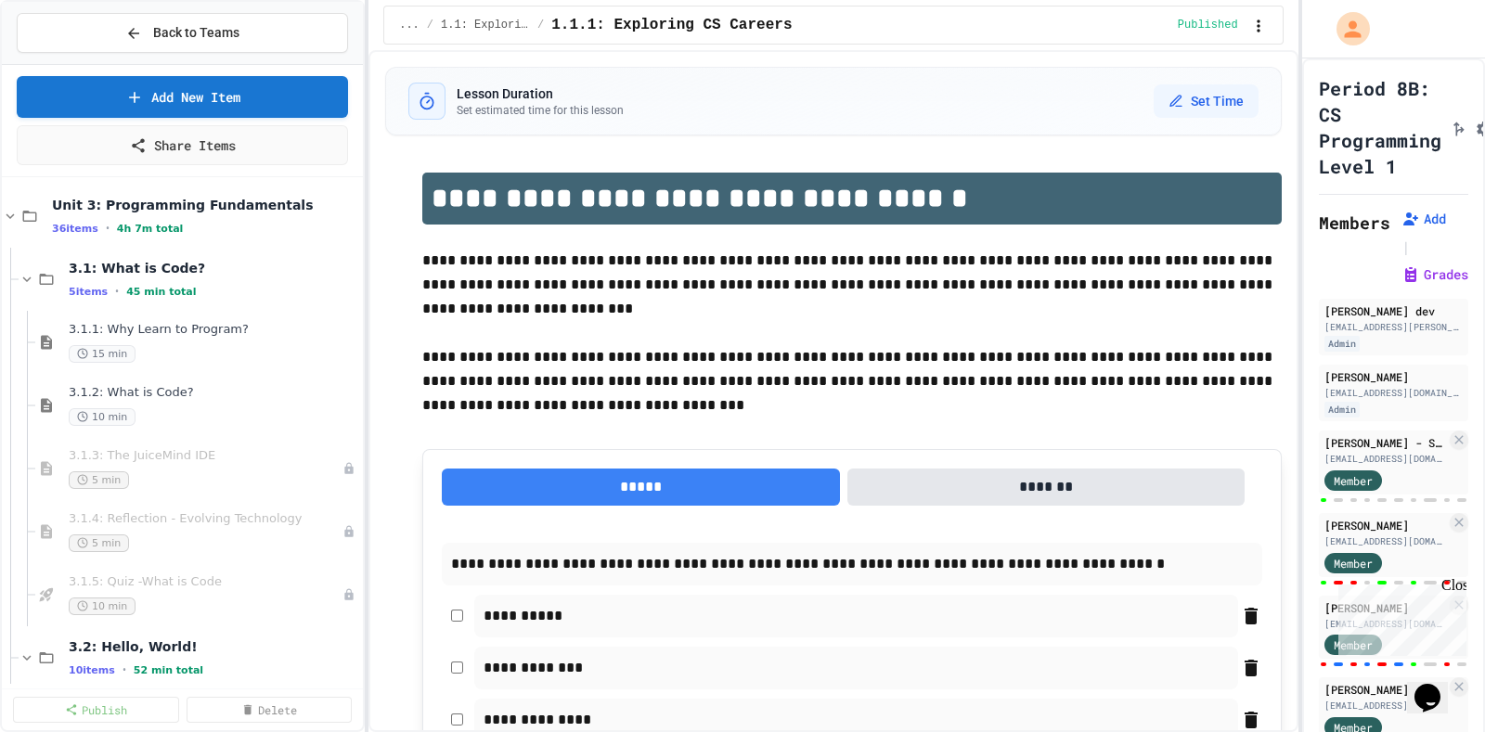
scroll to position [115, 0]
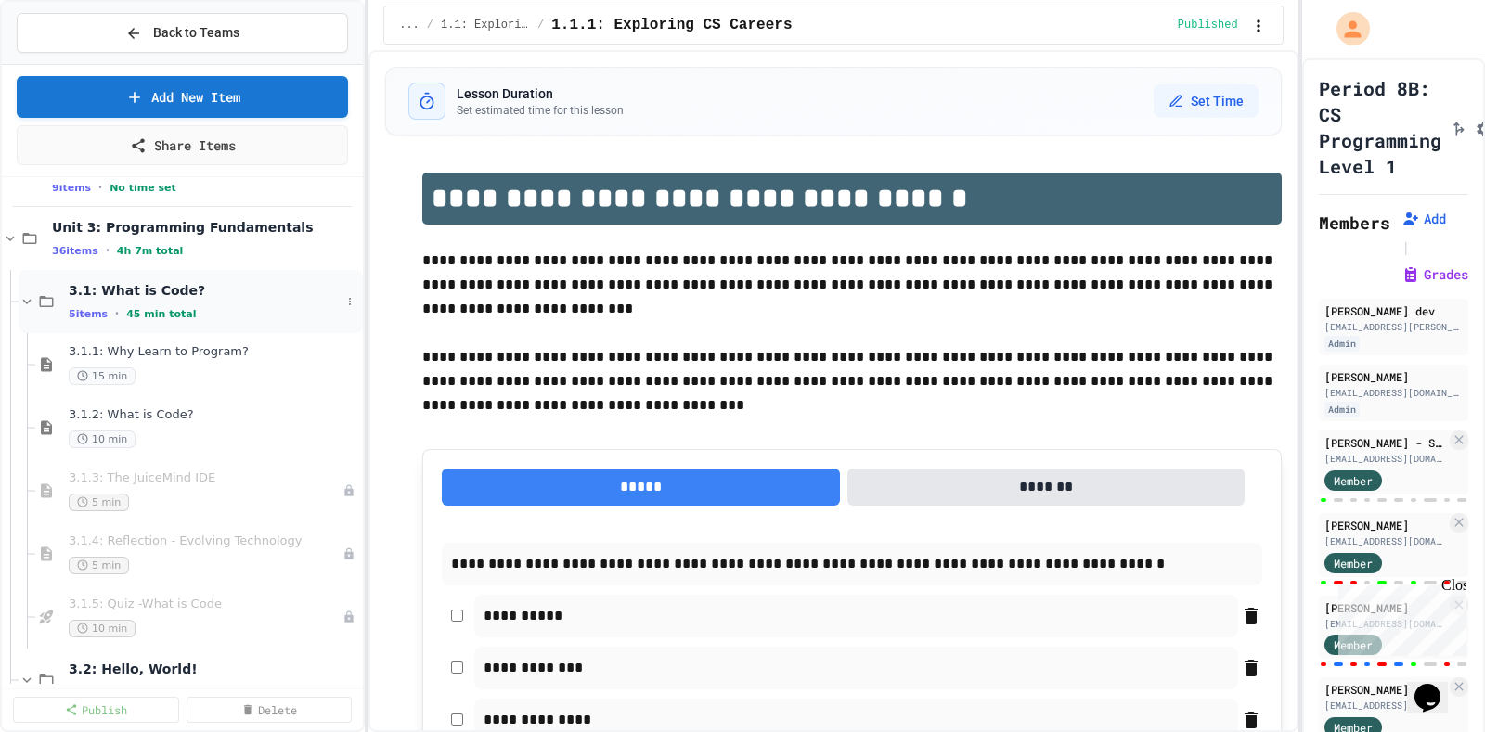
click at [23, 299] on icon at bounding box center [27, 302] width 8 height 6
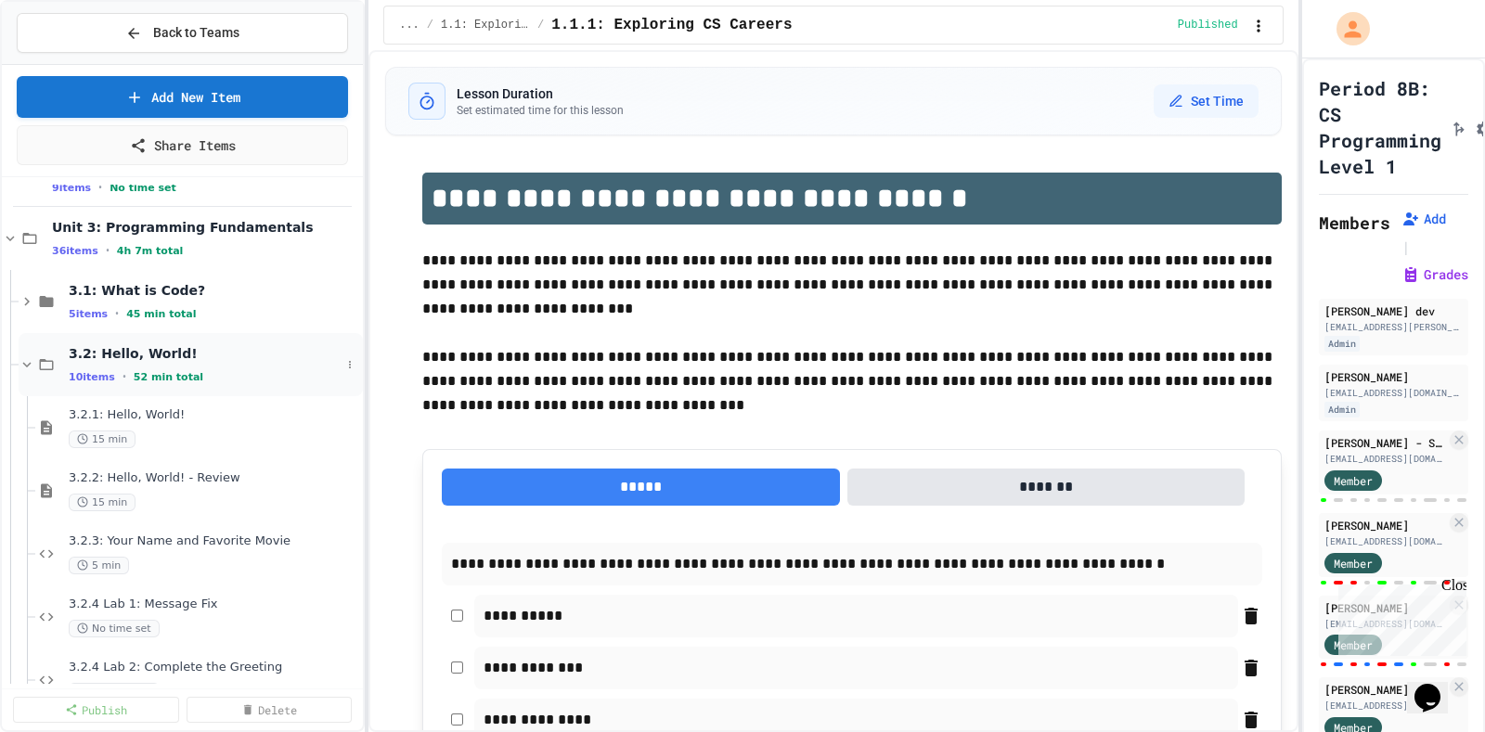
click at [32, 362] on icon at bounding box center [27, 364] width 17 height 17
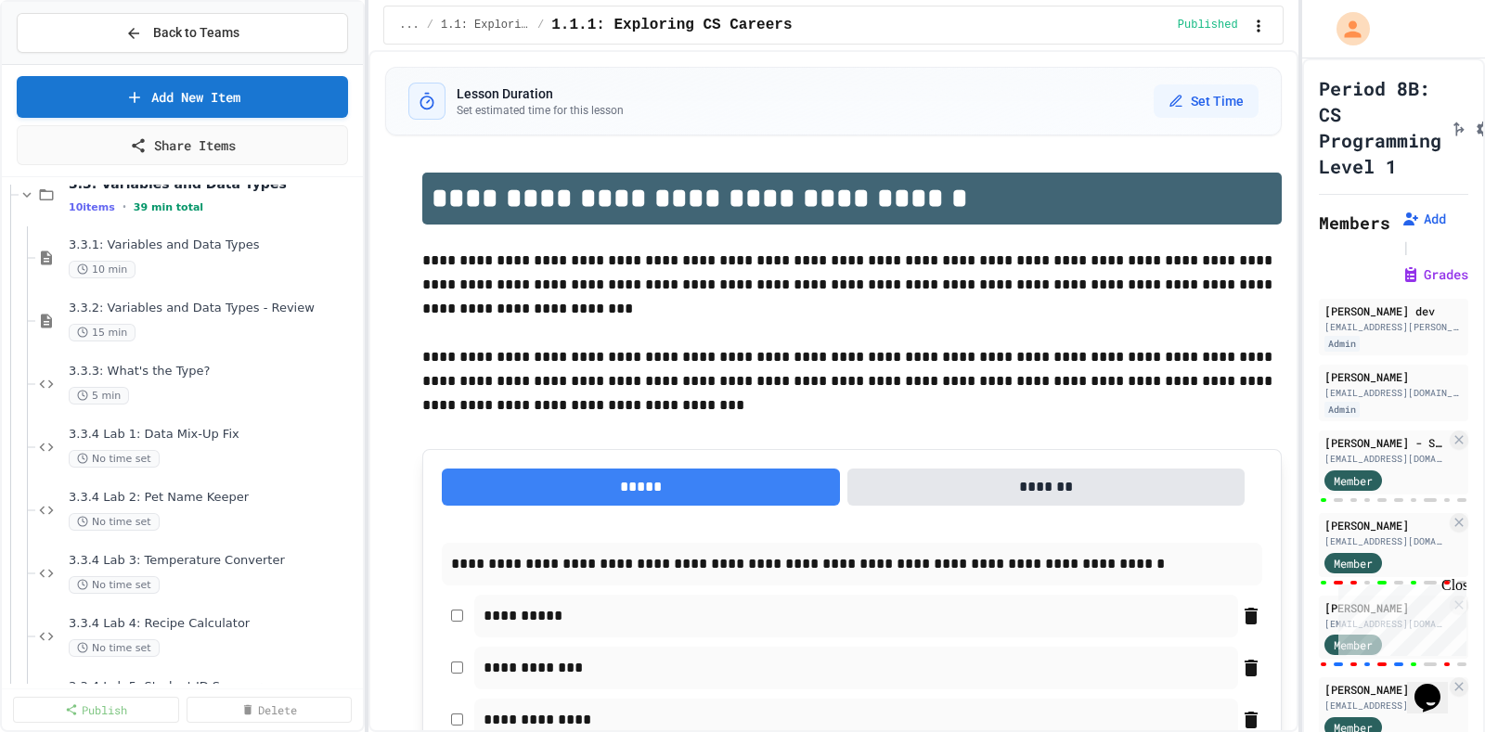
scroll to position [463, 0]
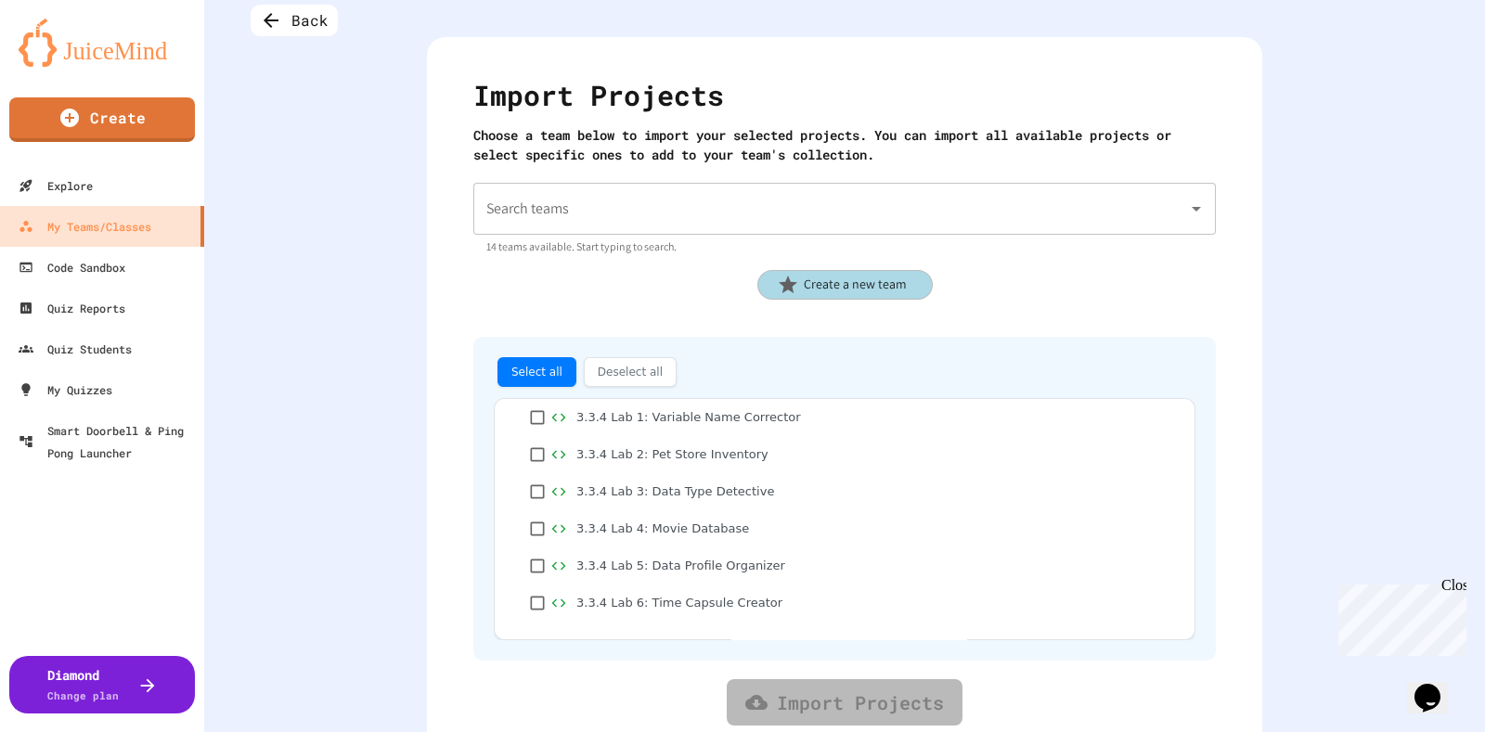
scroll to position [102, 0]
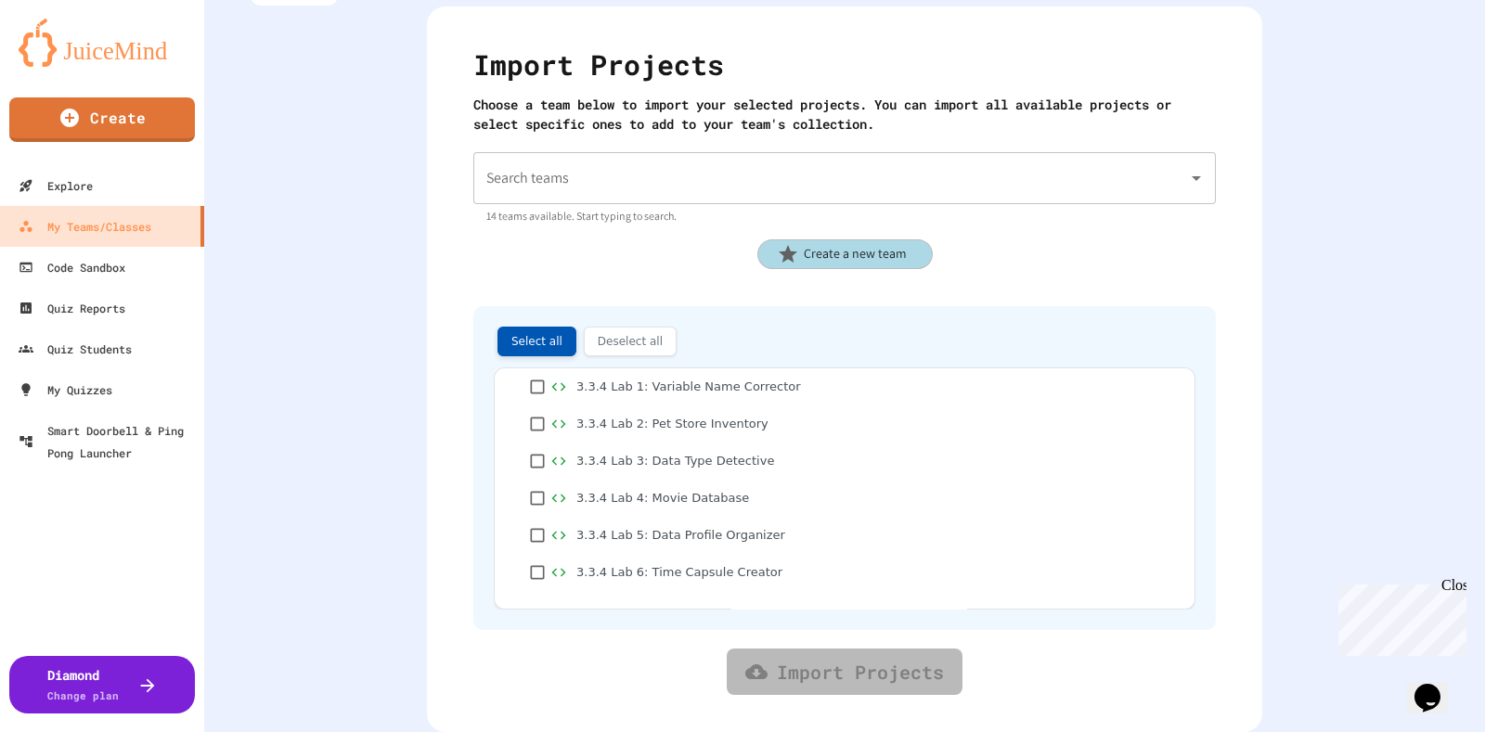
click at [532, 327] on button "Select all" at bounding box center [536, 342] width 79 height 30
click at [925, 161] on input "Search teams" at bounding box center [831, 178] width 698 height 35
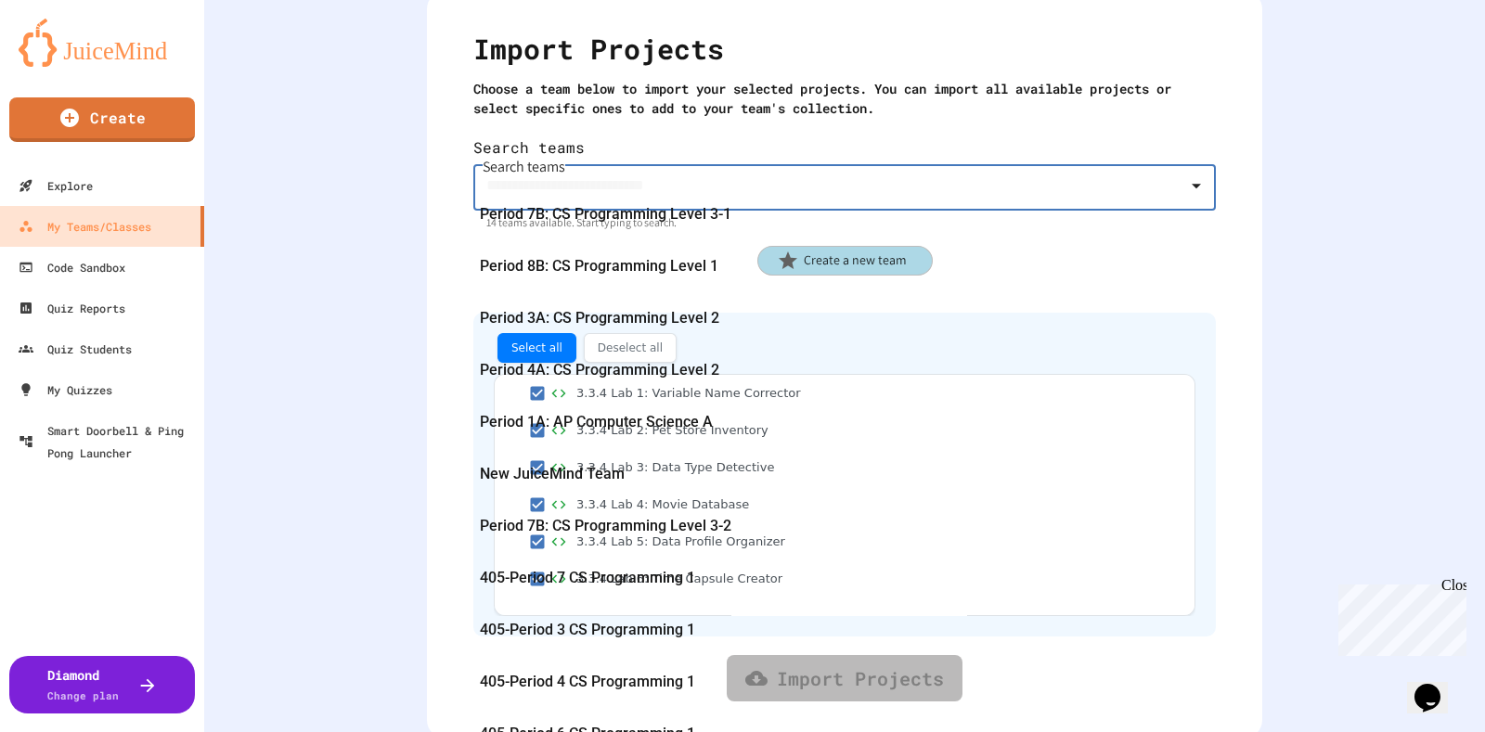
scroll to position [231, 0]
click at [660, 615] on span "405-Period 3 CS Programming 1" at bounding box center [587, 630] width 215 height 30
type input "**********"
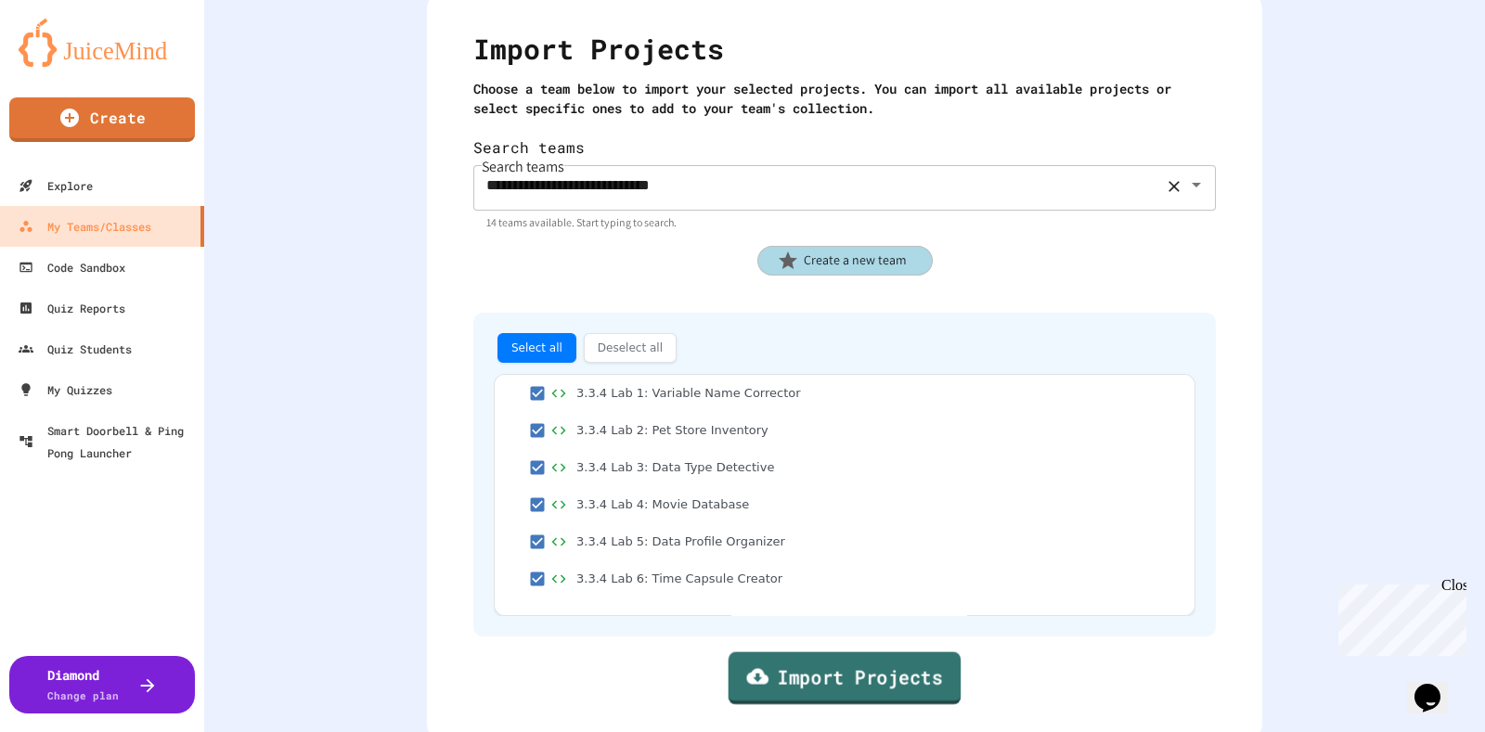
click at [825, 658] on link "Import Projects" at bounding box center [844, 678] width 233 height 53
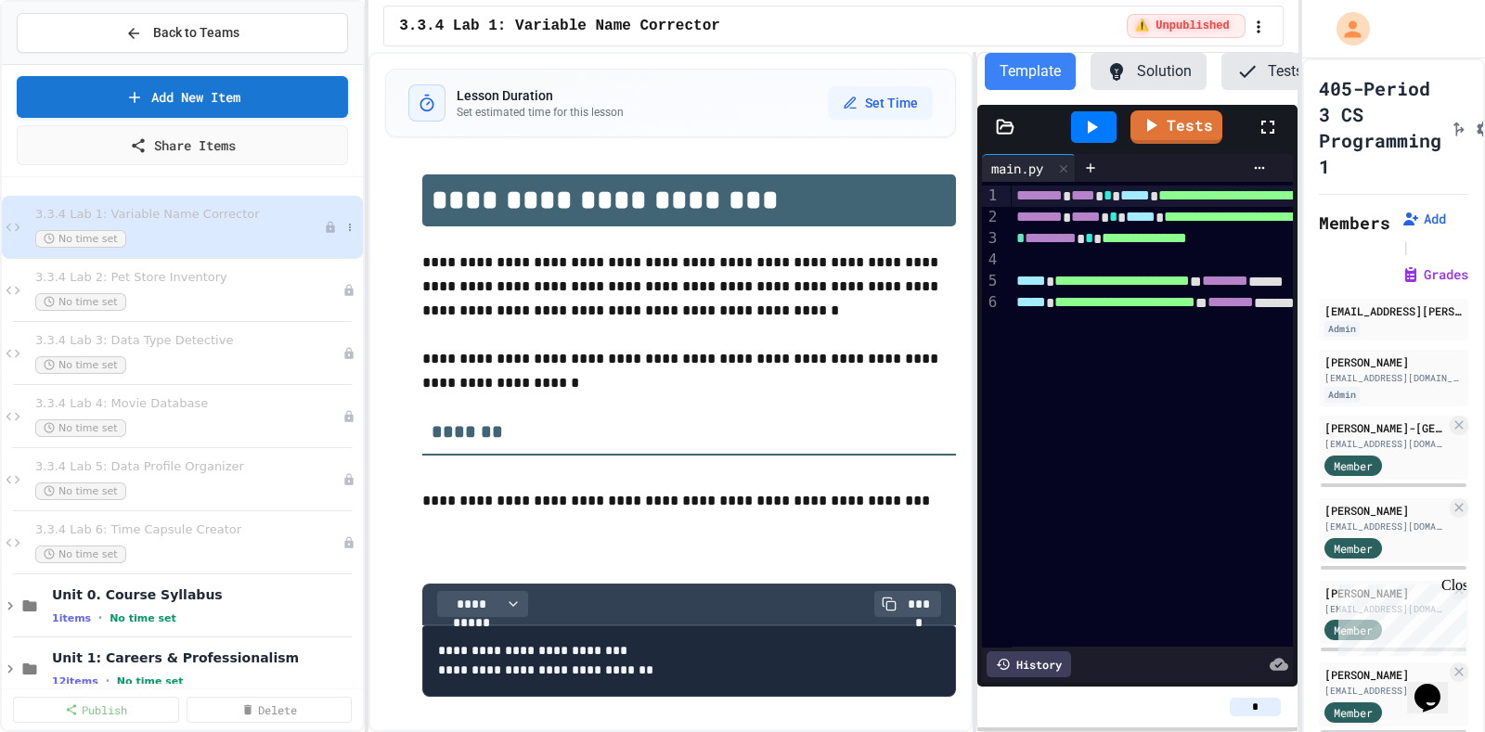
click at [209, 226] on div "3.3.4 Lab 1: Variable Name Corrector No time set" at bounding box center [179, 227] width 289 height 41
click at [224, 271] on span "3.3.4 Lab 2: Pet Store Inventory" at bounding box center [179, 278] width 289 height 16
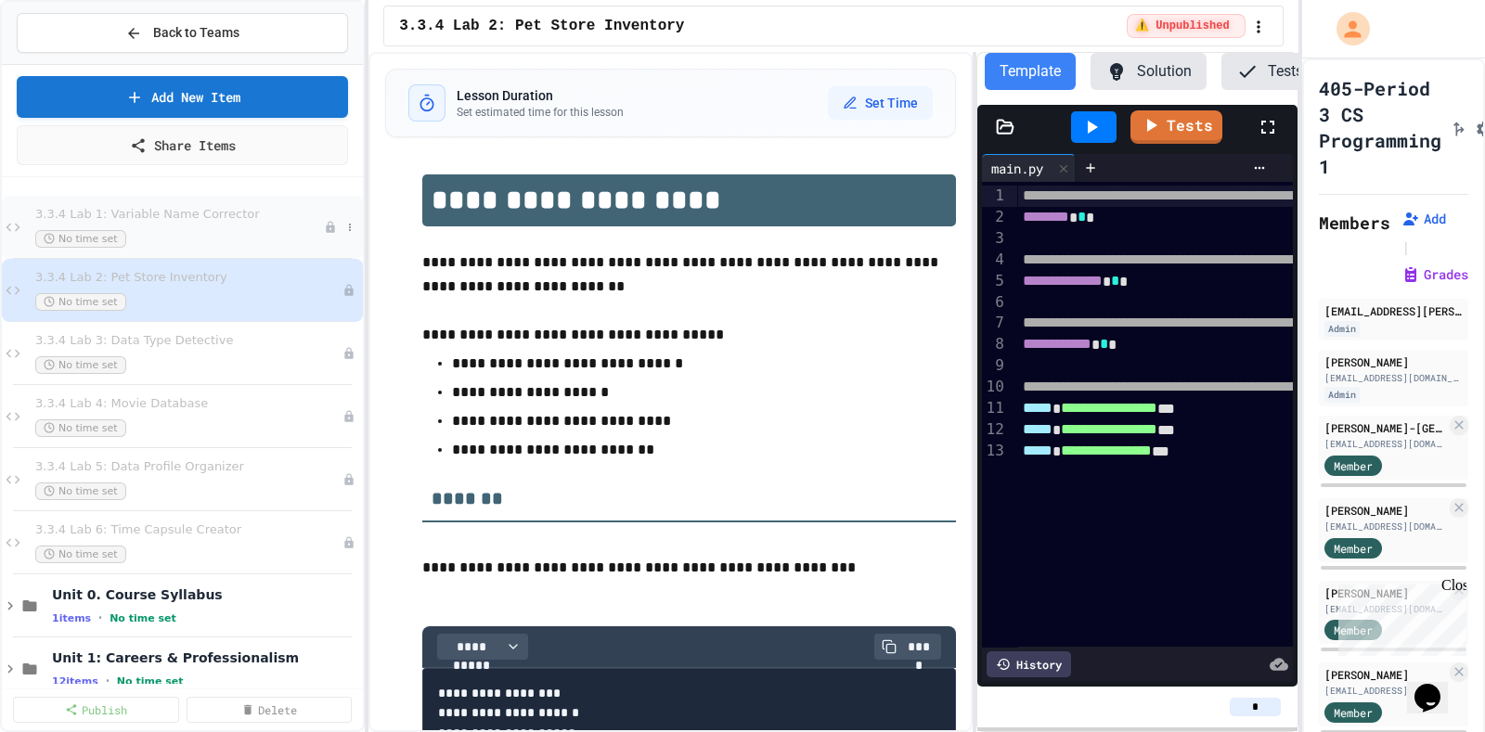
click at [268, 219] on span "3.3.4 Lab 1: Variable Name Corrector" at bounding box center [179, 215] width 289 height 16
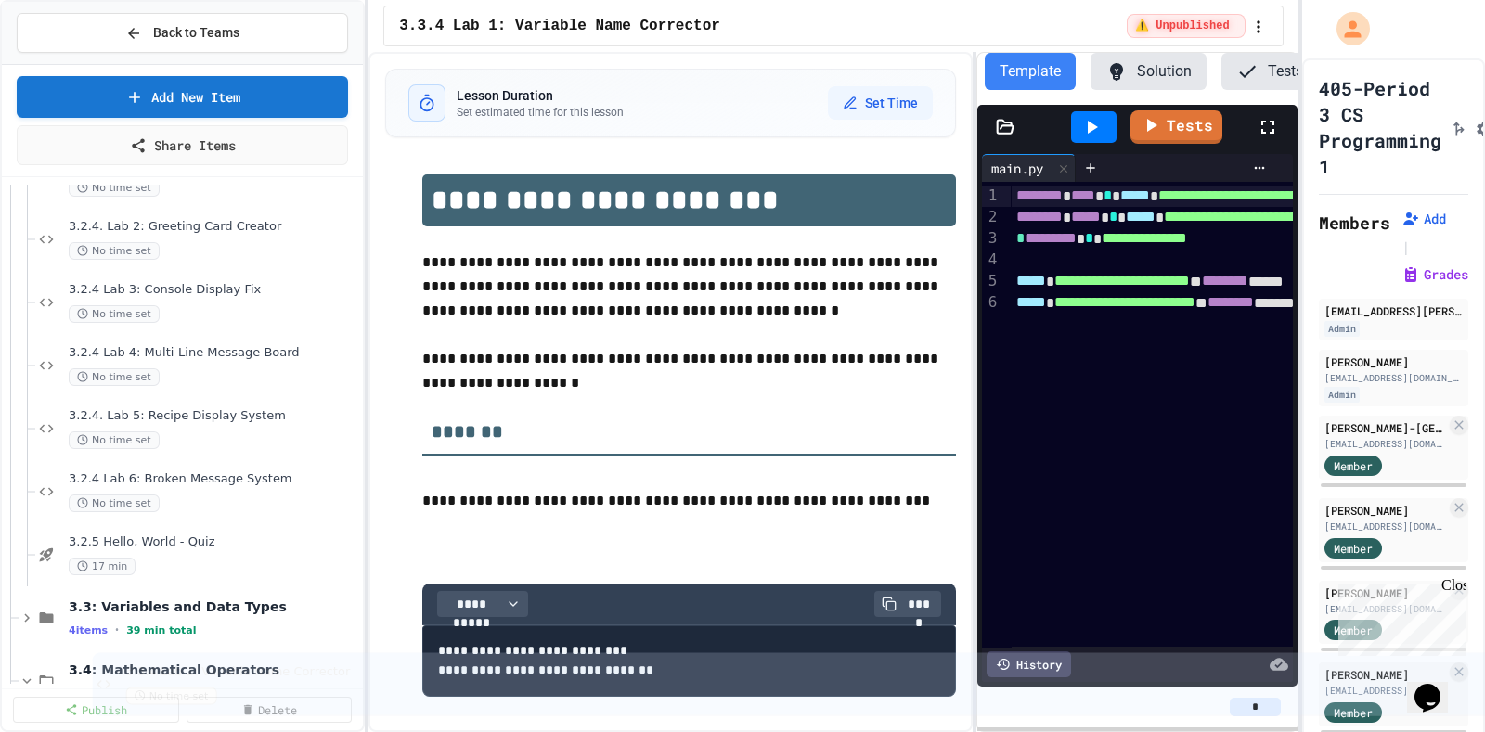
scroll to position [1012, 0]
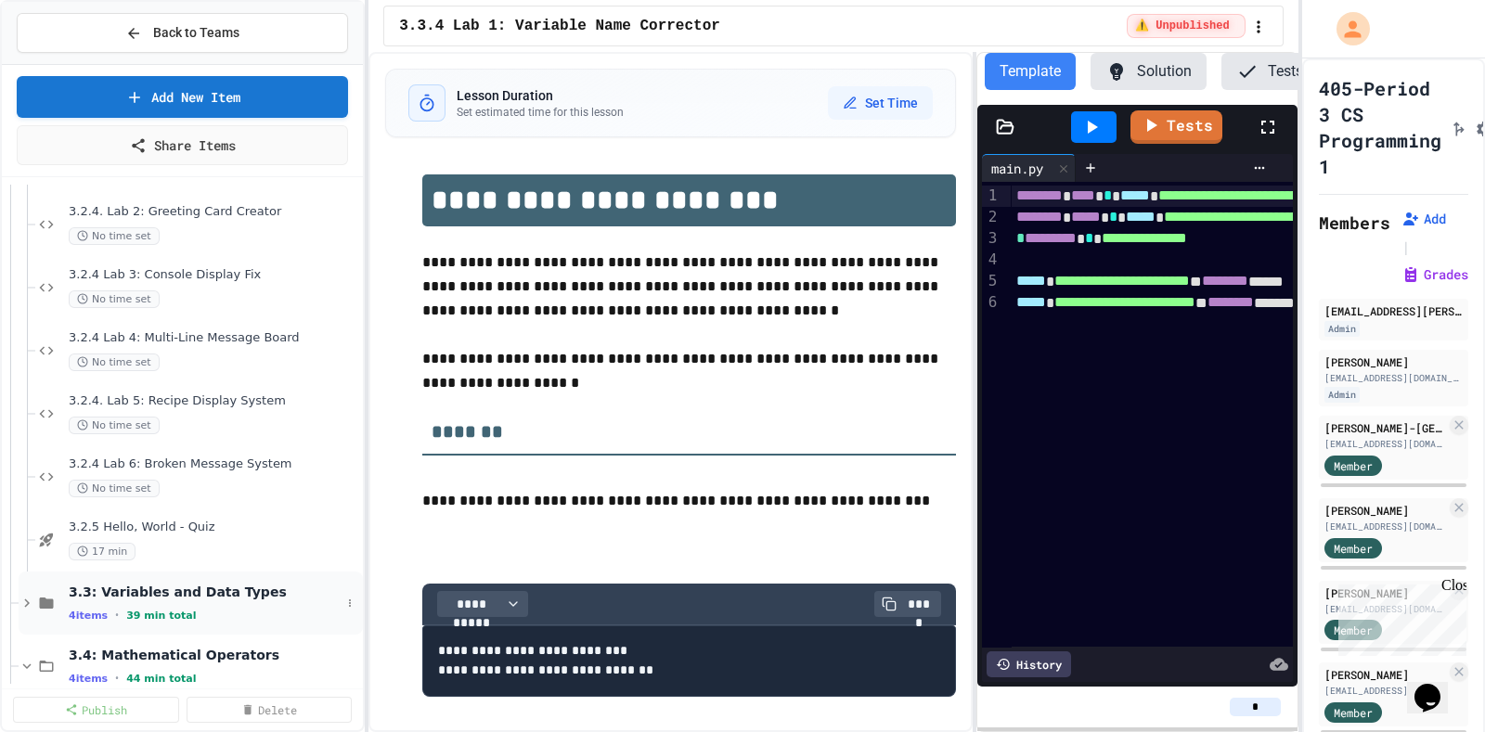
click at [23, 602] on icon at bounding box center [27, 603] width 17 height 17
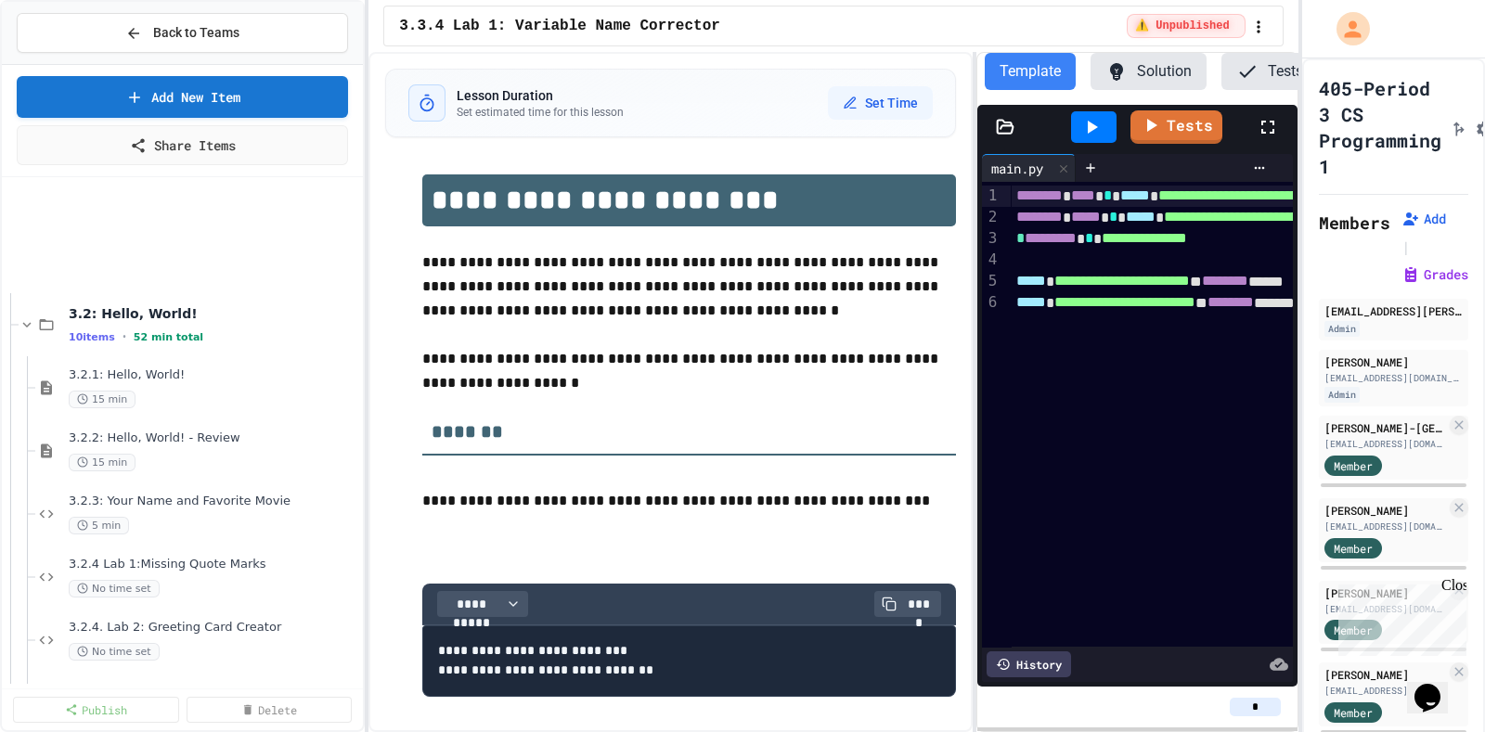
scroll to position [548, 0]
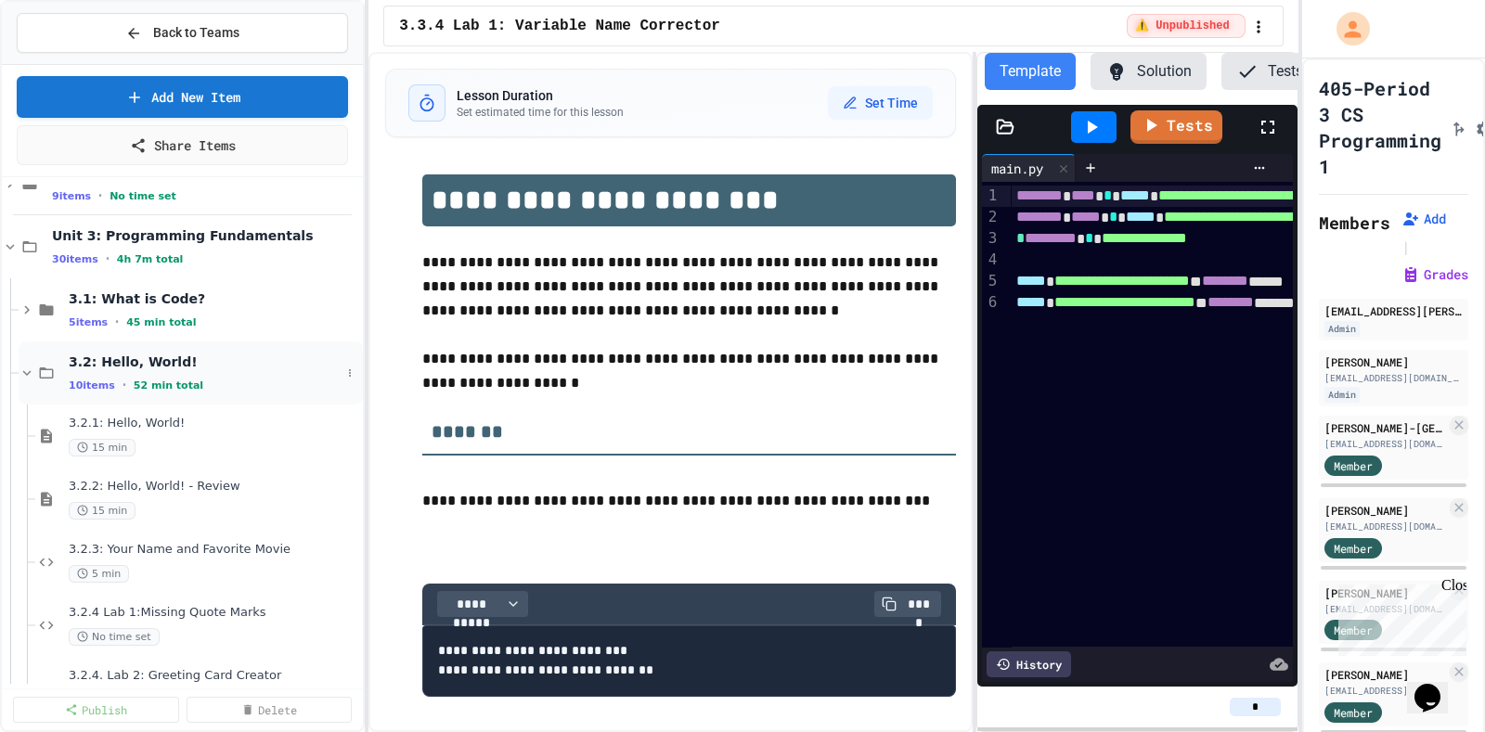
click at [32, 366] on icon at bounding box center [27, 373] width 17 height 17
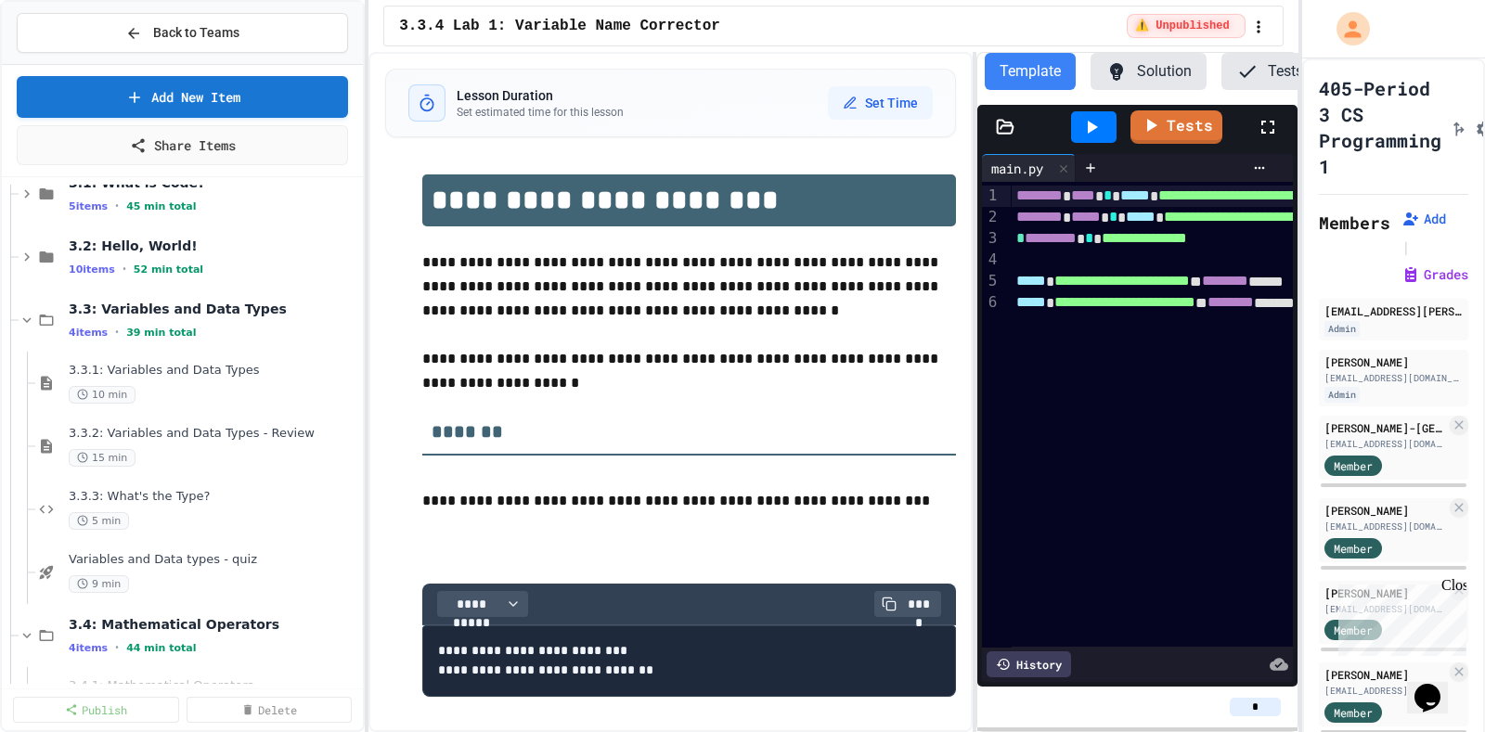
scroll to position [780, 0]
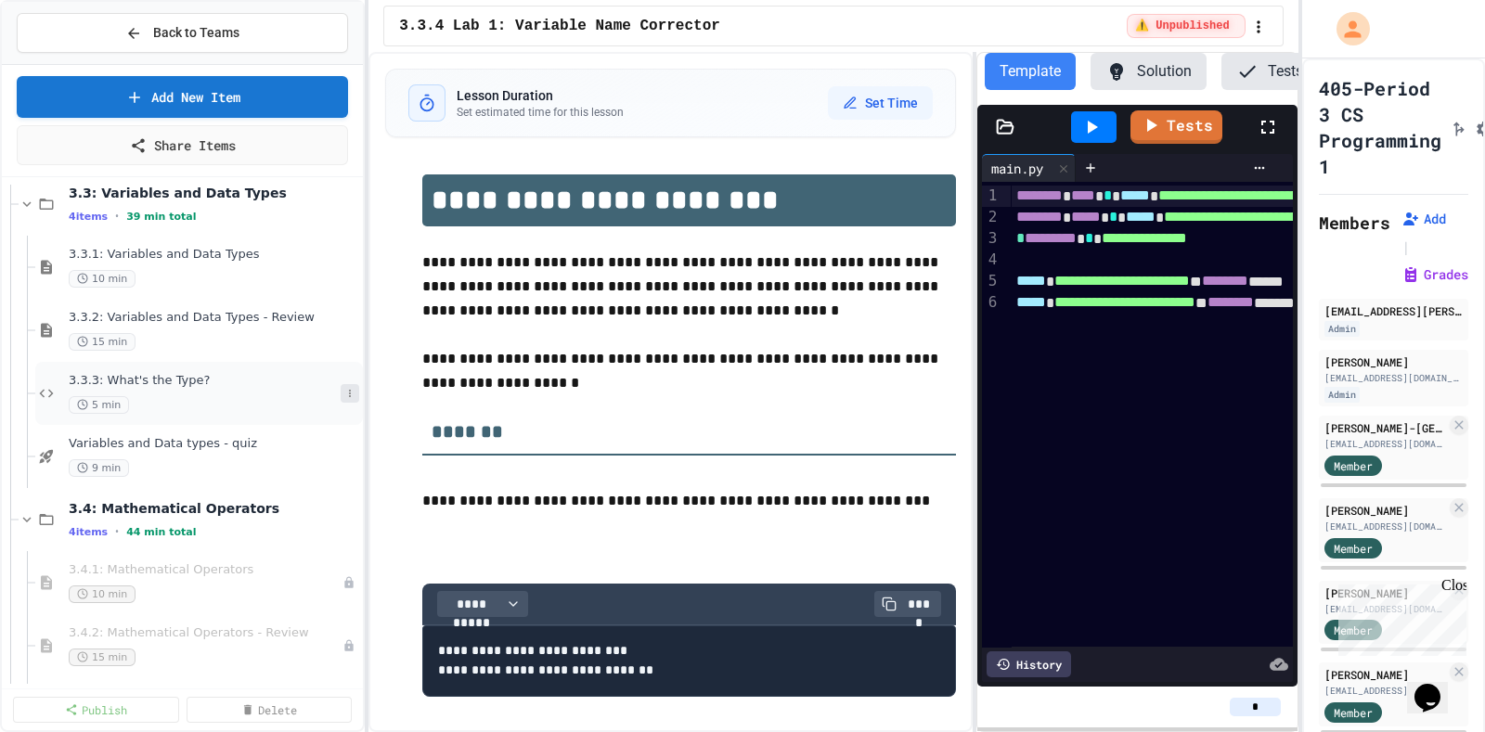
click at [344, 388] on icon at bounding box center [349, 393] width 11 height 11
click at [388, 359] on div at bounding box center [742, 366] width 1485 height 732
click at [344, 452] on icon at bounding box center [349, 456] width 11 height 11
click at [306, 491] on button "Rename" at bounding box center [295, 488] width 143 height 33
click at [69, 449] on input "**********" at bounding box center [203, 449] width 276 height 26
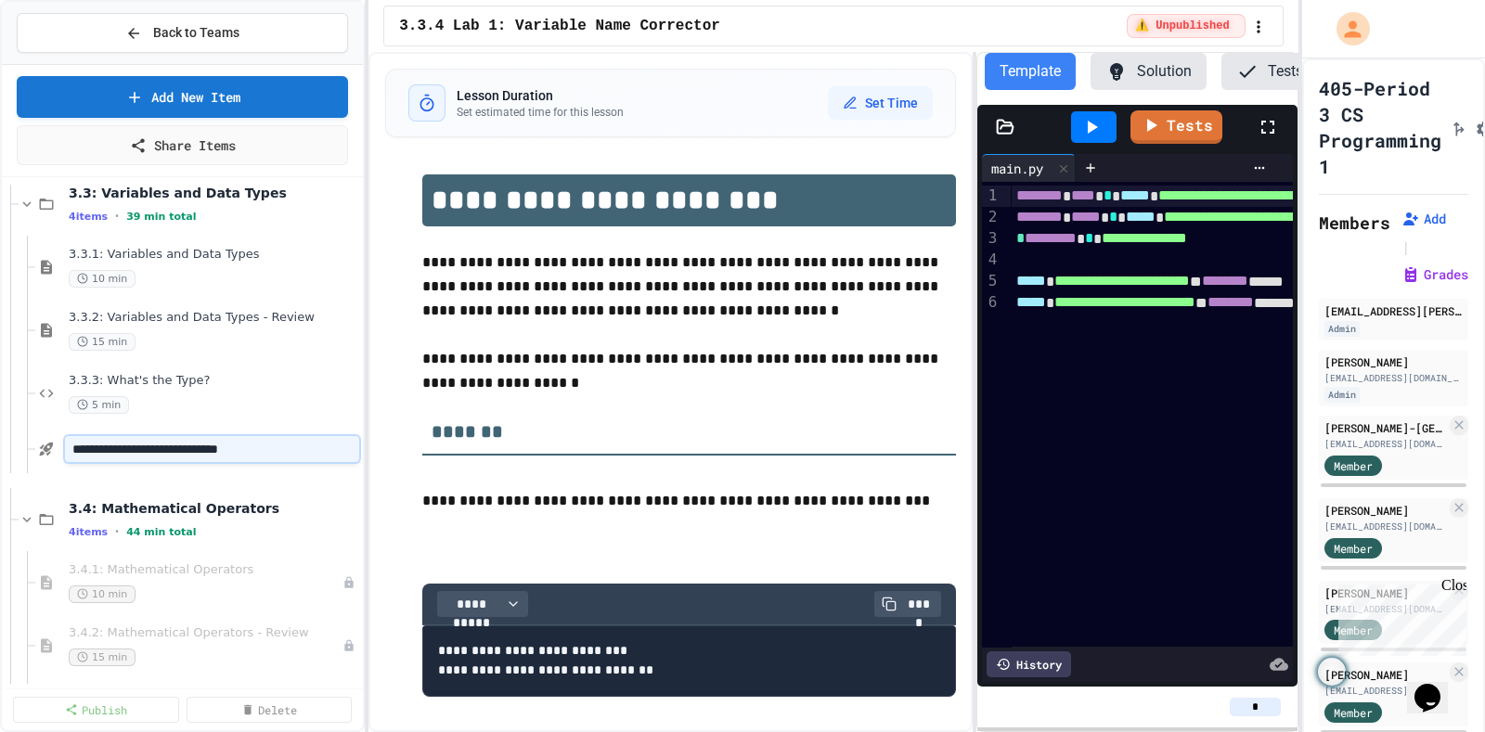
click at [72, 446] on input "**********" at bounding box center [212, 449] width 294 height 26
type input "**********"
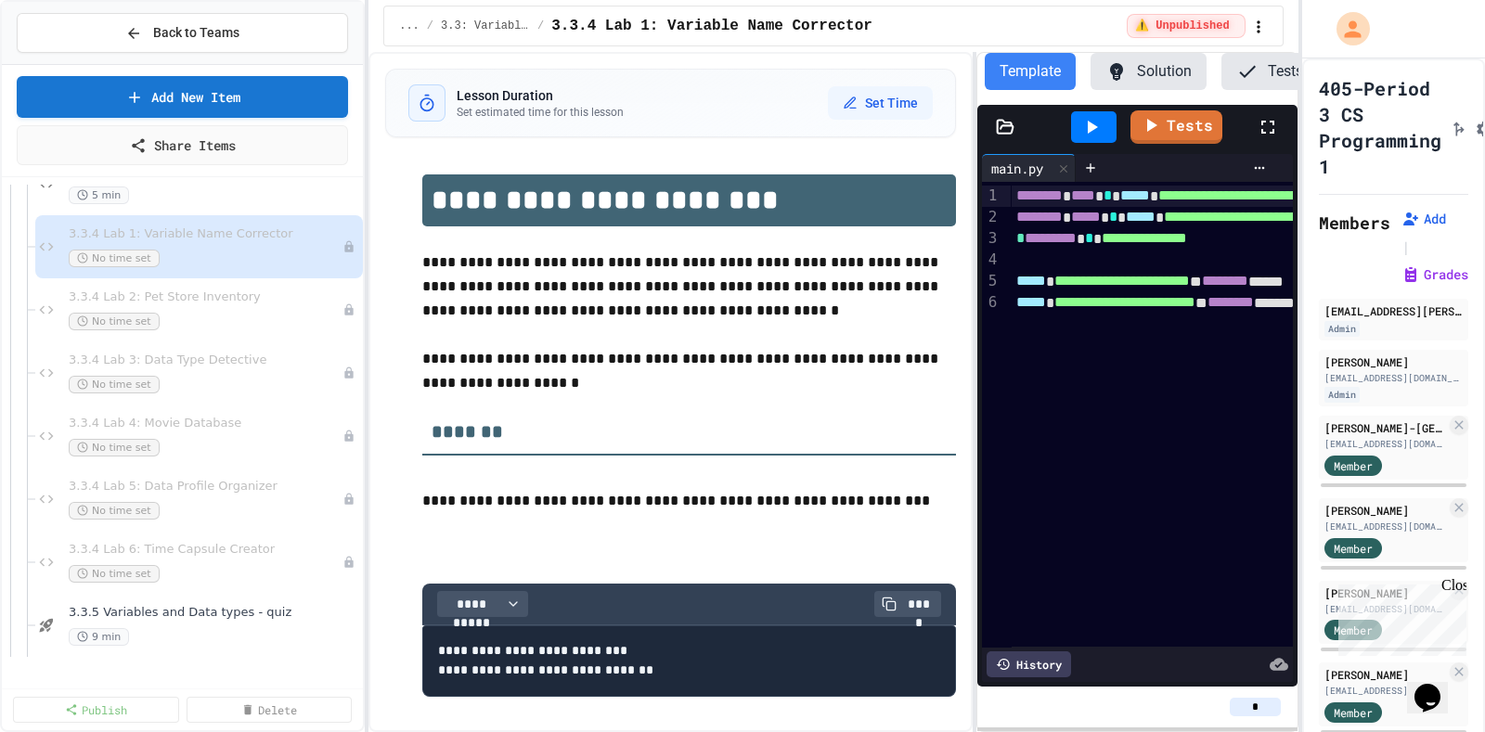
scroll to position [496, 0]
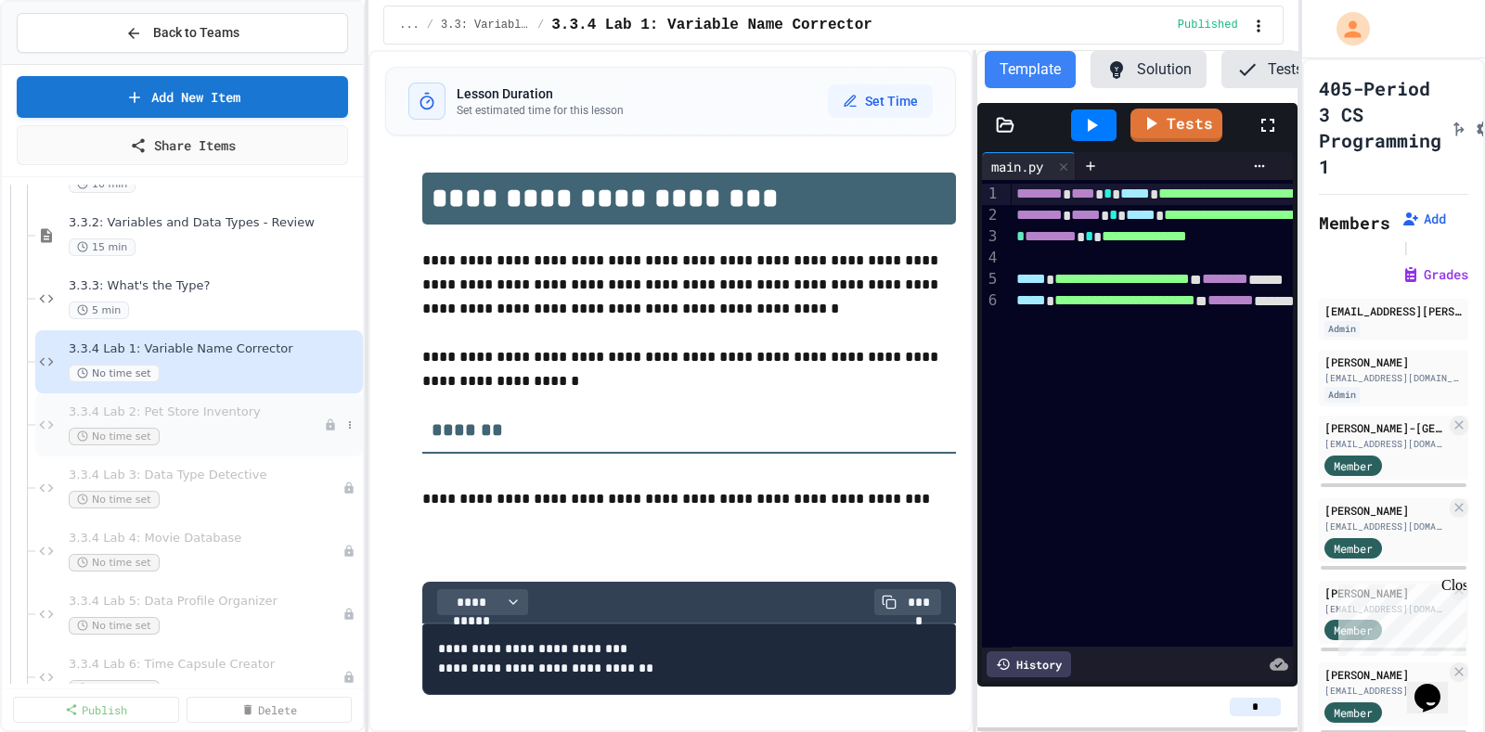
click at [272, 431] on div "No time set" at bounding box center [196, 437] width 255 height 18
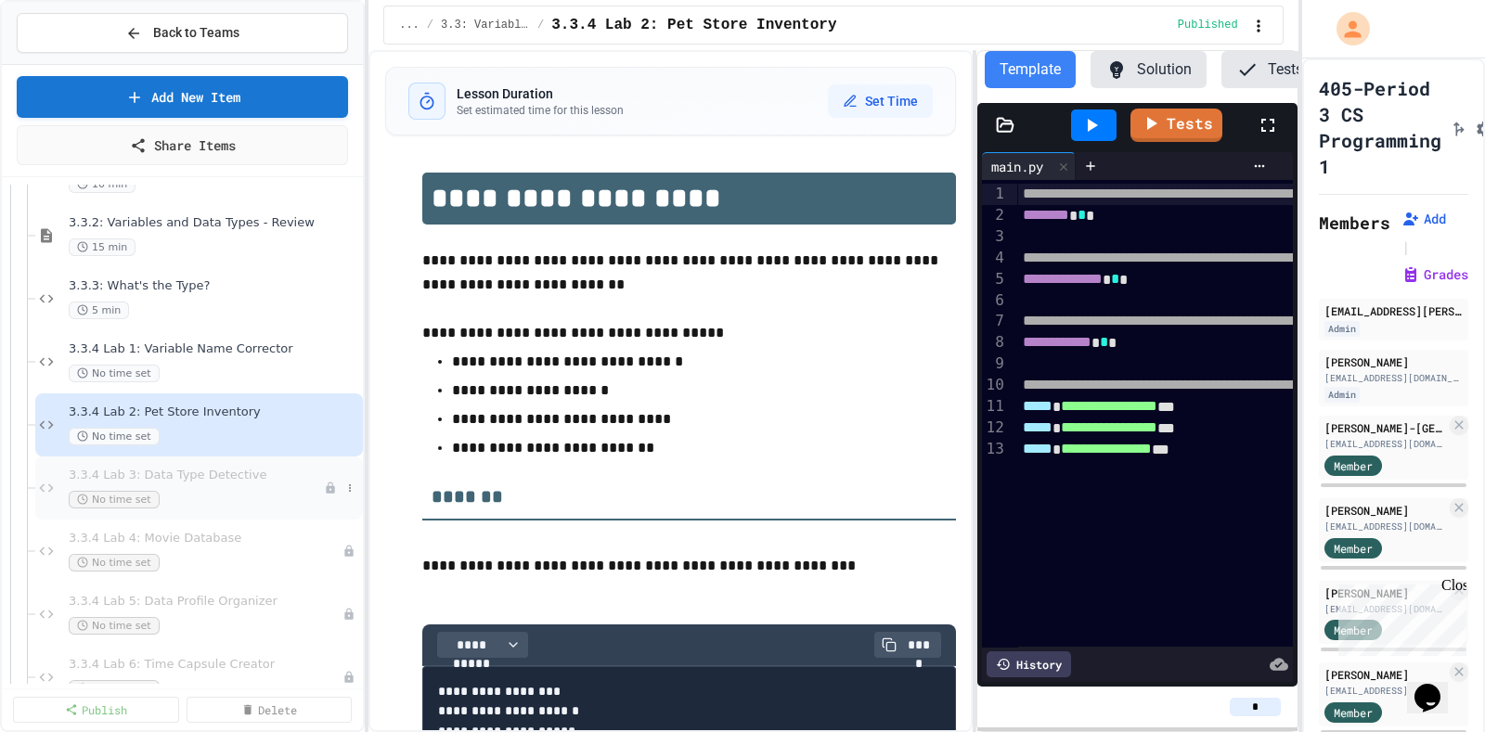
click at [264, 495] on div "No time set" at bounding box center [196, 500] width 255 height 18
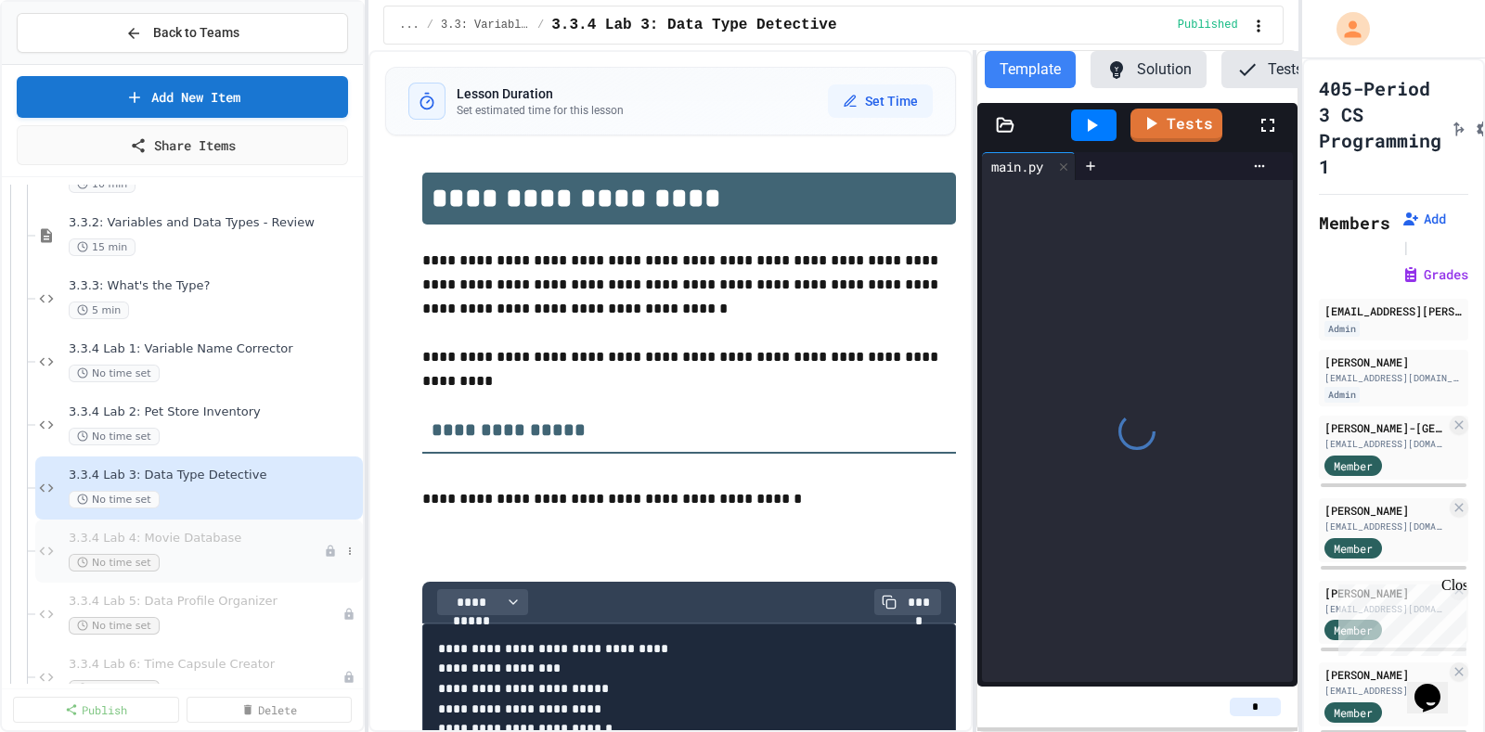
click at [237, 559] on div "No time set" at bounding box center [196, 563] width 255 height 18
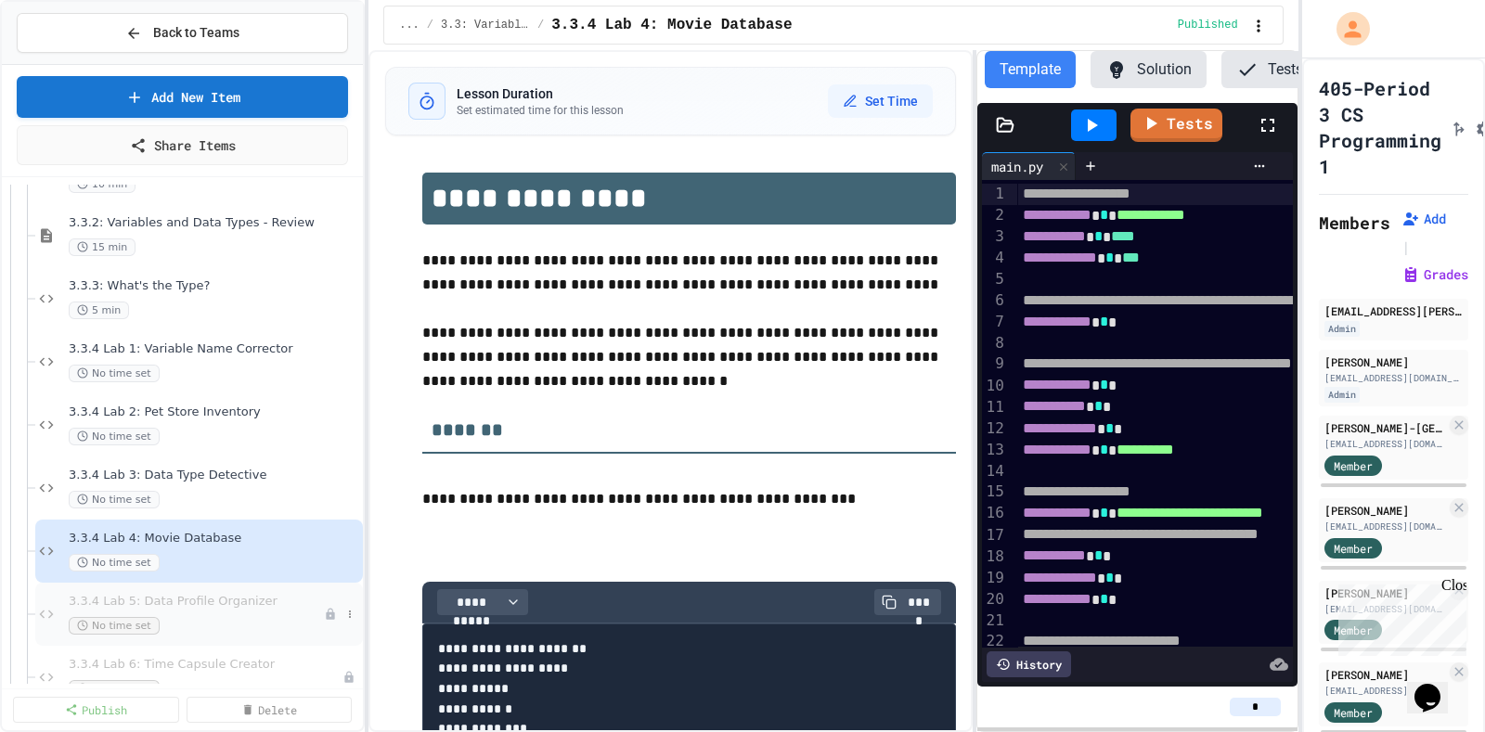
click at [238, 610] on div "3.3.4 Lab 5: Data Profile Organizer No time set" at bounding box center [196, 614] width 255 height 41
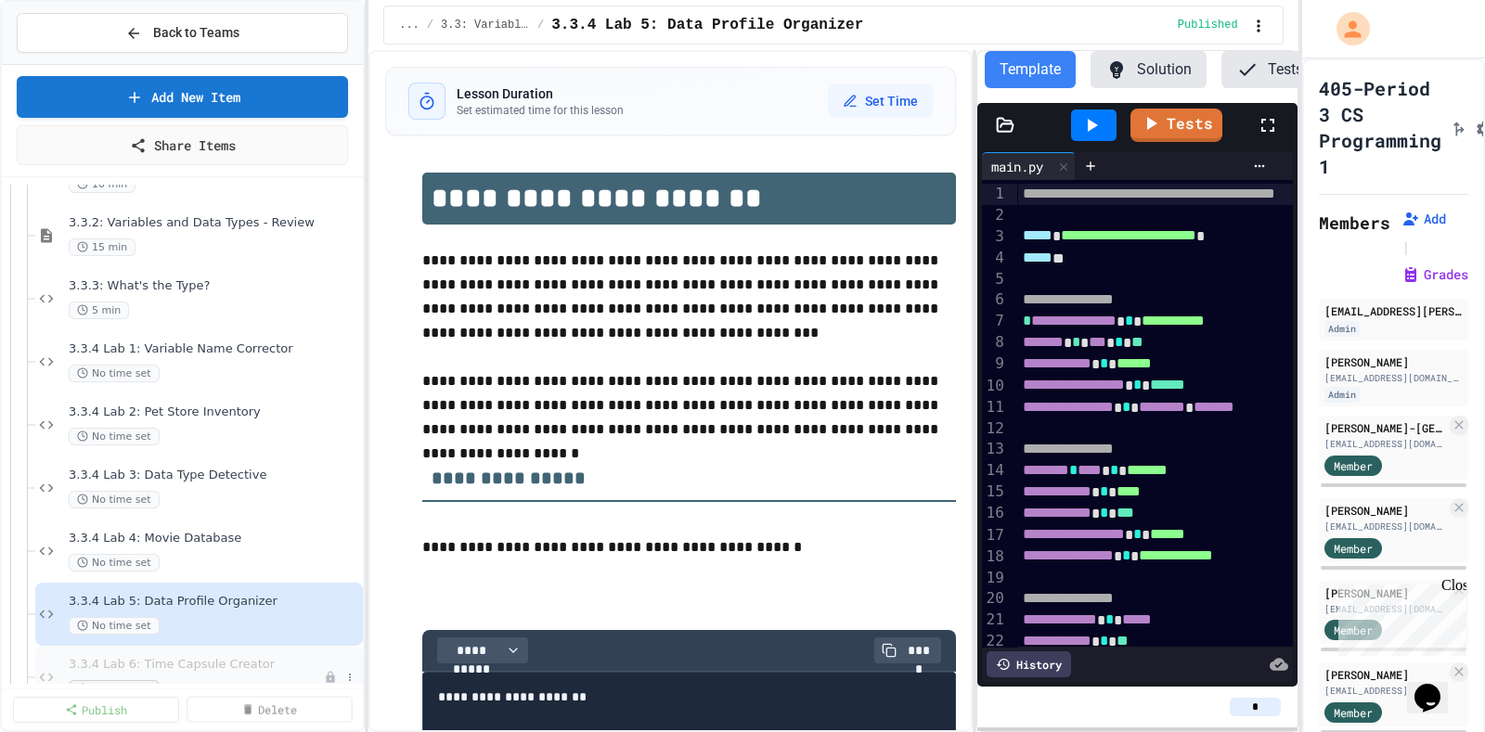
click at [259, 675] on div "3.3.4 Lab 6: Time Capsule Creator No time set" at bounding box center [196, 677] width 255 height 41
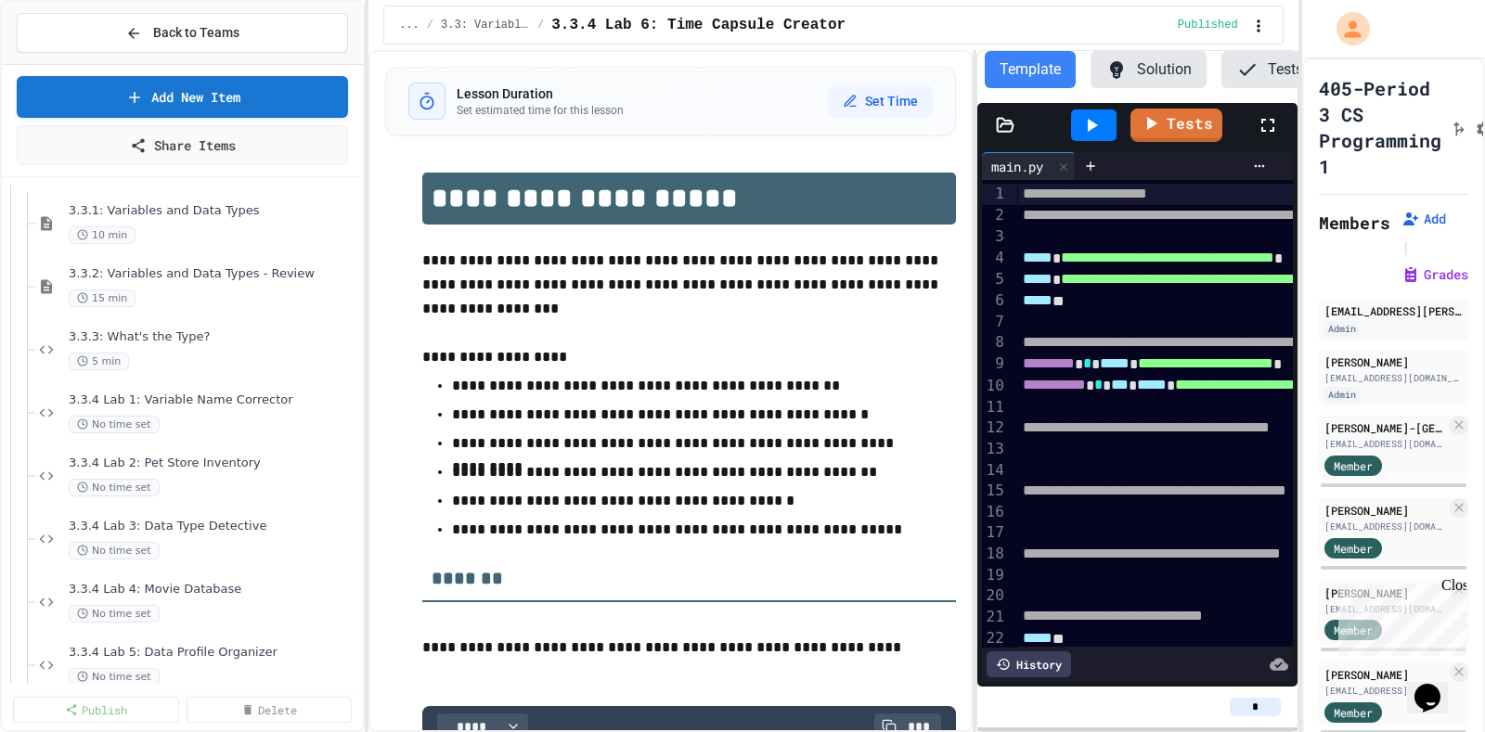
scroll to position [394, 0]
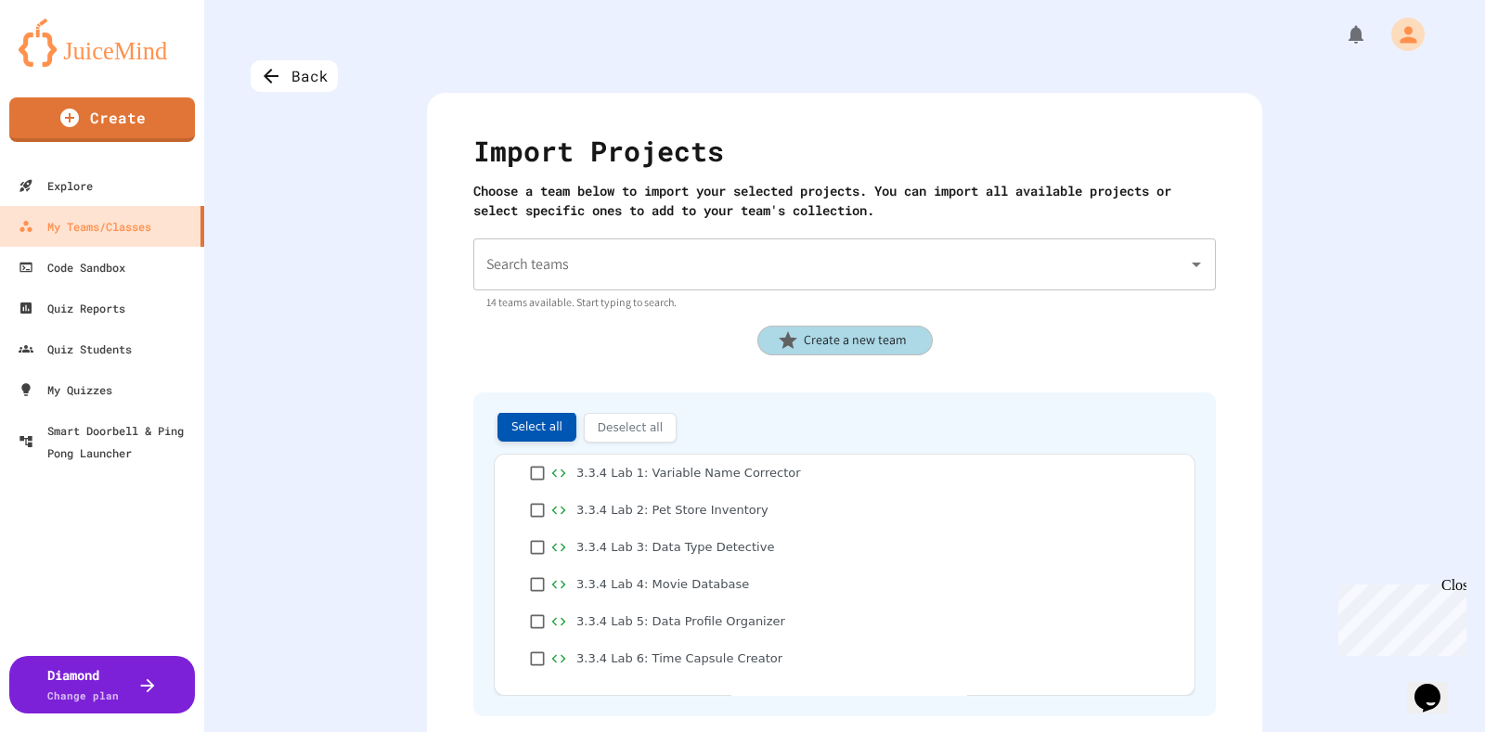
click at [521, 424] on button "Select all" at bounding box center [536, 427] width 79 height 30
click at [725, 272] on input "Search teams" at bounding box center [831, 264] width 698 height 35
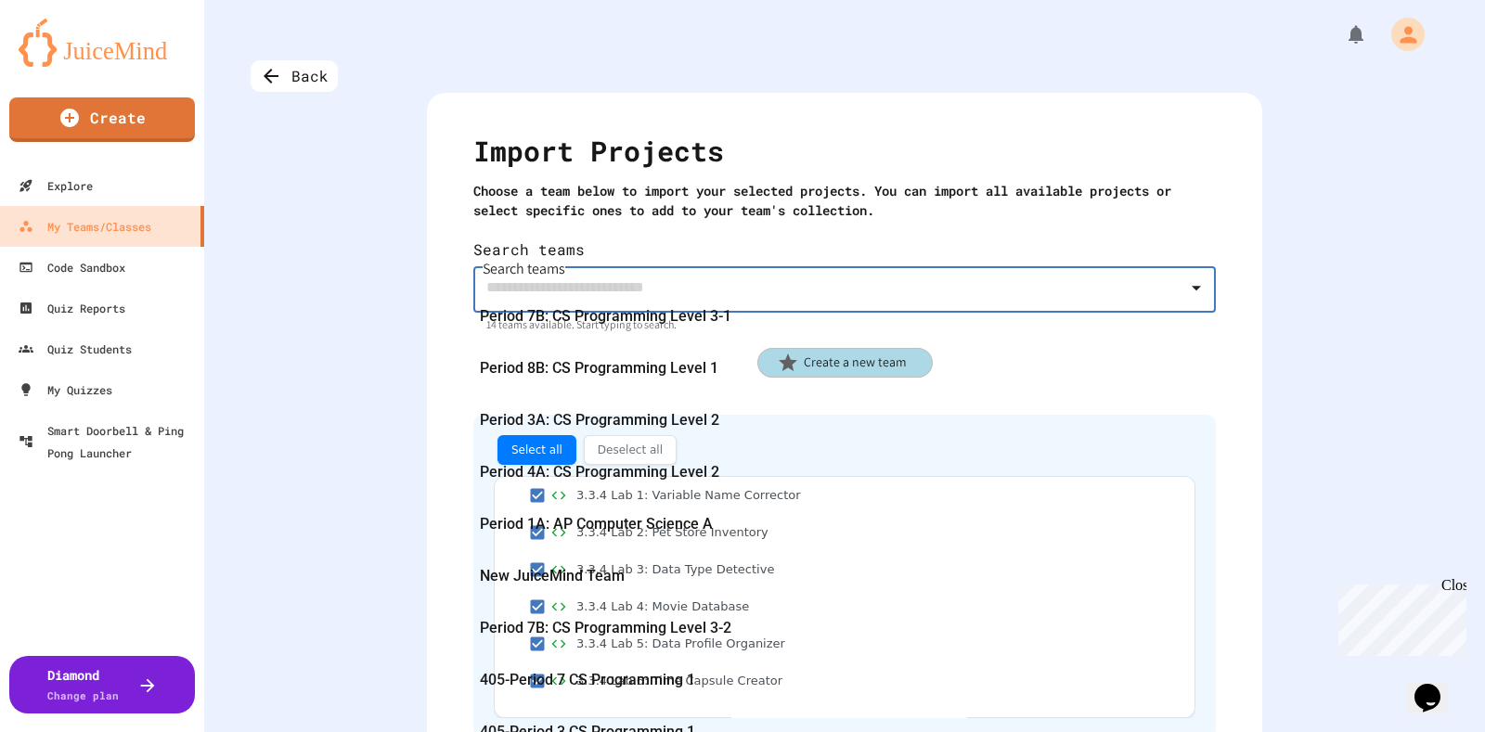
scroll to position [348, 0]
type input "**********"
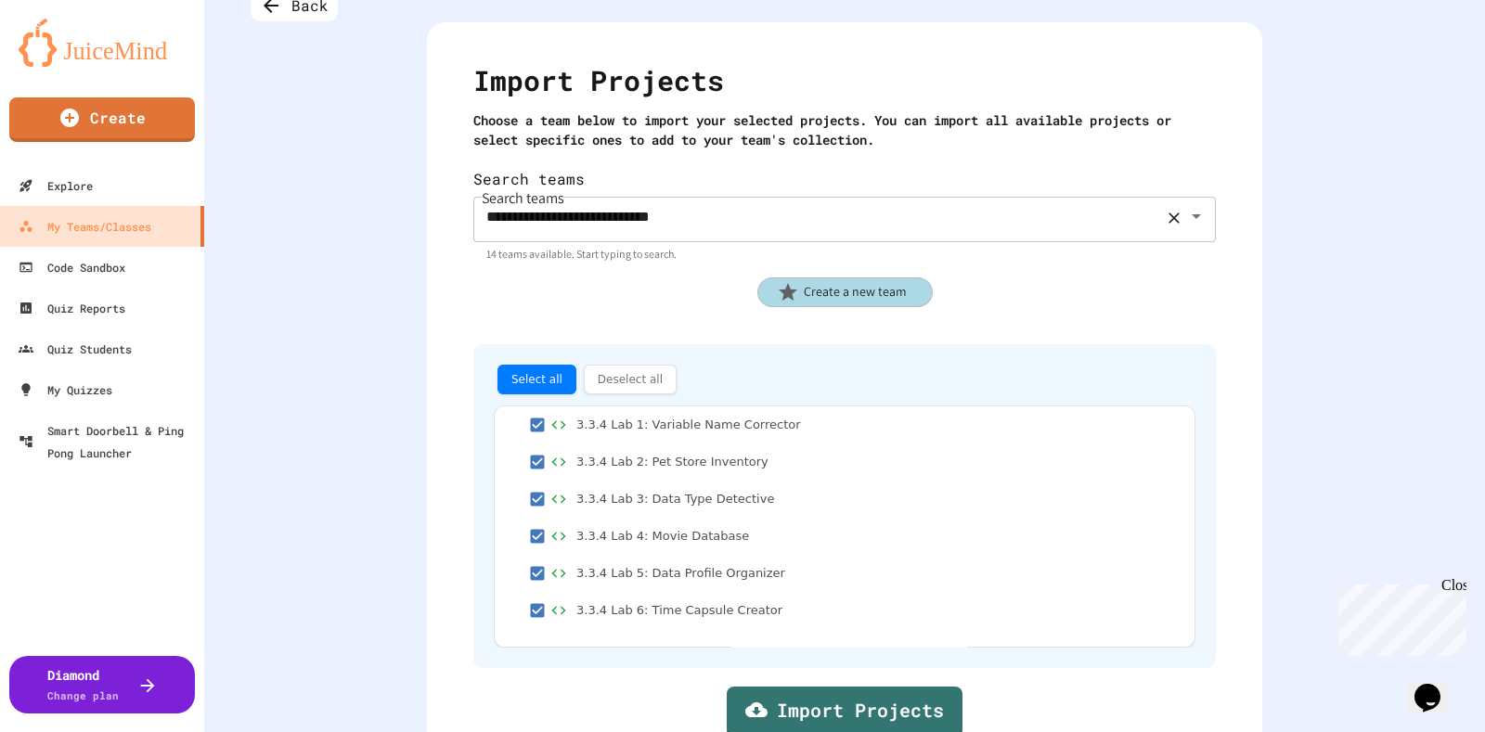
scroll to position [106, 0]
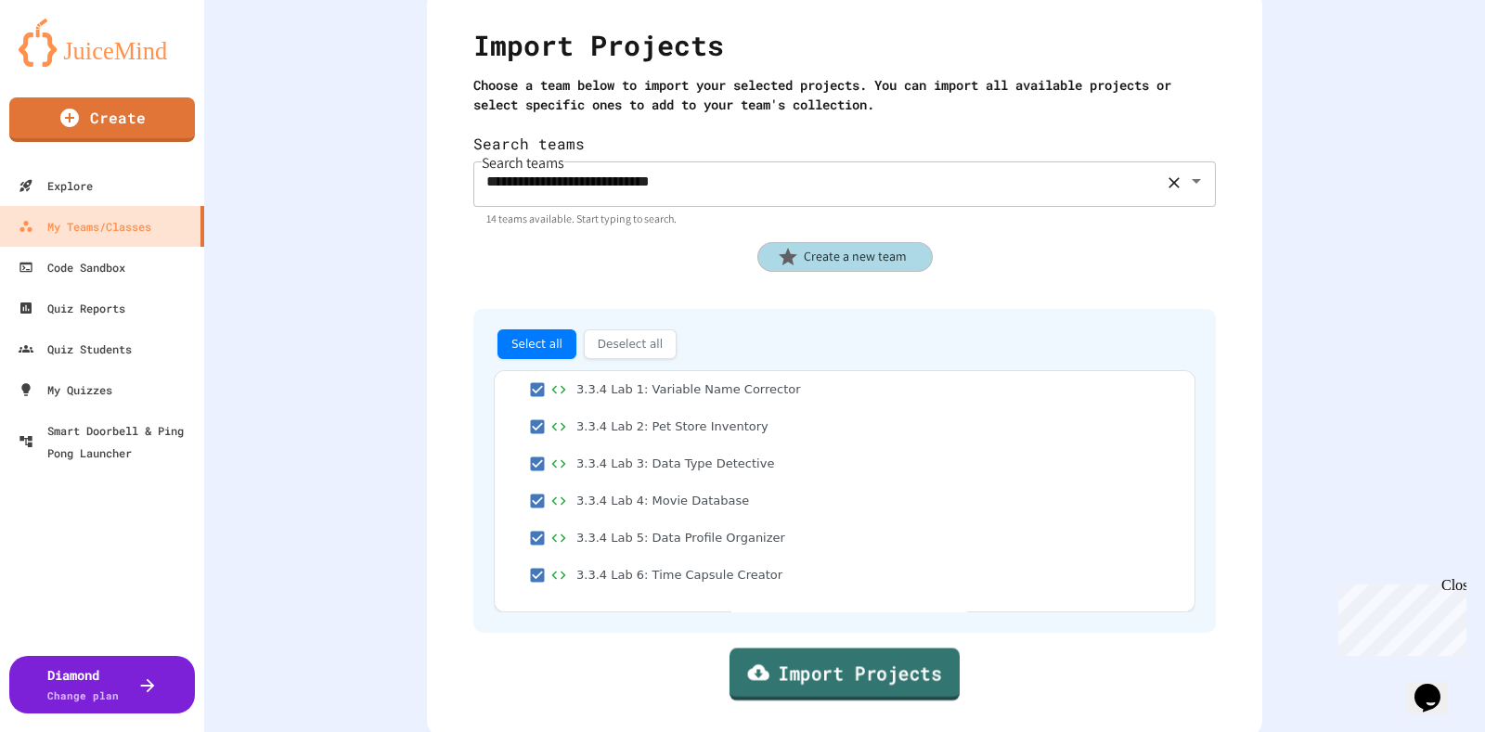
click at [815, 662] on link "Import Projects" at bounding box center [844, 674] width 230 height 53
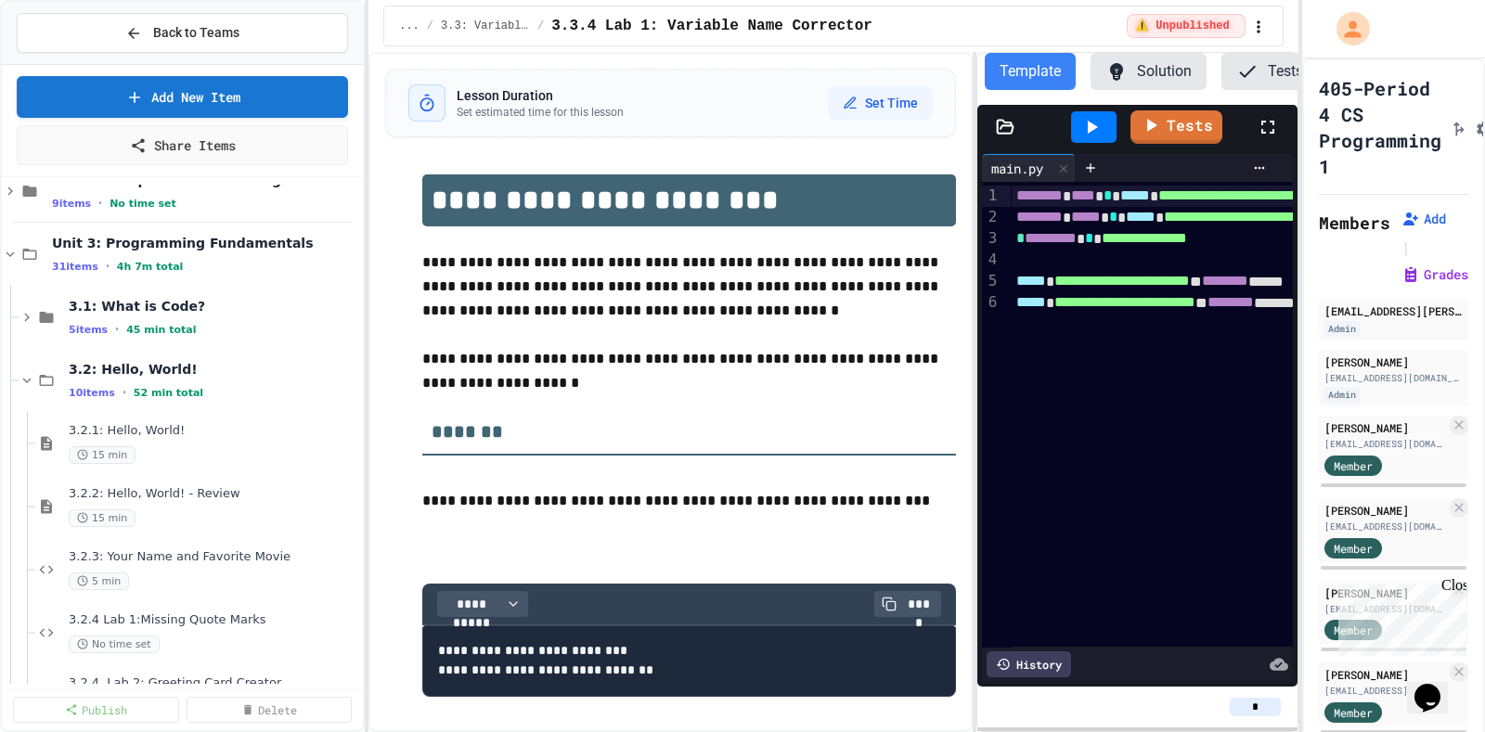
scroll to position [416, 0]
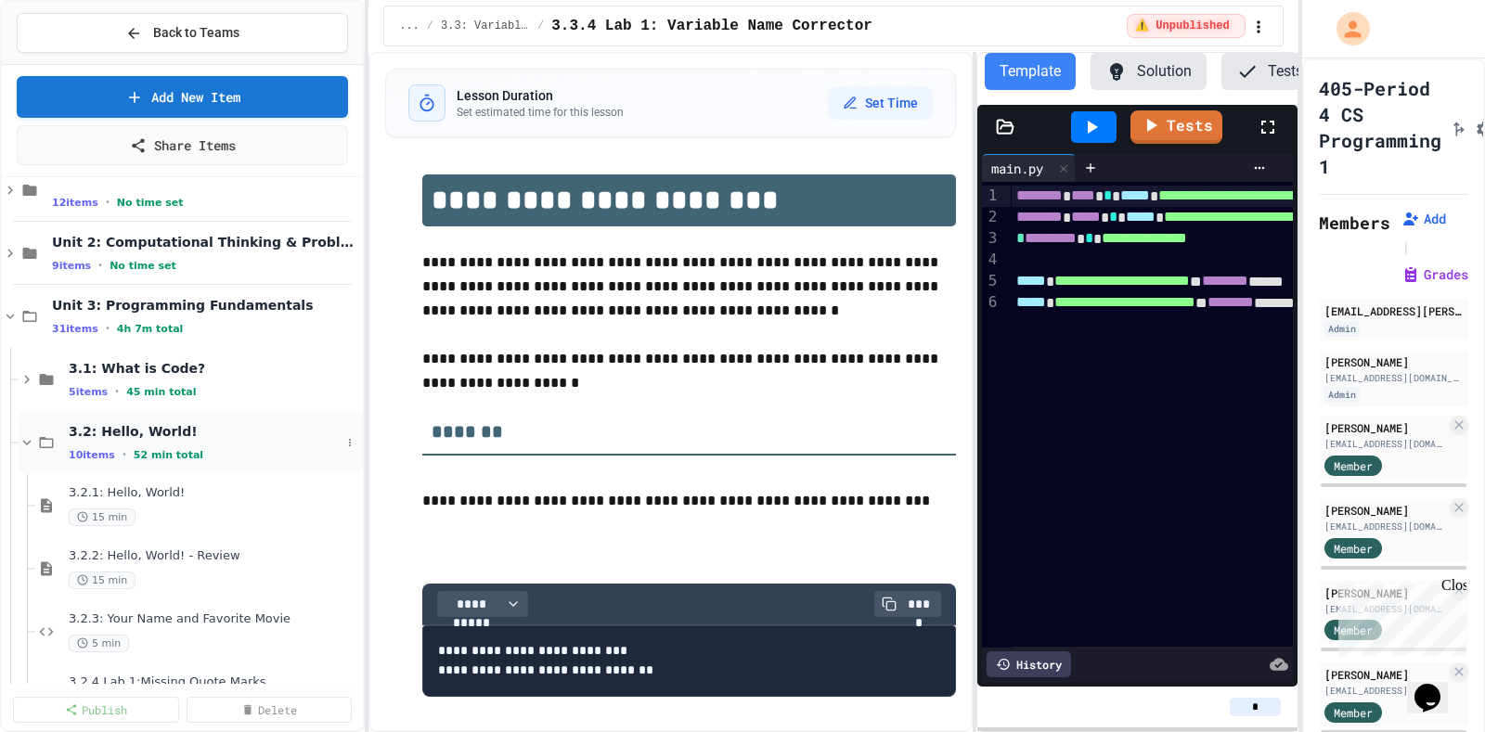
click at [25, 442] on icon at bounding box center [27, 442] width 17 height 17
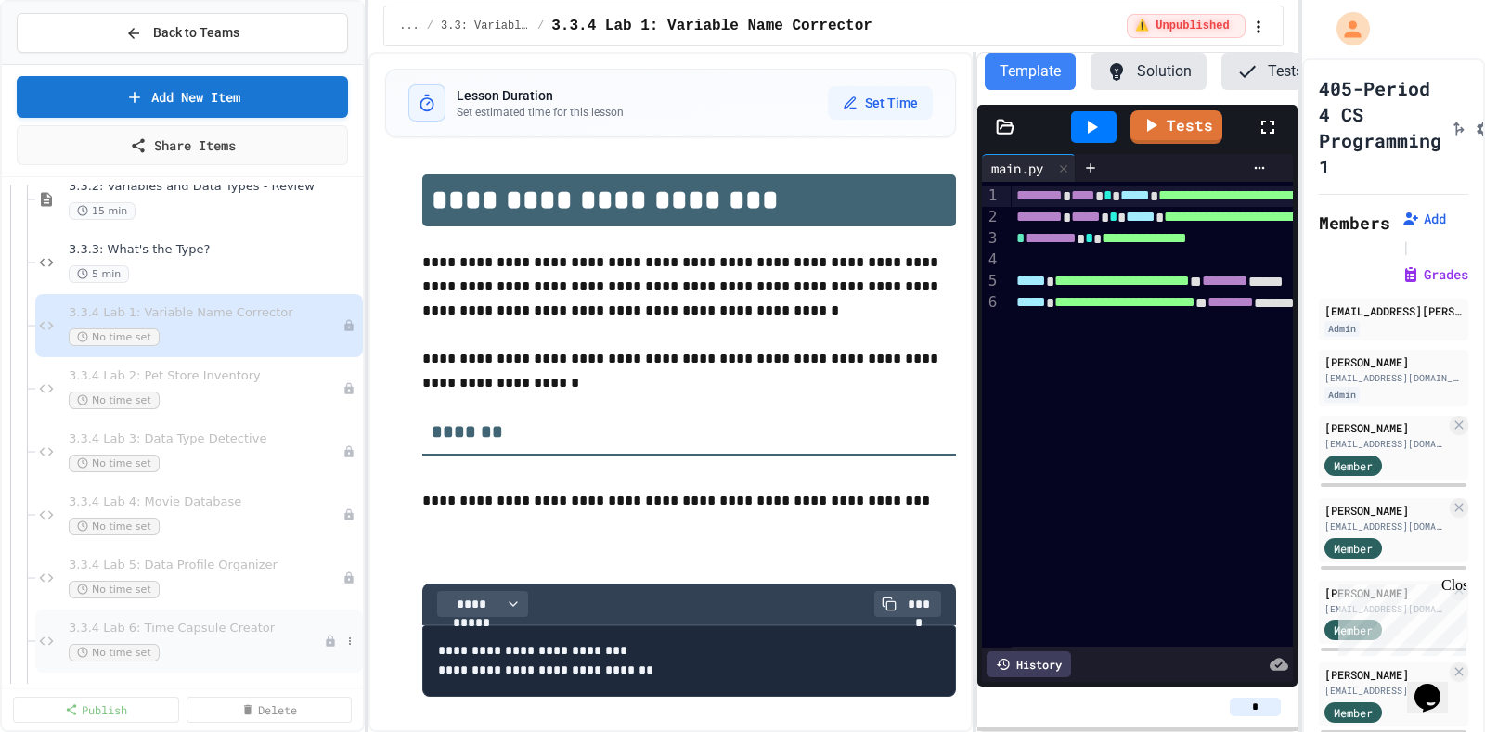
scroll to position [417, 0]
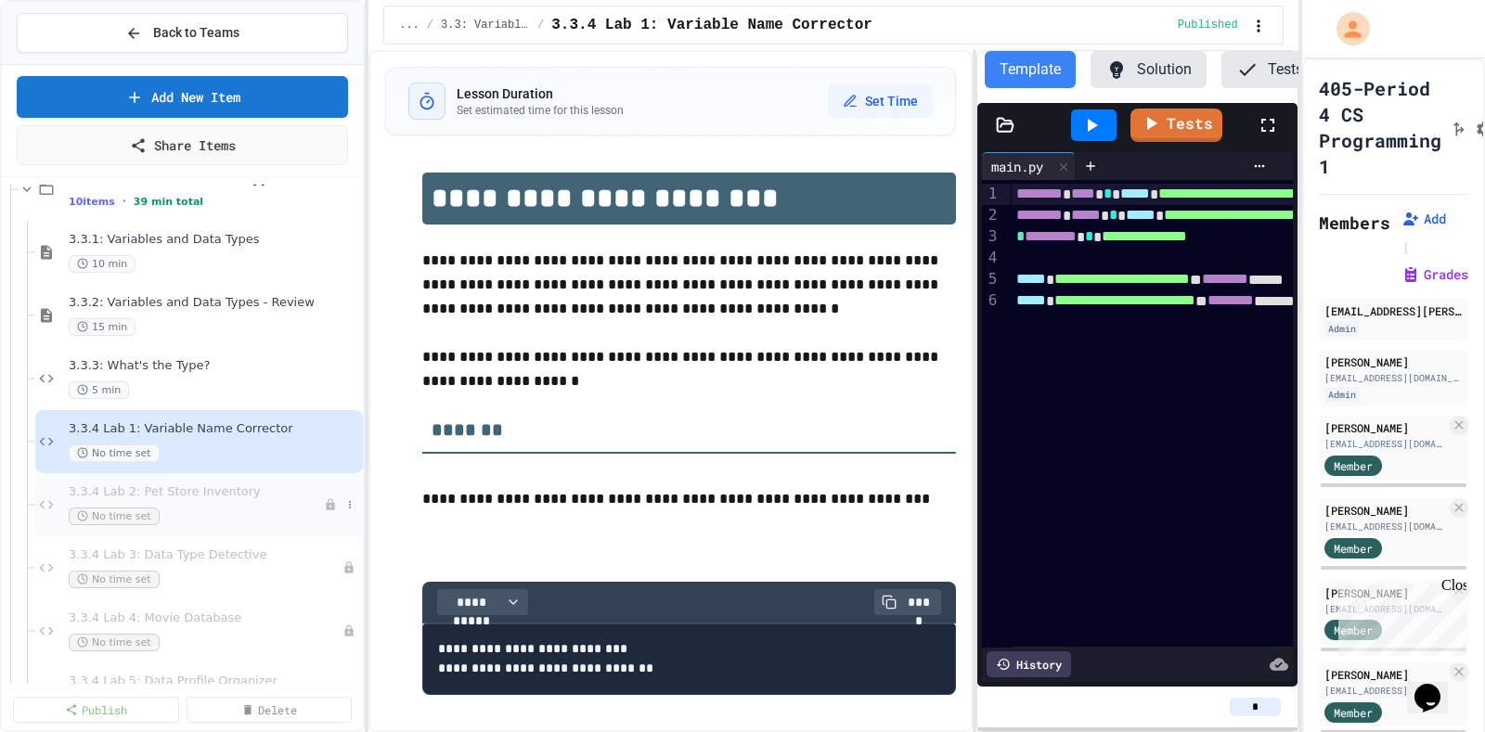
click at [279, 495] on span "3.3.4 Lab 2: Pet Store Inventory" at bounding box center [196, 492] width 255 height 16
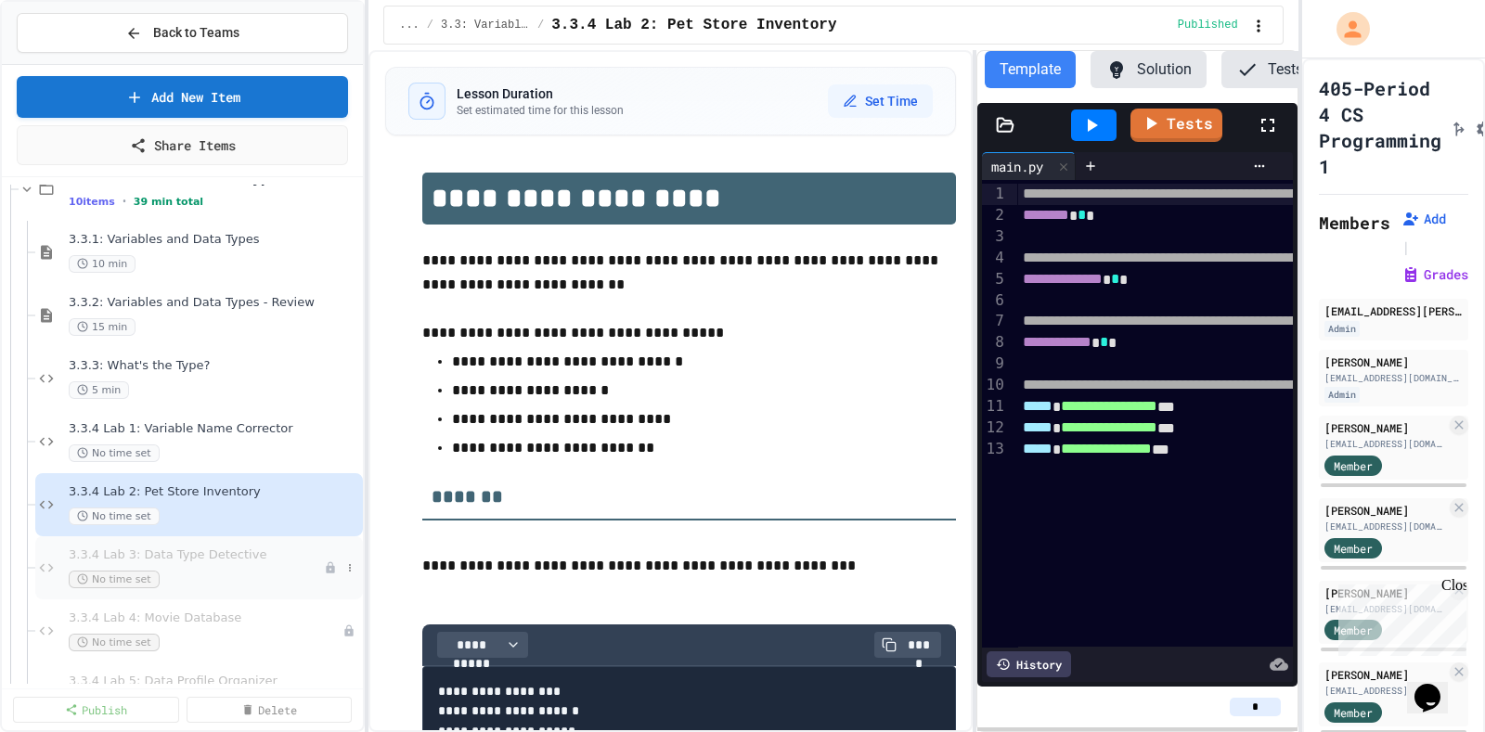
click at [269, 572] on div "No time set" at bounding box center [196, 580] width 255 height 18
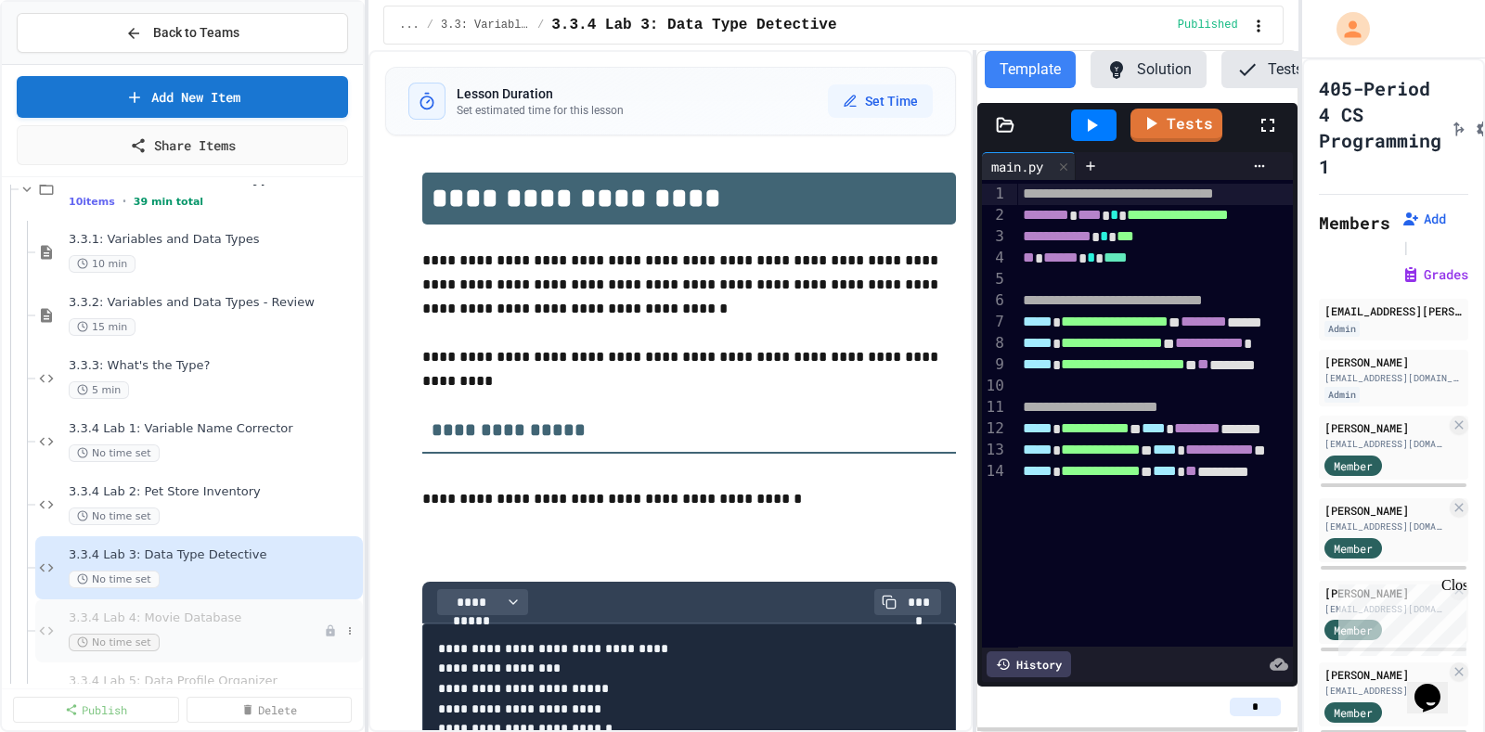
click at [270, 619] on span "3.3.4 Lab 4: Movie Database" at bounding box center [196, 619] width 255 height 16
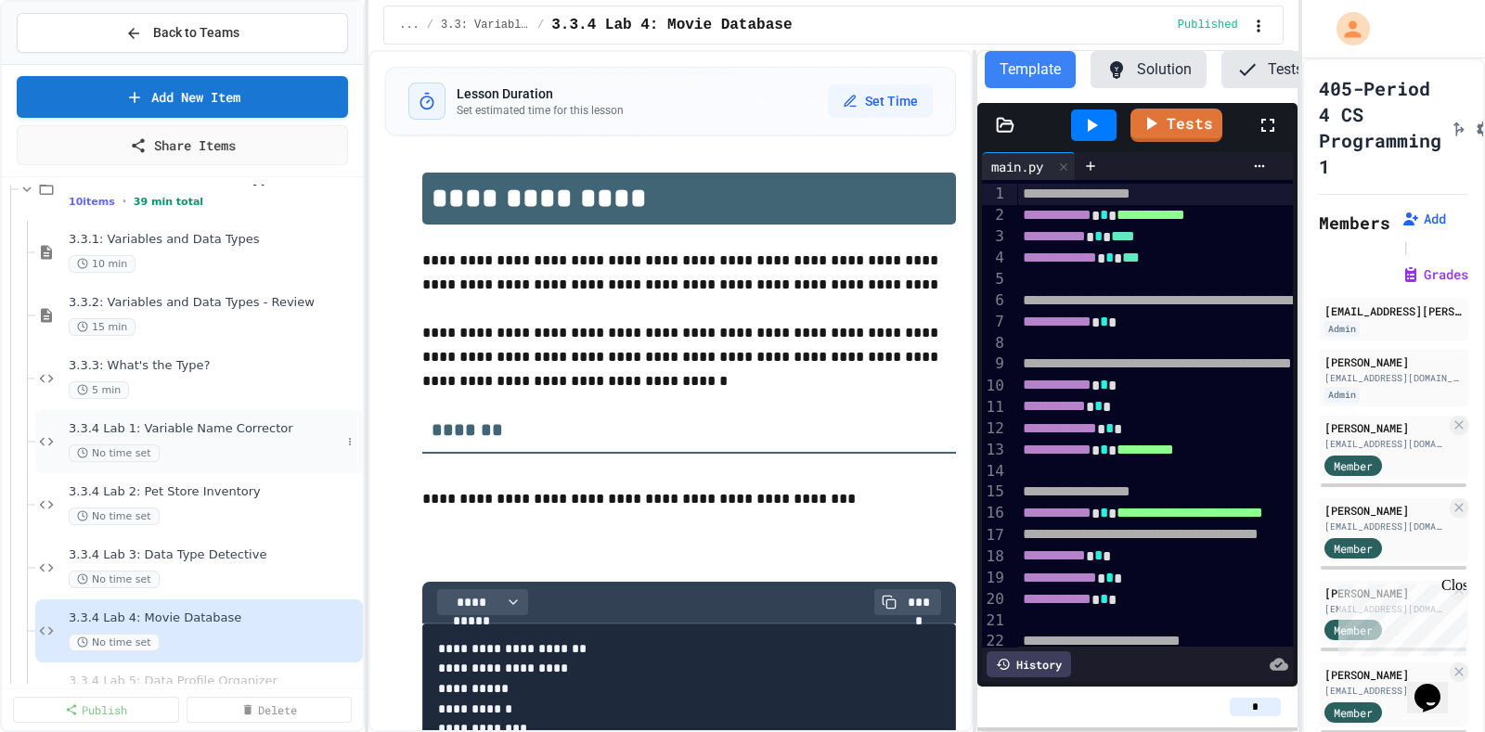
scroll to position [649, 0]
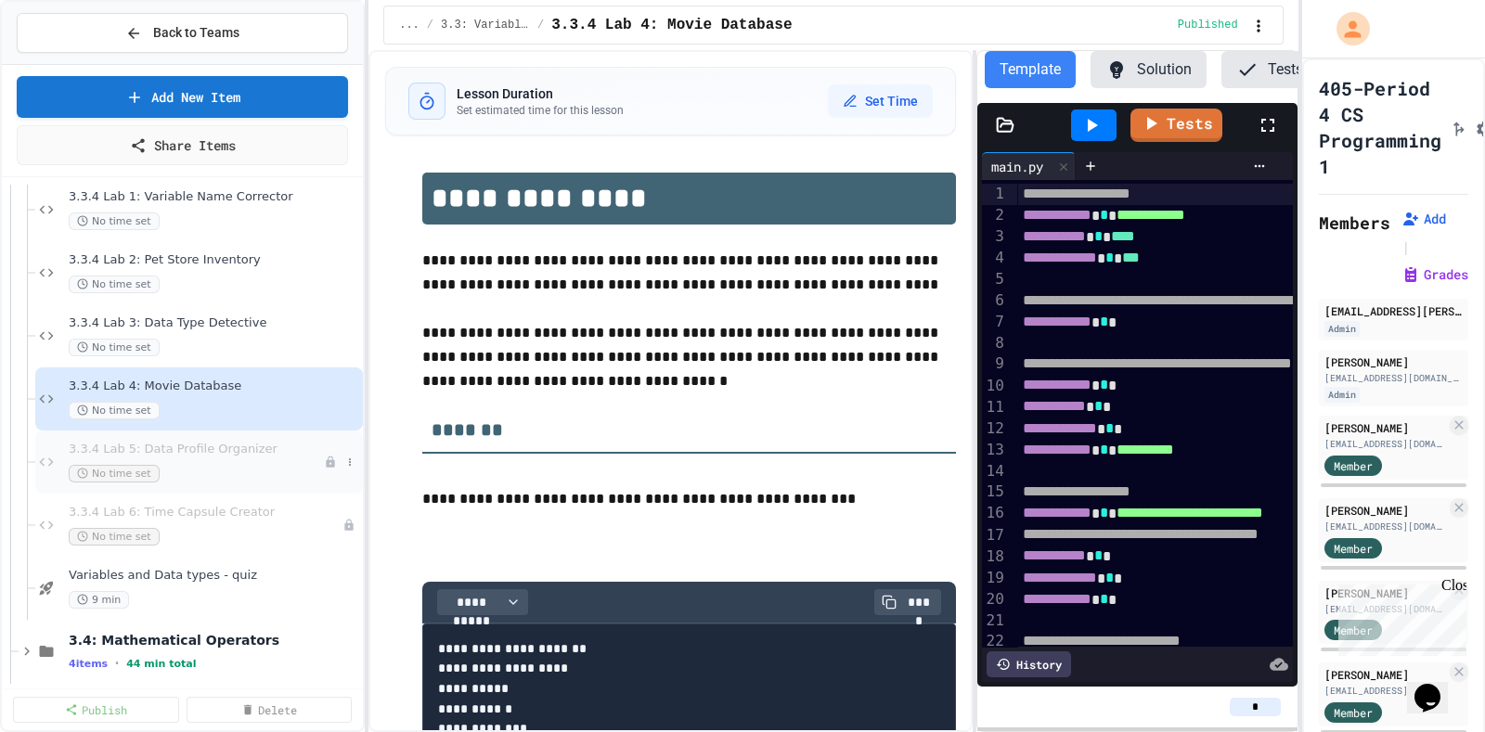
click at [229, 457] on div "3.3.4 Lab 5: Data Profile Organizer No time set" at bounding box center [196, 462] width 255 height 41
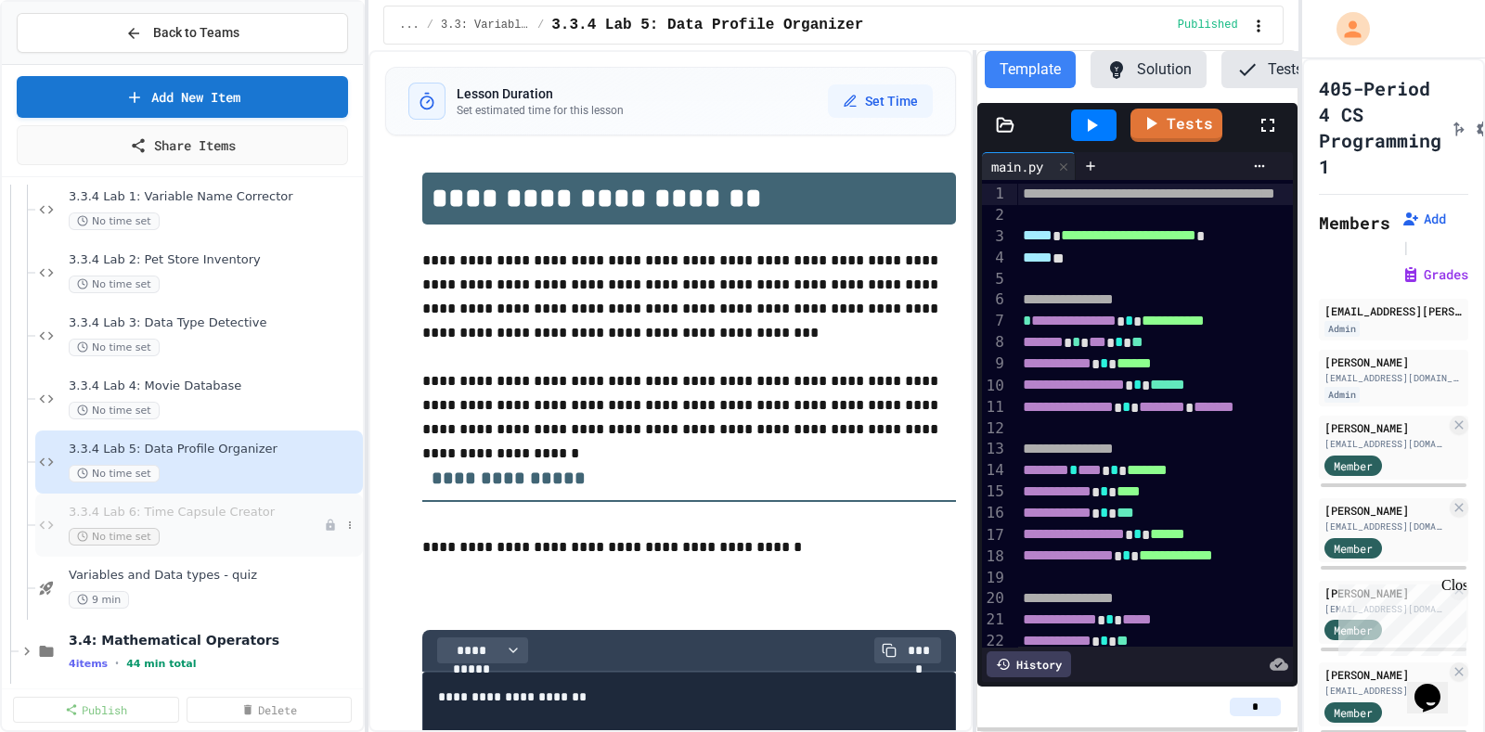
click at [243, 513] on span "3.3.4 Lab 6: Time Capsule Creator" at bounding box center [196, 513] width 255 height 16
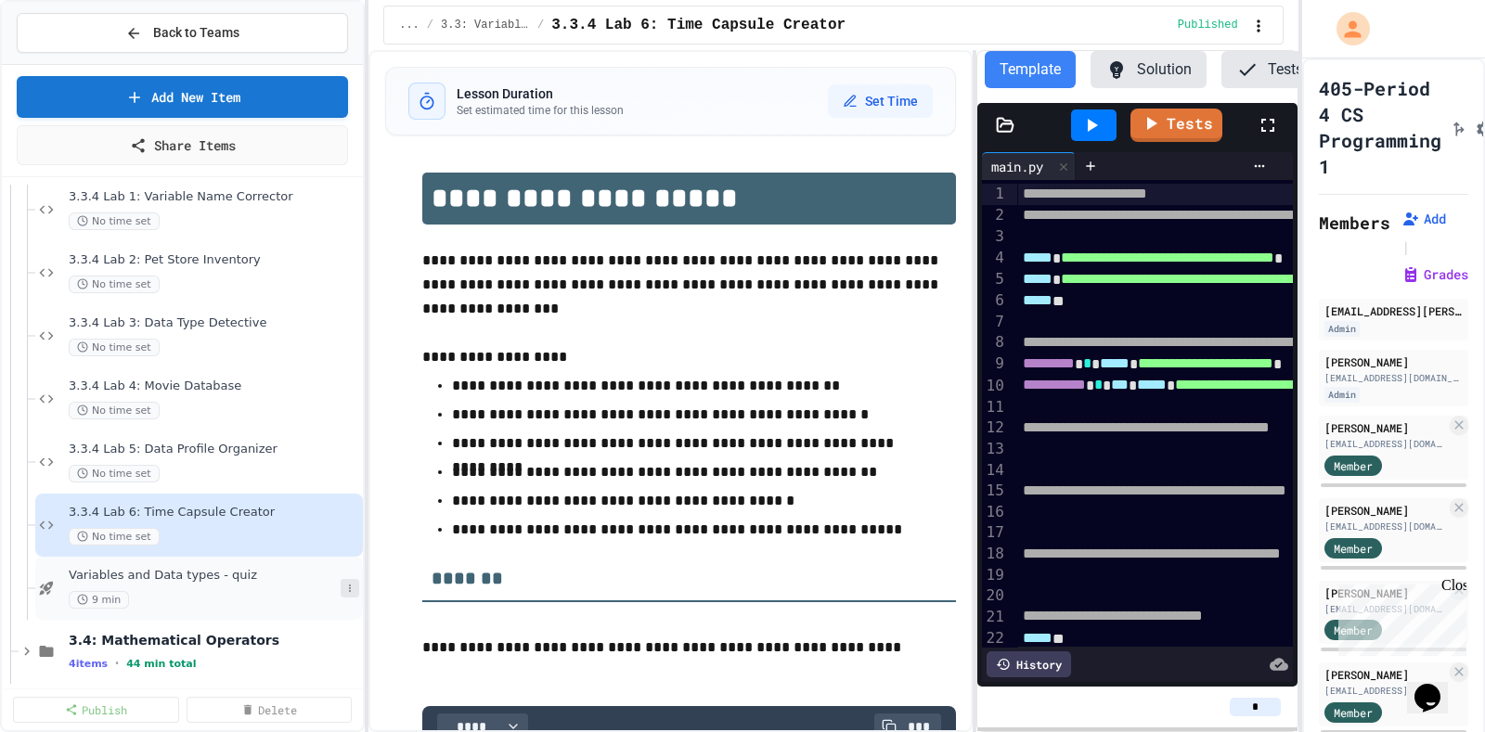
click at [341, 579] on button at bounding box center [350, 588] width 19 height 19
click at [322, 596] on button "Rename" at bounding box center [295, 595] width 143 height 33
click at [344, 590] on icon at bounding box center [349, 588] width 11 height 11
click at [321, 602] on button "Rename" at bounding box center [295, 595] width 143 height 33
click at [74, 577] on input "**********" at bounding box center [203, 581] width 276 height 26
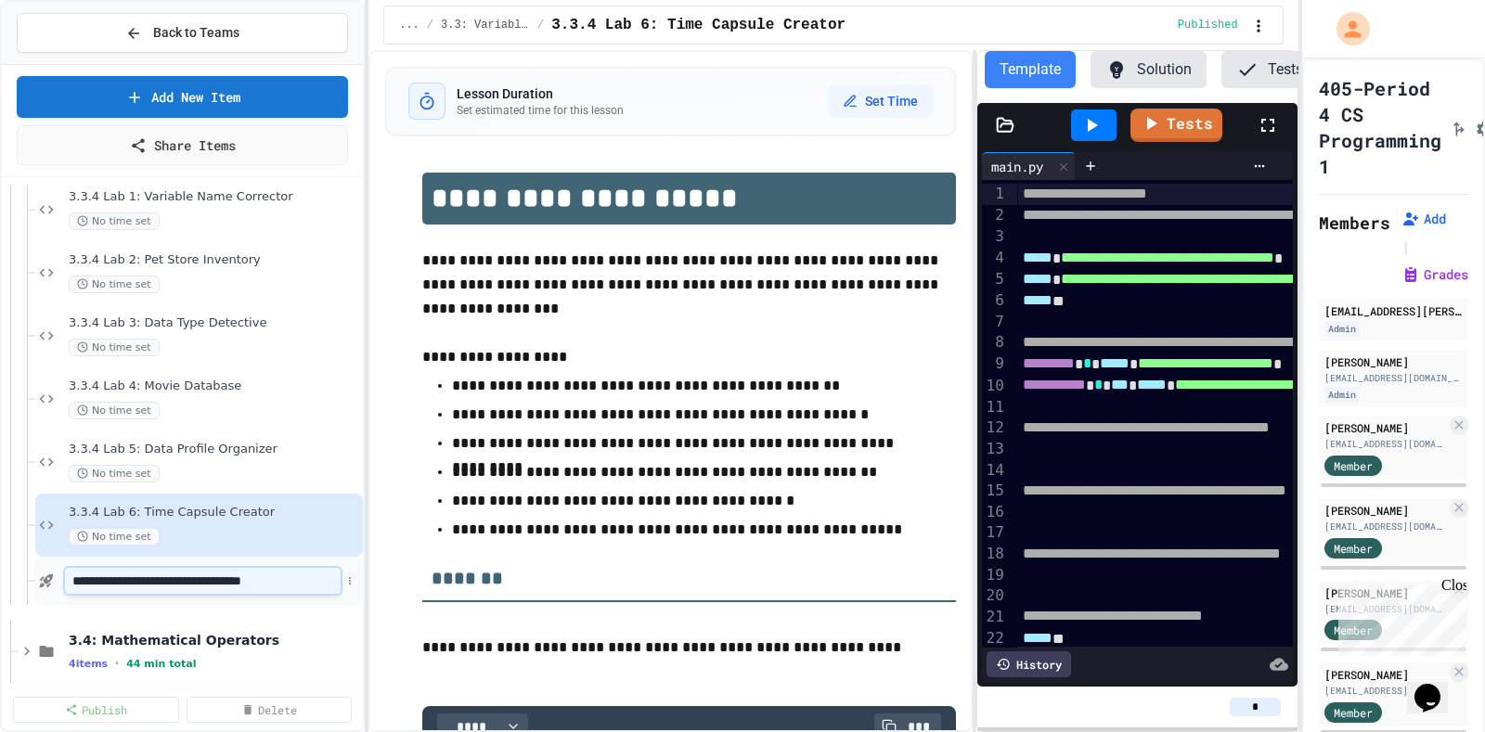
type input "**********"
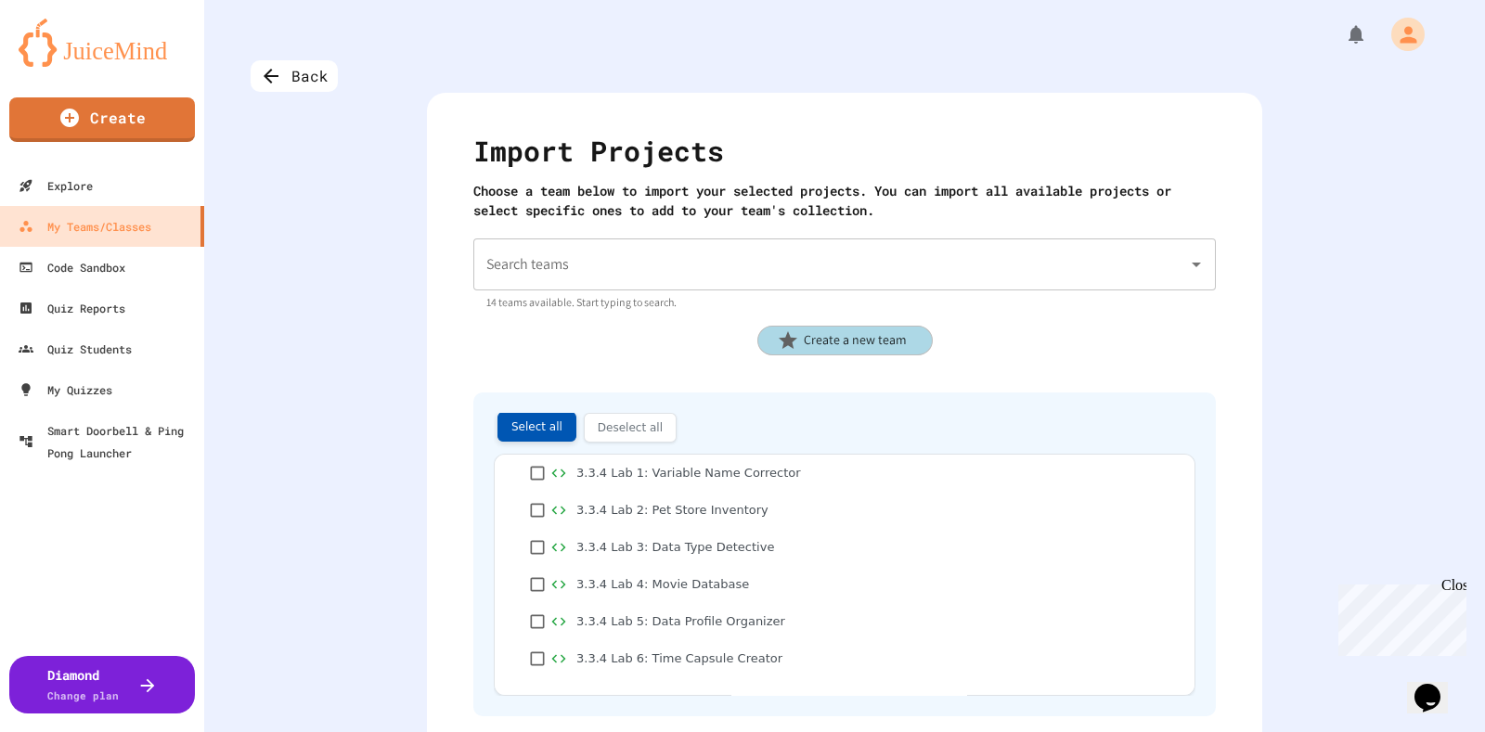
click at [534, 419] on button "Select all" at bounding box center [536, 427] width 79 height 30
click at [1021, 265] on input "Search teams" at bounding box center [831, 264] width 698 height 35
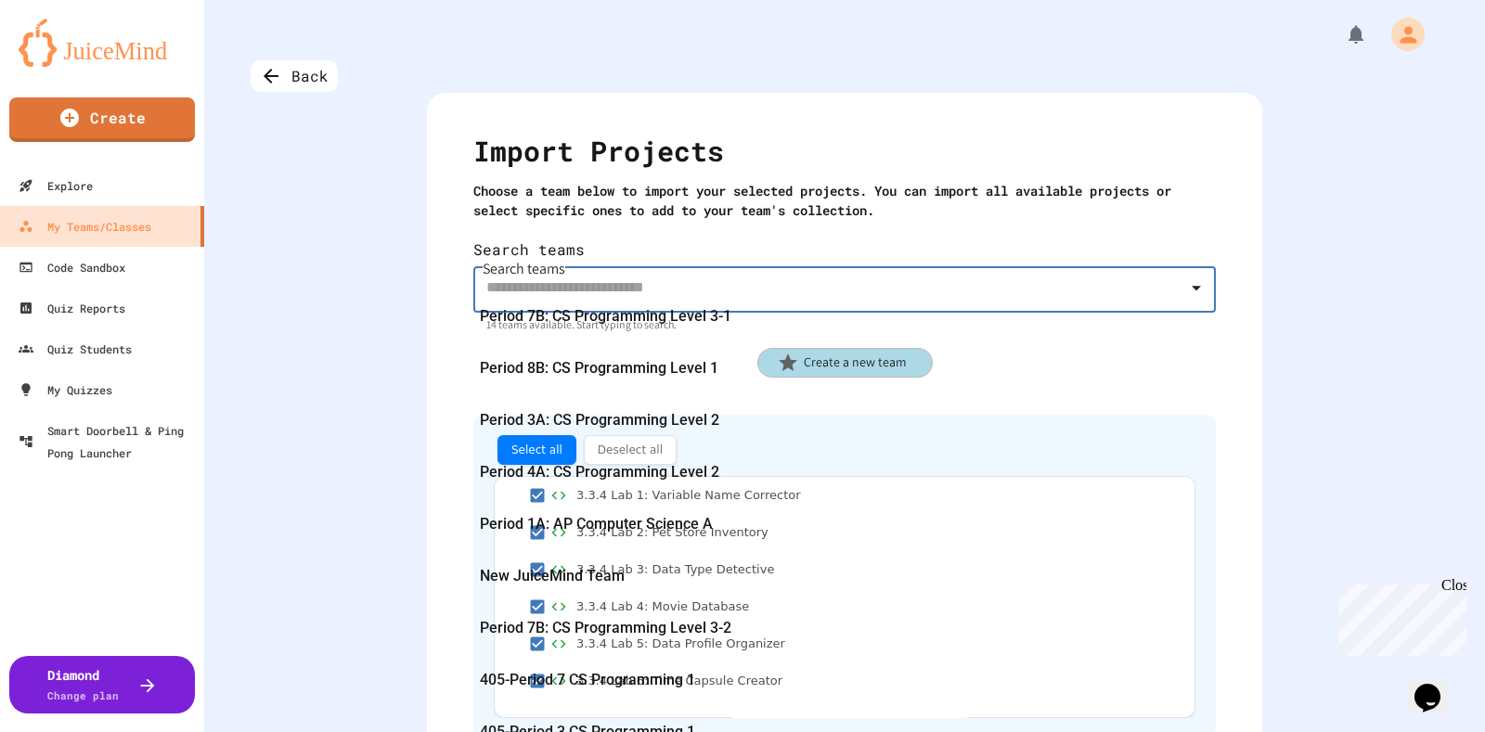
scroll to position [333, 0]
type input "**********"
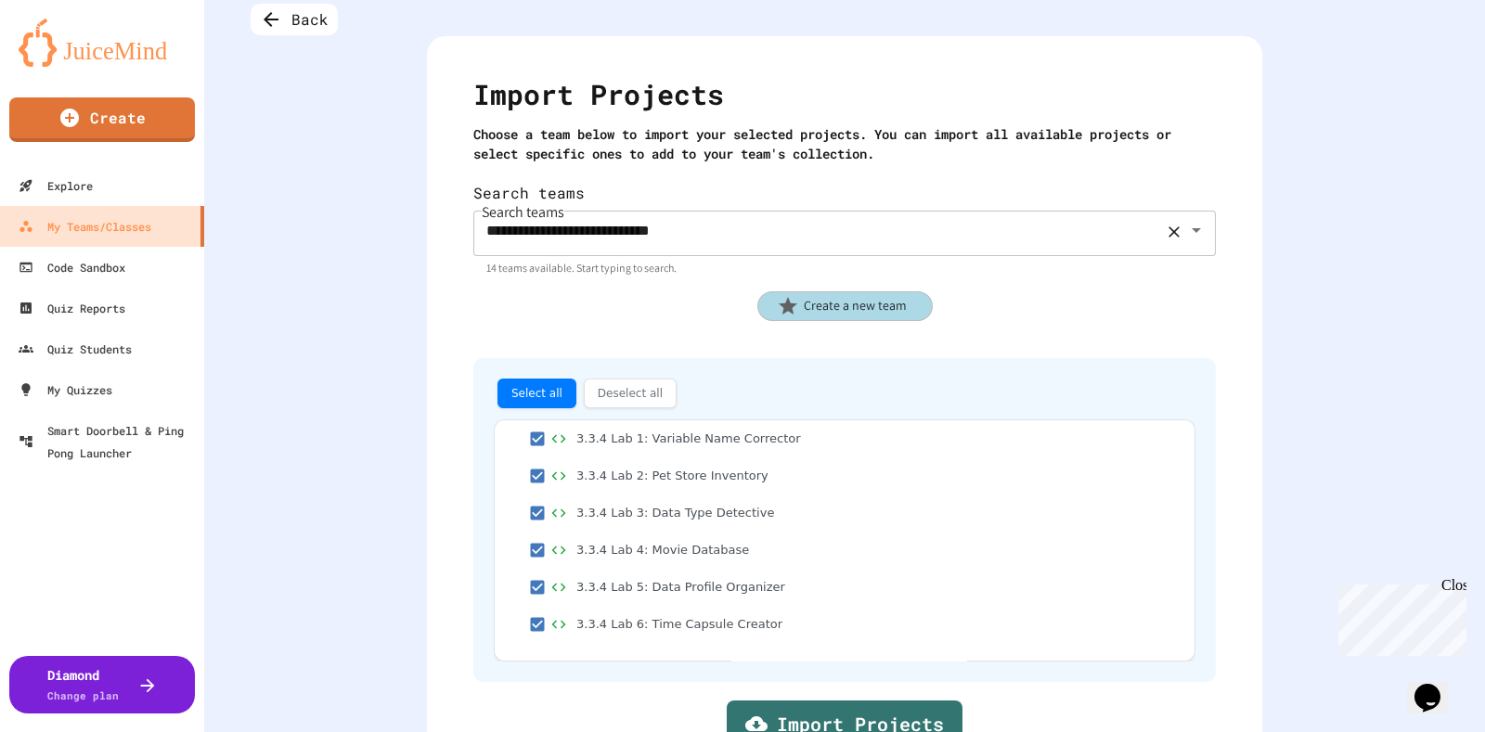
scroll to position [106, 0]
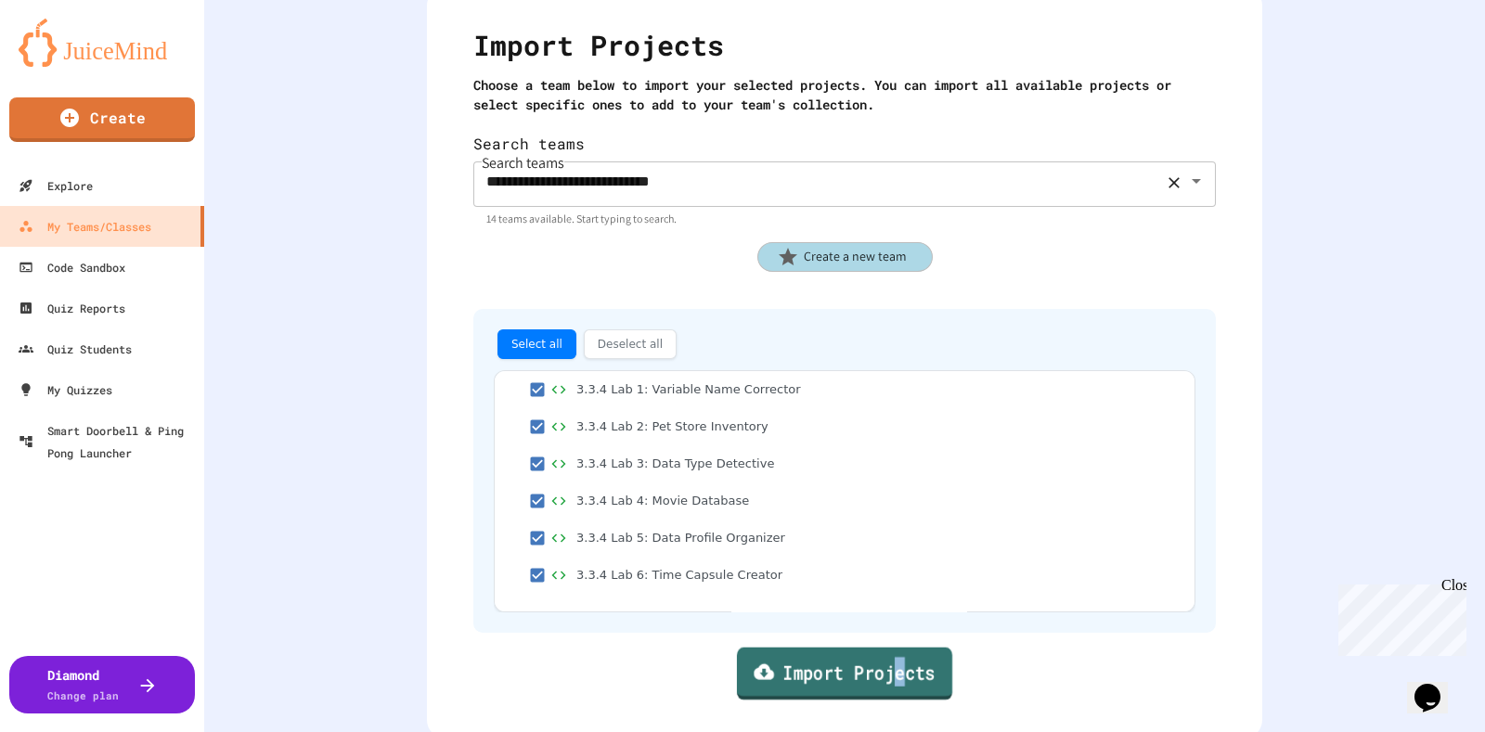
click at [881, 648] on link "Import Projects" at bounding box center [844, 674] width 215 height 53
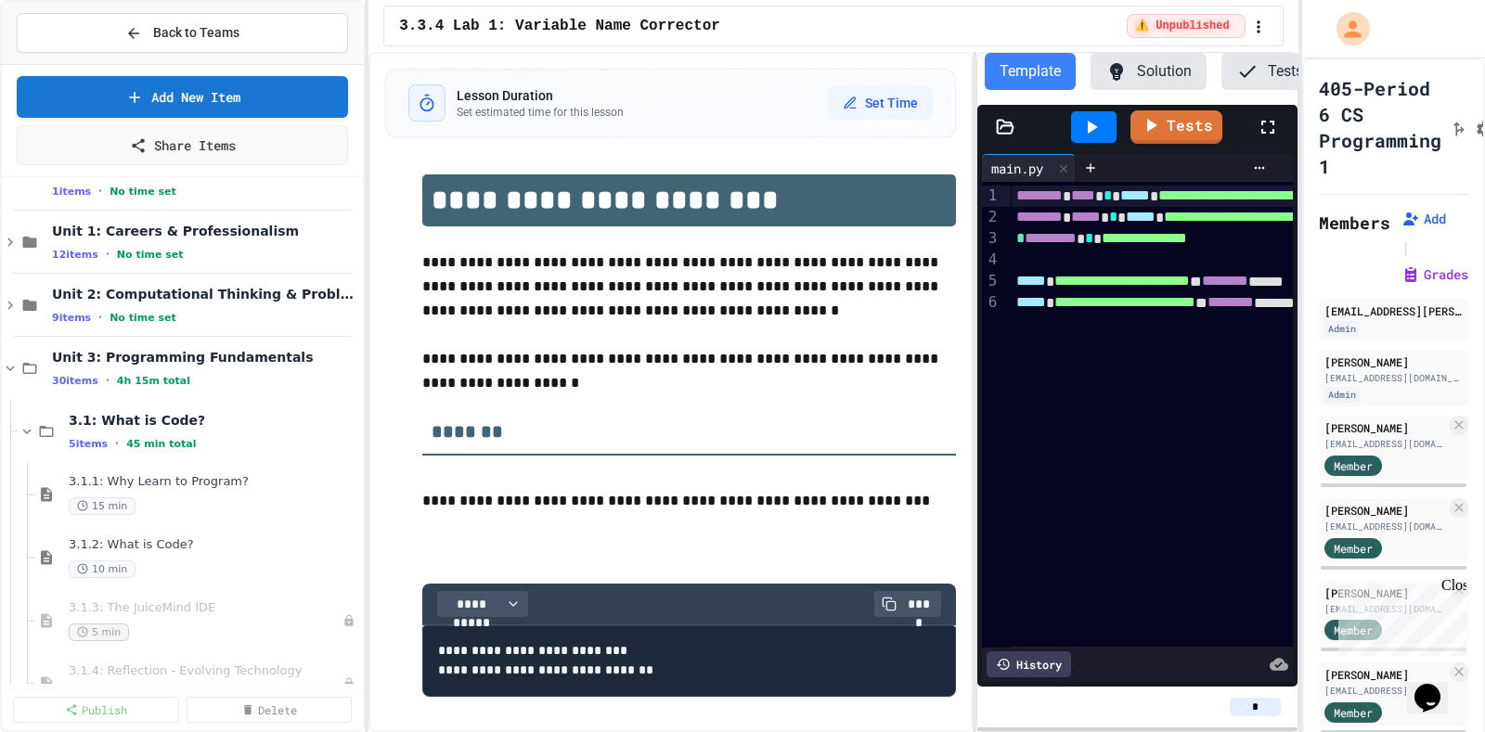
scroll to position [463, 0]
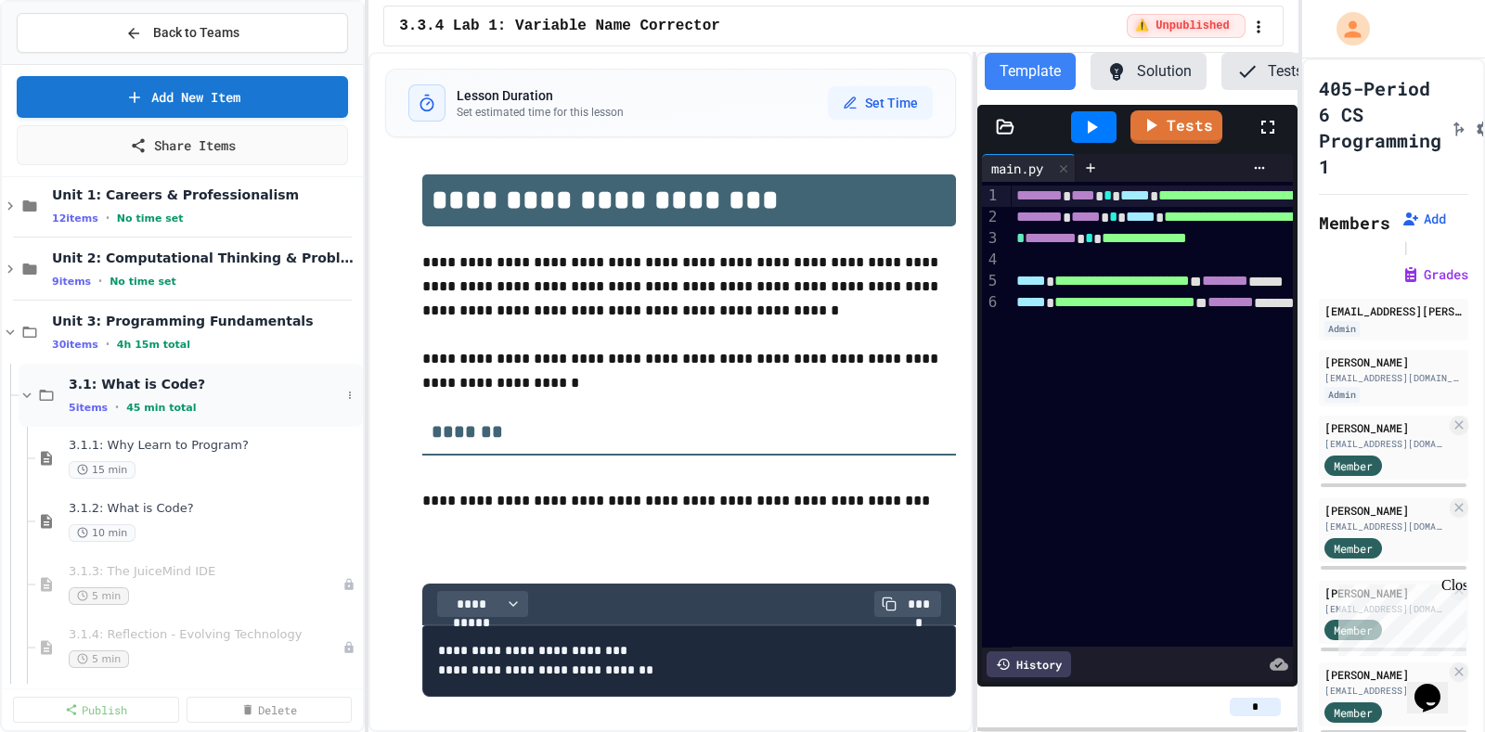
click at [25, 393] on icon at bounding box center [27, 395] width 8 height 6
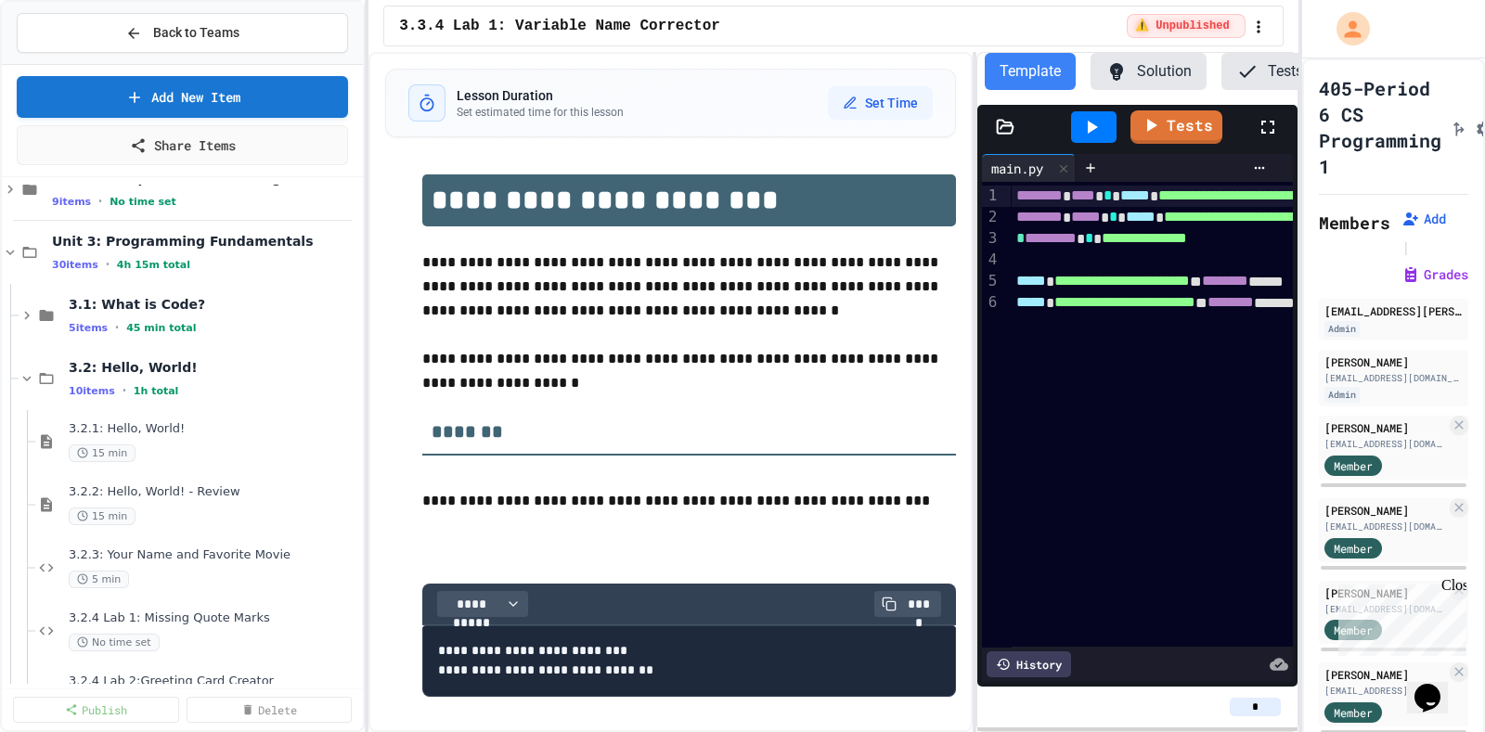
scroll to position [580, 0]
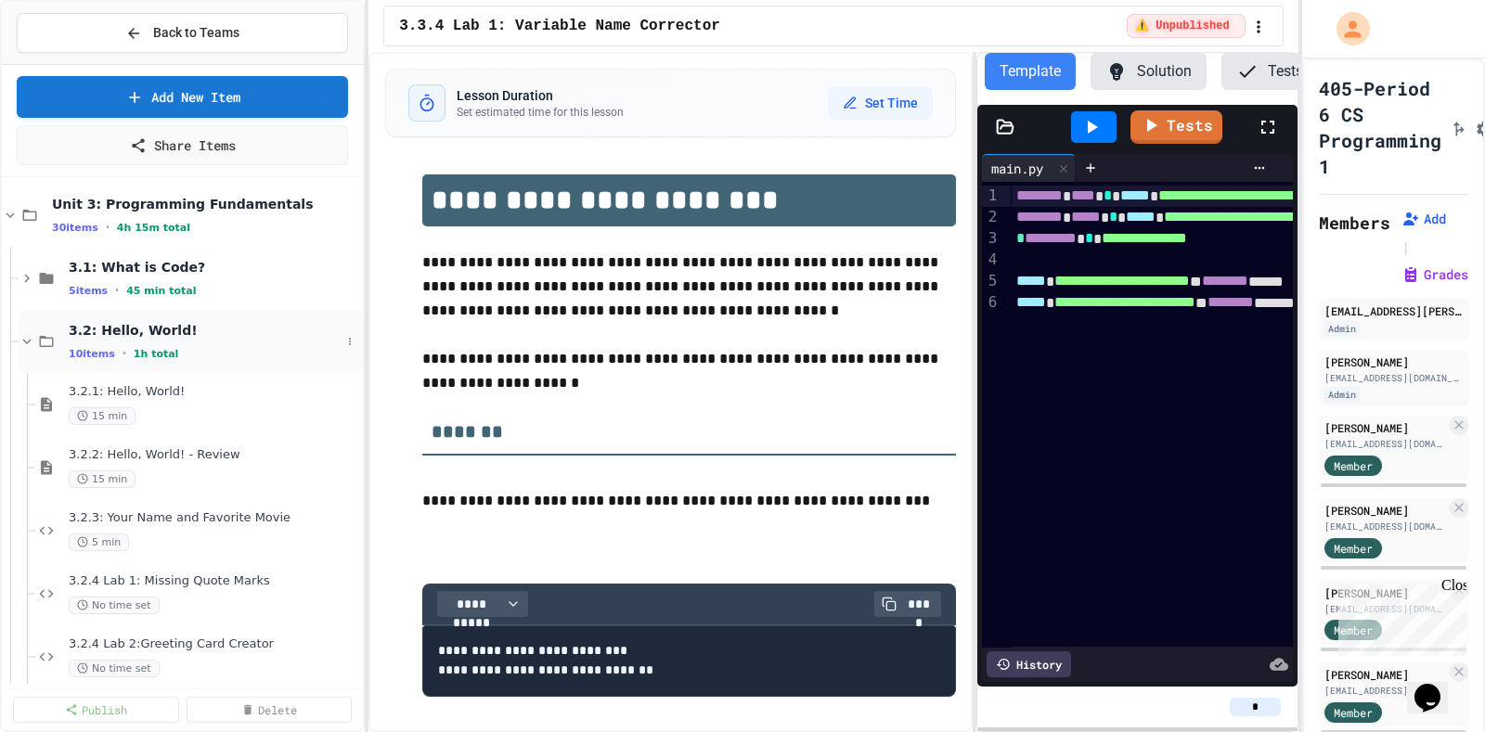
click at [23, 339] on icon at bounding box center [27, 342] width 8 height 6
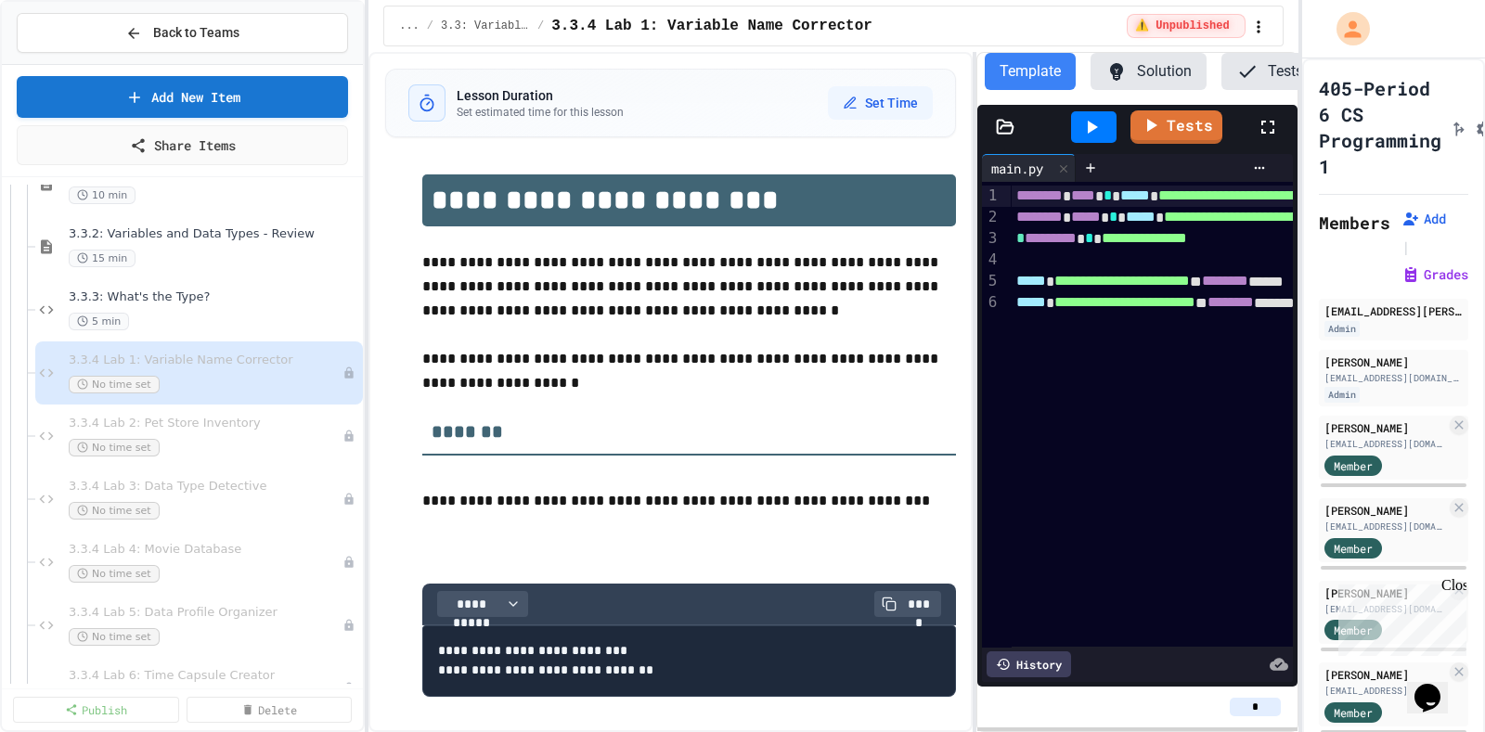
scroll to position [467, 0]
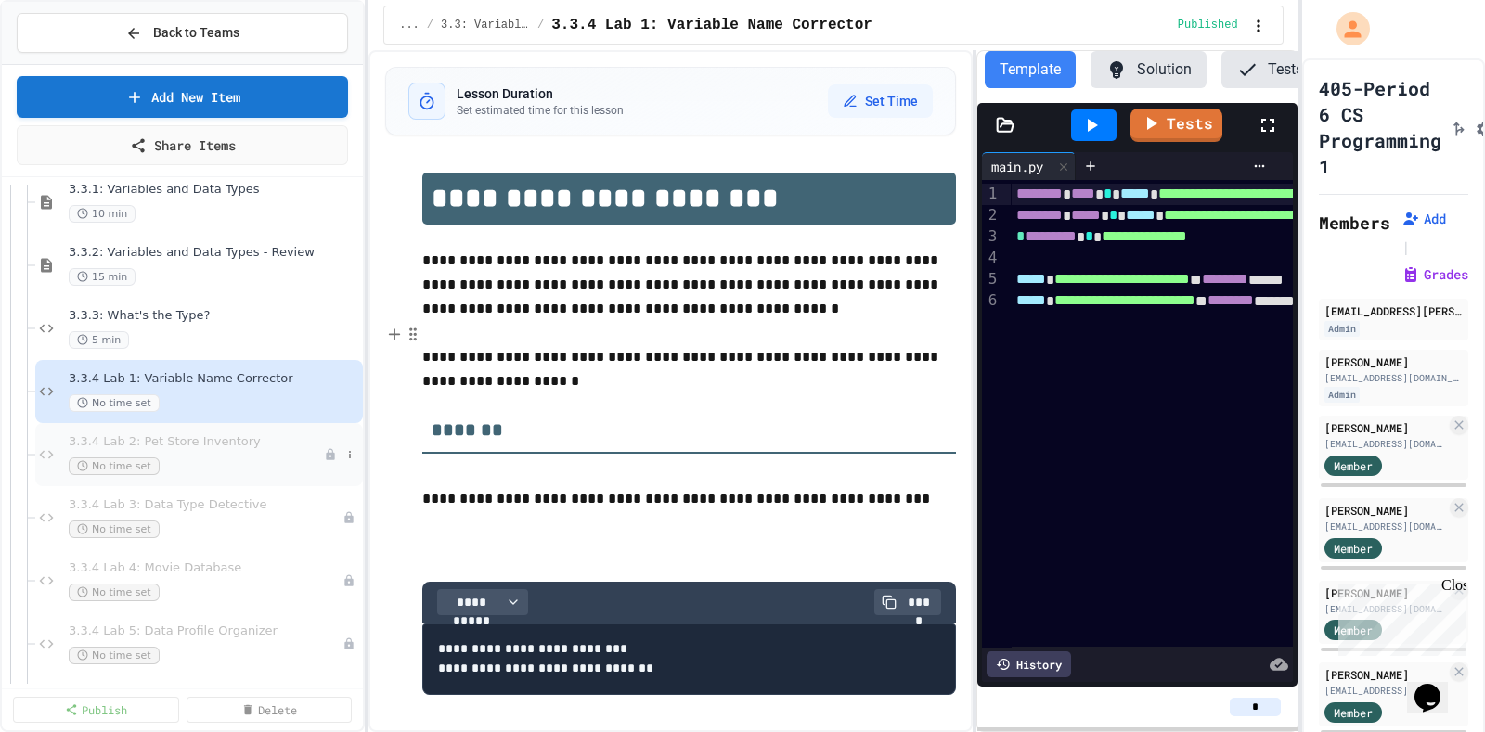
click at [225, 432] on div "3.3.4 Lab 2: Pet Store Inventory No time set" at bounding box center [199, 454] width 328 height 63
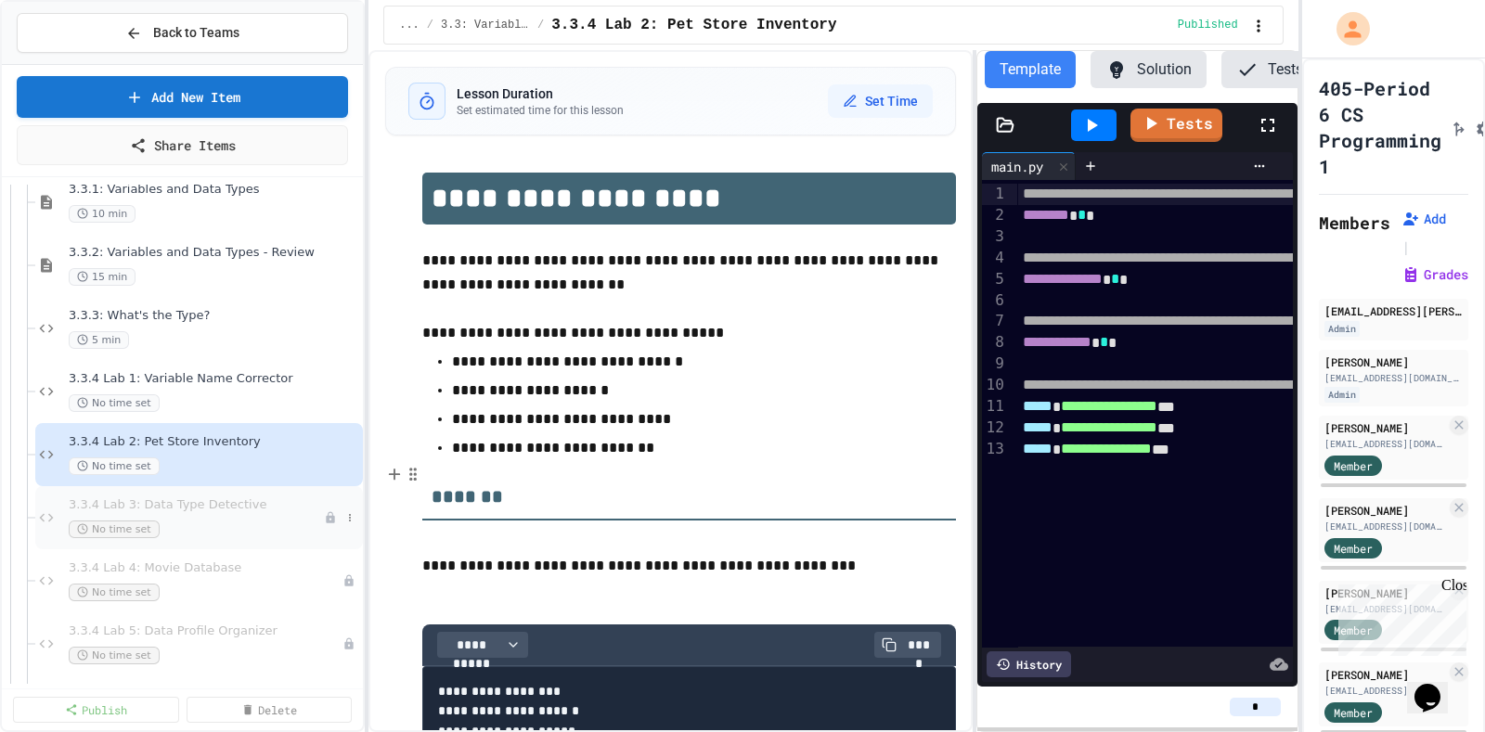
click at [279, 515] on div "3.3.4 Lab 3: Data Type Detective No time set" at bounding box center [196, 517] width 255 height 41
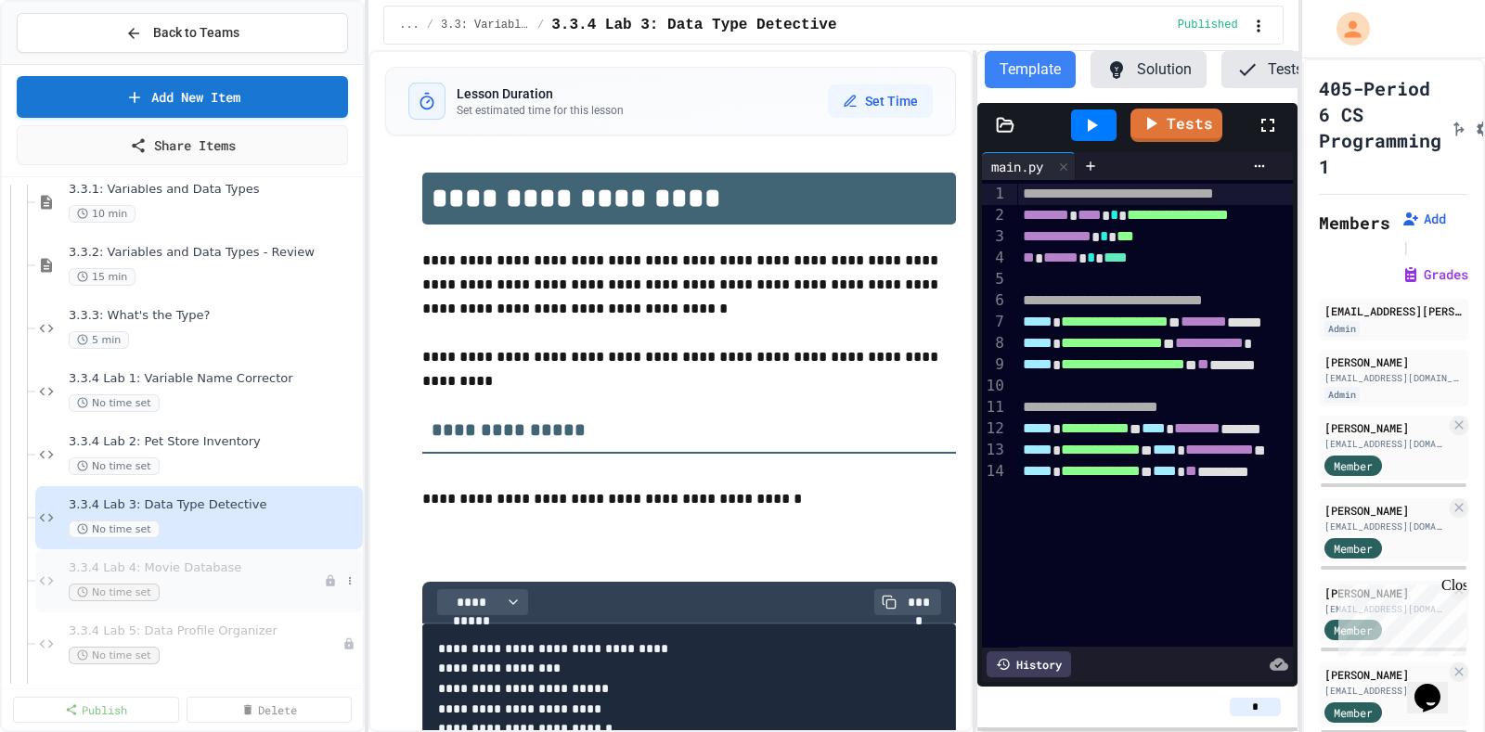
click at [265, 577] on div "3.3.4 Lab 4: Movie Database No time set" at bounding box center [196, 580] width 255 height 41
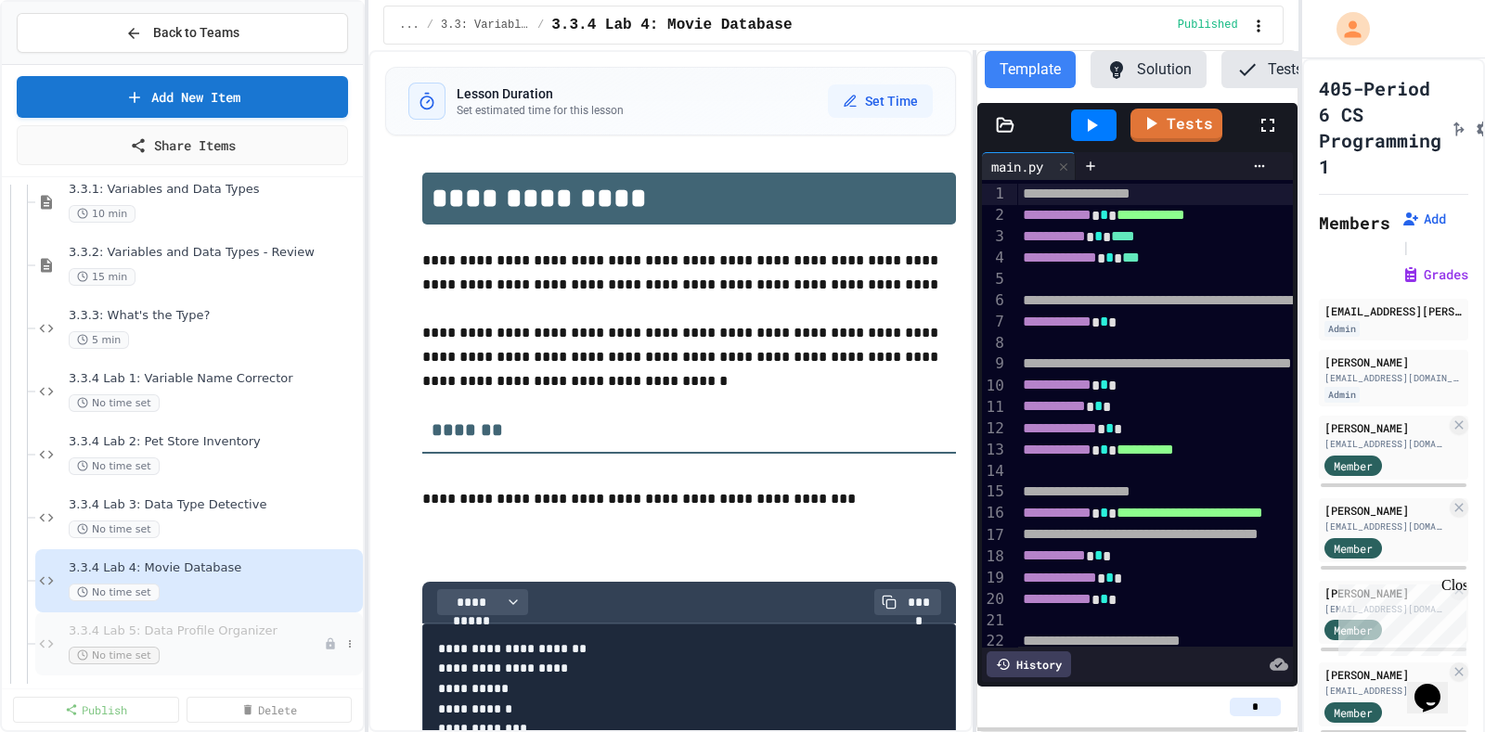
click at [259, 642] on div "3.3.4 Lab 5: Data Profile Organizer No time set" at bounding box center [196, 644] width 255 height 41
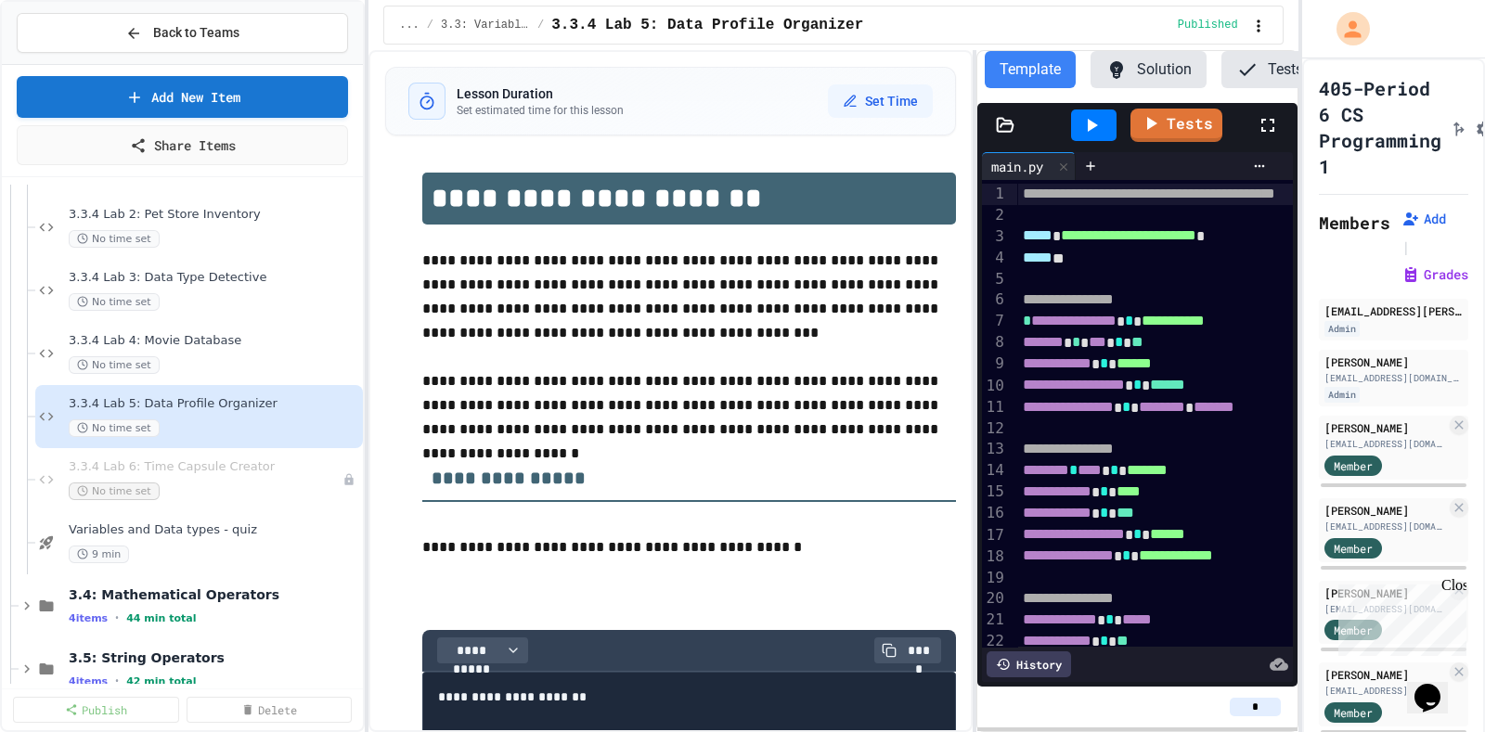
scroll to position [699, 0]
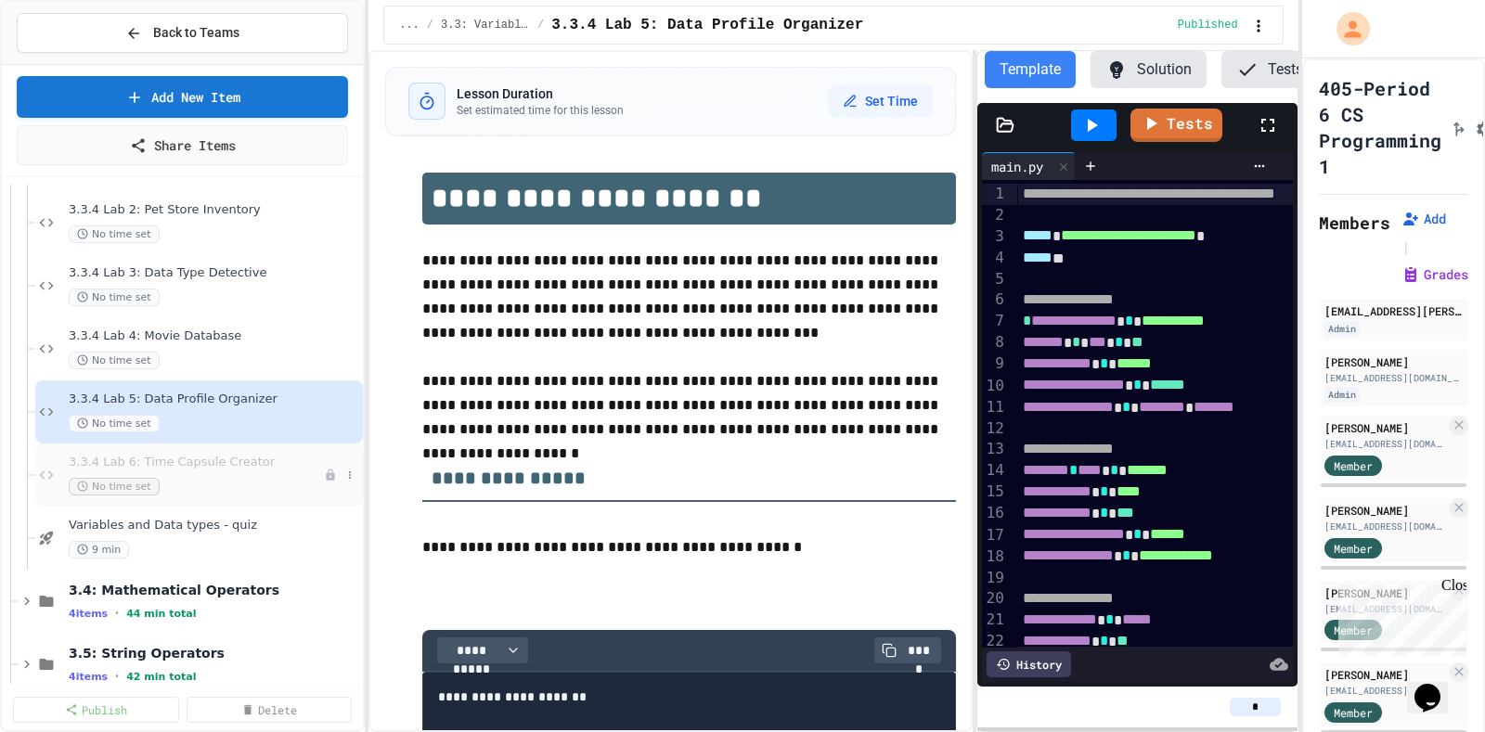
click at [250, 463] on span "3.3.4 Lab 6: Time Capsule Creator" at bounding box center [196, 463] width 255 height 16
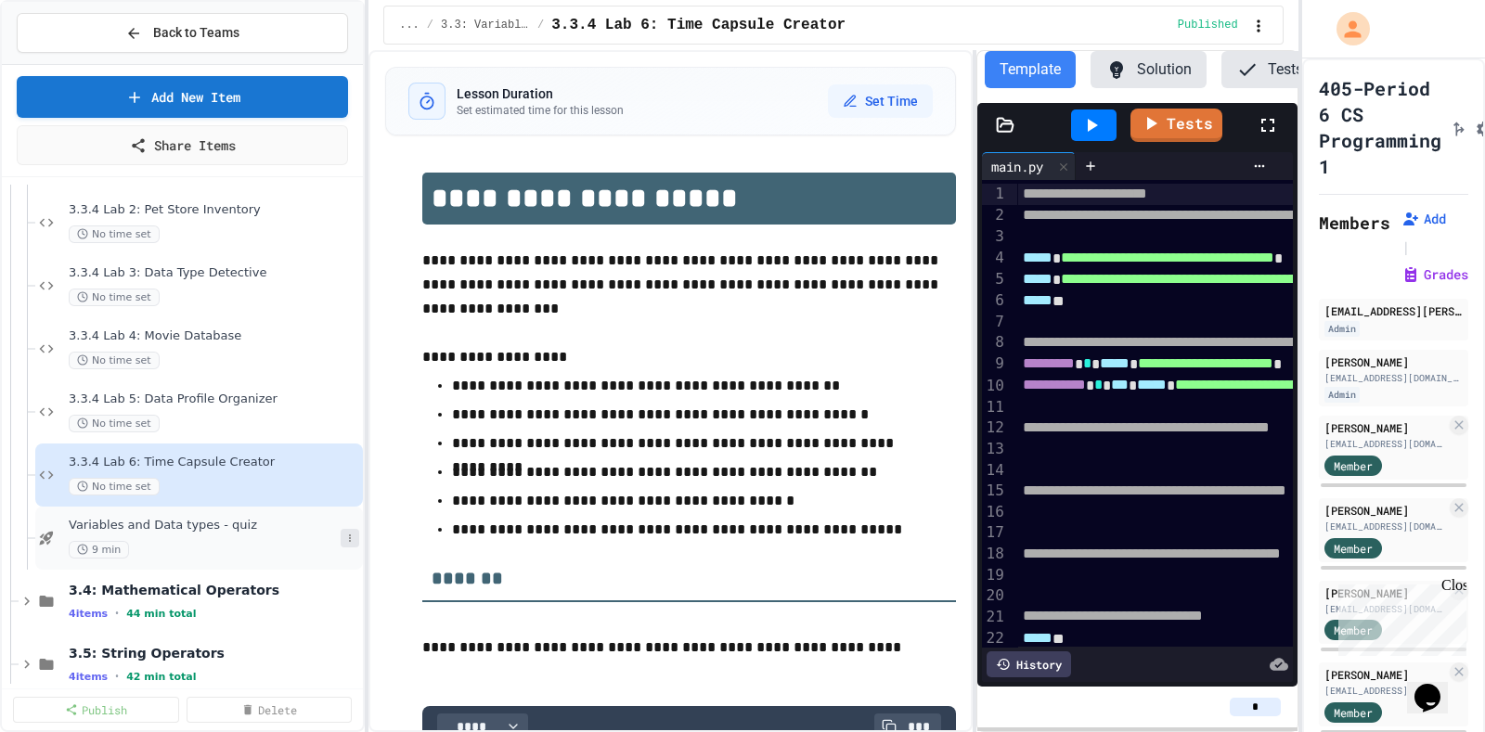
click at [344, 536] on icon at bounding box center [349, 538] width 11 height 11
click at [320, 568] on button "Rename" at bounding box center [295, 570] width 143 height 33
click at [71, 527] on input "**********" at bounding box center [203, 531] width 276 height 26
type input "**********"
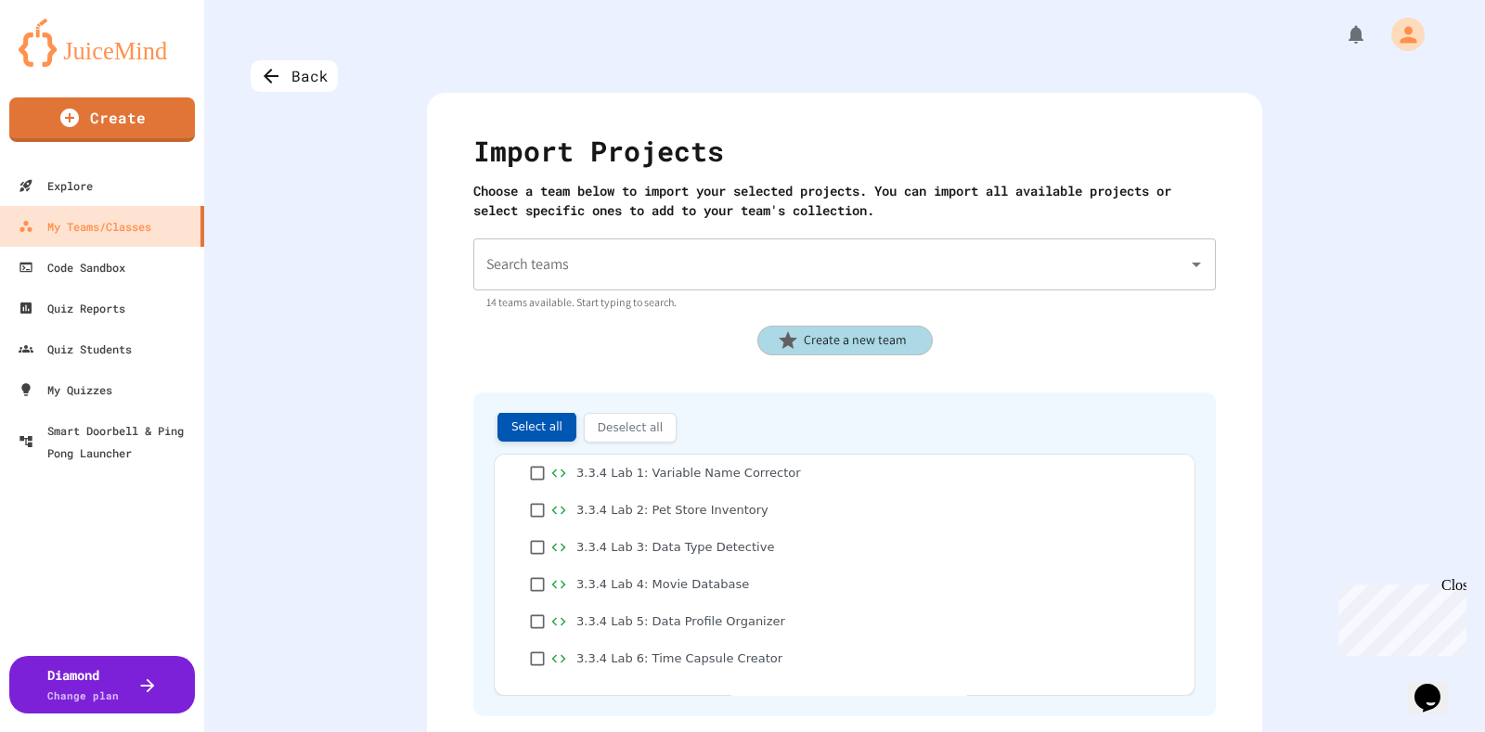
click at [524, 418] on button "Select all" at bounding box center [536, 427] width 79 height 30
click at [941, 289] on div "Search teams" at bounding box center [844, 264] width 742 height 52
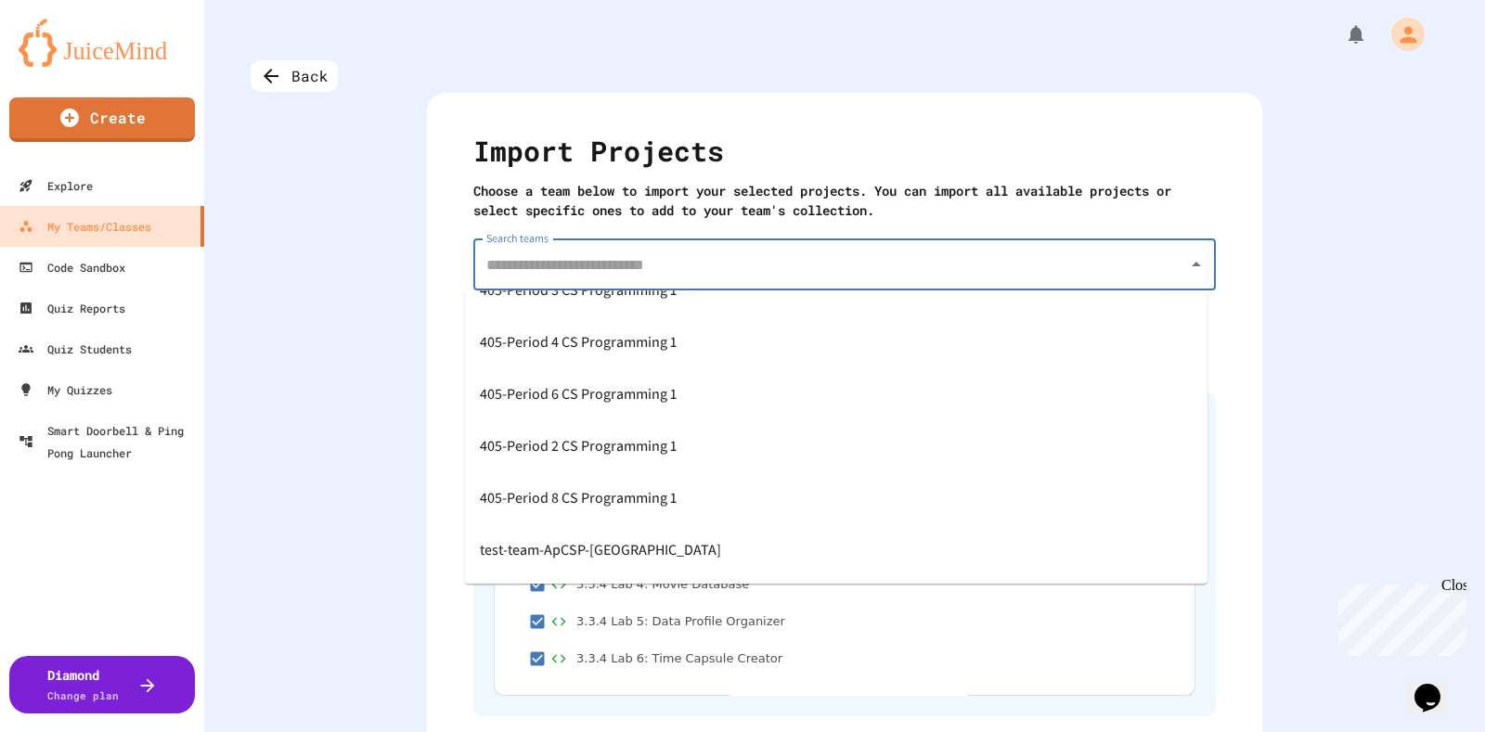
scroll to position [333, 0]
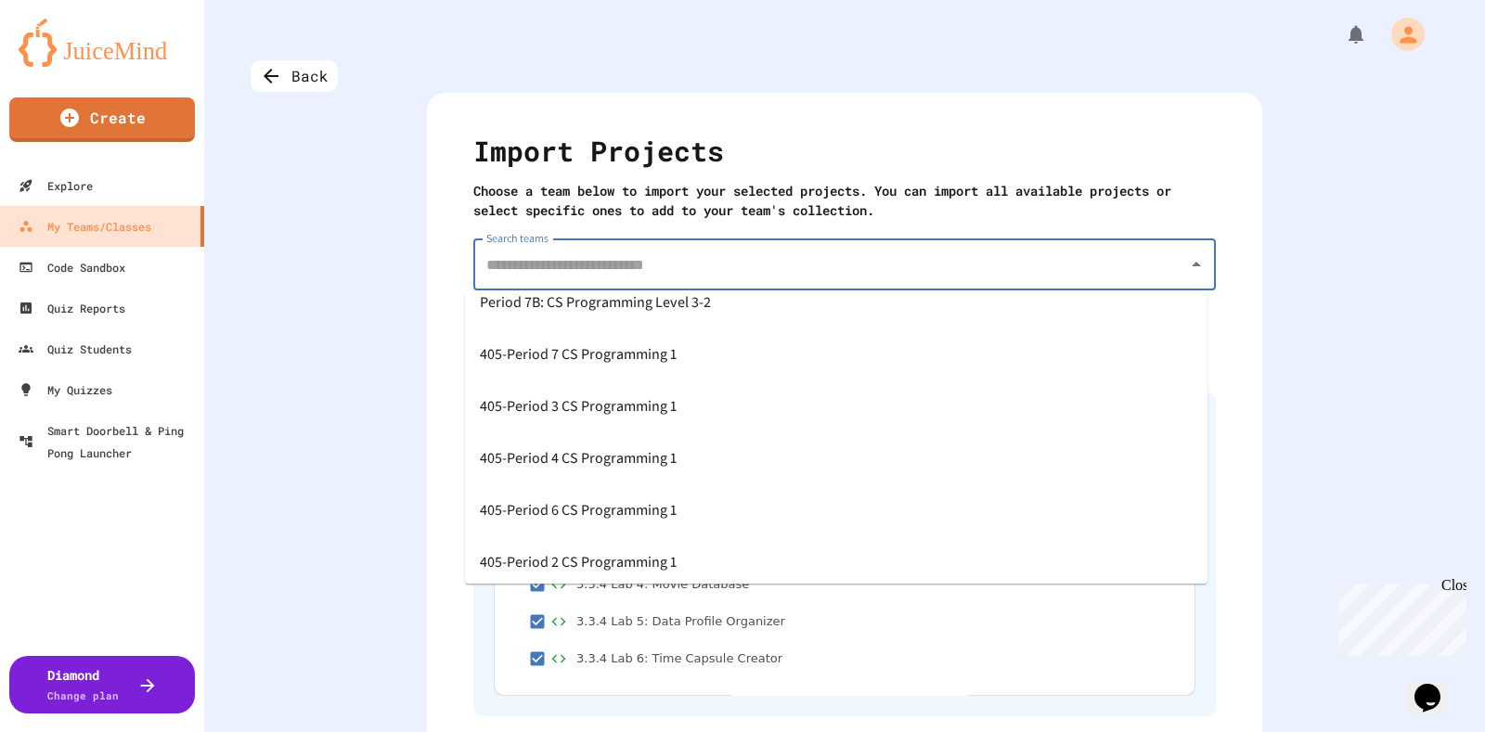
click at [723, 350] on div "405-Period 7 CS Programming 1" at bounding box center [836, 354] width 742 height 52
type input "**********"
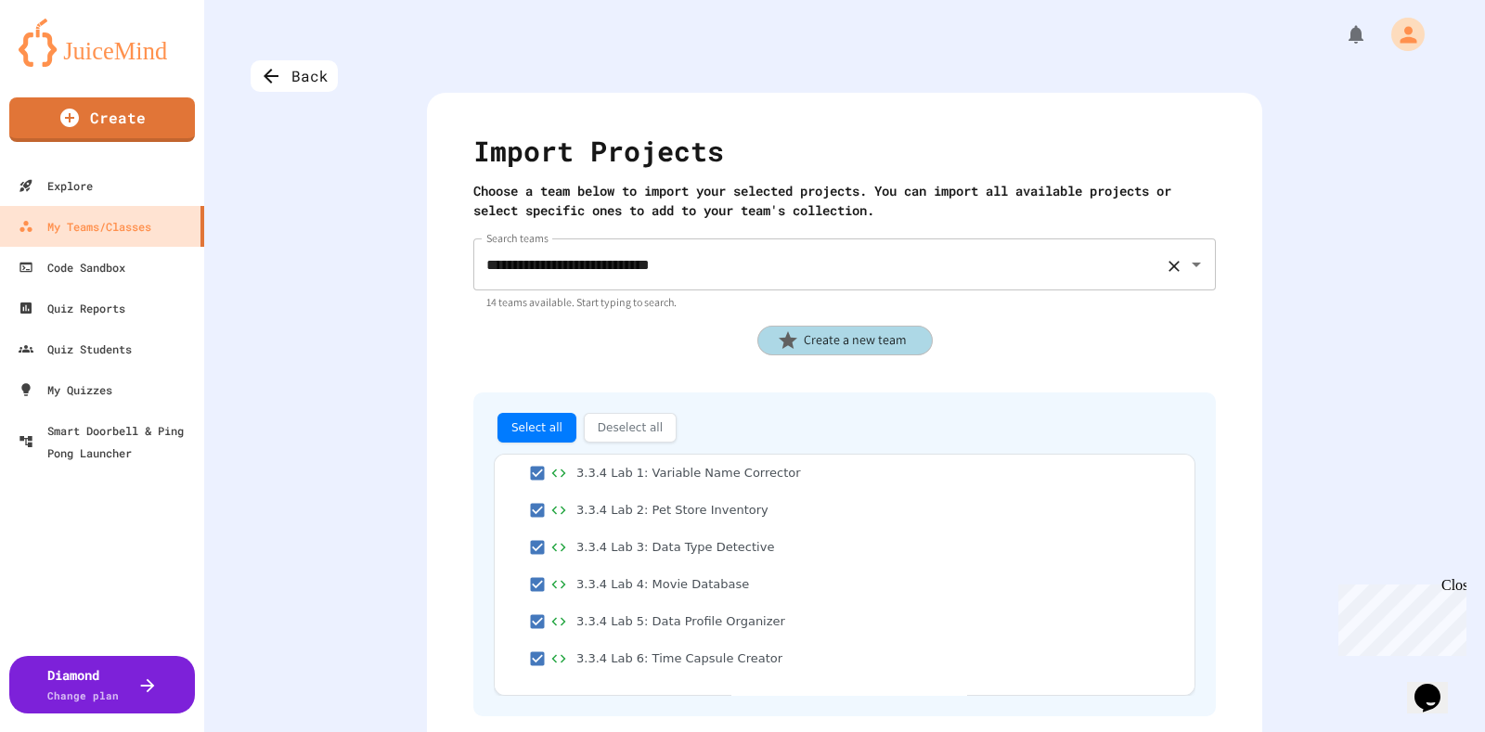
scroll to position [106, 0]
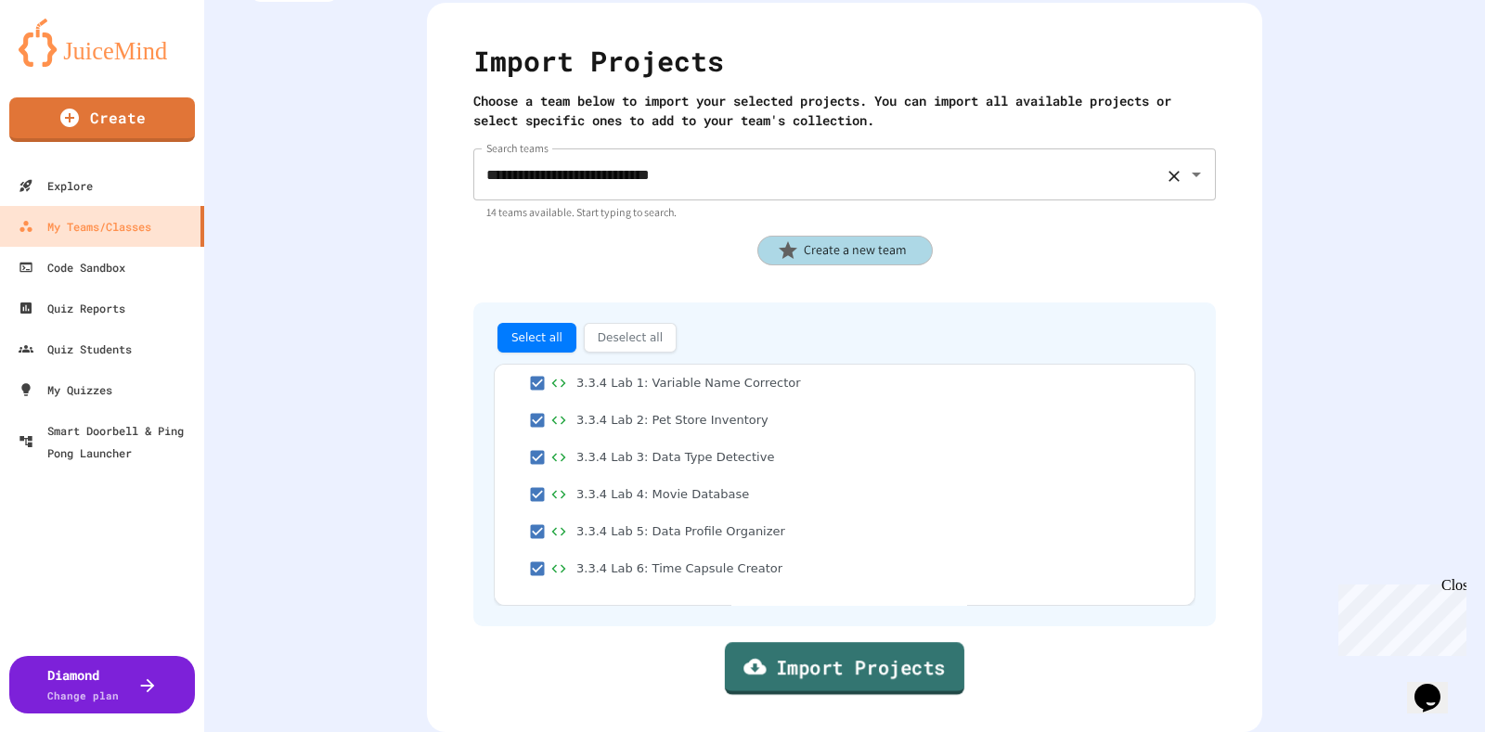
click at [876, 651] on link "Import Projects" at bounding box center [844, 668] width 239 height 53
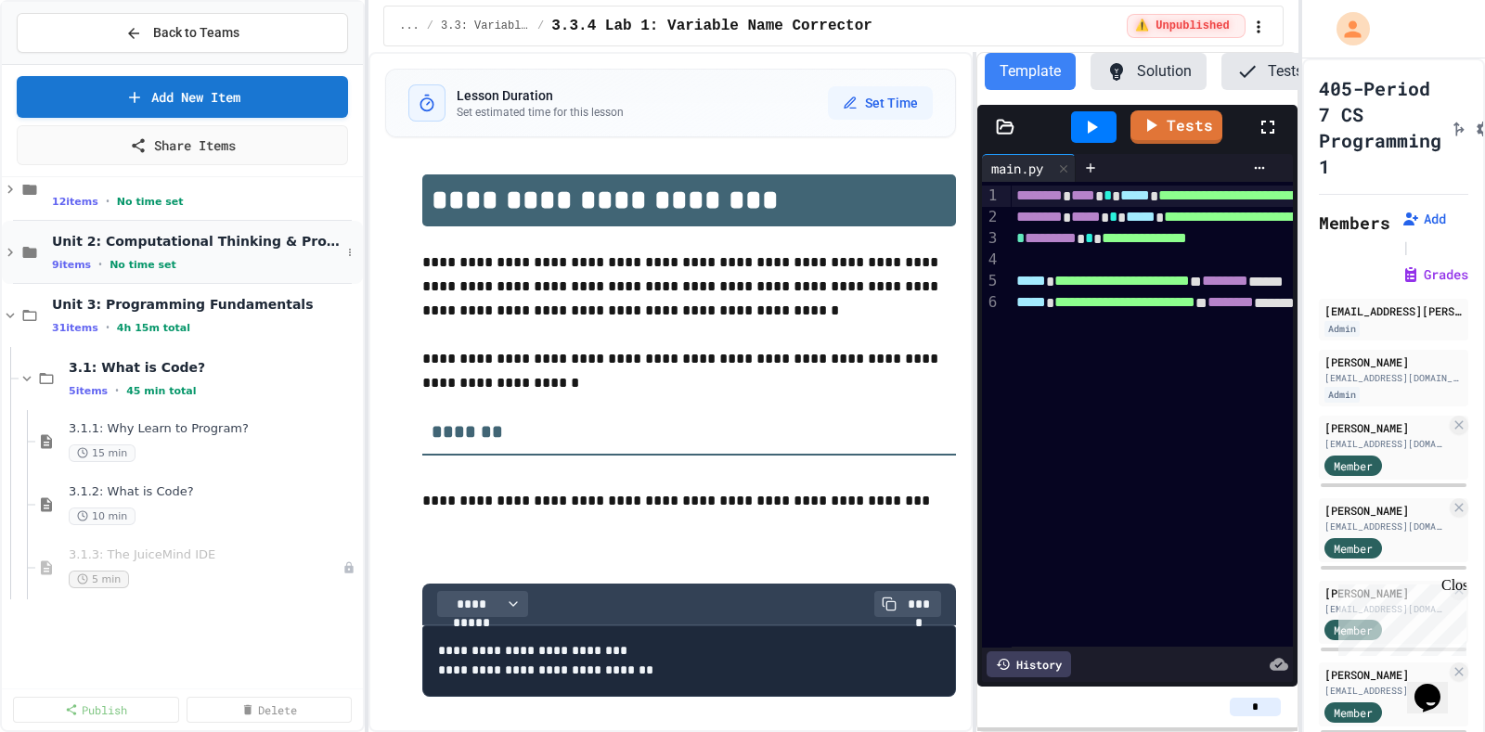
scroll to position [421, 0]
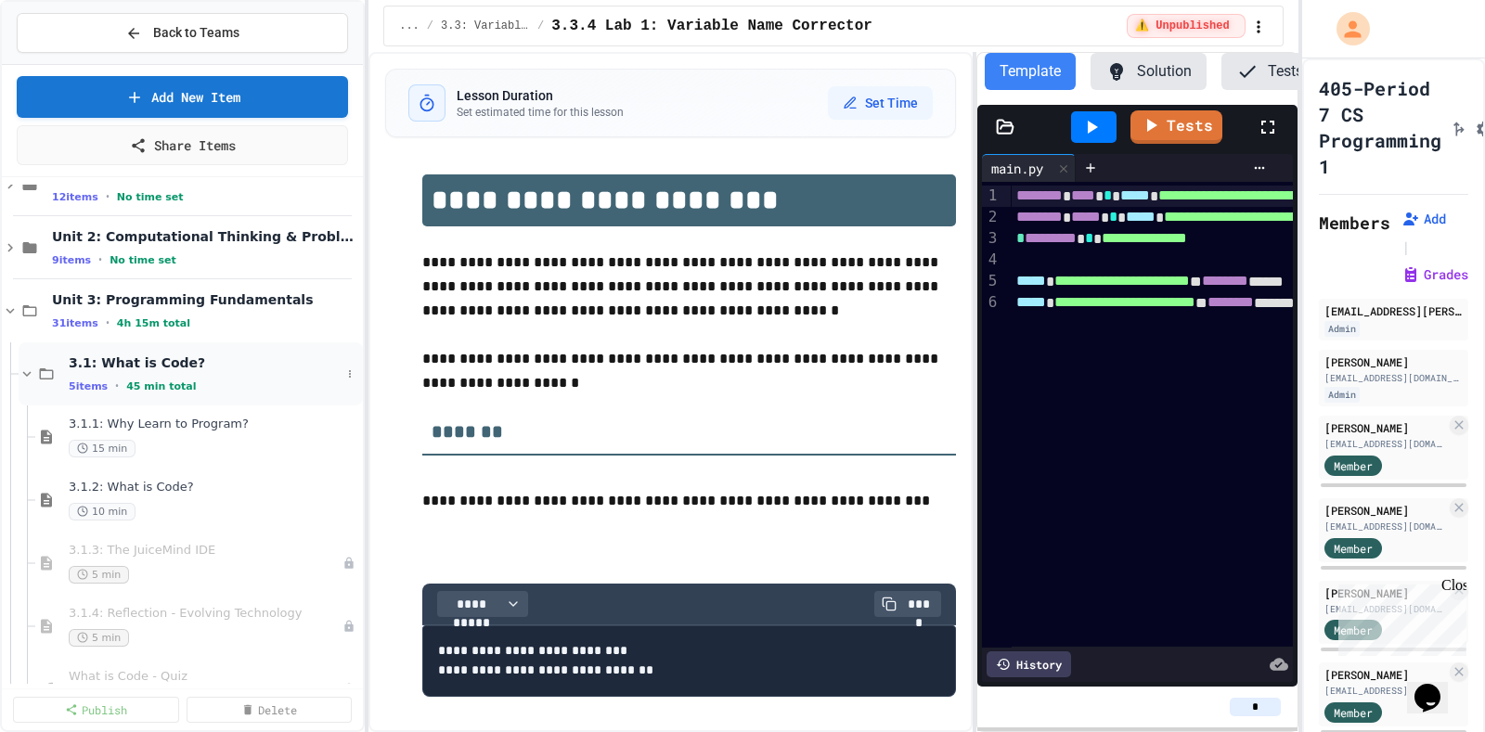
click at [26, 366] on icon at bounding box center [27, 374] width 17 height 17
click at [24, 437] on icon at bounding box center [27, 437] width 17 height 17
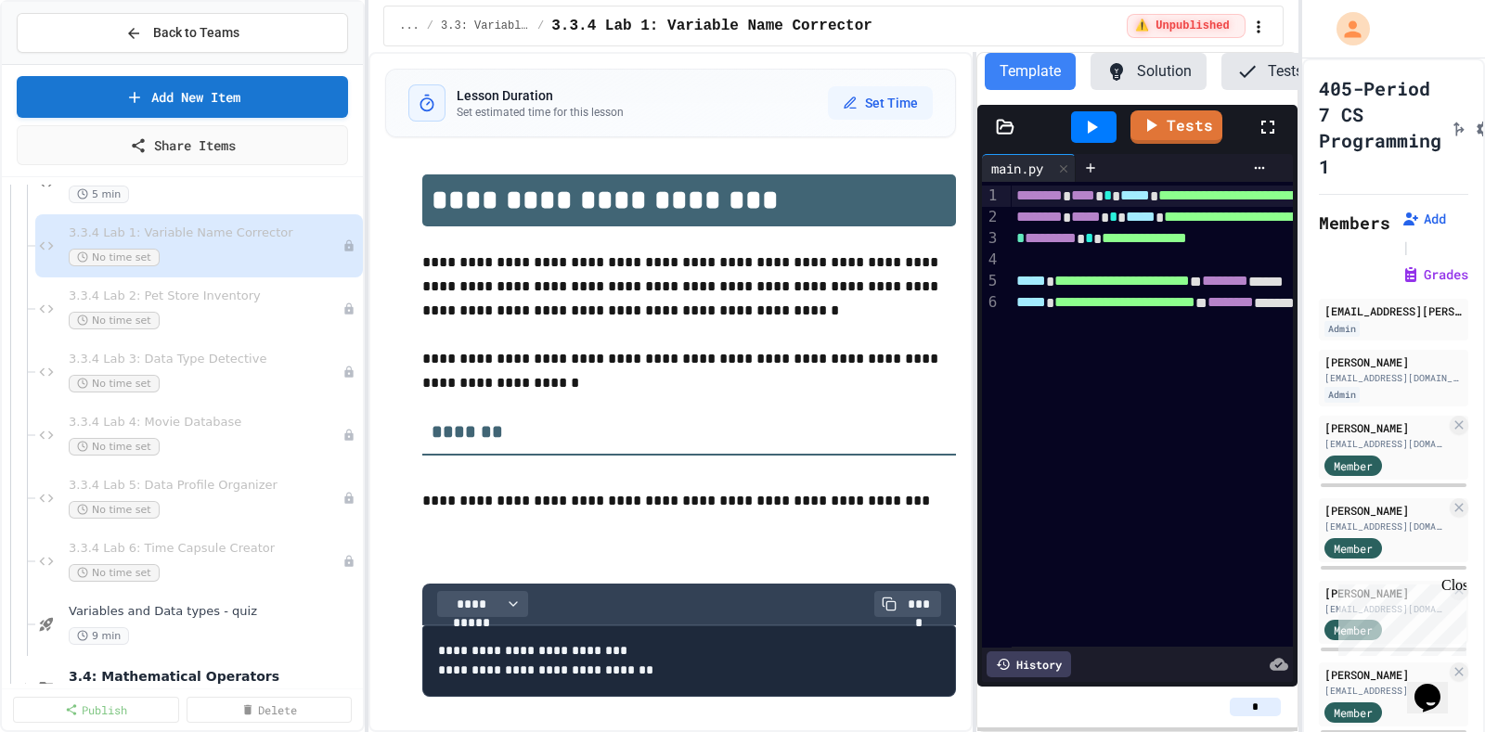
scroll to position [575, 0]
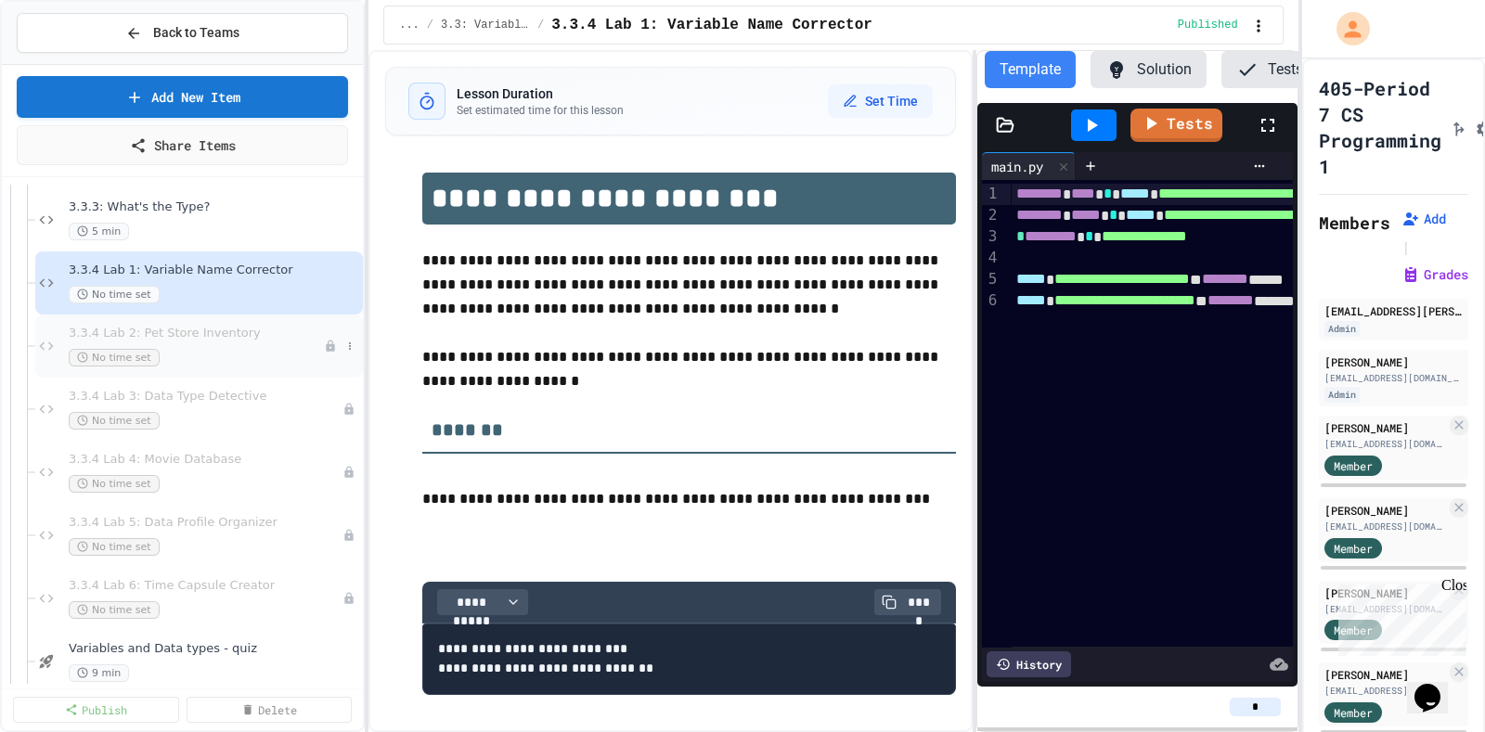
click at [192, 341] on div "3.3.4 Lab 2: Pet Store Inventory No time set" at bounding box center [196, 346] width 255 height 41
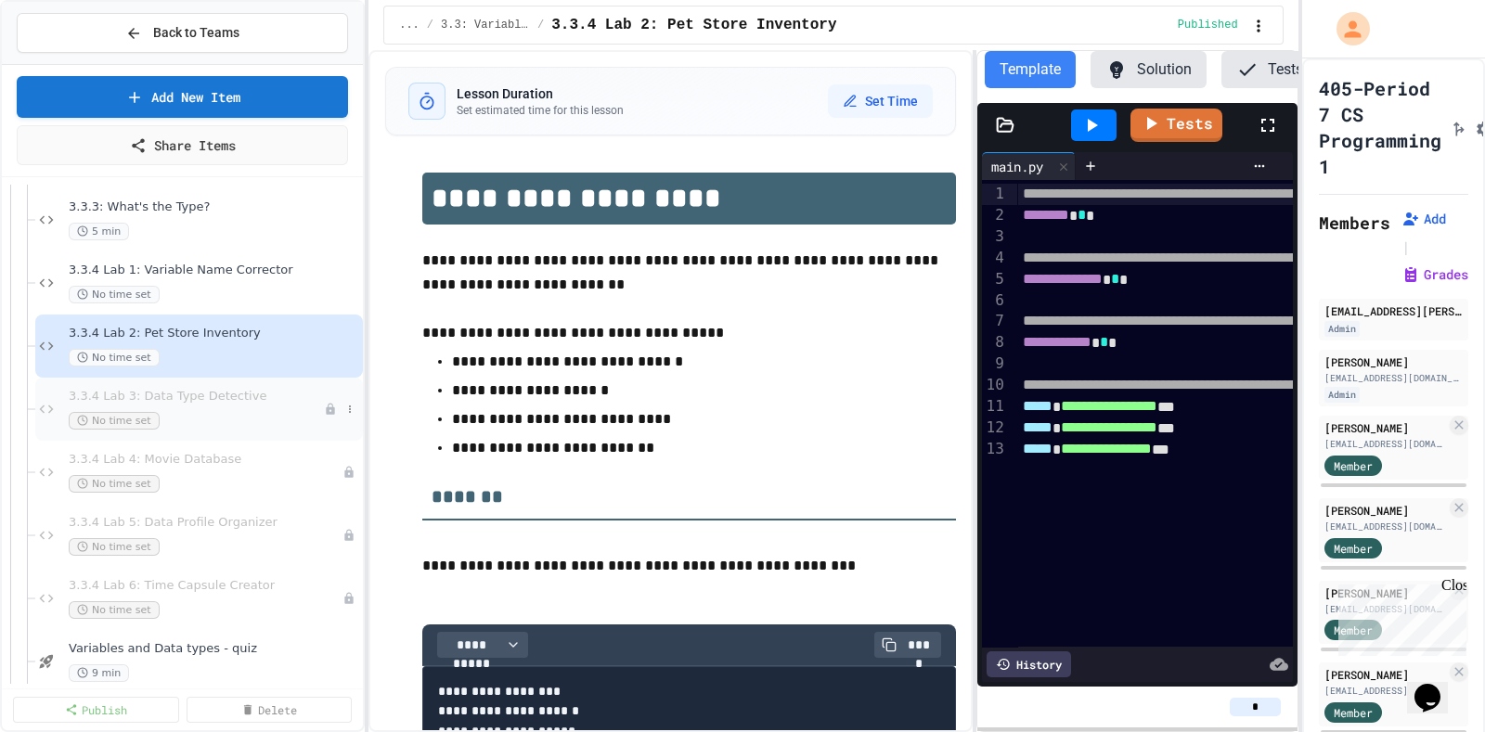
click at [235, 399] on span "3.3.4 Lab 3: Data Type Detective" at bounding box center [196, 397] width 255 height 16
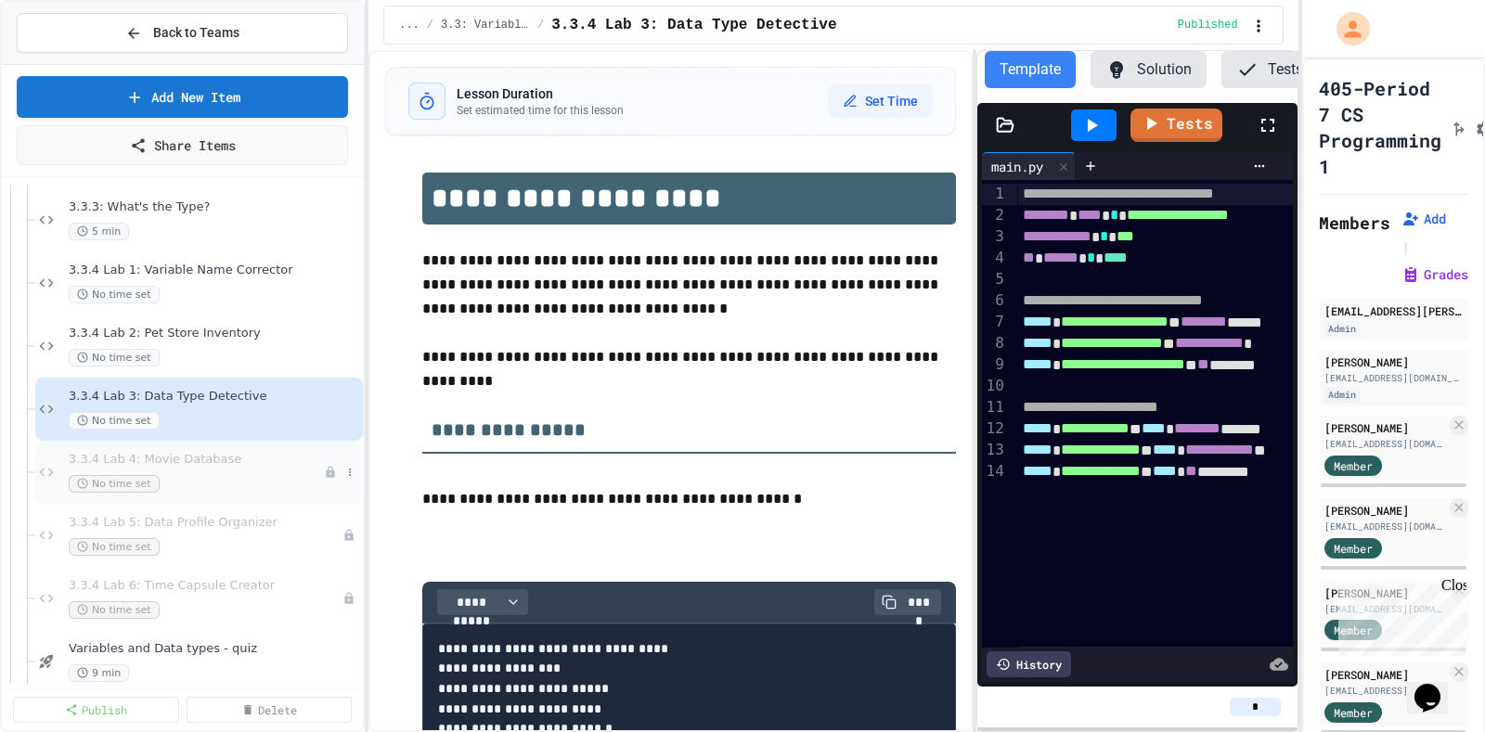
click at [241, 475] on div "No time set" at bounding box center [196, 484] width 255 height 18
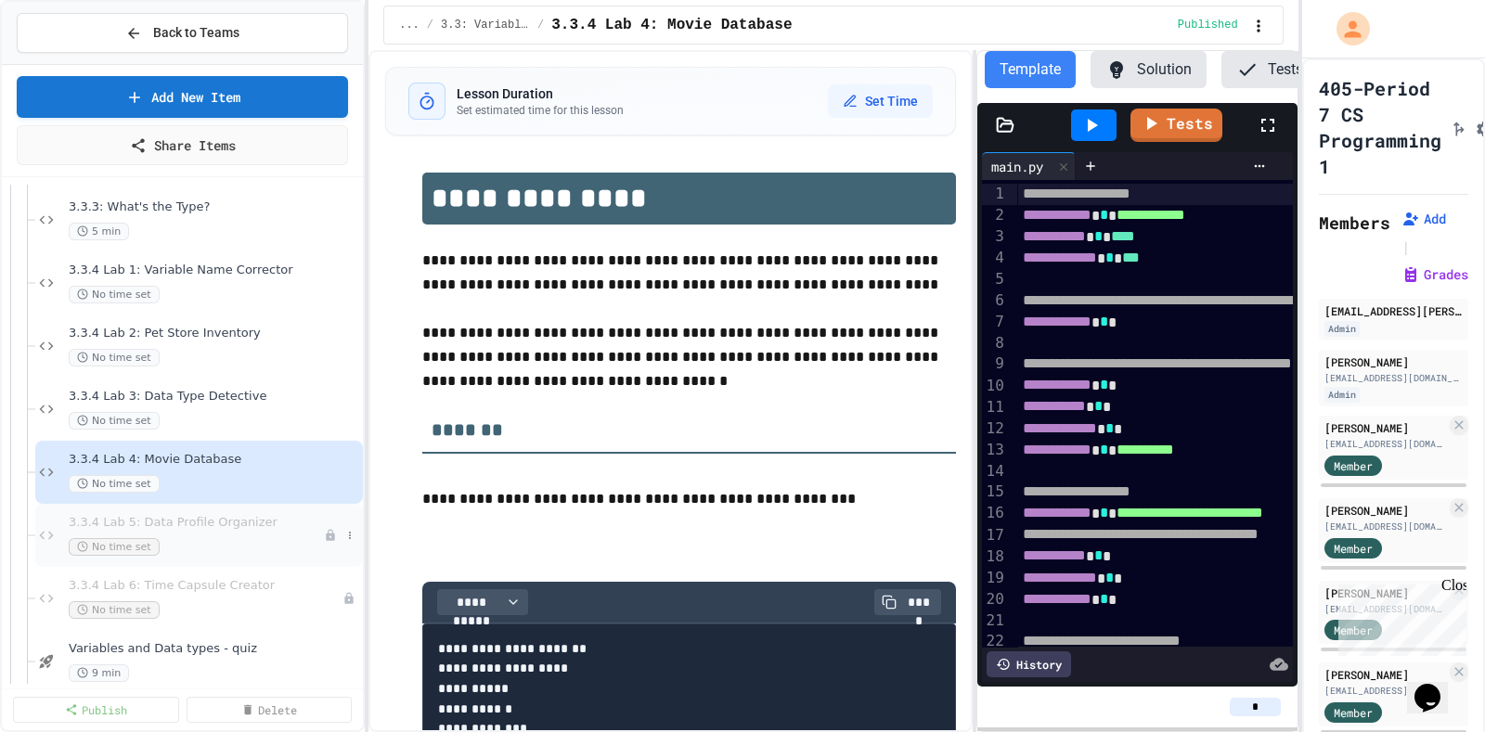
click at [233, 527] on span "3.3.4 Lab 5: Data Profile Organizer" at bounding box center [196, 523] width 255 height 16
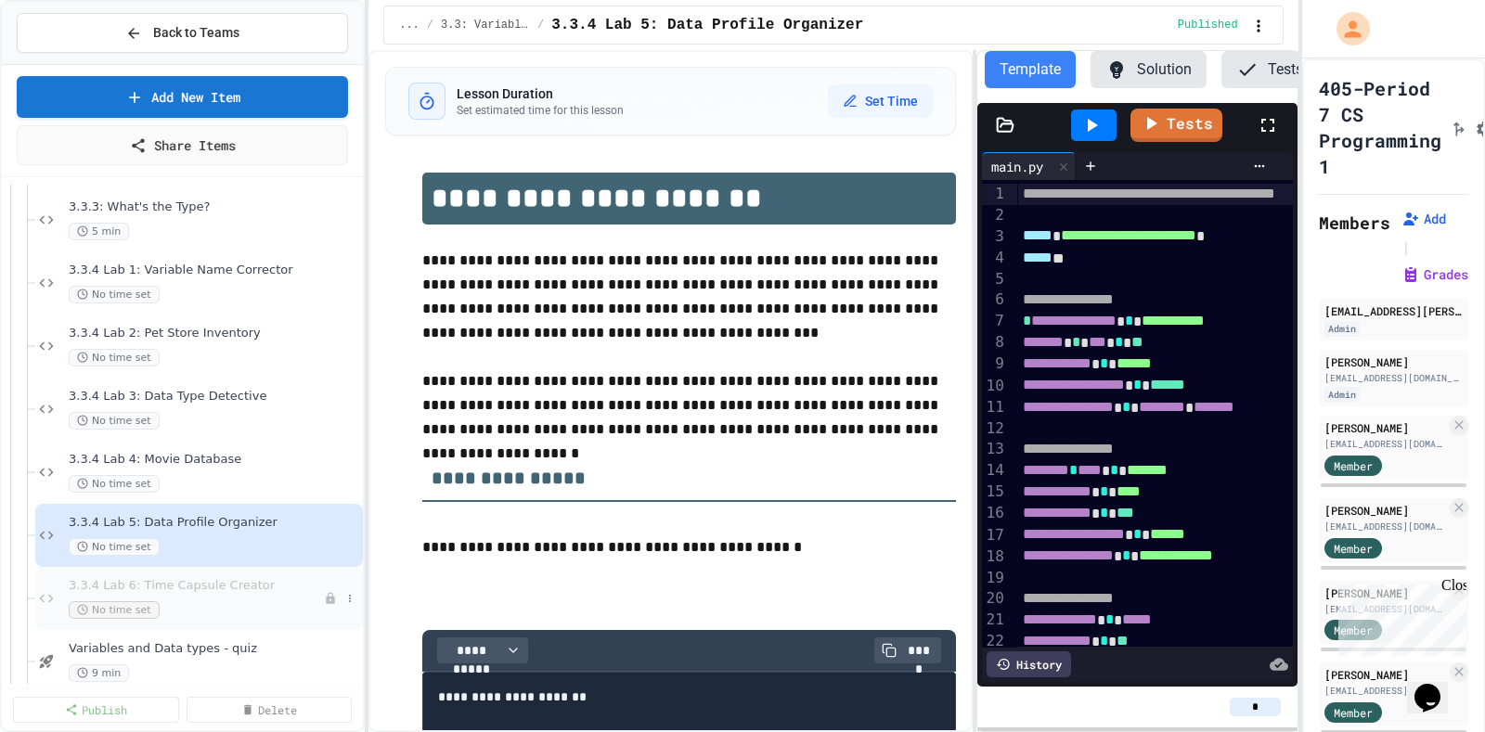
click at [235, 610] on div "No time set" at bounding box center [196, 610] width 255 height 18
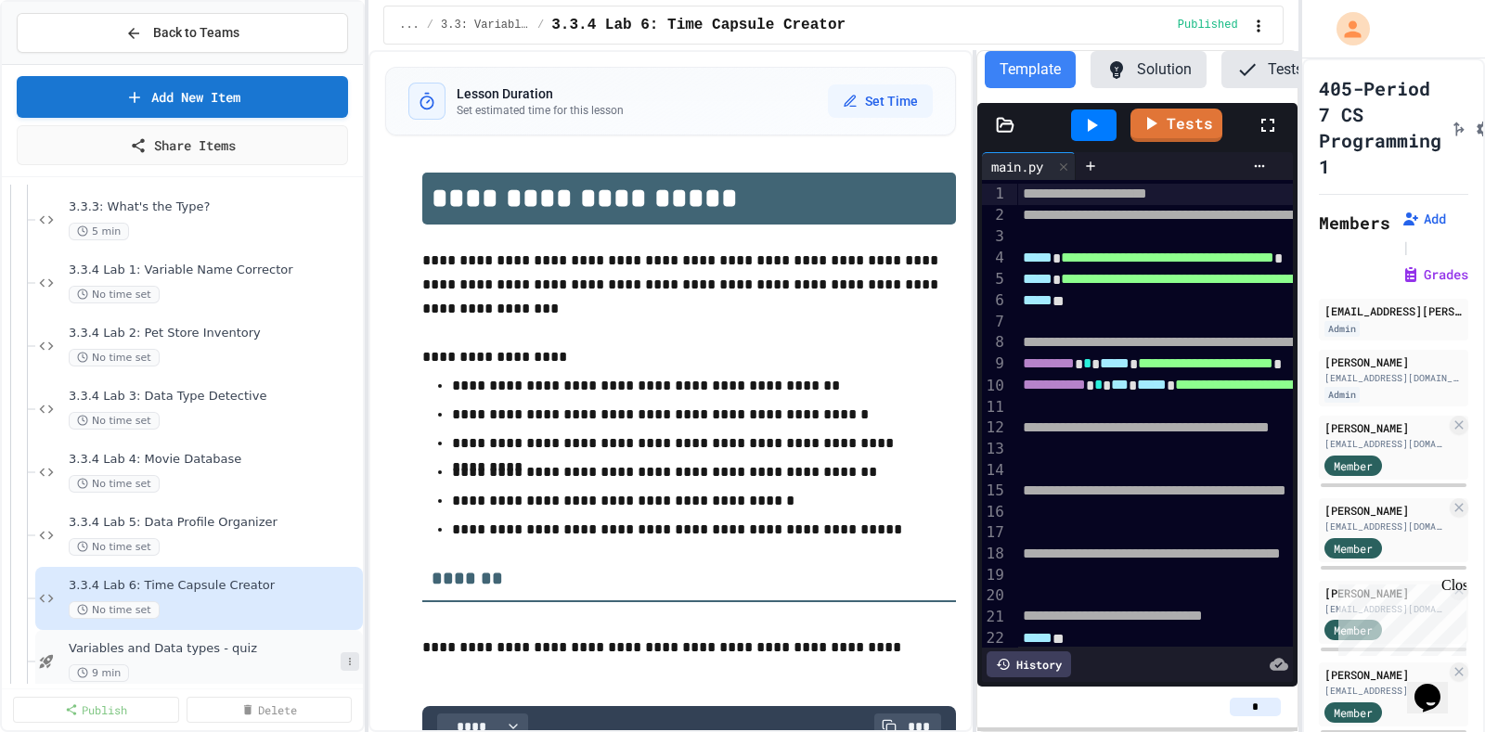
click at [341, 665] on button at bounding box center [350, 661] width 19 height 19
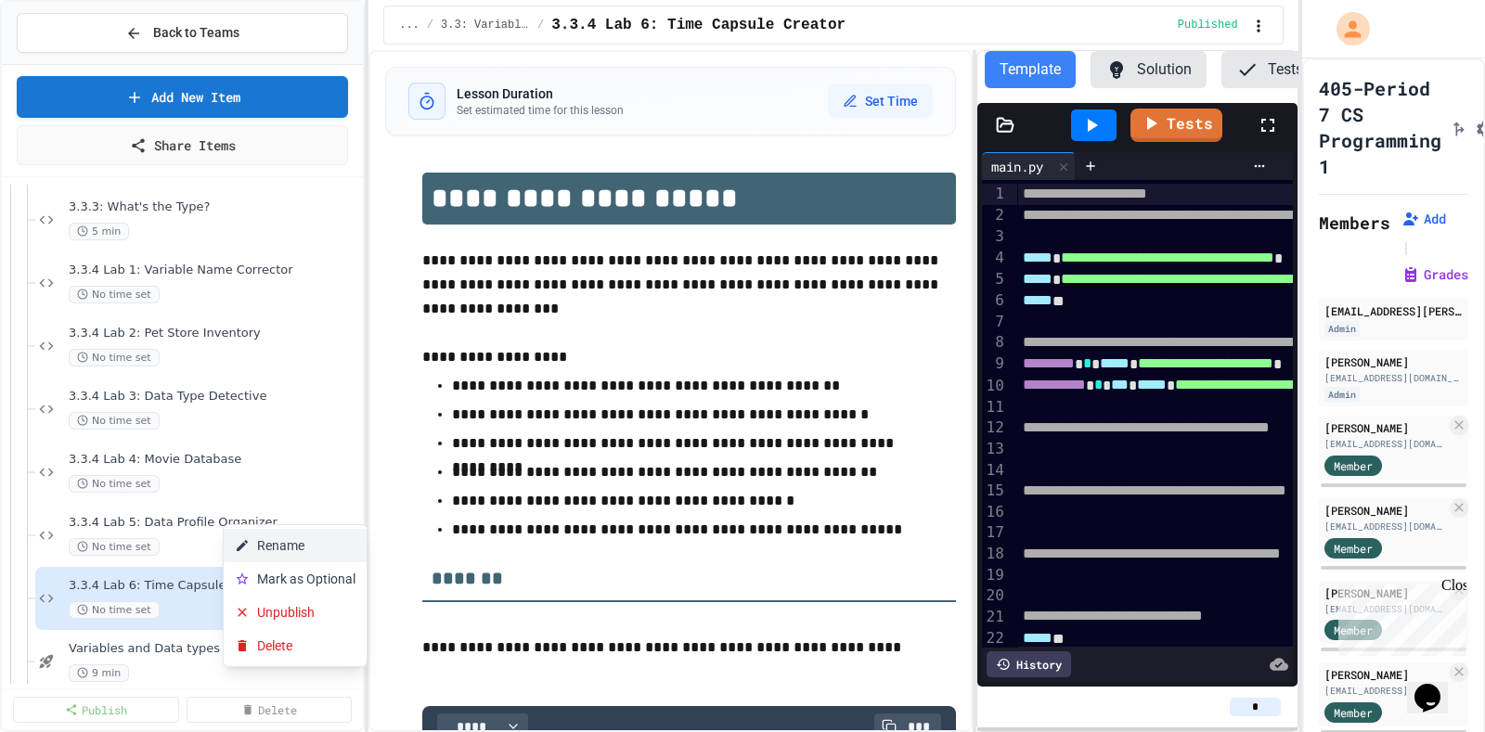
click at [300, 541] on button "Rename" at bounding box center [295, 545] width 143 height 33
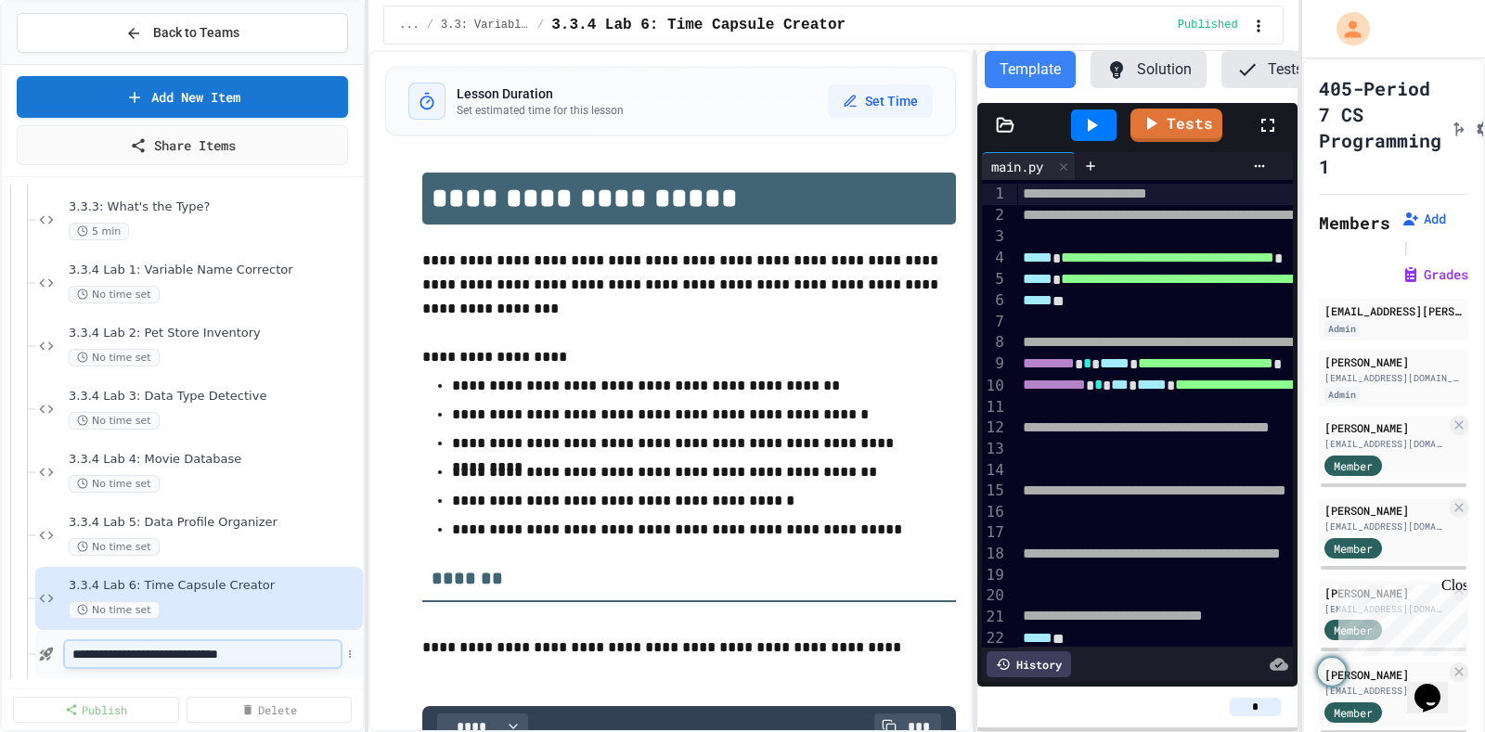
click at [70, 645] on input "**********" at bounding box center [203, 654] width 276 height 26
type input "**********"
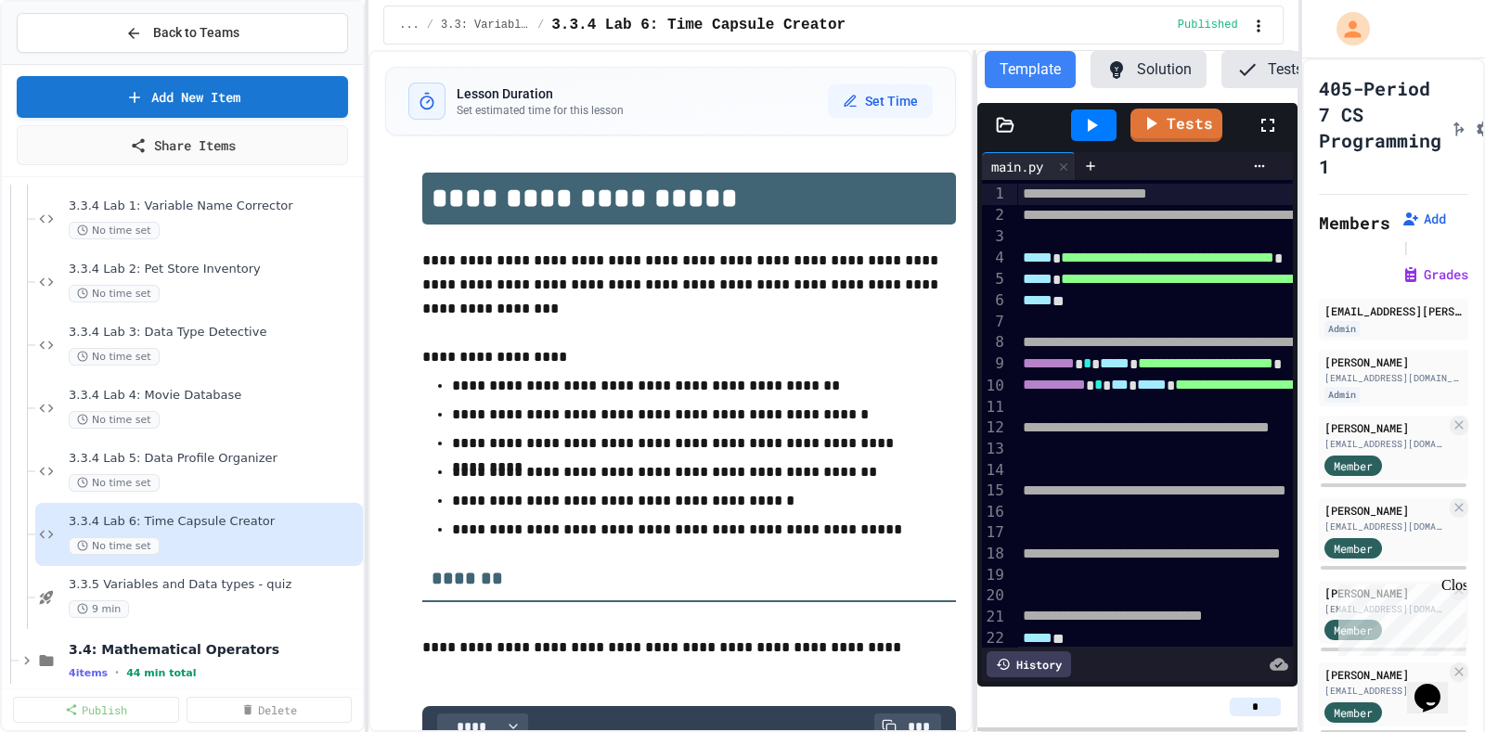
scroll to position [691, 0]
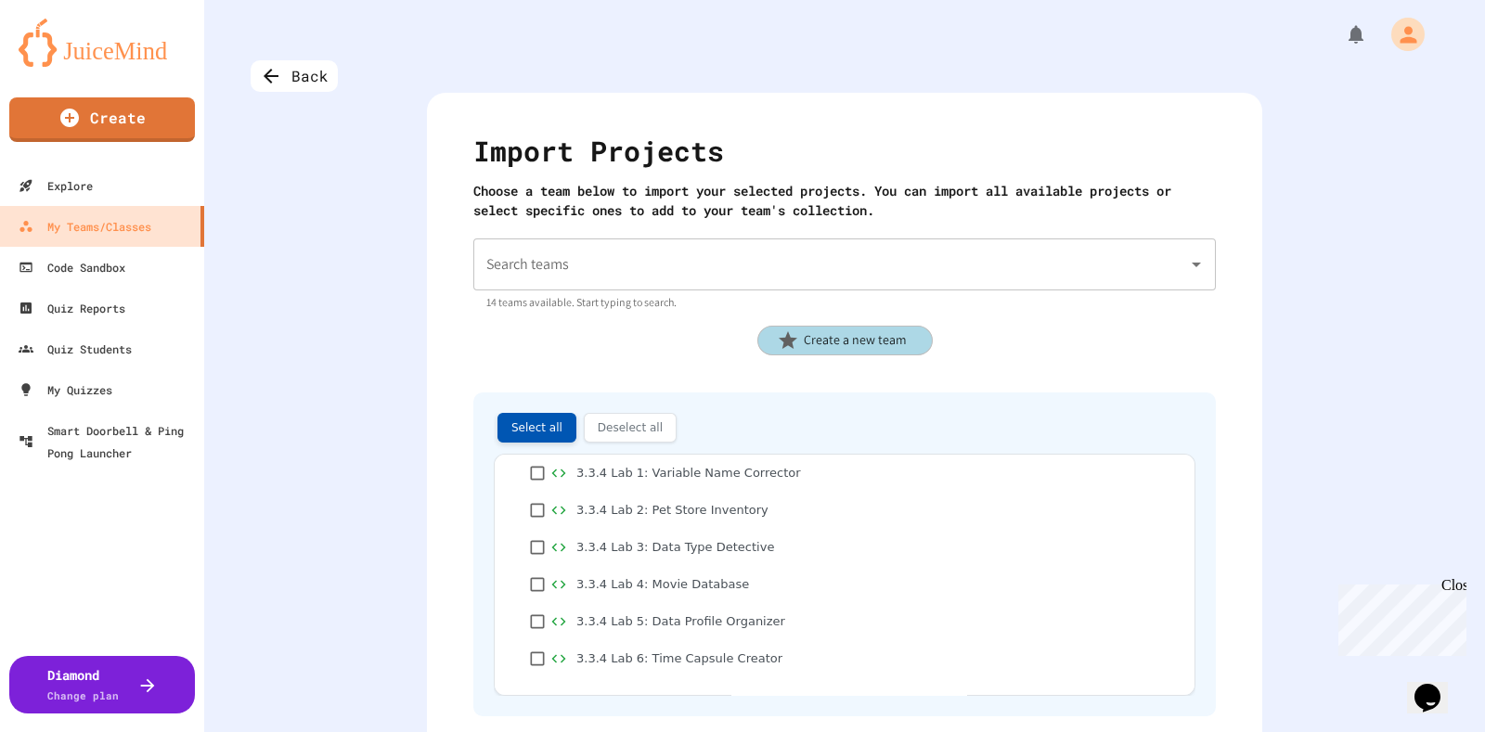
click at [524, 429] on button "Select all" at bounding box center [536, 428] width 79 height 30
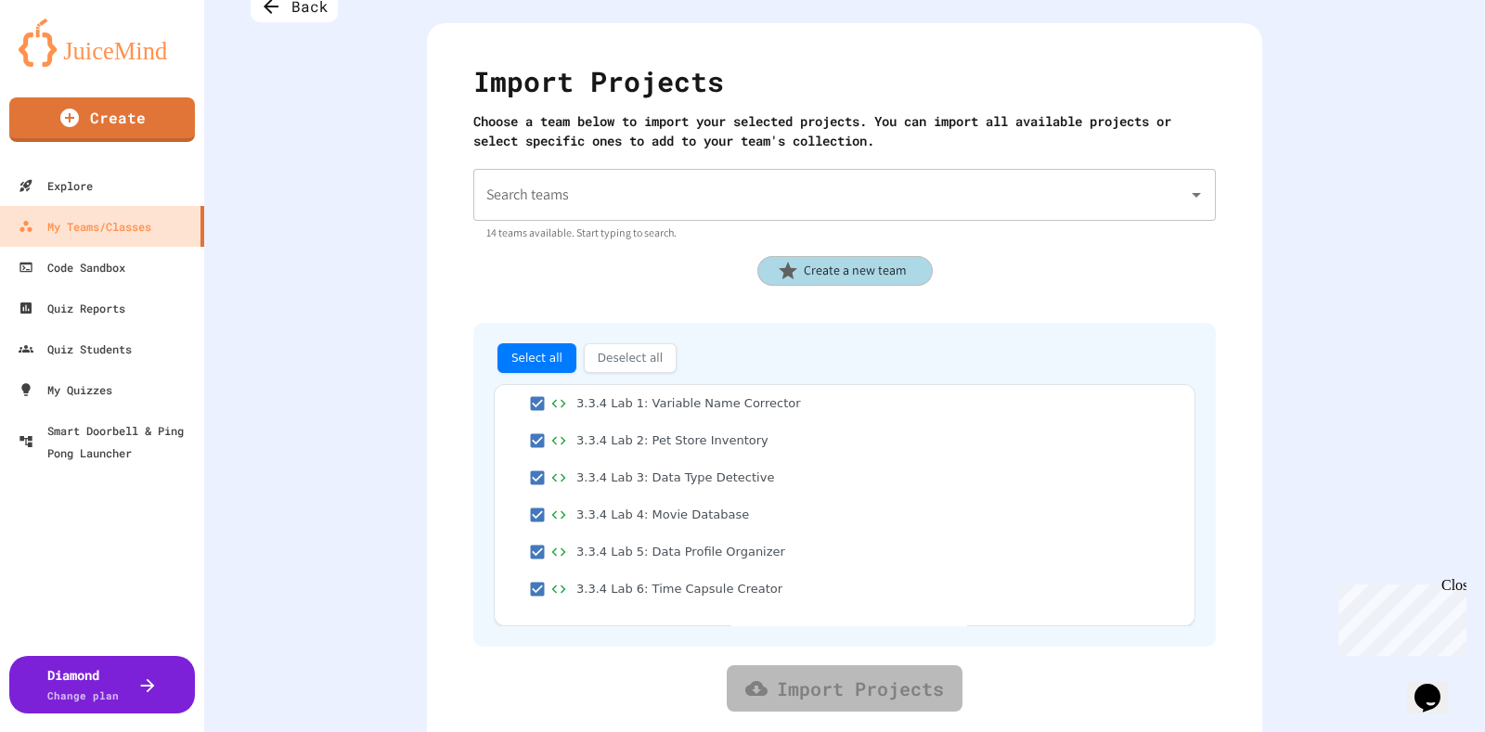
scroll to position [102, 0]
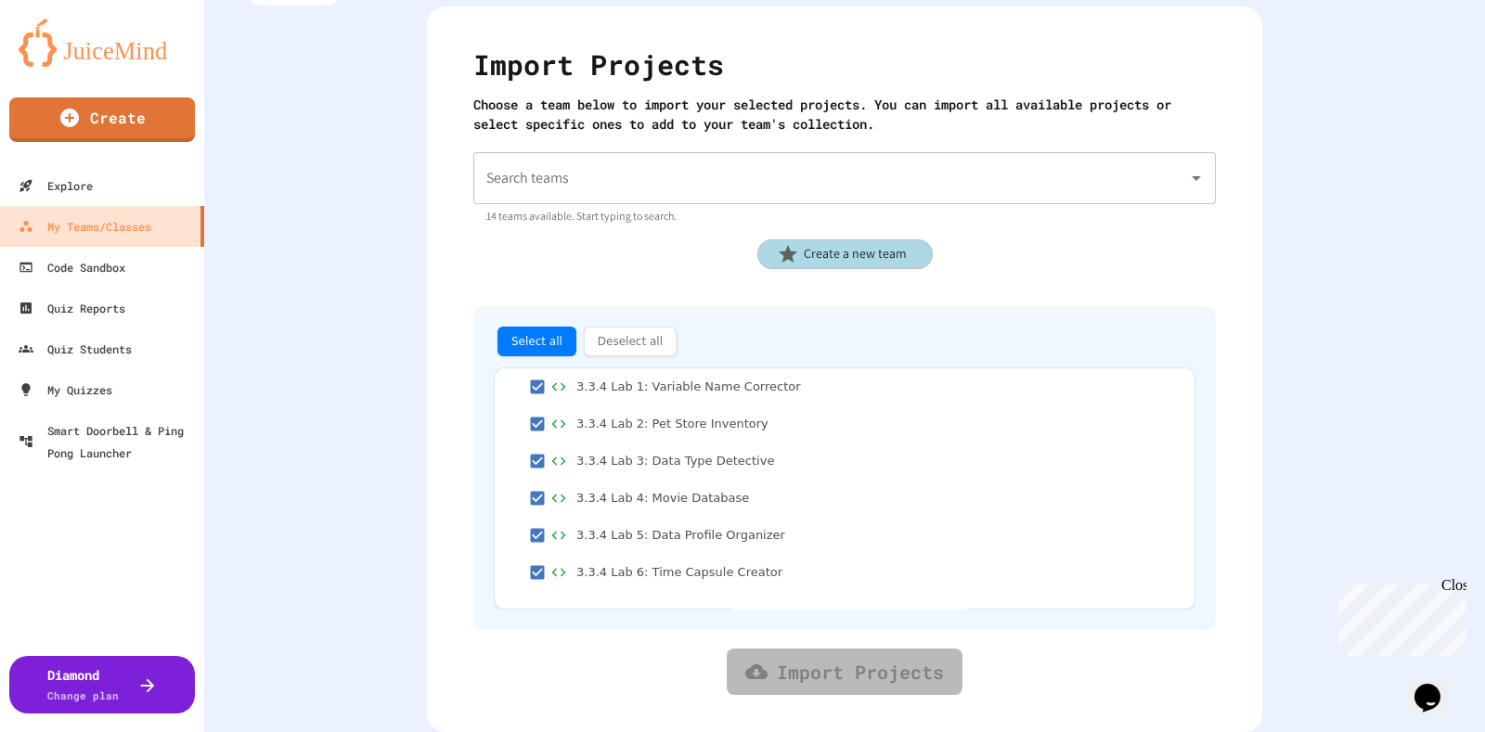
click at [859, 649] on link "Import Projects" at bounding box center [845, 672] width 236 height 46
click at [807, 164] on input "Search teams" at bounding box center [831, 178] width 698 height 35
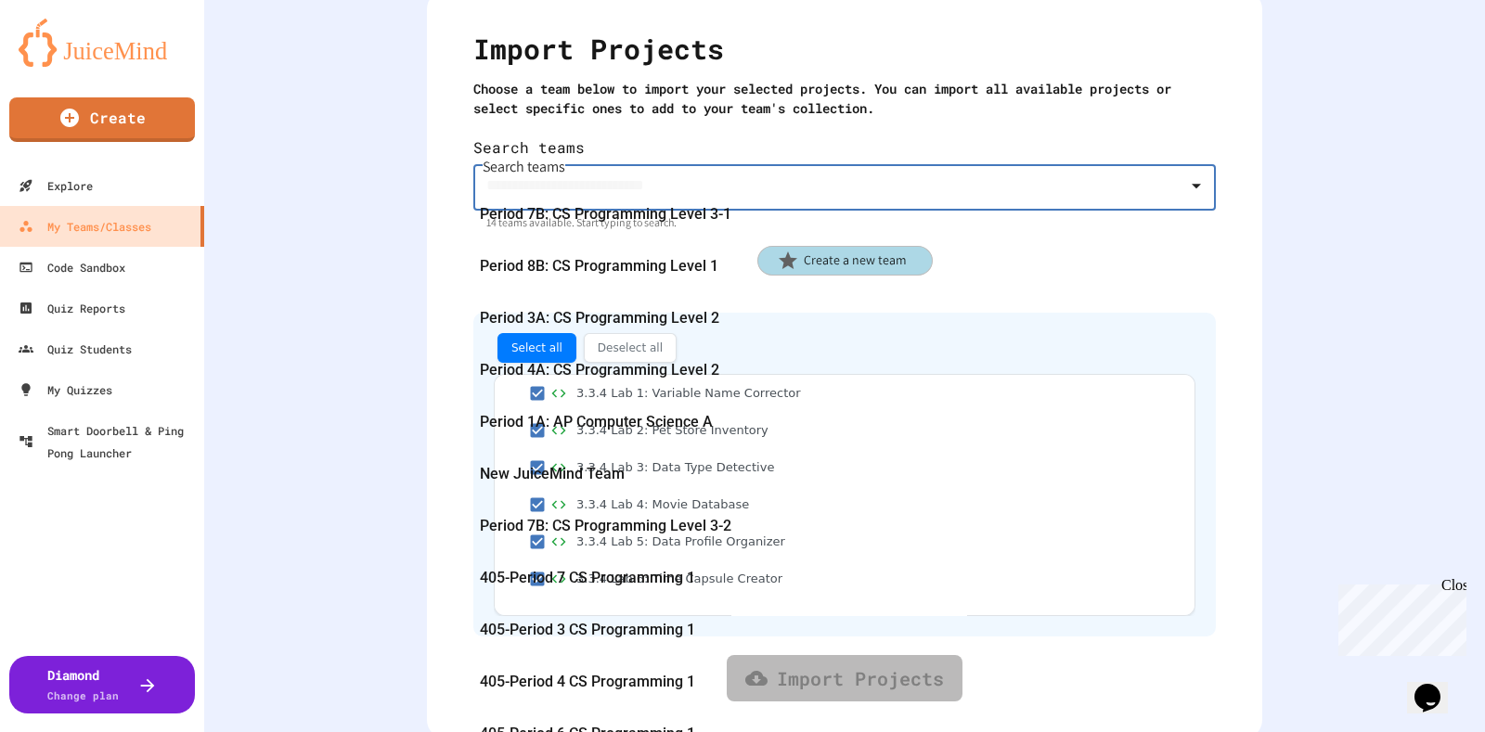
scroll to position [449, 0]
type input "**********"
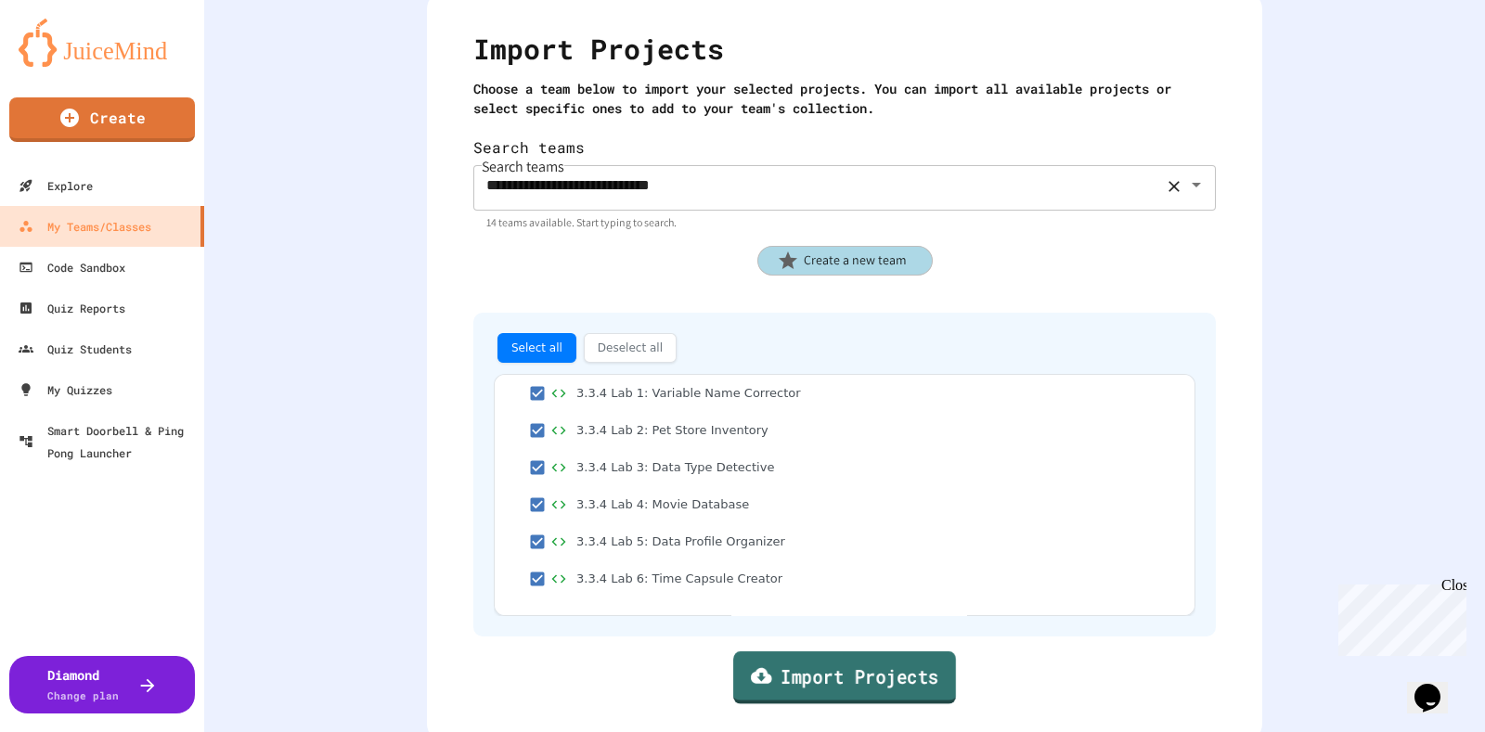
click at [843, 667] on link "Import Projects" at bounding box center [844, 677] width 223 height 53
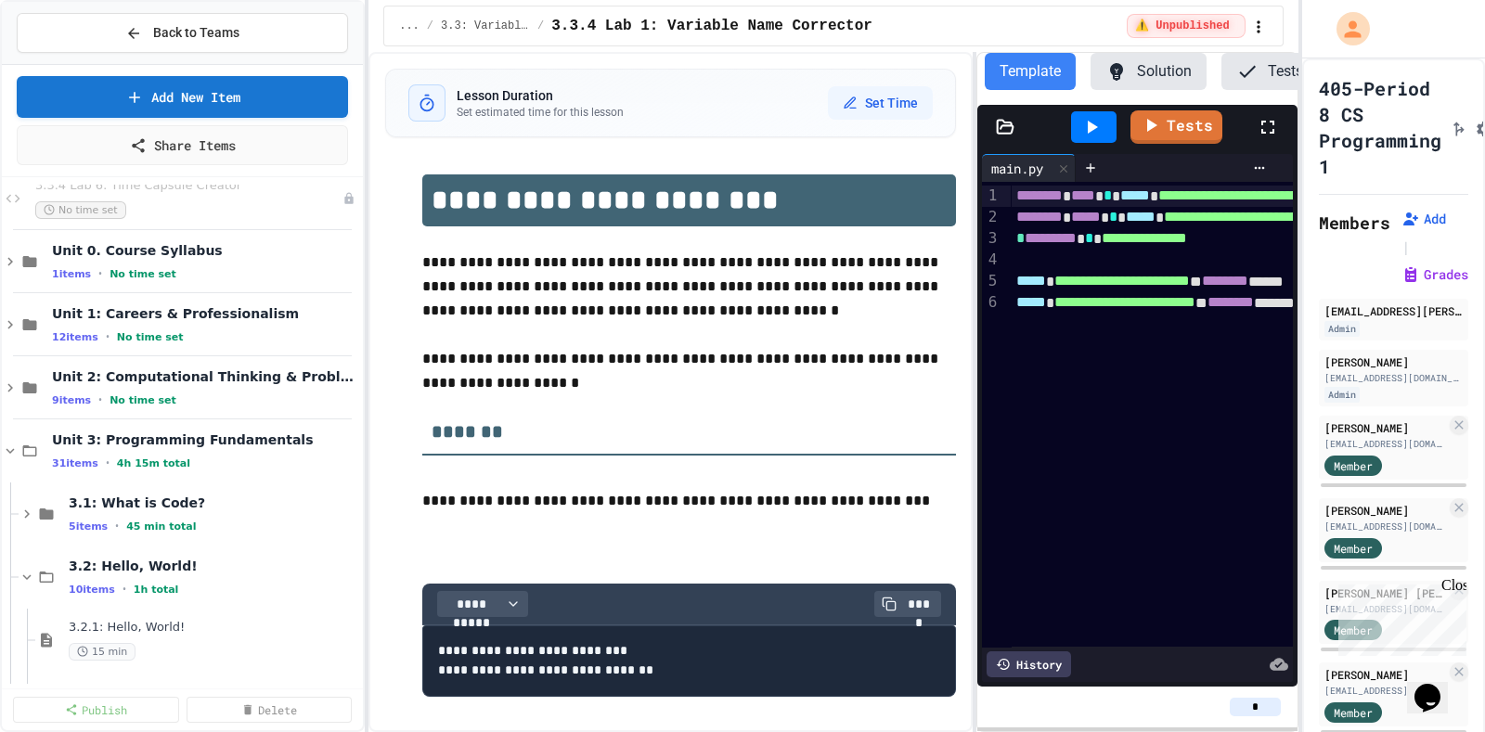
scroll to position [269, 0]
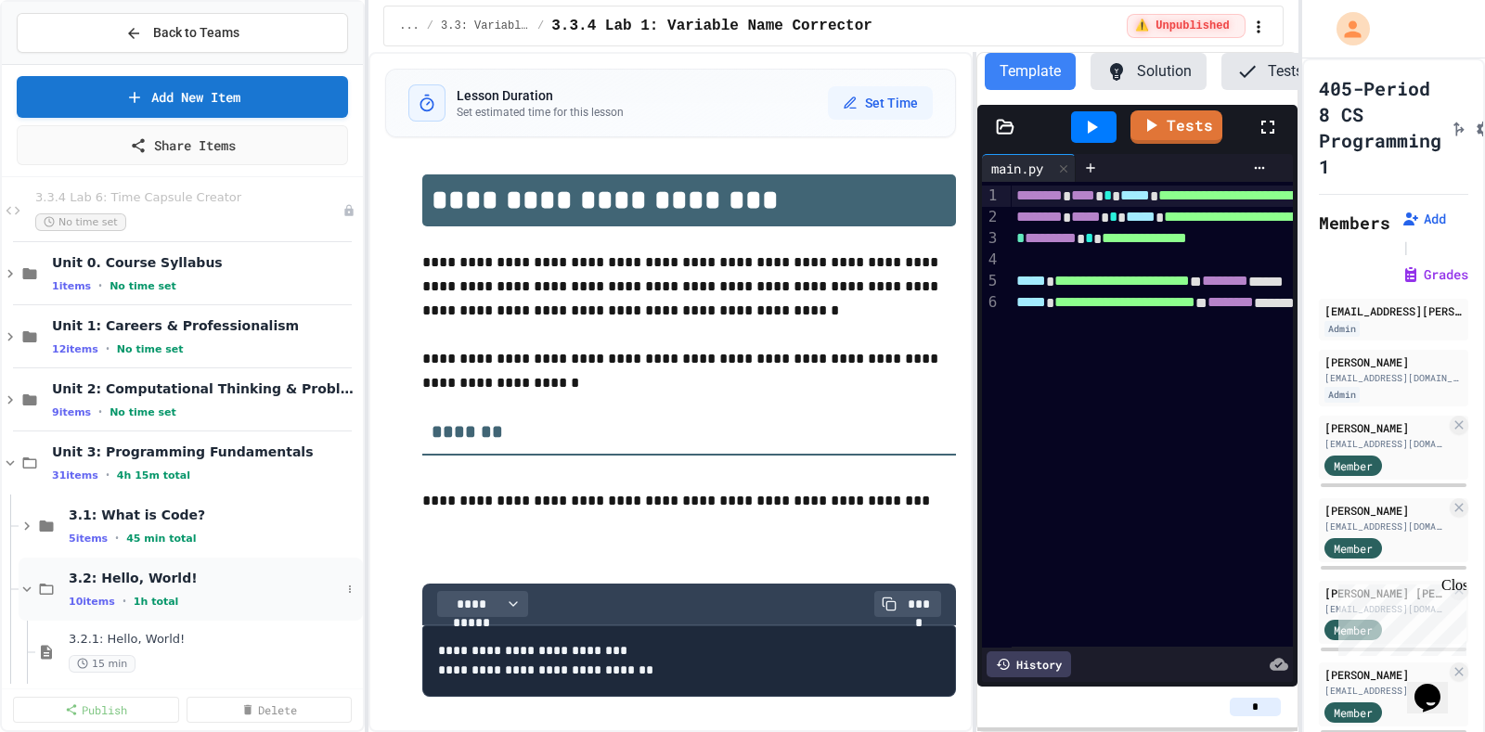
click at [24, 586] on icon at bounding box center [27, 589] width 8 height 6
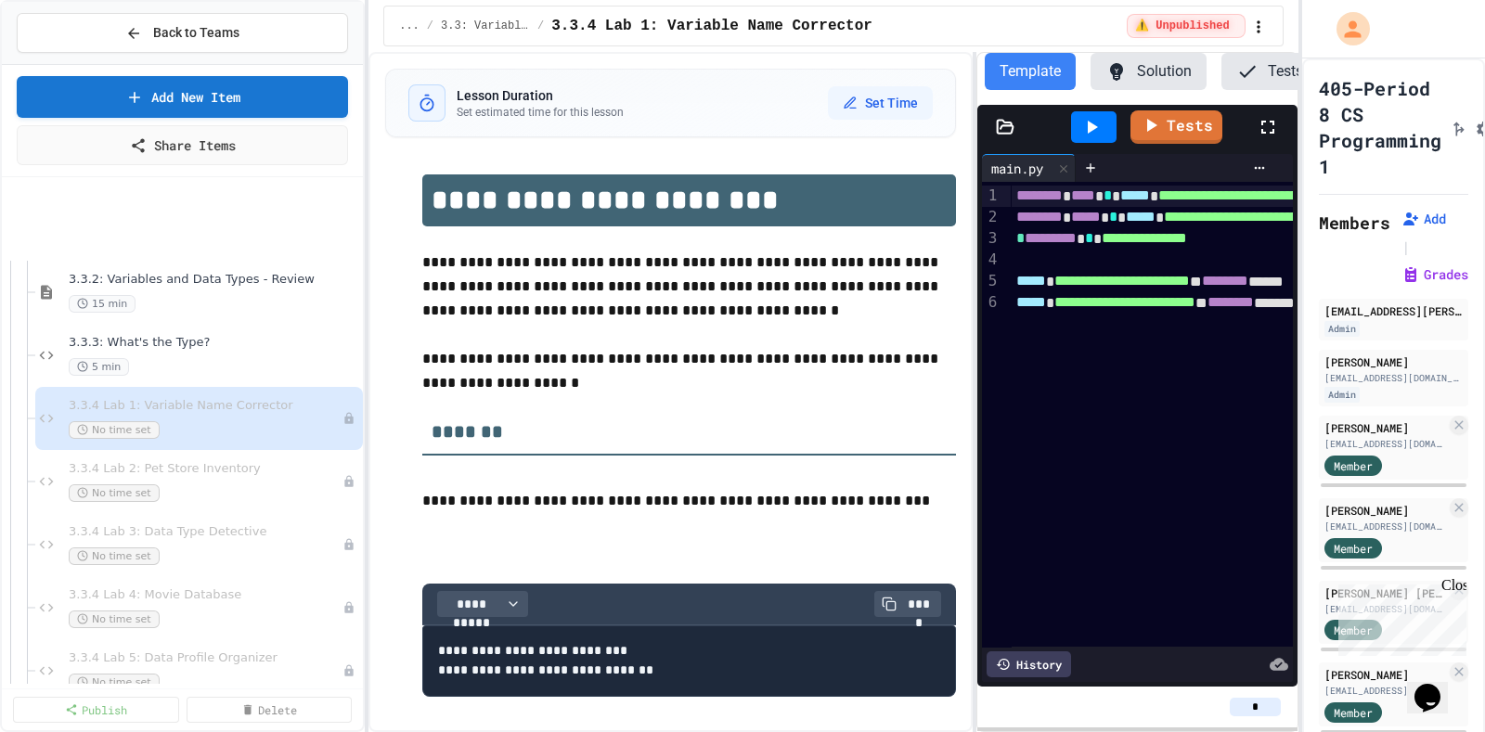
scroll to position [337, 0]
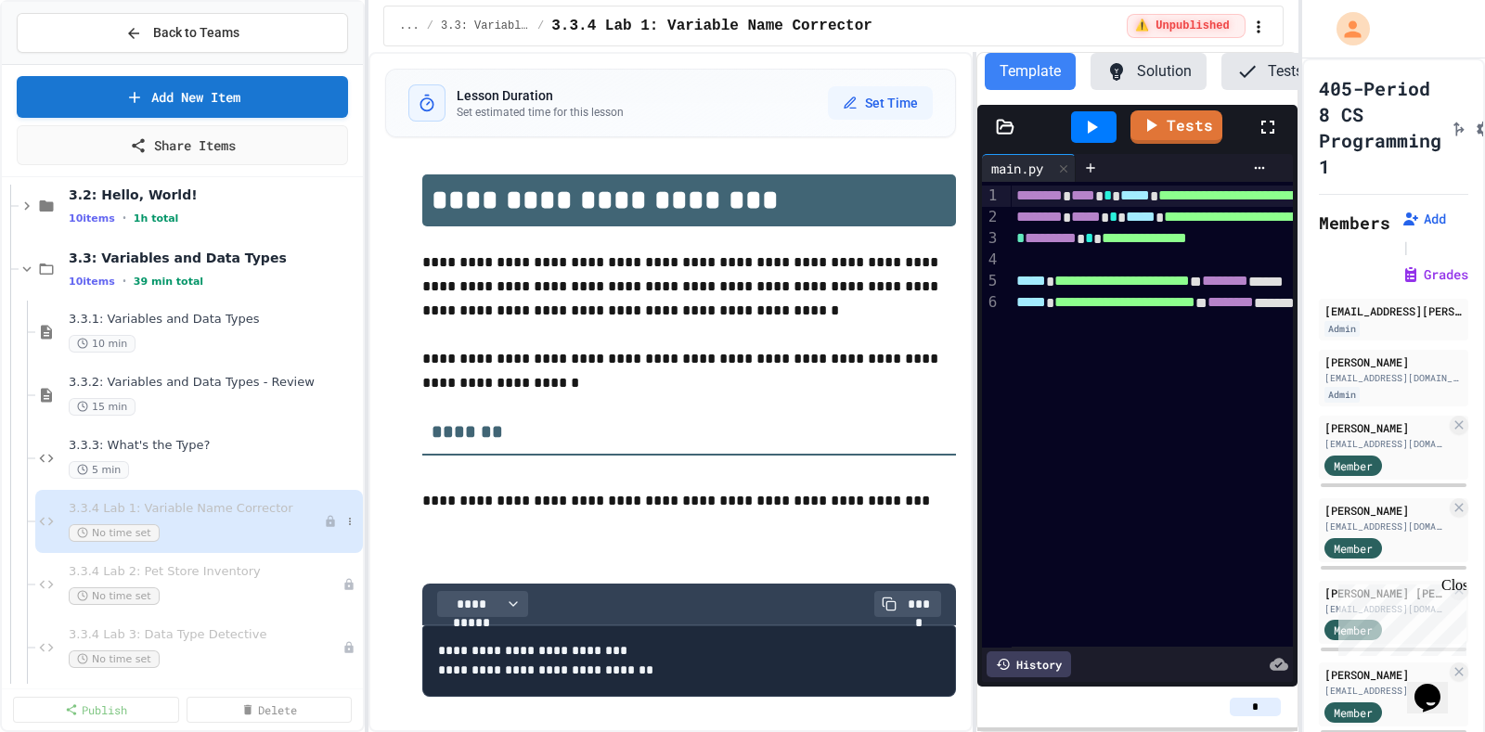
click at [233, 518] on div "3.3.4 Lab 1: Variable Name Corrector No time set" at bounding box center [196, 521] width 255 height 41
click at [1210, 17] on div "⚠️ Unpublished" at bounding box center [1185, 26] width 118 height 24
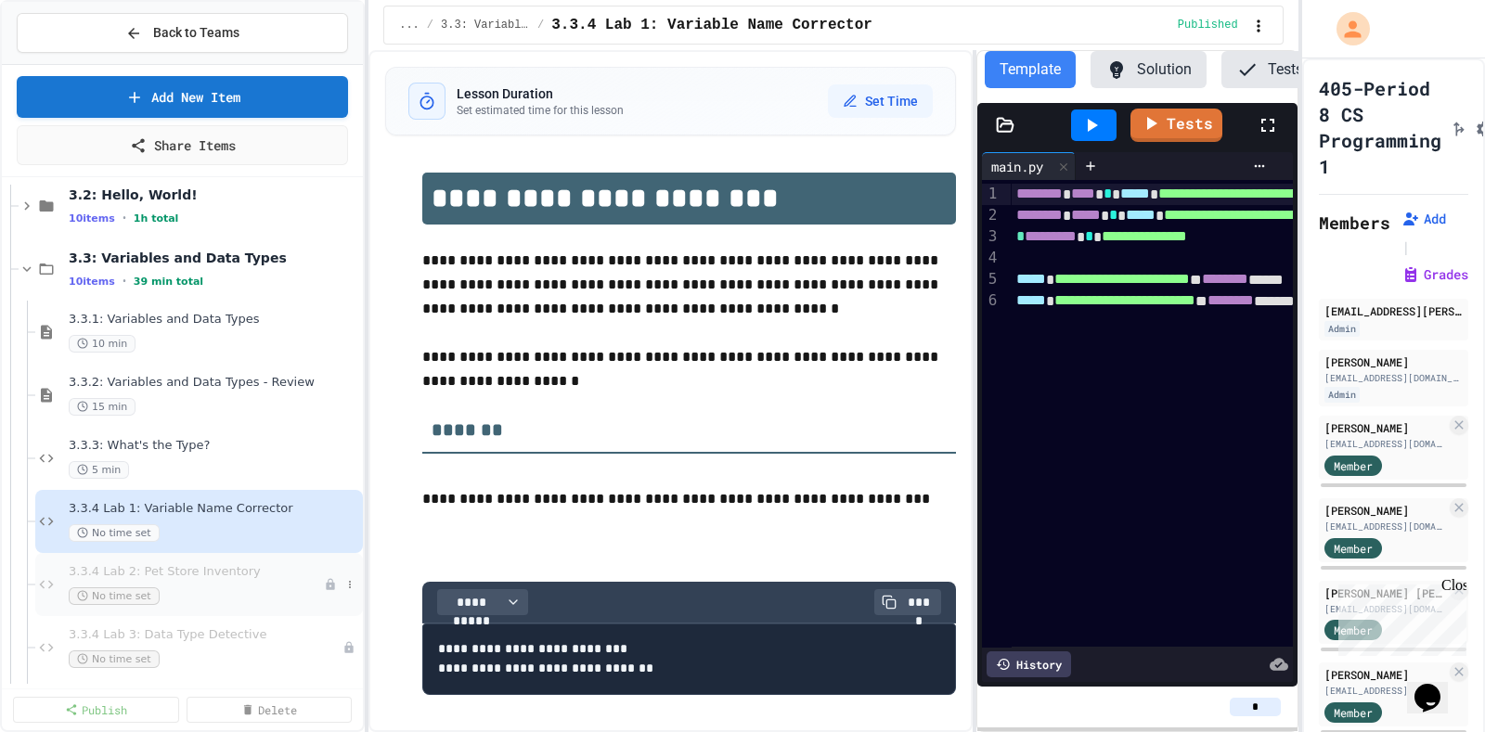
click at [208, 575] on span "3.3.4 Lab 2: Pet Store Inventory" at bounding box center [196, 572] width 255 height 16
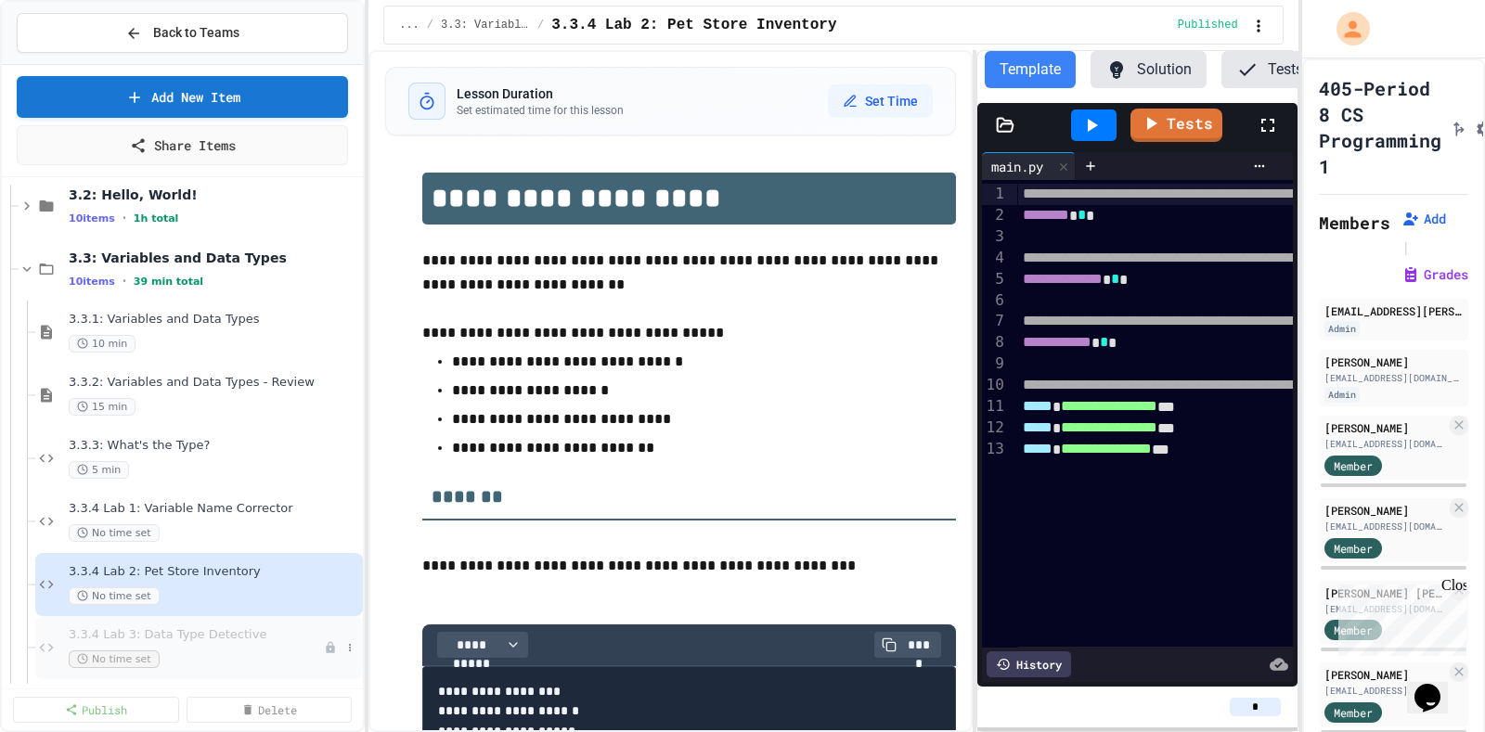
click at [176, 633] on span "3.3.4 Lab 3: Data Type Detective" at bounding box center [196, 635] width 255 height 16
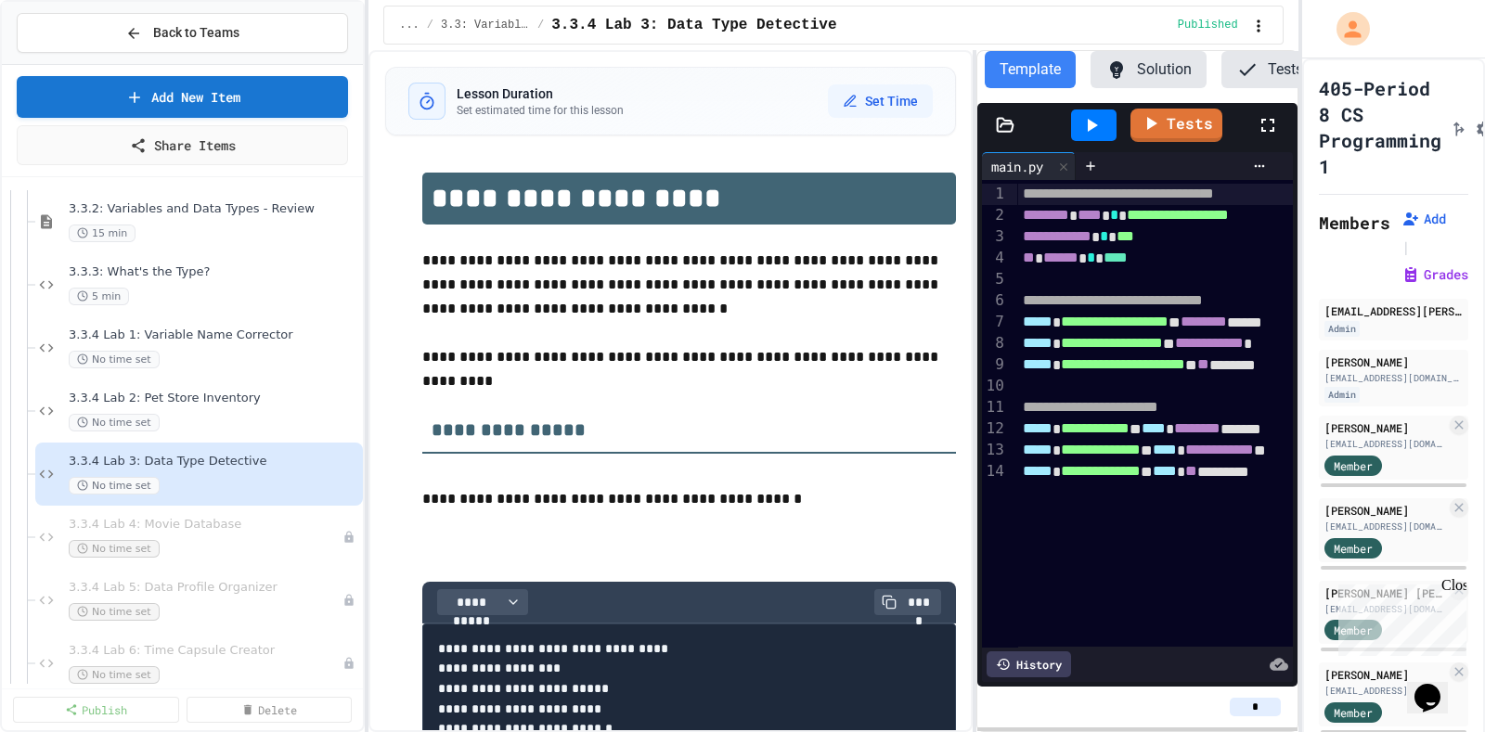
scroll to position [569, 0]
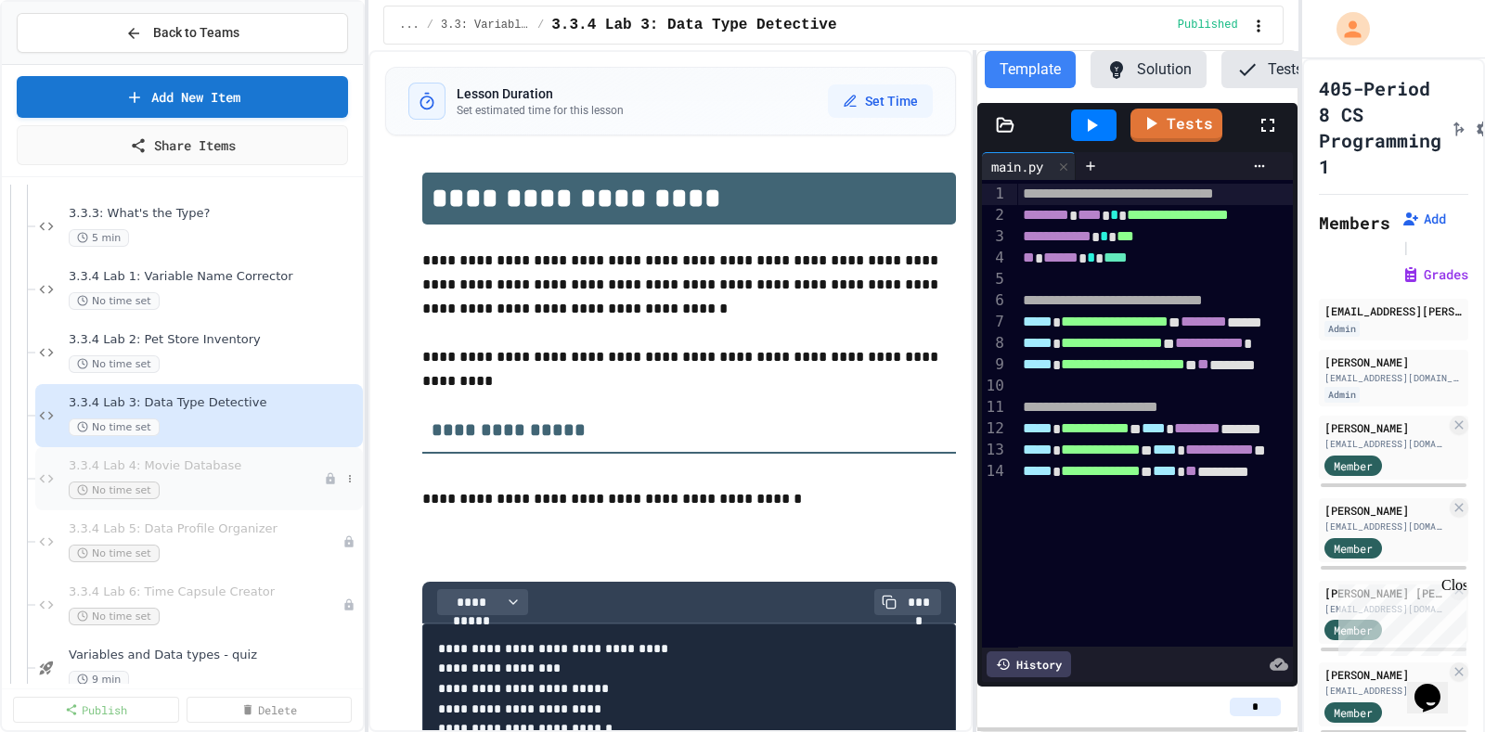
click at [246, 475] on div "3.3.4 Lab 4: Movie Database No time set" at bounding box center [196, 478] width 255 height 41
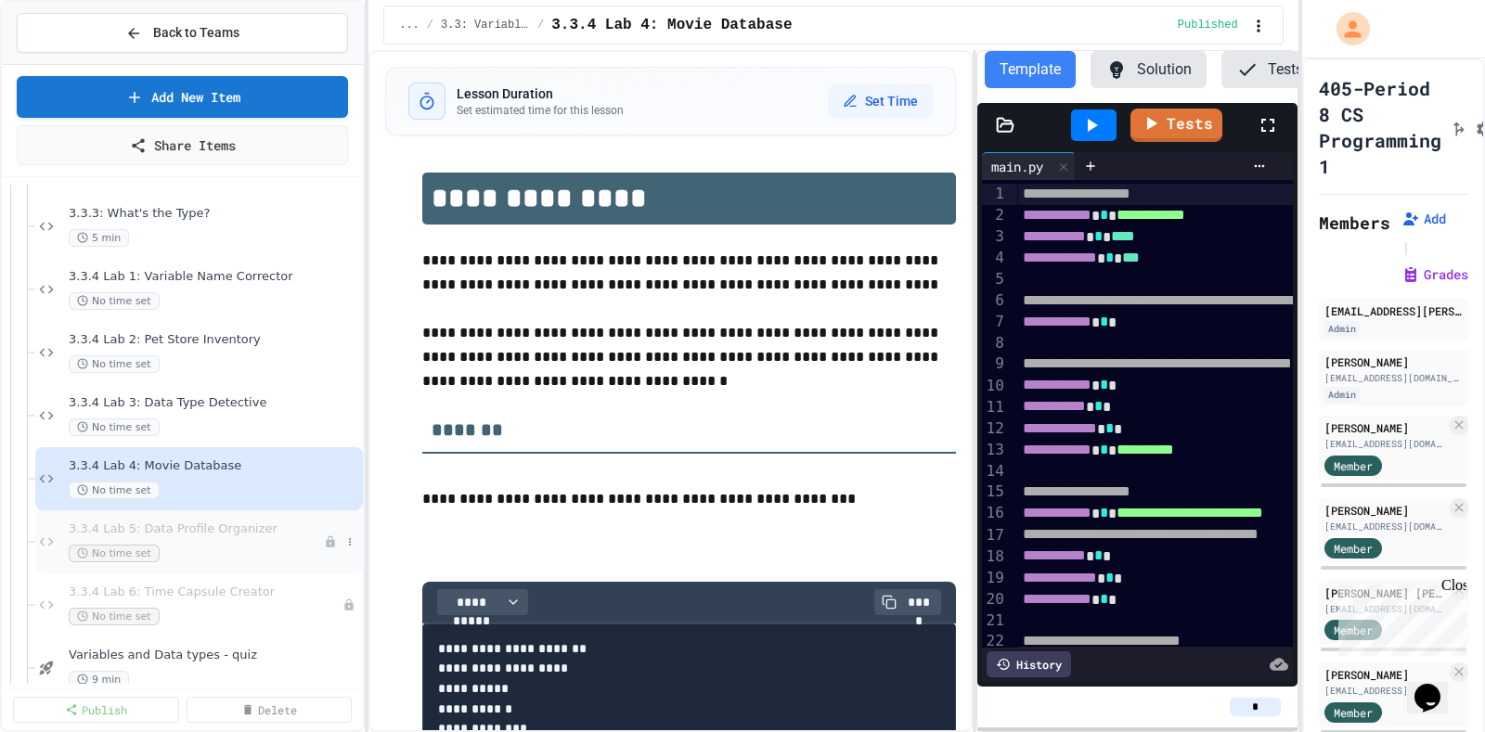
click at [205, 553] on div "No time set" at bounding box center [196, 554] width 255 height 18
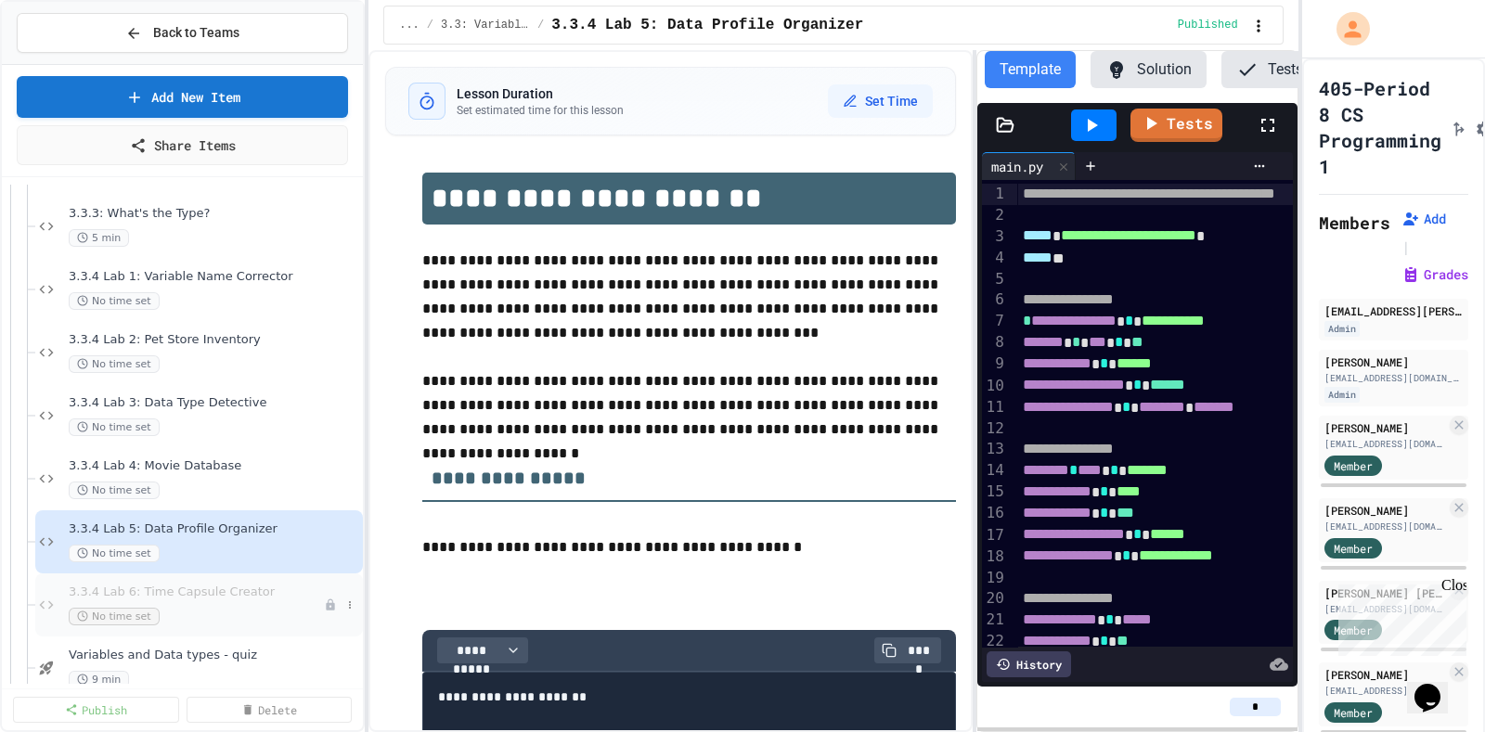
click at [241, 626] on div "3.3.4 Lab 6: Time Capsule Creator No time set" at bounding box center [199, 604] width 328 height 63
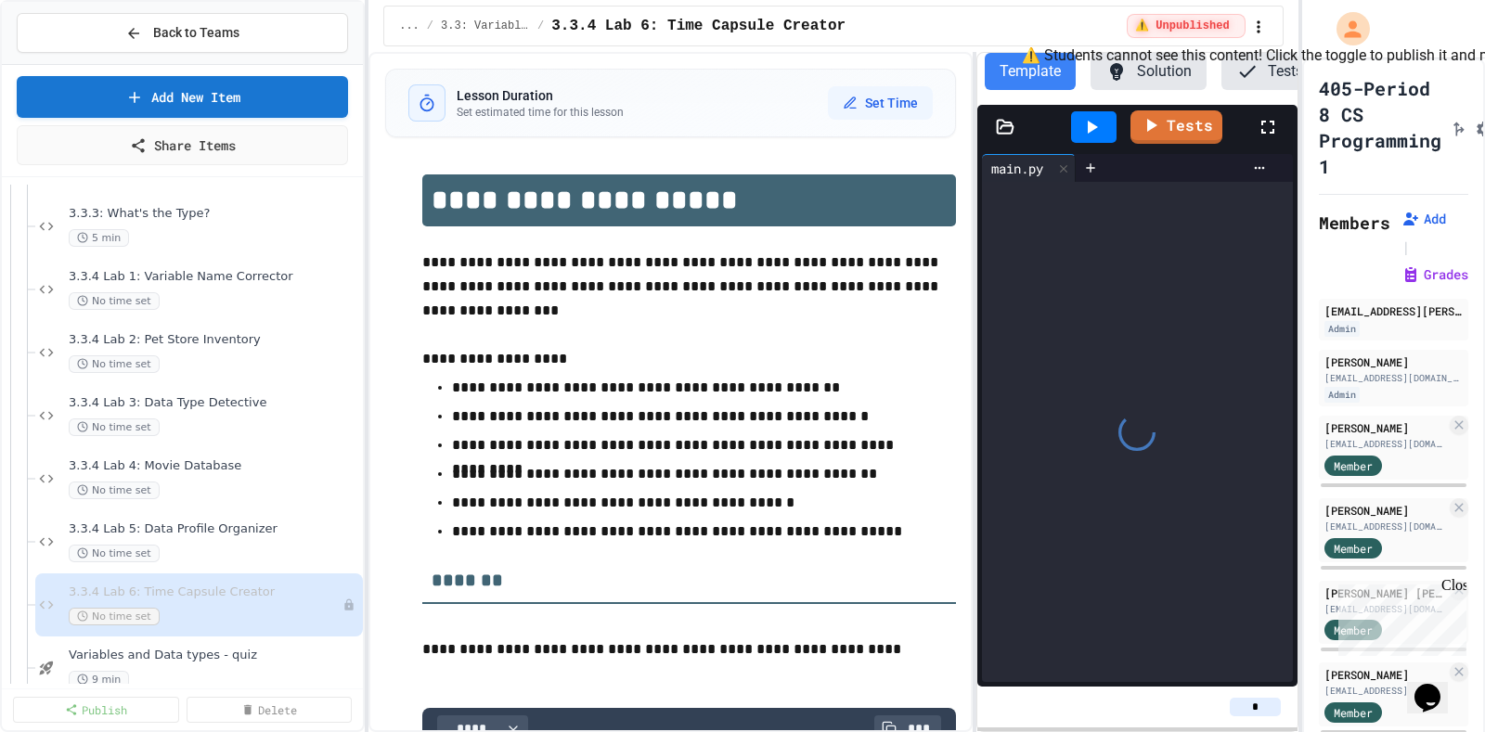
click at [1220, 17] on div "⚠️ Unpublished" at bounding box center [1185, 26] width 118 height 24
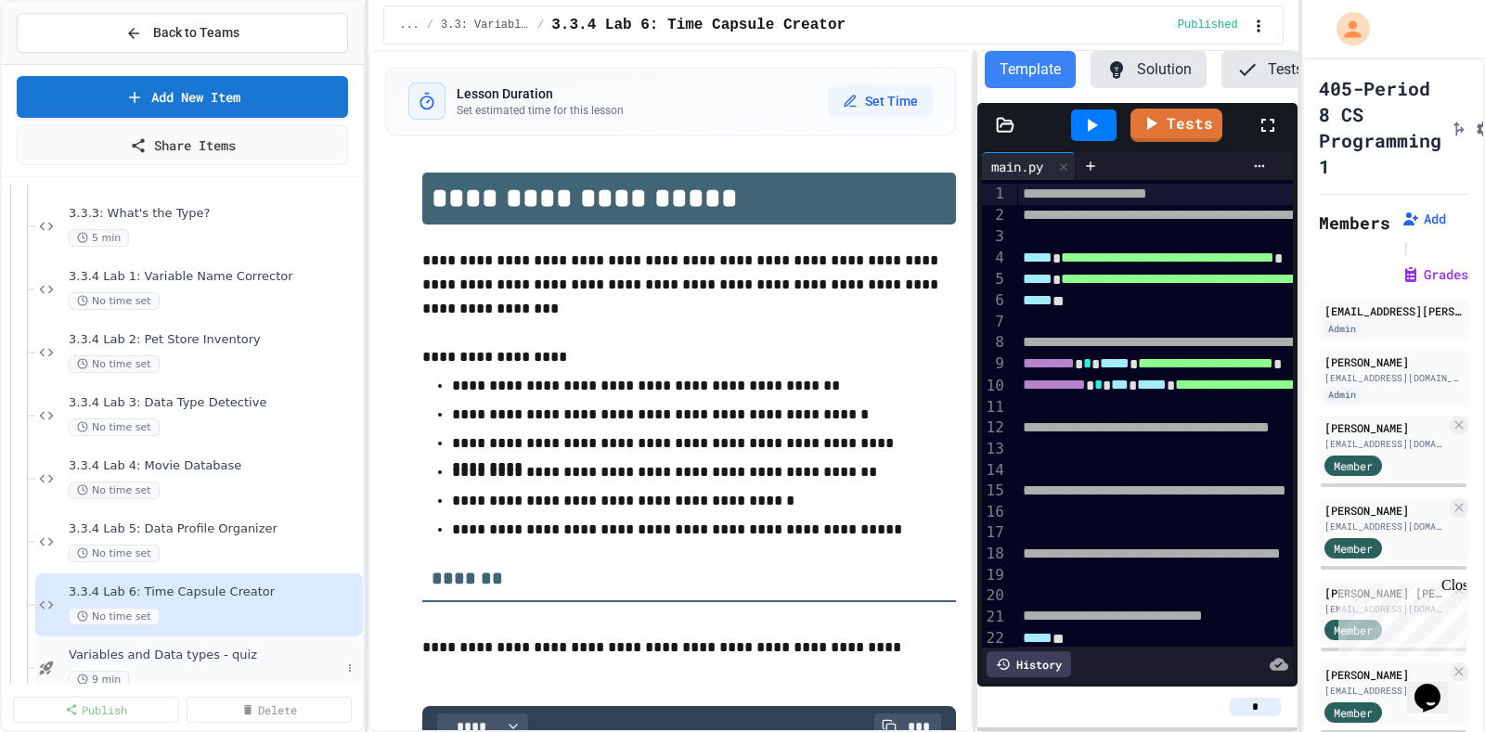
click at [328, 653] on div "Variables and Data types - quiz 9 min" at bounding box center [199, 668] width 328 height 63
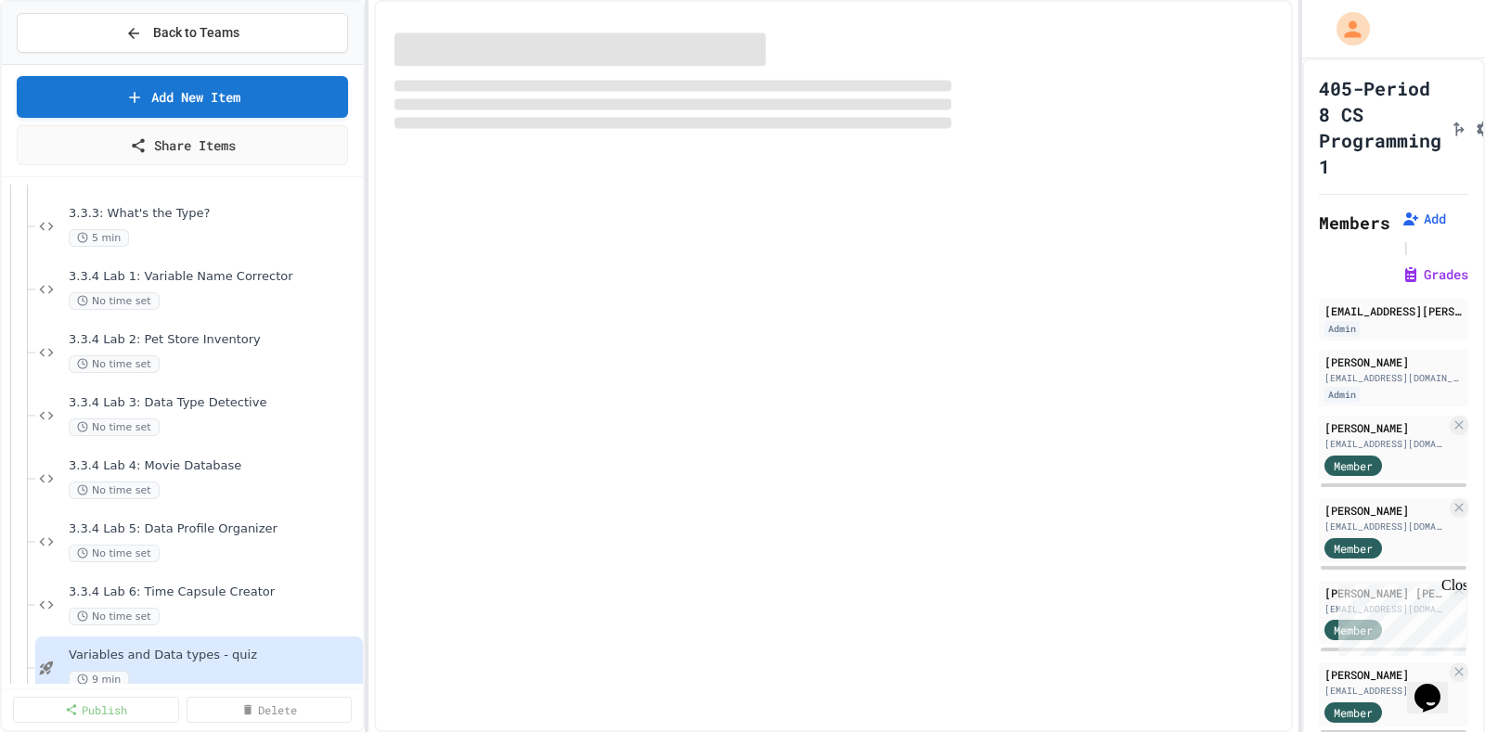
scroll to position [573, 0]
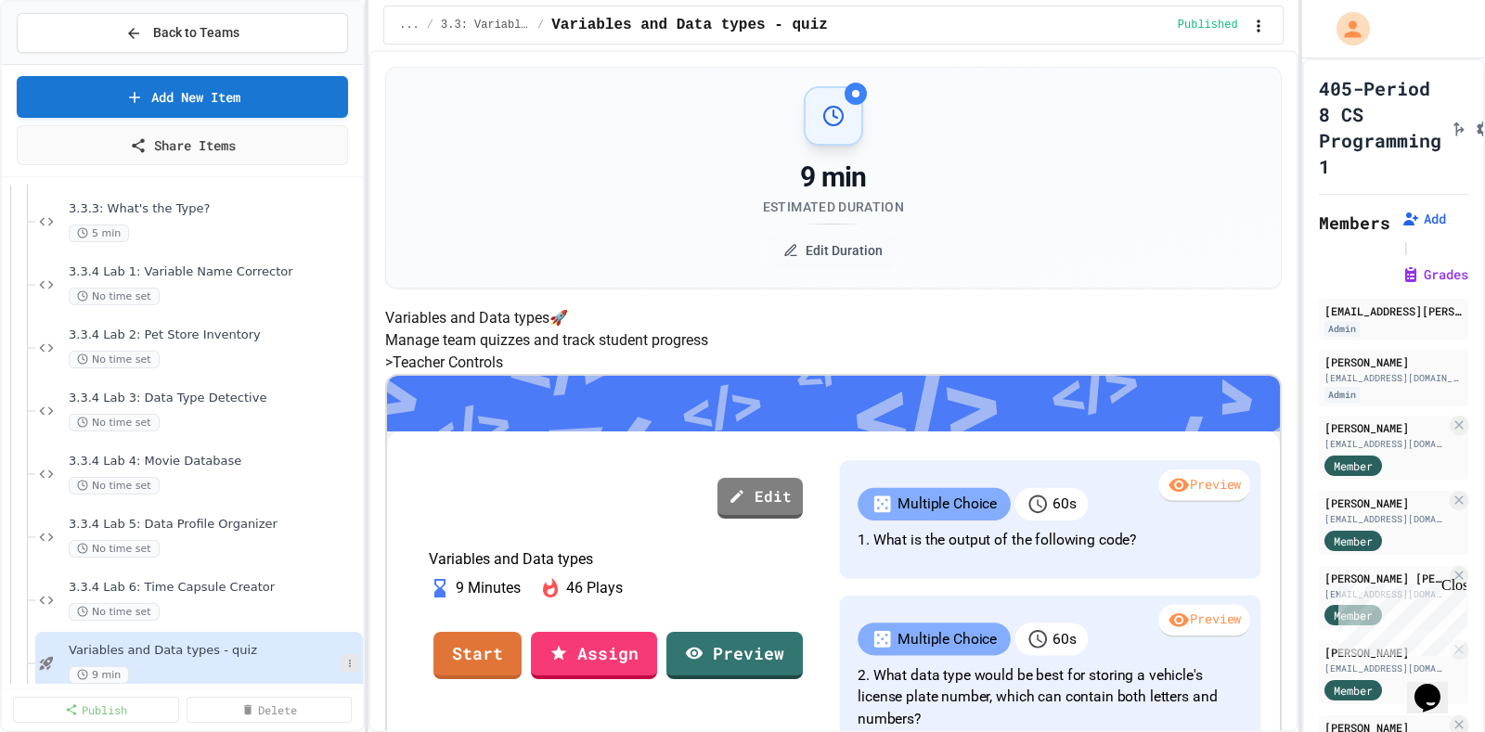
click at [344, 663] on icon at bounding box center [349, 663] width 11 height 11
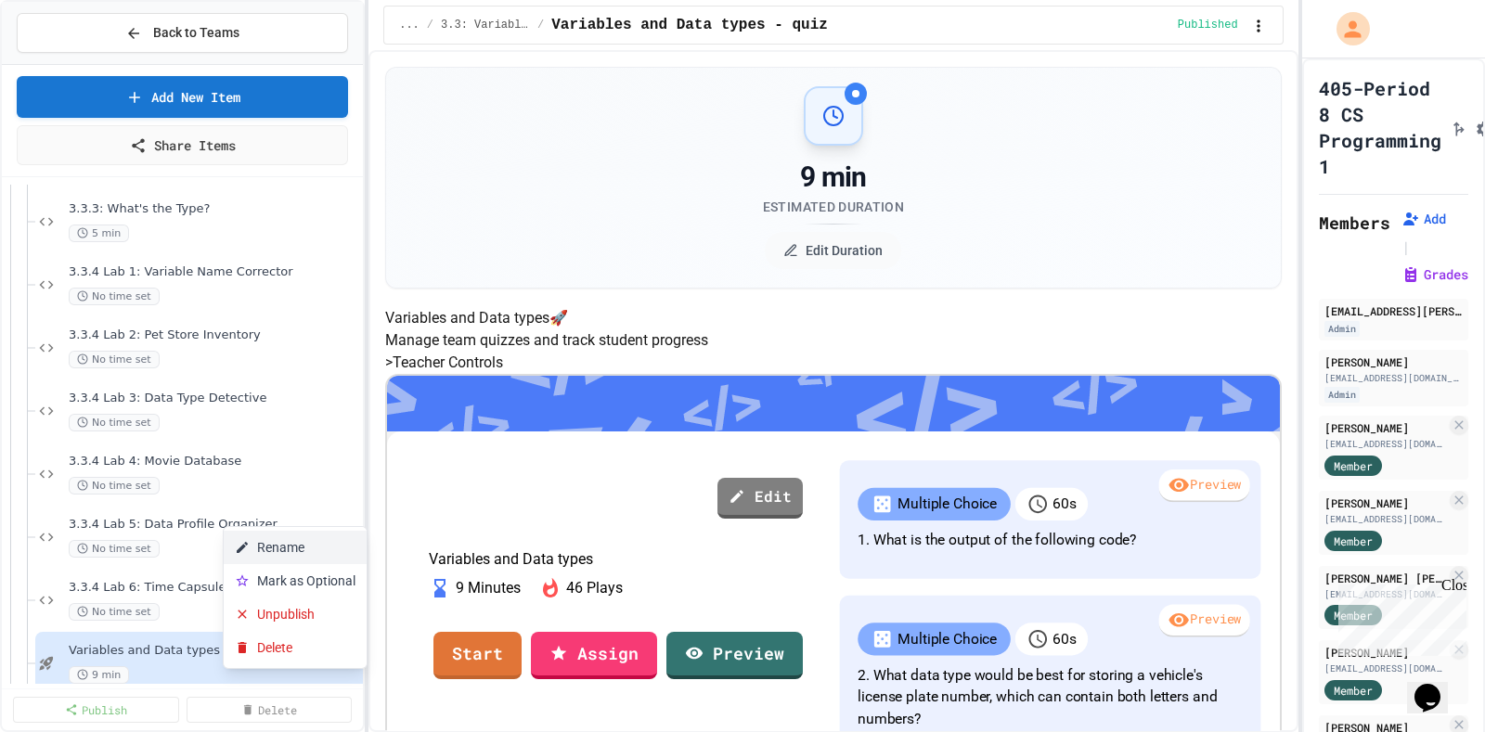
click at [301, 541] on button "Rename" at bounding box center [295, 547] width 143 height 33
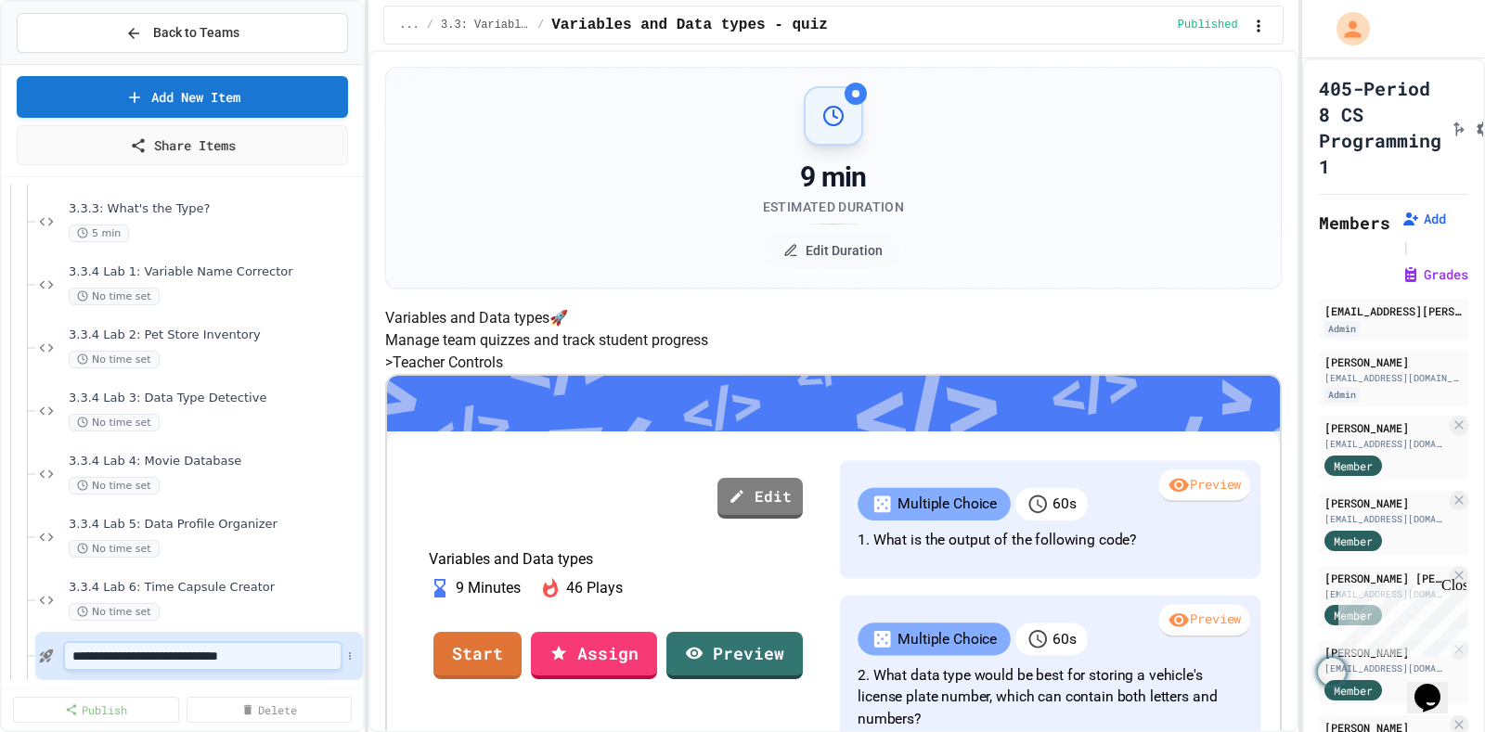
click at [68, 650] on input "**********" at bounding box center [203, 656] width 276 height 26
type input "**********"
